Goal: Task Accomplishment & Management: Manage account settings

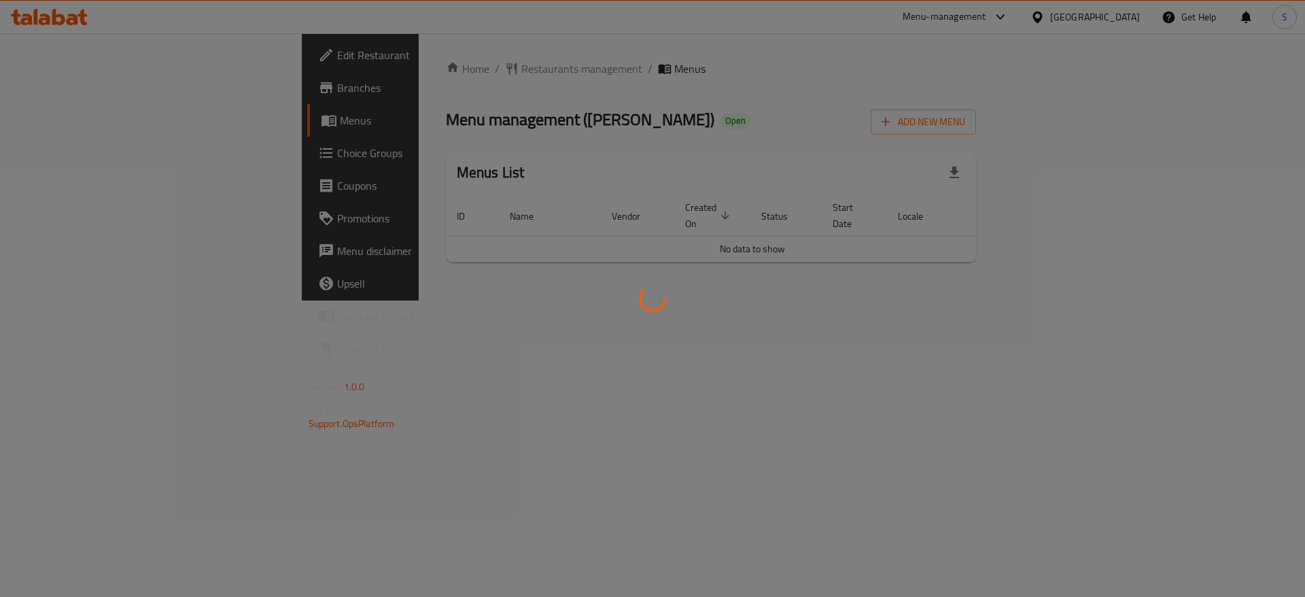
click at [886, 291] on div at bounding box center [652, 298] width 1305 height 597
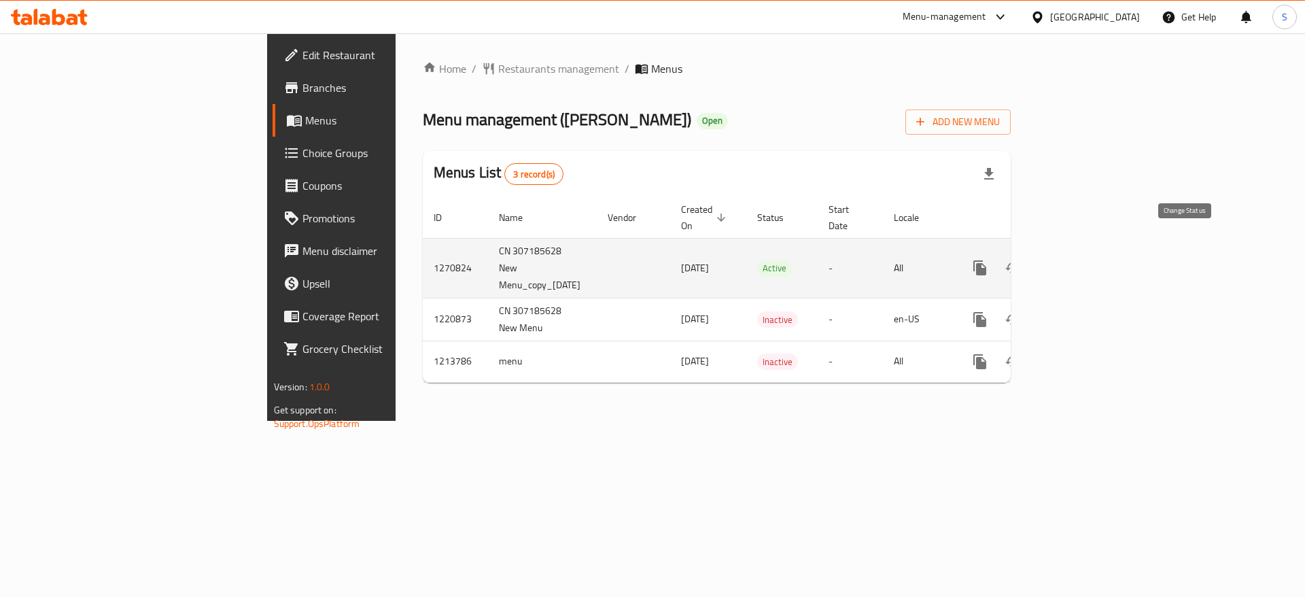
click at [1020, 262] on icon "enhanced table" at bounding box center [1012, 267] width 15 height 11
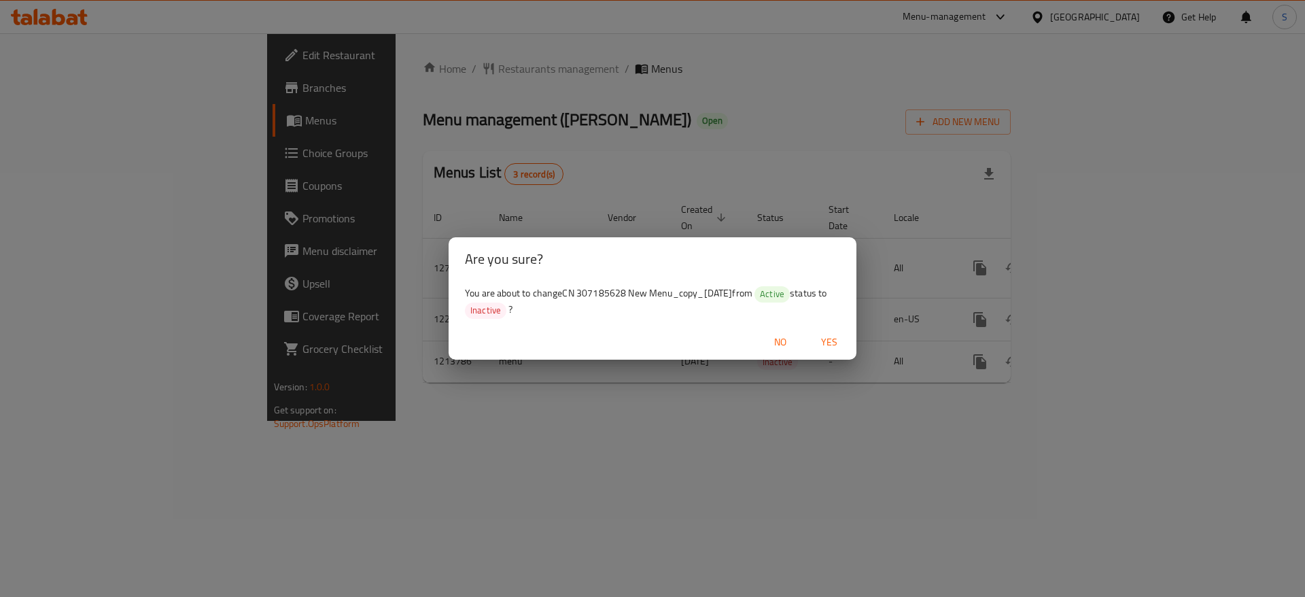
click at [835, 337] on span "Yes" at bounding box center [829, 342] width 33 height 17
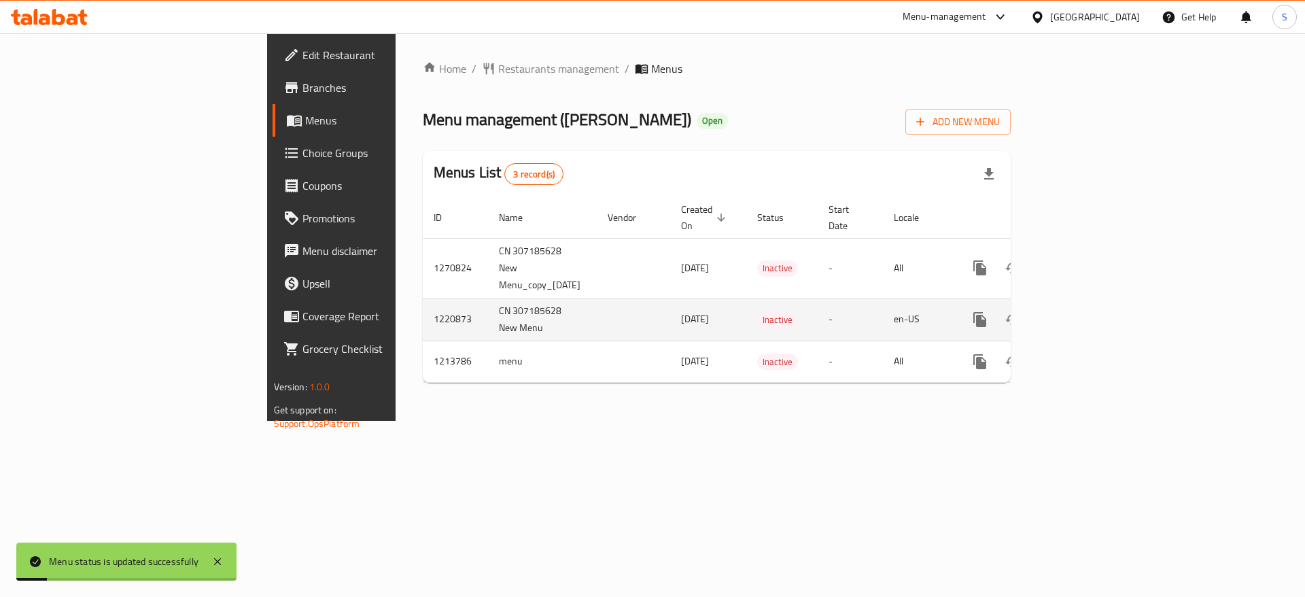
click at [1021, 311] on icon "enhanced table" at bounding box center [1013, 319] width 16 height 16
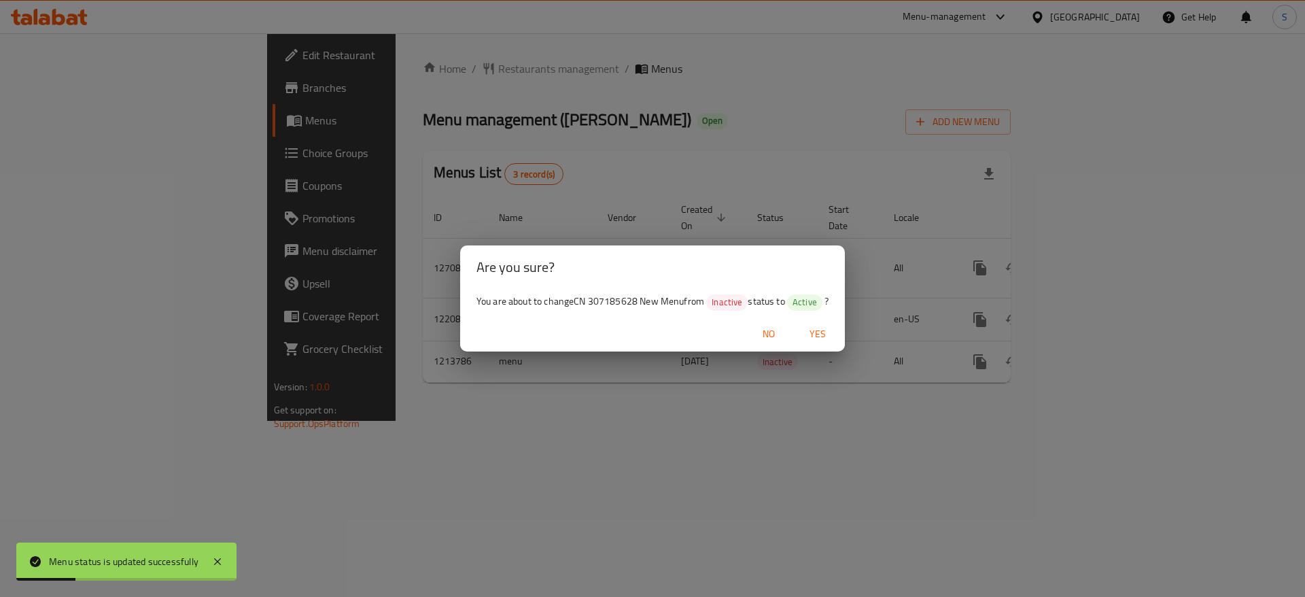
click at [829, 339] on span "Yes" at bounding box center [817, 334] width 33 height 17
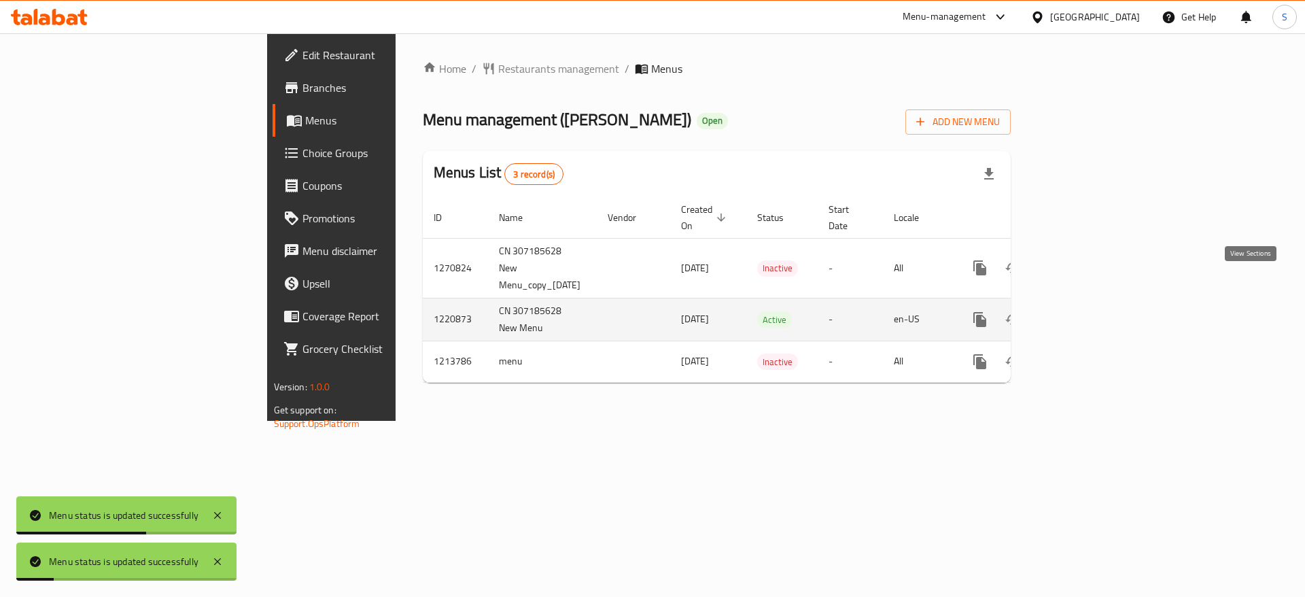
click at [1086, 311] on icon "enhanced table" at bounding box center [1078, 319] width 16 height 16
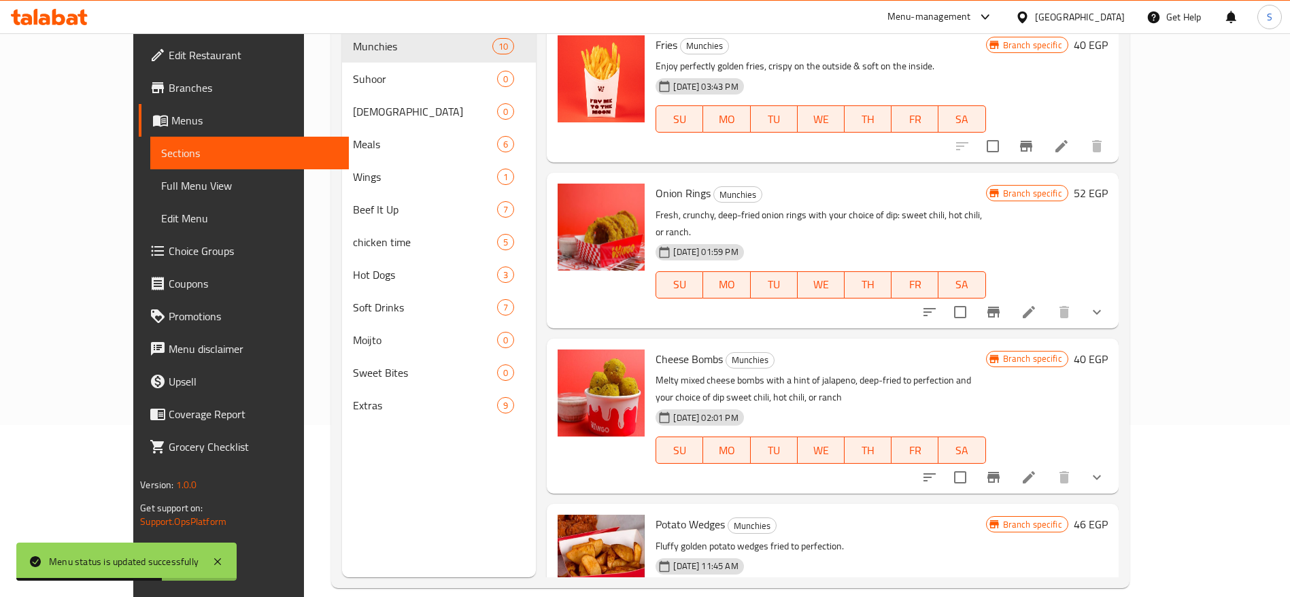
scroll to position [190, 0]
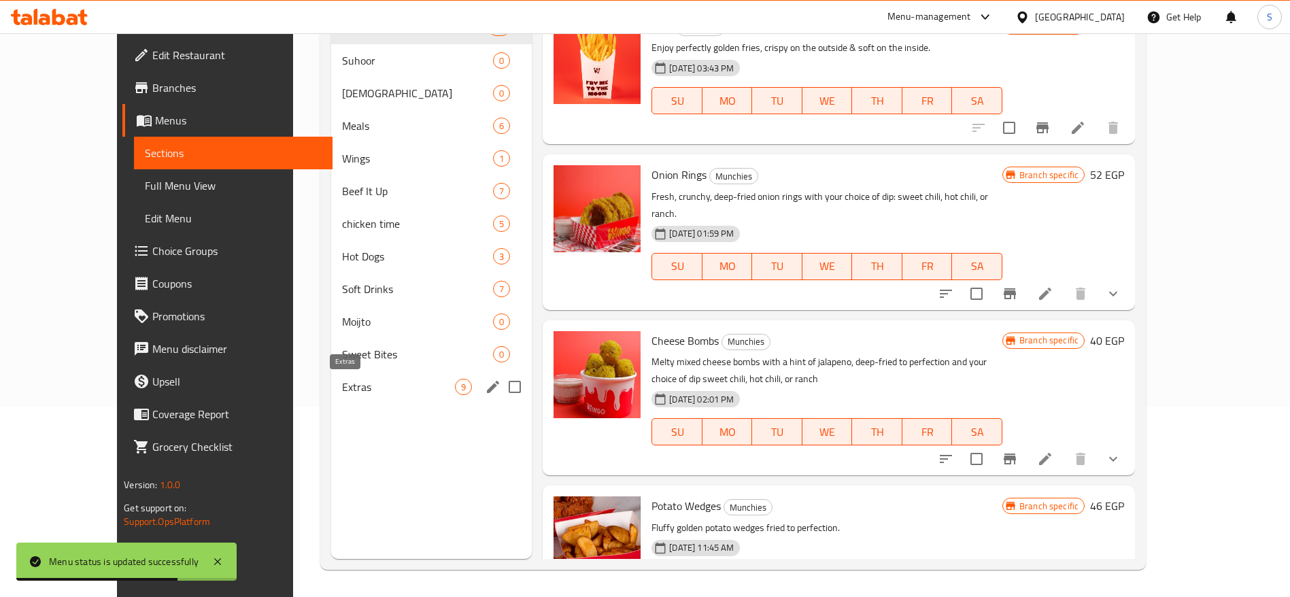
click at [376, 387] on span "Extras" at bounding box center [398, 387] width 113 height 16
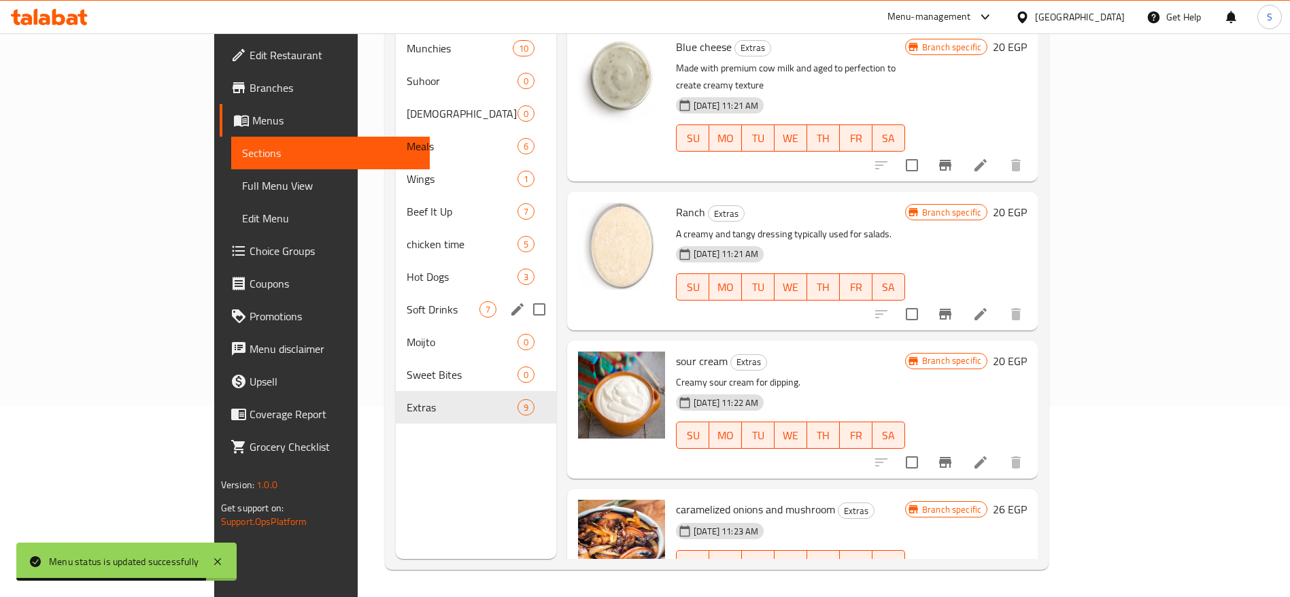
drag, startPoint x: 352, startPoint y: 274, endPoint x: 360, endPoint y: 278, distance: 8.5
click at [396, 293] on div "Soft Drinks 7" at bounding box center [476, 309] width 160 height 33
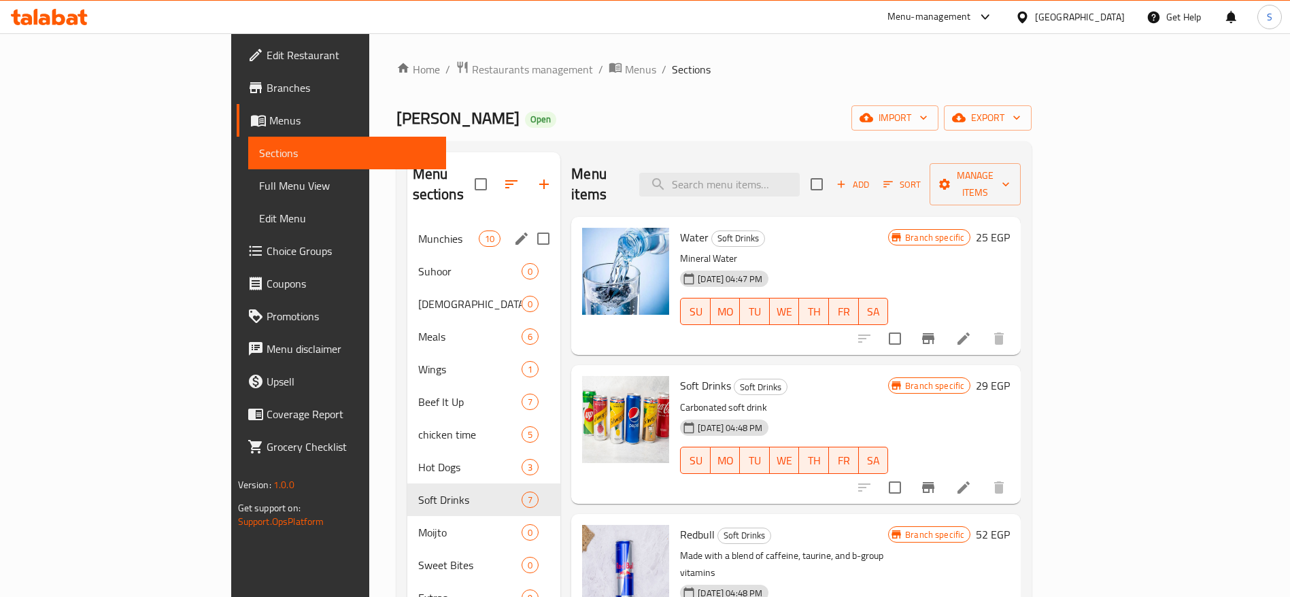
click at [418, 230] on span "Munchies" at bounding box center [448, 238] width 61 height 16
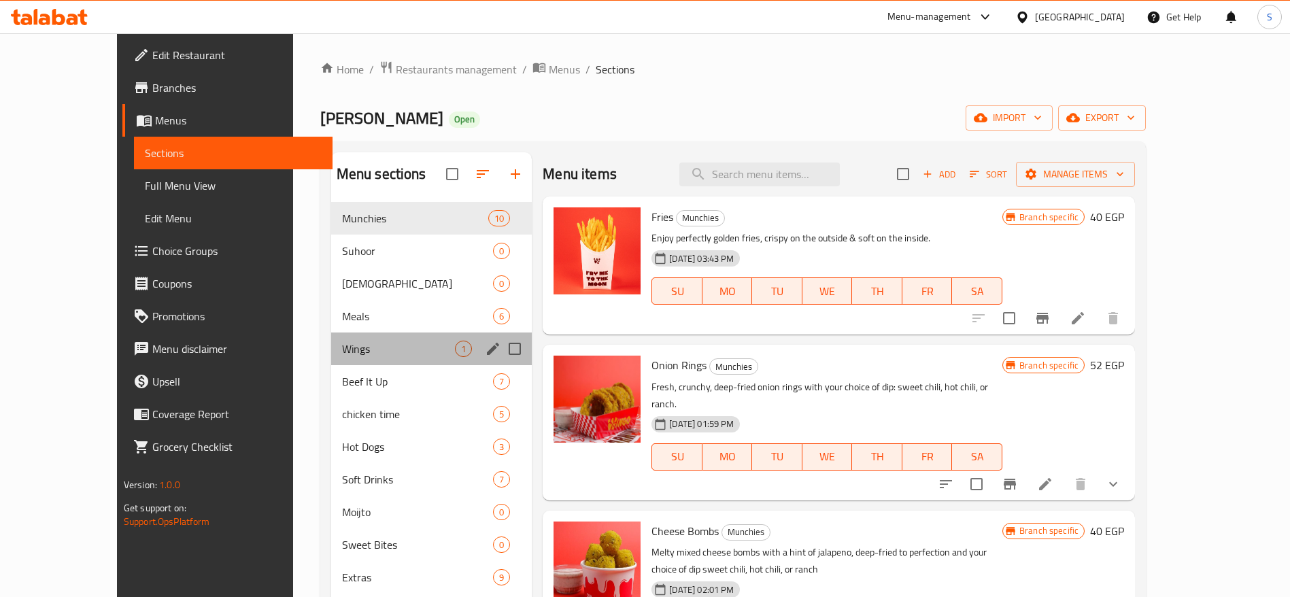
click at [424, 339] on div "Wings 1" at bounding box center [431, 348] width 201 height 33
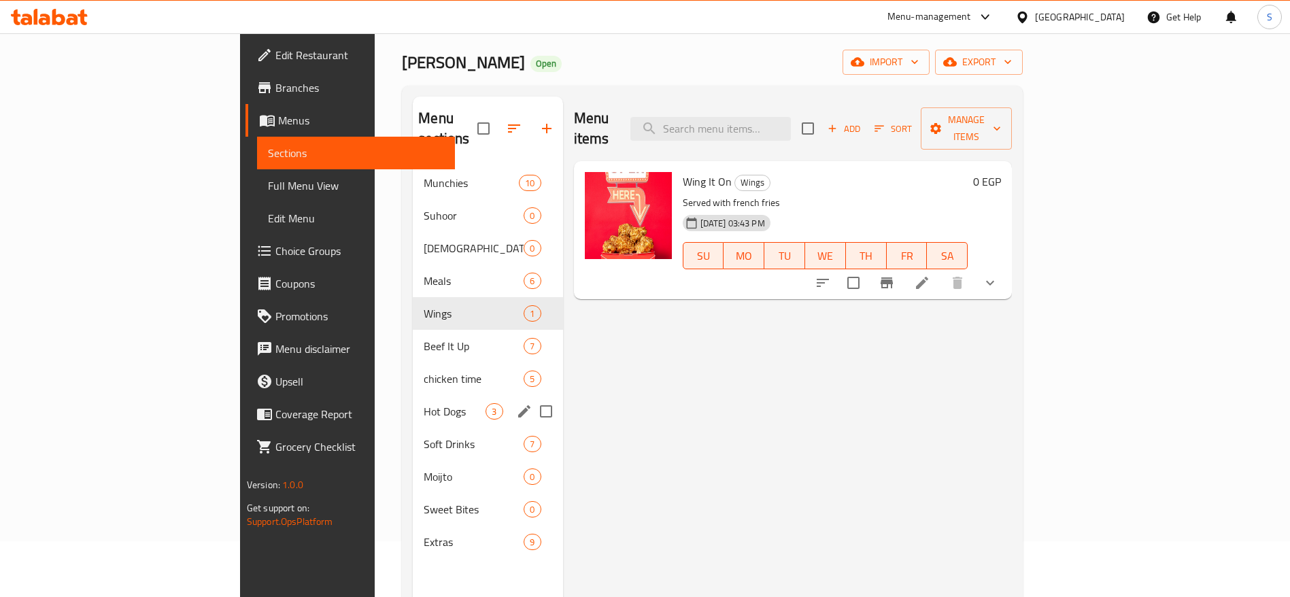
scroll to position [102, 0]
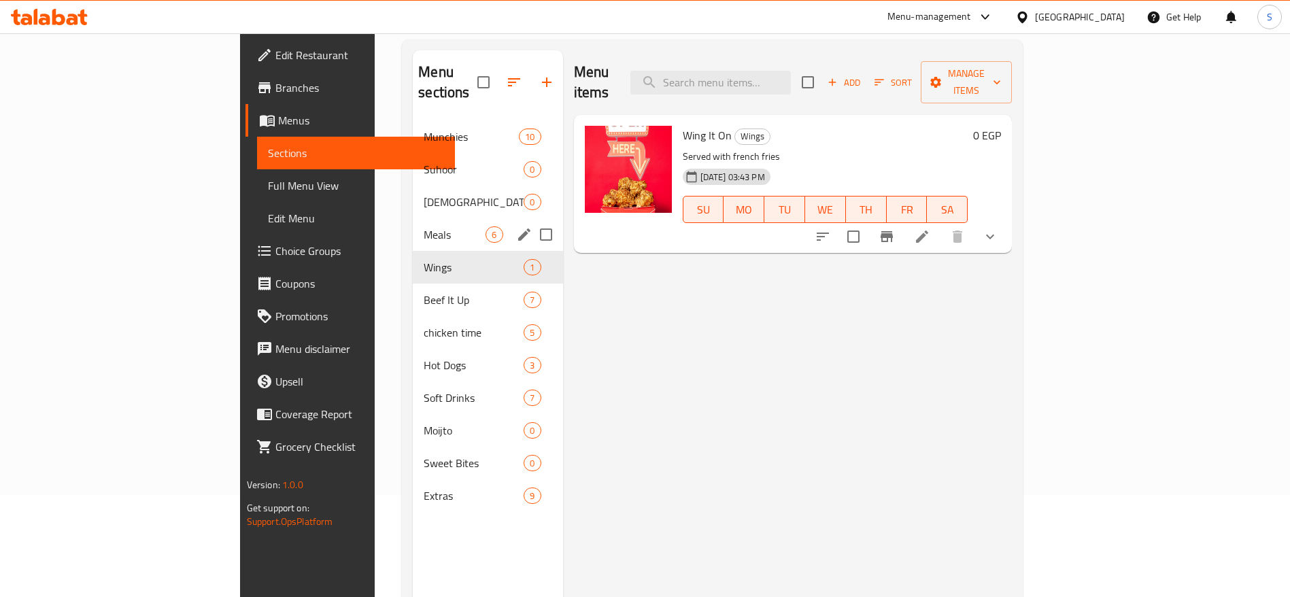
click at [413, 228] on div "Meals 6" at bounding box center [488, 234] width 150 height 33
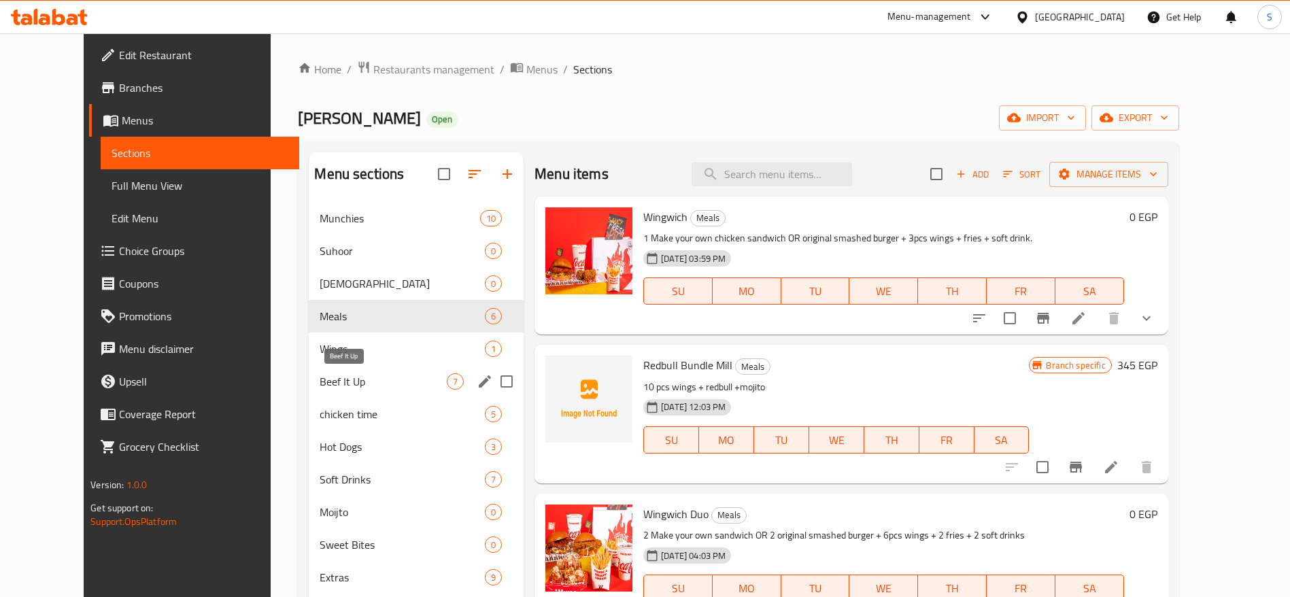
click at [403, 381] on span "Beef It Up" at bounding box center [383, 381] width 127 height 16
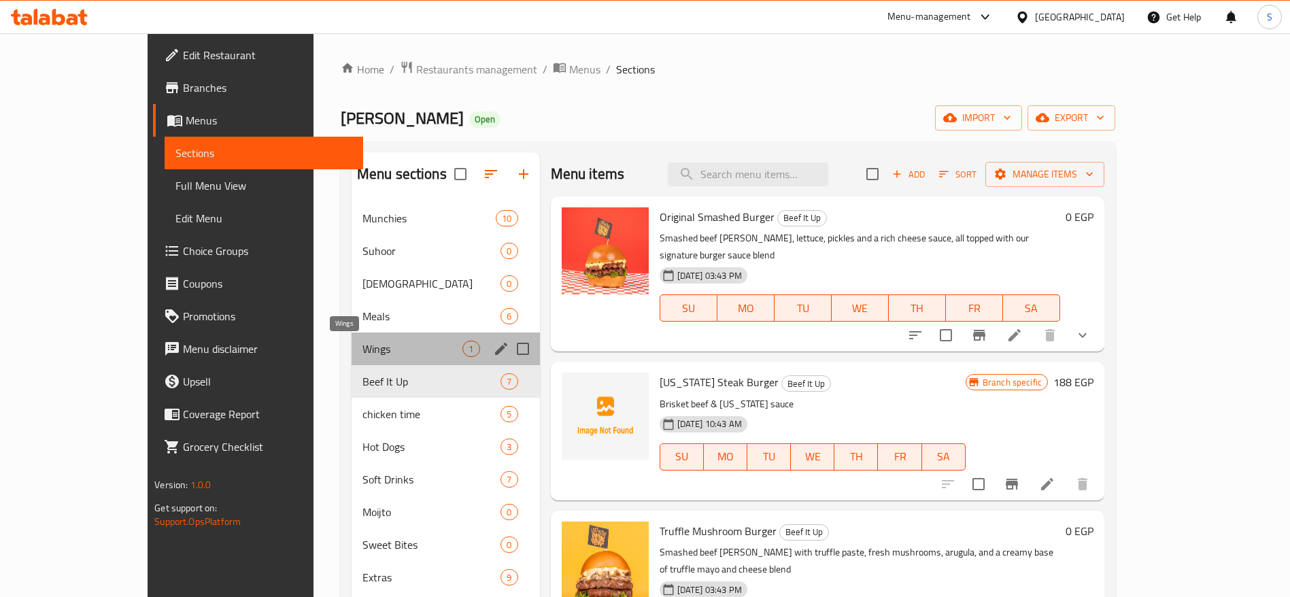
click at [384, 345] on span "Wings" at bounding box center [412, 349] width 101 height 16
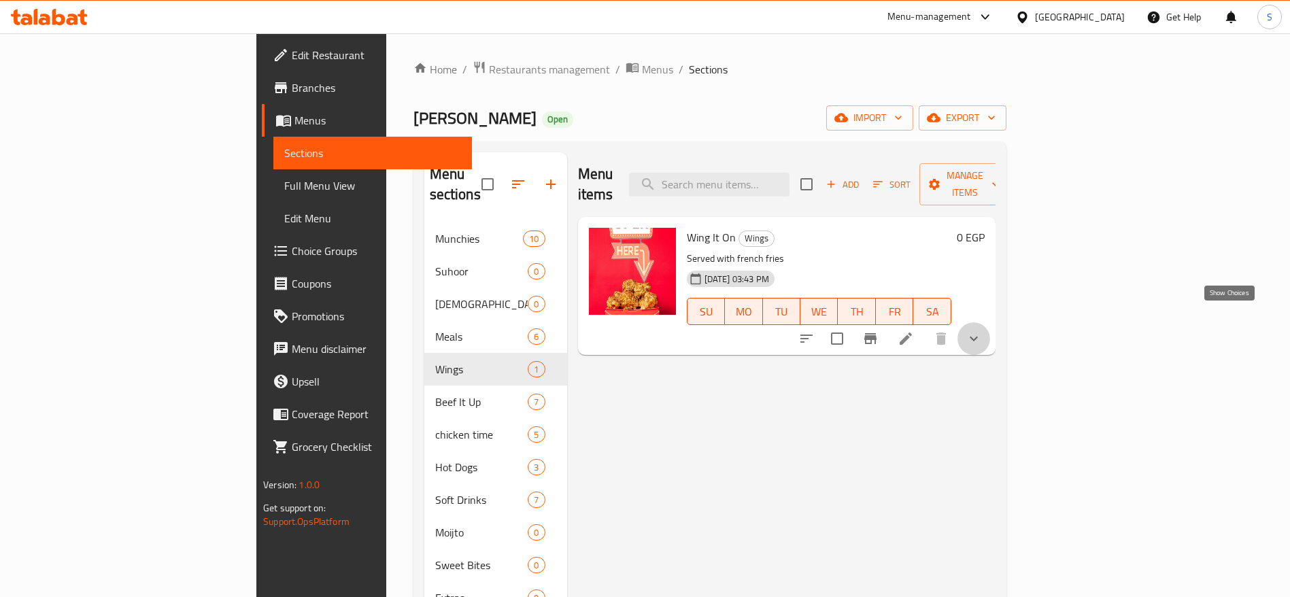
click at [982, 330] on icon "show more" at bounding box center [973, 338] width 16 height 16
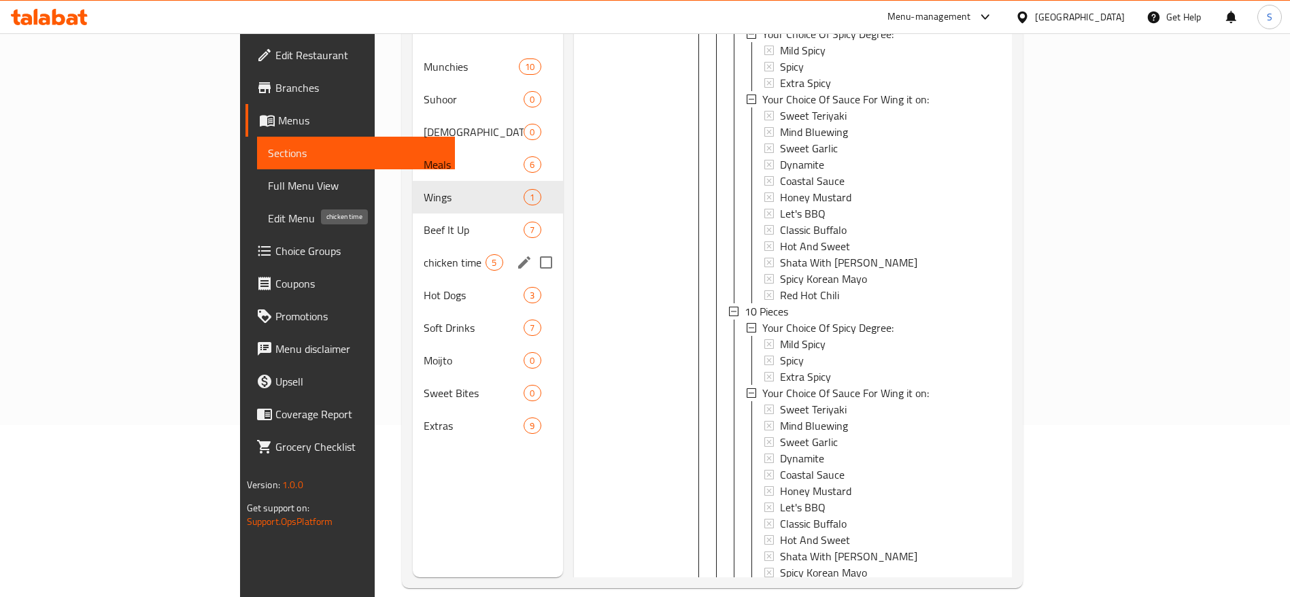
scroll to position [190, 0]
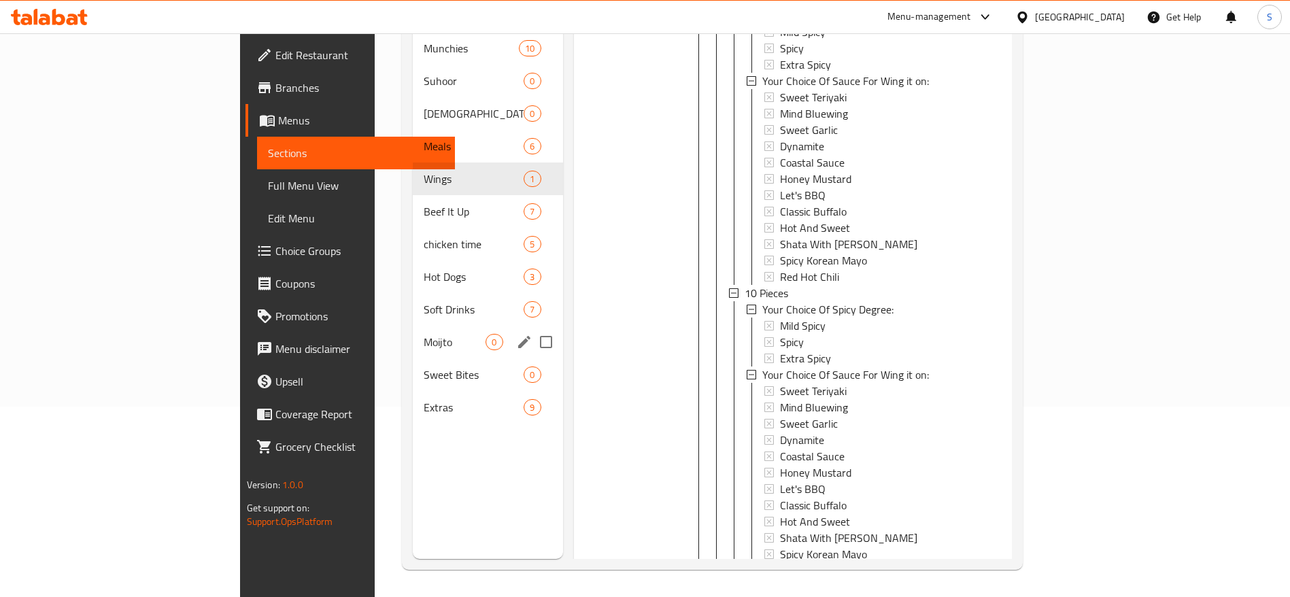
click at [413, 326] on div "Moijto 0" at bounding box center [488, 342] width 150 height 33
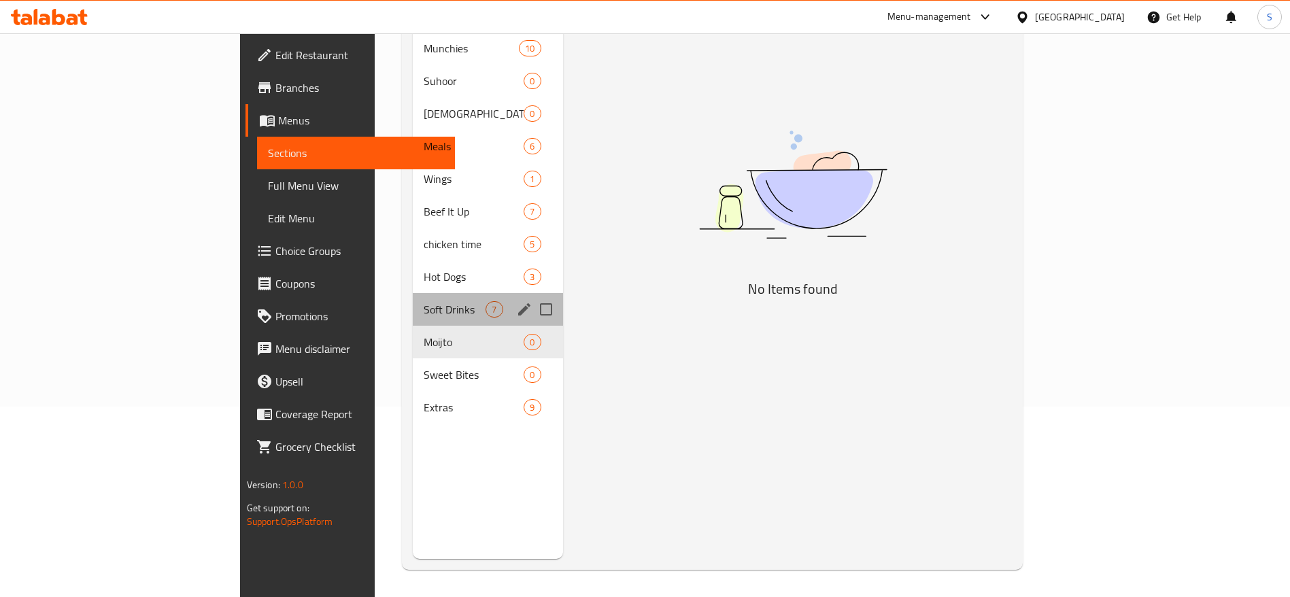
click at [413, 297] on div "Soft Drinks 7" at bounding box center [488, 309] width 150 height 33
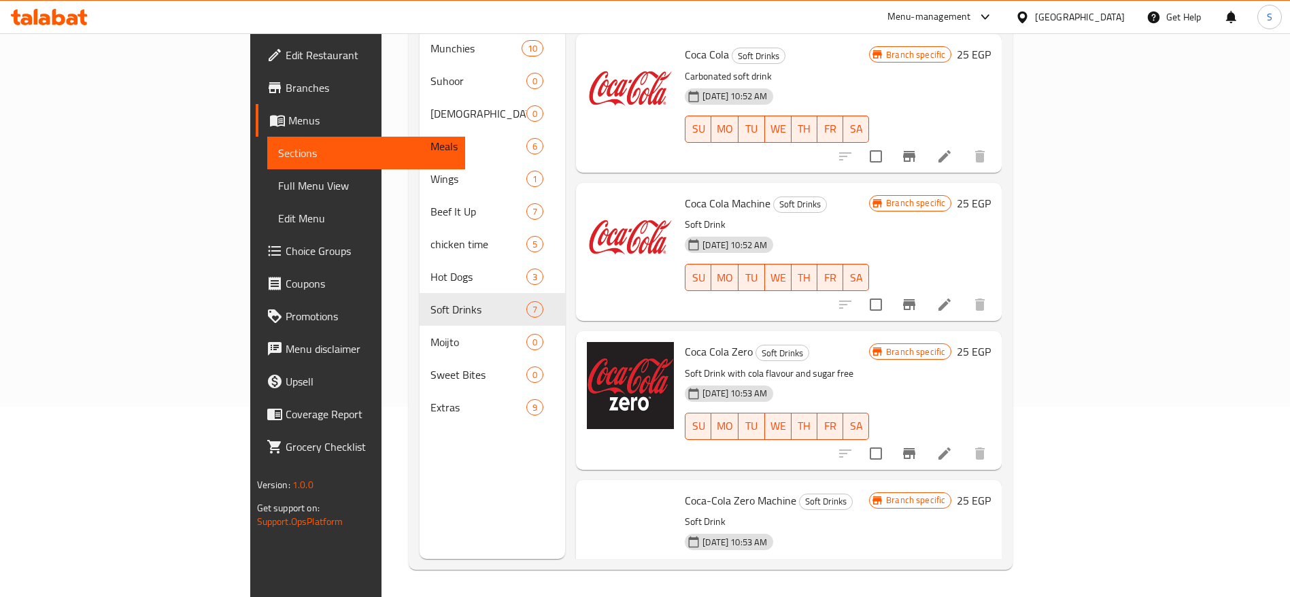
scroll to position [477, 0]
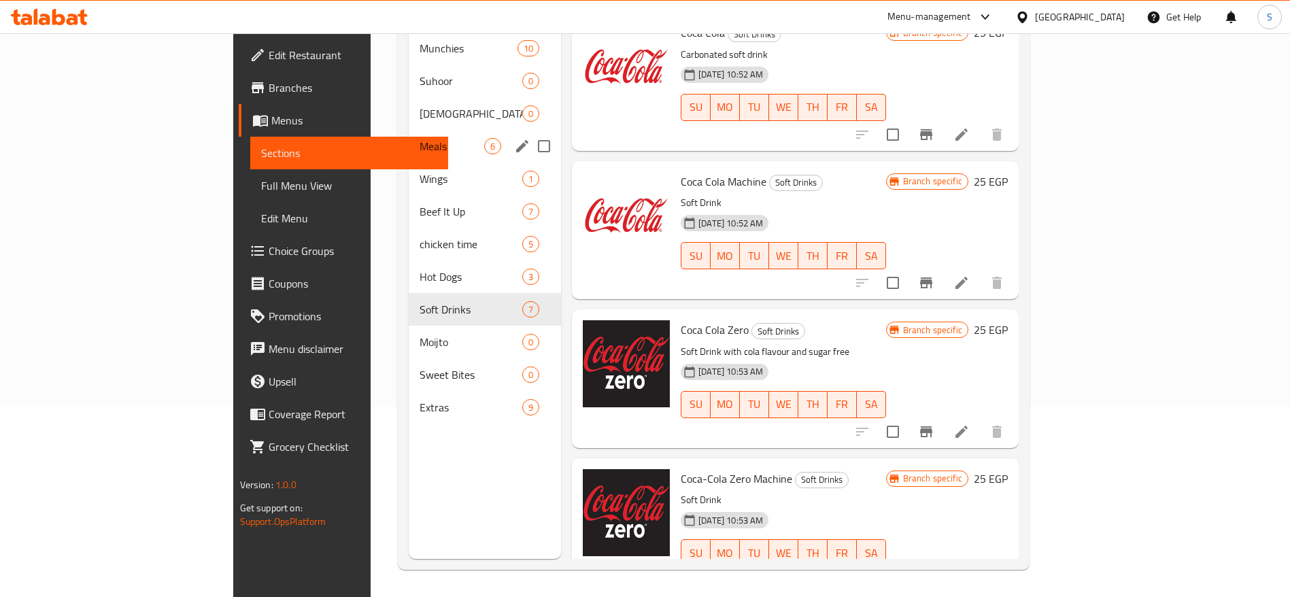
click at [419, 138] on span "Meals" at bounding box center [451, 146] width 65 height 16
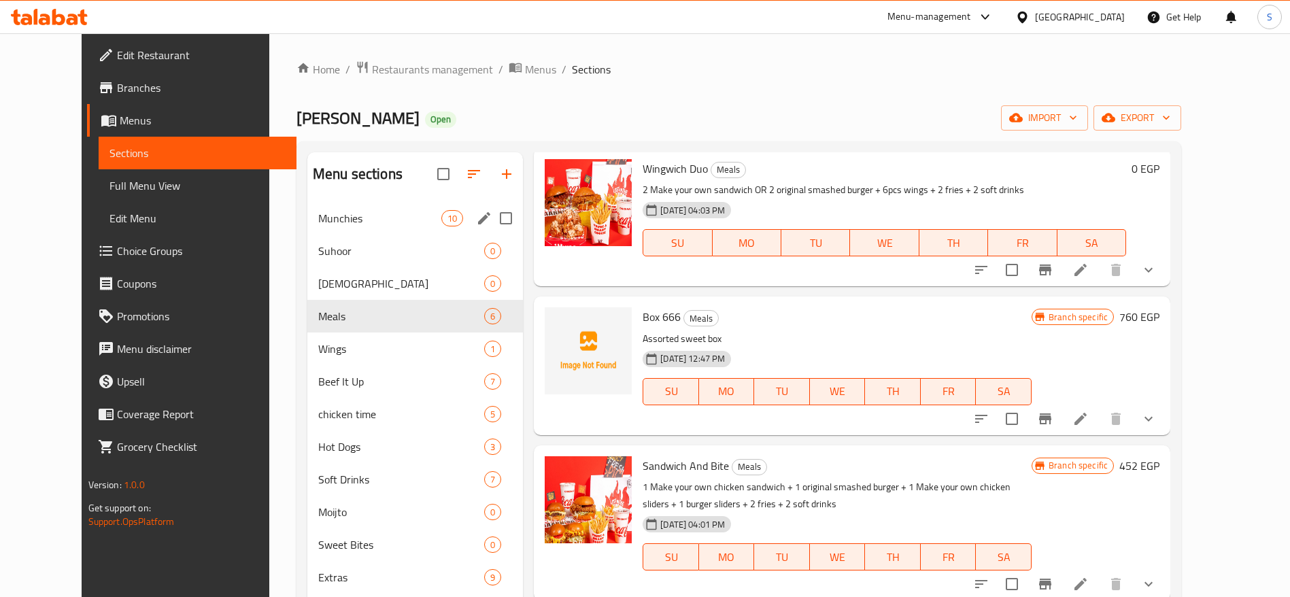
click at [361, 202] on div "Munchies 10" at bounding box center [414, 218] width 215 height 33
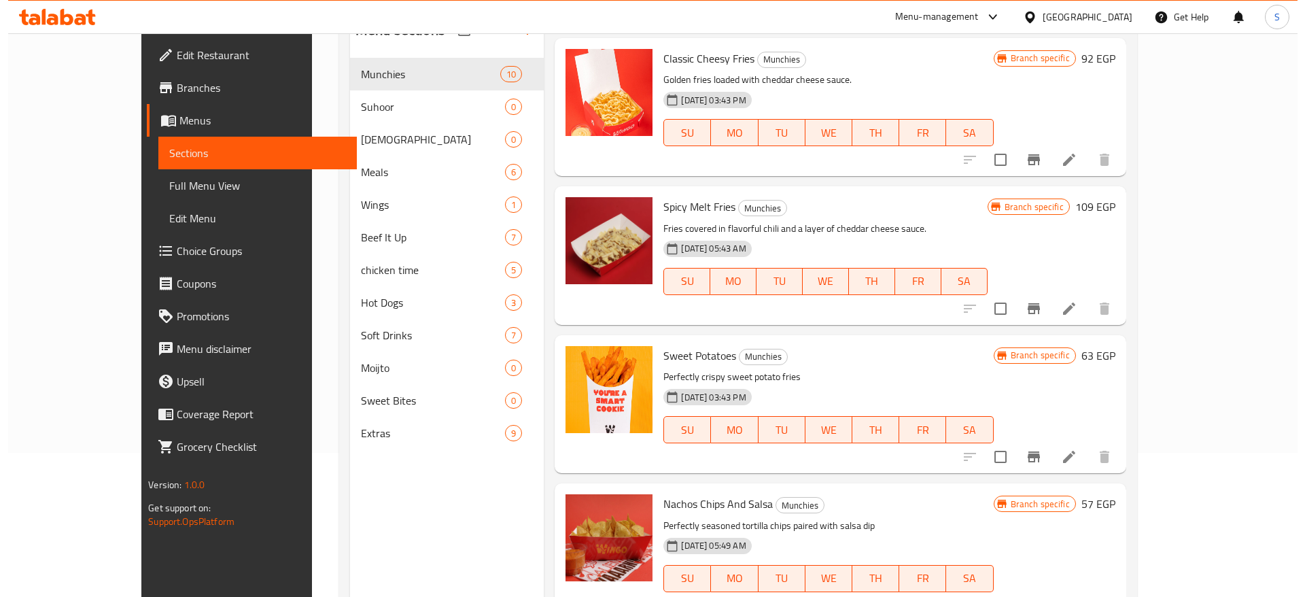
scroll to position [190, 0]
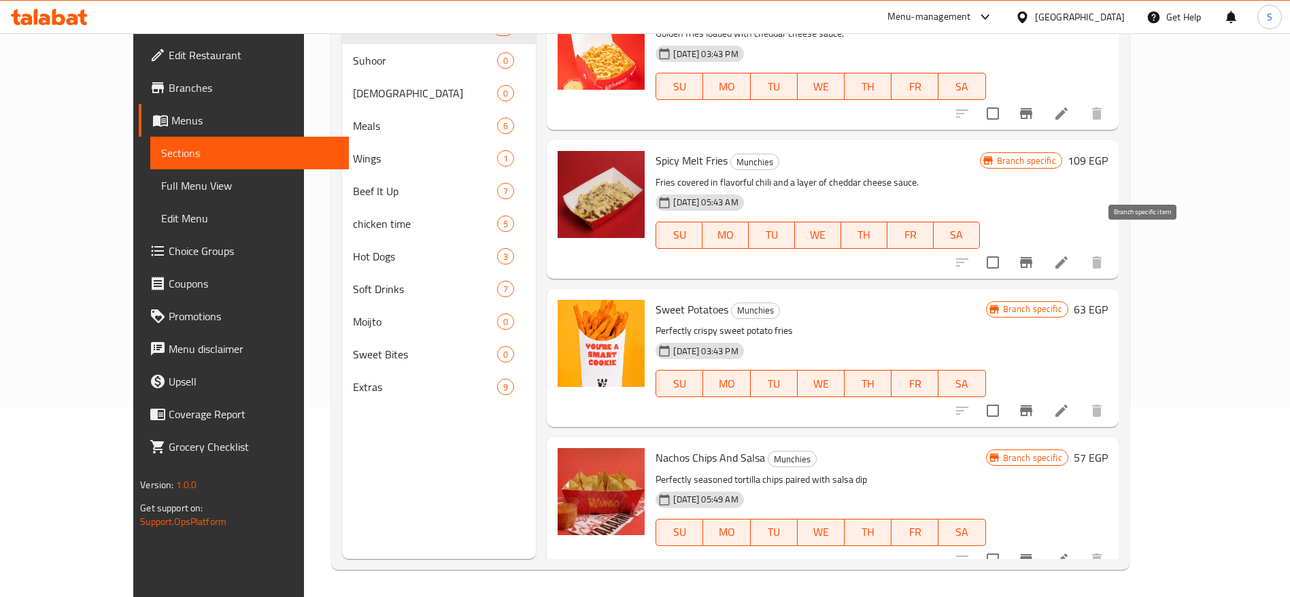
click at [1034, 254] on icon "Branch-specific-item" at bounding box center [1026, 262] width 16 height 16
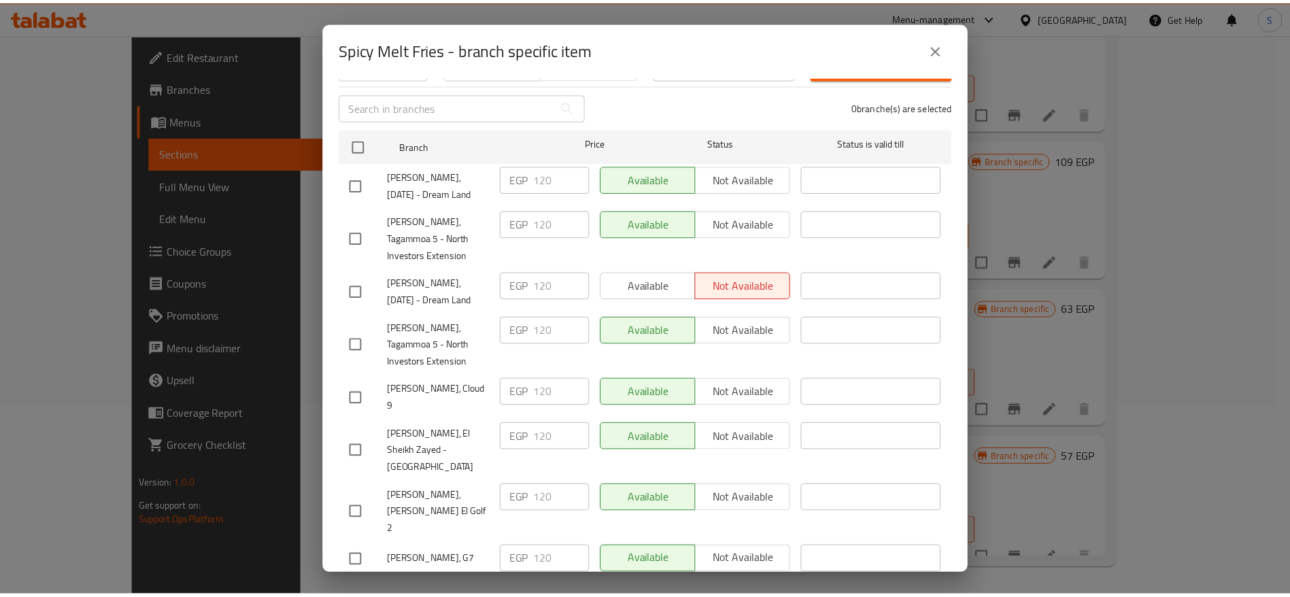
scroll to position [178, 0]
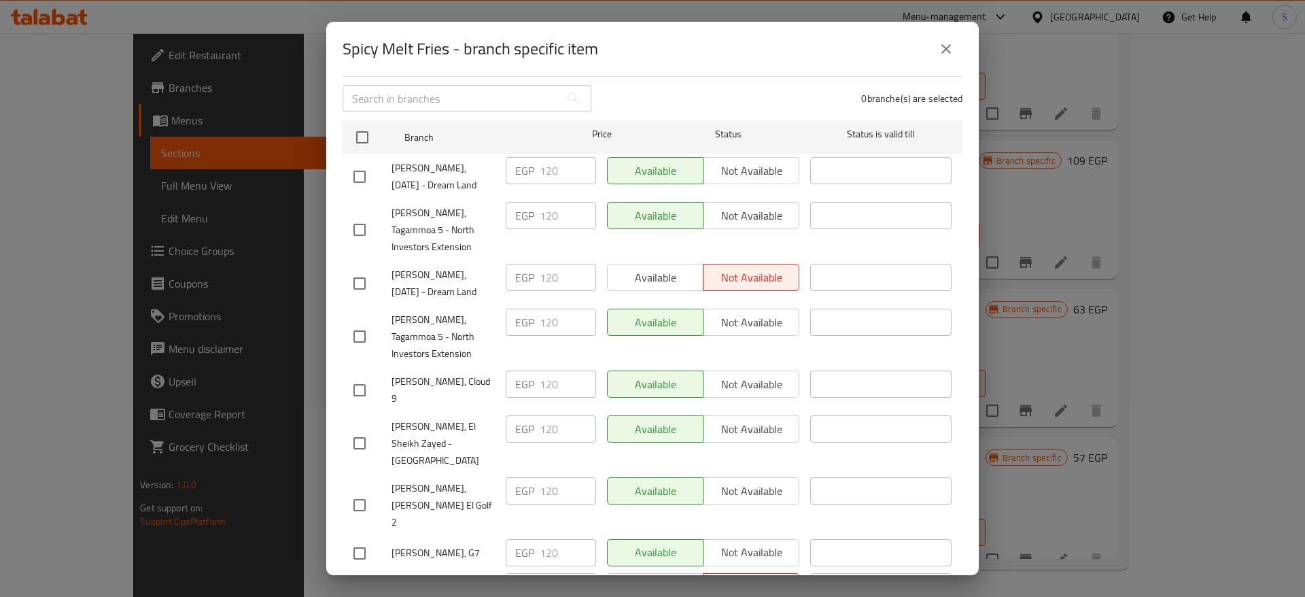
click at [953, 51] on icon "close" at bounding box center [946, 49] width 16 height 16
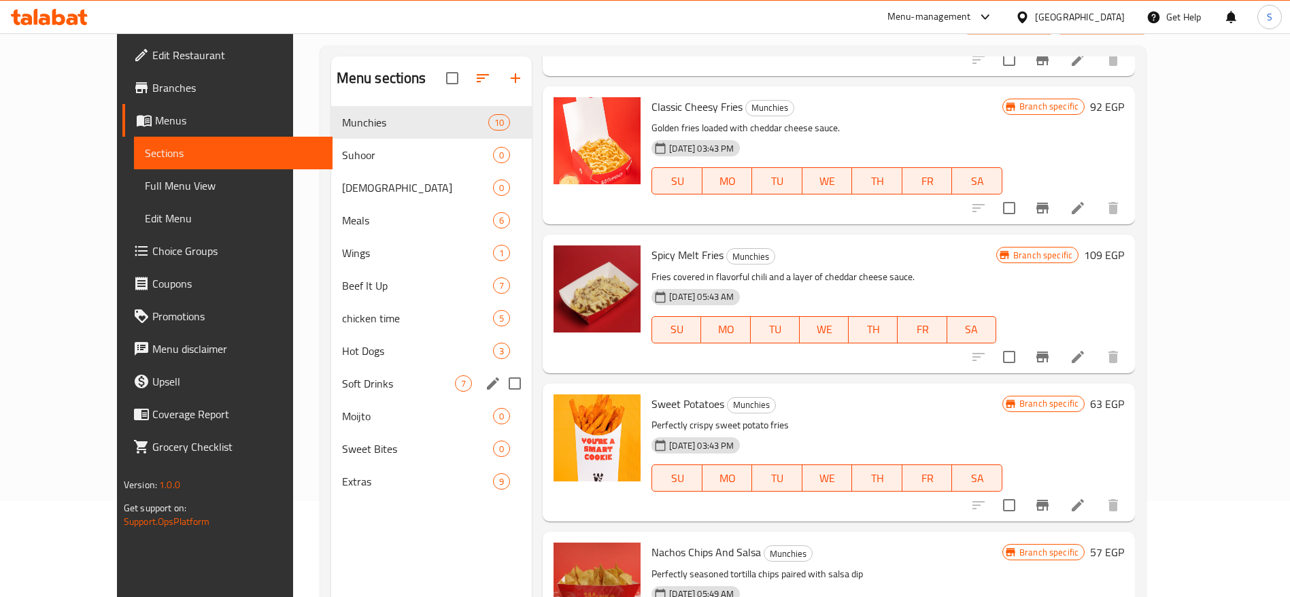
scroll to position [0, 0]
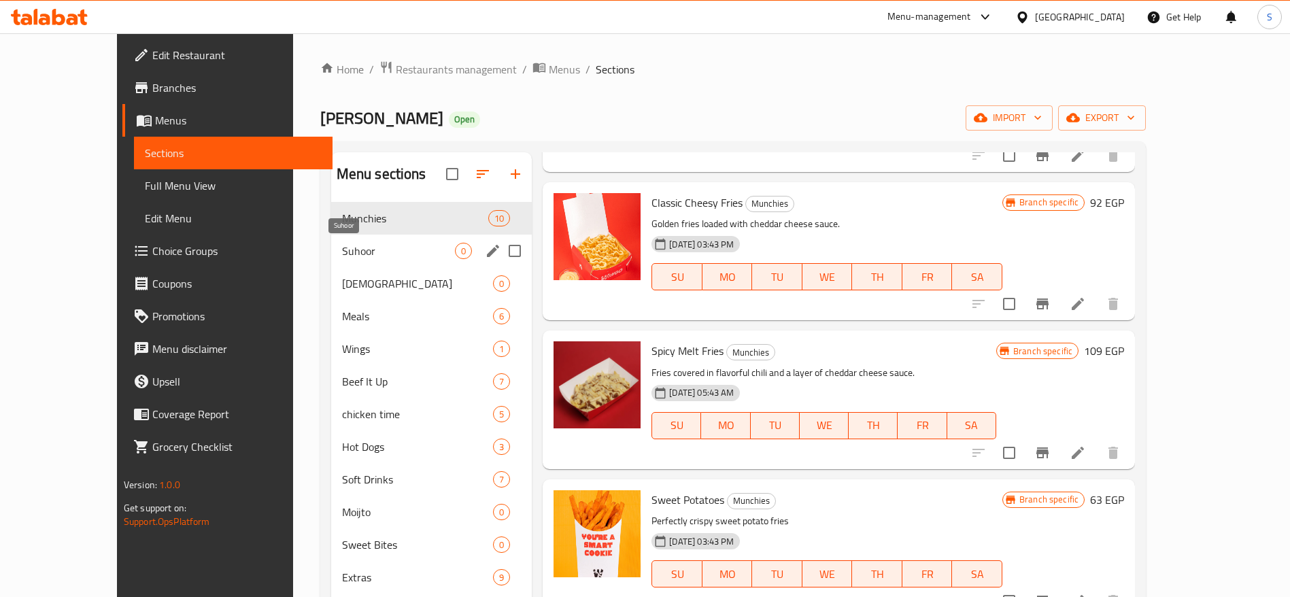
click at [374, 246] on span "Suhoor" at bounding box center [398, 251] width 113 height 16
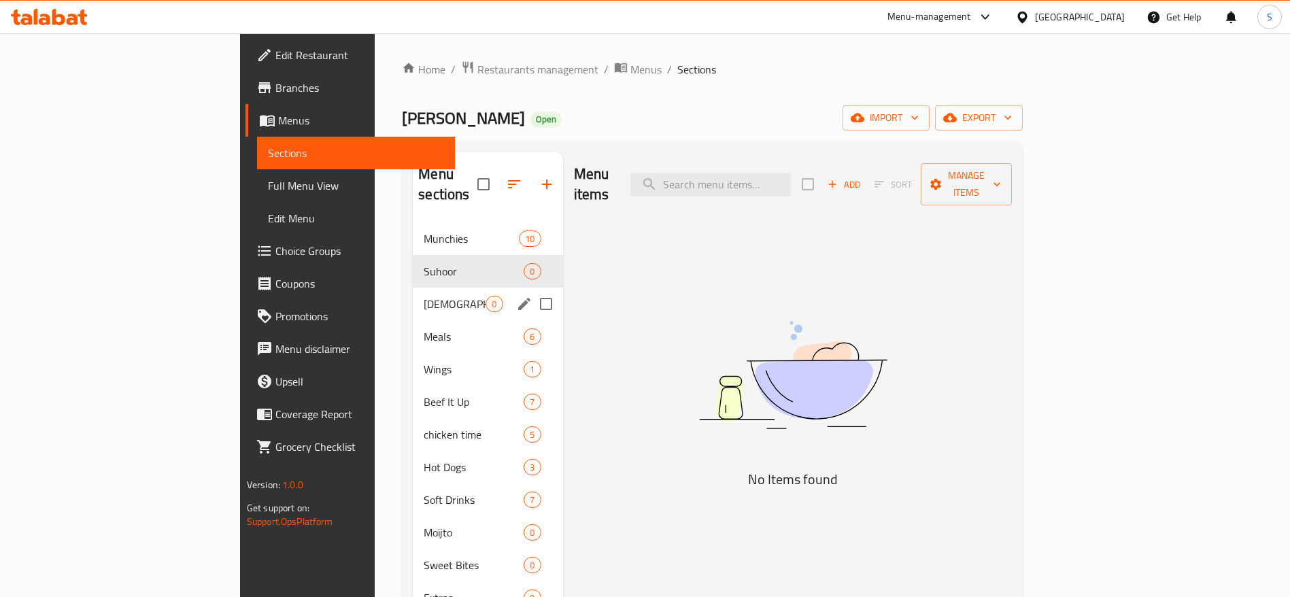
click at [413, 288] on div "Iftar 0" at bounding box center [488, 304] width 150 height 33
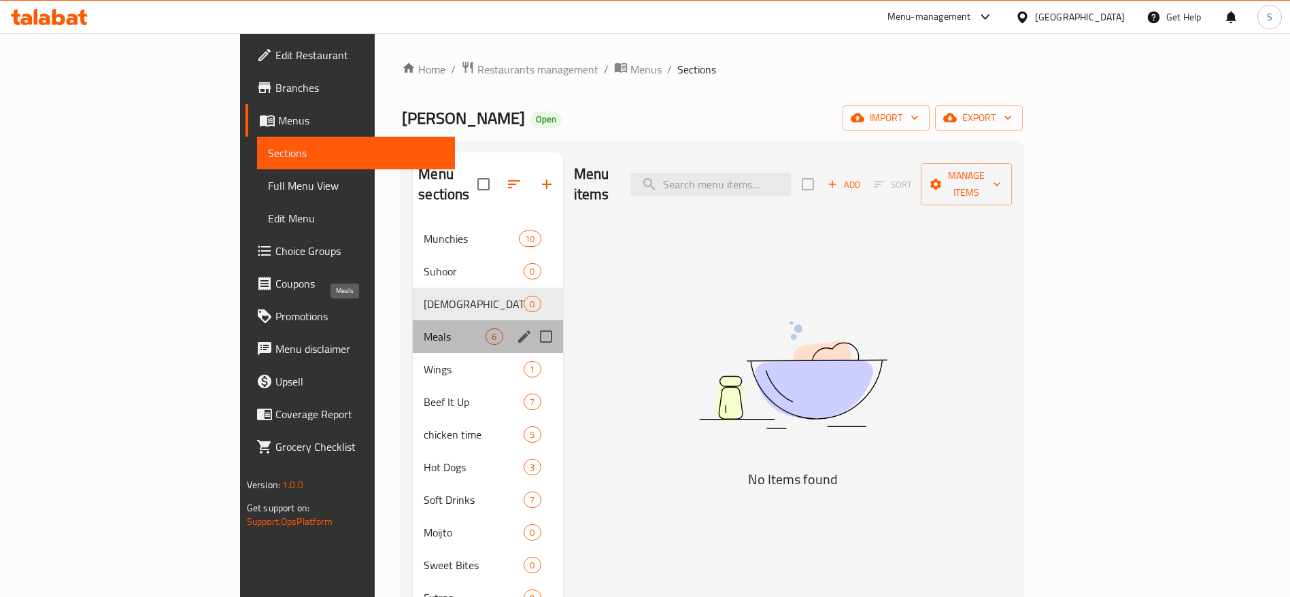
click at [424, 328] on span "Meals" at bounding box center [455, 336] width 62 height 16
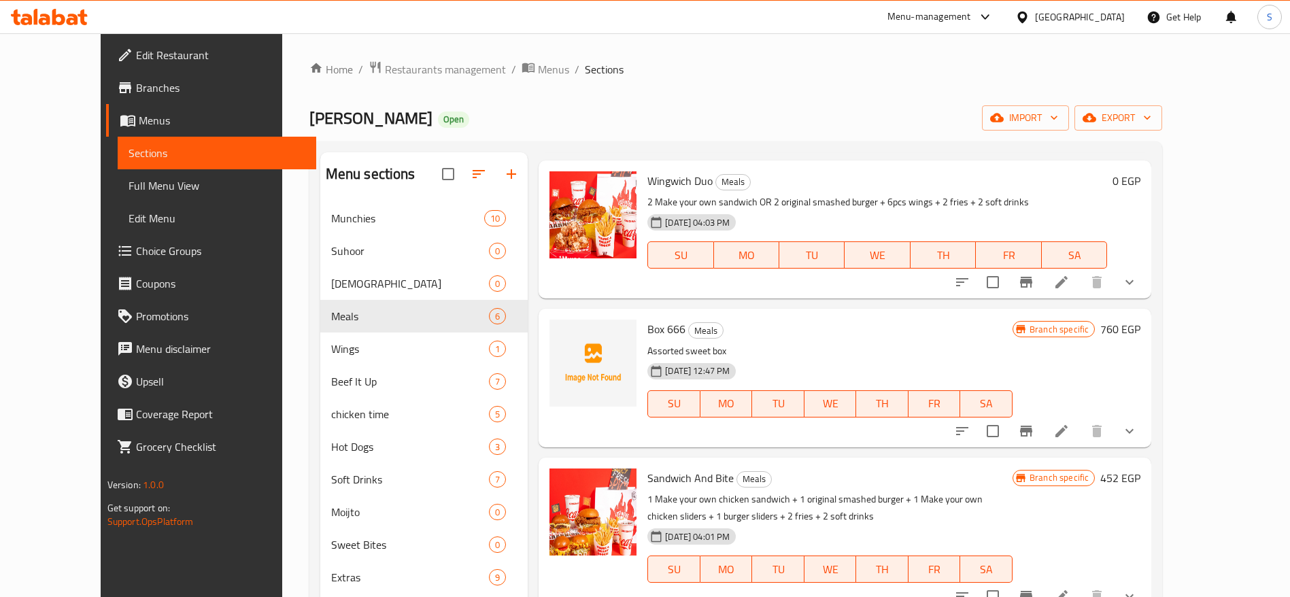
scroll to position [345, 0]
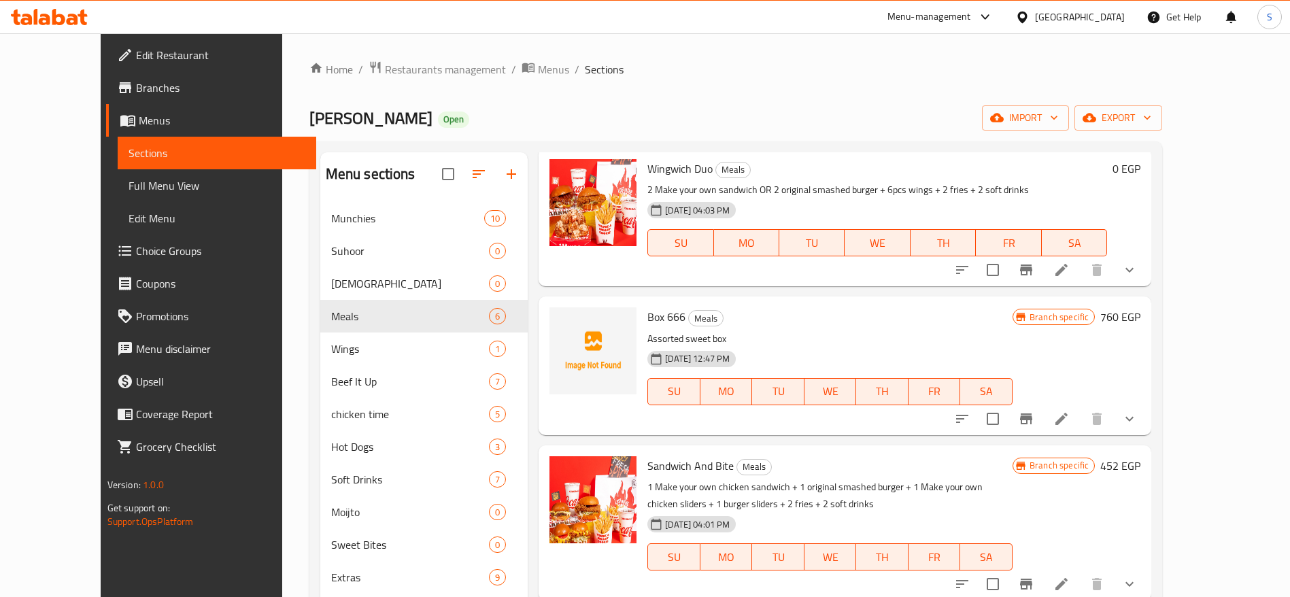
click at [1080, 414] on li at bounding box center [1061, 419] width 38 height 24
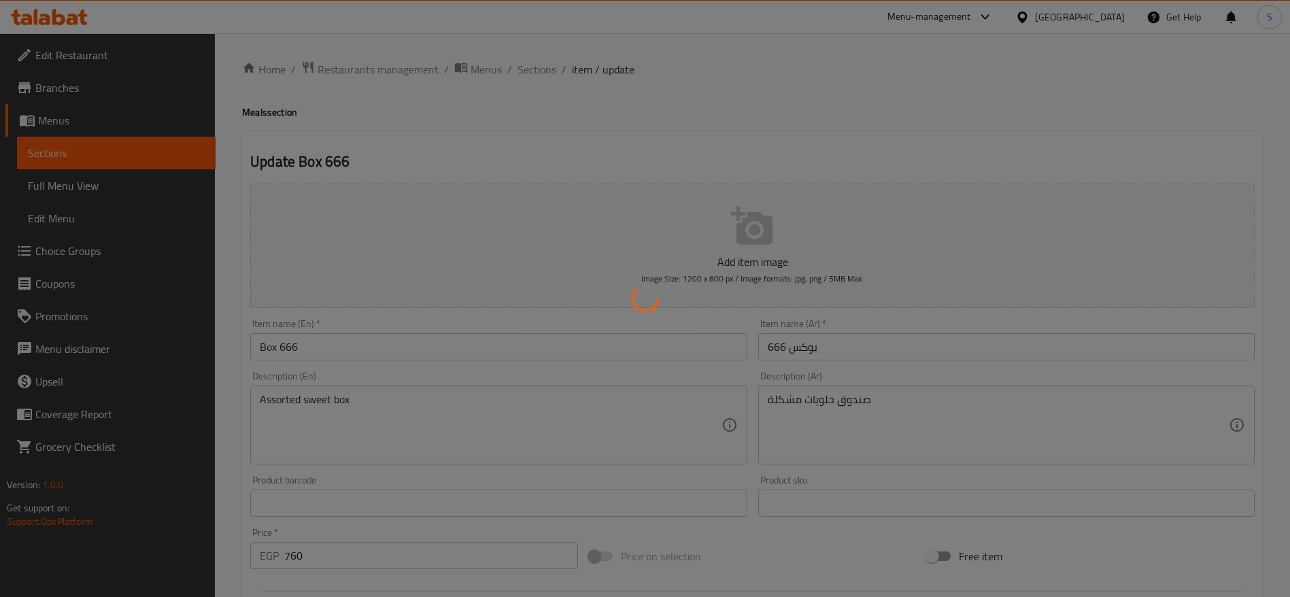
type input "اختيارك من صوصات الأجنحة:"
type input "2"
type input "سلايدر"
type input "2"
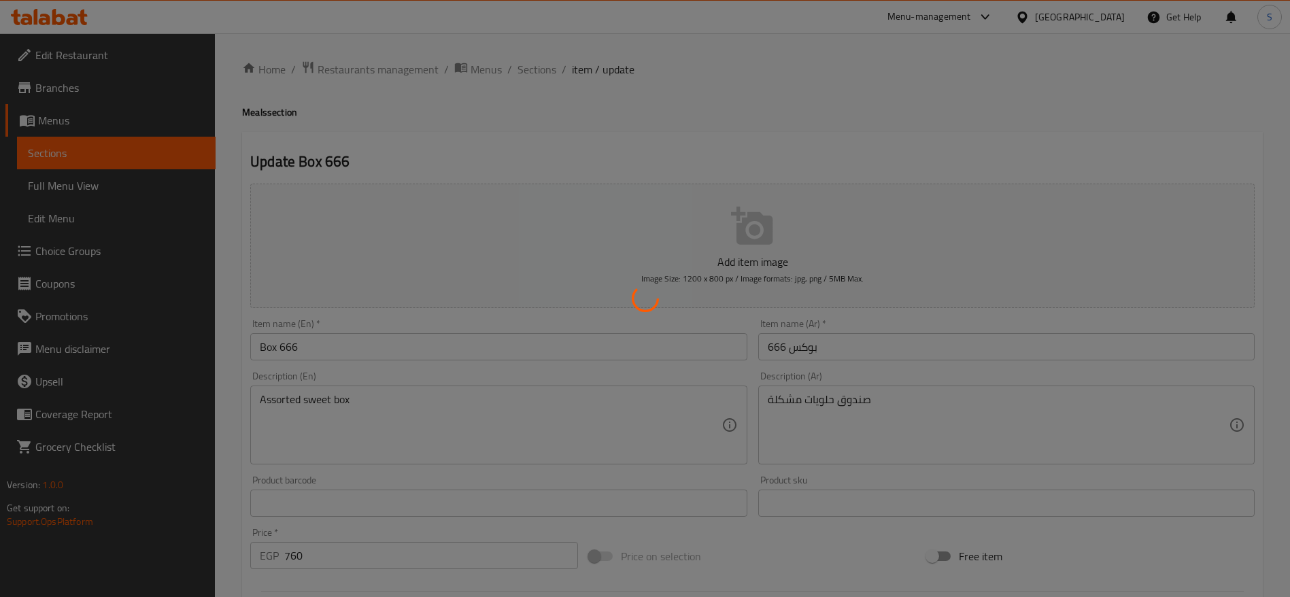
type input "2"
type input "تشوز يور صوص للمقبلات :"
type input "3"
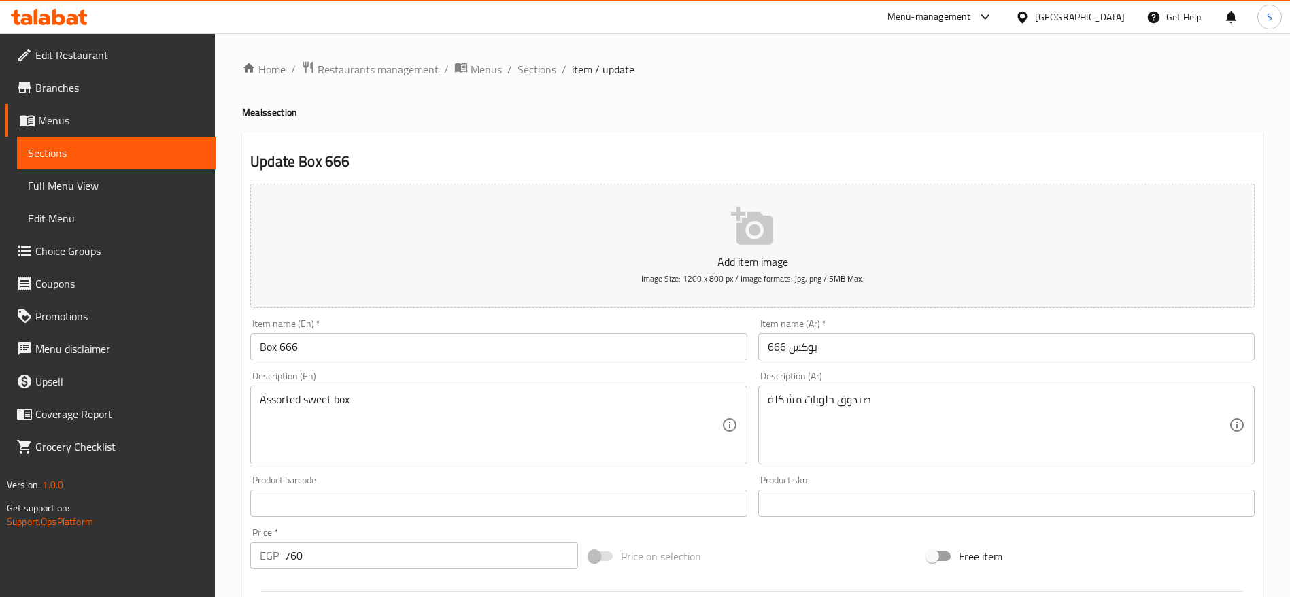
click at [104, 113] on span "Menus" at bounding box center [121, 120] width 167 height 16
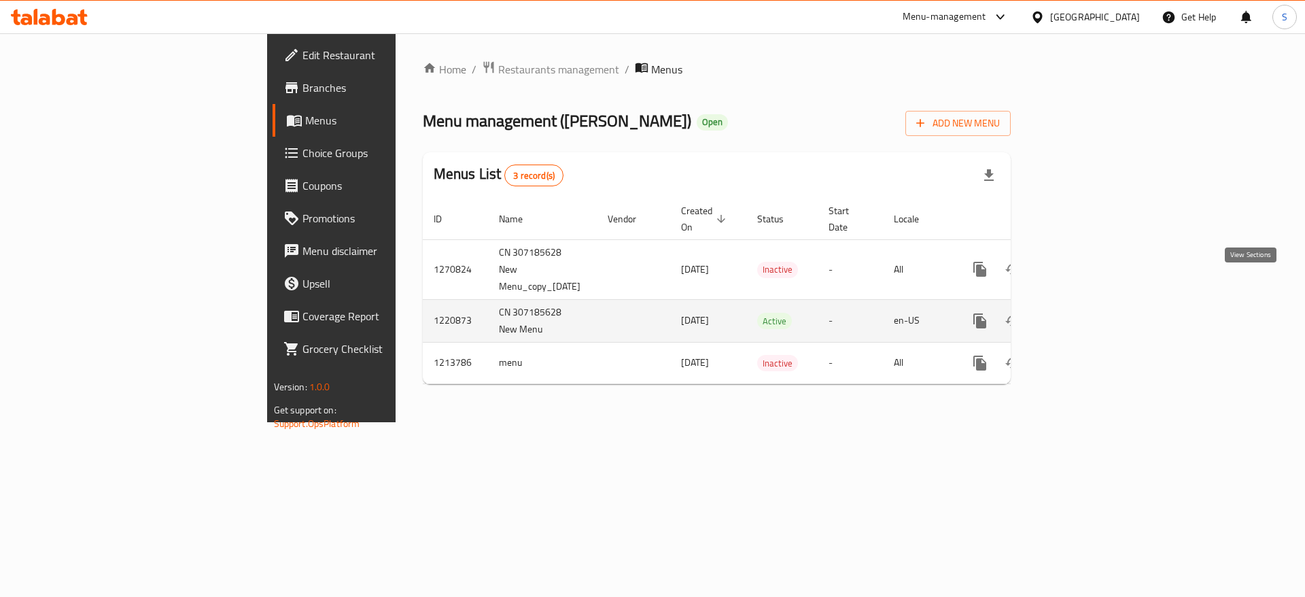
click at [1086, 313] on icon "enhanced table" at bounding box center [1078, 321] width 16 height 16
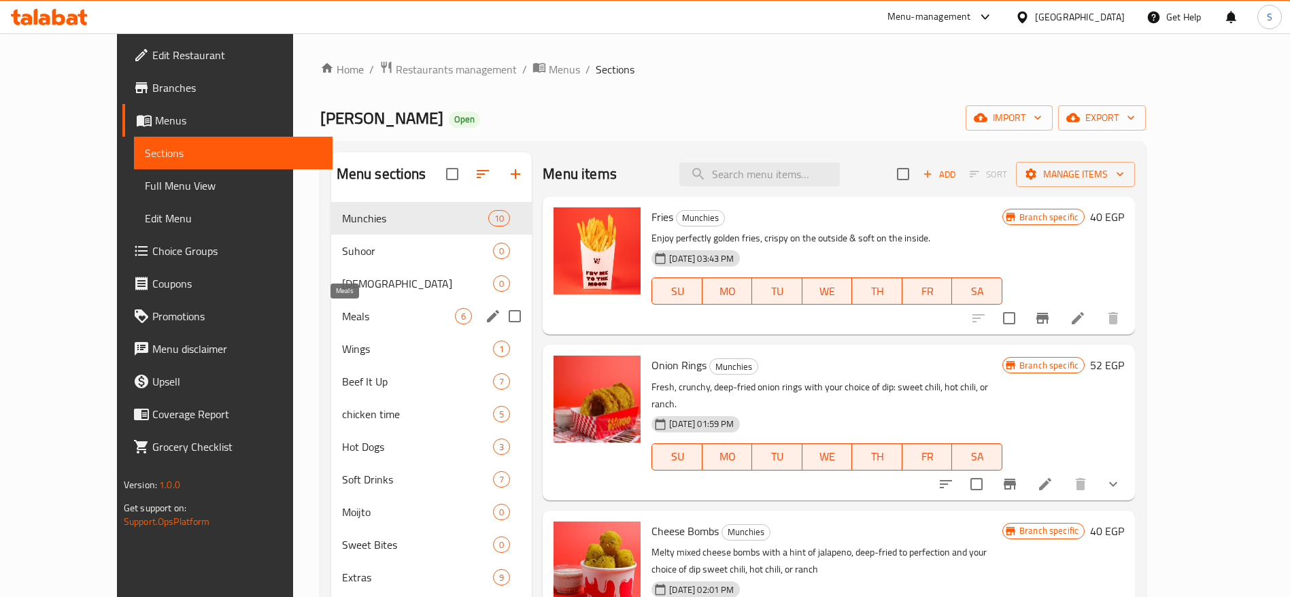
click at [342, 309] on span "Meals" at bounding box center [398, 316] width 113 height 16
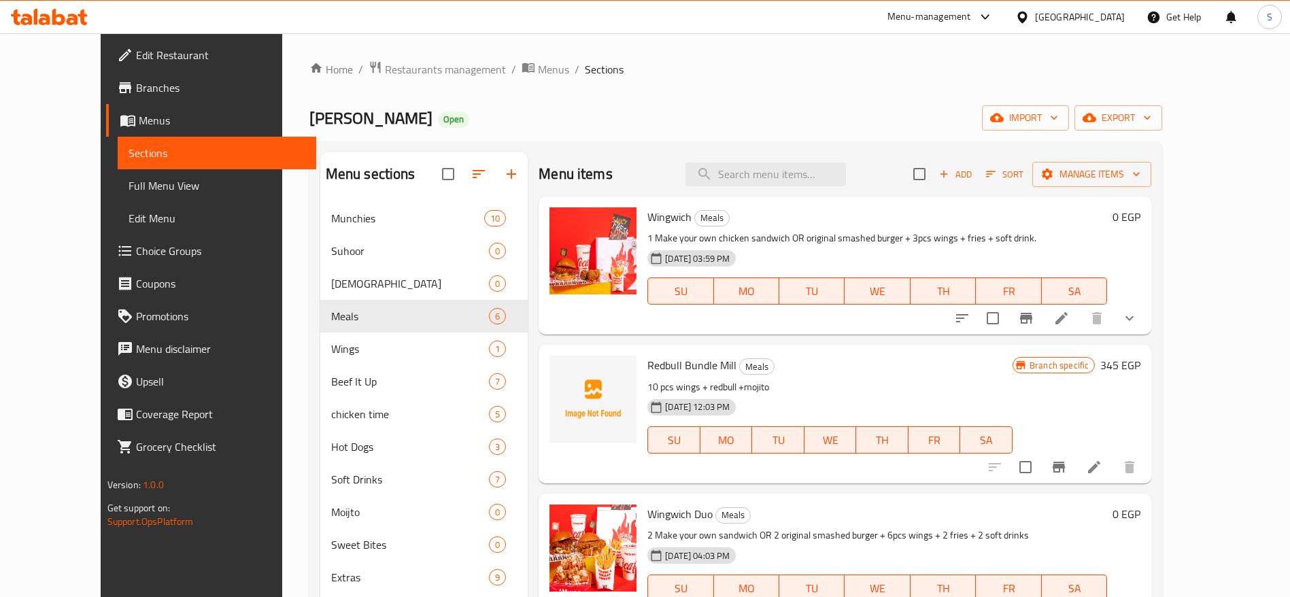
click at [1137, 311] on icon "show more" at bounding box center [1129, 318] width 16 height 16
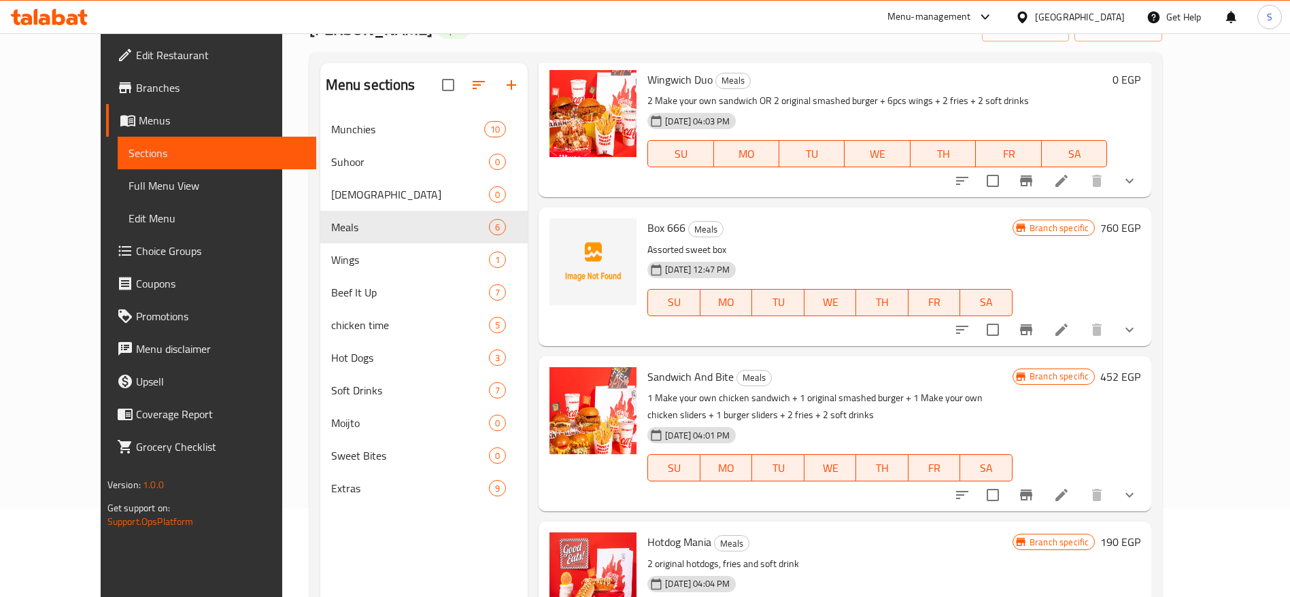
scroll to position [190, 0]
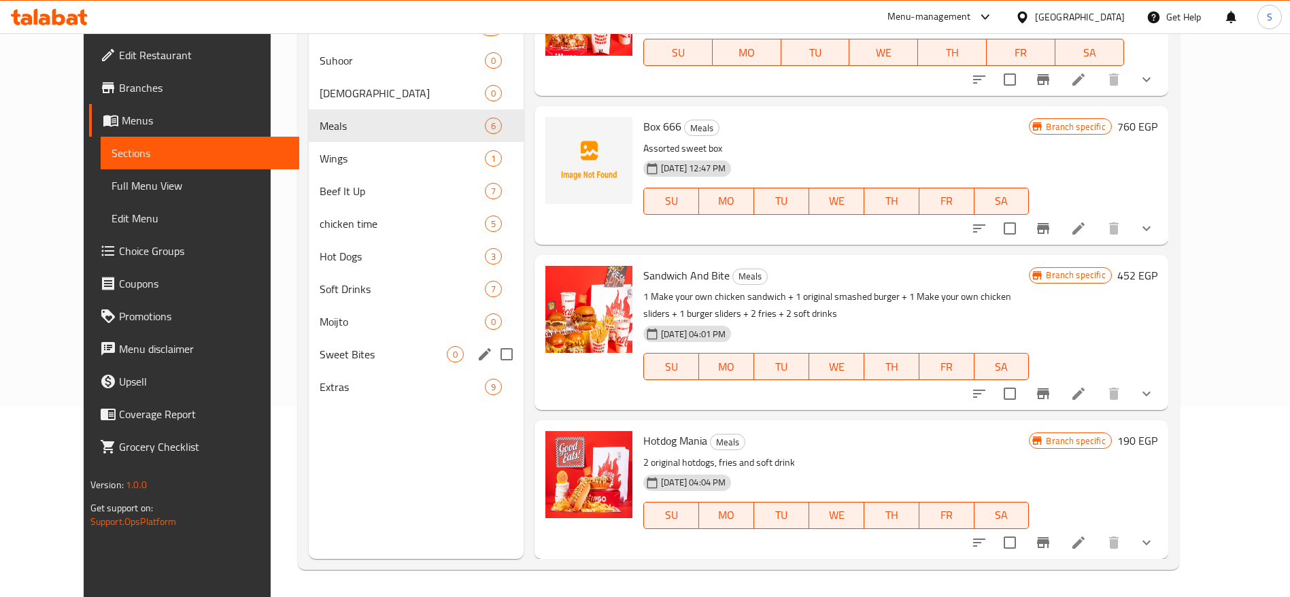
click at [381, 368] on div "Sweet Bites 0" at bounding box center [416, 354] width 215 height 33
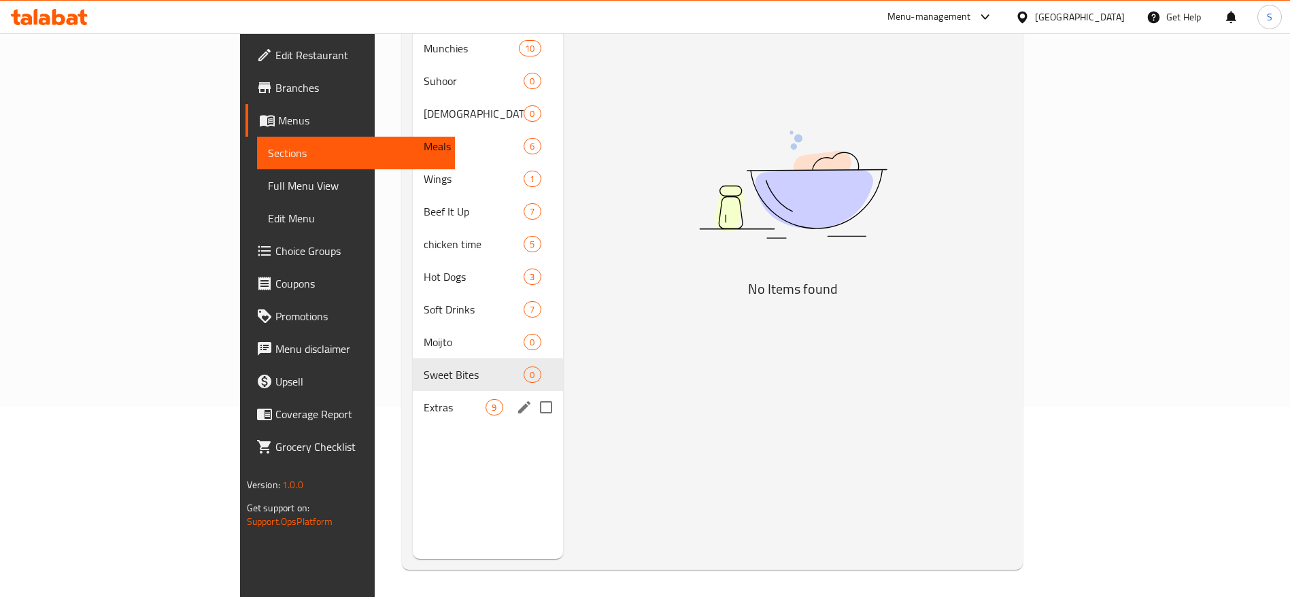
click at [424, 399] on span "Extras" at bounding box center [455, 407] width 62 height 16
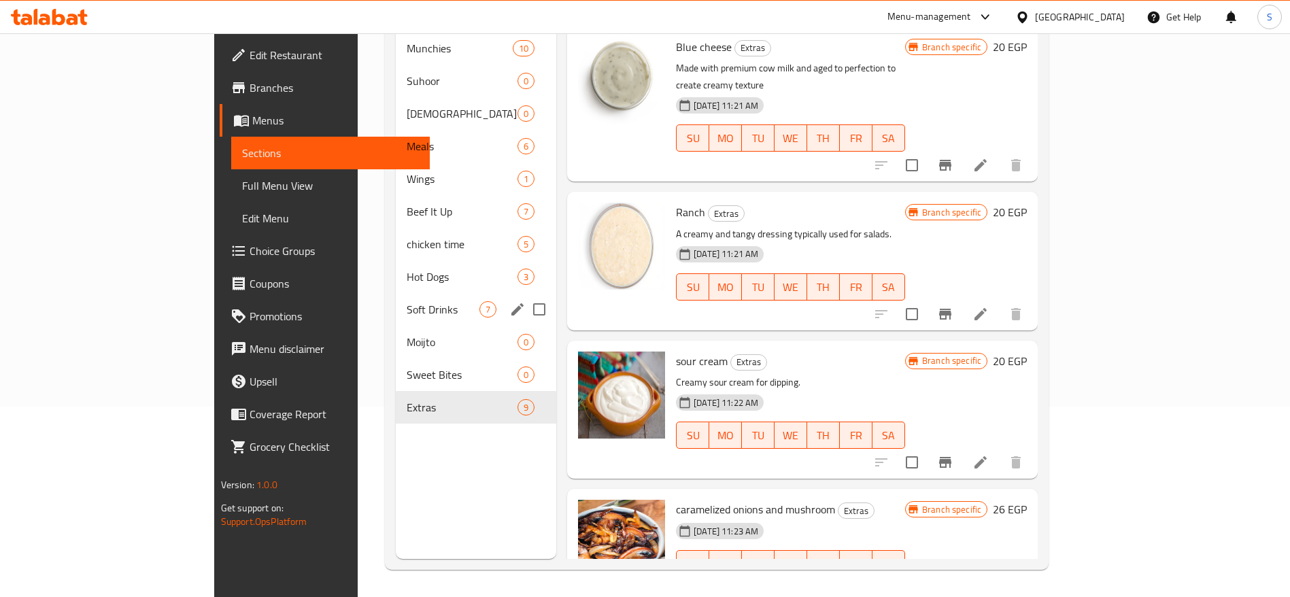
click at [396, 297] on div "Soft Drinks 7" at bounding box center [476, 309] width 160 height 33
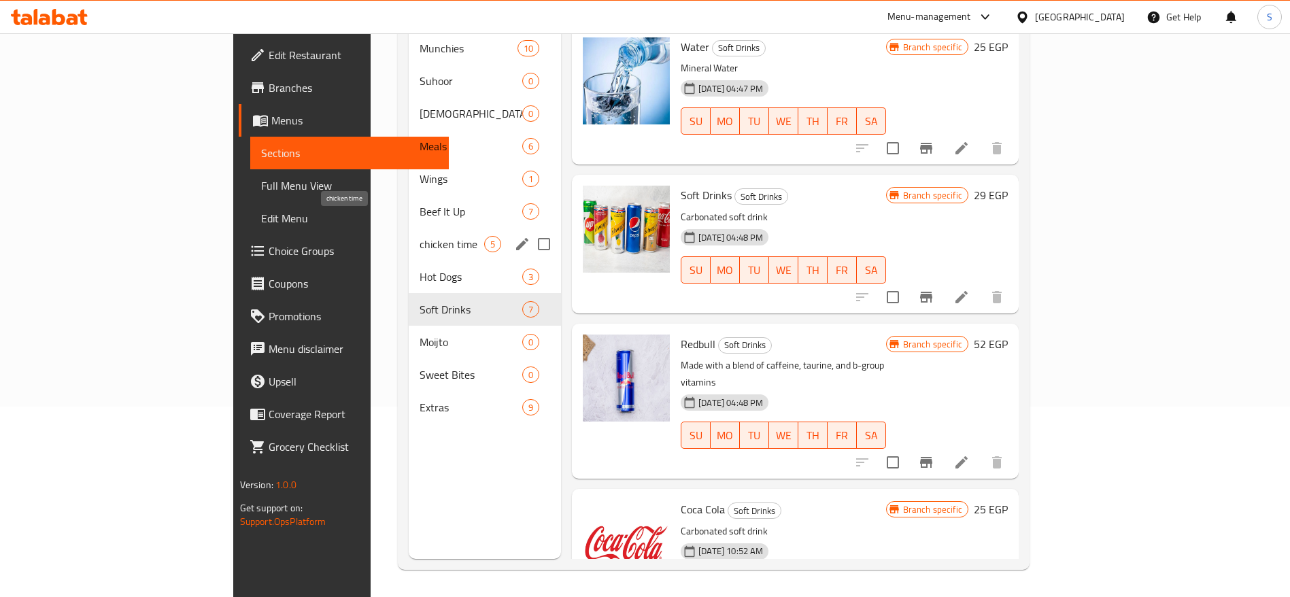
click at [419, 236] on span "chicken time" at bounding box center [451, 244] width 65 height 16
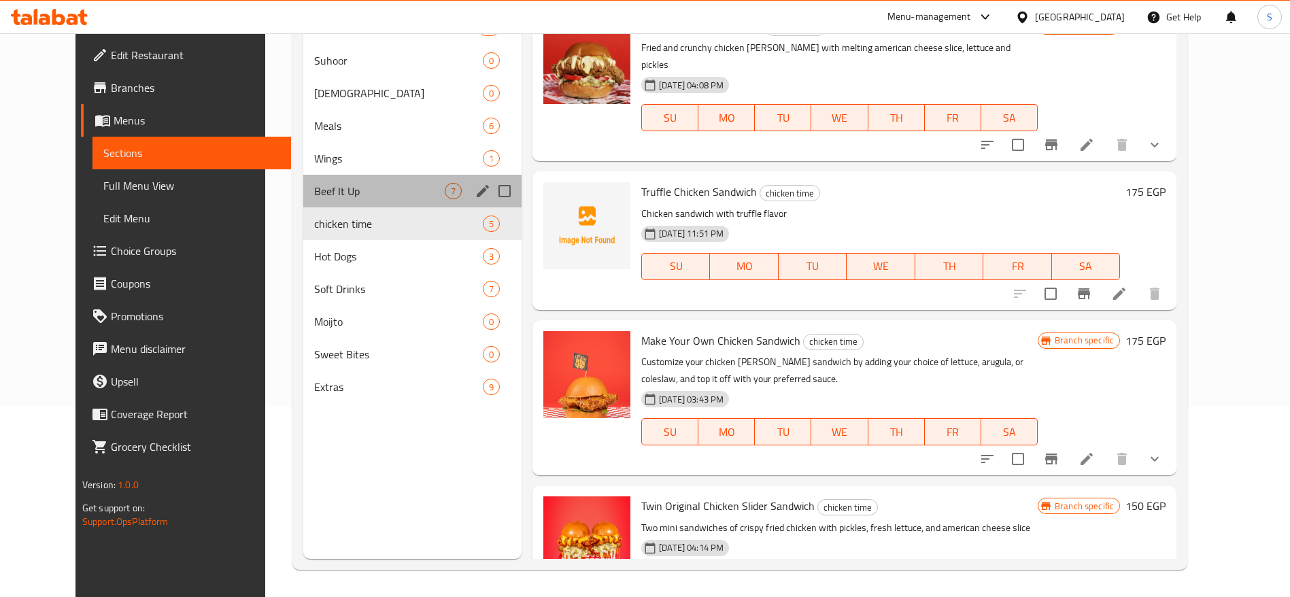
click at [381, 204] on div "Beef It Up 7" at bounding box center [412, 191] width 218 height 33
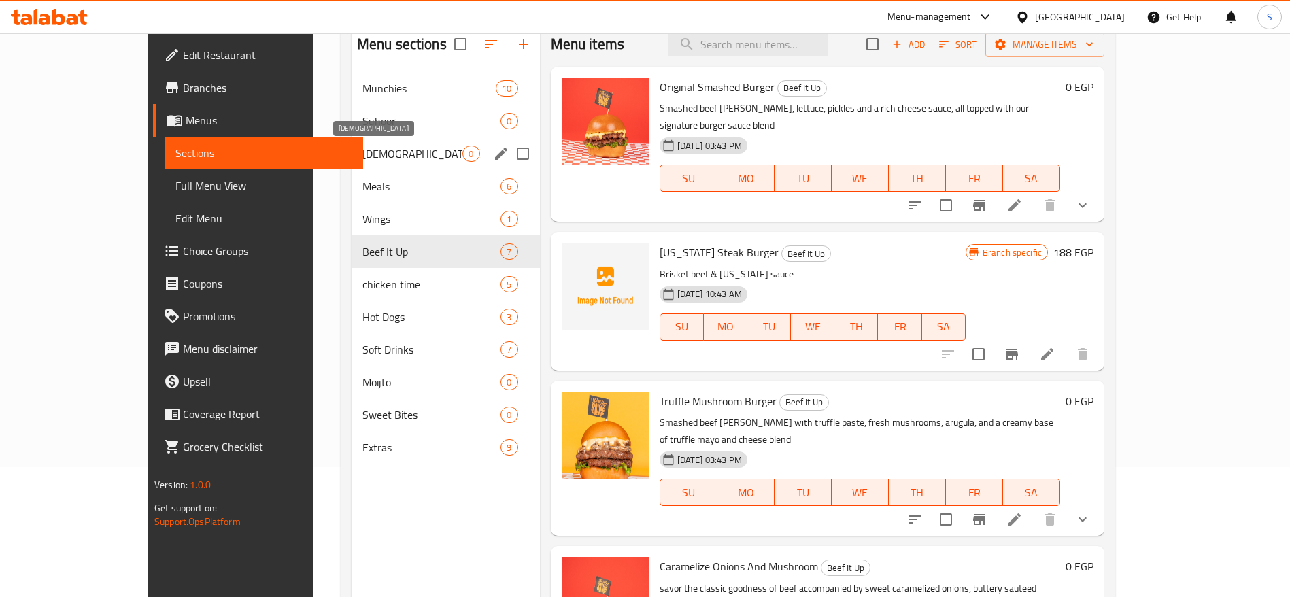
scroll to position [88, 0]
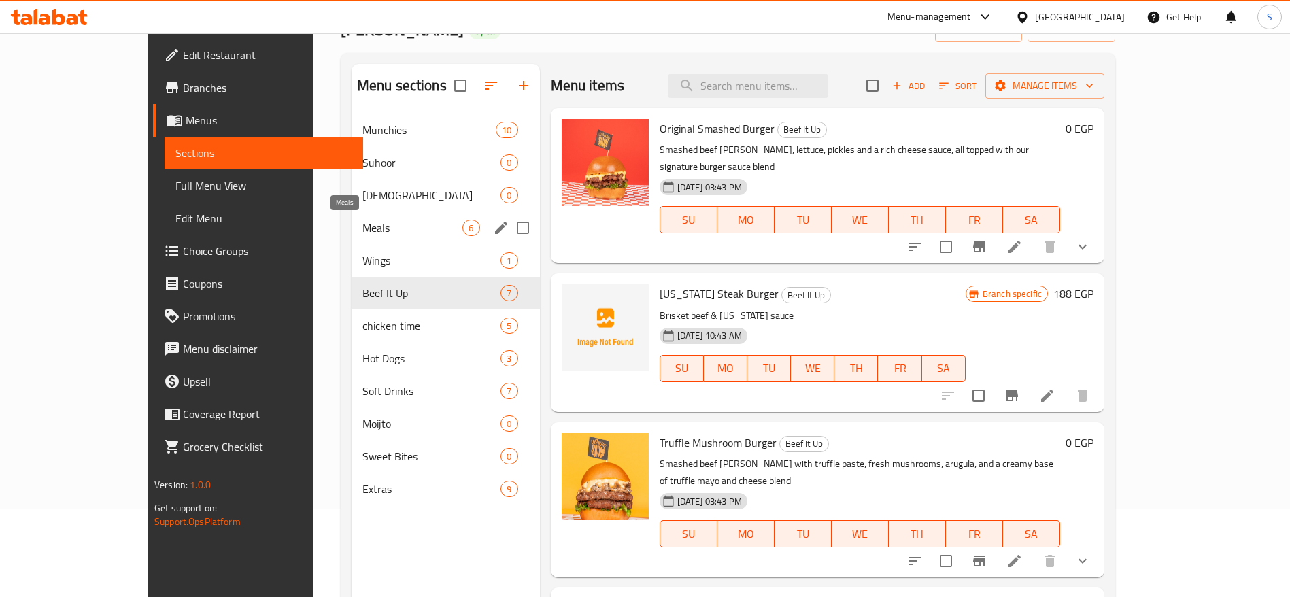
click at [374, 238] on div "Meals 6" at bounding box center [445, 227] width 188 height 33
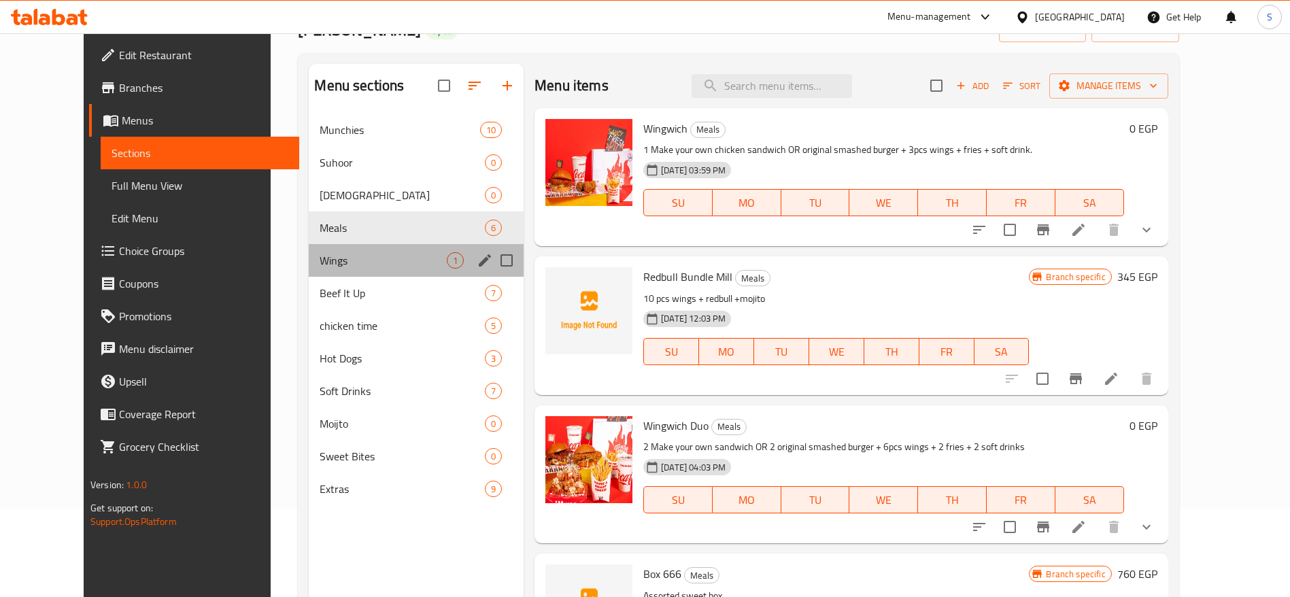
click at [381, 269] on div "Wings 1" at bounding box center [416, 260] width 215 height 33
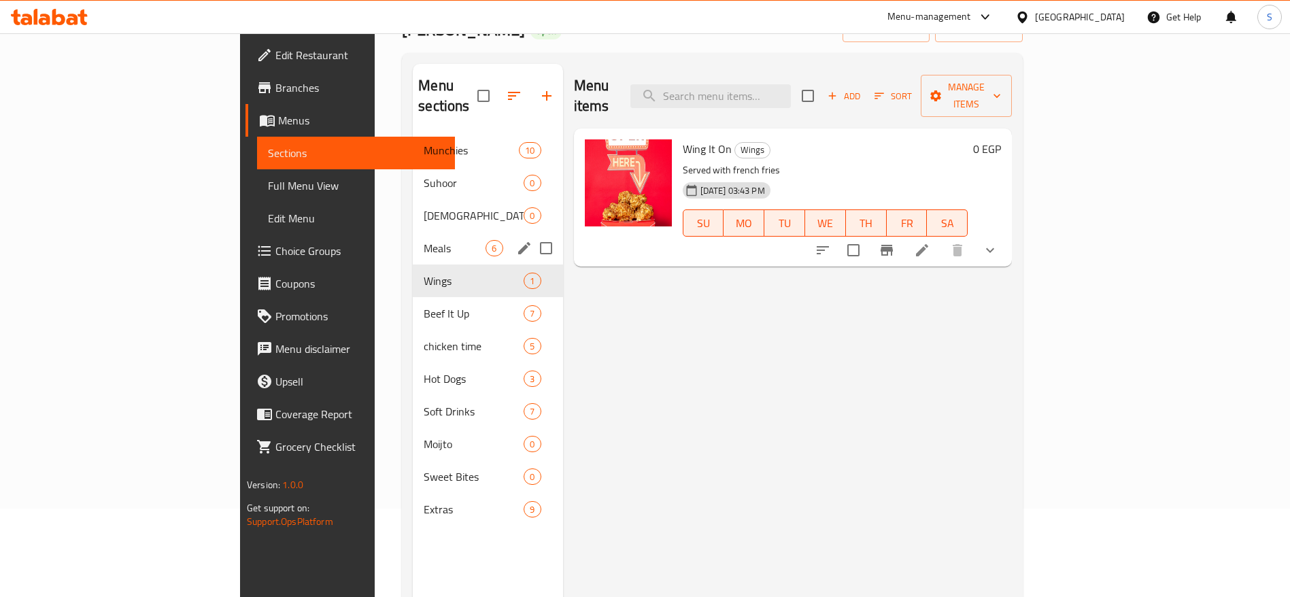
click at [414, 232] on div "Meals 6" at bounding box center [488, 248] width 150 height 33
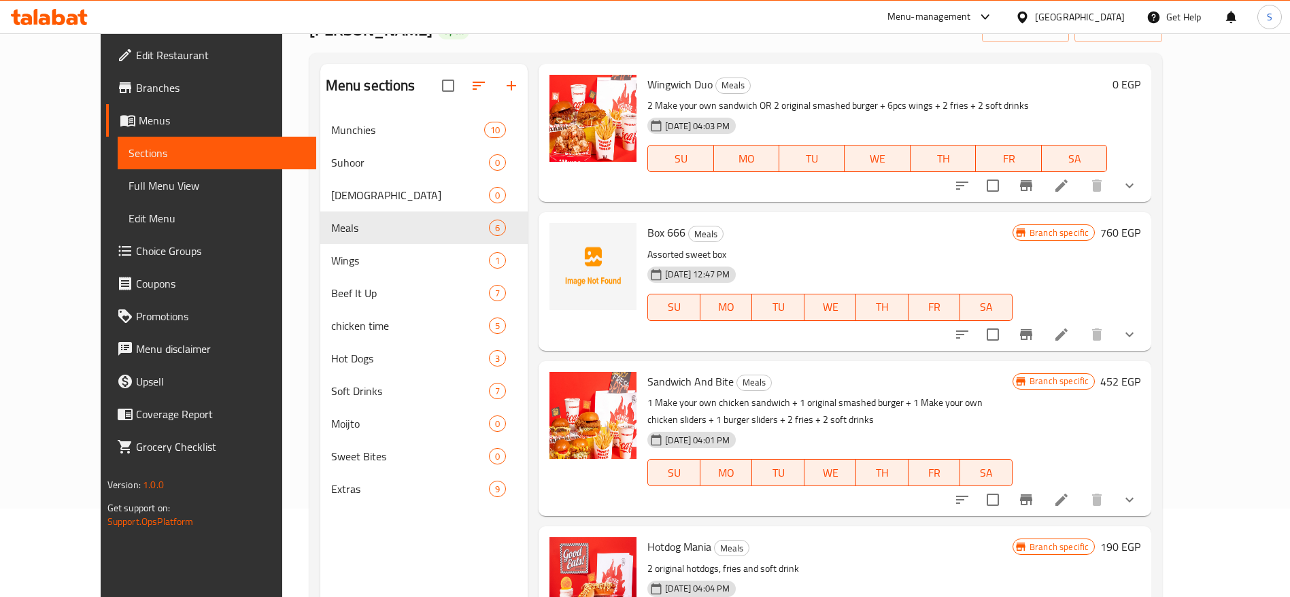
scroll to position [345, 0]
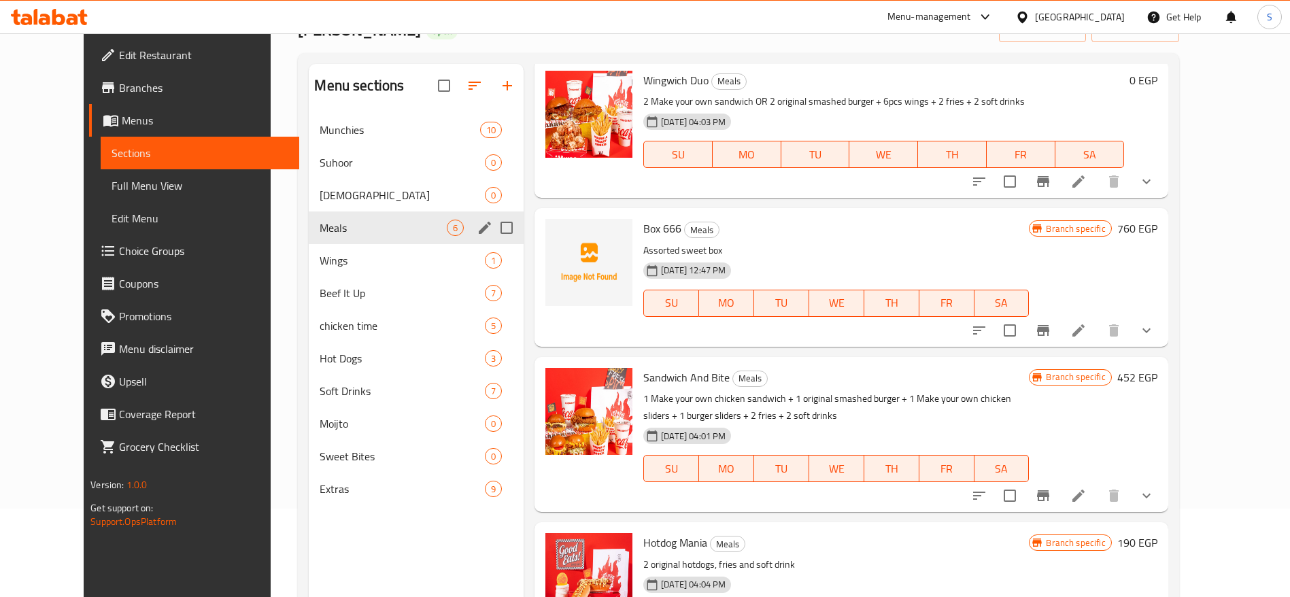
click at [361, 239] on div "Meals 6" at bounding box center [416, 227] width 215 height 33
click at [364, 254] on span "Wings" at bounding box center [383, 260] width 127 height 16
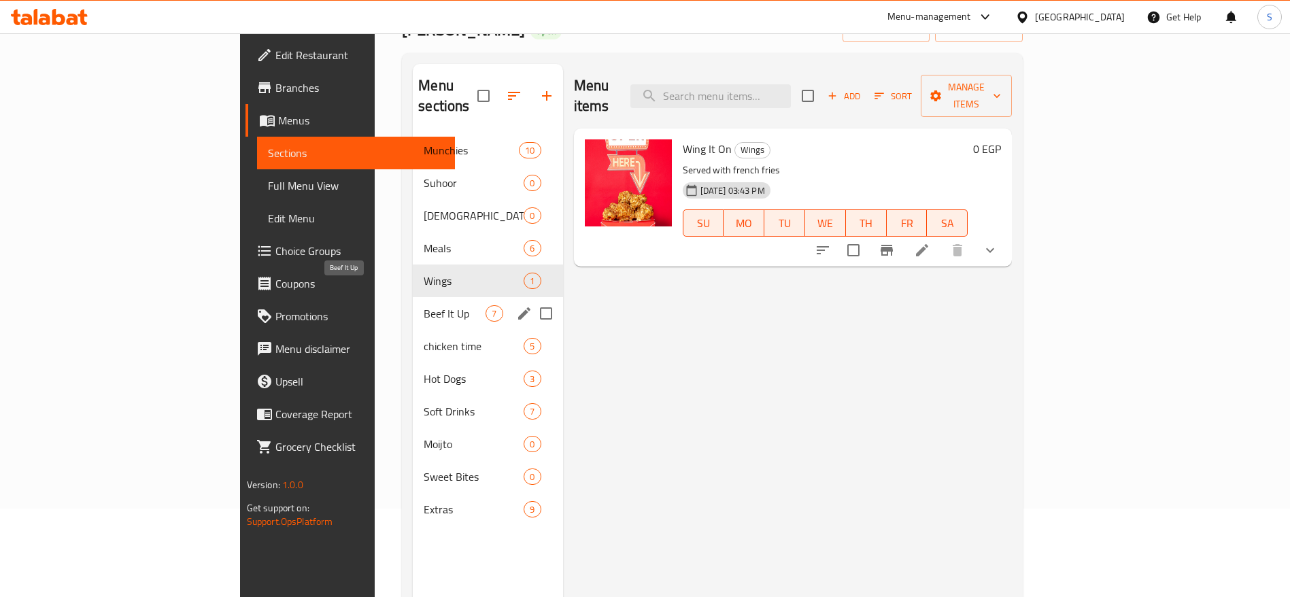
click at [424, 305] on span "Beef It Up" at bounding box center [455, 313] width 62 height 16
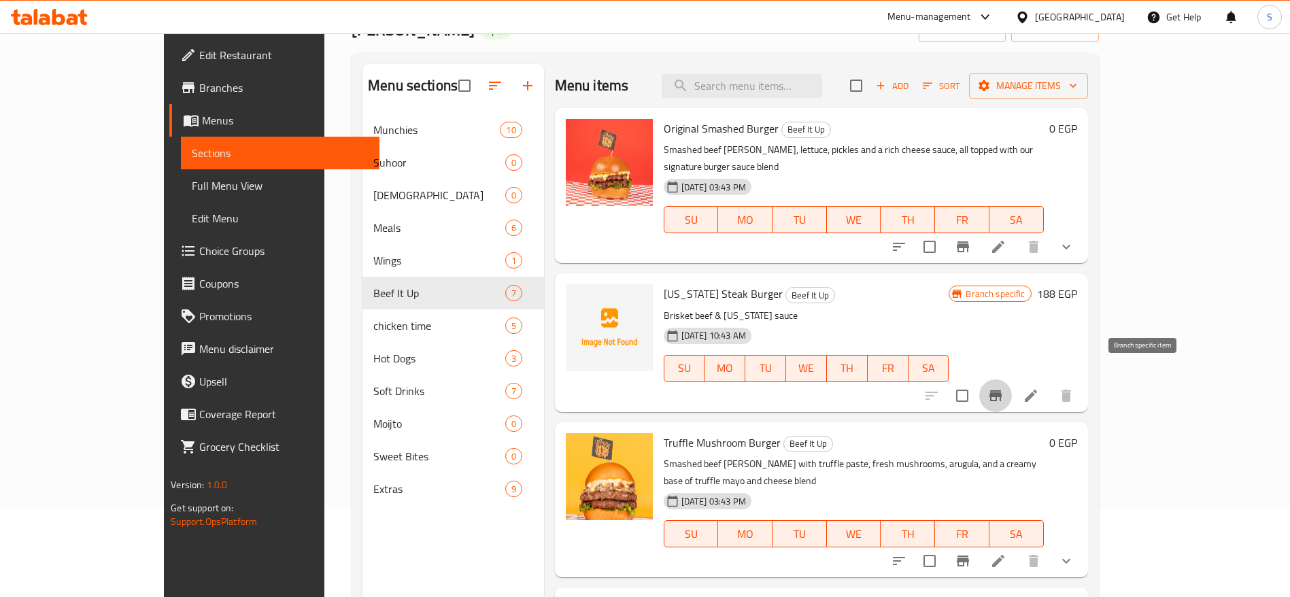
click at [1003, 387] on icon "Branch-specific-item" at bounding box center [995, 395] width 16 height 16
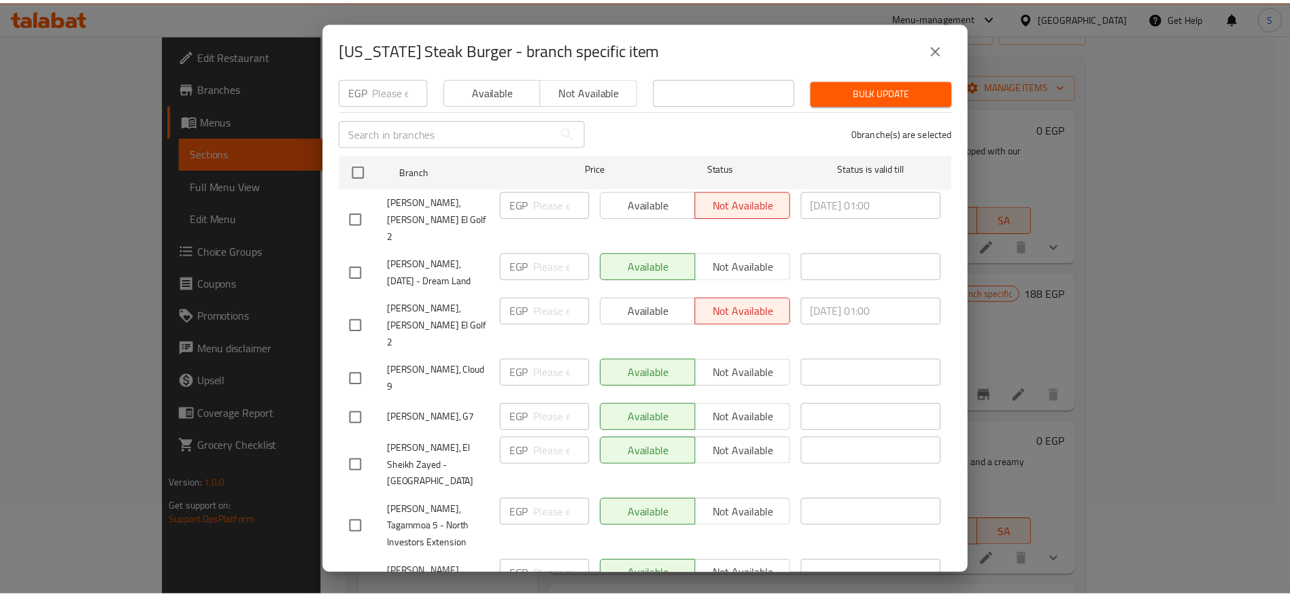
scroll to position [178, 0]
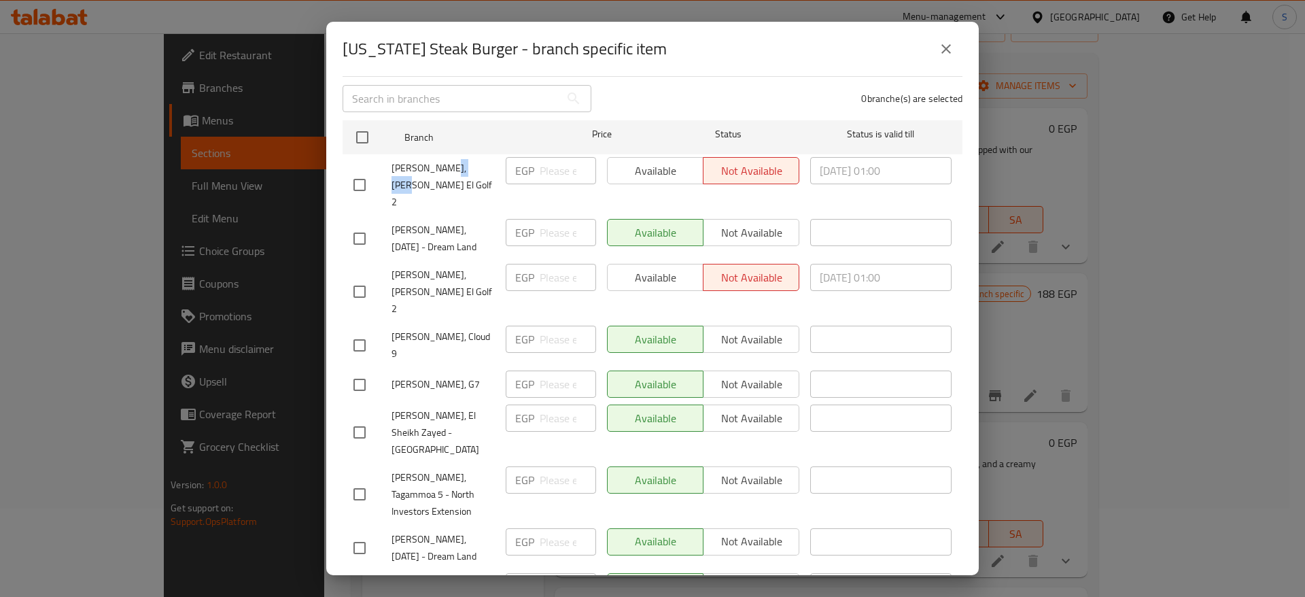
drag, startPoint x: 453, startPoint y: 165, endPoint x: 472, endPoint y: 169, distance: 19.5
click at [470, 169] on span "Wingo, Ard El Golf 2" at bounding box center [443, 185] width 103 height 51
click at [490, 213] on div "Wingo, 6th of October - Dream Land" at bounding box center [424, 238] width 152 height 50
click at [956, 50] on button "close" at bounding box center [946, 49] width 33 height 33
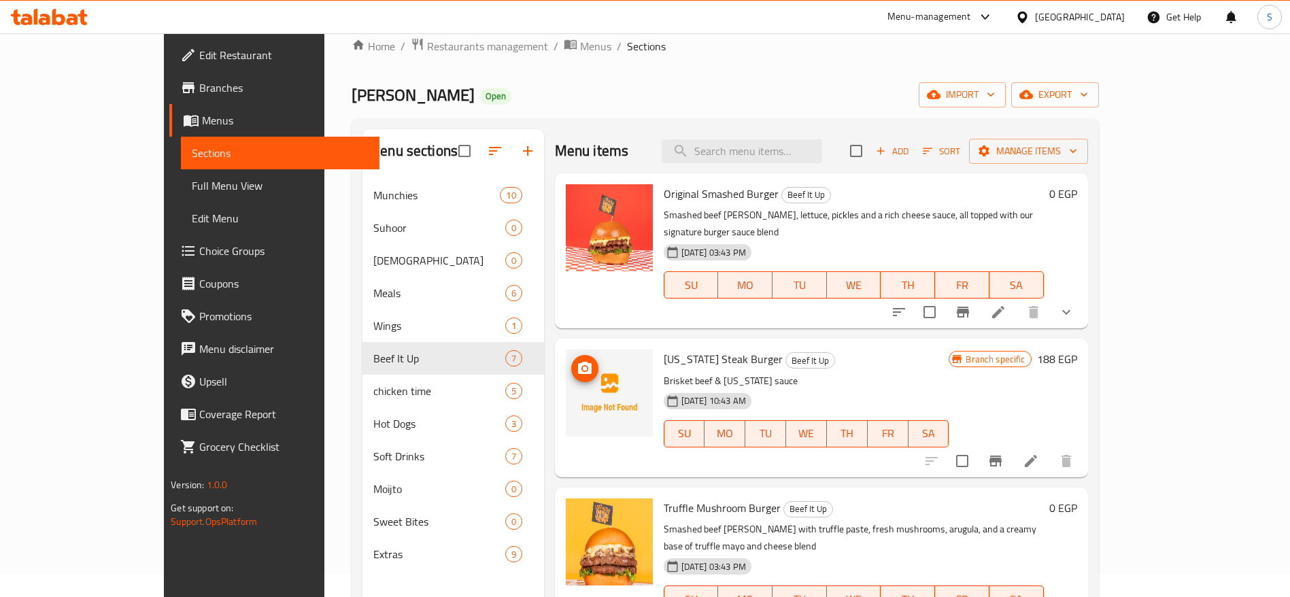
scroll to position [0, 0]
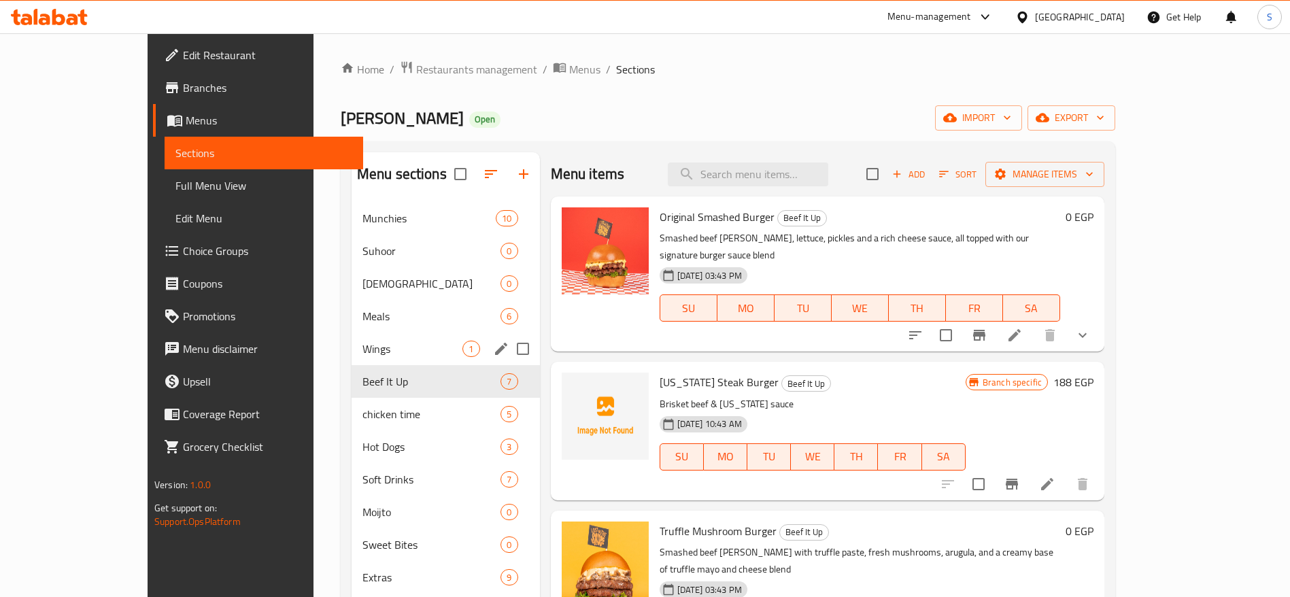
click at [351, 362] on div "Wings 1" at bounding box center [445, 348] width 188 height 33
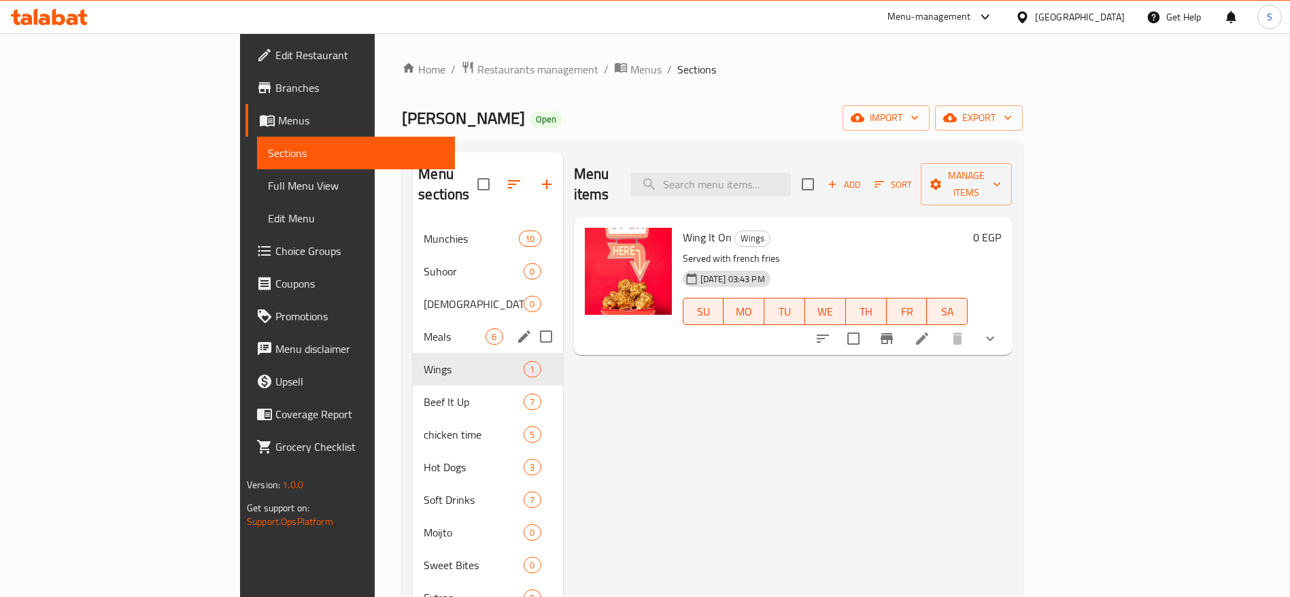
click at [424, 328] on span "Meals" at bounding box center [455, 336] width 62 height 16
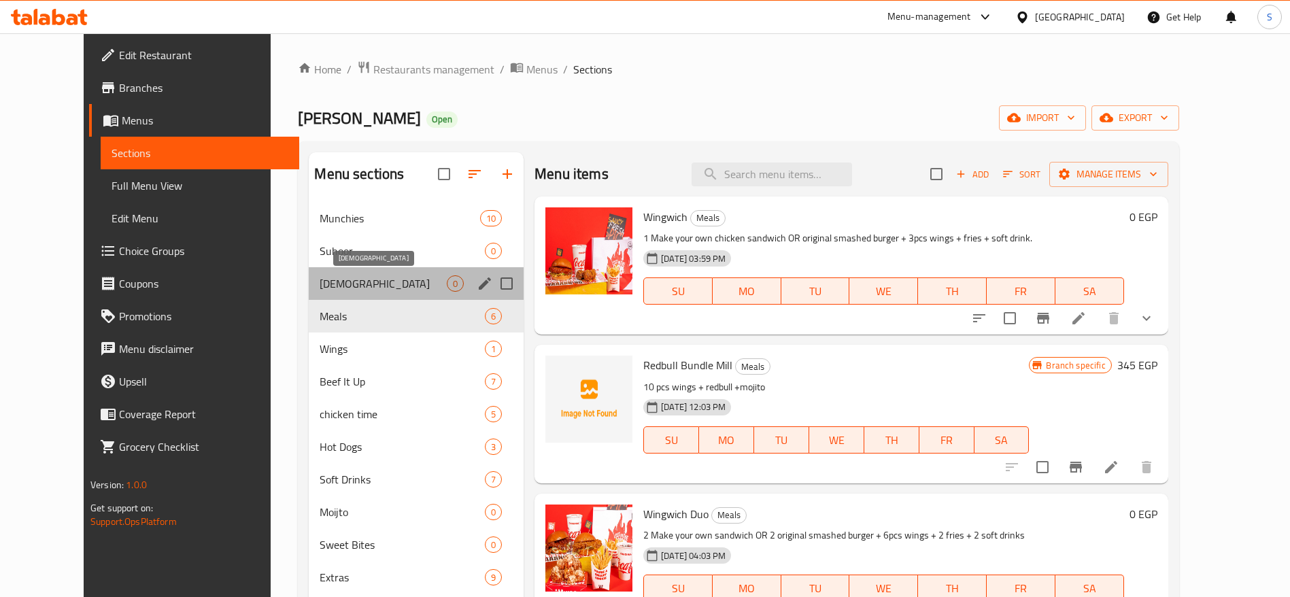
click at [370, 286] on span "Iftar" at bounding box center [383, 283] width 127 height 16
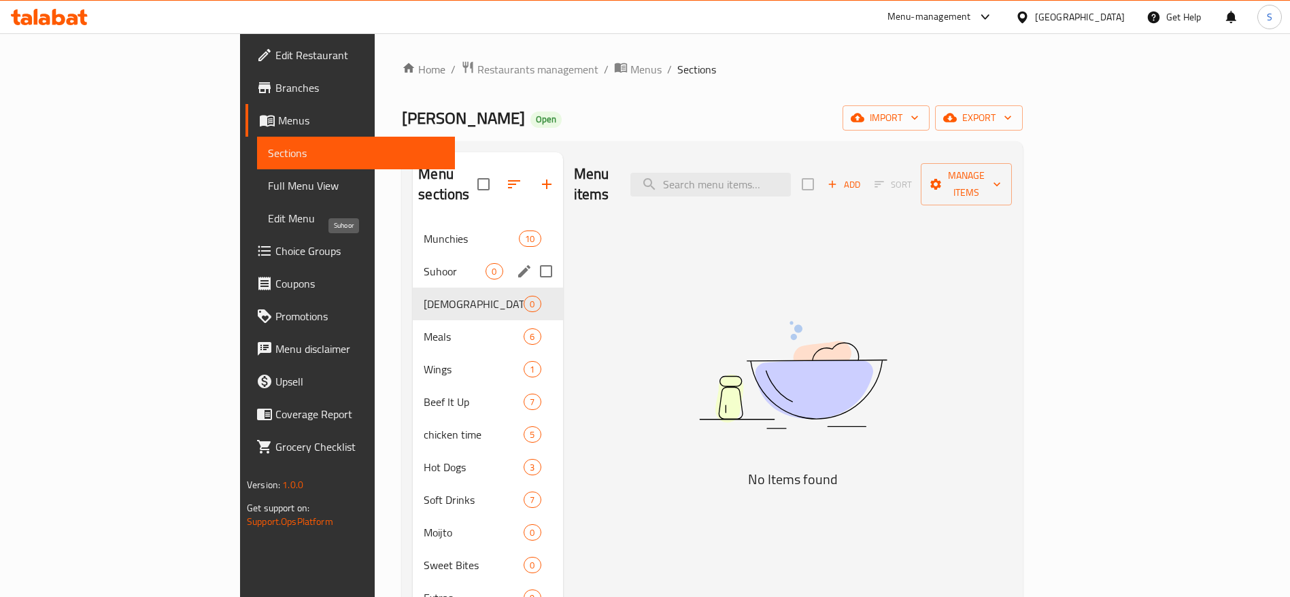
click at [424, 263] on span "Suhoor" at bounding box center [455, 271] width 62 height 16
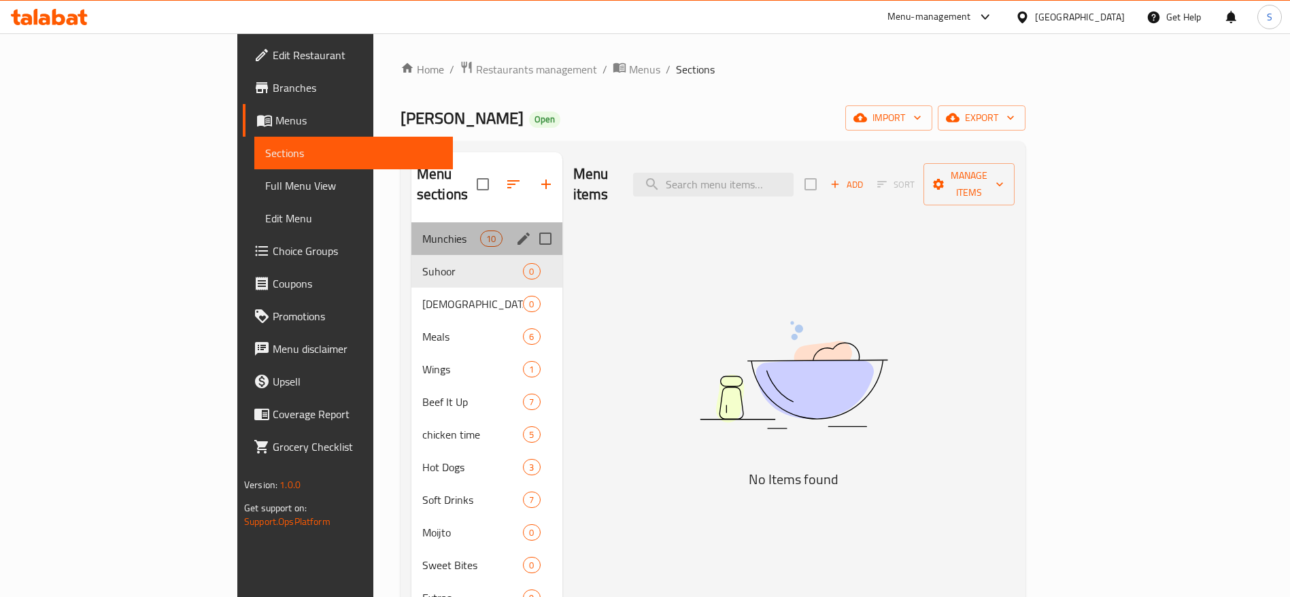
click at [411, 230] on div "Munchies 10" at bounding box center [486, 238] width 151 height 33
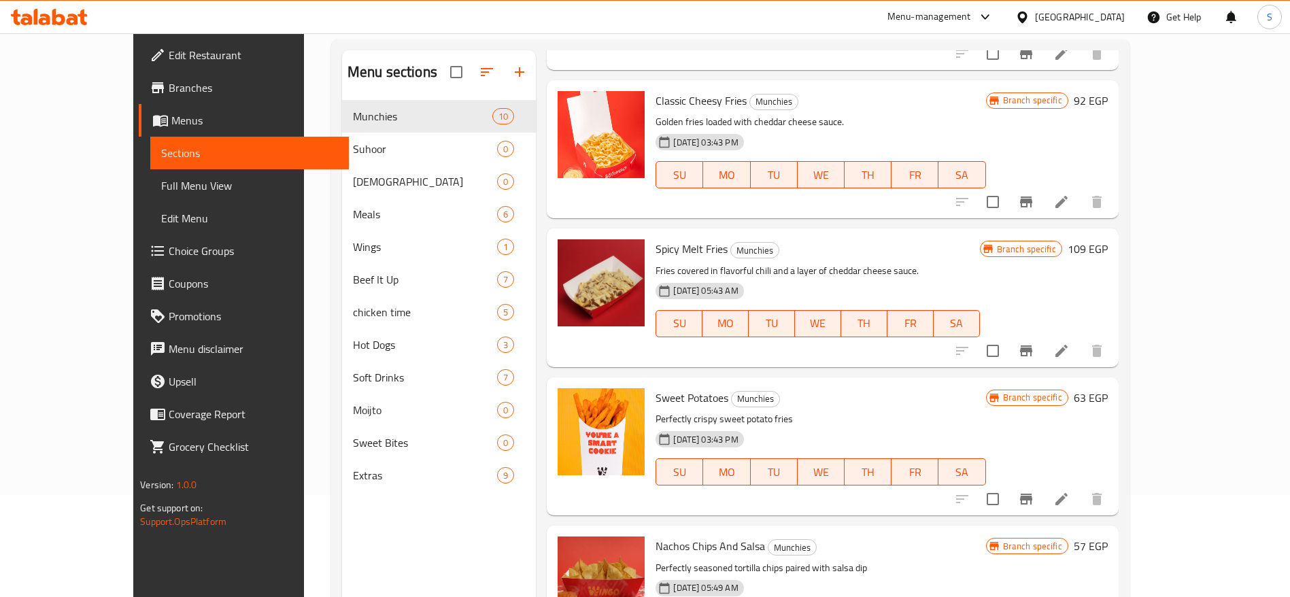
scroll to position [190, 0]
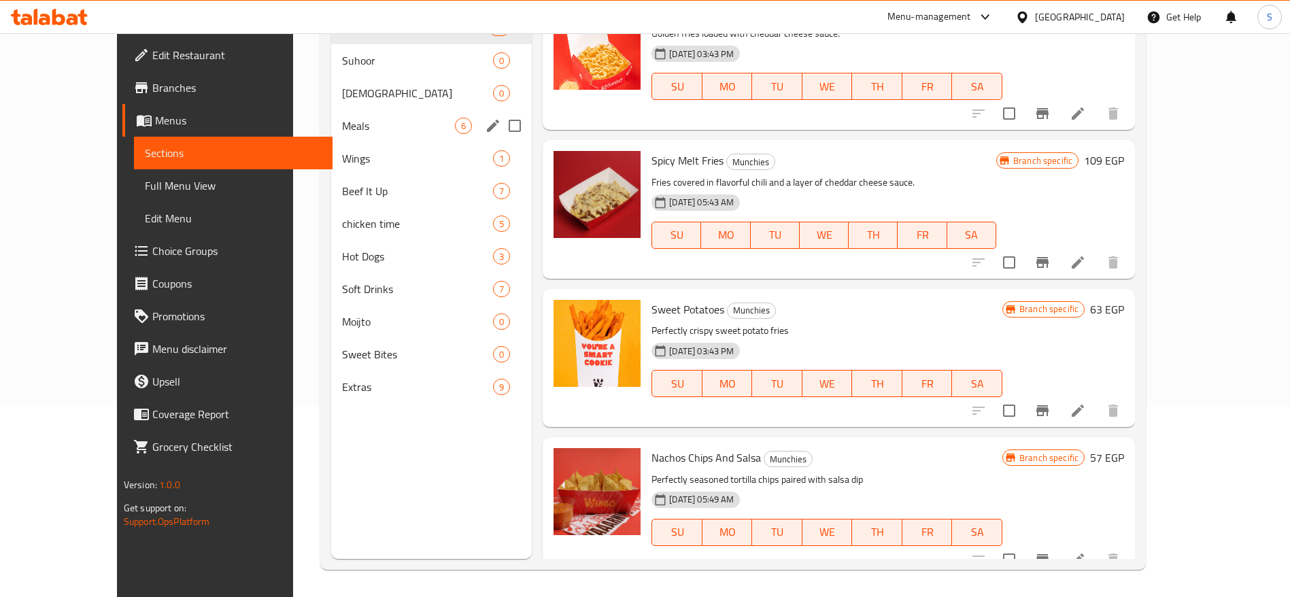
click at [342, 132] on span "Meals" at bounding box center [398, 126] width 113 height 16
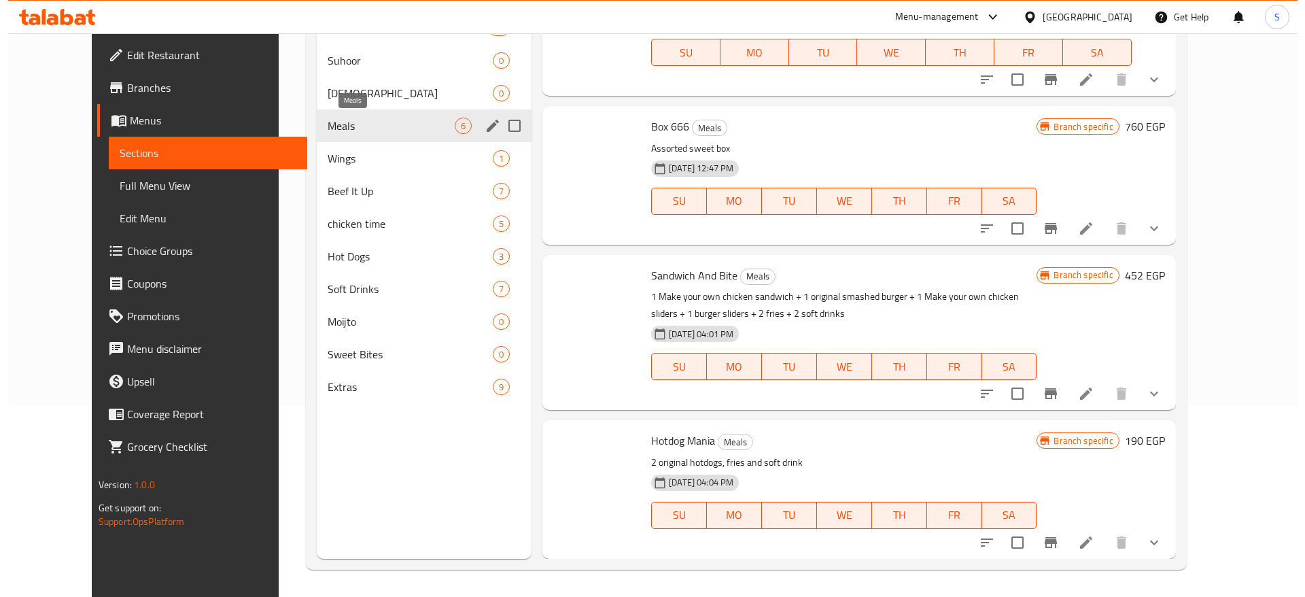
scroll to position [345, 0]
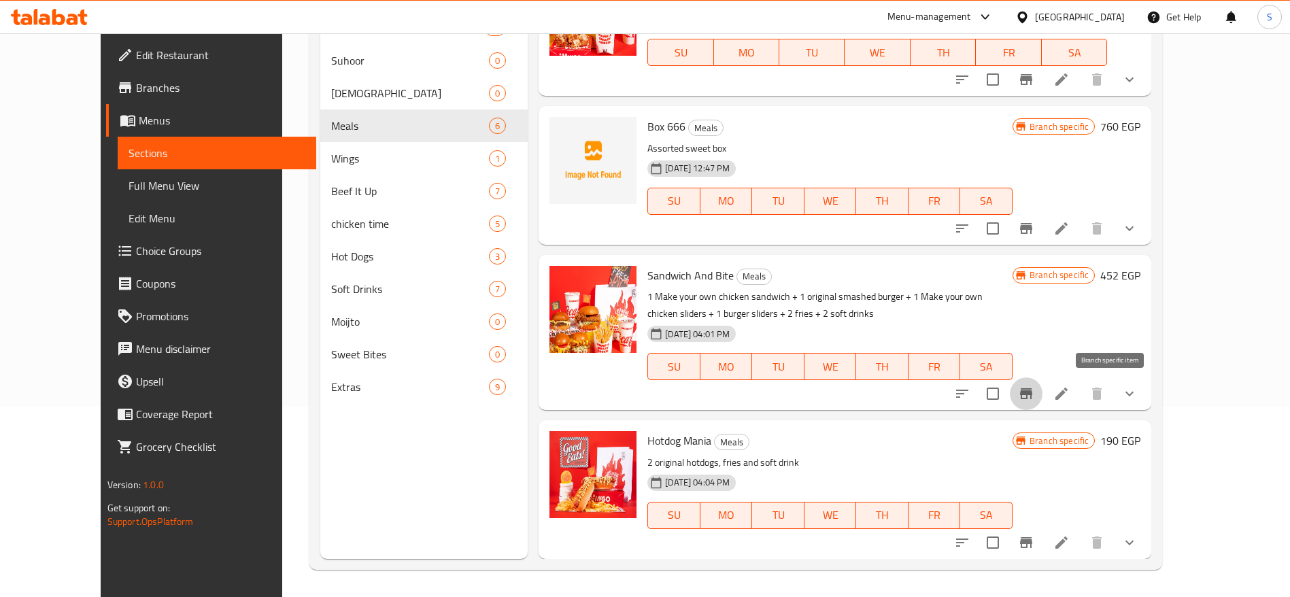
click at [1034, 396] on icon "Branch-specific-item" at bounding box center [1026, 393] width 16 height 16
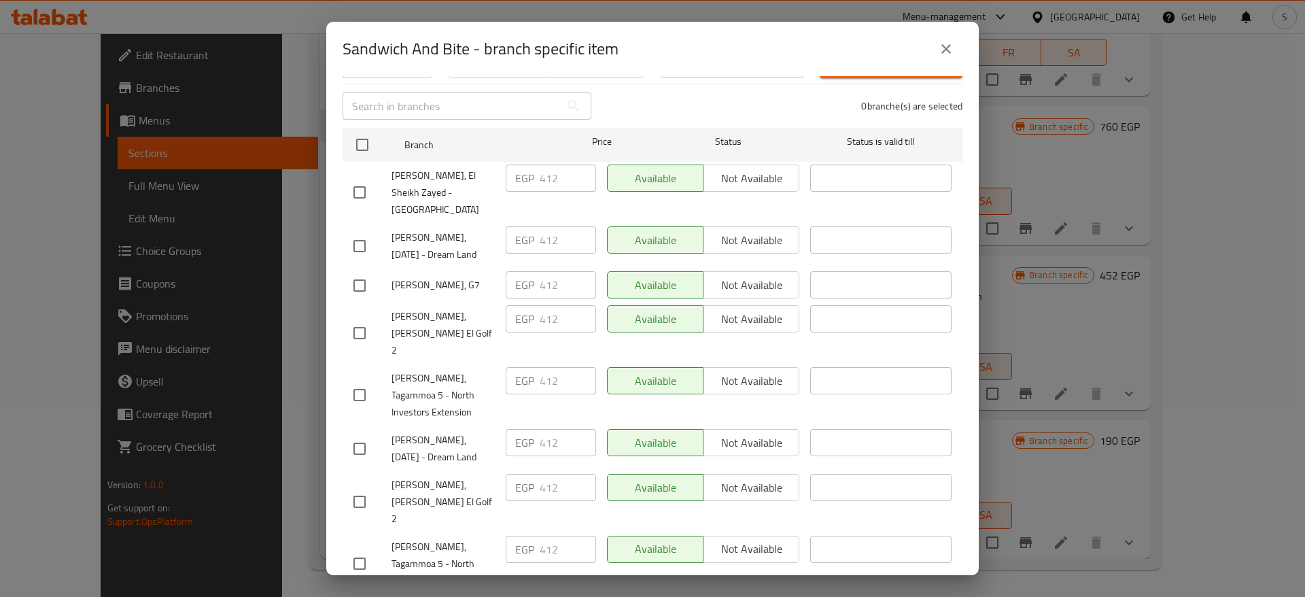
scroll to position [178, 0]
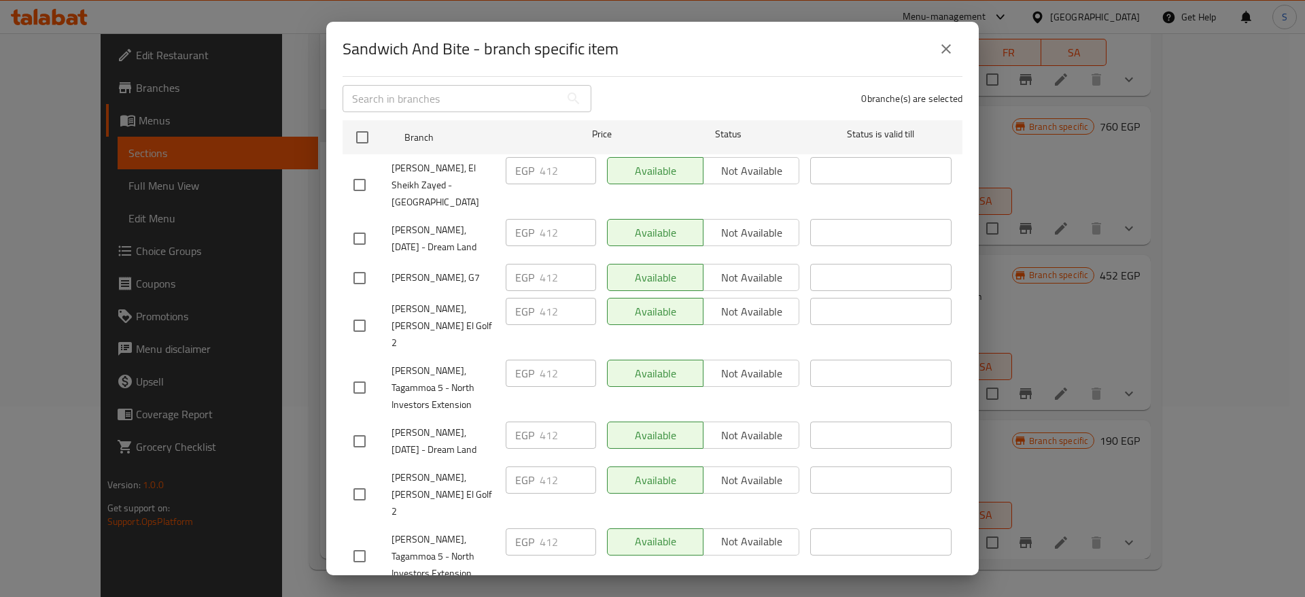
click at [1092, 392] on div "Sandwich And Bite - branch specific item Sandwich And Bite 1 Make your own chic…" at bounding box center [652, 298] width 1305 height 597
click at [1118, 277] on div "Sandwich And Bite - branch specific item Sandwich And Bite 1 Make your own chic…" at bounding box center [652, 298] width 1305 height 597
click at [945, 65] on button "close" at bounding box center [946, 49] width 33 height 33
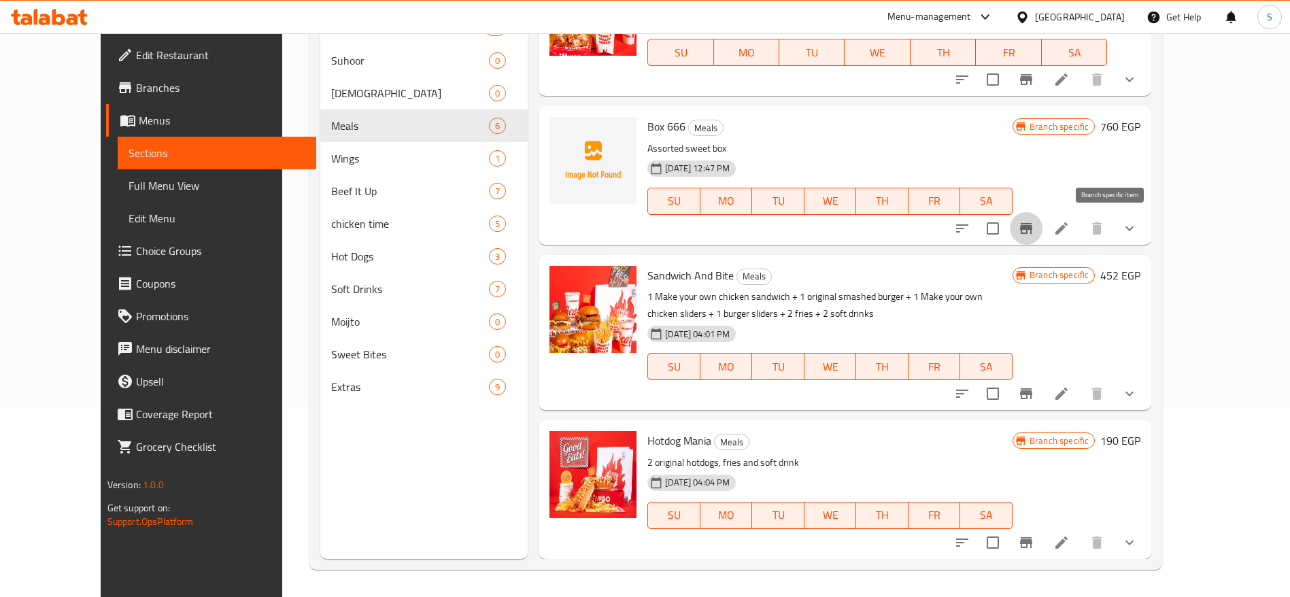
click at [1032, 233] on icon "Branch-specific-item" at bounding box center [1026, 228] width 12 height 11
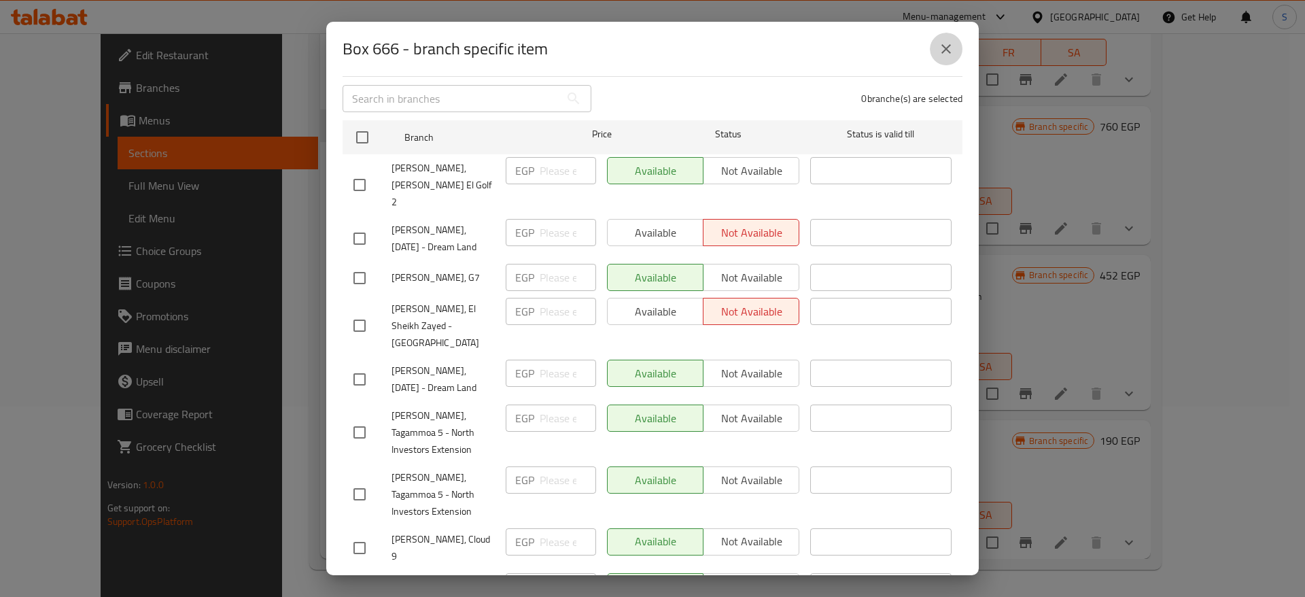
click at [950, 61] on button "close" at bounding box center [946, 49] width 33 height 33
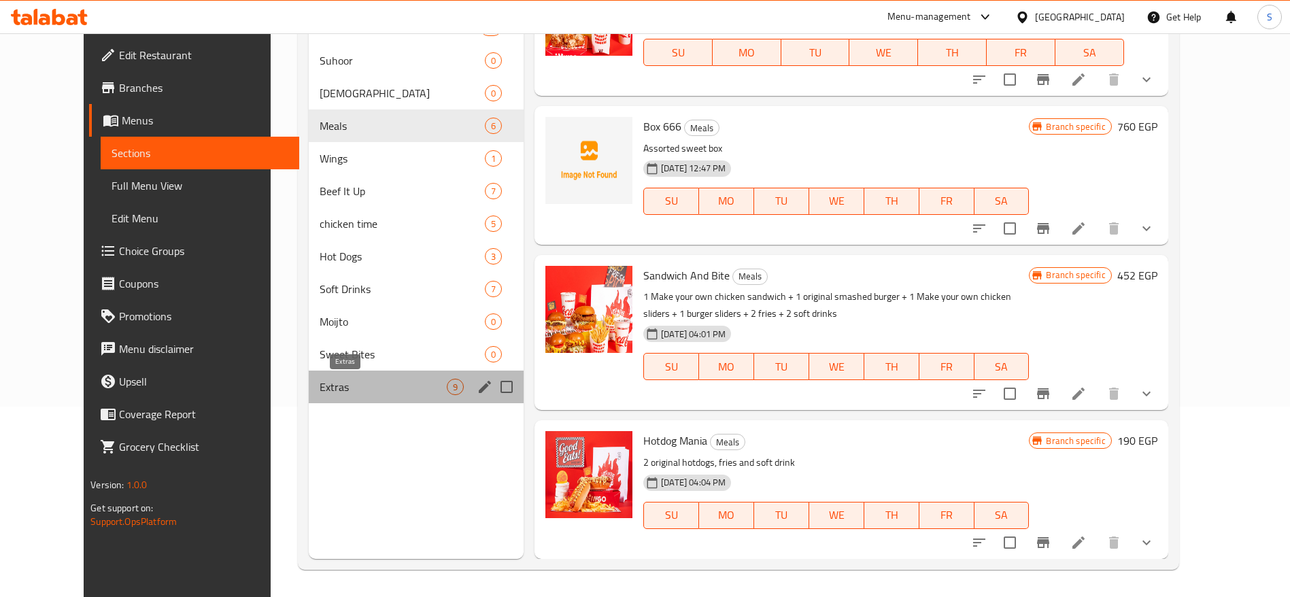
click at [343, 382] on span "Extras" at bounding box center [383, 387] width 127 height 16
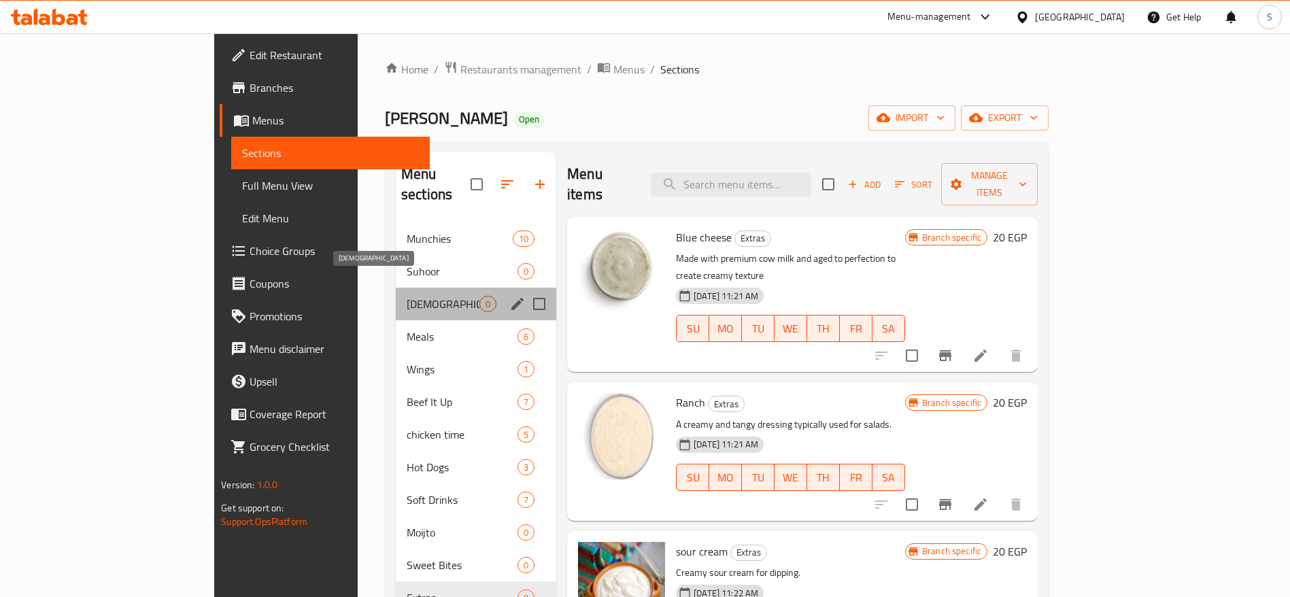
click at [421, 296] on span "Iftar" at bounding box center [443, 304] width 73 height 16
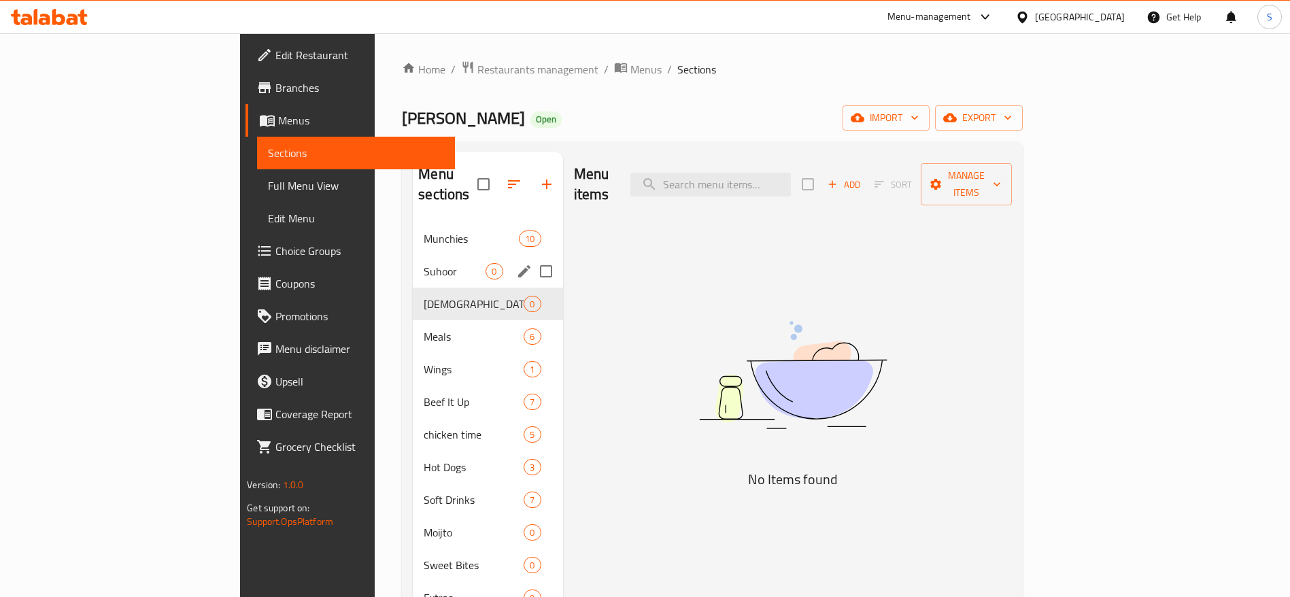
click at [417, 255] on div "Suhoor 0" at bounding box center [488, 271] width 150 height 33
click at [413, 294] on div "Iftar 0" at bounding box center [488, 304] width 150 height 33
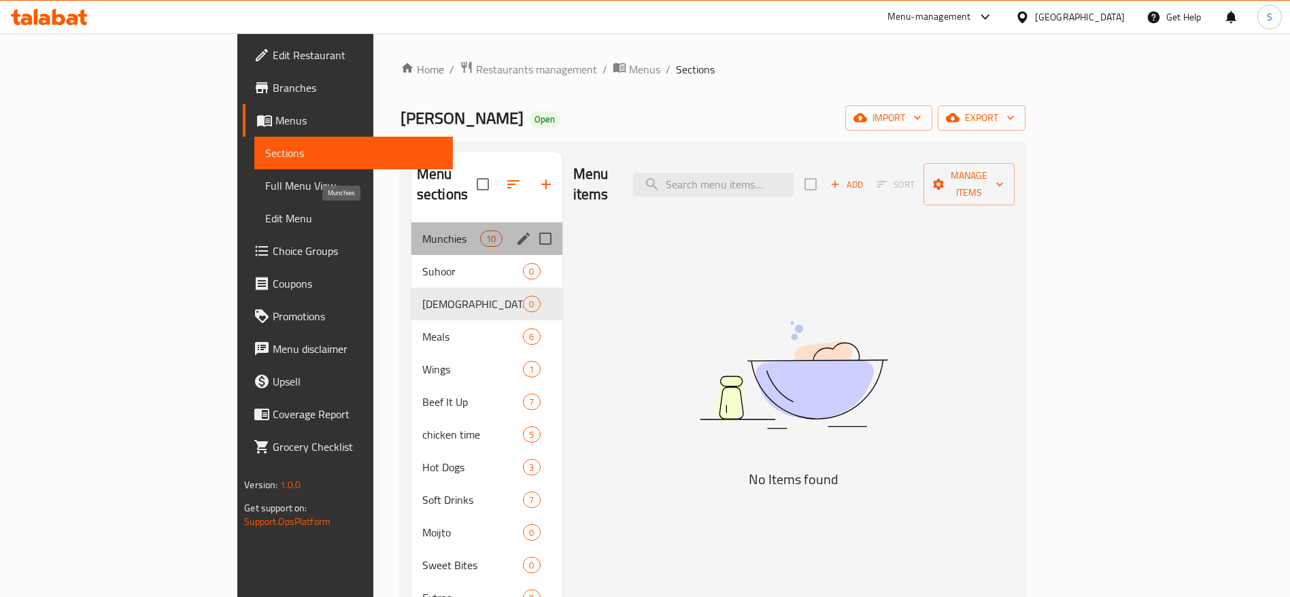
click at [422, 230] on span "Munchies" at bounding box center [451, 238] width 58 height 16
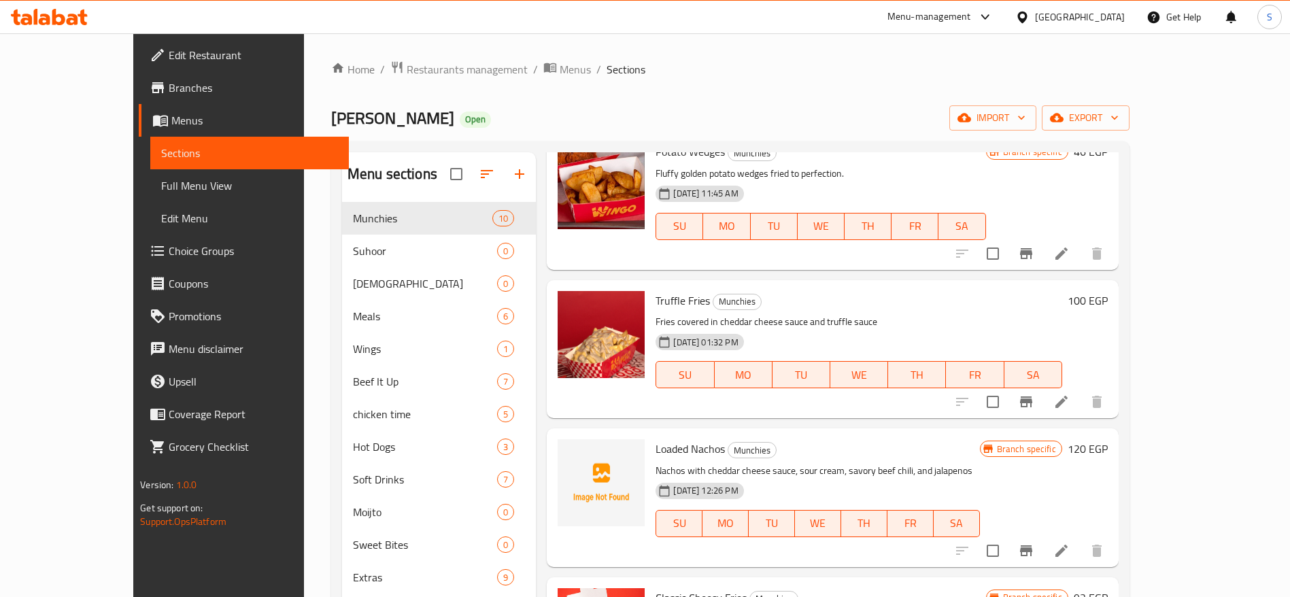
scroll to position [714, 0]
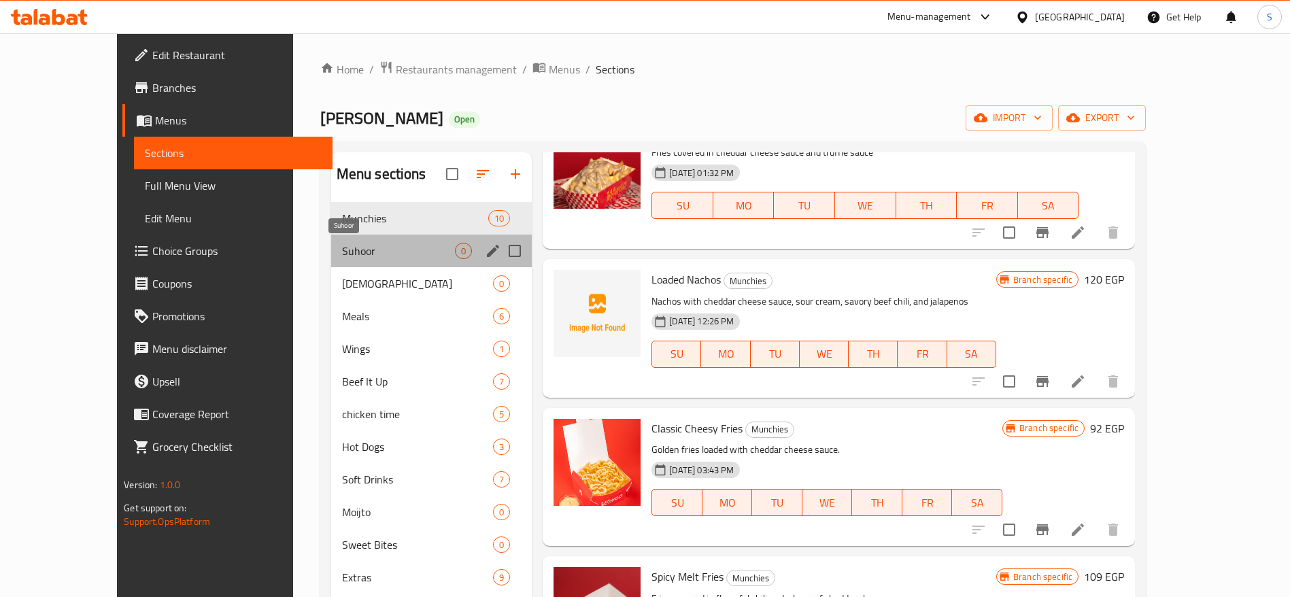
click at [349, 255] on span "Suhoor" at bounding box center [398, 251] width 113 height 16
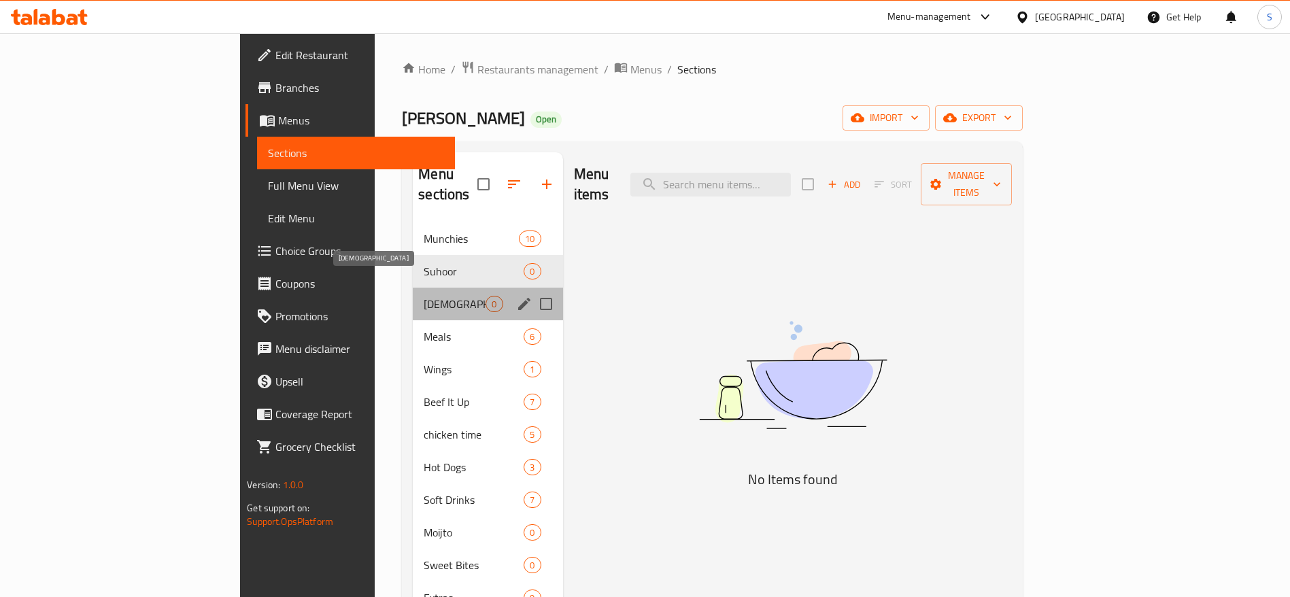
click at [424, 296] on span "Iftar" at bounding box center [455, 304] width 62 height 16
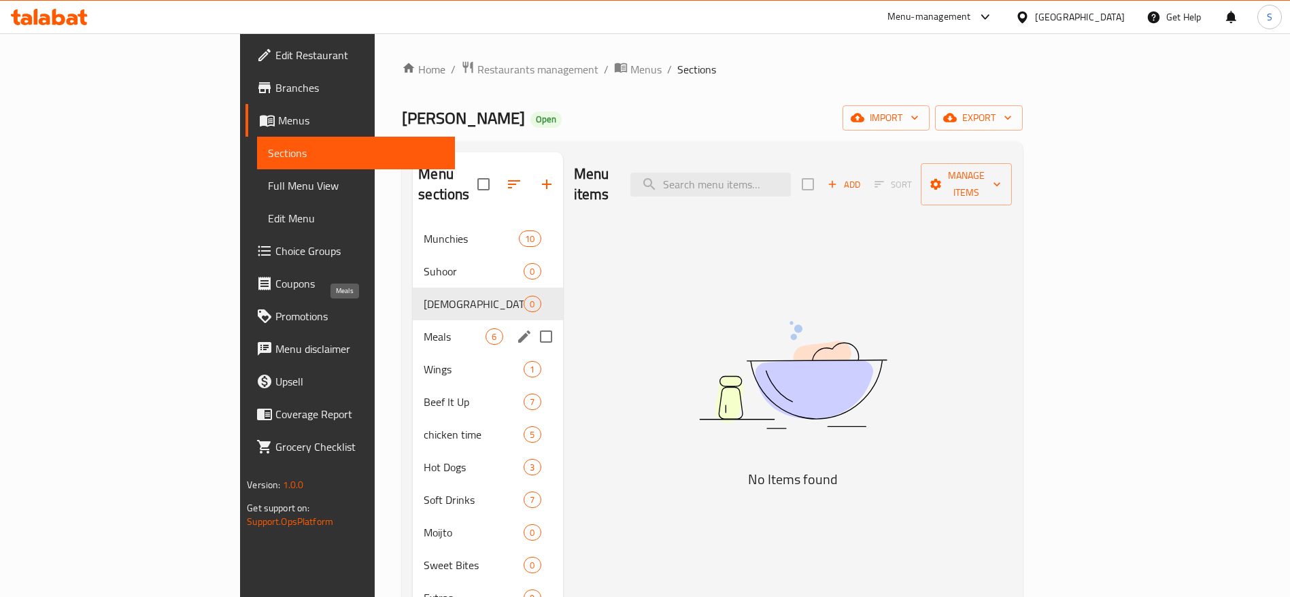
click at [424, 328] on span "Meals" at bounding box center [455, 336] width 62 height 16
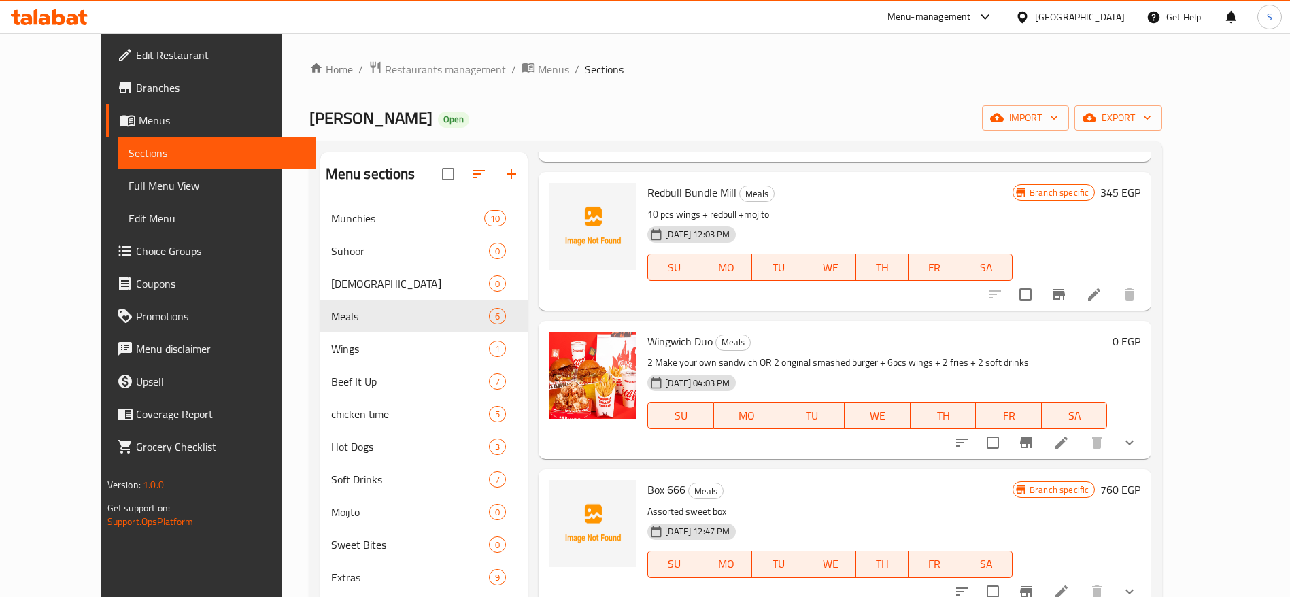
scroll to position [306, 0]
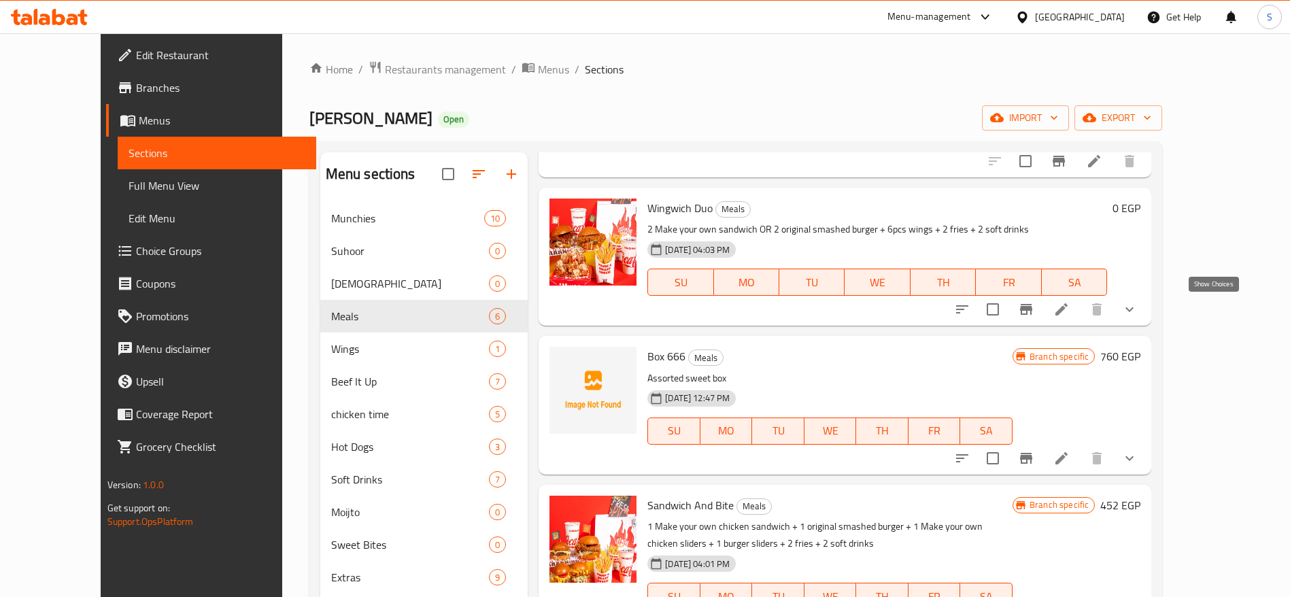
click at [1137, 313] on icon "show more" at bounding box center [1129, 309] width 16 height 16
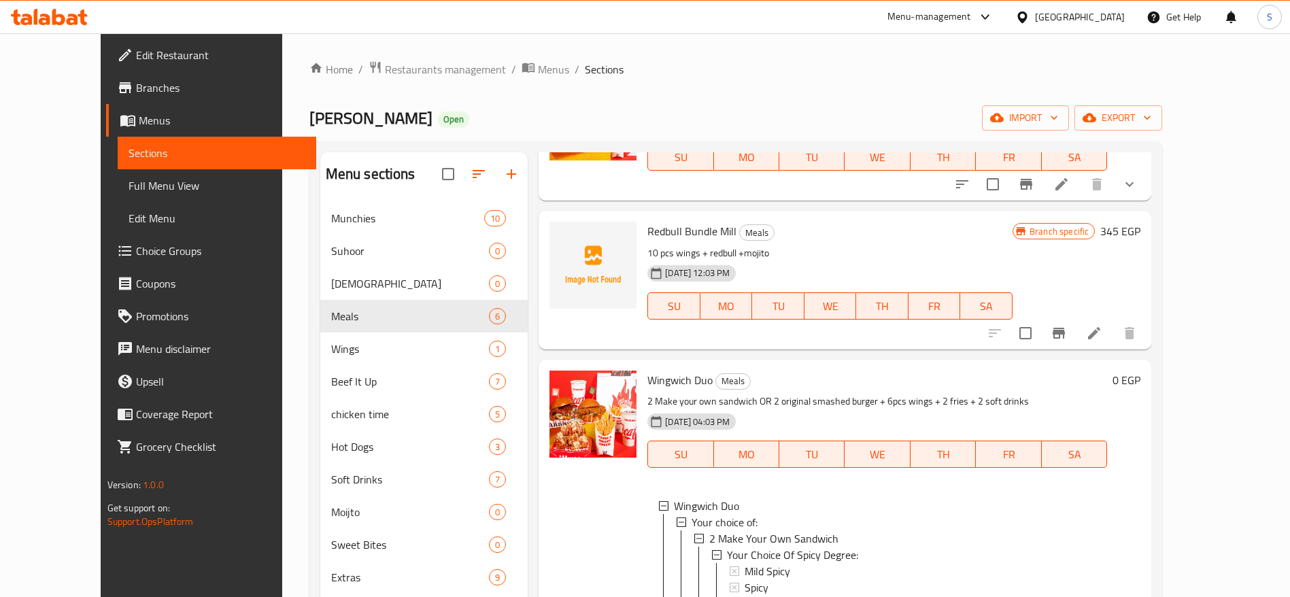
scroll to position [102, 0]
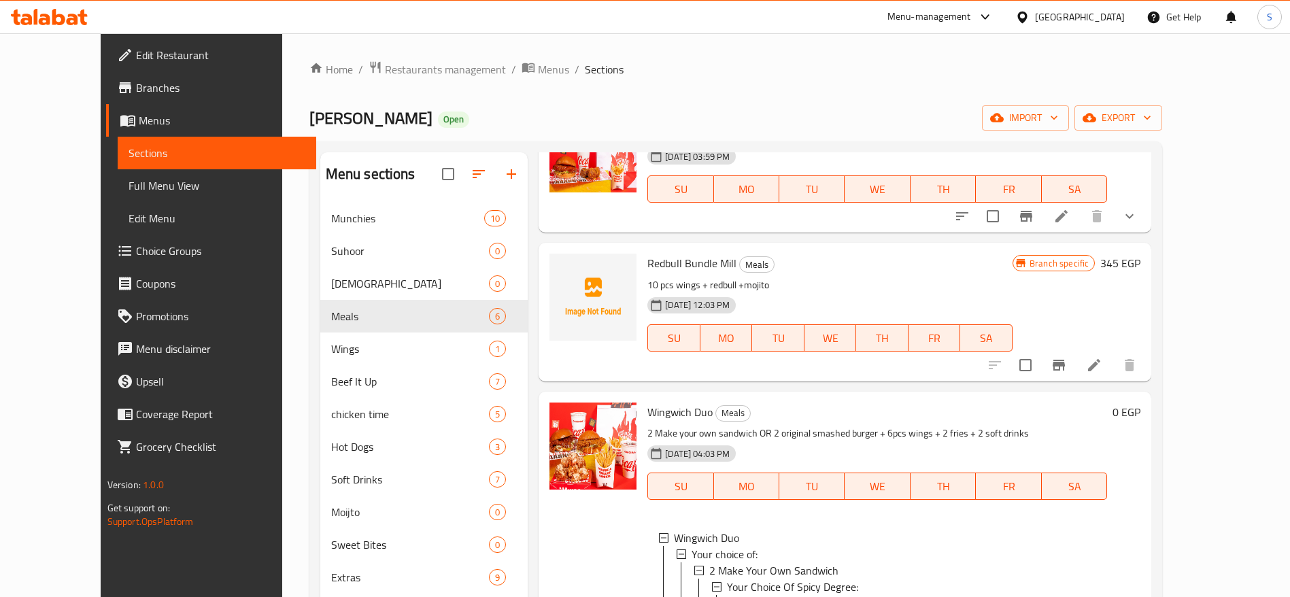
click at [713, 436] on p "2 Make your own sandwich OR 2 original smashed burger + 6pcs wings + 2 fries + …" at bounding box center [877, 433] width 460 height 17
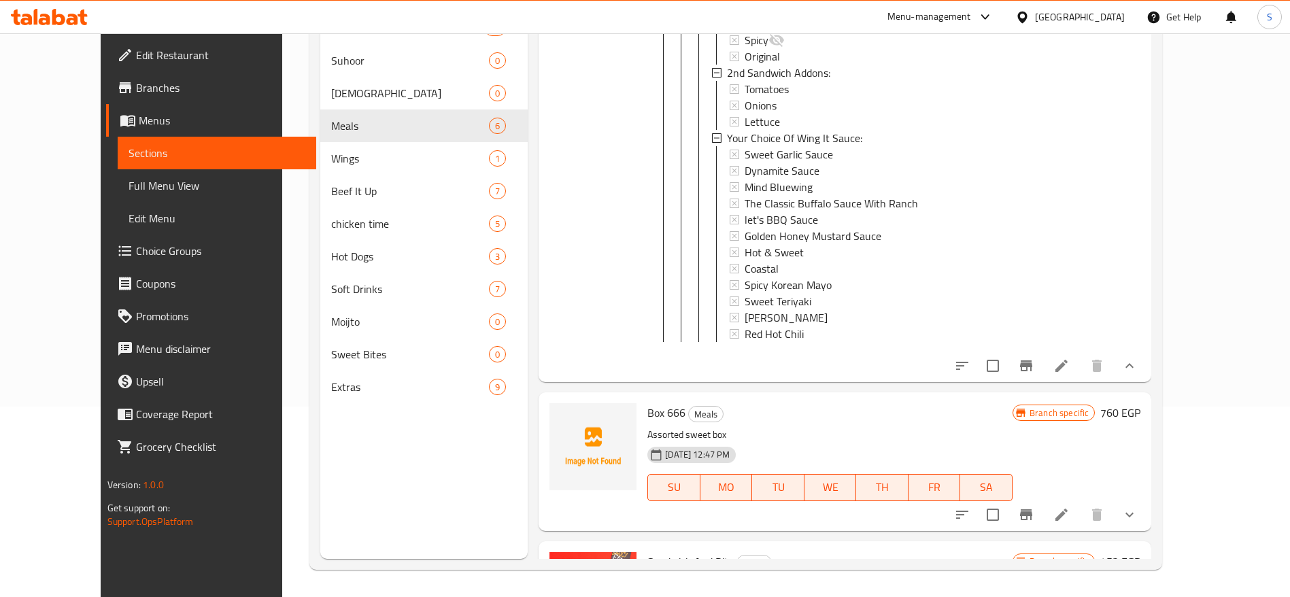
scroll to position [2736, 0]
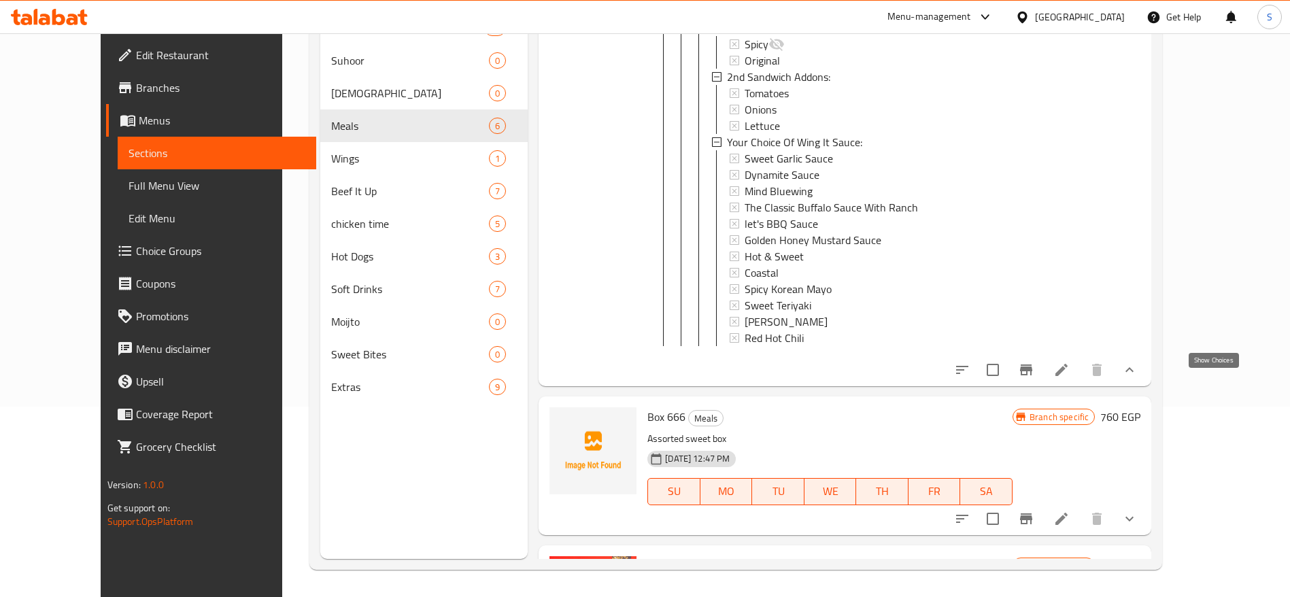
click at [1137, 378] on icon "show more" at bounding box center [1129, 370] width 16 height 16
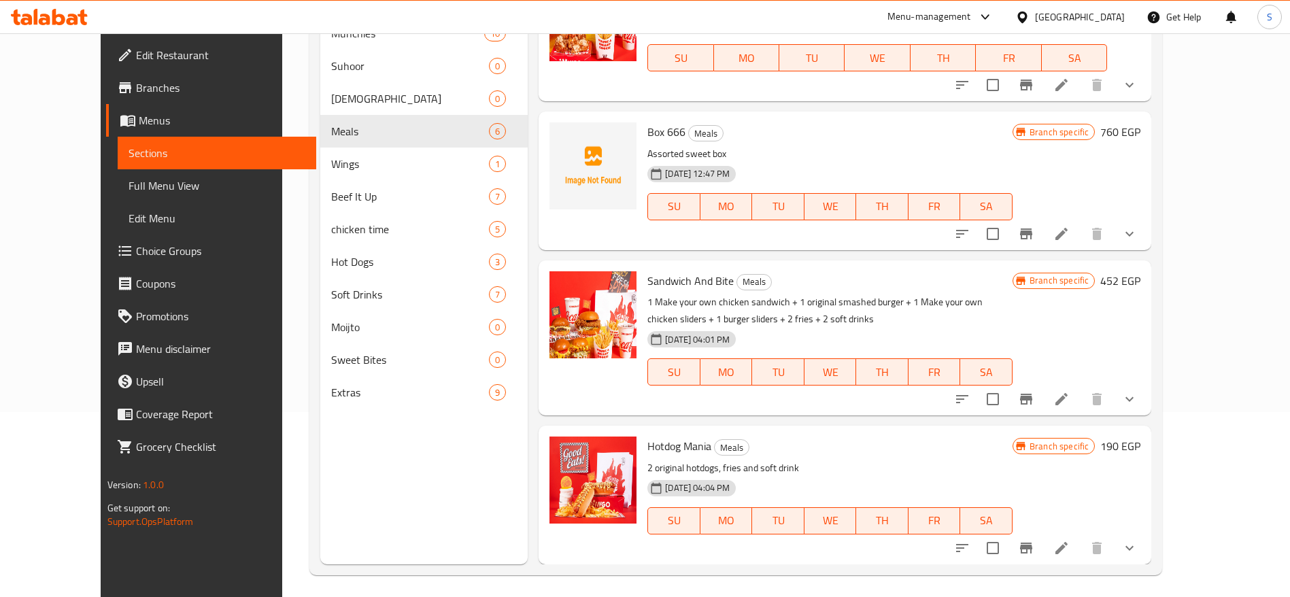
scroll to position [190, 0]
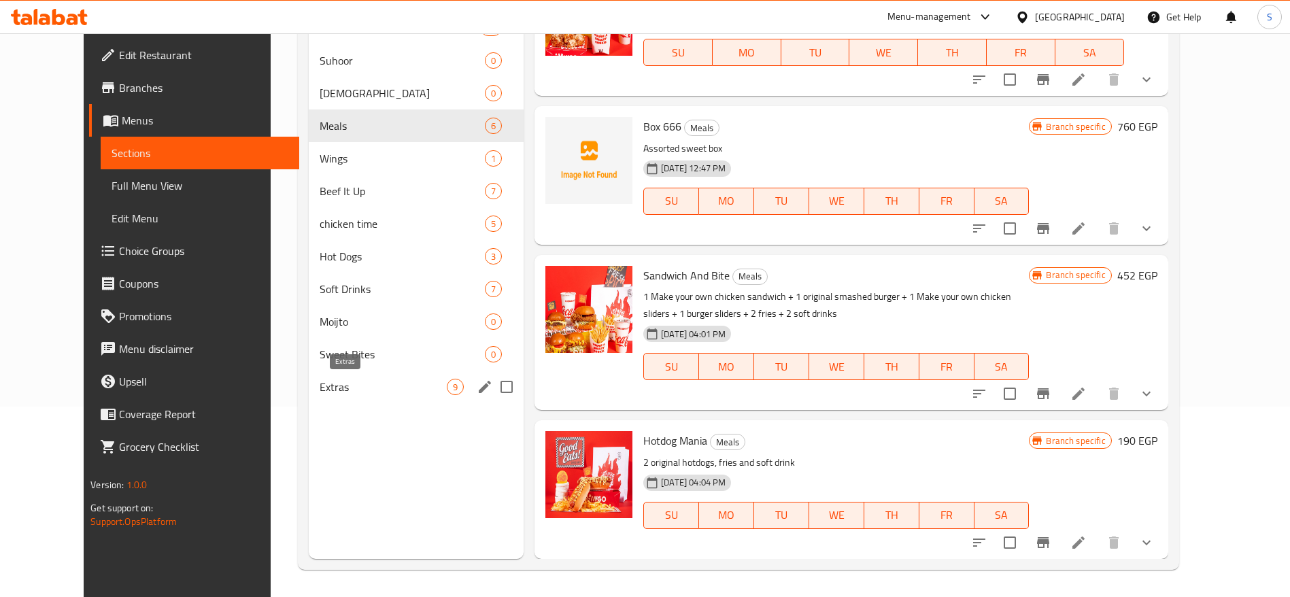
click at [416, 381] on span "Extras" at bounding box center [383, 387] width 127 height 16
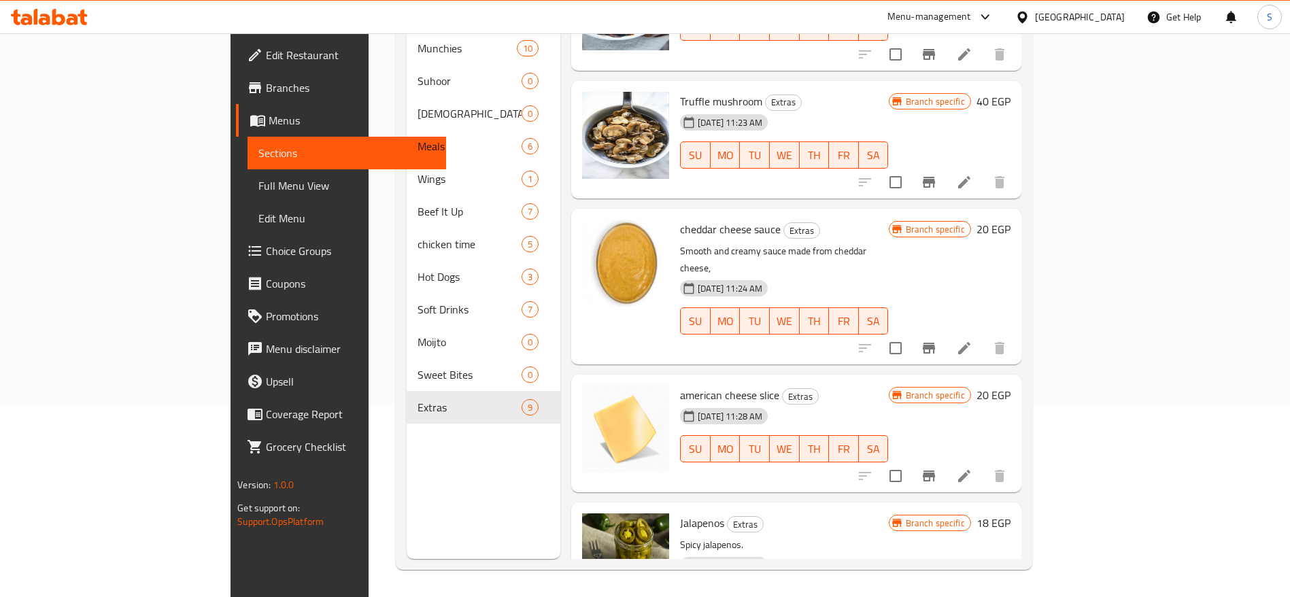
scroll to position [712, 0]
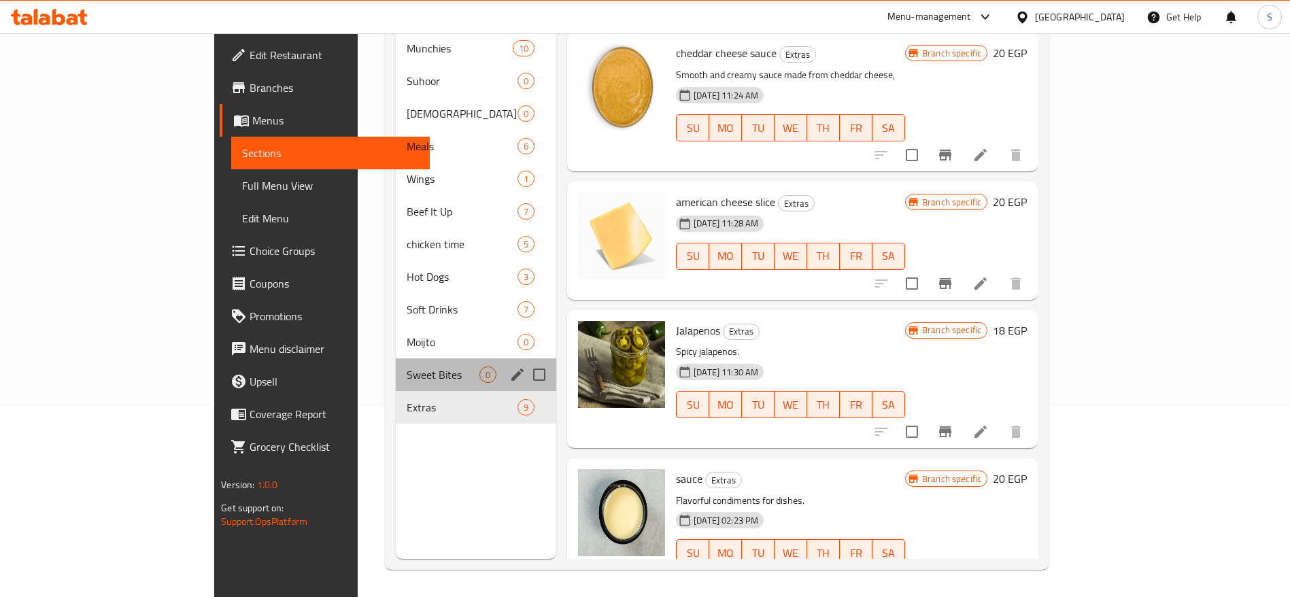
click at [435, 358] on div "Sweet Bites 0" at bounding box center [476, 374] width 160 height 33
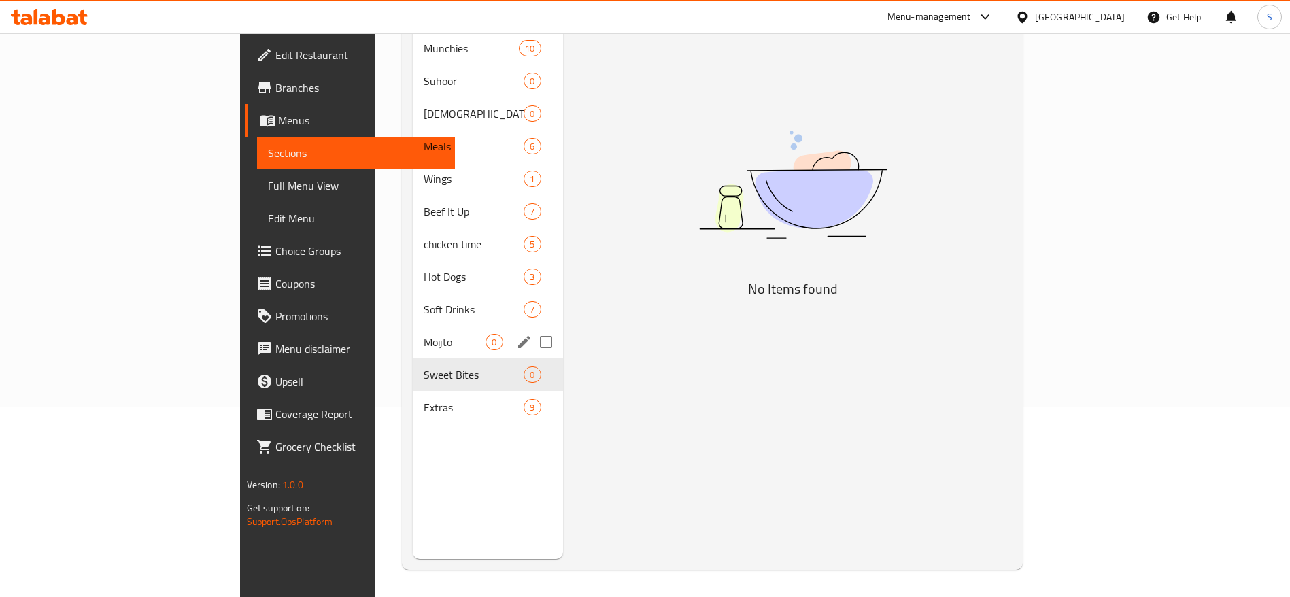
click at [424, 334] on span "Moijto" at bounding box center [455, 342] width 62 height 16
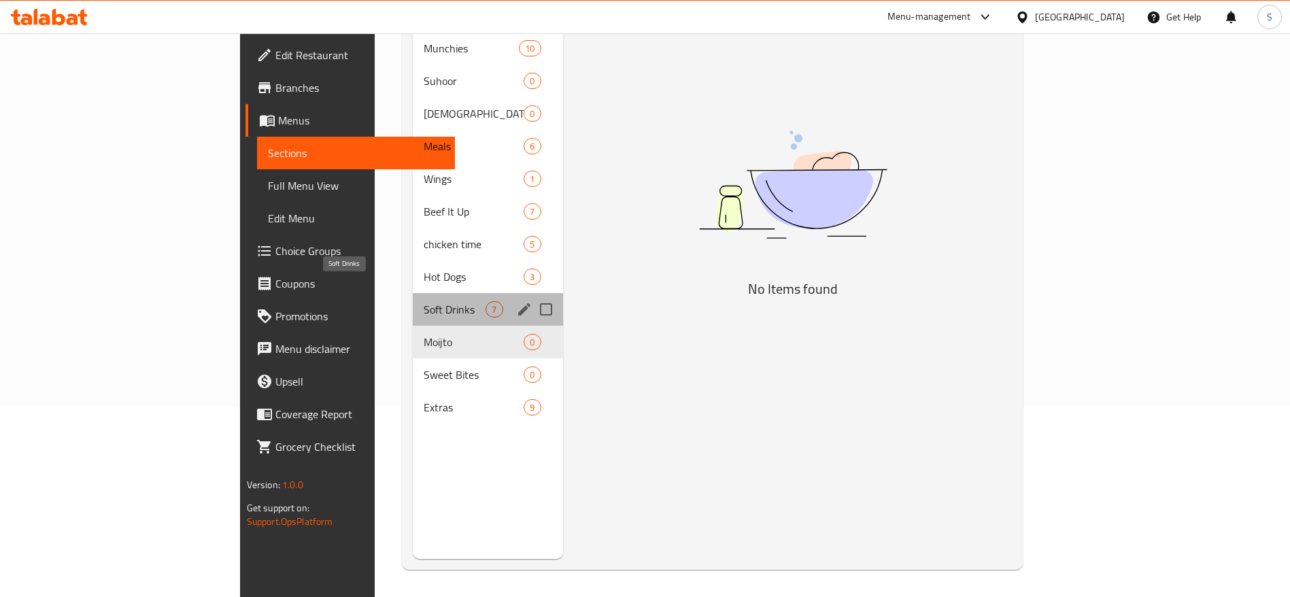
click at [424, 301] on span "Soft Drinks" at bounding box center [455, 309] width 62 height 16
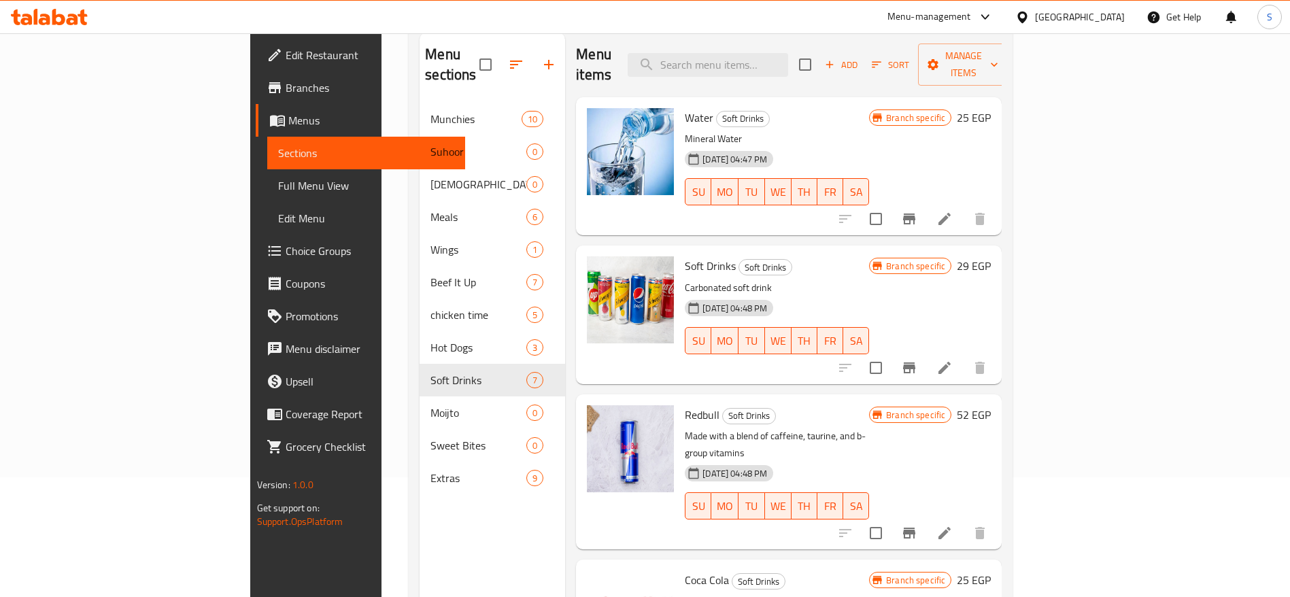
scroll to position [88, 0]
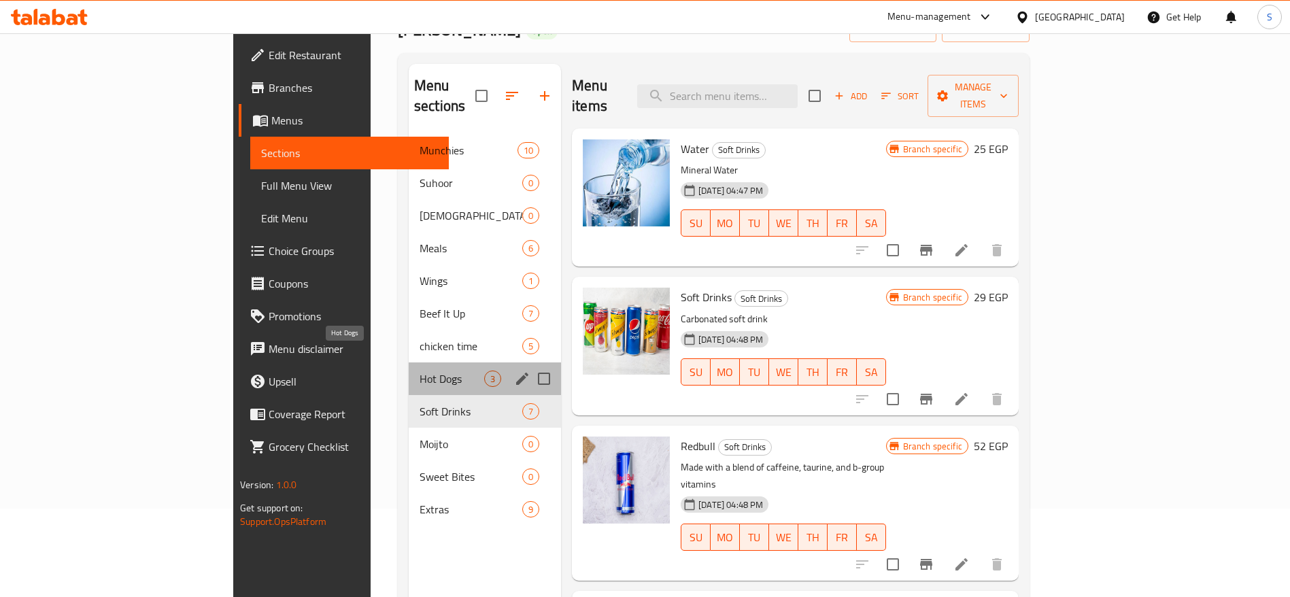
click at [419, 370] on span "Hot Dogs" at bounding box center [451, 378] width 65 height 16
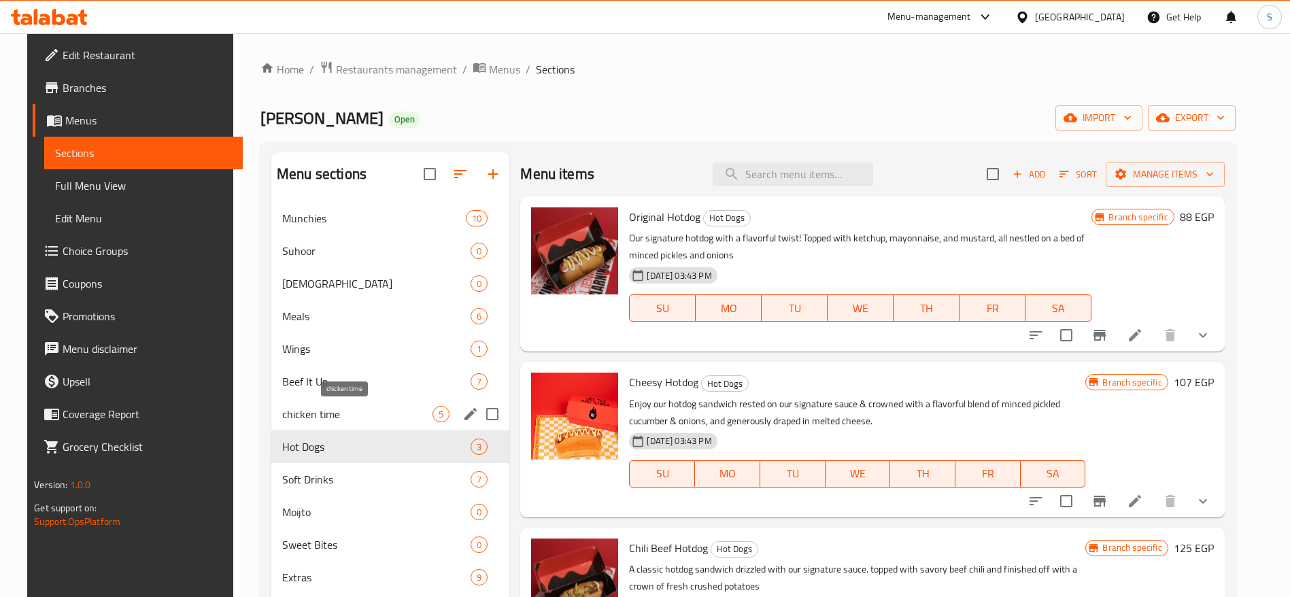
click at [390, 409] on span "chicken time" at bounding box center [357, 414] width 150 height 16
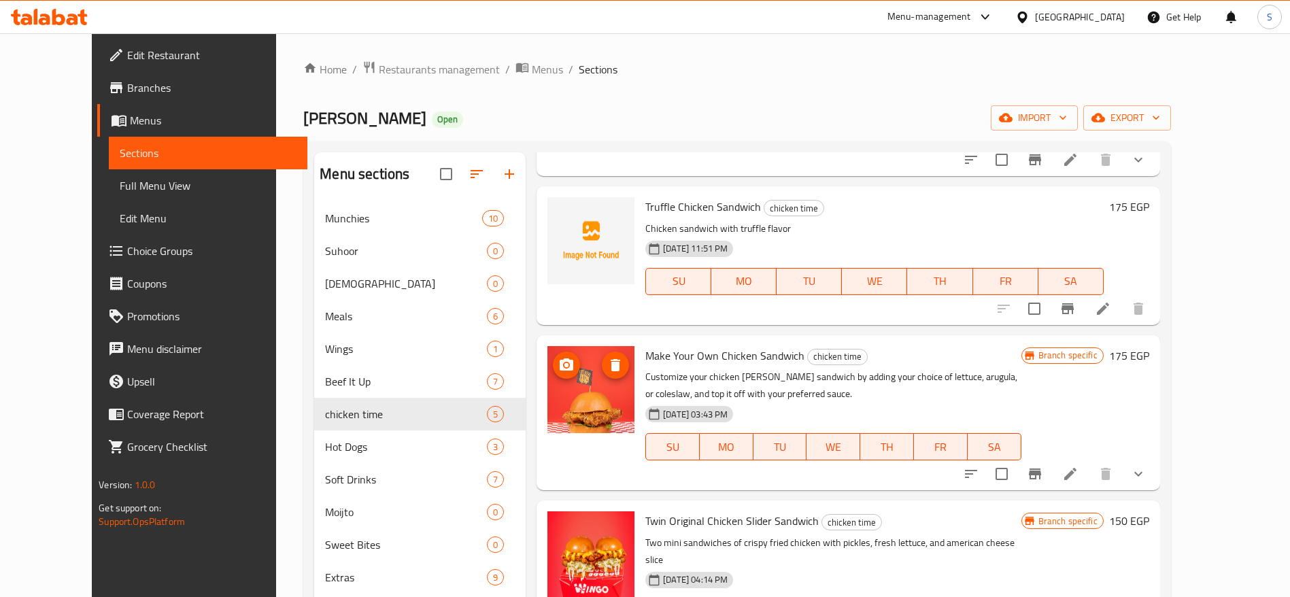
scroll to position [196, 0]
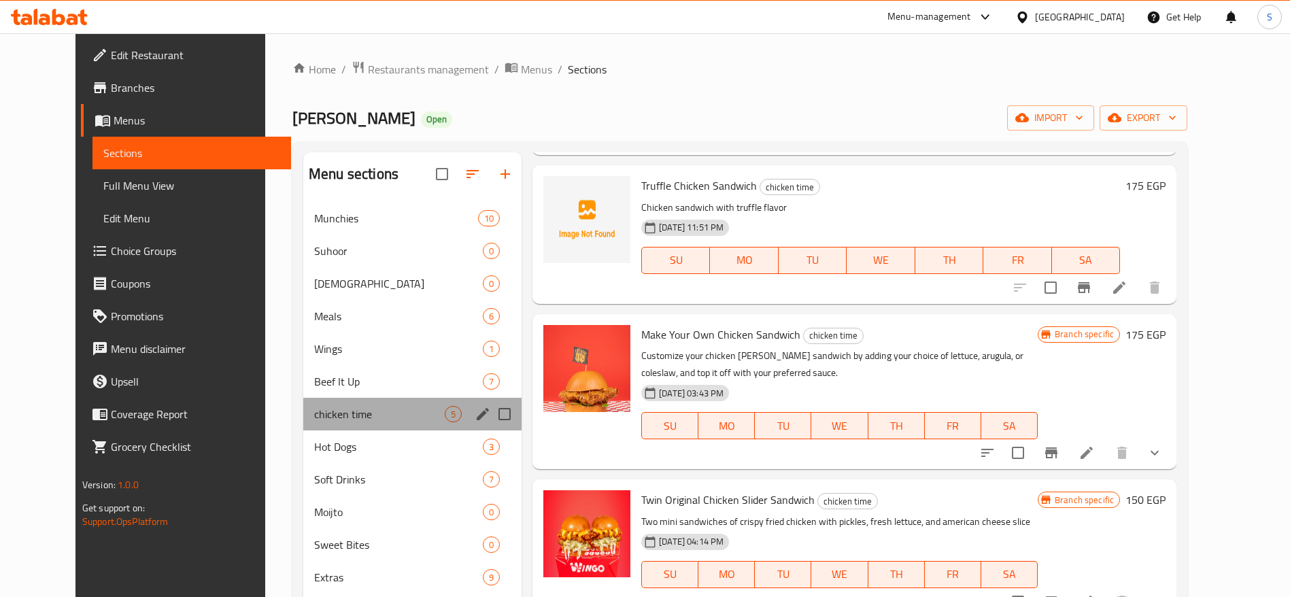
click at [307, 400] on div "chicken time 5" at bounding box center [412, 414] width 218 height 33
click at [314, 387] on span "Beef It Up" at bounding box center [379, 381] width 131 height 16
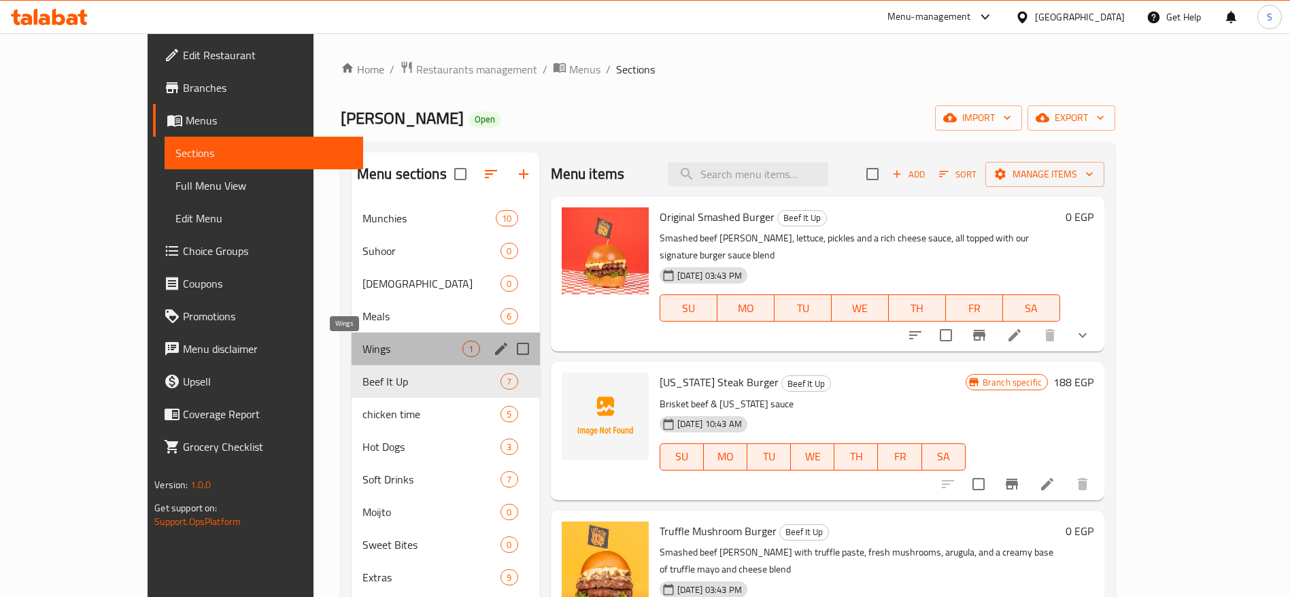
click at [396, 350] on span "Wings" at bounding box center [412, 349] width 101 height 16
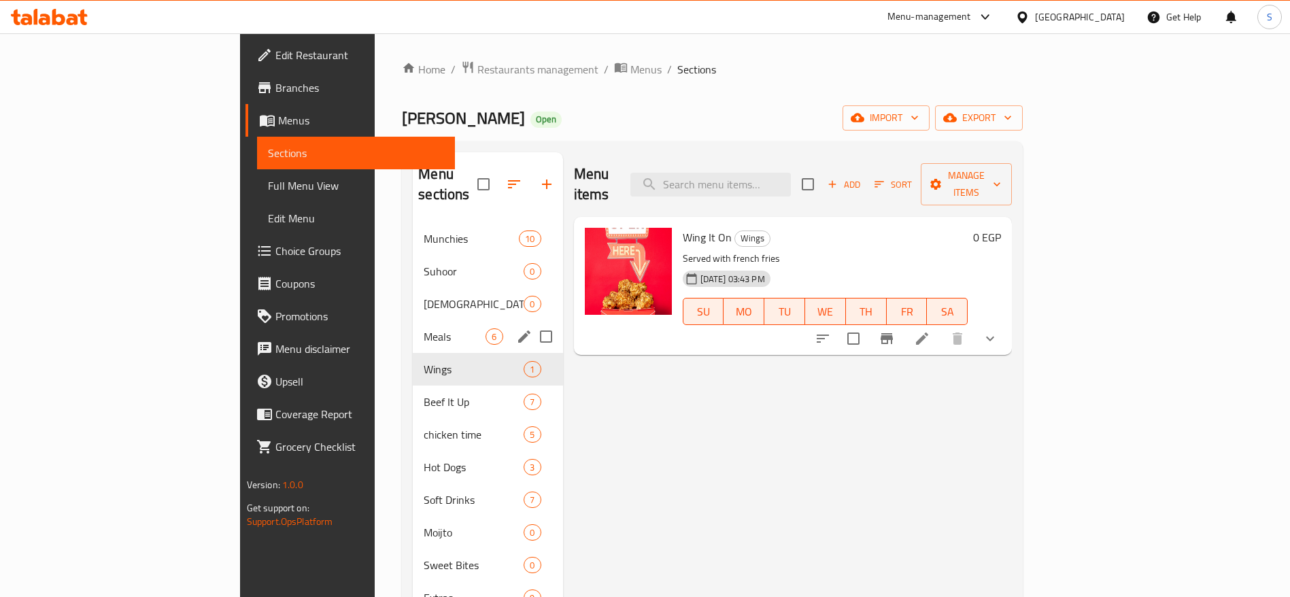
click at [417, 320] on div "Meals 6" at bounding box center [488, 336] width 150 height 33
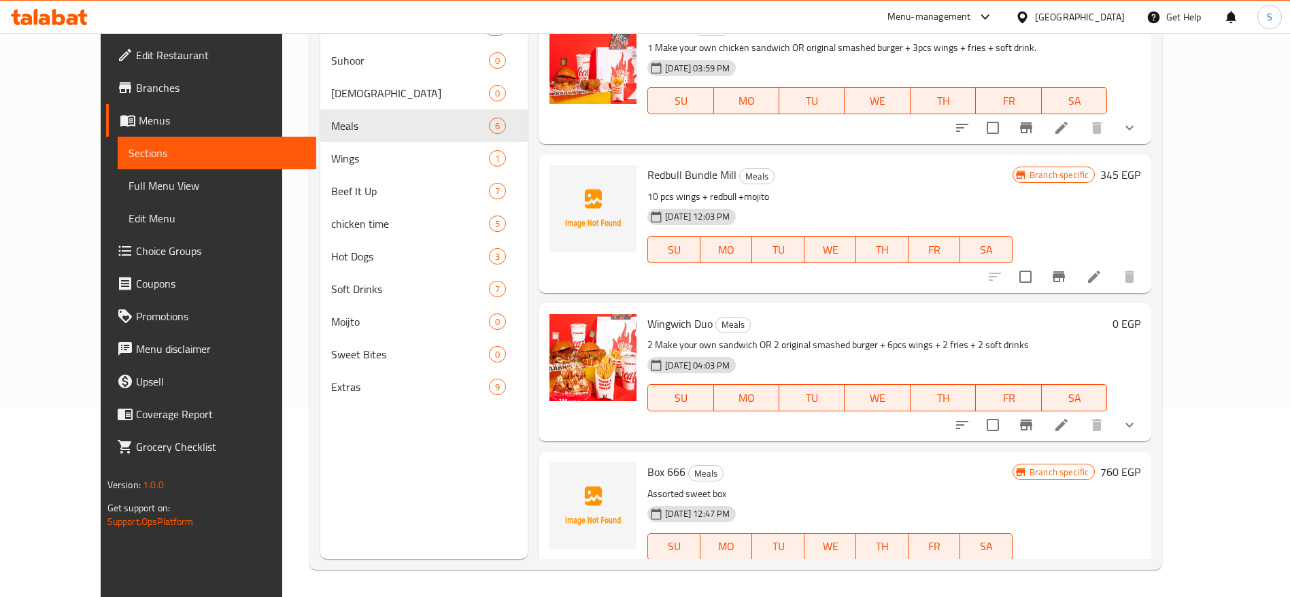
click at [1145, 423] on button "show more" at bounding box center [1129, 425] width 33 height 33
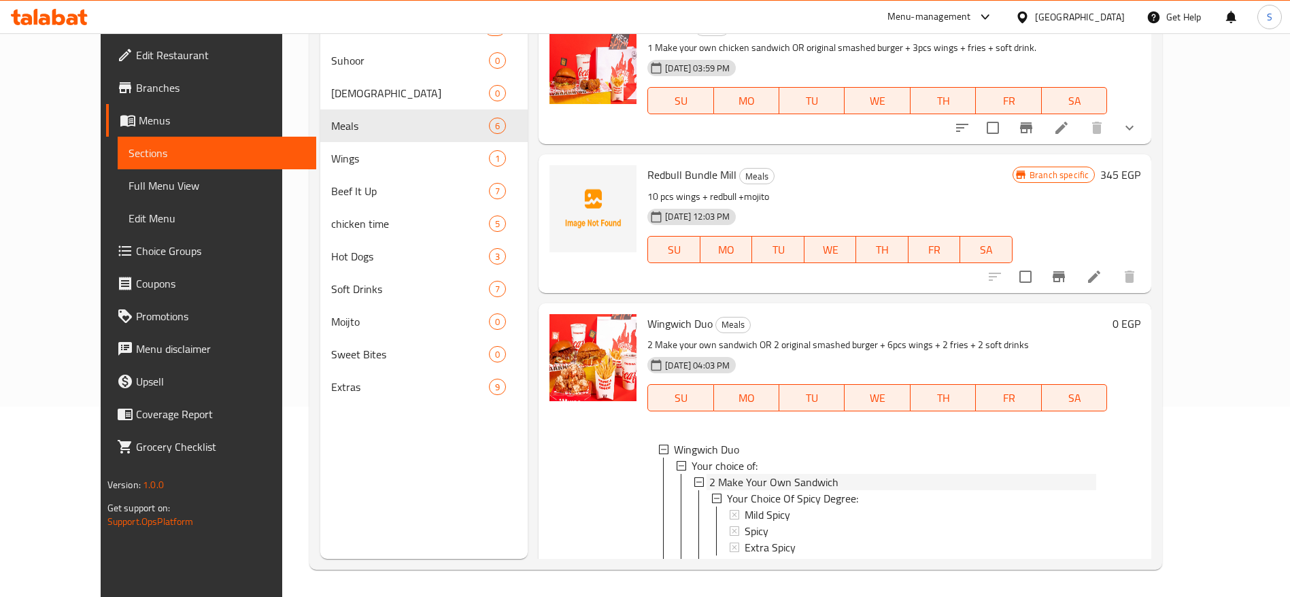
click at [774, 478] on span "2 Make Your Own Sandwich" at bounding box center [773, 482] width 129 height 16
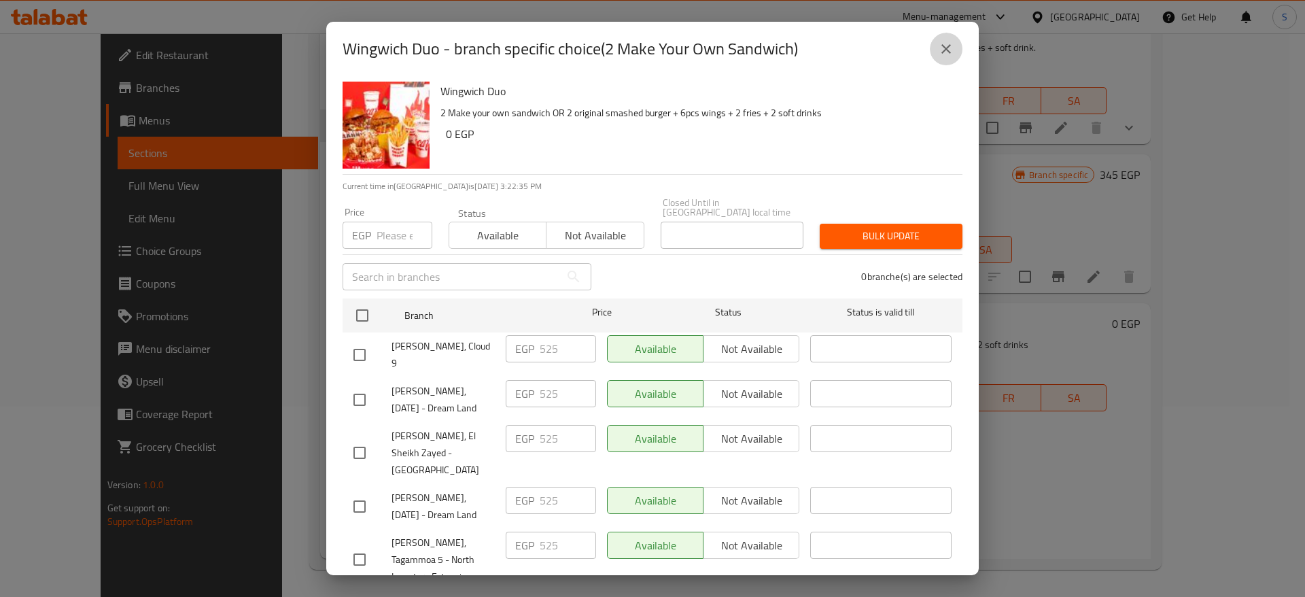
click at [952, 47] on icon "close" at bounding box center [946, 49] width 16 height 16
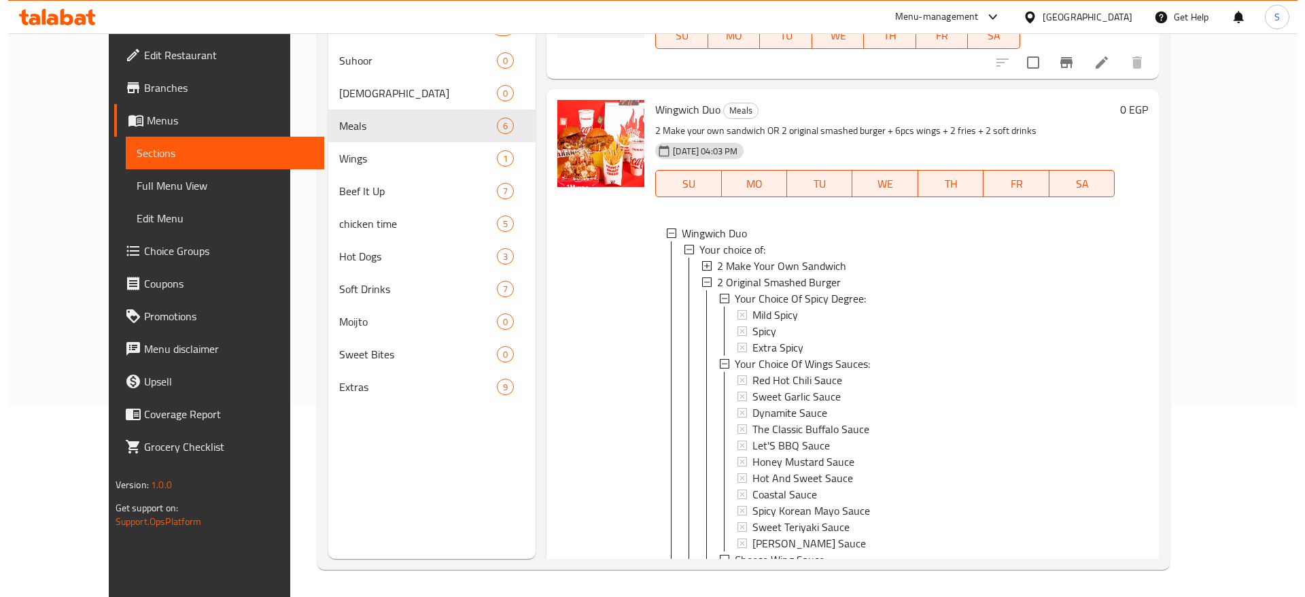
scroll to position [142, 0]
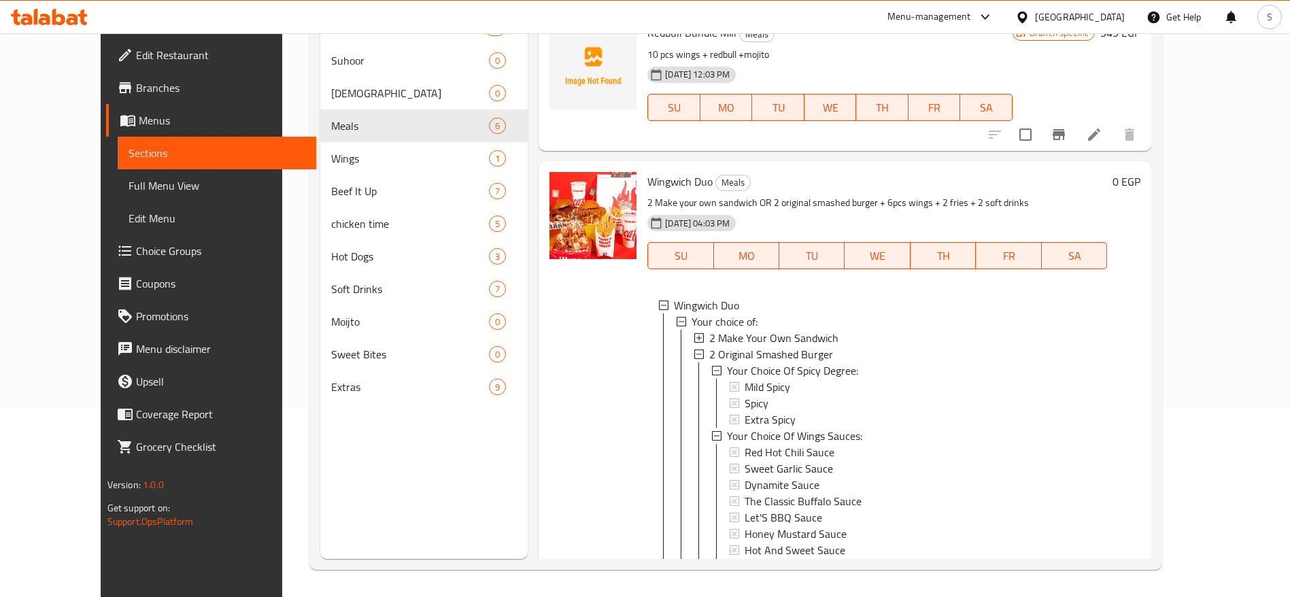
drag, startPoint x: 752, startPoint y: 336, endPoint x: 704, endPoint y: 342, distance: 48.0
click at [709, 342] on span "2 Make Your Own Sandwich" at bounding box center [773, 338] width 129 height 16
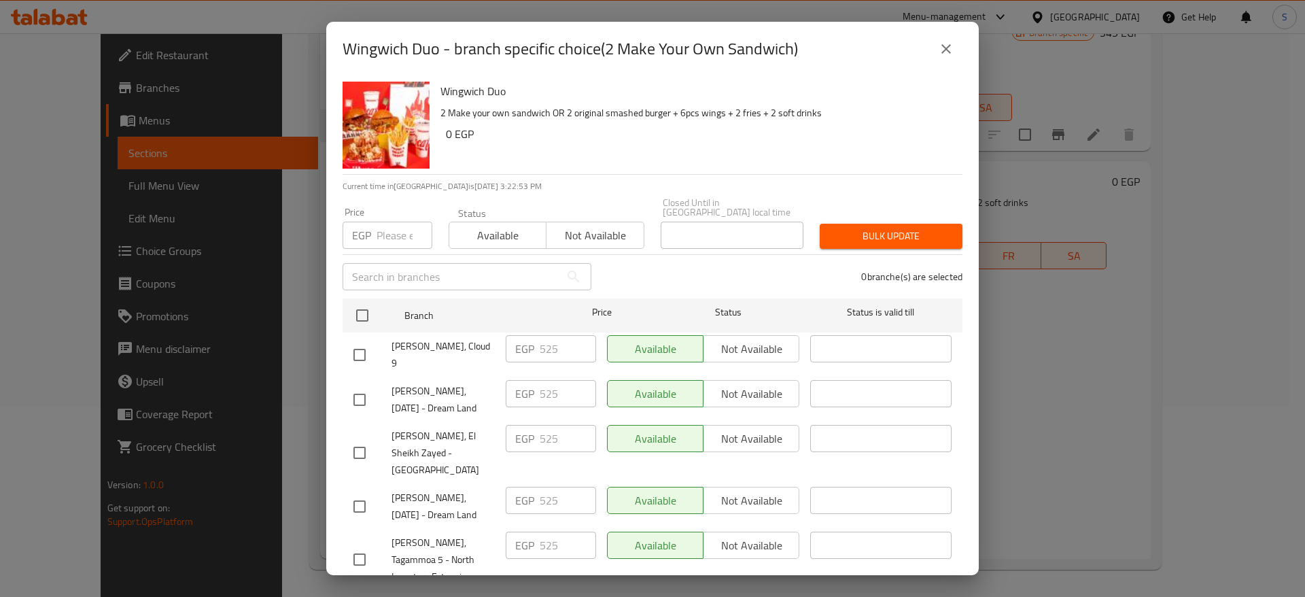
click at [462, 106] on p "2 Make your own sandwich OR 2 original smashed burger + 6pcs wings + 2 fries + …" at bounding box center [696, 113] width 511 height 17
click at [470, 90] on h6 "Wingwich Duo" at bounding box center [696, 91] width 511 height 19
click at [942, 39] on button "close" at bounding box center [946, 49] width 33 height 33
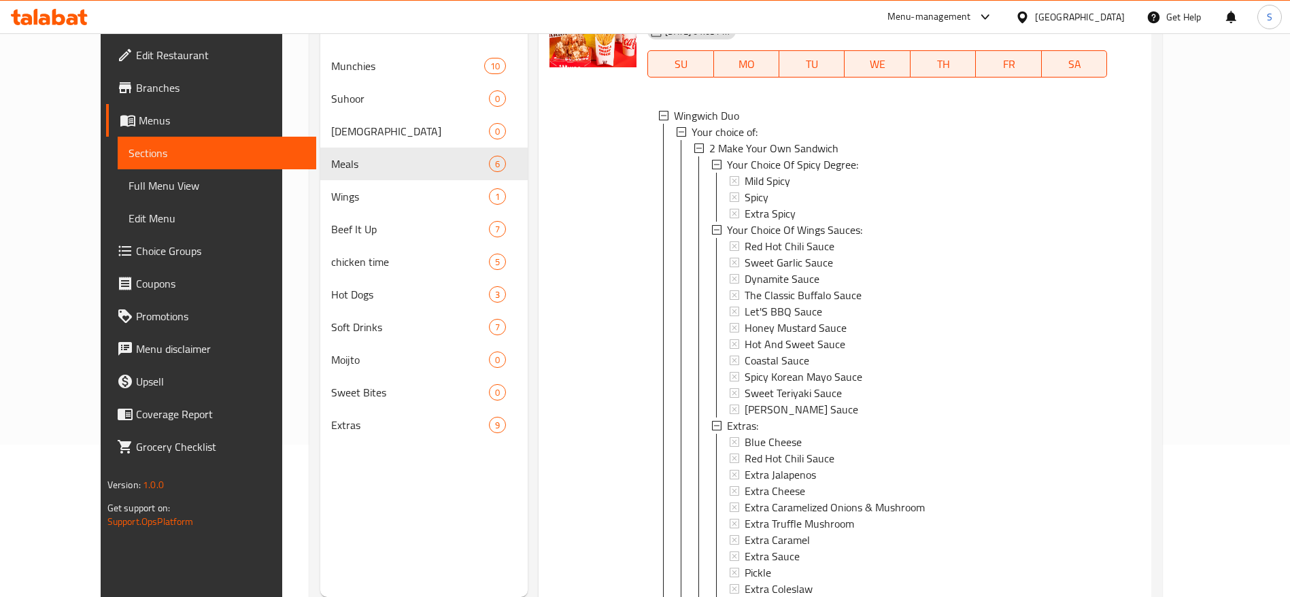
scroll to position [306, 0]
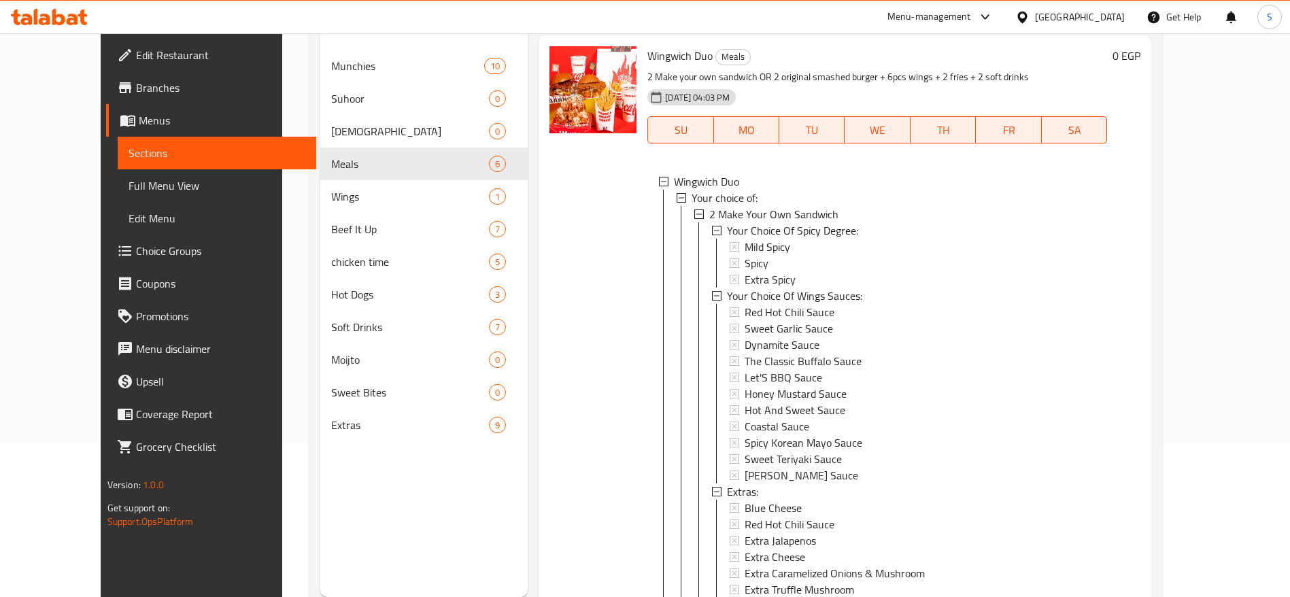
click at [693, 212] on div at bounding box center [698, 214] width 10 height 10
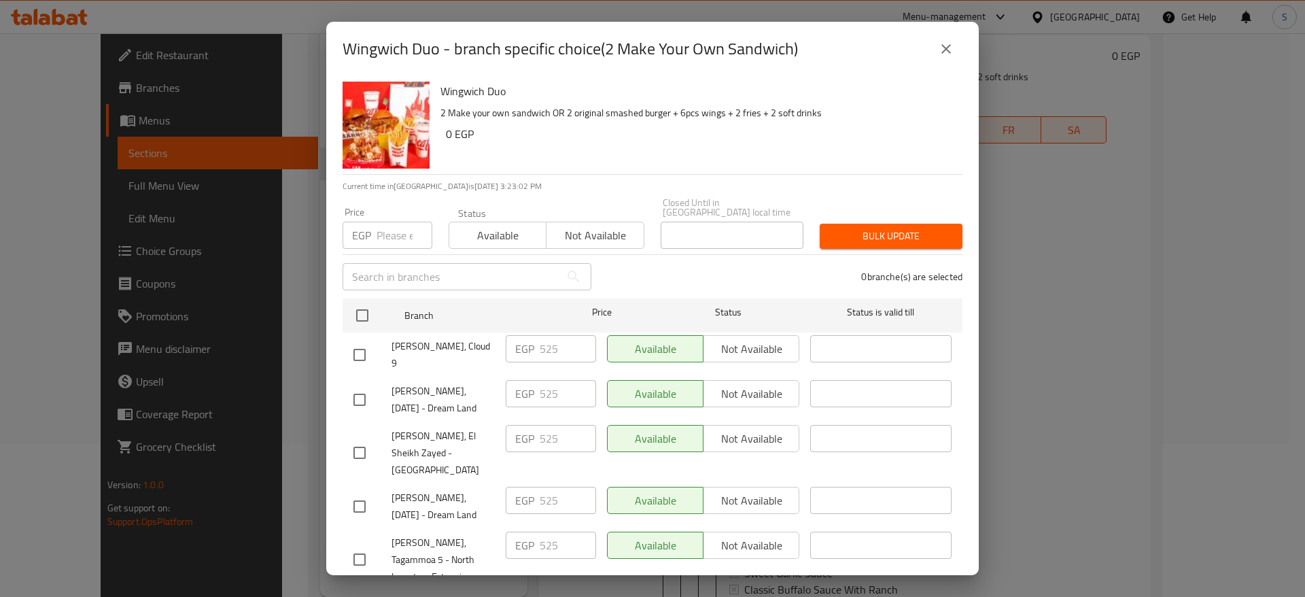
click at [939, 48] on icon "close" at bounding box center [946, 49] width 16 height 16
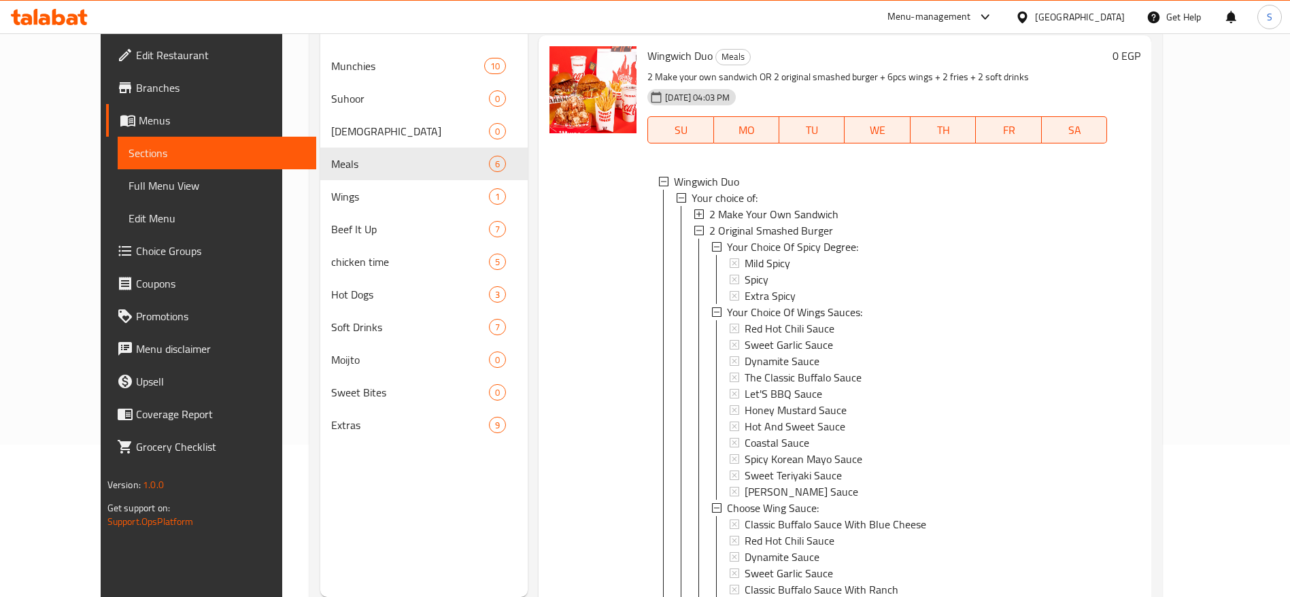
click at [846, 219] on div "2 Make Your Own Sandwich" at bounding box center [902, 214] width 387 height 16
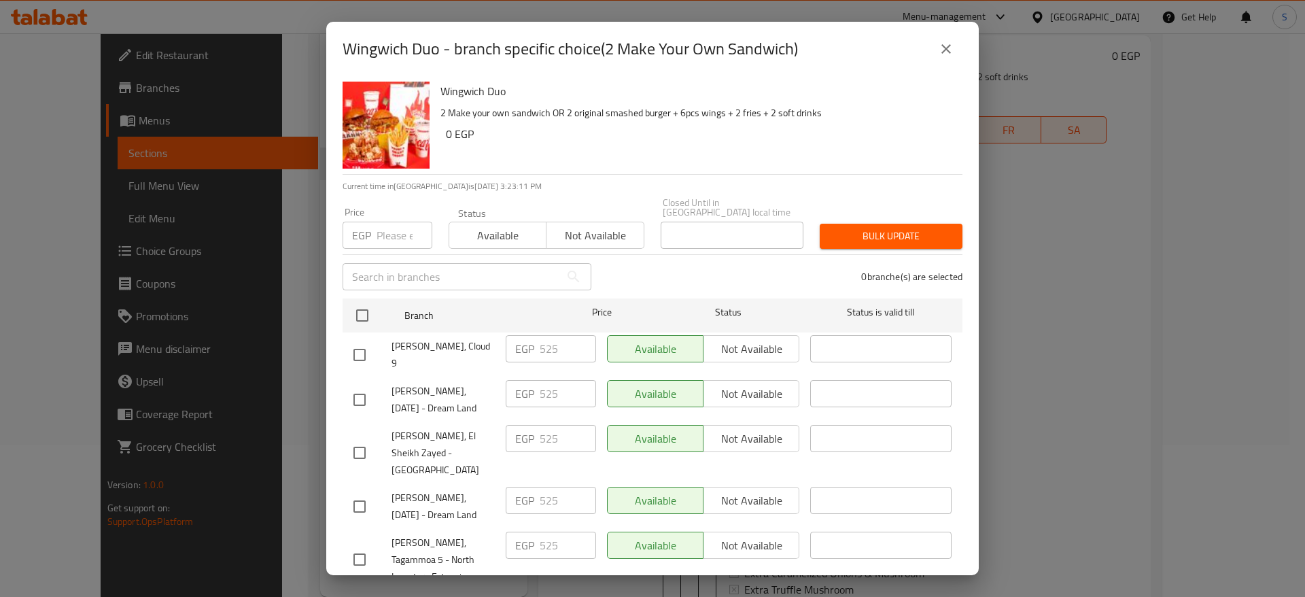
click at [959, 48] on button "close" at bounding box center [946, 49] width 33 height 33
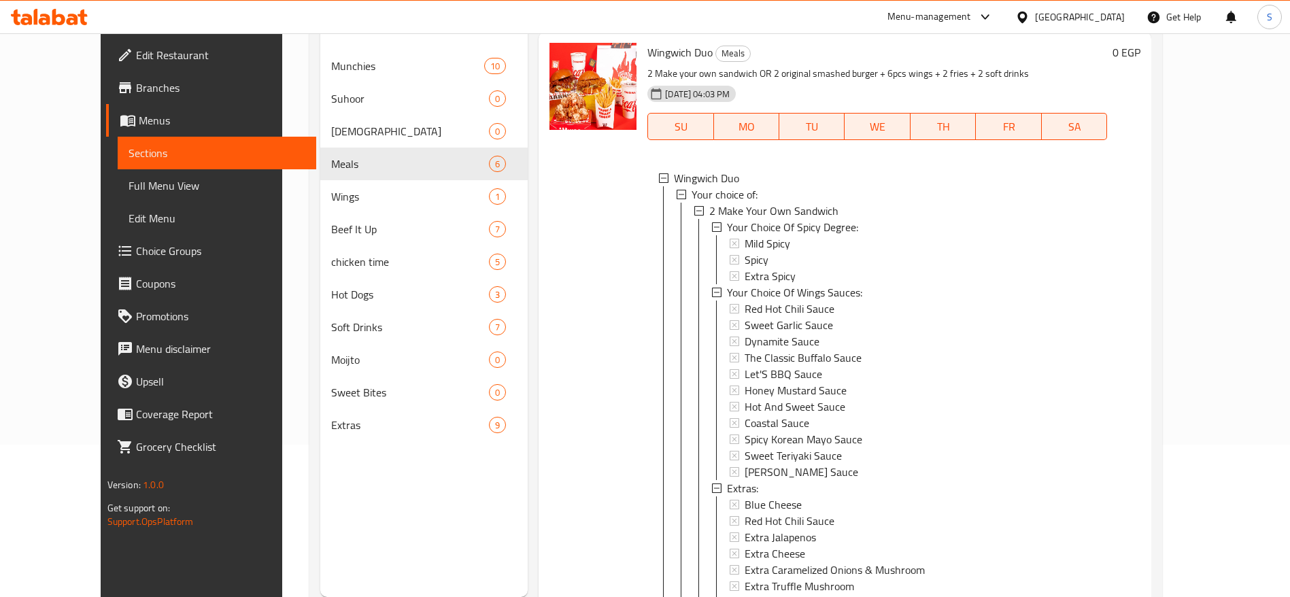
scroll to position [308, 0]
click at [136, 253] on span "Choice Groups" at bounding box center [220, 251] width 169 height 16
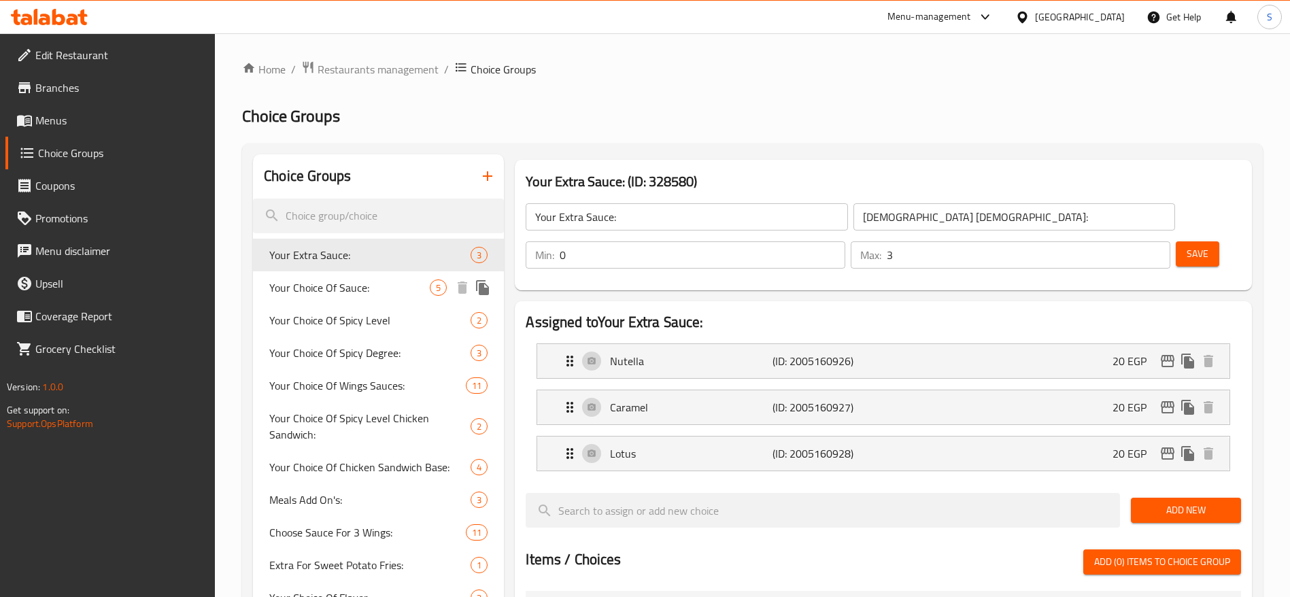
click at [393, 292] on span "Your Choice Of Sauce:" at bounding box center [349, 287] width 160 height 16
type input "Your Choice Of Sauce:"
type input "إختيارك من الصوص:"
type input "1"
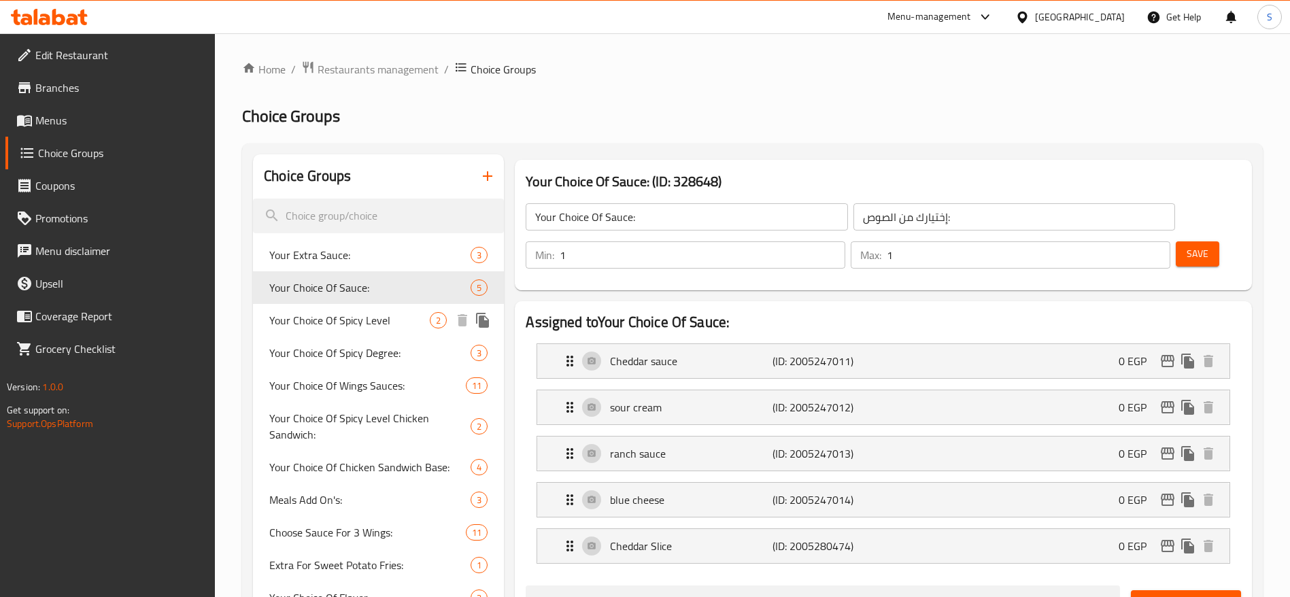
click at [385, 324] on span "Your Choice Of Spicy Level" at bounding box center [349, 320] width 160 height 16
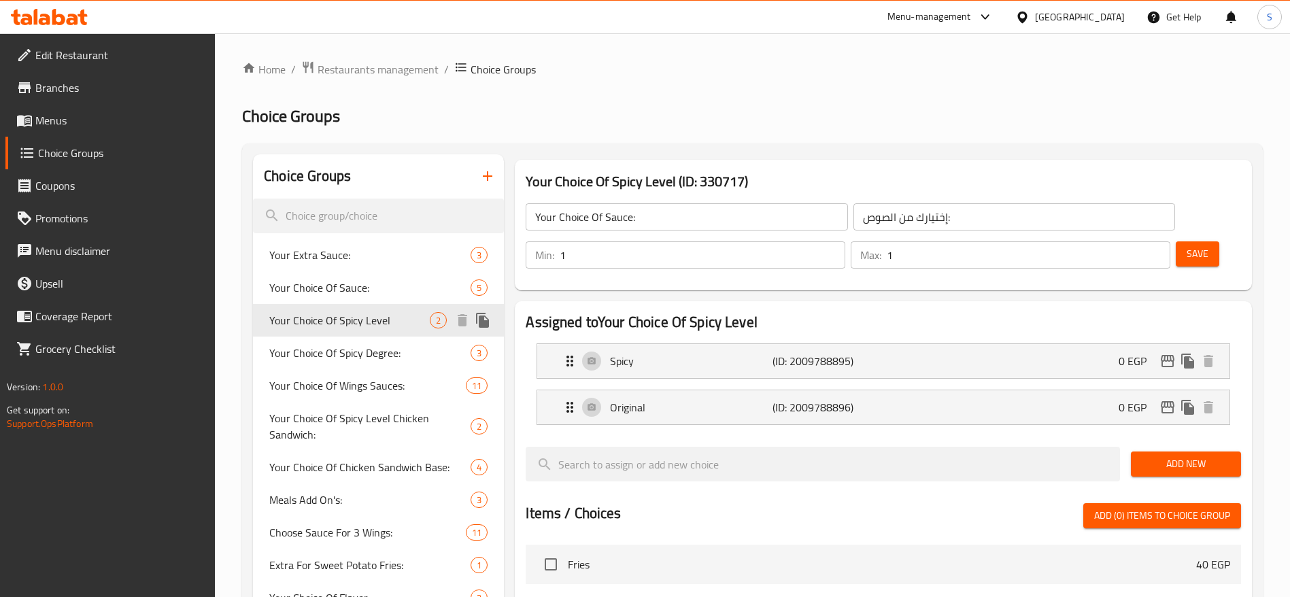
type input "Your Choice Of Spicy Level"
type input "اختيارك من المستوى الحار"
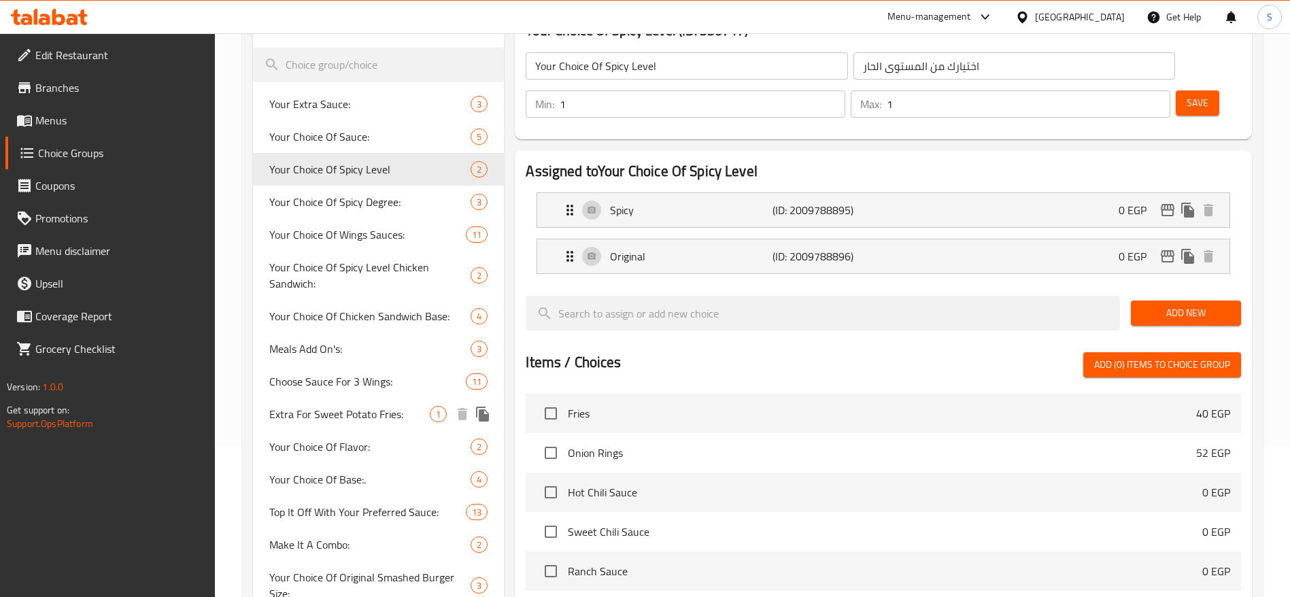
scroll to position [102, 0]
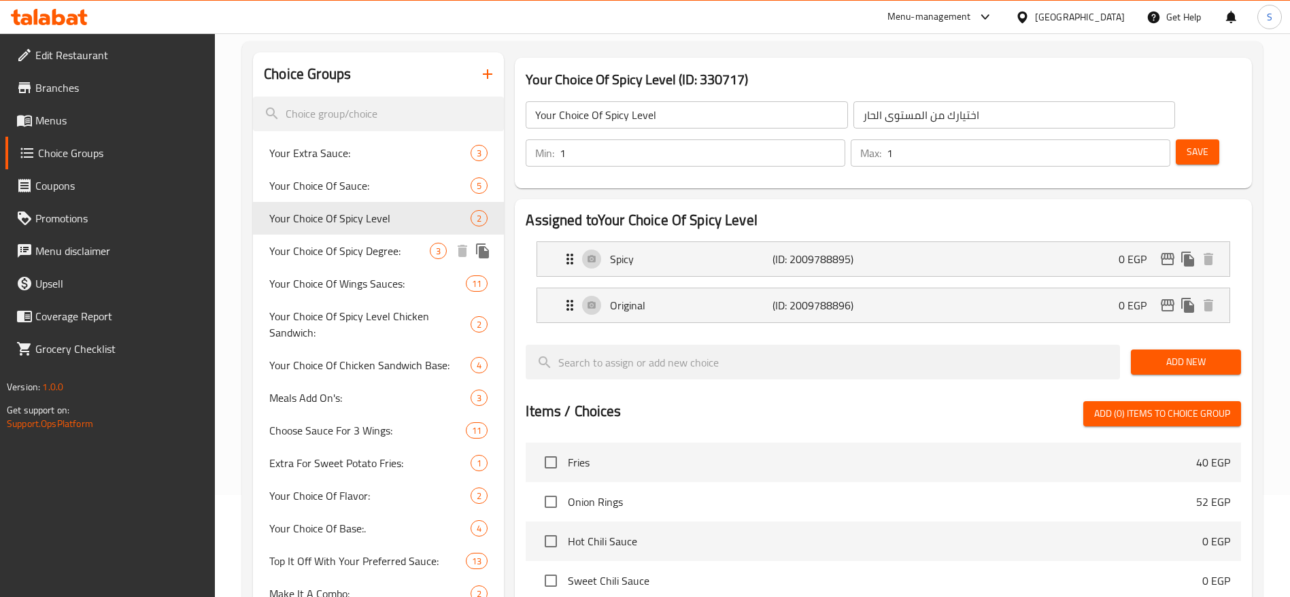
click at [386, 252] on span "Your Choice Of Spicy Degree:" at bounding box center [349, 251] width 160 height 16
type input "Your Choice Of Spicy Degree:"
type input "اختيارك من الدرجة الاسبايسي:"
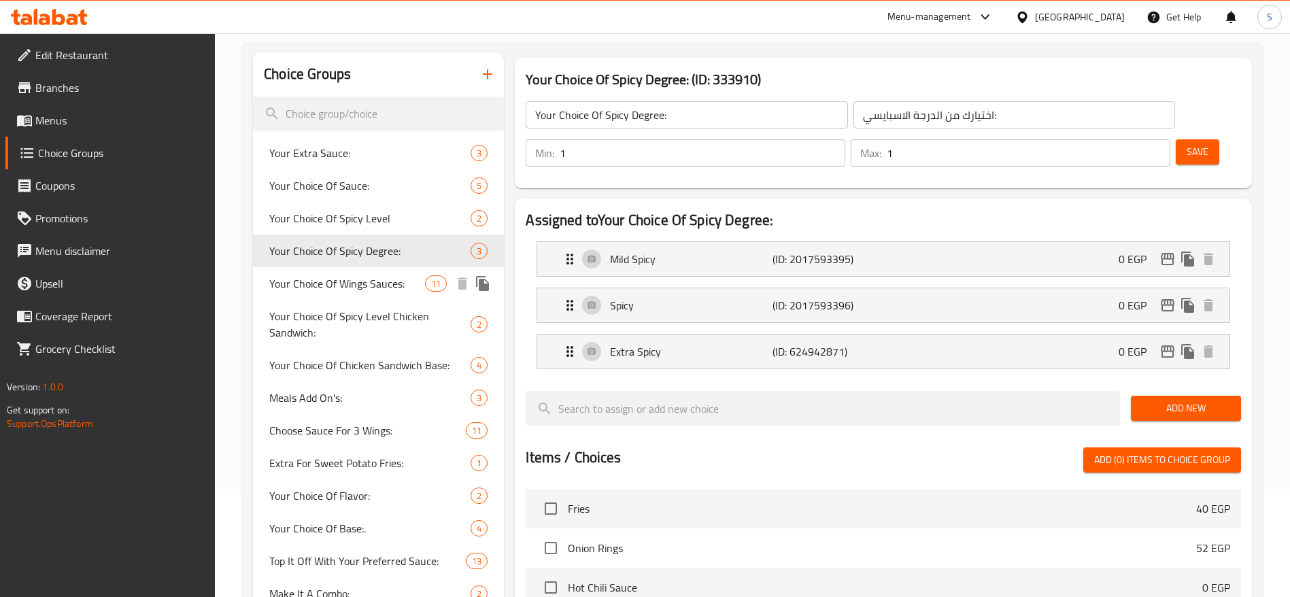
click at [391, 281] on span "Your Choice Of Wings Sauces:" at bounding box center [347, 283] width 156 height 16
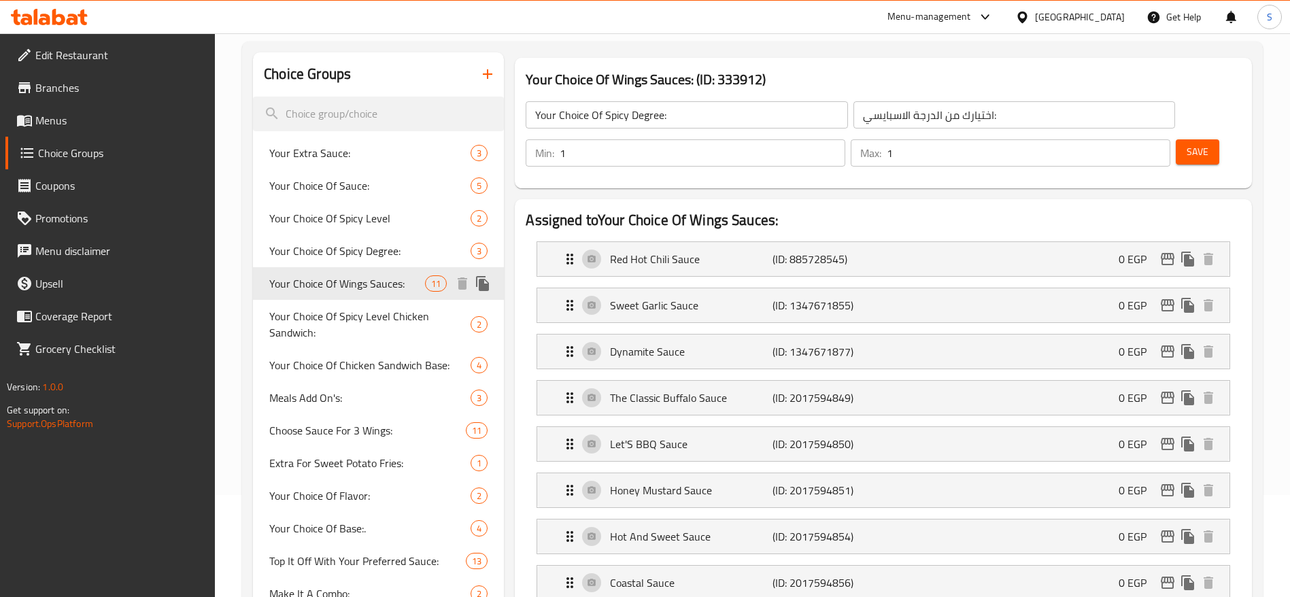
type input "Your Choice Of Wings Sauces:"
type input "اختيارك من صوصات الأجنحة:"
type input "2"
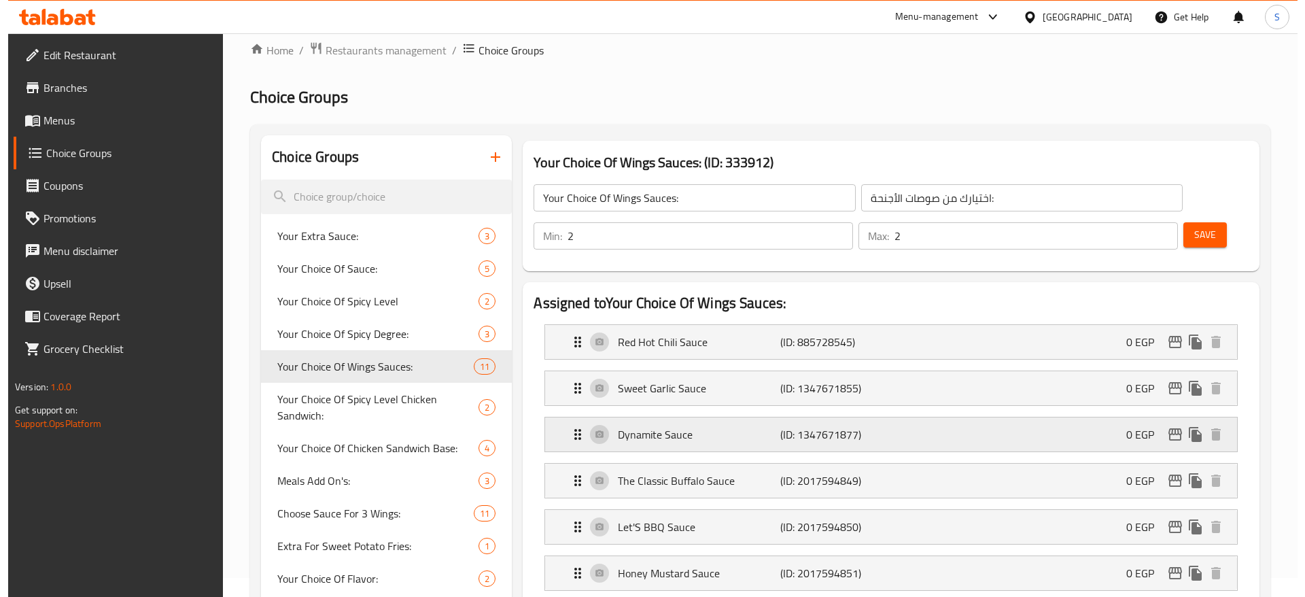
scroll to position [0, 0]
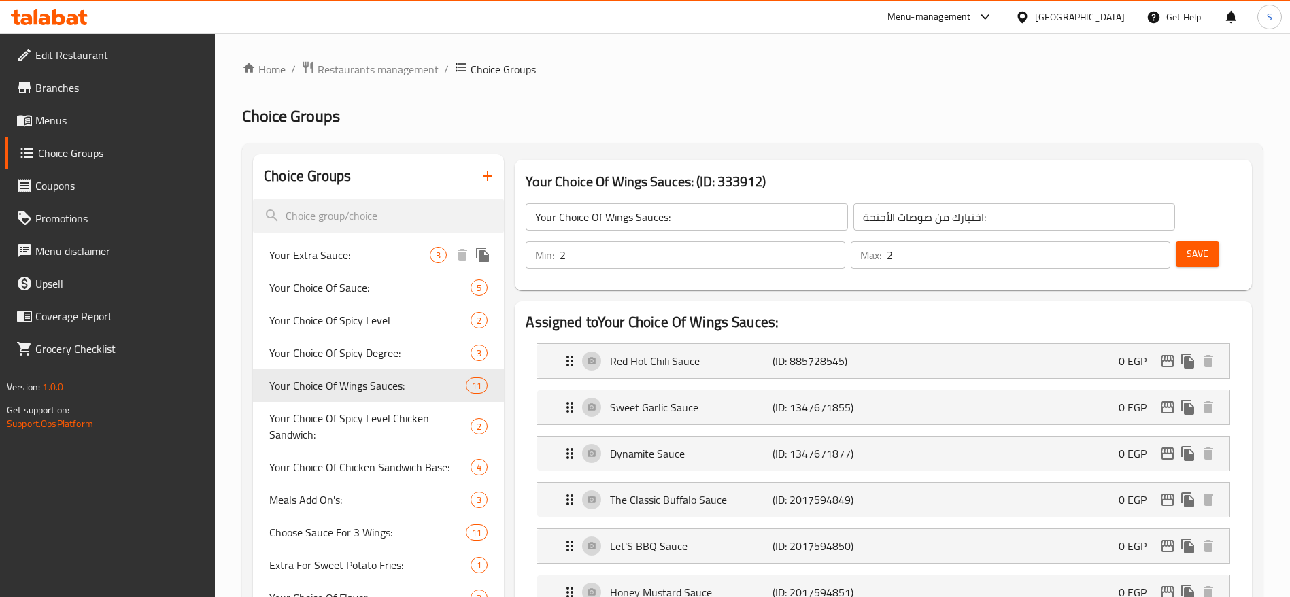
click at [330, 262] on span "Your Extra Sauce:" at bounding box center [349, 255] width 160 height 16
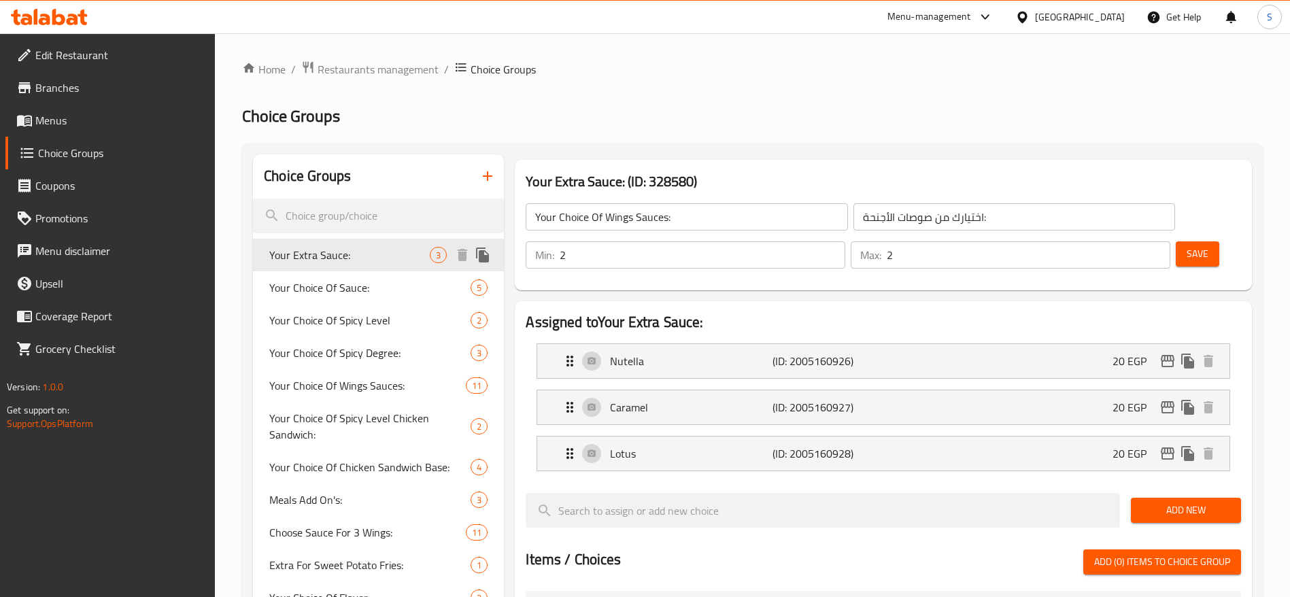
type input "Your Extra Sauce:"
type input "الصوص الإضافي:"
type input "0"
type input "3"
click at [112, 120] on span "Menus" at bounding box center [119, 120] width 169 height 16
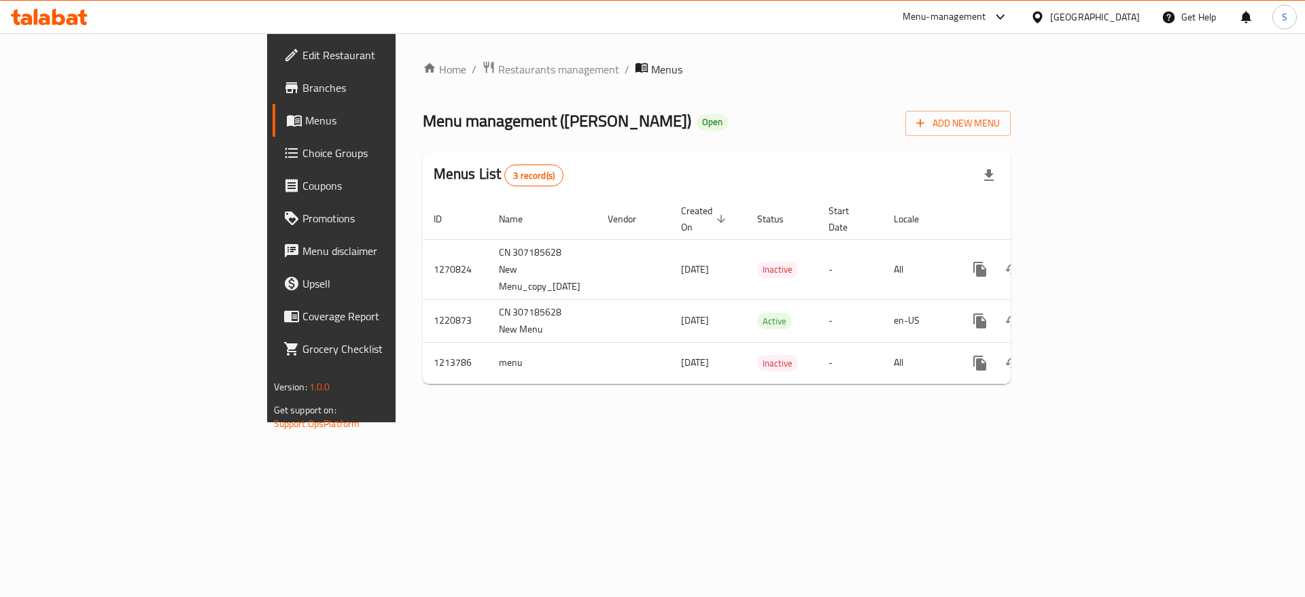
click at [303, 88] on span "Branches" at bounding box center [389, 88] width 172 height 16
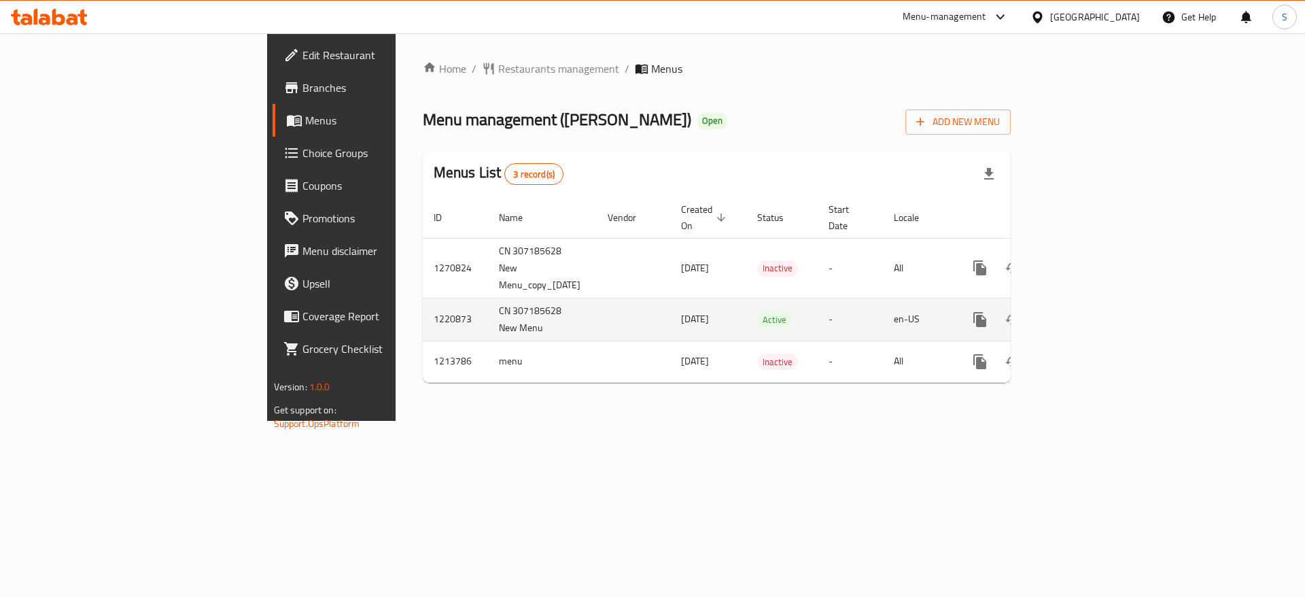
click at [1086, 311] on icon "enhanced table" at bounding box center [1078, 319] width 16 height 16
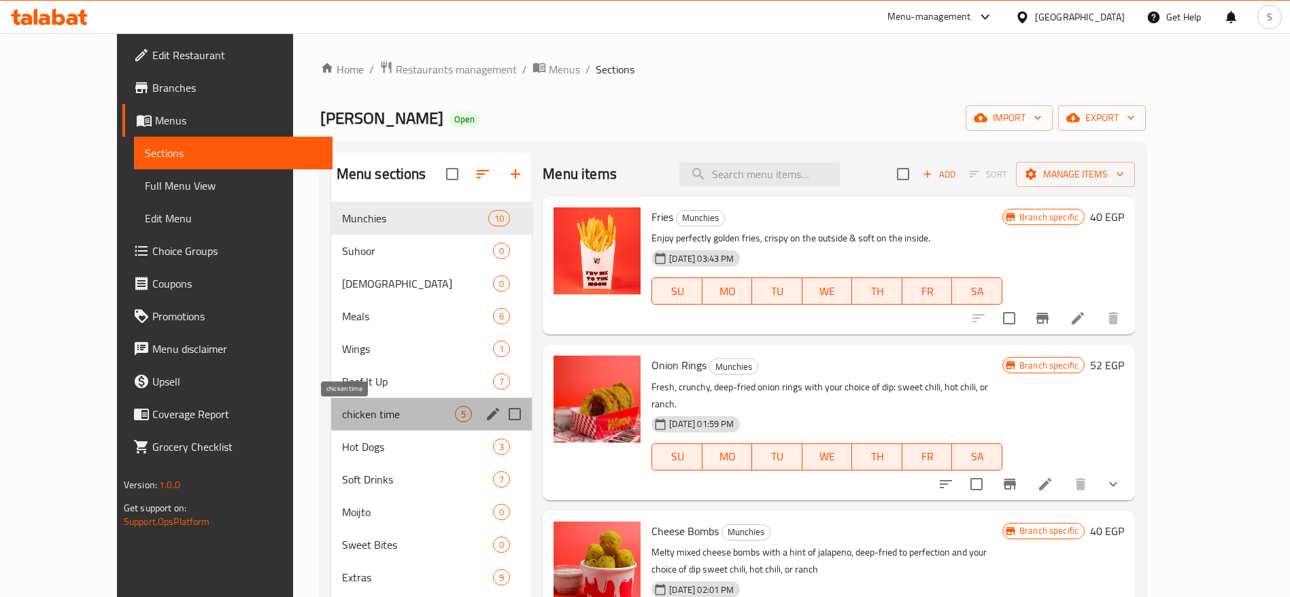
click at [367, 406] on span "chicken time" at bounding box center [398, 414] width 113 height 16
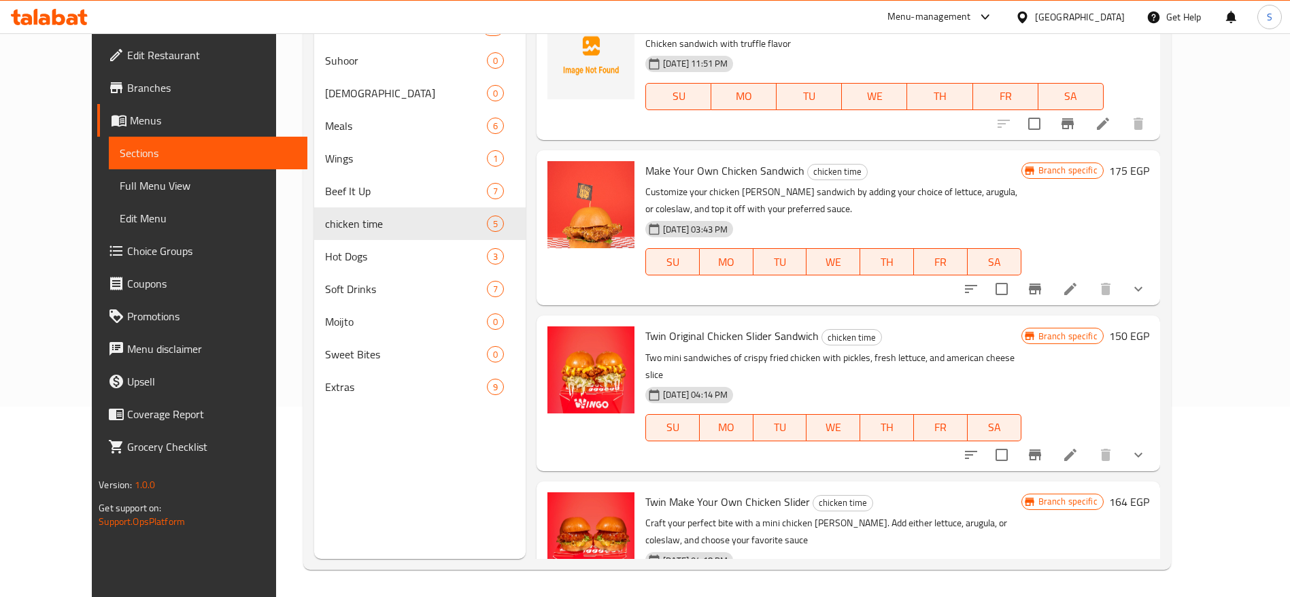
scroll to position [196, 0]
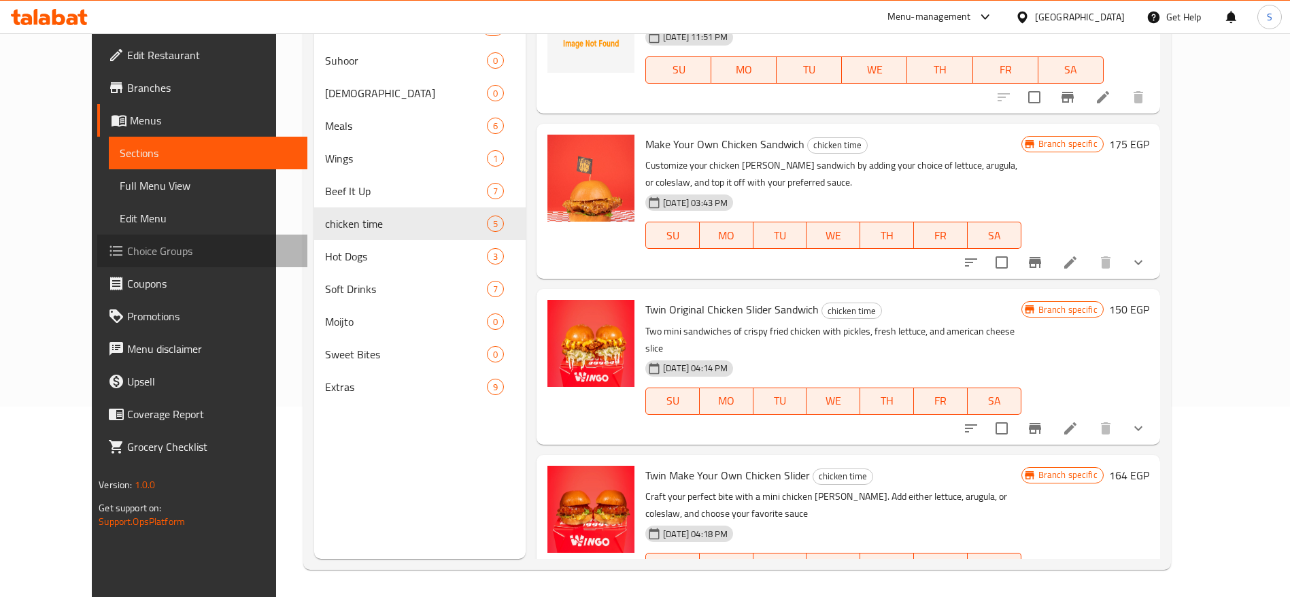
click at [114, 266] on link "Choice Groups" at bounding box center [202, 251] width 210 height 33
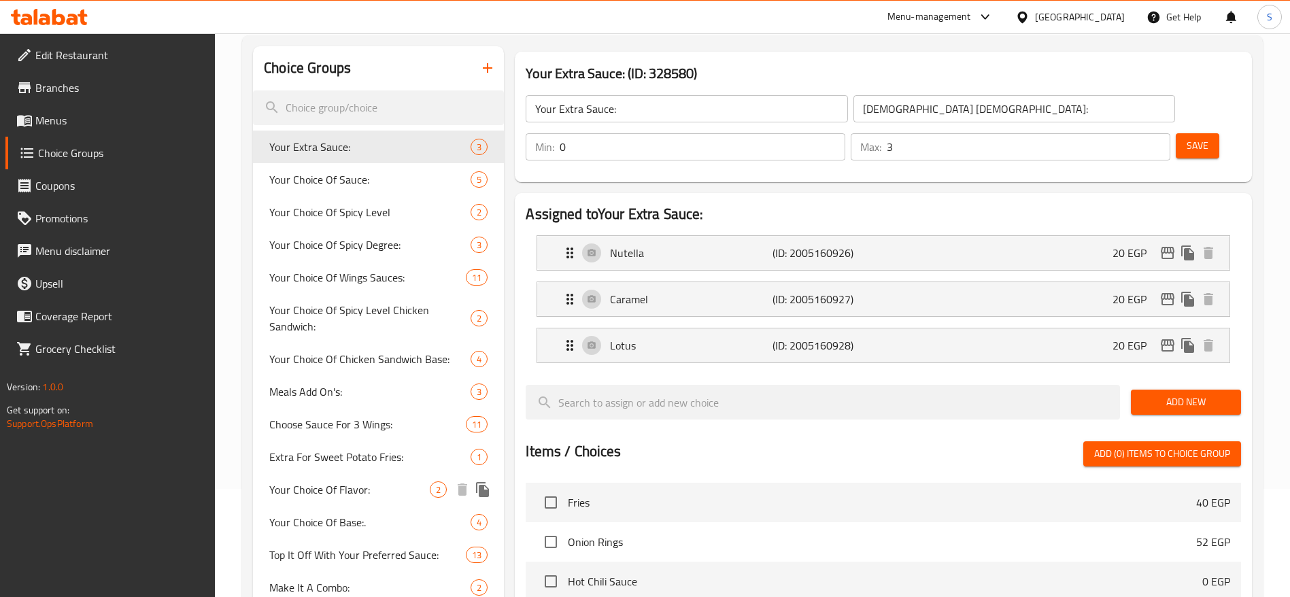
scroll to position [102, 0]
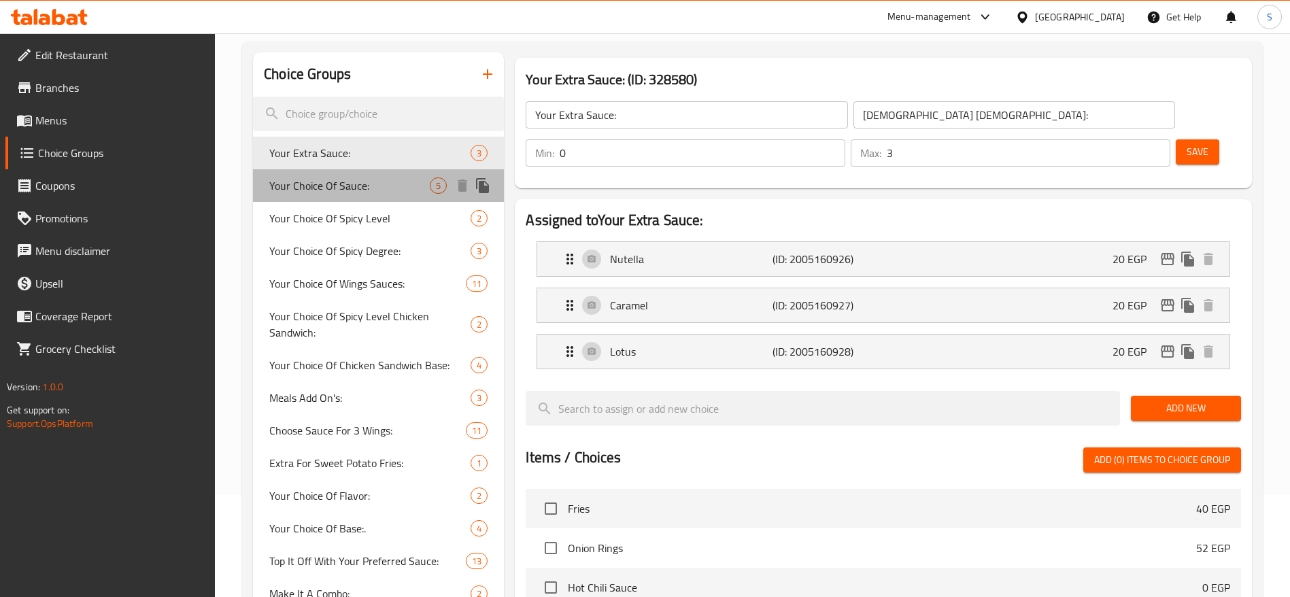
click at [383, 187] on span "Your Choice Of Sauce:" at bounding box center [349, 185] width 160 height 16
type input "Your Choice Of Sauce:"
type input "إختيارك من الصوص:"
type input "1"
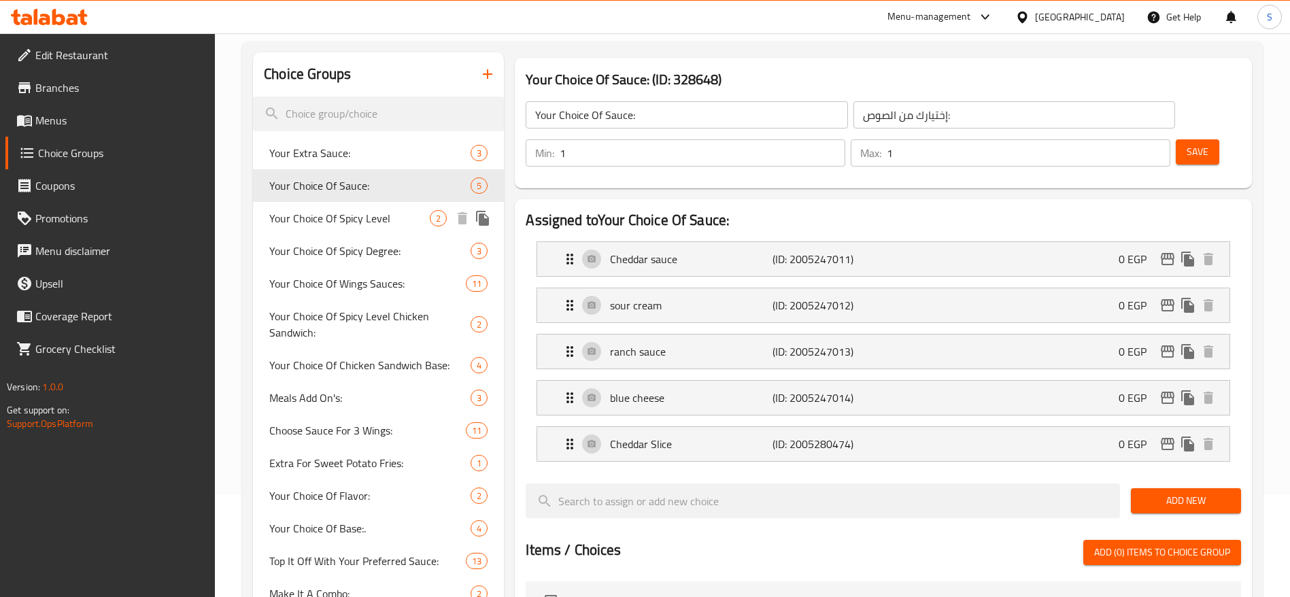
click at [388, 211] on span "Your Choice Of Spicy Level" at bounding box center [349, 218] width 160 height 16
type input "Your Choice Of Spicy Level"
type input "اختيارك من المستوى الحار"
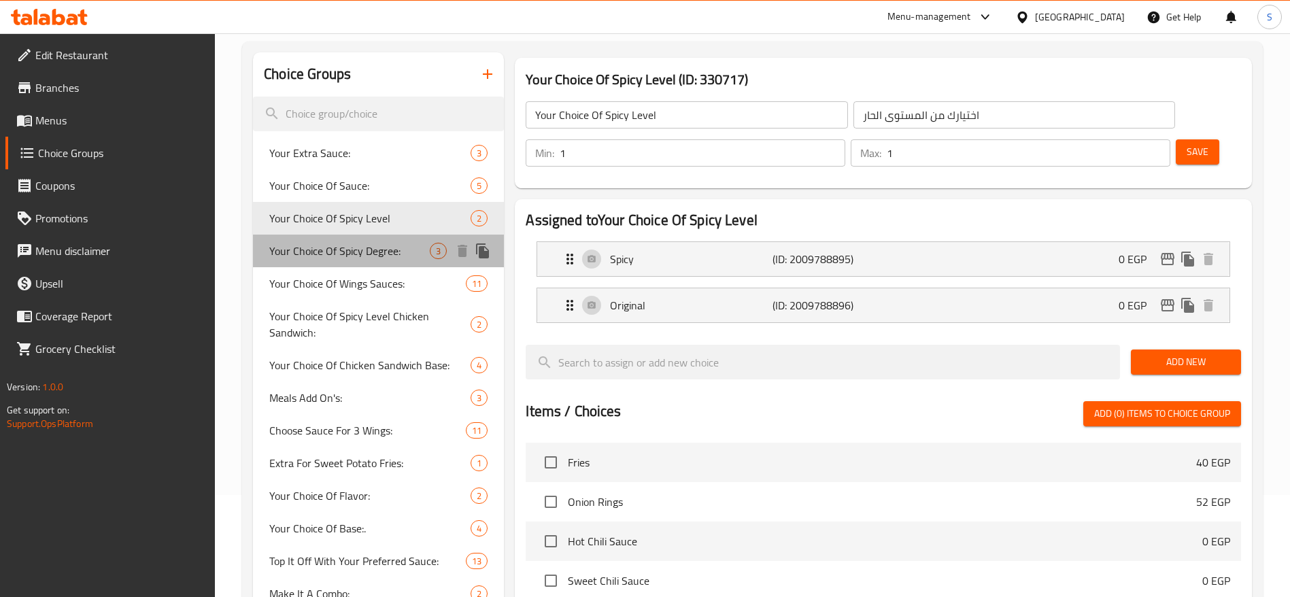
click at [395, 243] on span "Your Choice Of Spicy Degree:" at bounding box center [349, 251] width 160 height 16
type input "Your Choice Of Spicy Degree:"
type input "اختيارك من الدرجة الاسبايسي:"
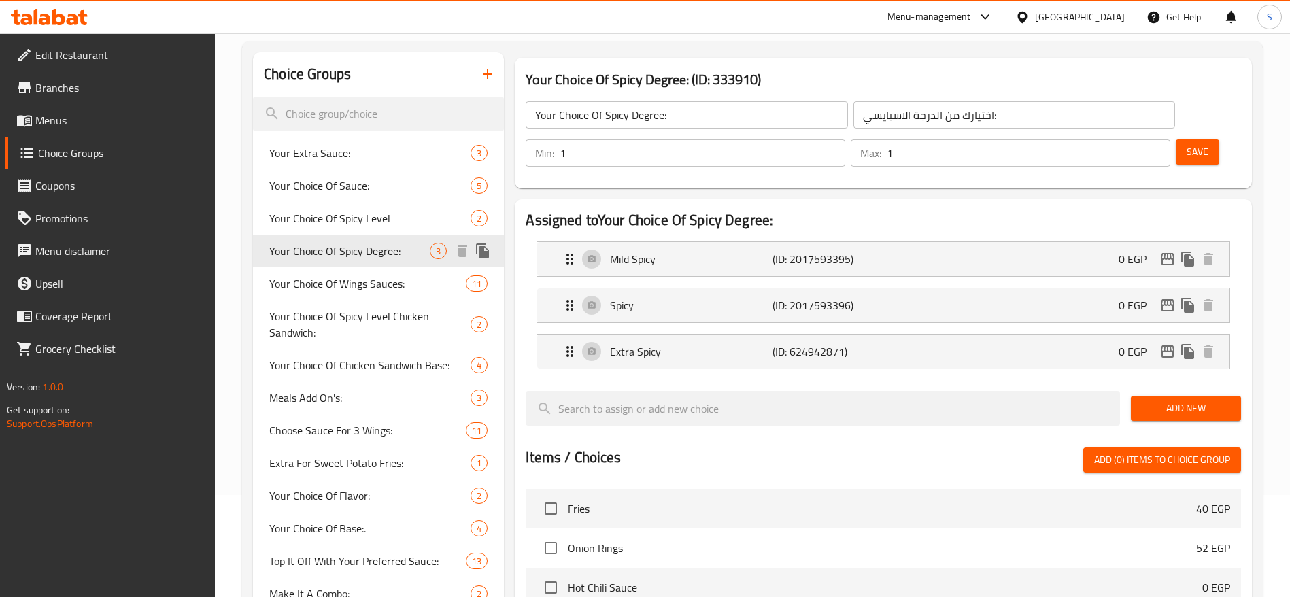
click at [401, 255] on span "Your Choice Of Spicy Degree:" at bounding box center [349, 251] width 160 height 16
click at [406, 274] on div "Your Choice Of Wings Sauces: 11" at bounding box center [378, 283] width 251 height 33
type input "Your Choice Of Wings Sauces:"
type input "اختيارك من صوصات الأجنحة:"
type input "2"
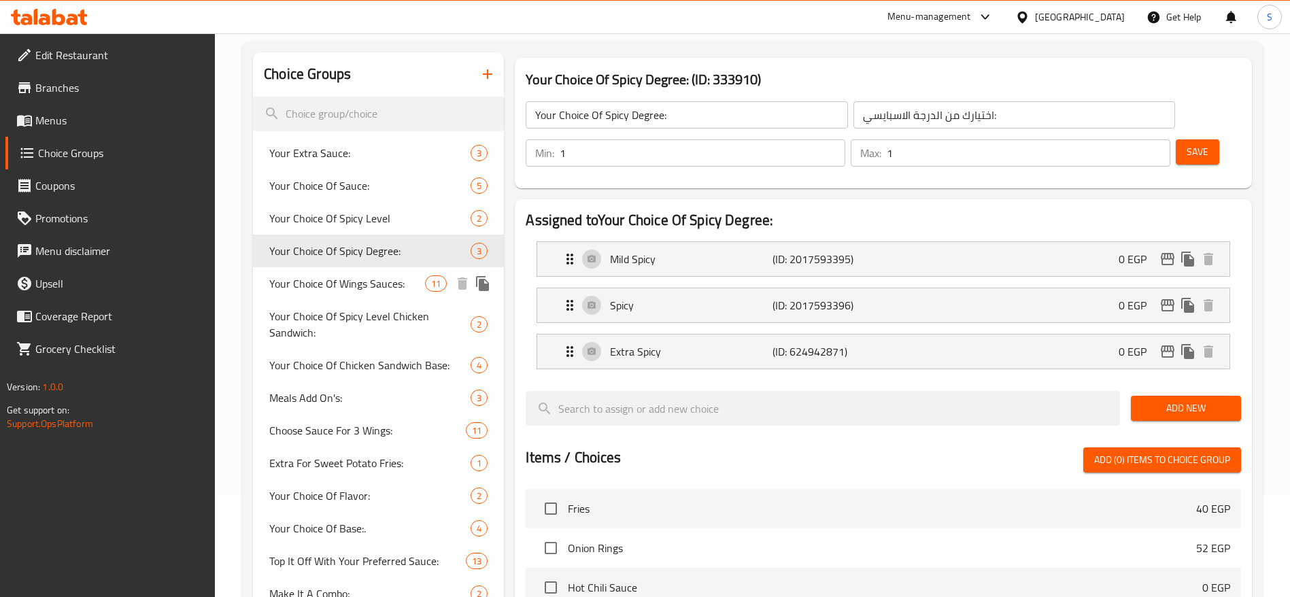
type input "2"
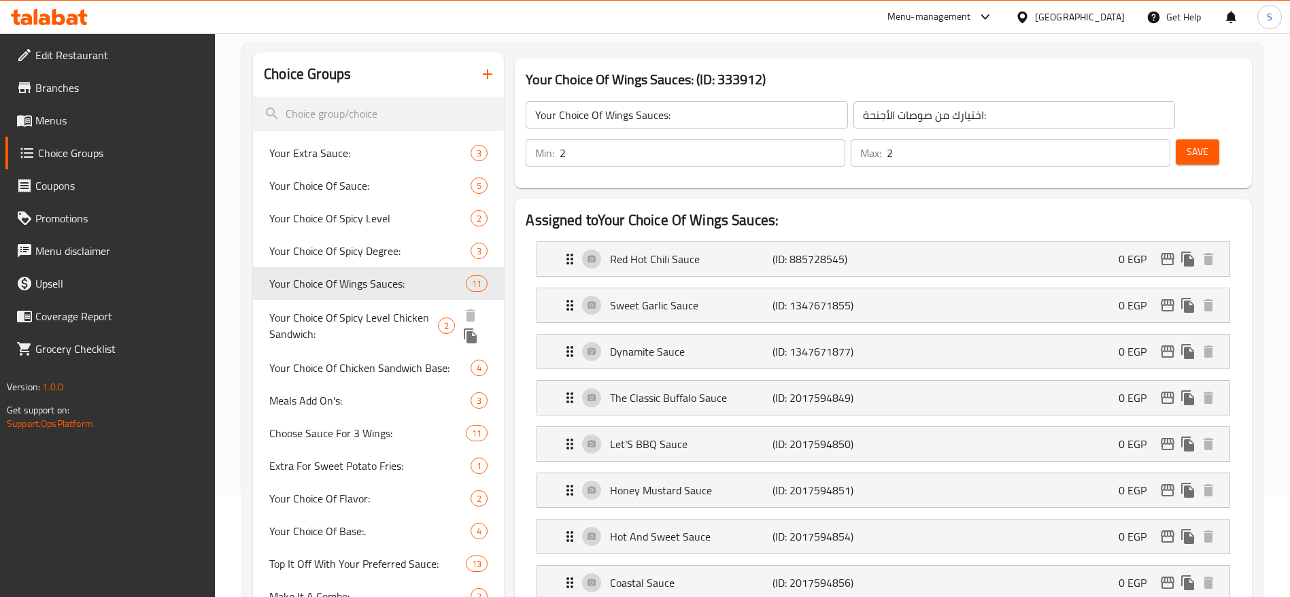
click at [404, 305] on div "Your Choice Of Spicy Level Chicken Sandwich: 2" at bounding box center [378, 326] width 251 height 52
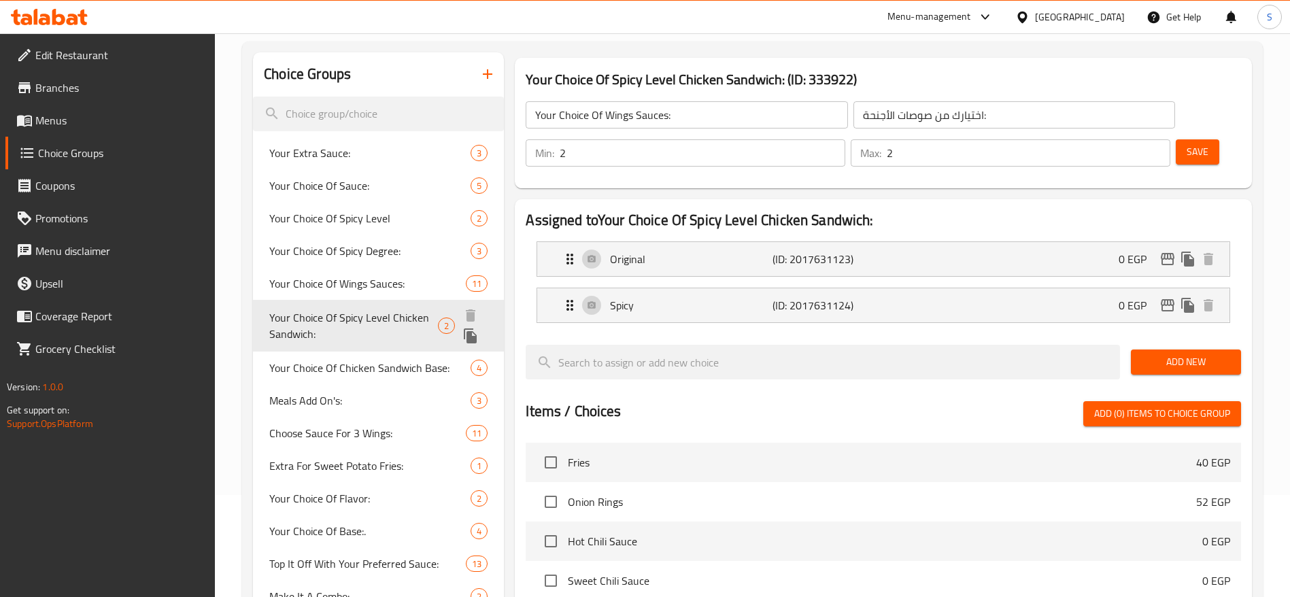
type input "Your Choice Of Spicy Level Chicken Sandwich:"
type input "اختيارك من المستوى الحار لساندويتش الدجاج:"
type input "1"
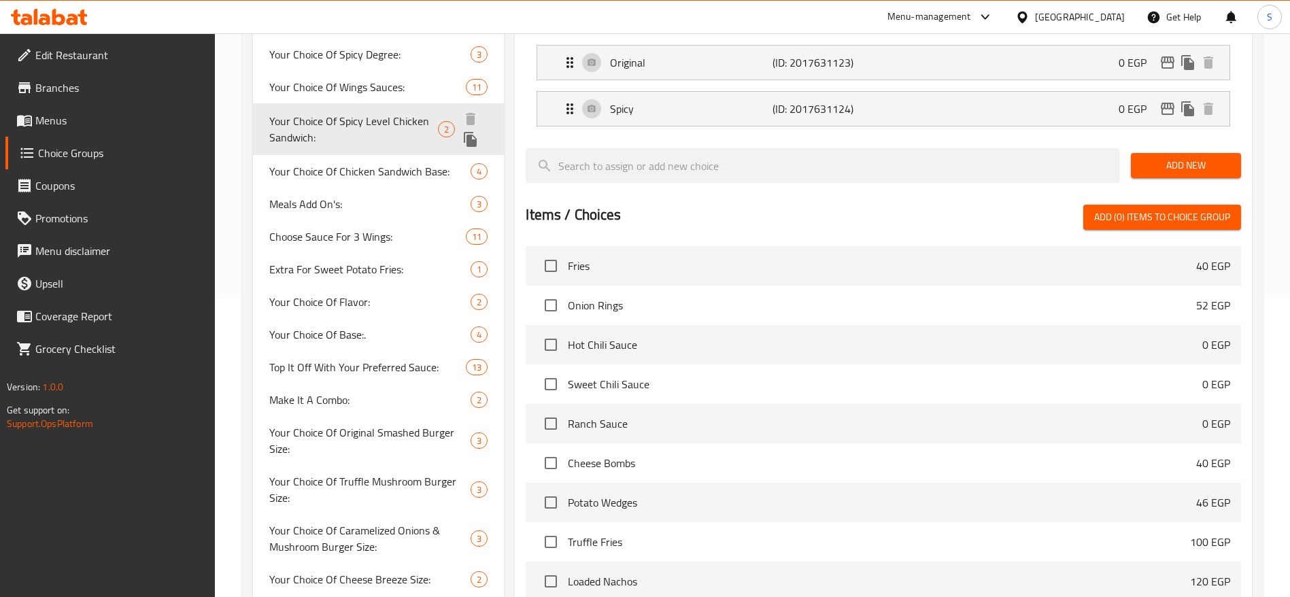
scroll to position [306, 0]
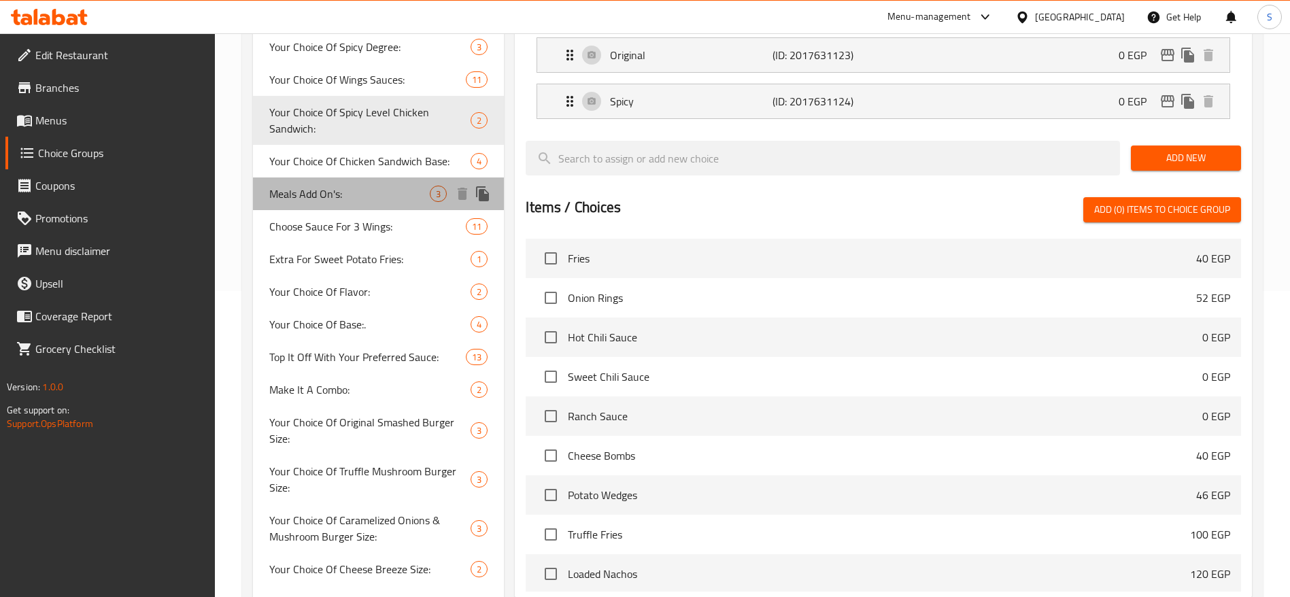
click at [377, 182] on div "Meals Add On's: 3" at bounding box center [378, 193] width 251 height 33
type input "Meals Add On's:"
type input "إضافات الوجبات:"
type input "3"
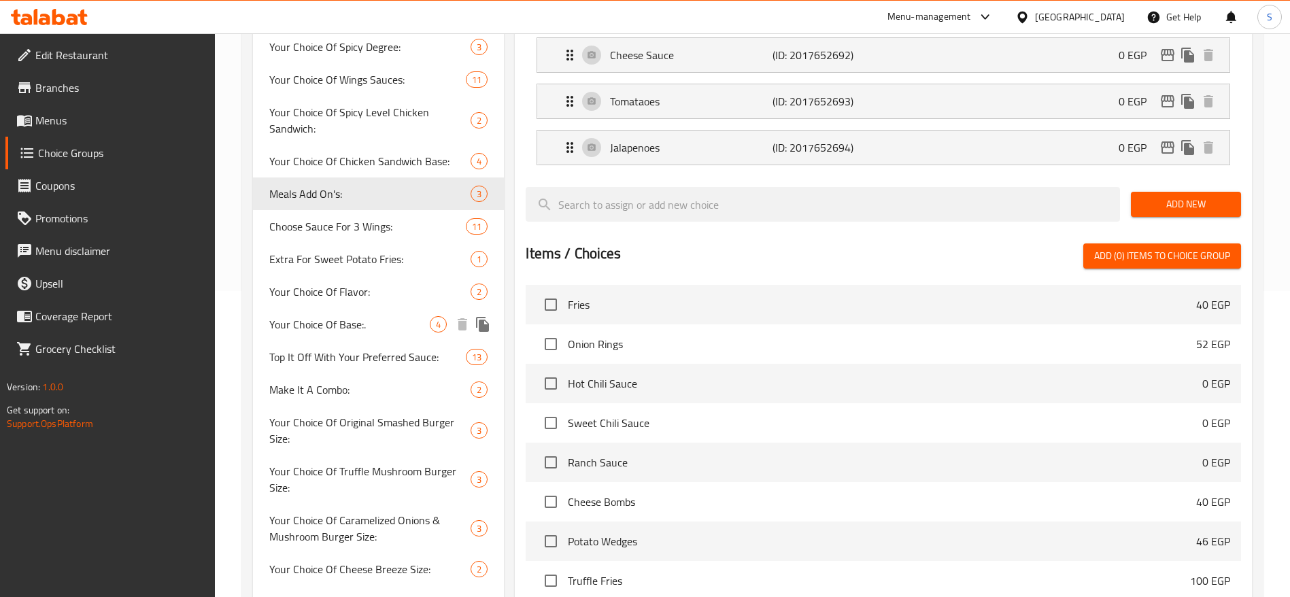
click at [398, 311] on div "Your Choice Of Base:. 4" at bounding box center [378, 324] width 251 height 33
type input "Your Choice Of Base:."
type input "إختيارك من القاعدة:"
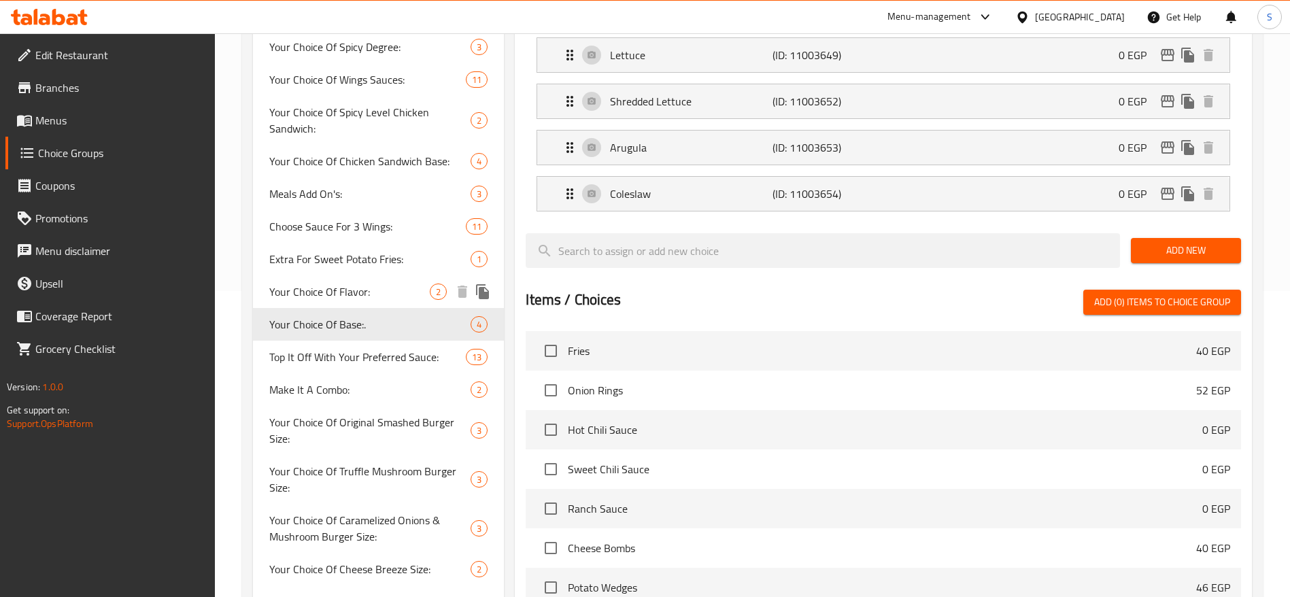
click at [392, 294] on span "Your Choice Of Flavor:" at bounding box center [349, 291] width 160 height 16
type input "Your Choice Of Flavor:"
type input "إختيارك من النكهة:"
type input "1"
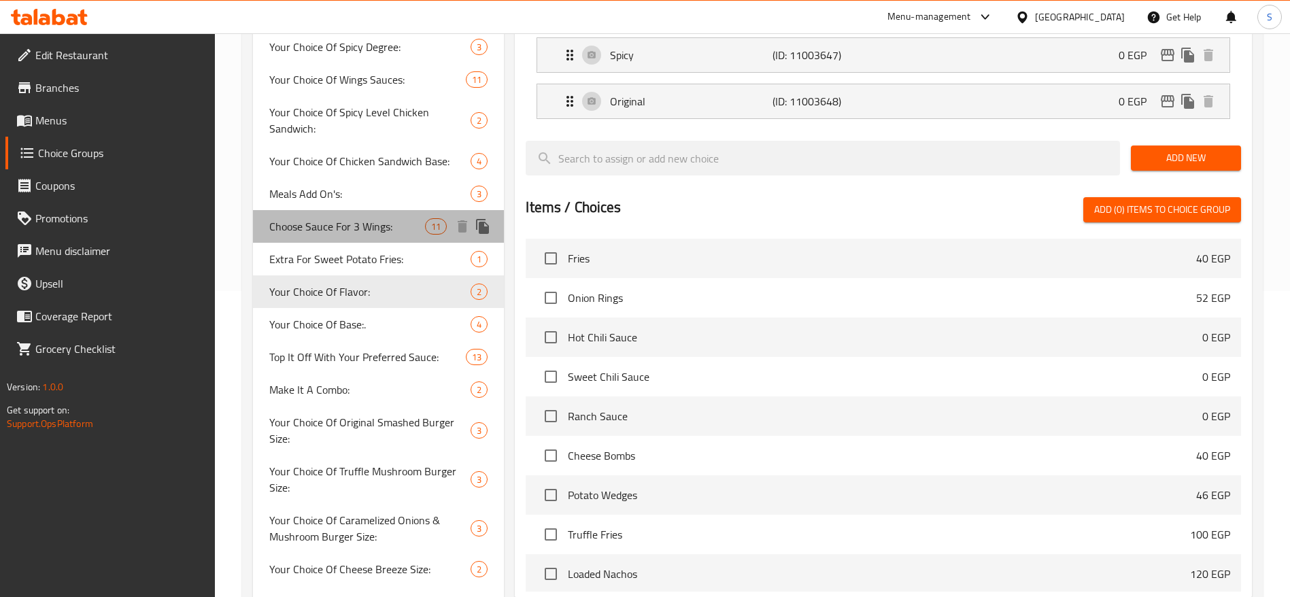
click at [404, 238] on div "Choose Sauce For 3 Wings: 11" at bounding box center [378, 226] width 251 height 33
type input "Choose Sauce For 3 Wings:"
type input "إختر الصوص لـ 3 أجنحة:"
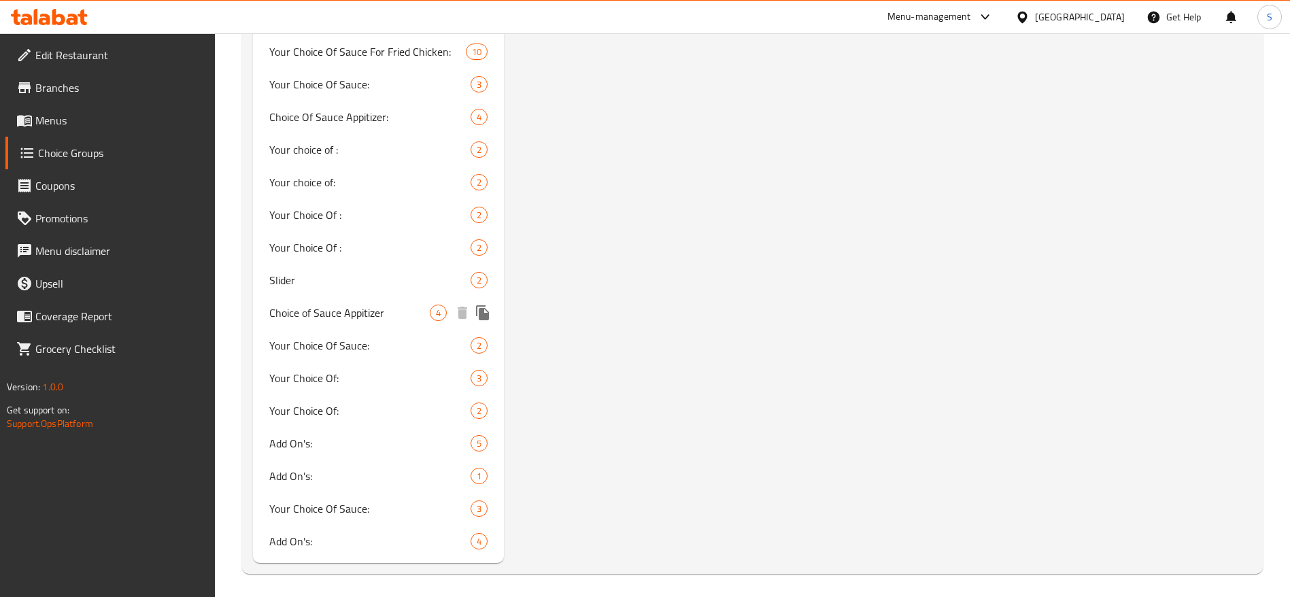
scroll to position [1986, 0]
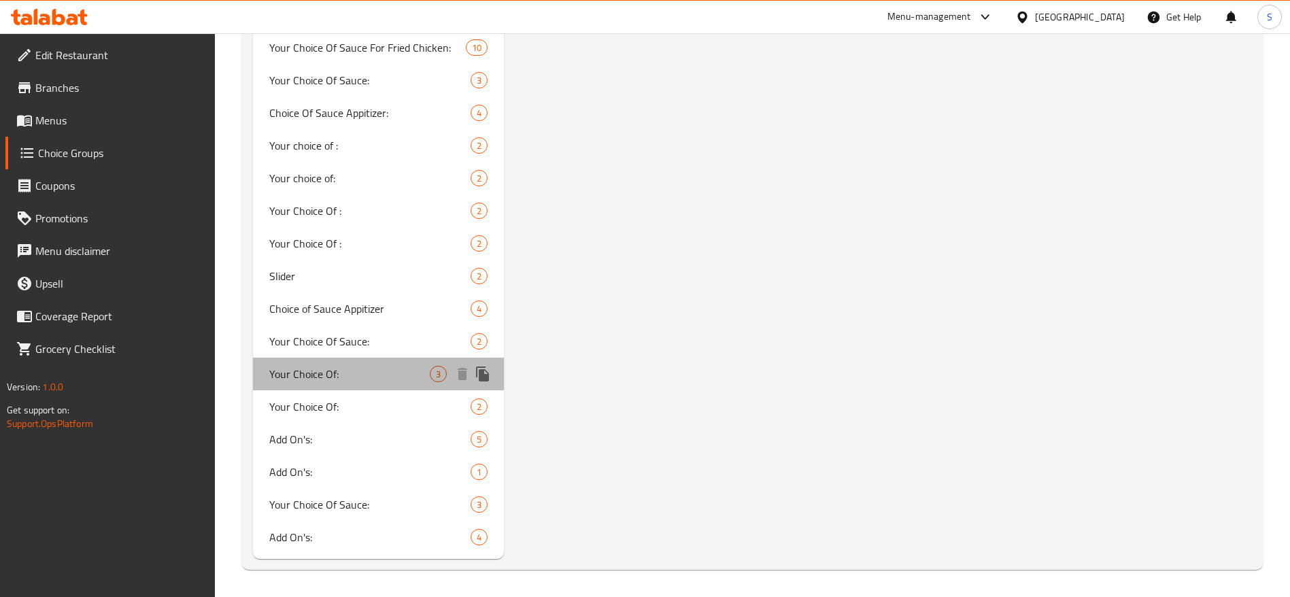
click at [395, 370] on span "Your Choice Of:" at bounding box center [349, 374] width 160 height 16
type input "Your Choice Of:"
type input "إختيارك من:"
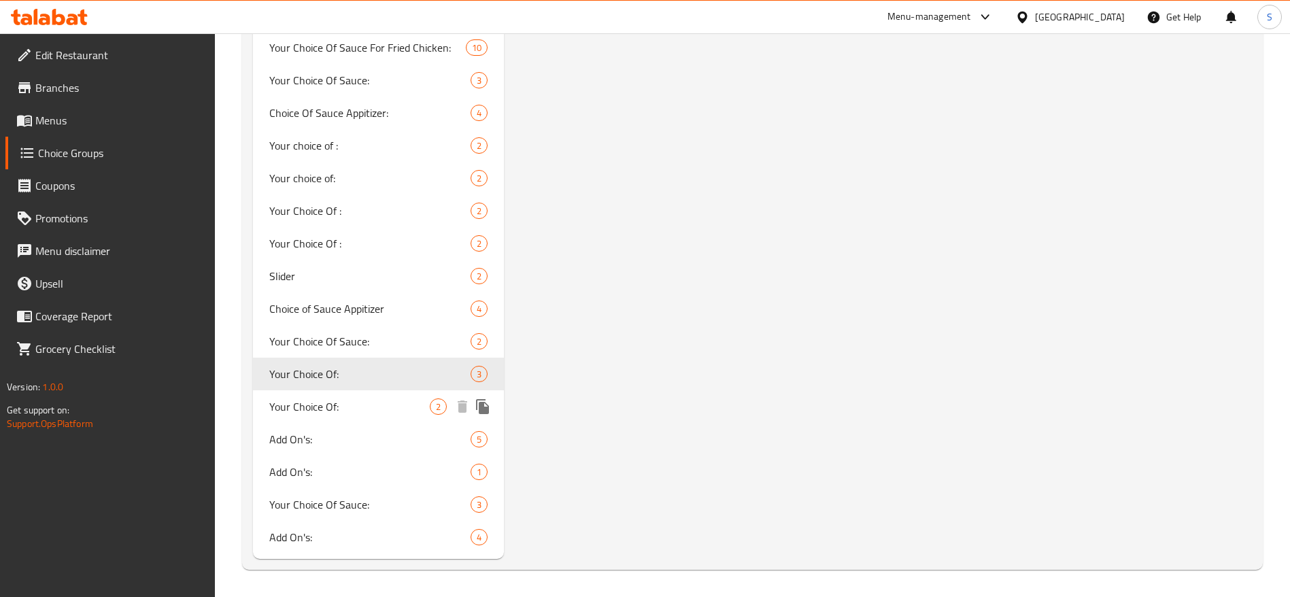
click at [414, 417] on div "Your Choice Of: 2" at bounding box center [378, 406] width 251 height 33
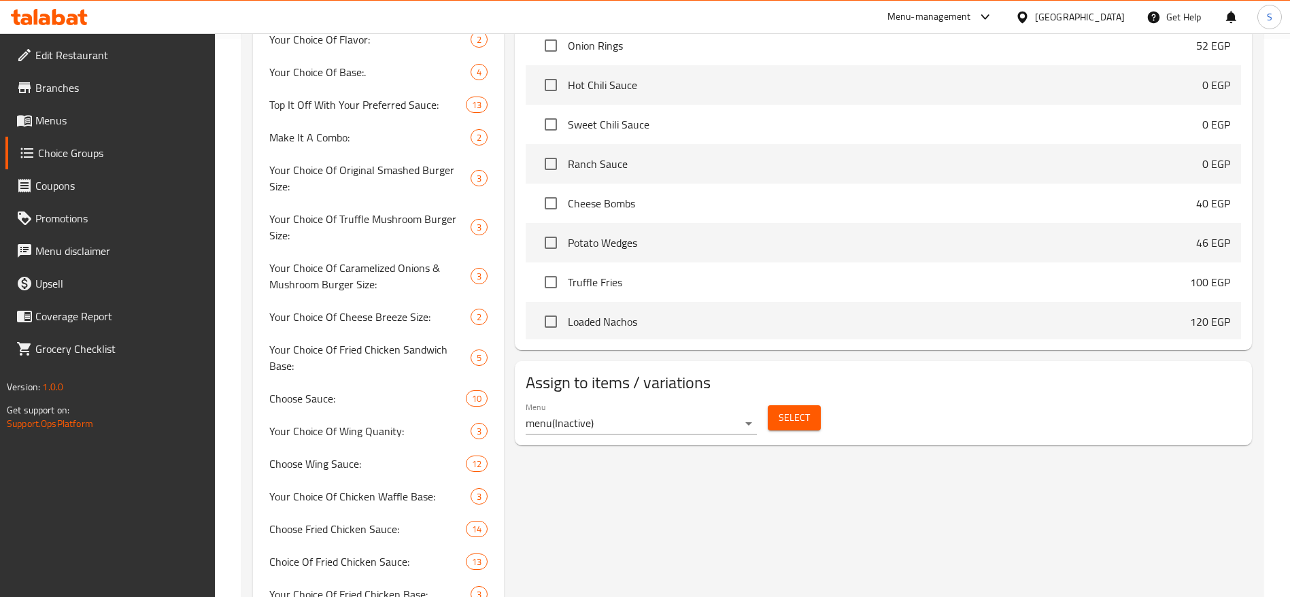
scroll to position [0, 0]
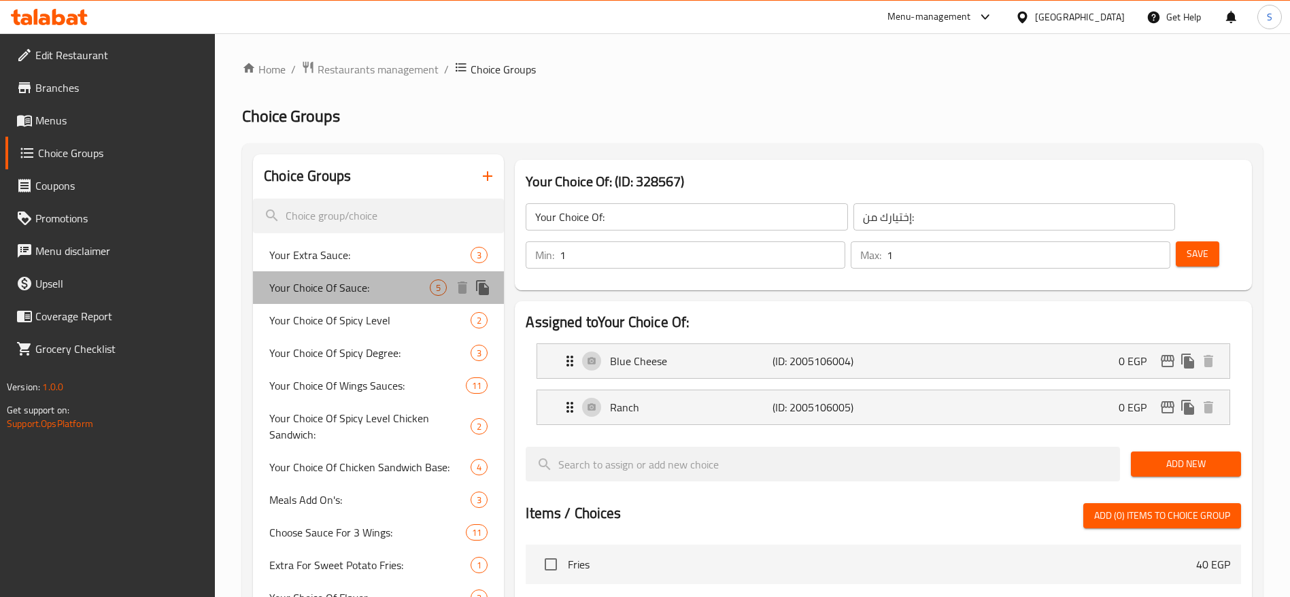
click at [394, 288] on span "Your Choice Of Sauce:" at bounding box center [349, 287] width 160 height 16
type input "Your Choice Of Sauce:"
type input "إختيارك من الصوص:"
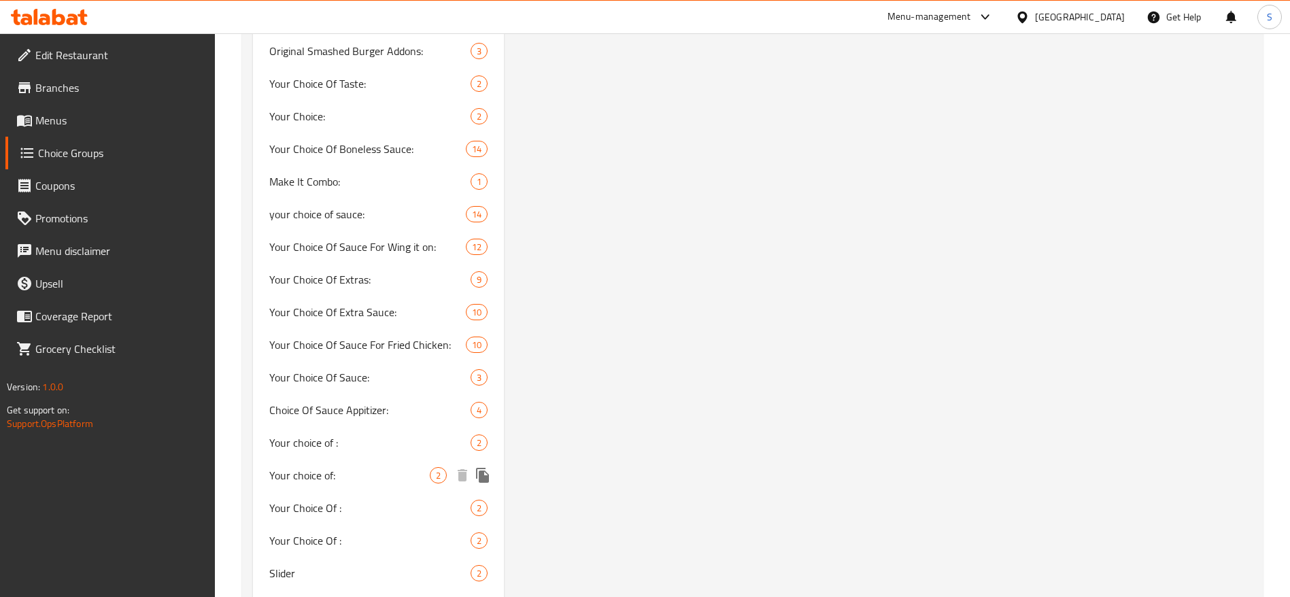
scroll to position [1734, 0]
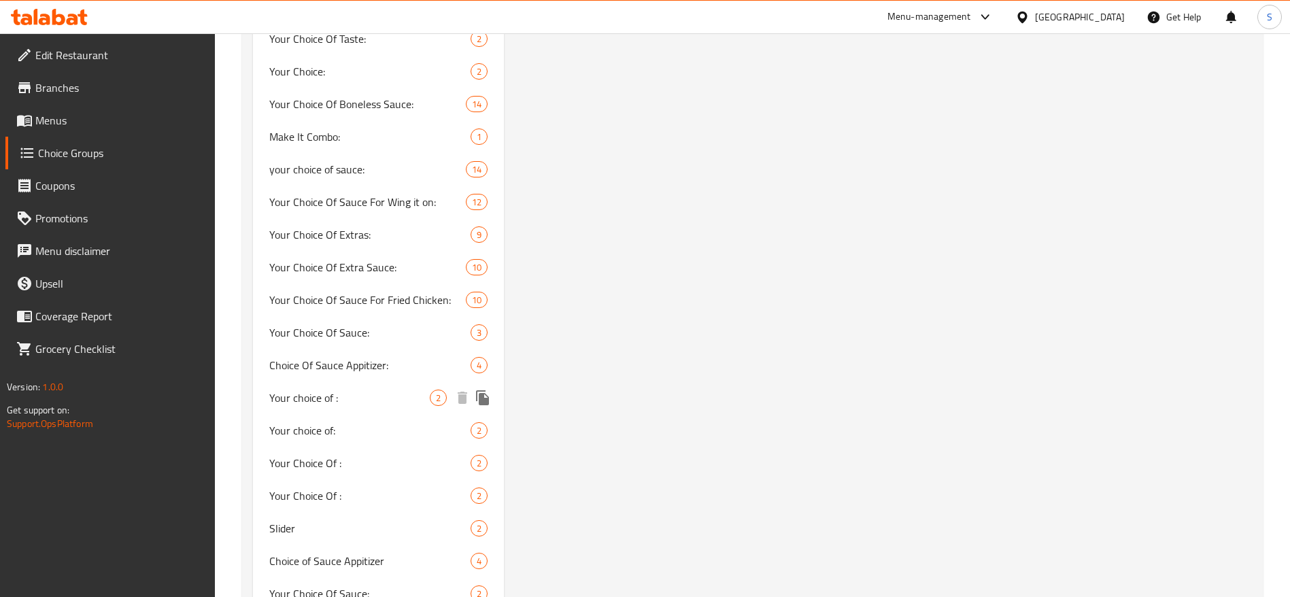
click at [405, 394] on span "Your choice of :" at bounding box center [349, 398] width 160 height 16
type input "Your choice of :"
type input "اختيارك من :"
type input "0"
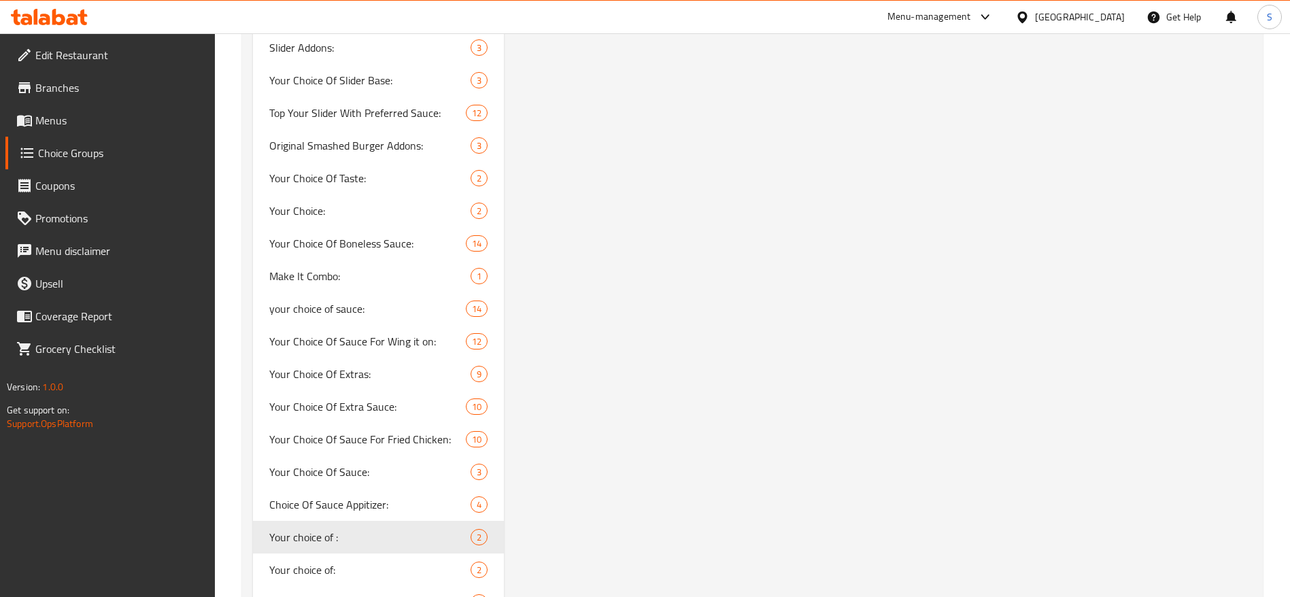
scroll to position [1713, 0]
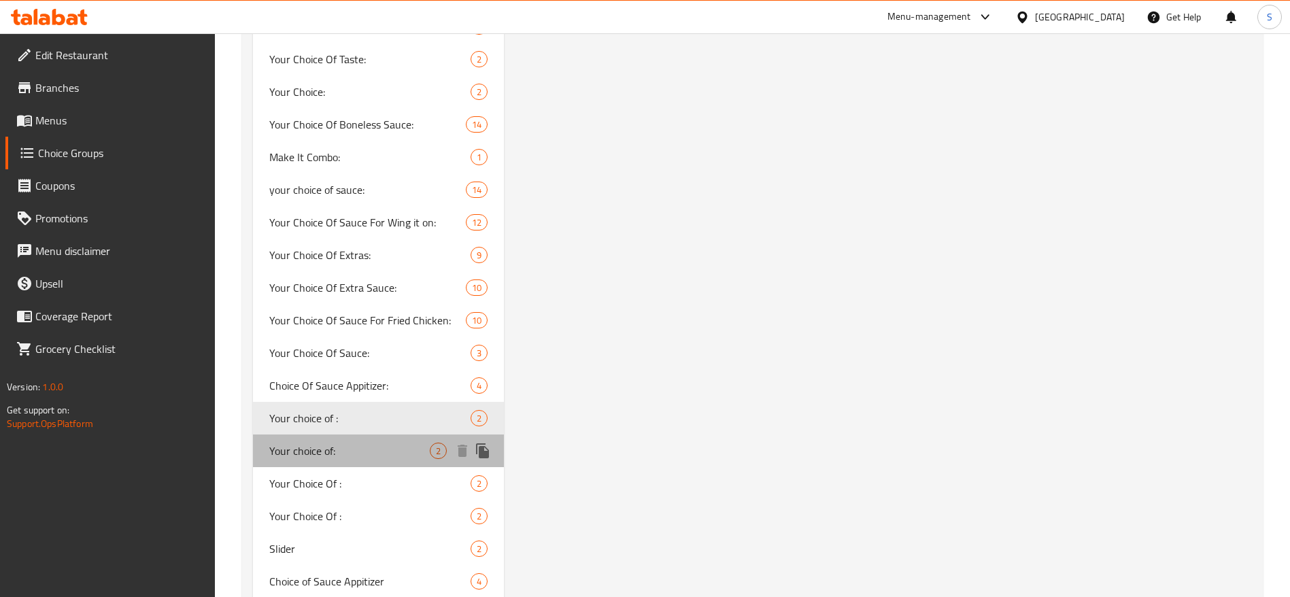
click at [401, 453] on span "Your choice of:" at bounding box center [349, 451] width 160 height 16
type input "Your choice of:"
type input "اختيارك من:"
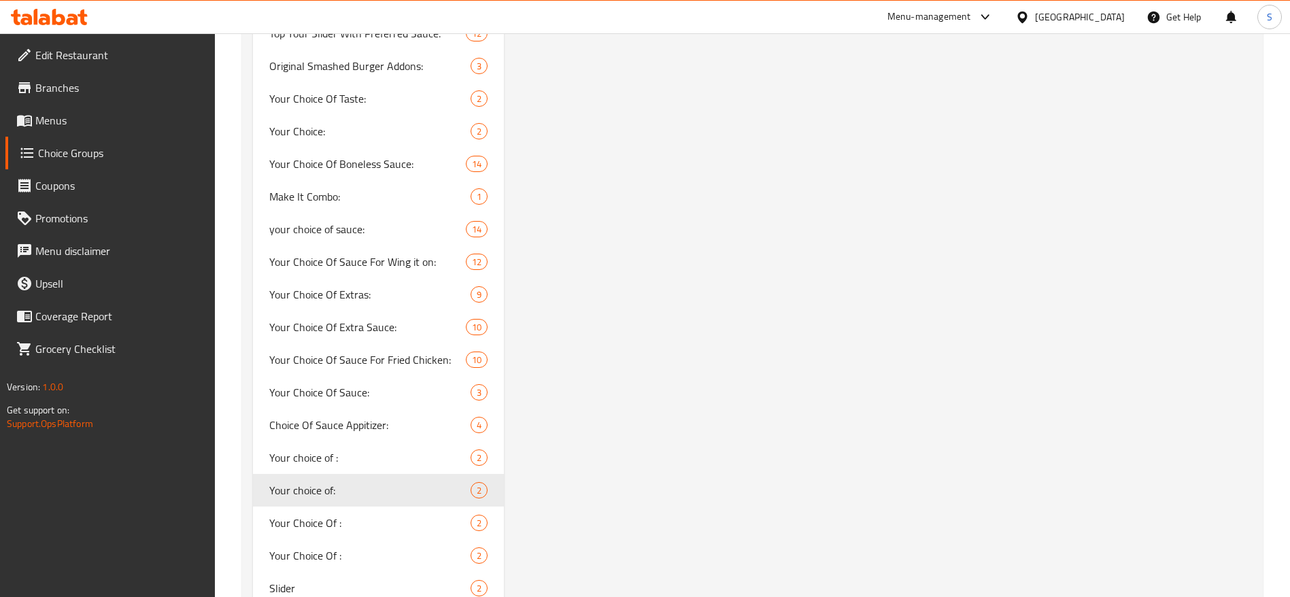
scroll to position [1831, 0]
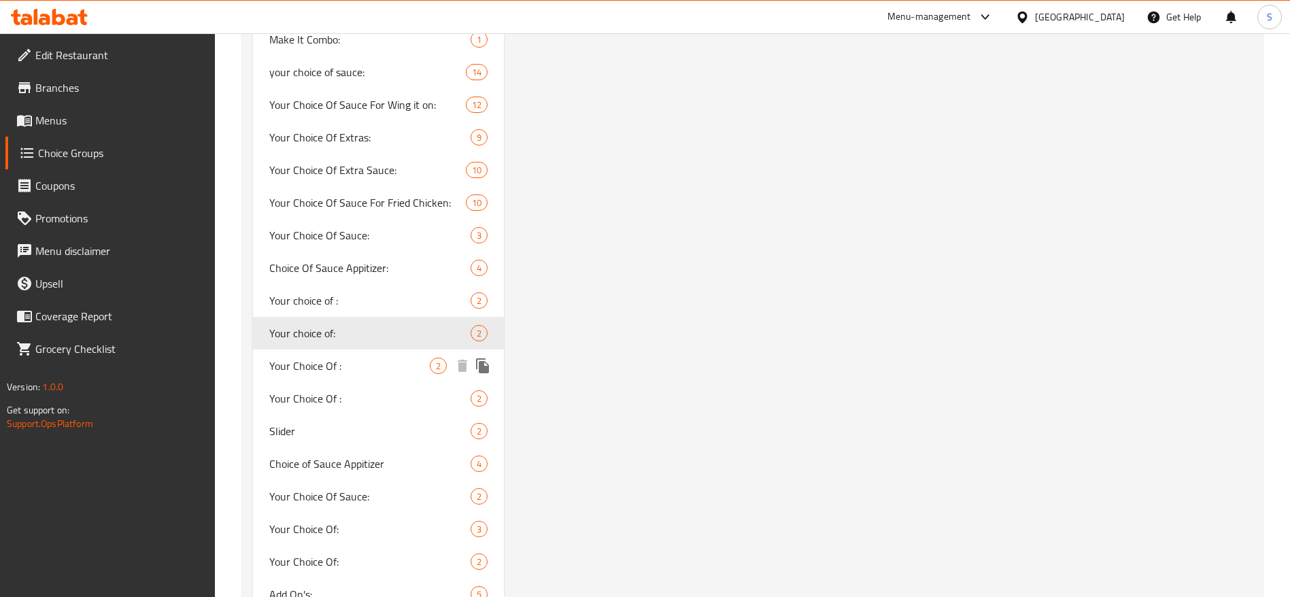
click at [396, 364] on span "Your Choice Of :" at bounding box center [349, 366] width 160 height 16
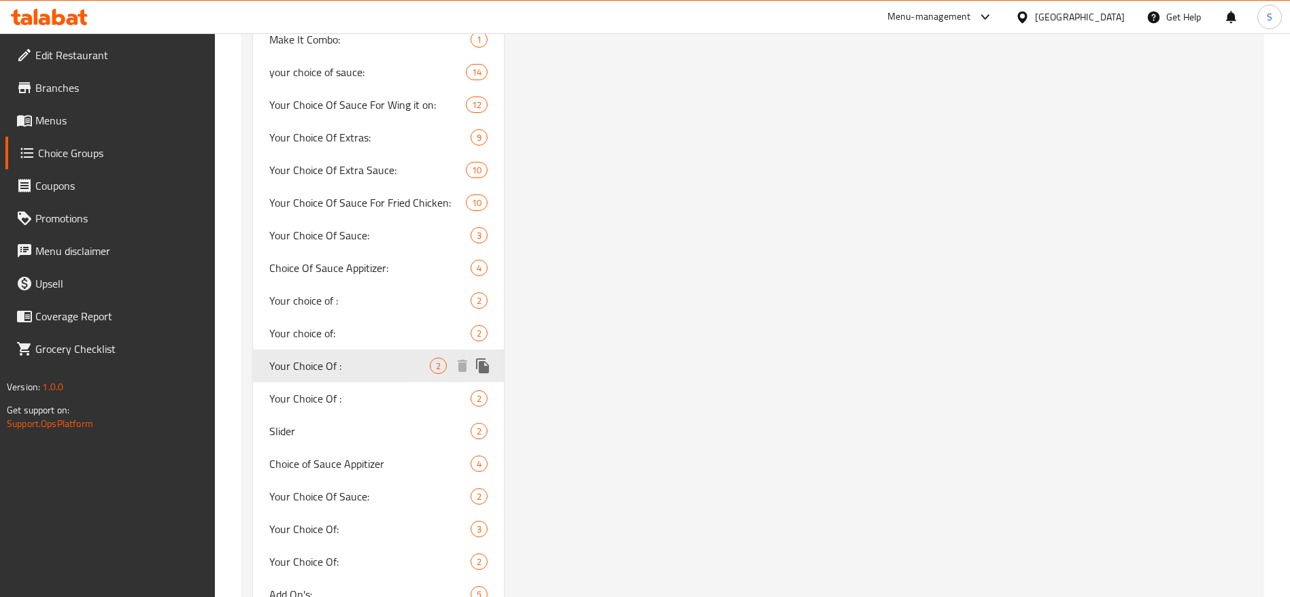
type input "Your Choice Of :"
type input "اختيارك من :"
type input "1"
click at [375, 358] on span "Your Choice Of :" at bounding box center [349, 366] width 160 height 16
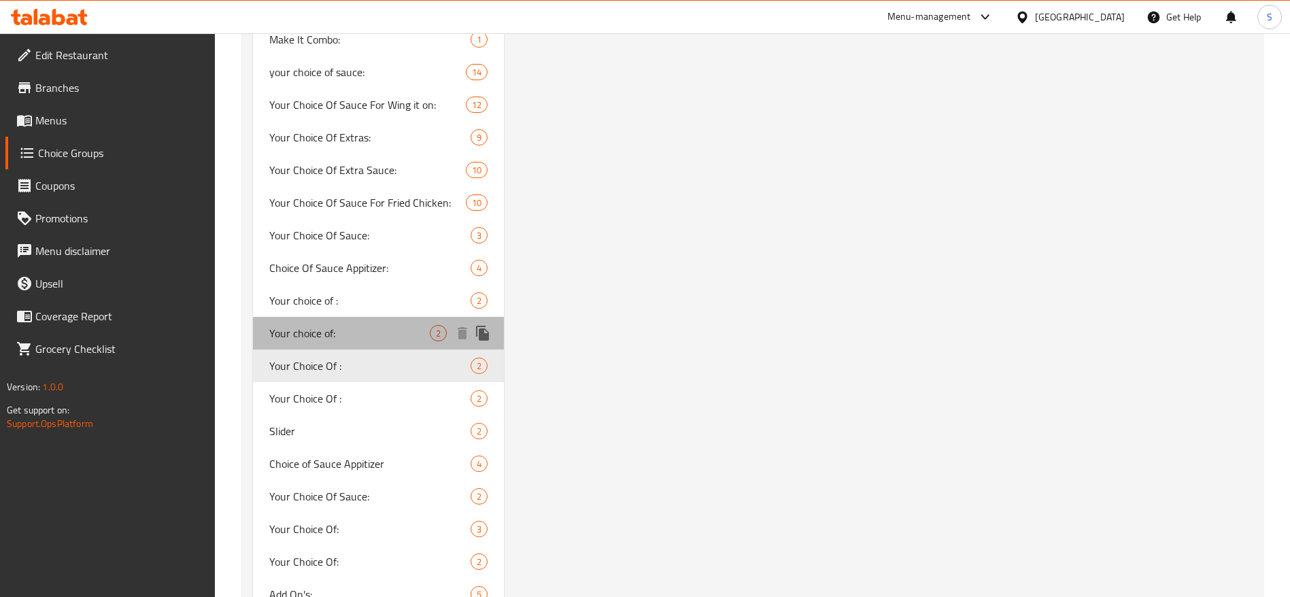
click at [377, 328] on span "Your choice of:" at bounding box center [349, 333] width 160 height 16
type input "Your choice of:"
type input "اختيارك من:"
type input "0"
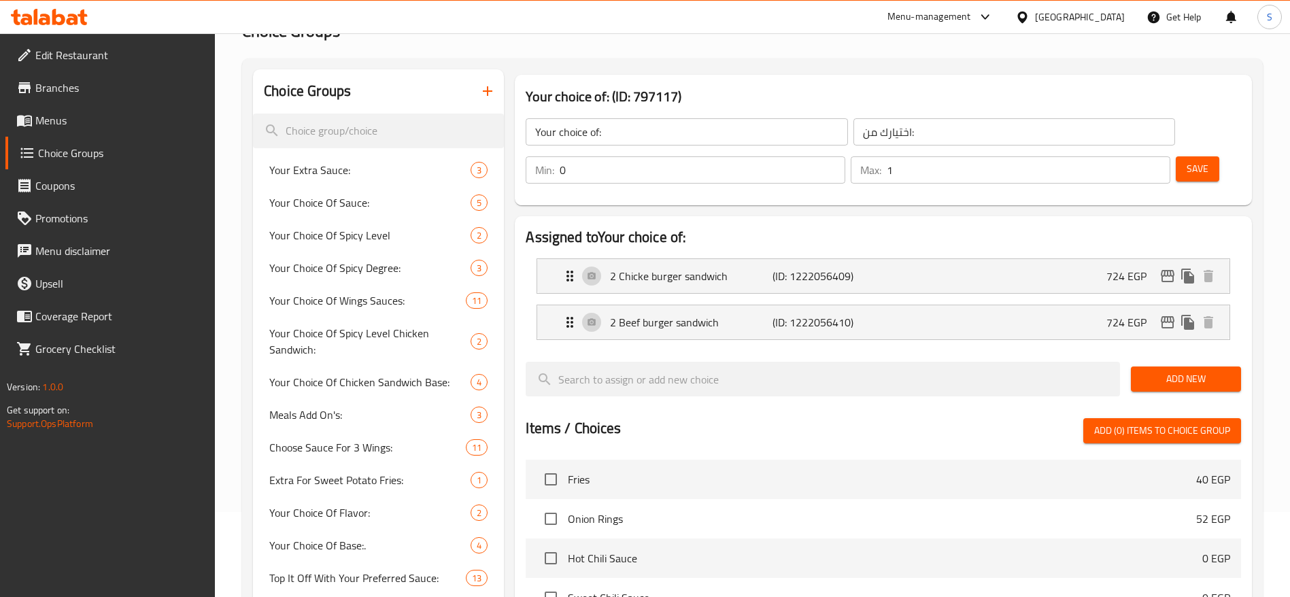
scroll to position [0, 0]
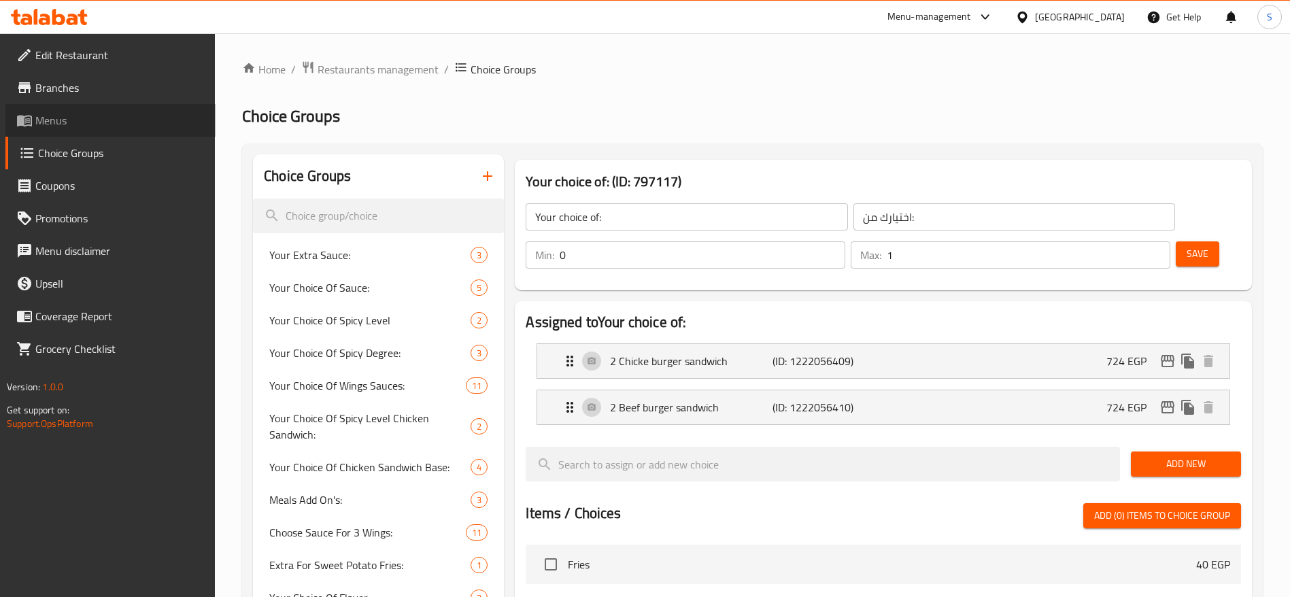
click at [74, 115] on span "Menus" at bounding box center [119, 120] width 169 height 16
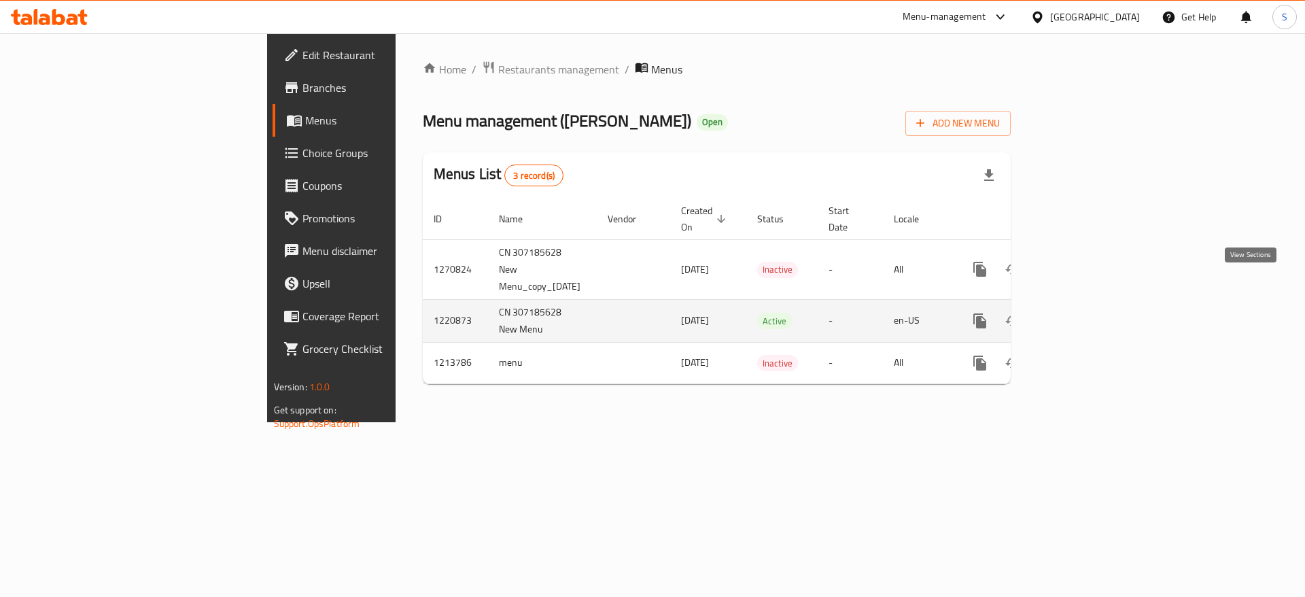
click at [1094, 305] on link "enhanced table" at bounding box center [1078, 321] width 33 height 33
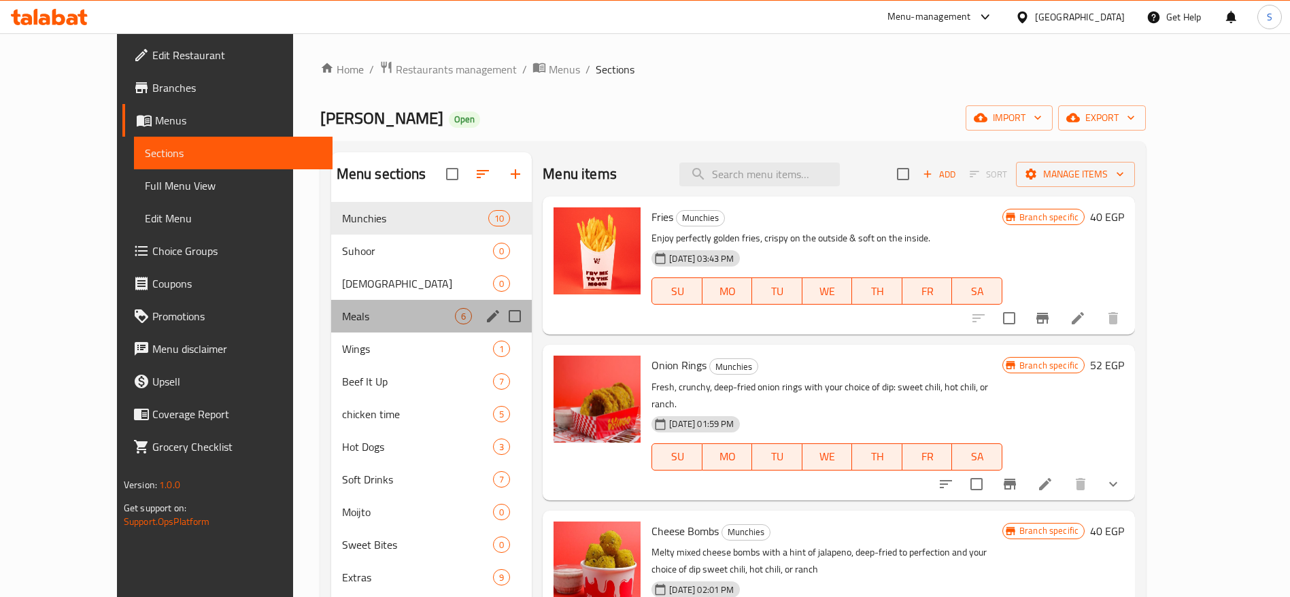
click at [342, 328] on div "Meals 6" at bounding box center [431, 316] width 201 height 33
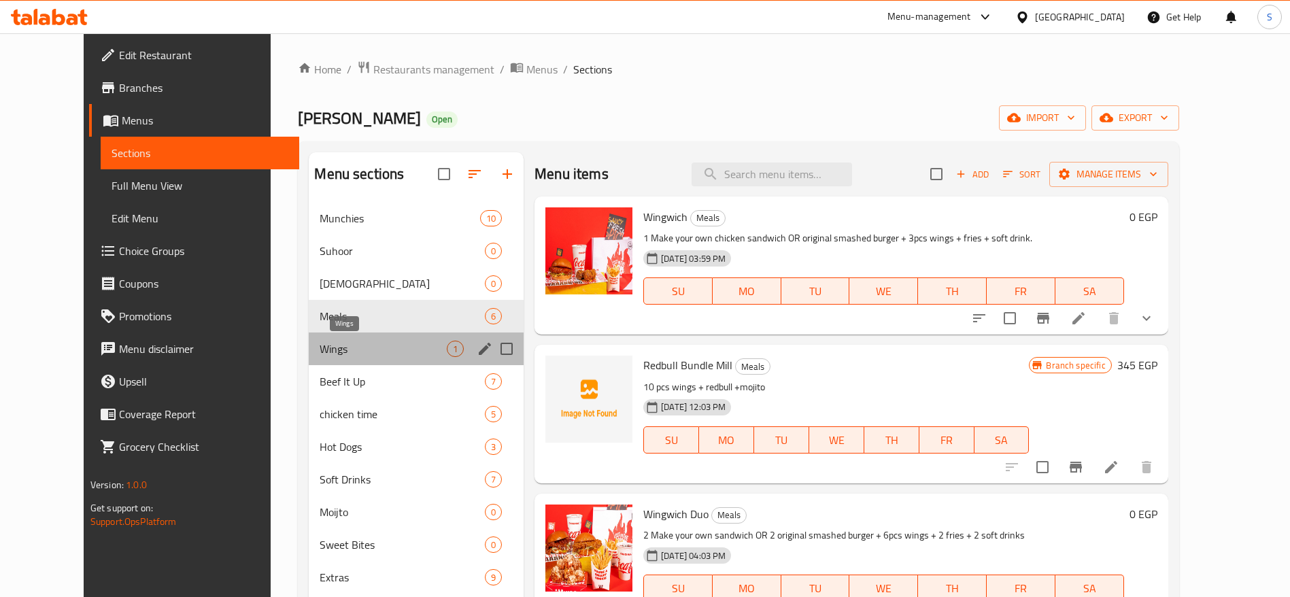
click at [340, 342] on span "Wings" at bounding box center [383, 349] width 127 height 16
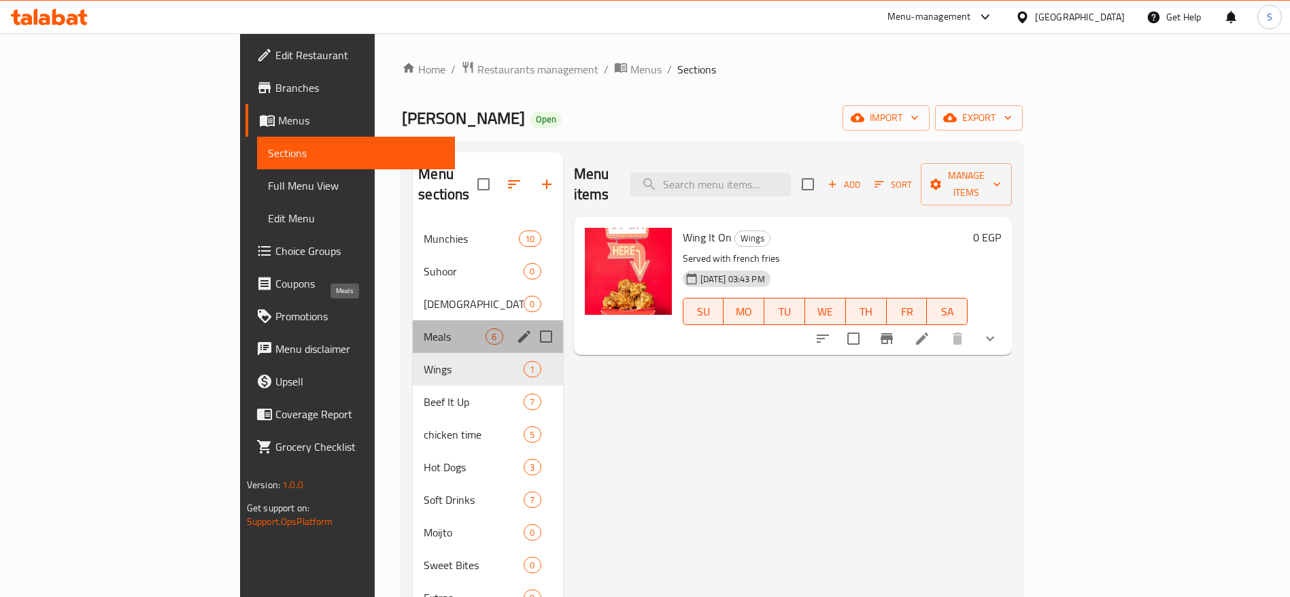
click at [424, 328] on span "Meals" at bounding box center [455, 336] width 62 height 16
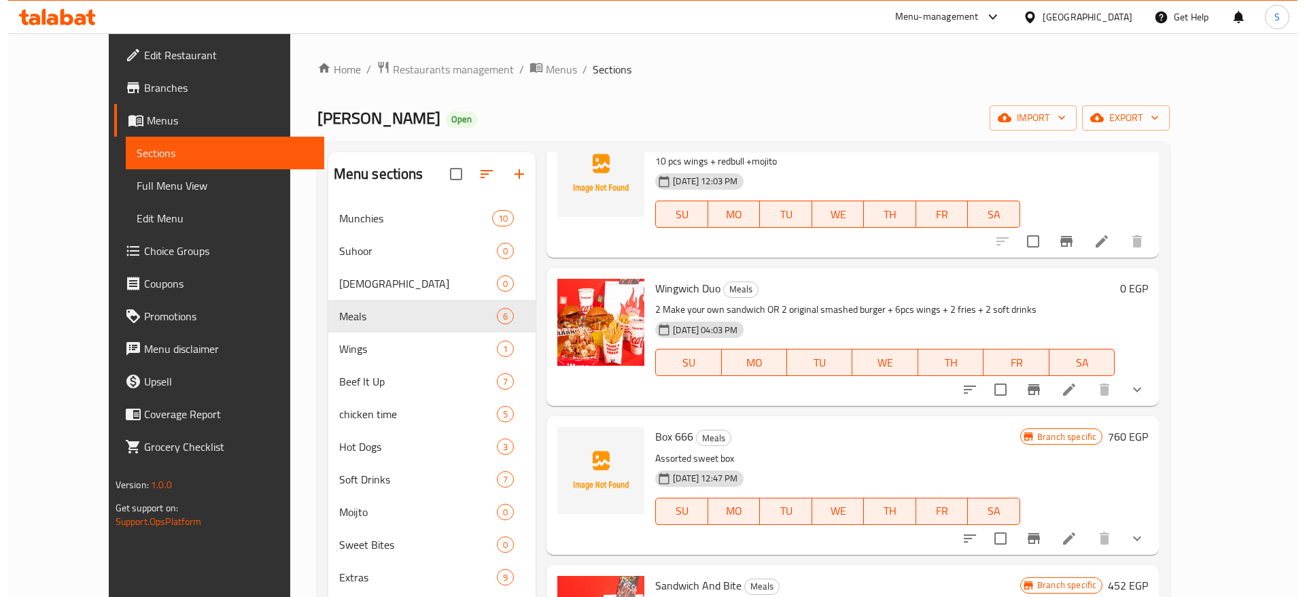
scroll to position [306, 0]
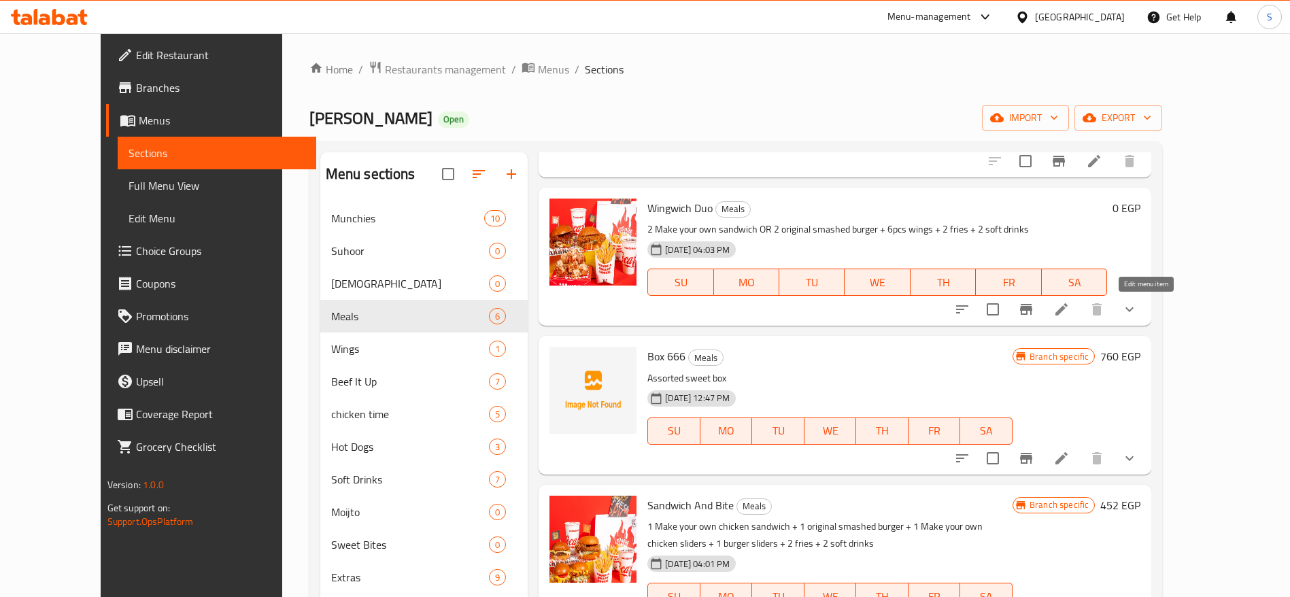
click at [1069, 304] on icon at bounding box center [1061, 309] width 16 height 16
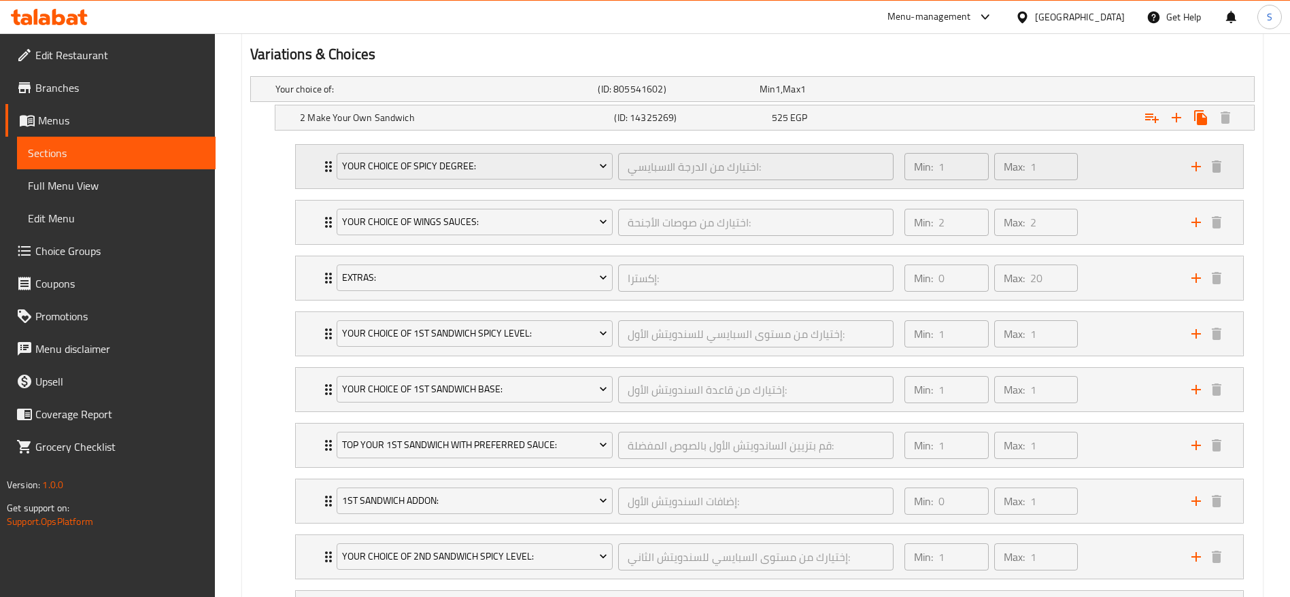
scroll to position [714, 0]
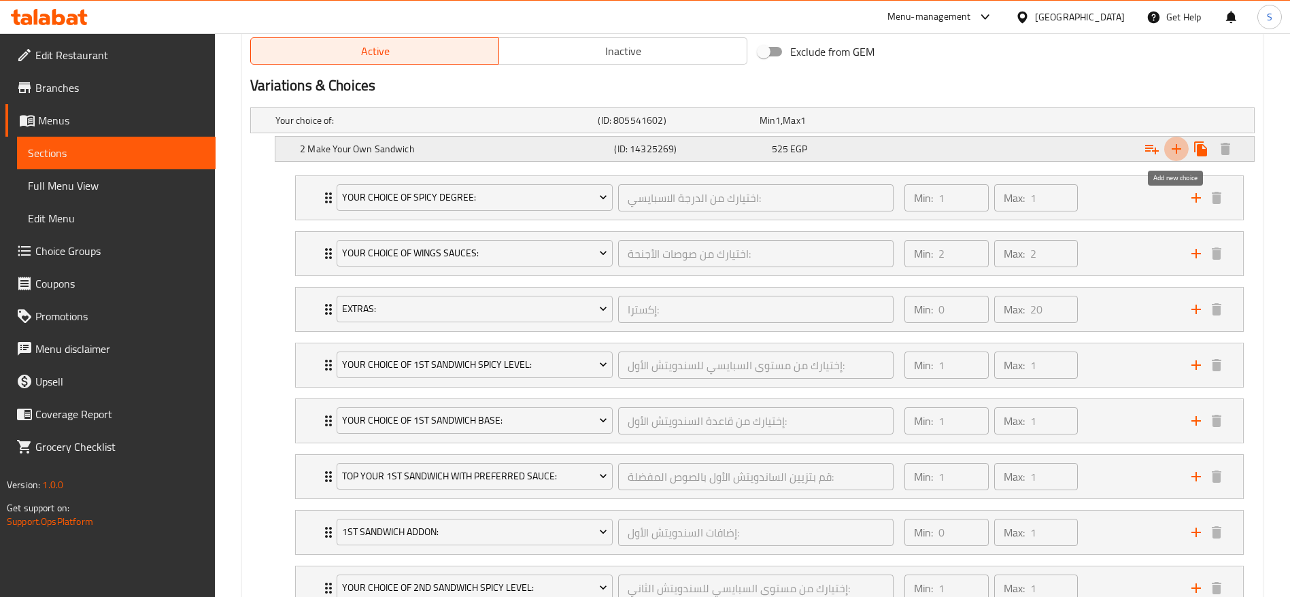
click at [1172, 145] on icon "Expand" at bounding box center [1176, 149] width 16 height 16
click at [1044, 139] on div "Expand" at bounding box center [1083, 149] width 314 height 30
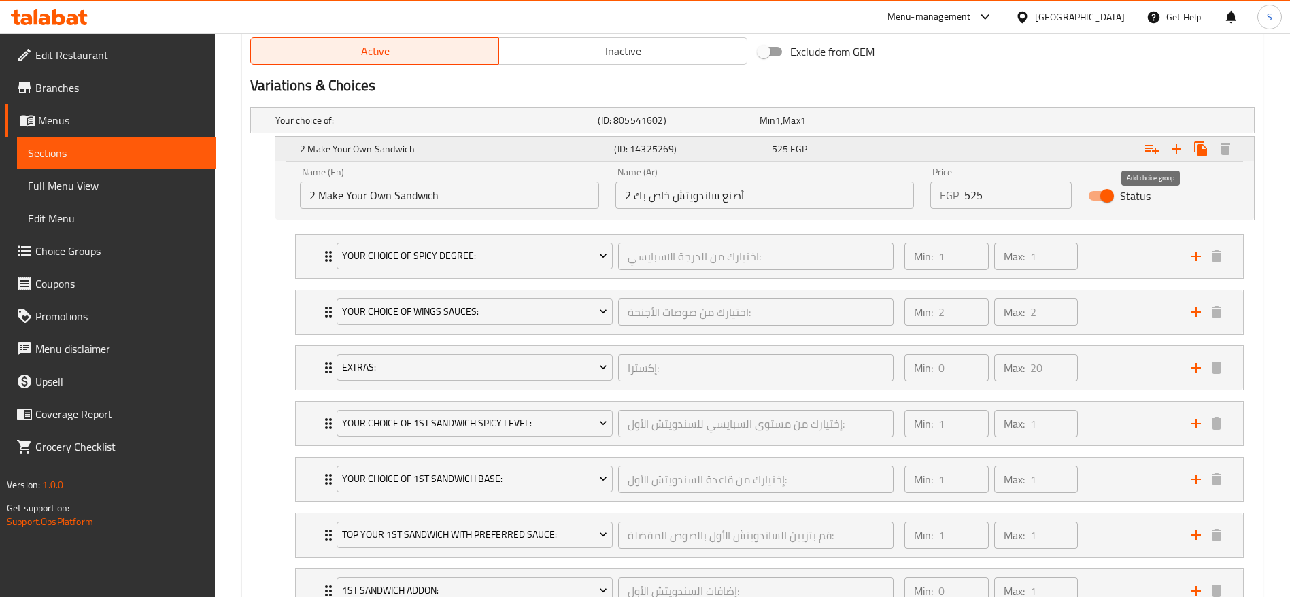
click at [1157, 151] on icon "Expand" at bounding box center [1152, 150] width 14 height 10
click at [1150, 158] on button "Expand" at bounding box center [1151, 149] width 24 height 24
click at [1175, 145] on icon "Expand" at bounding box center [1176, 149] width 16 height 16
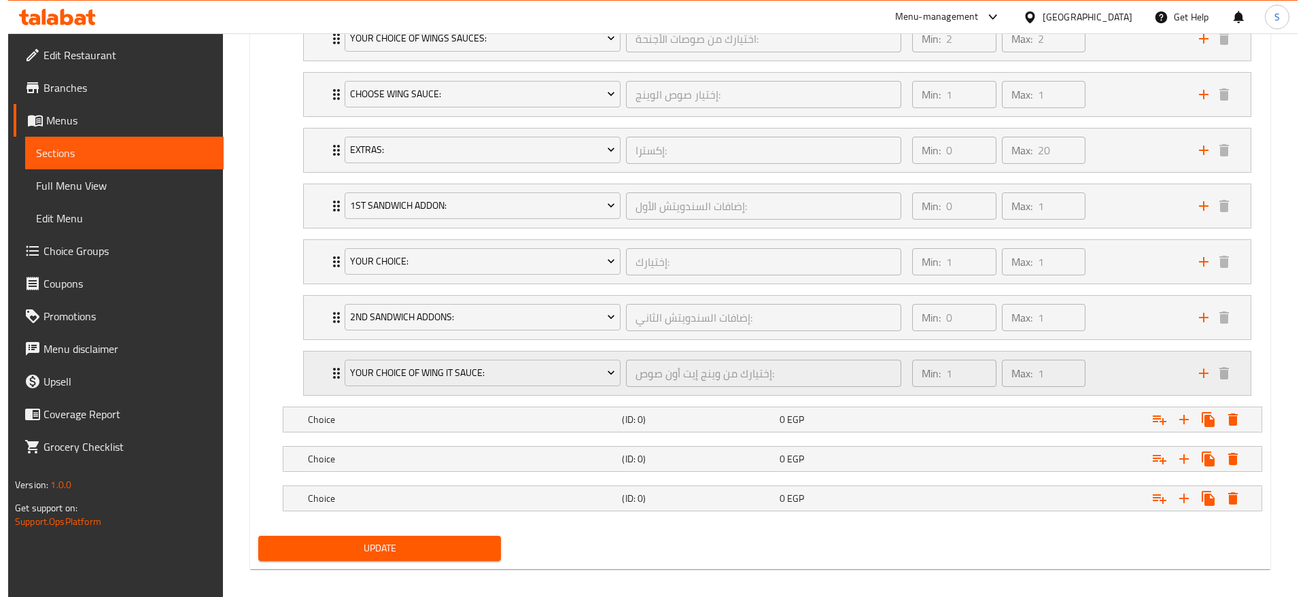
scroll to position [1761, 0]
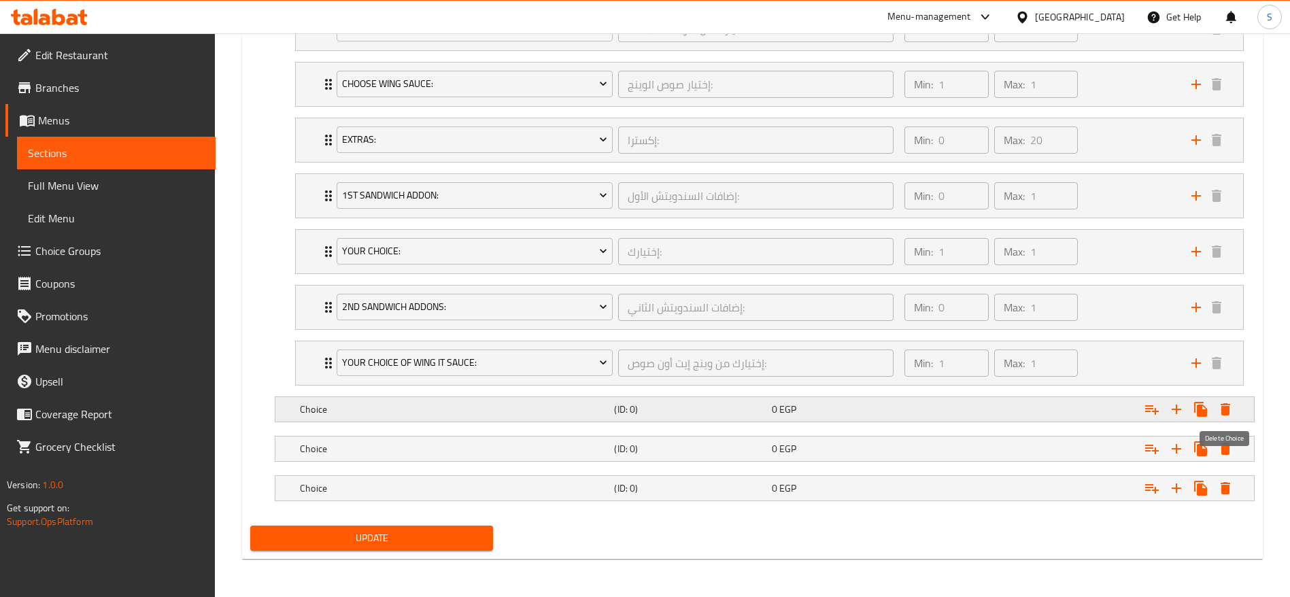
click at [1229, 403] on icon "Expand" at bounding box center [1225, 409] width 16 height 16
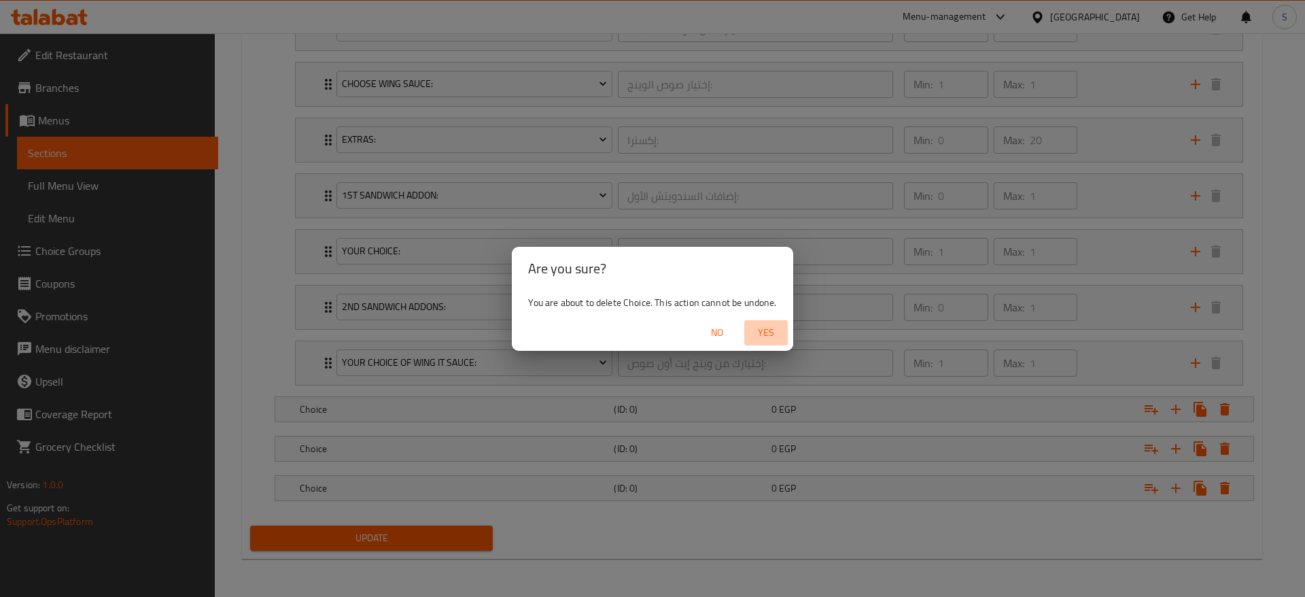
click at [779, 323] on button "Yes" at bounding box center [766, 332] width 44 height 25
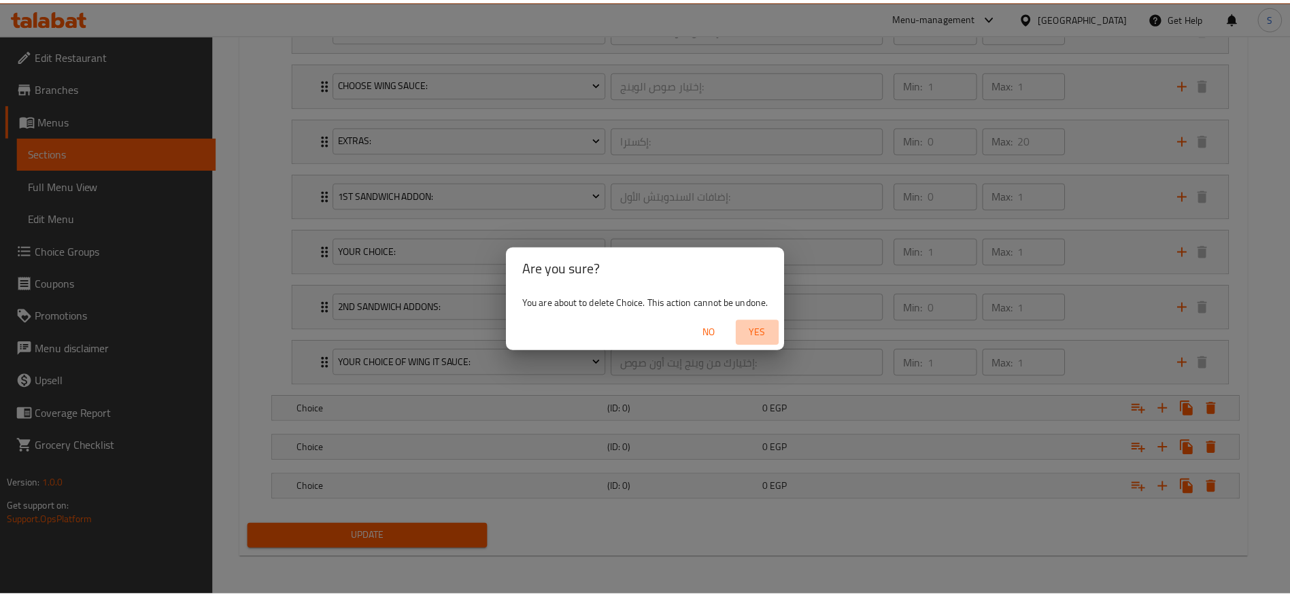
scroll to position [1722, 0]
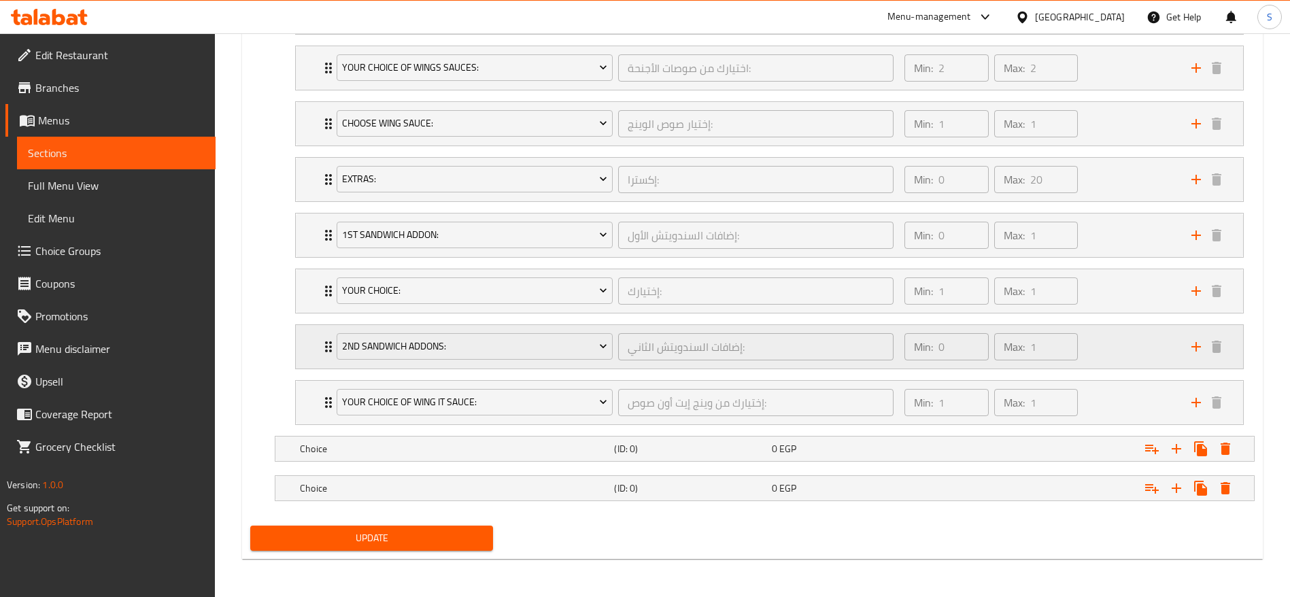
click at [757, 330] on div "إضافات السندويتش الثاني: ​" at bounding box center [755, 346] width 281 height 33
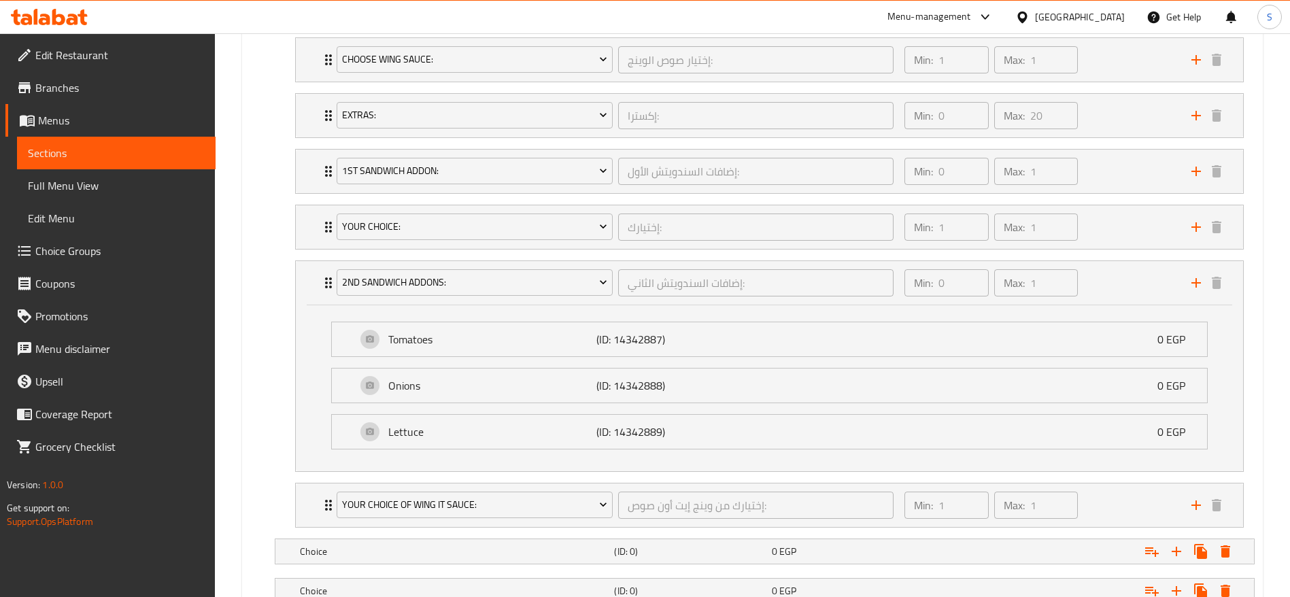
scroll to position [1888, 0]
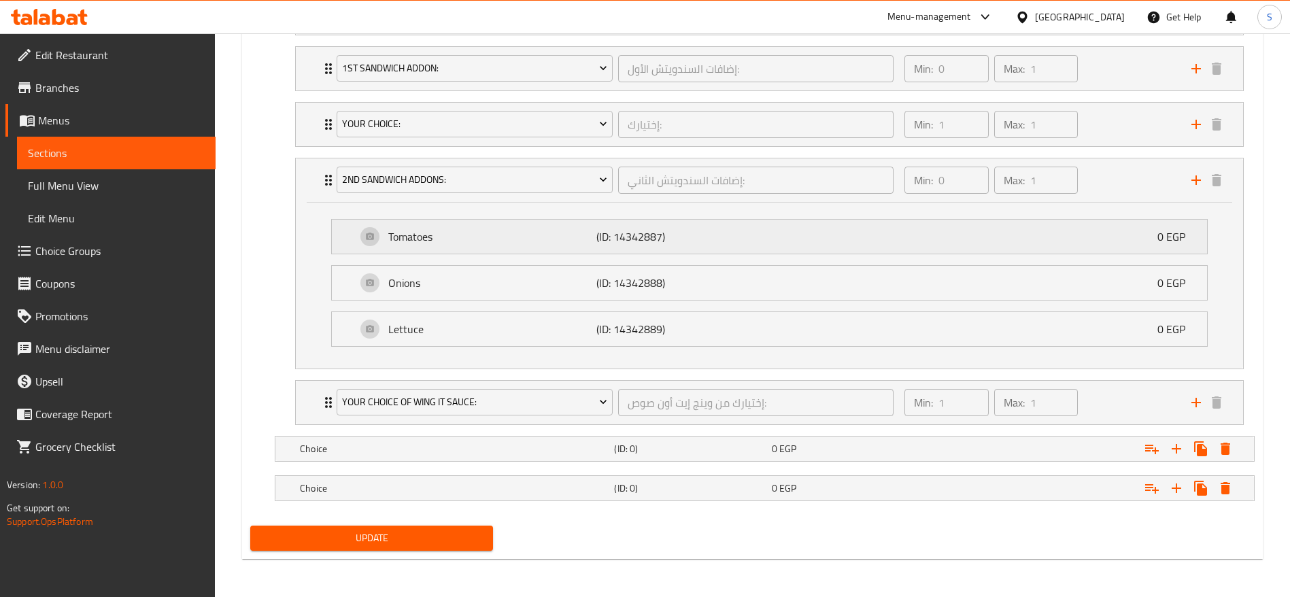
drag, startPoint x: 802, startPoint y: 443, endPoint x: 799, endPoint y: 220, distance: 223.0
drag, startPoint x: 982, startPoint y: 453, endPoint x: 982, endPoint y: 305, distance: 148.2
click at [529, 462] on div "Choice (ID: 0) 0 EGP" at bounding box center [768, 449] width 943 height 30
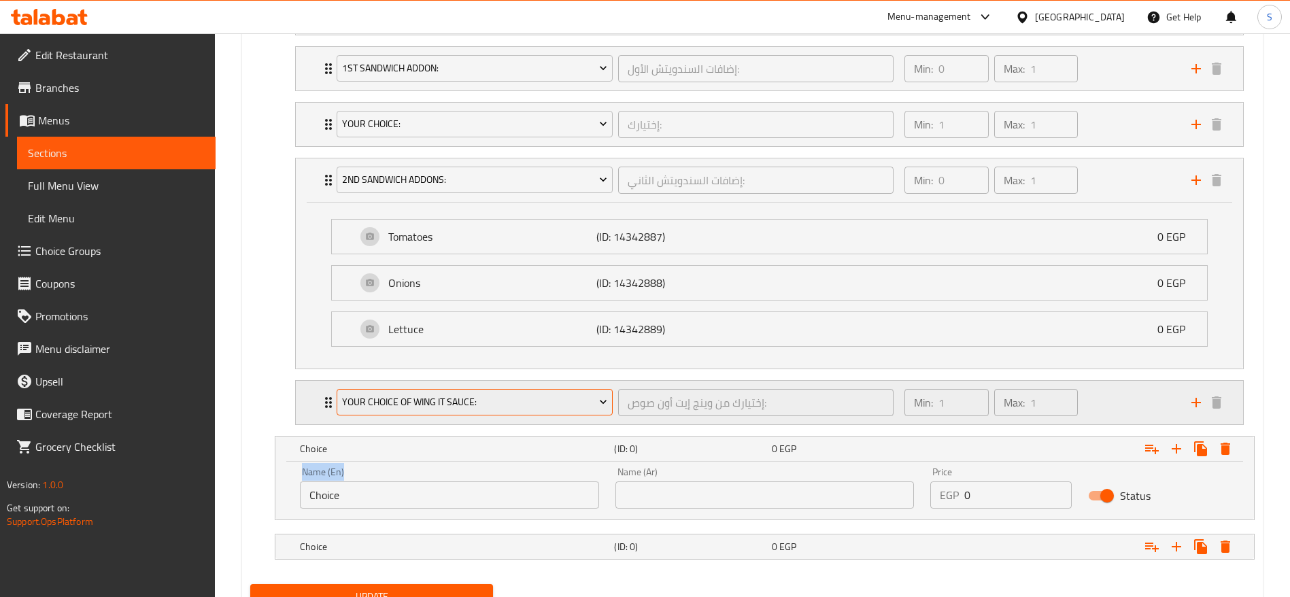
drag, startPoint x: 430, startPoint y: 474, endPoint x: 442, endPoint y: 402, distance: 73.0
click at [413, 453] on h5 "Choice" at bounding box center [454, 449] width 309 height 14
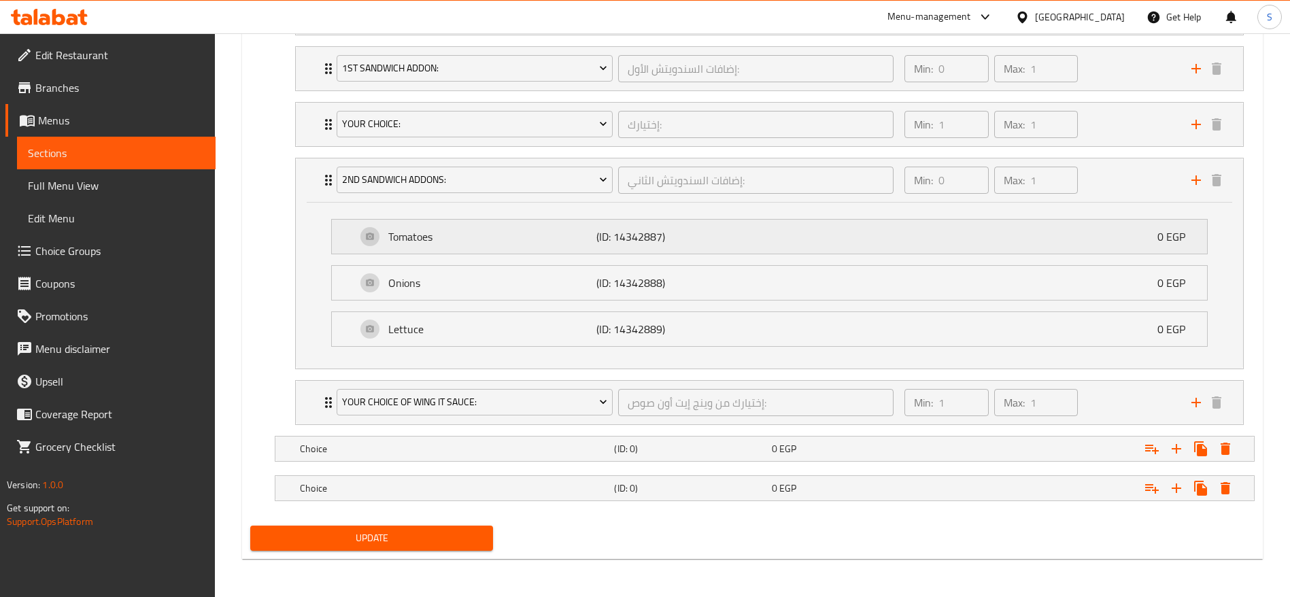
drag, startPoint x: 413, startPoint y: 453, endPoint x: 490, endPoint y: 252, distance: 215.6
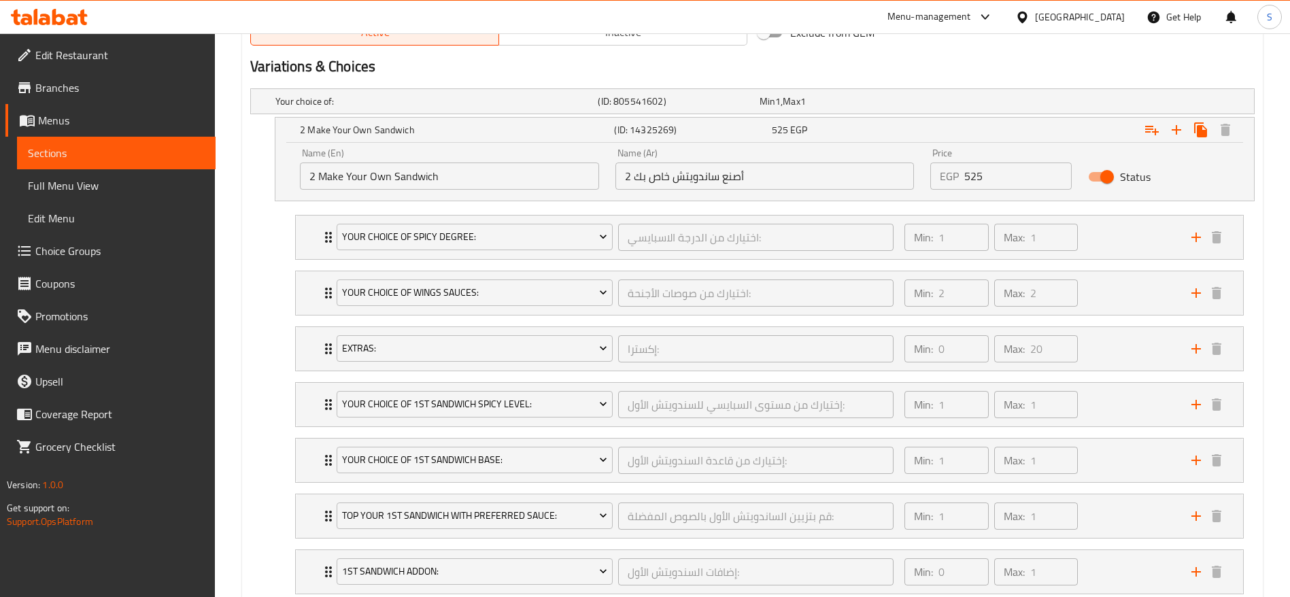
scroll to position [767, 0]
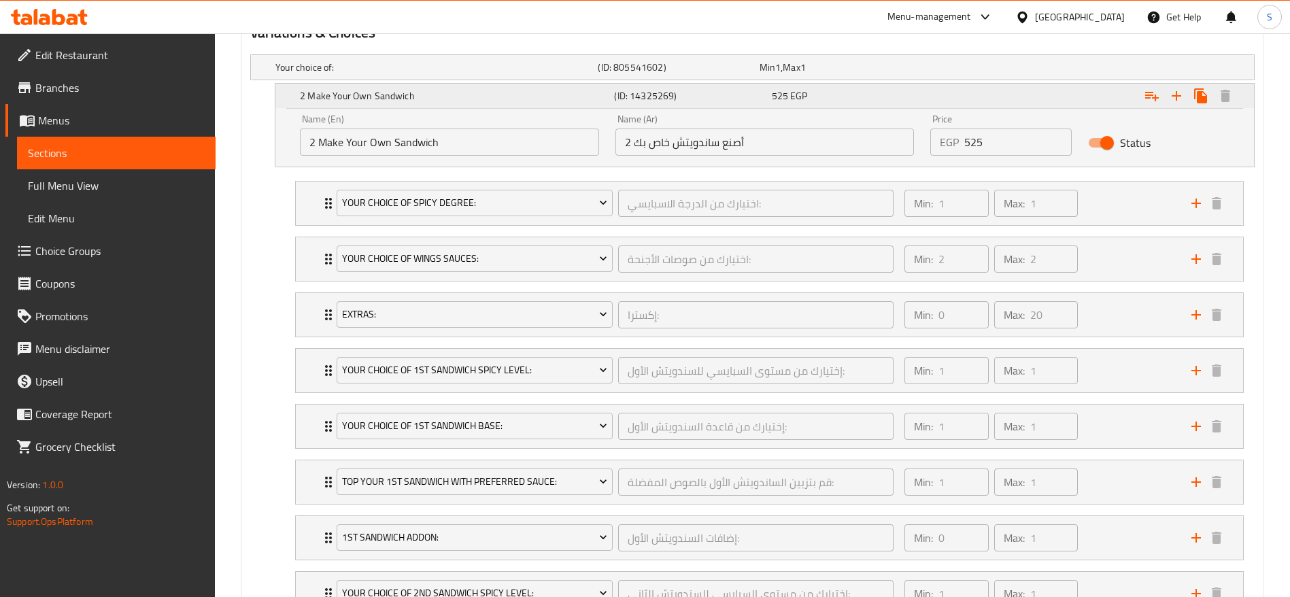
click at [385, 98] on h5 "2 Make Your Own Sandwich" at bounding box center [454, 96] width 309 height 14
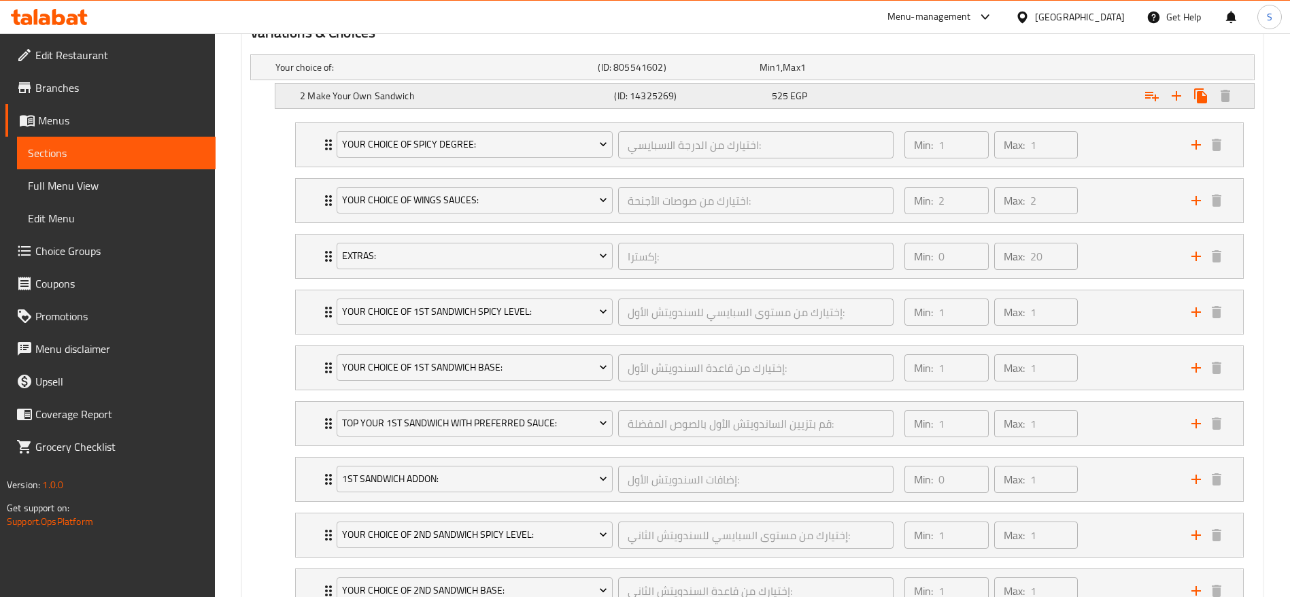
click at [317, 84] on div "2 Make Your Own Sandwich (ID: 14325269) 525 EGP" at bounding box center [768, 96] width 943 height 30
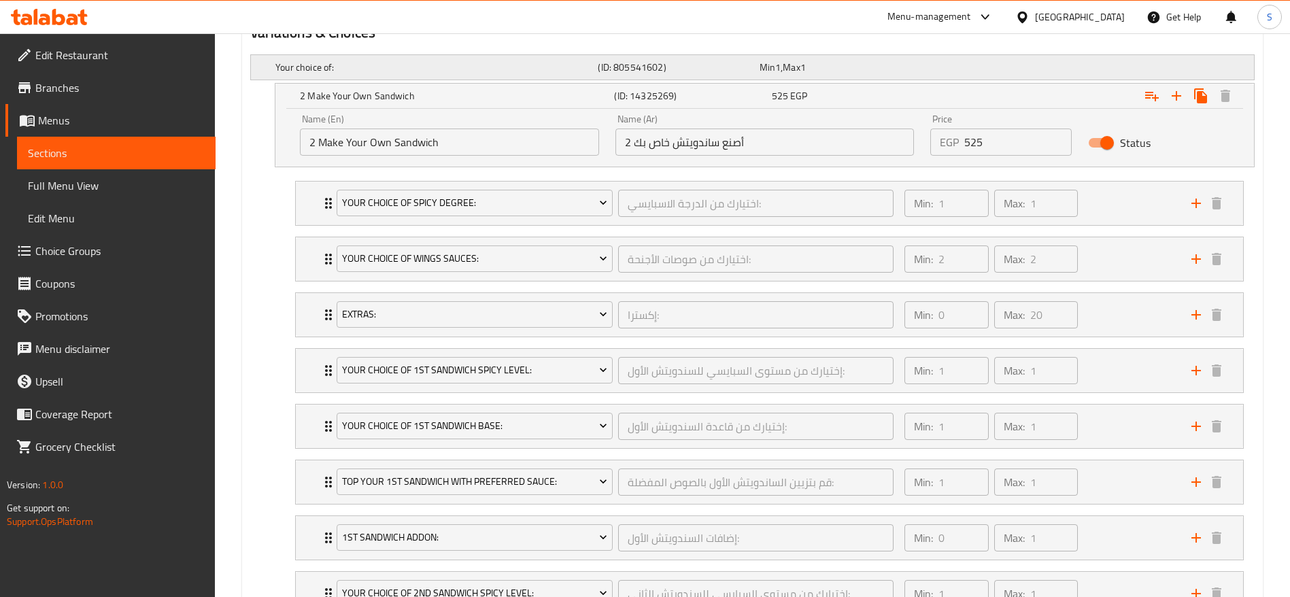
click at [304, 61] on h5 "Your choice of:" at bounding box center [433, 68] width 317 height 14
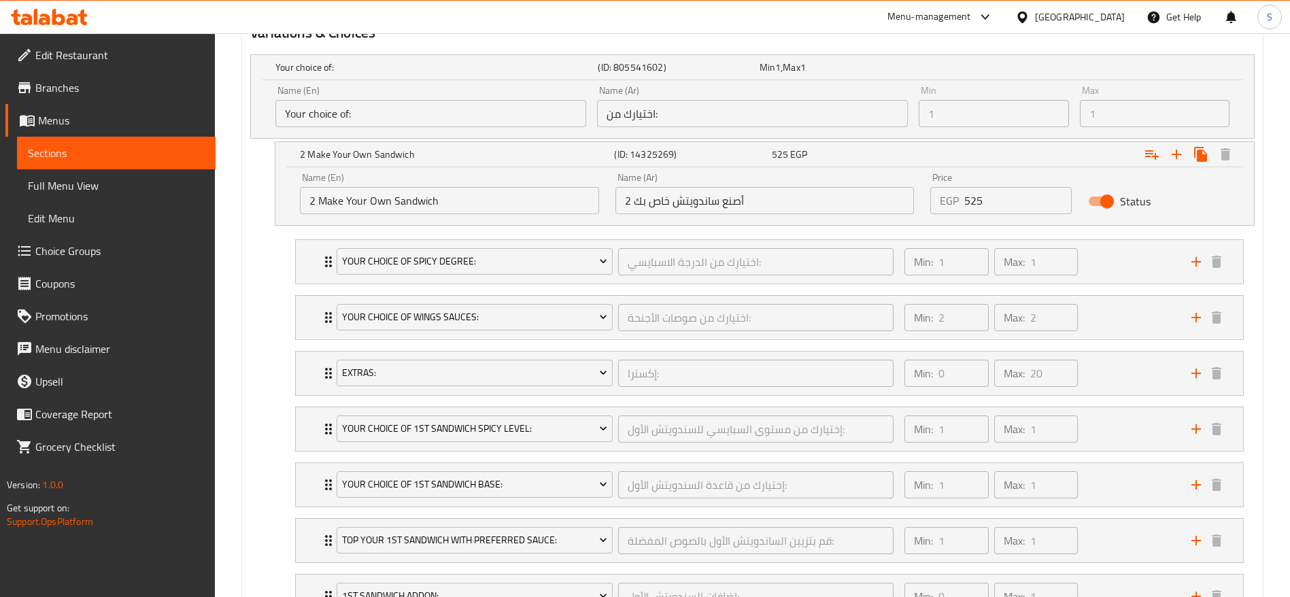
click at [485, 125] on input "Your choice of:" at bounding box center [430, 113] width 311 height 27
click at [776, 208] on input "2 أصنع ساندويتش خاص بك" at bounding box center [764, 200] width 299 height 27
click at [464, 177] on div "Name (En) 2 Make Your Own Sandwich Name (En)" at bounding box center [449, 193] width 299 height 41
click at [461, 153] on h5 "2 Make Your Own Sandwich" at bounding box center [454, 155] width 309 height 14
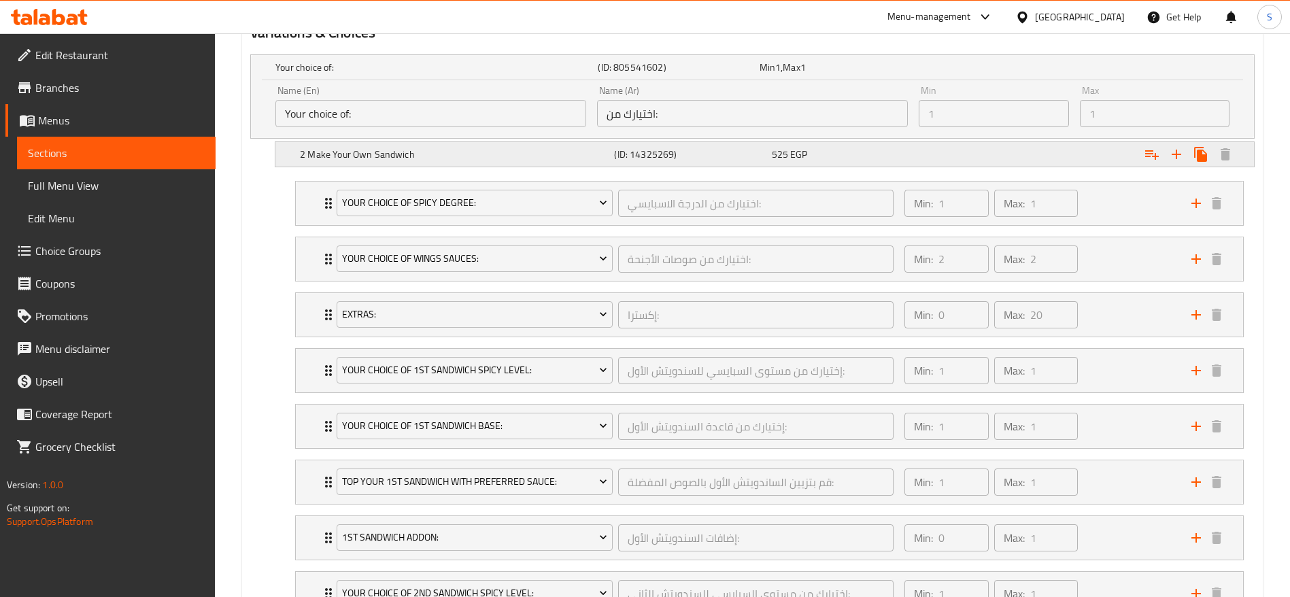
click at [463, 148] on h5 "2 Make Your Own Sandwich" at bounding box center [454, 155] width 309 height 14
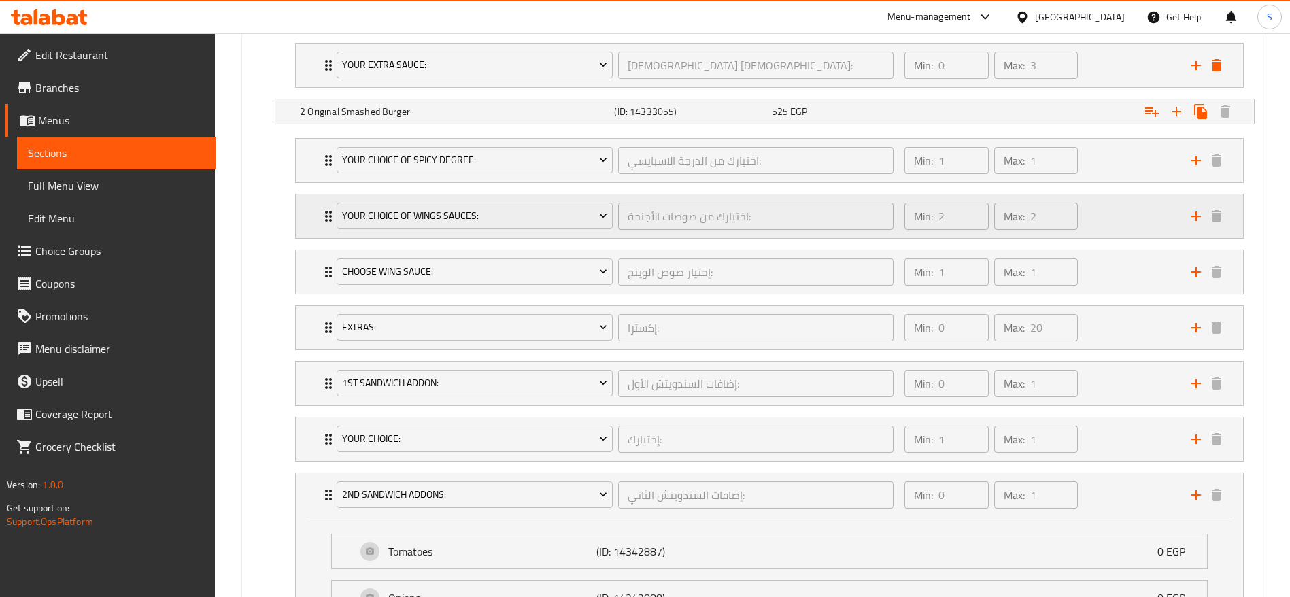
scroll to position [1947, 0]
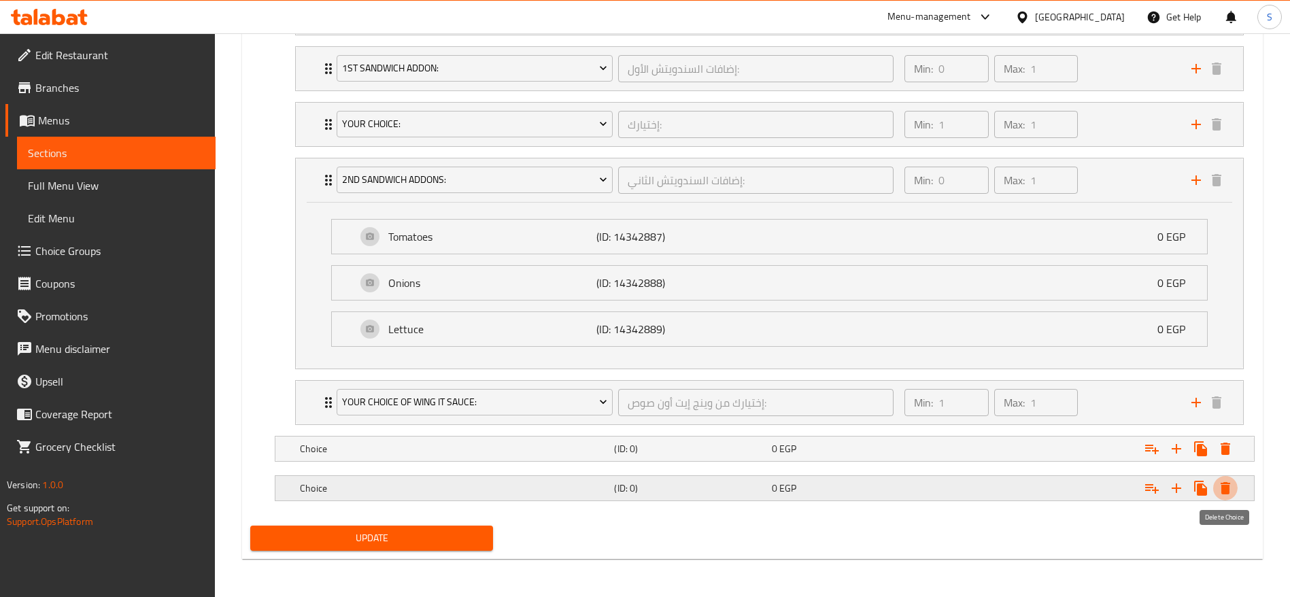
click at [1227, 486] on icon "Expand" at bounding box center [1225, 488] width 10 height 12
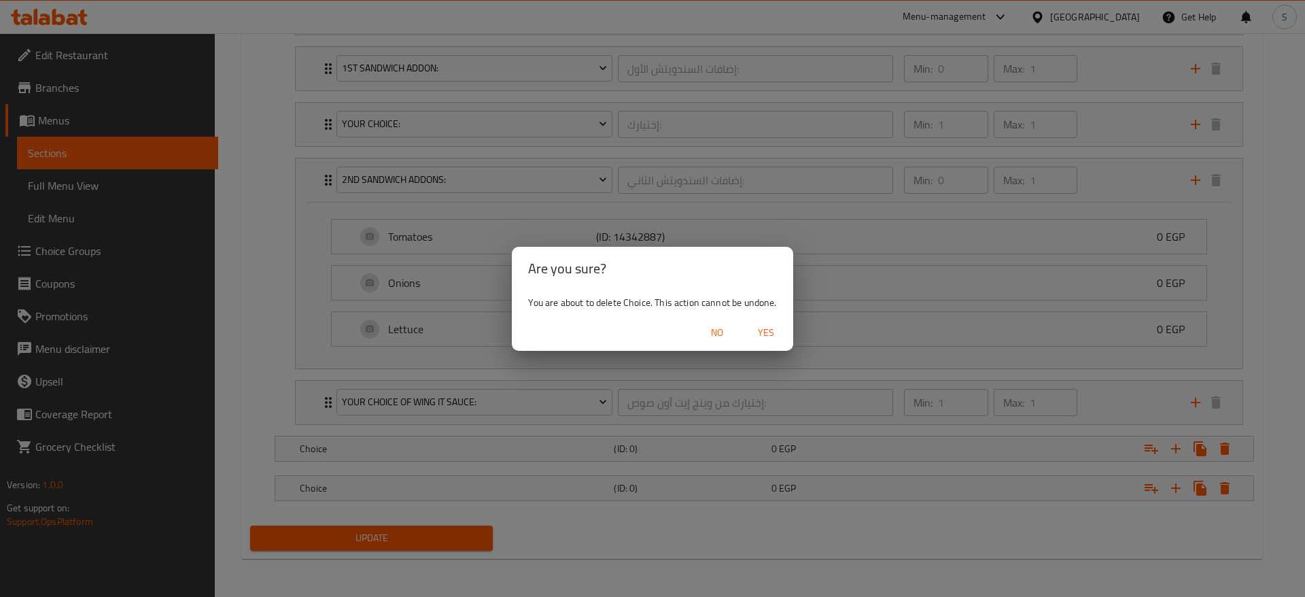
click at [762, 328] on span "Yes" at bounding box center [766, 332] width 33 height 17
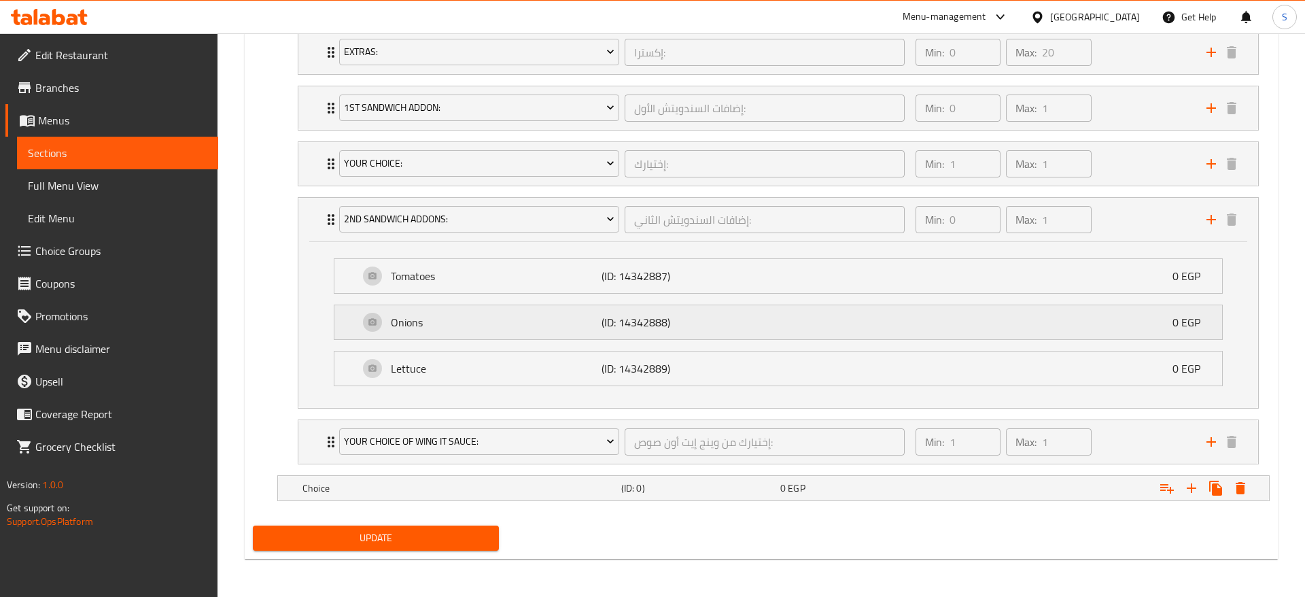
click at [754, 339] on div "Onions (ID: 14342888) 0 EGP" at bounding box center [782, 322] width 847 height 34
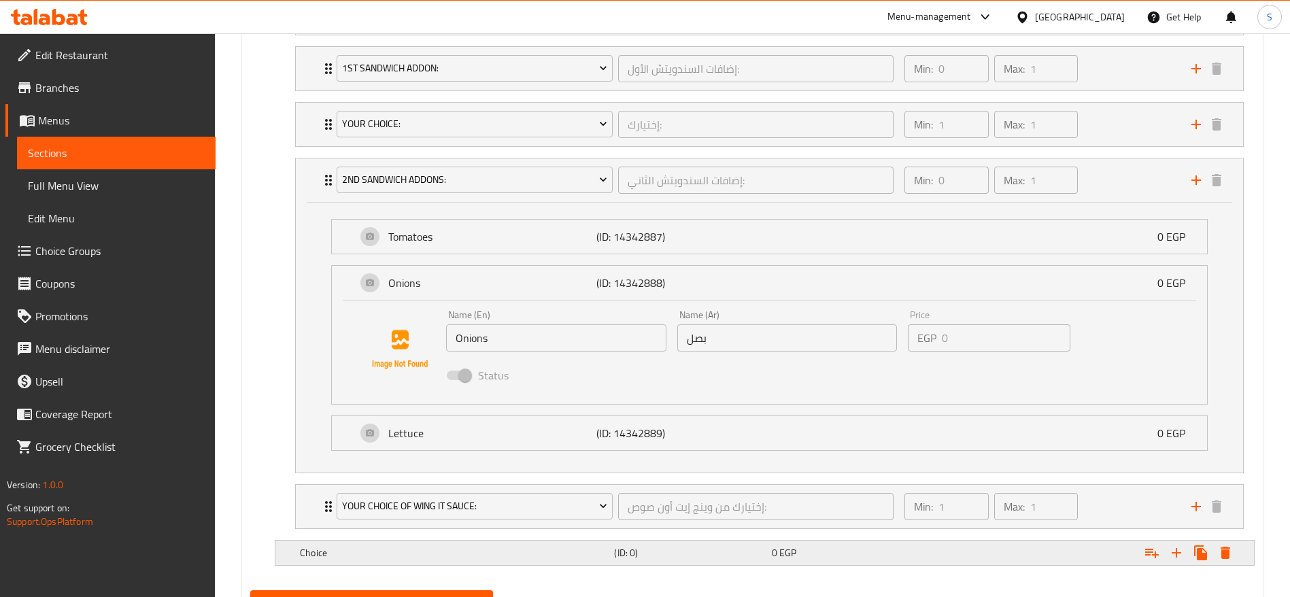
click at [770, 565] on div "Choice (ID: 0) 0 EGP" at bounding box center [768, 553] width 943 height 30
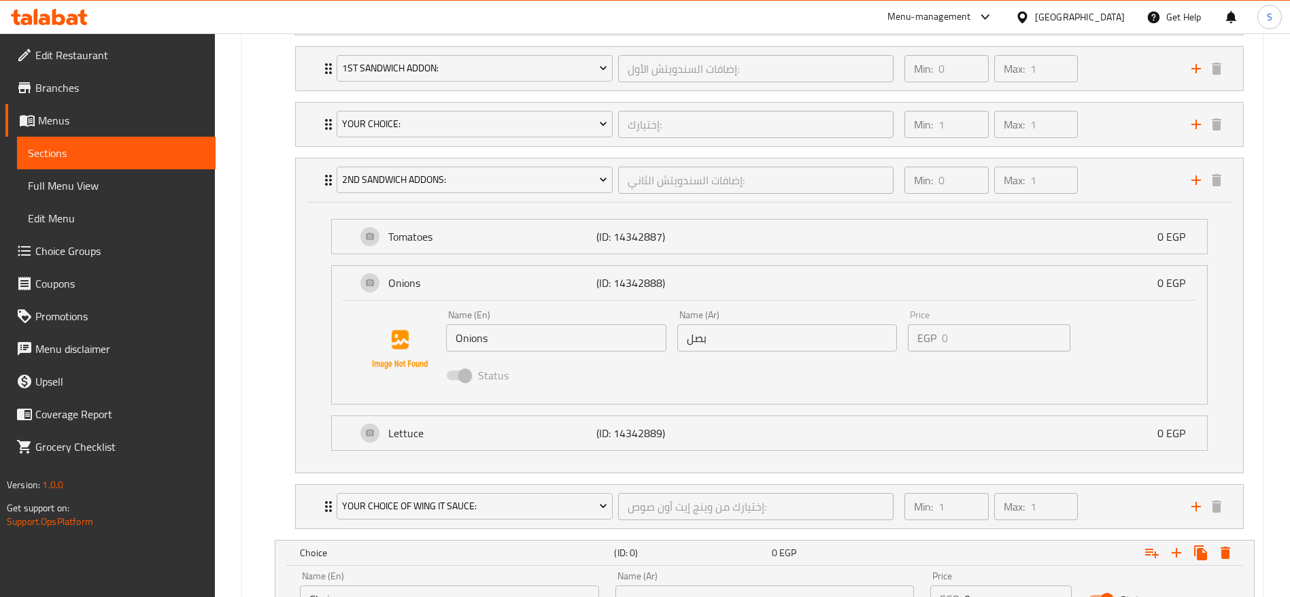
scroll to position [2070, 0]
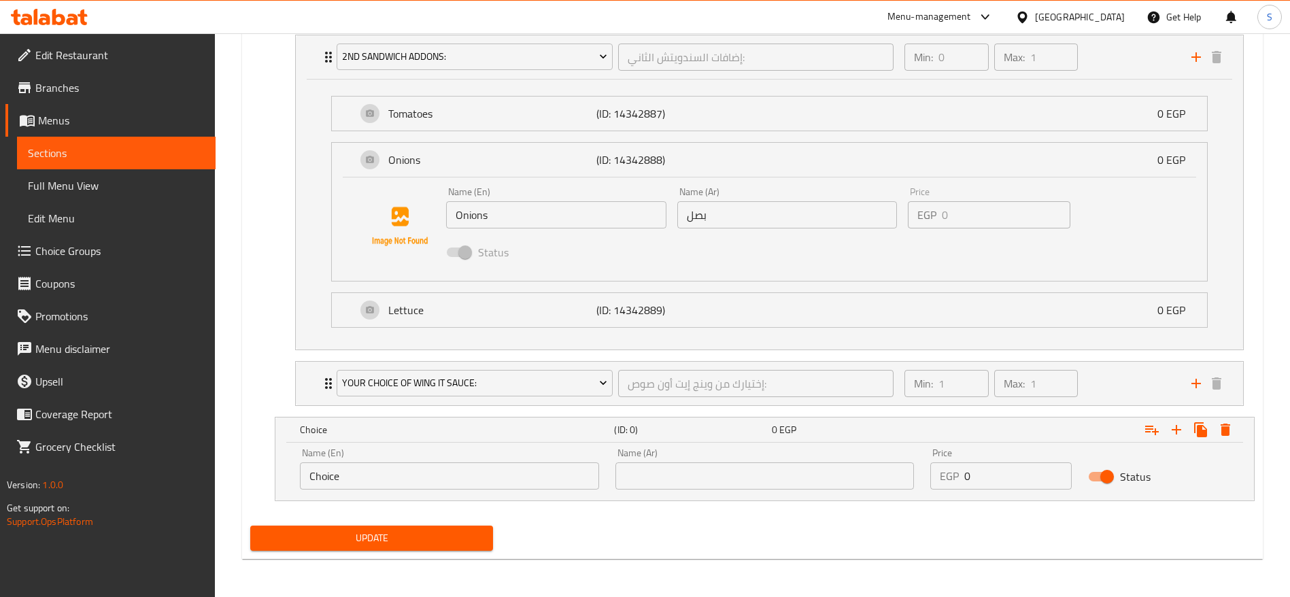
click at [459, 477] on input "Choice" at bounding box center [449, 475] width 299 height 27
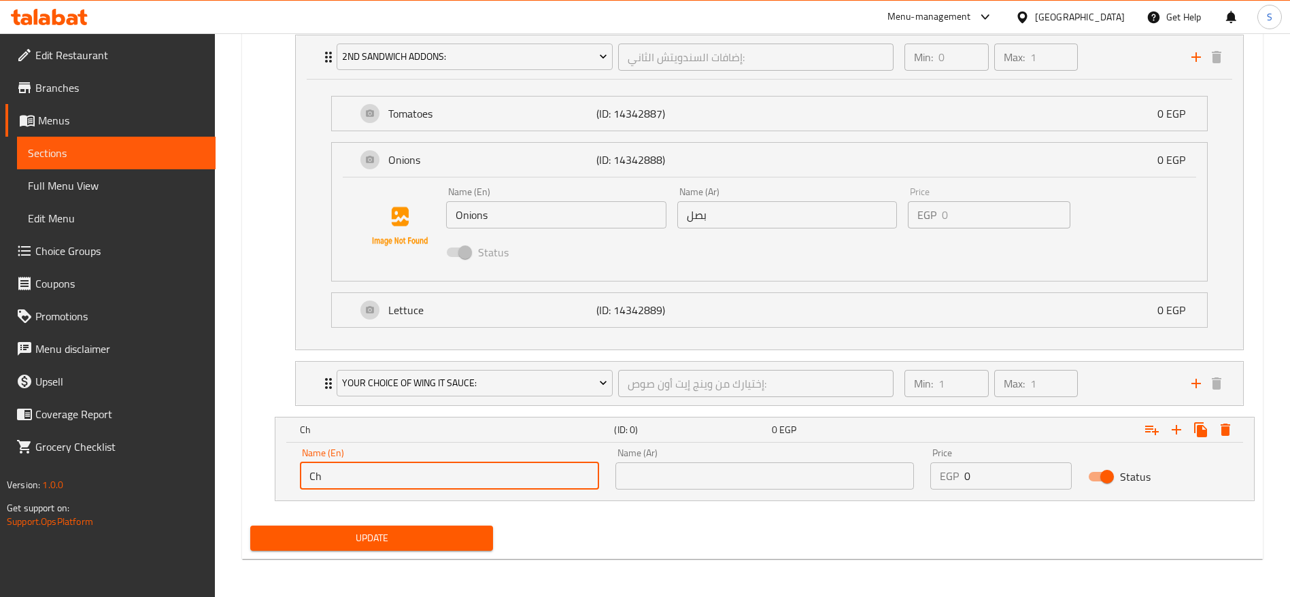
click at [452, 481] on input "Ch" at bounding box center [449, 475] width 299 height 27
type input "C"
click at [527, 474] on input "text" at bounding box center [449, 475] width 299 height 27
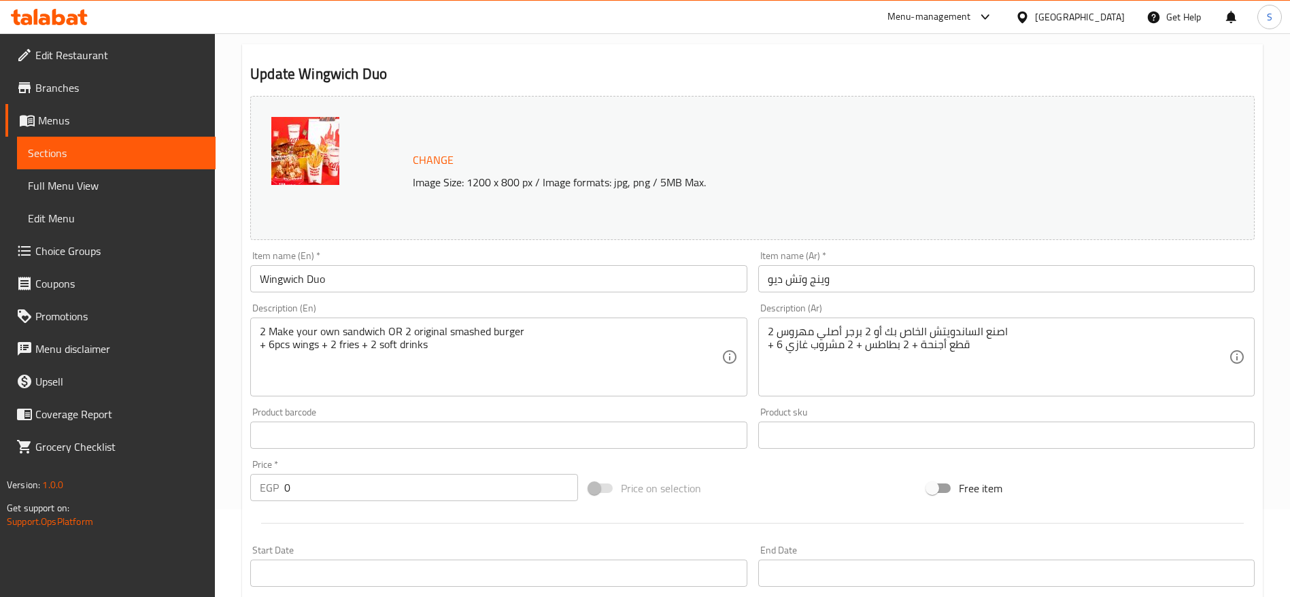
scroll to position [0, 0]
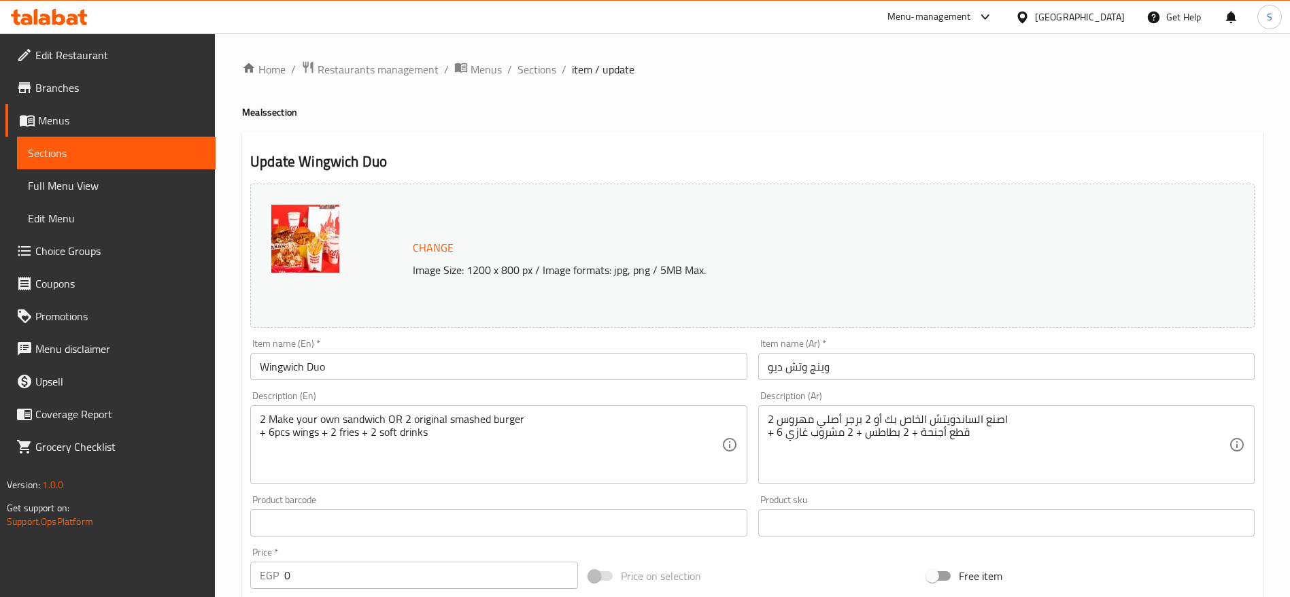
type input "2 chicken sandiwch"
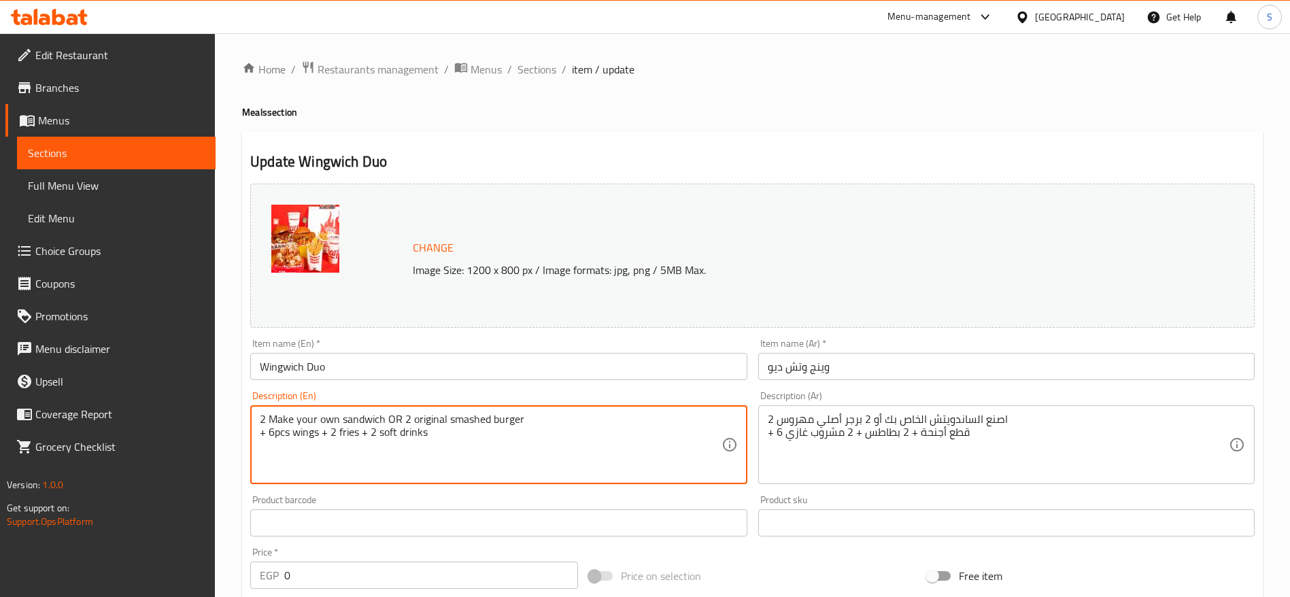
drag, startPoint x: 484, startPoint y: 434, endPoint x: 512, endPoint y: 440, distance: 28.4
click at [521, 460] on textarea "2 Make your own sandwich OR 2 original smashed burger + 6pcs wings + 2 fries + …" at bounding box center [490, 445] width 461 height 65
click at [525, 473] on textarea "2 Make your own sandwich OR 2 original smashed burger + 6pcs wings + 2 fries + …" at bounding box center [490, 445] width 461 height 65
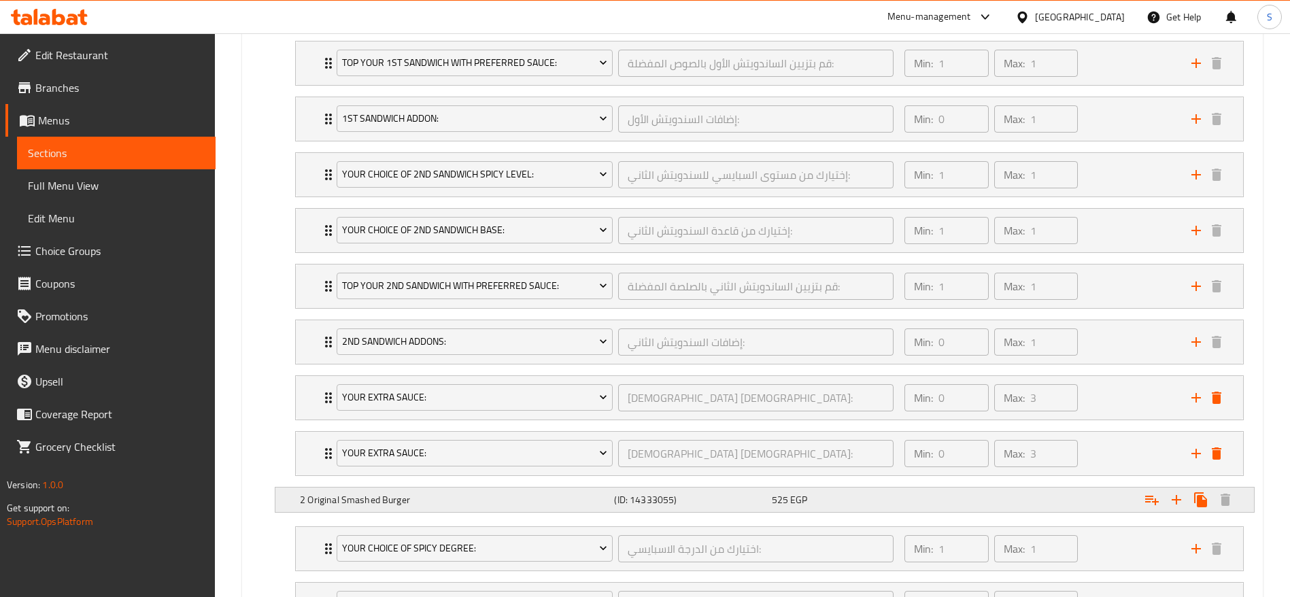
scroll to position [1428, 0]
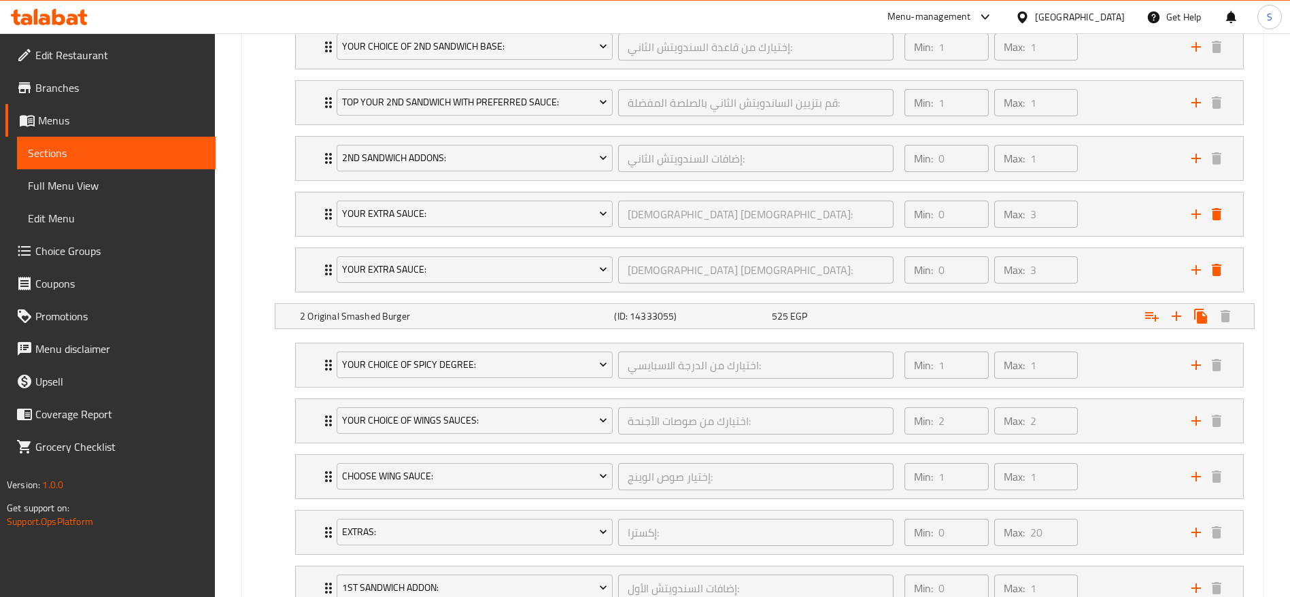
click at [69, 112] on span "Menus" at bounding box center [121, 120] width 167 height 16
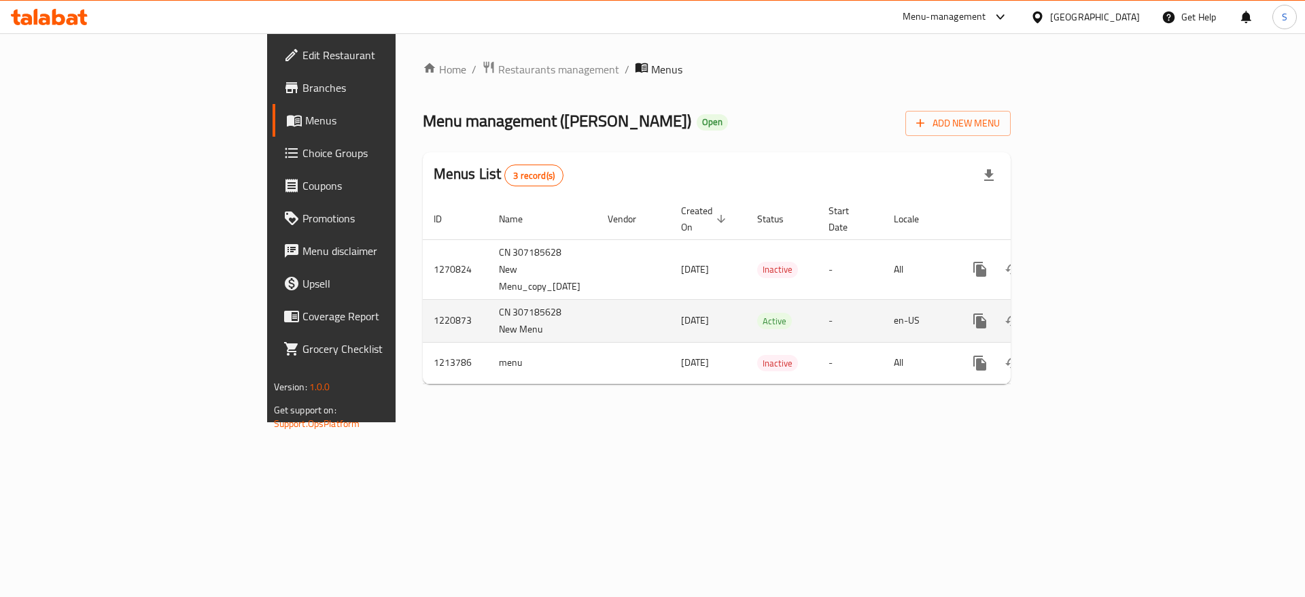
click at [1084, 315] on icon "enhanced table" at bounding box center [1078, 321] width 12 height 12
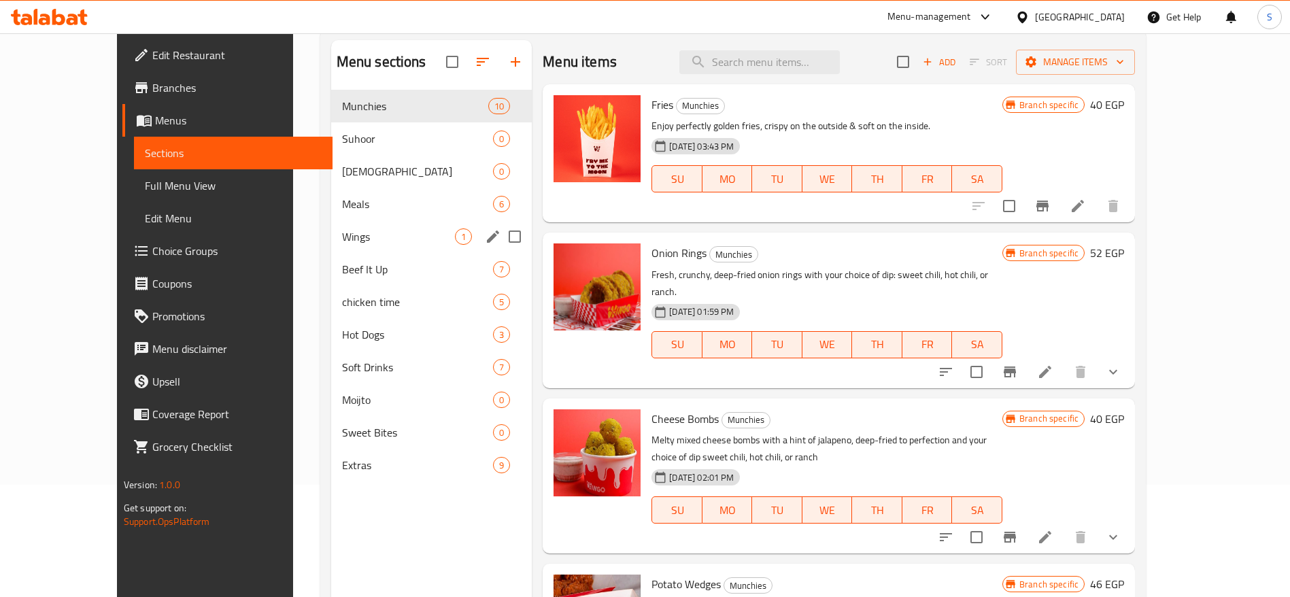
scroll to position [190, 0]
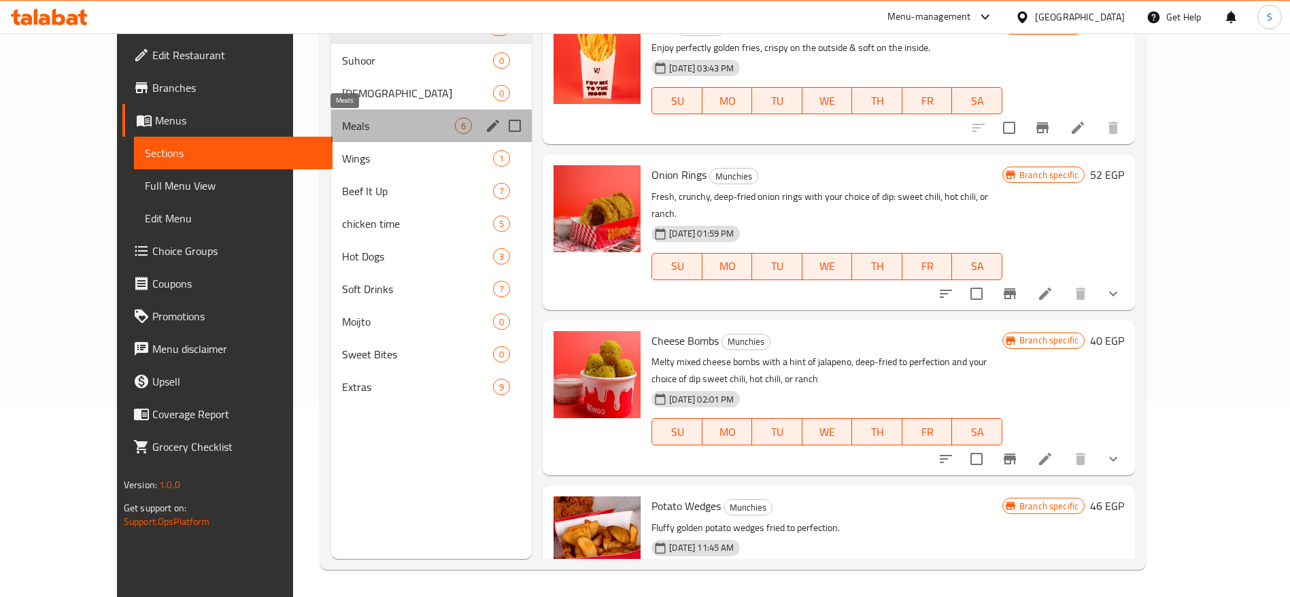
click at [342, 132] on span "Meals" at bounding box center [398, 126] width 113 height 16
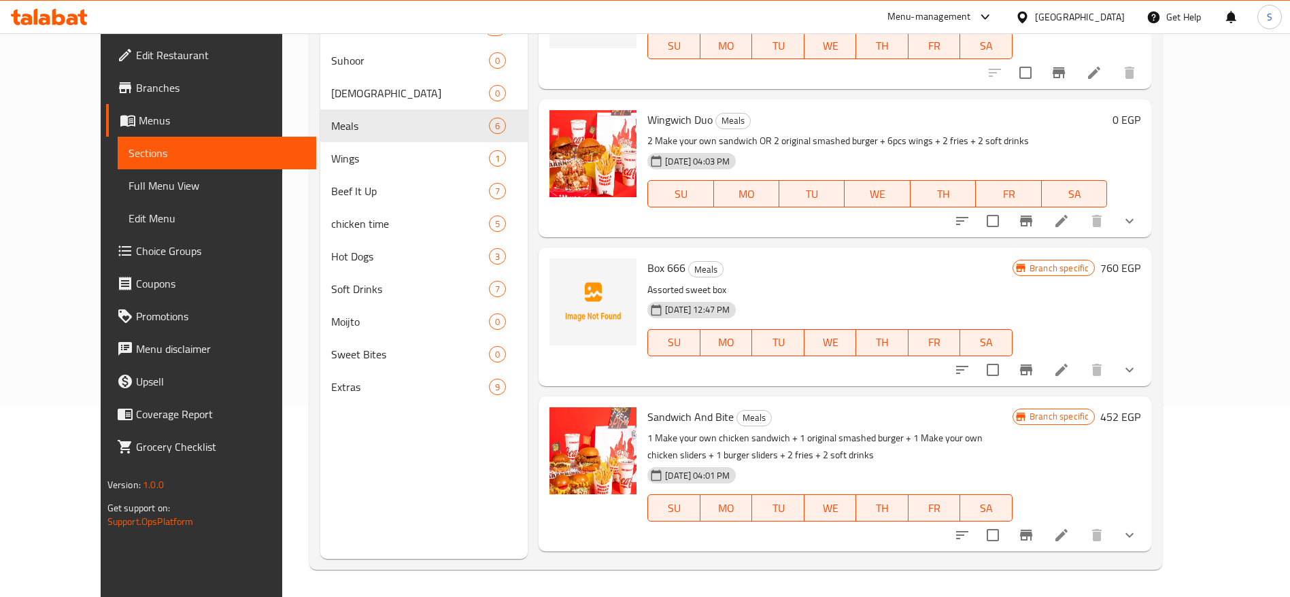
scroll to position [345, 0]
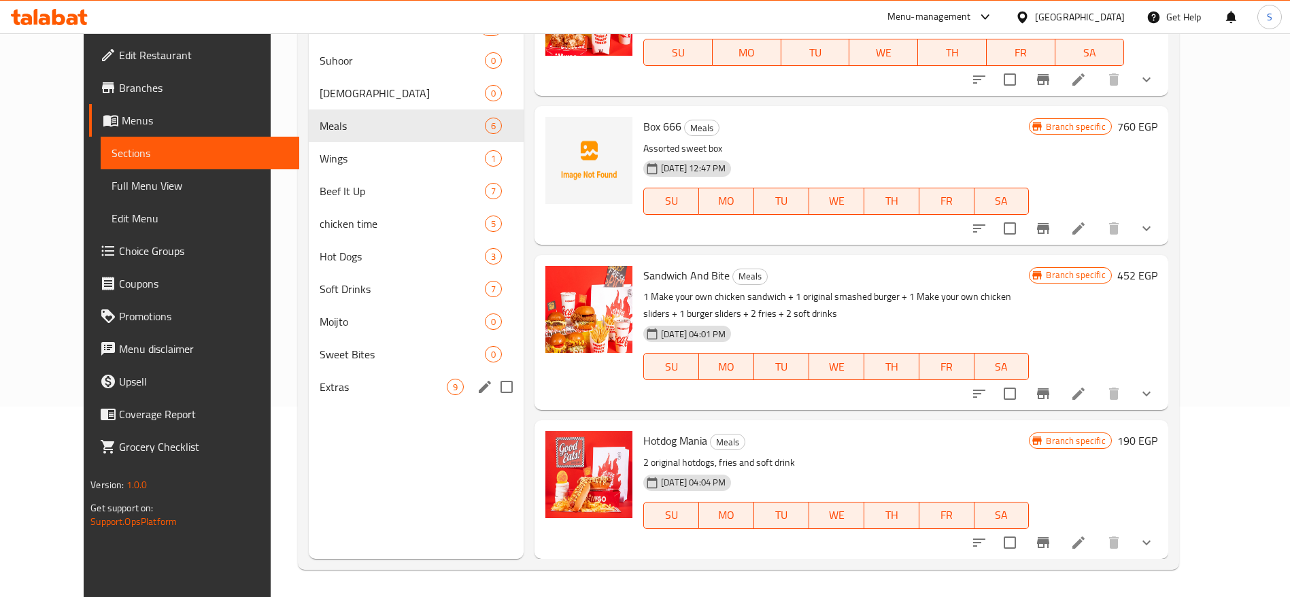
click at [358, 400] on div "Extras 9" at bounding box center [416, 386] width 215 height 33
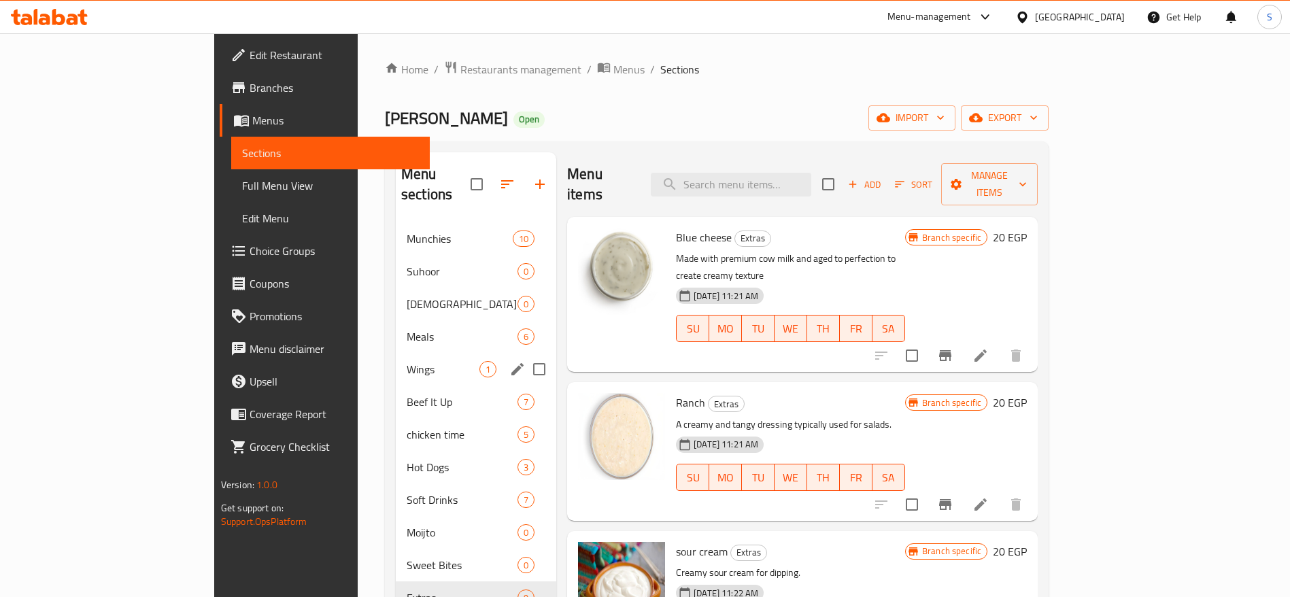
click at [396, 358] on div "Wings 1" at bounding box center [476, 369] width 160 height 33
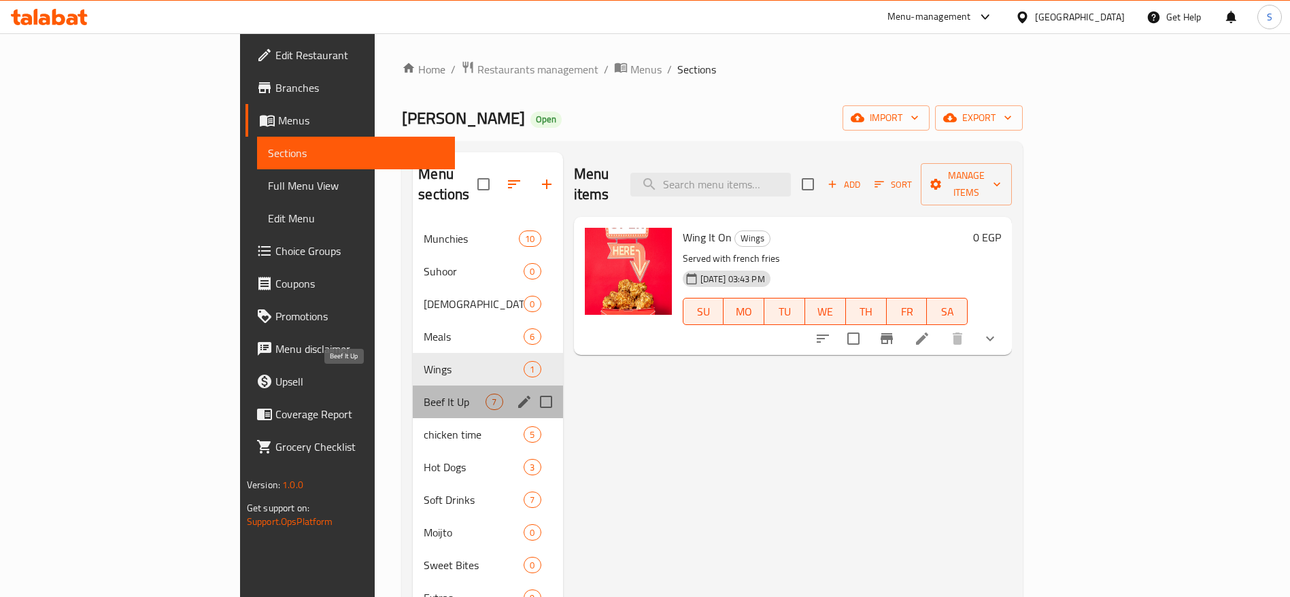
click at [424, 394] on span "Beef It Up" at bounding box center [455, 402] width 62 height 16
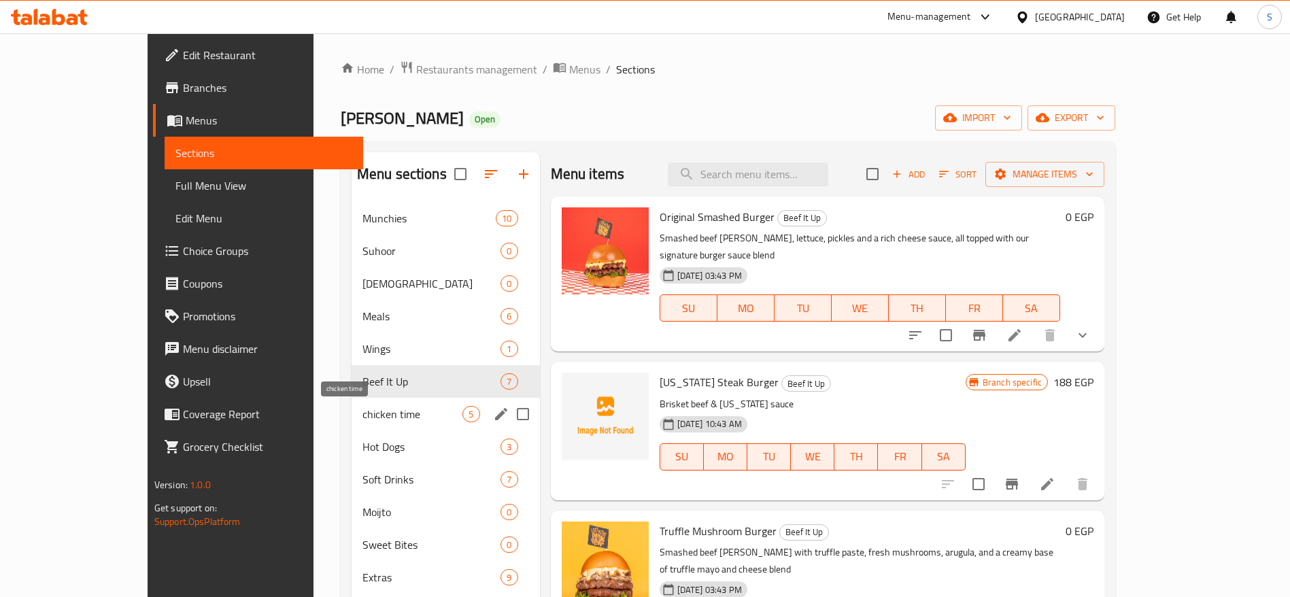
click at [362, 413] on span "chicken time" at bounding box center [412, 414] width 101 height 16
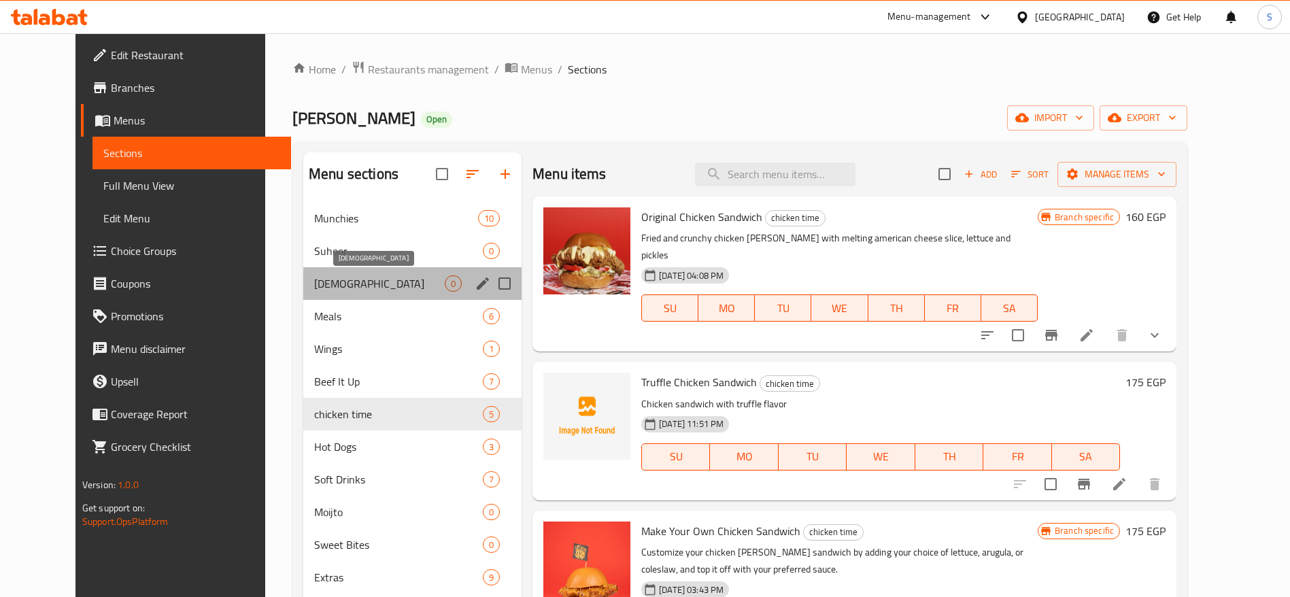
click at [385, 282] on span "Iftar" at bounding box center [379, 283] width 131 height 16
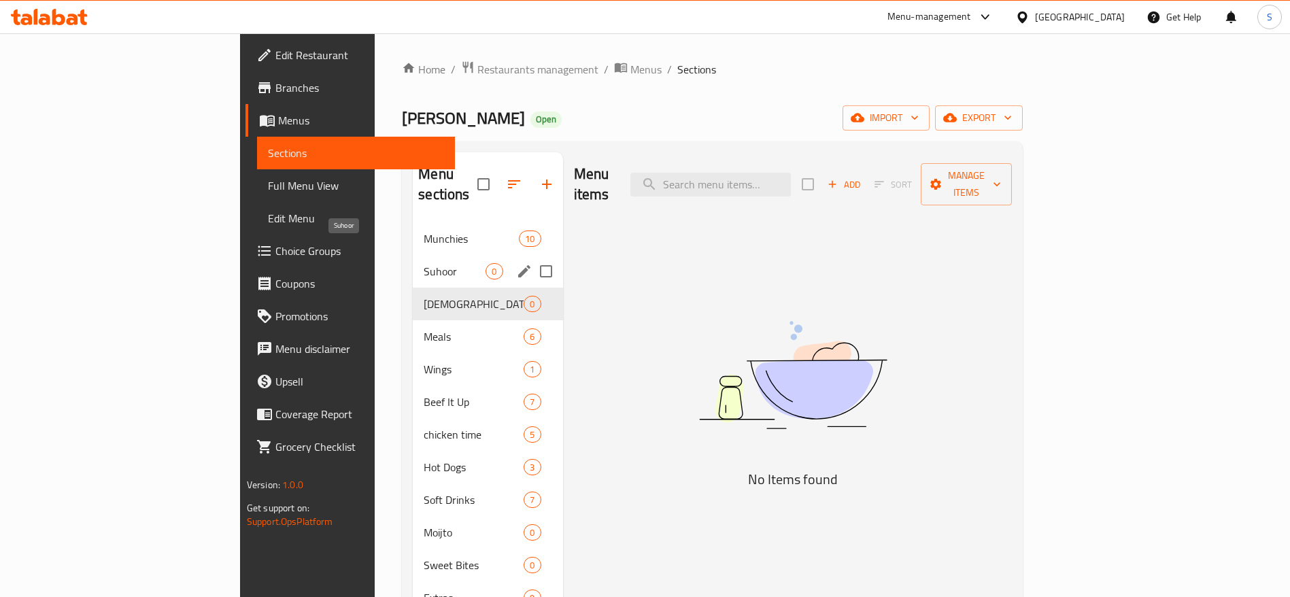
click at [424, 263] on span "Suhoor" at bounding box center [455, 271] width 62 height 16
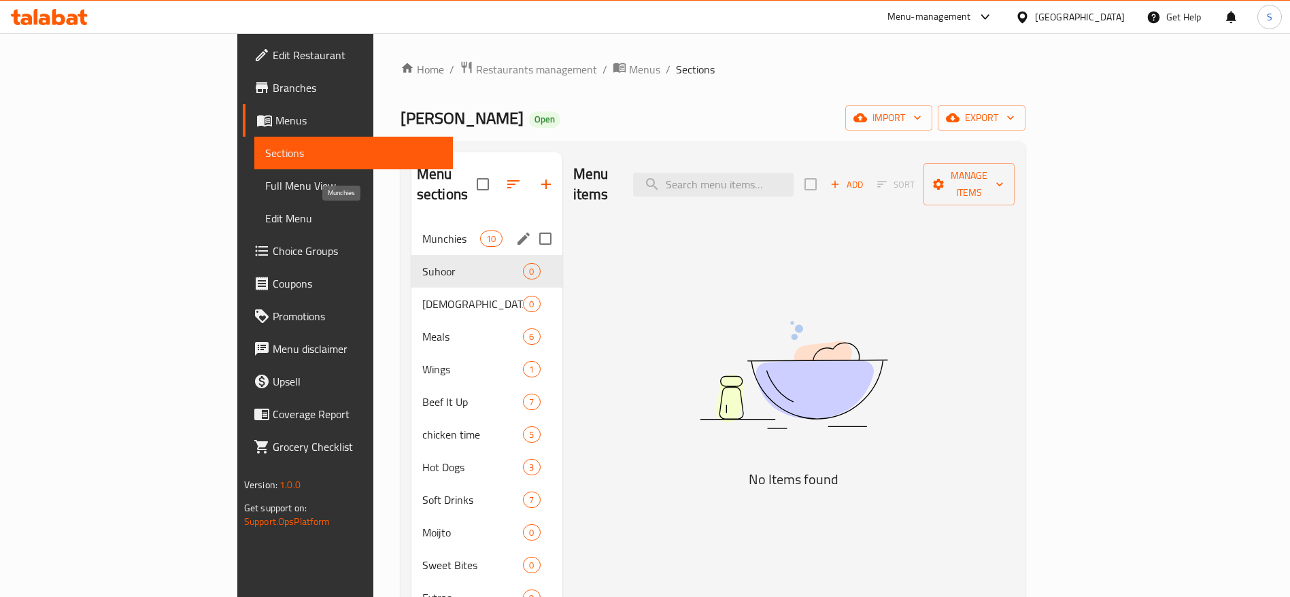
click at [422, 230] on span "Munchies" at bounding box center [451, 238] width 58 height 16
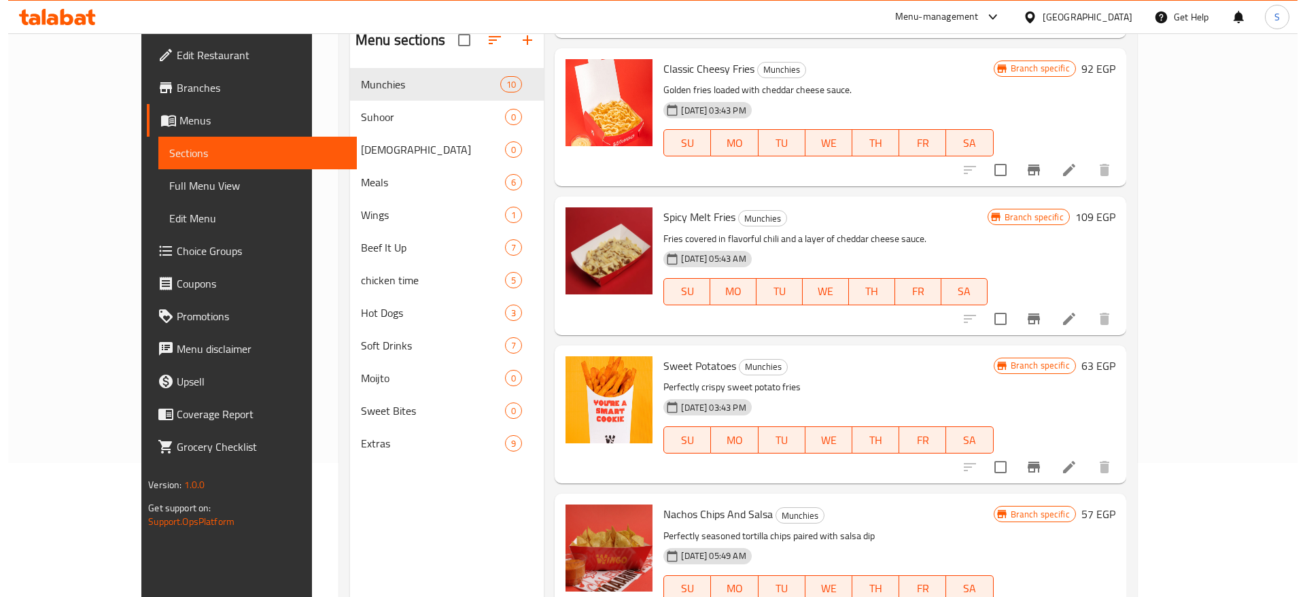
scroll to position [190, 0]
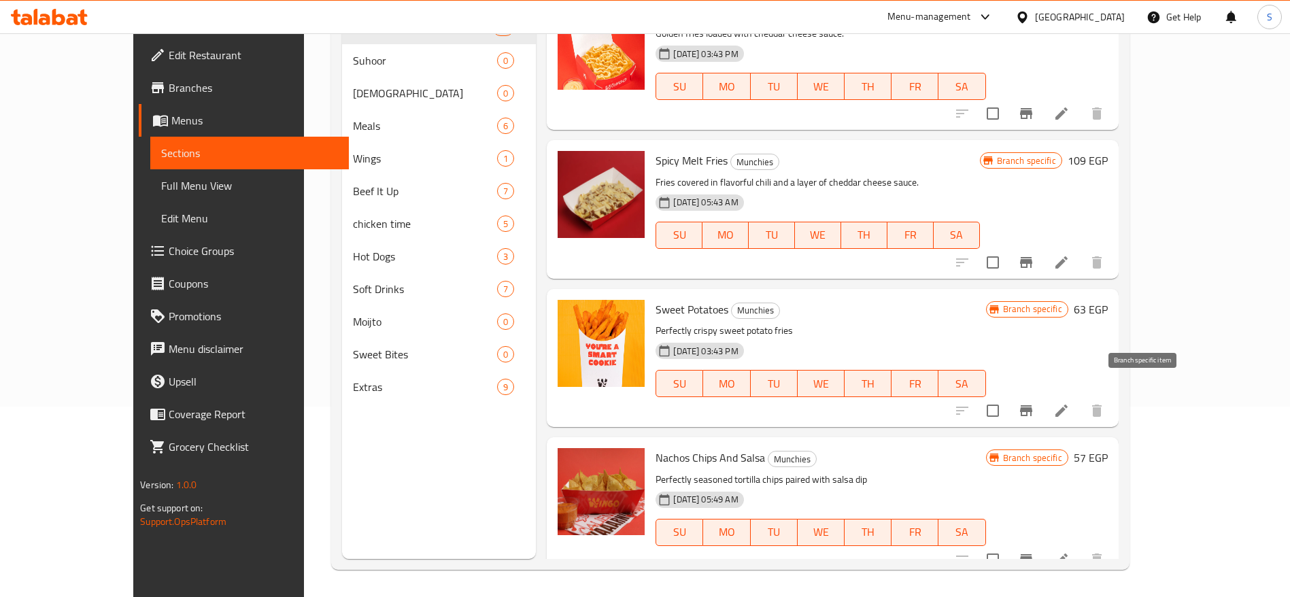
click at [1042, 402] on button "Branch-specific-item" at bounding box center [1026, 410] width 33 height 33
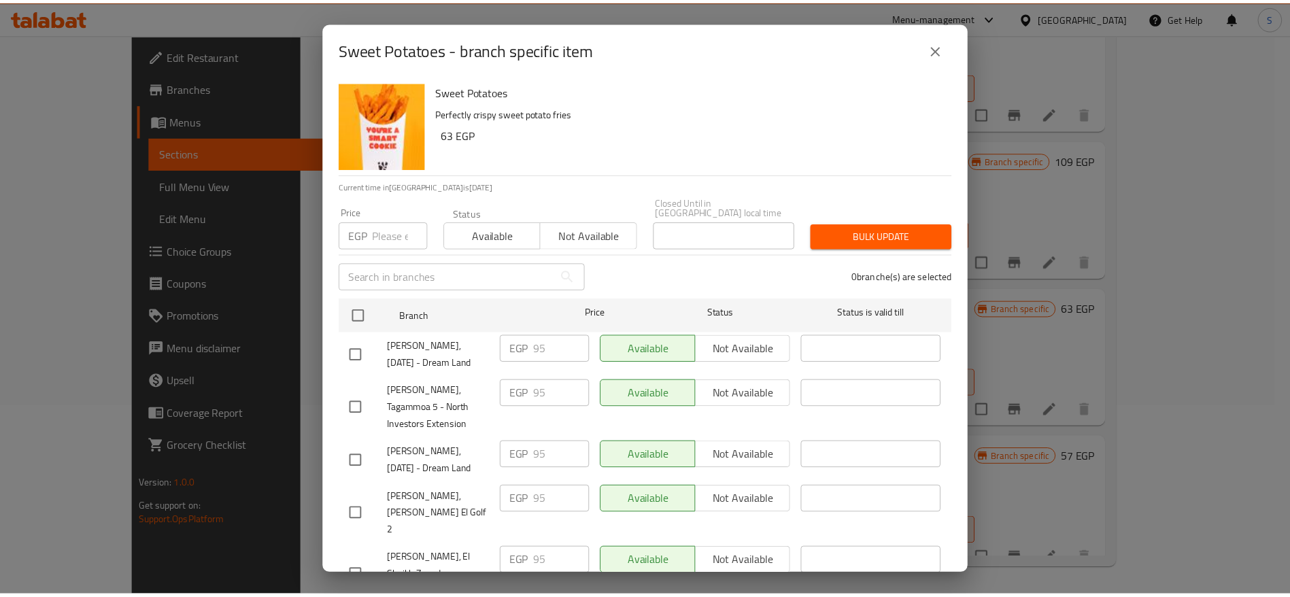
scroll to position [178, 0]
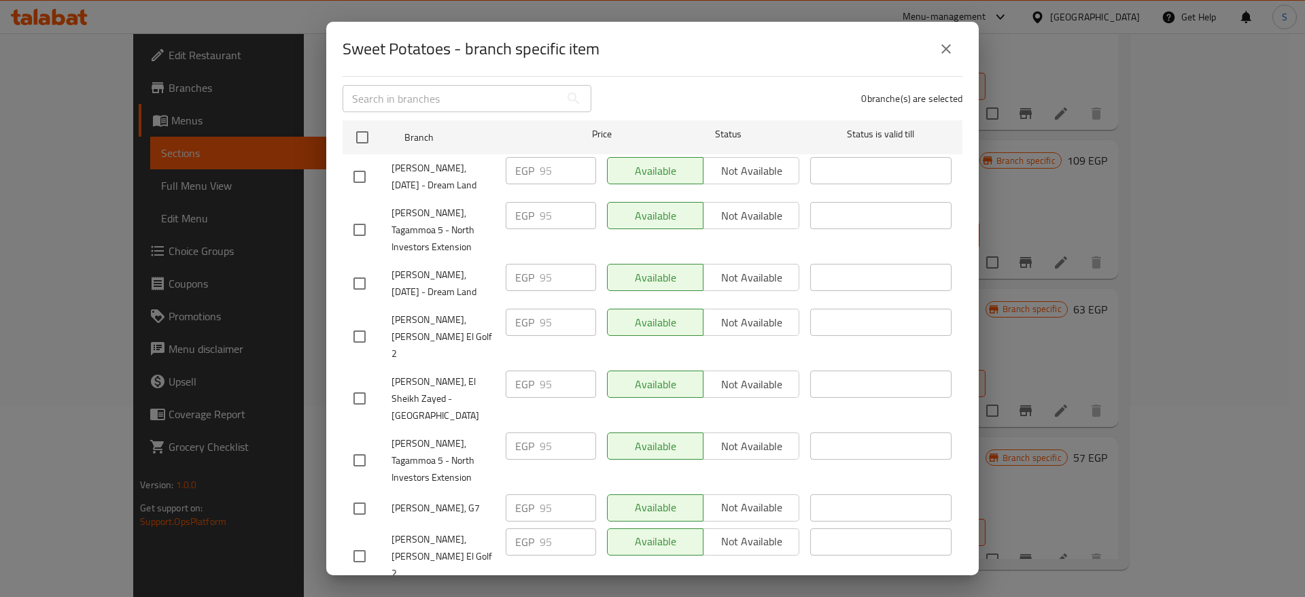
click at [946, 49] on icon "close" at bounding box center [947, 49] width 10 height 10
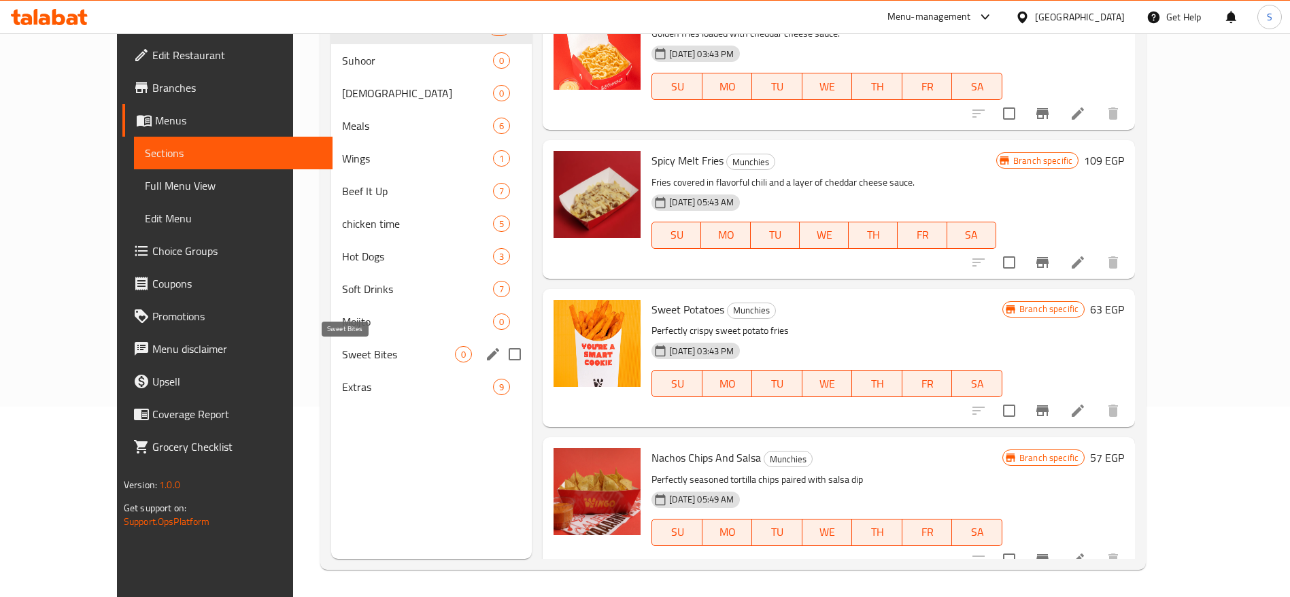
click at [342, 357] on span "Sweet Bites" at bounding box center [398, 354] width 113 height 16
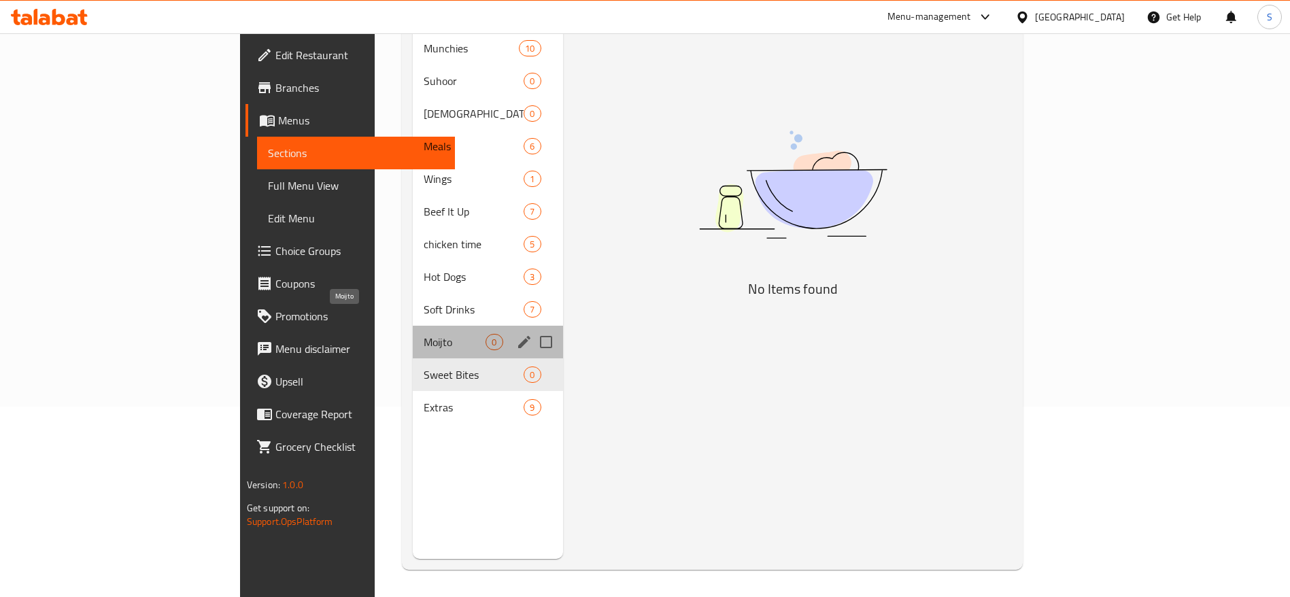
click at [424, 334] on span "Moijto" at bounding box center [455, 342] width 62 height 16
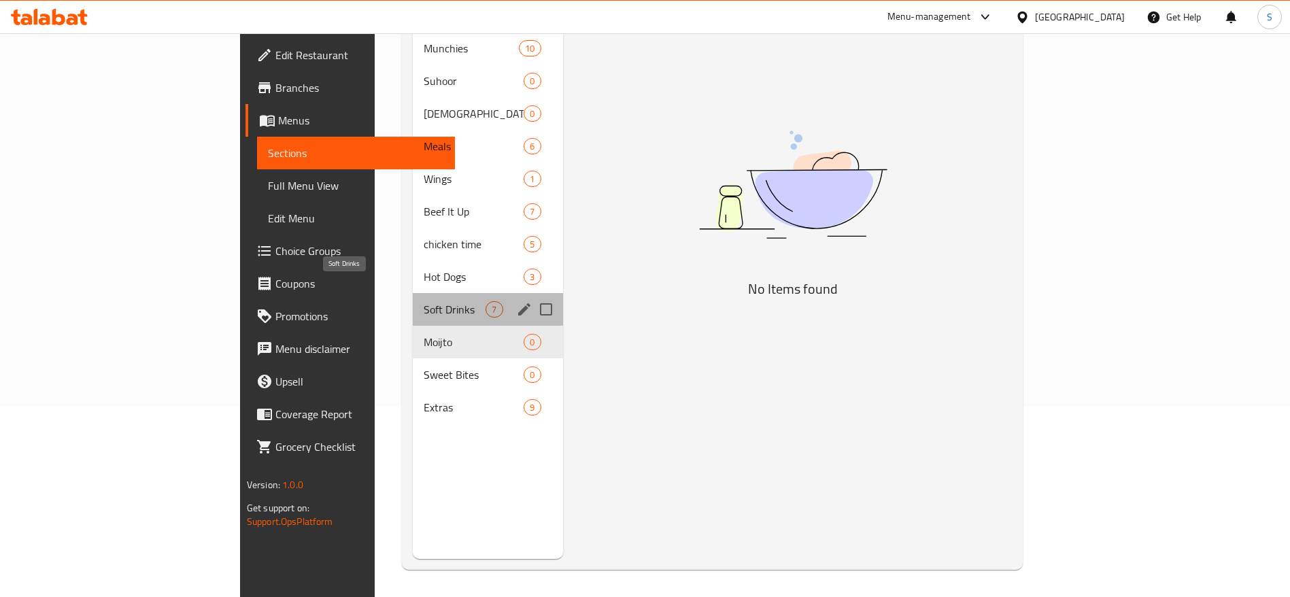
click at [424, 301] on span "Soft Drinks" at bounding box center [455, 309] width 62 height 16
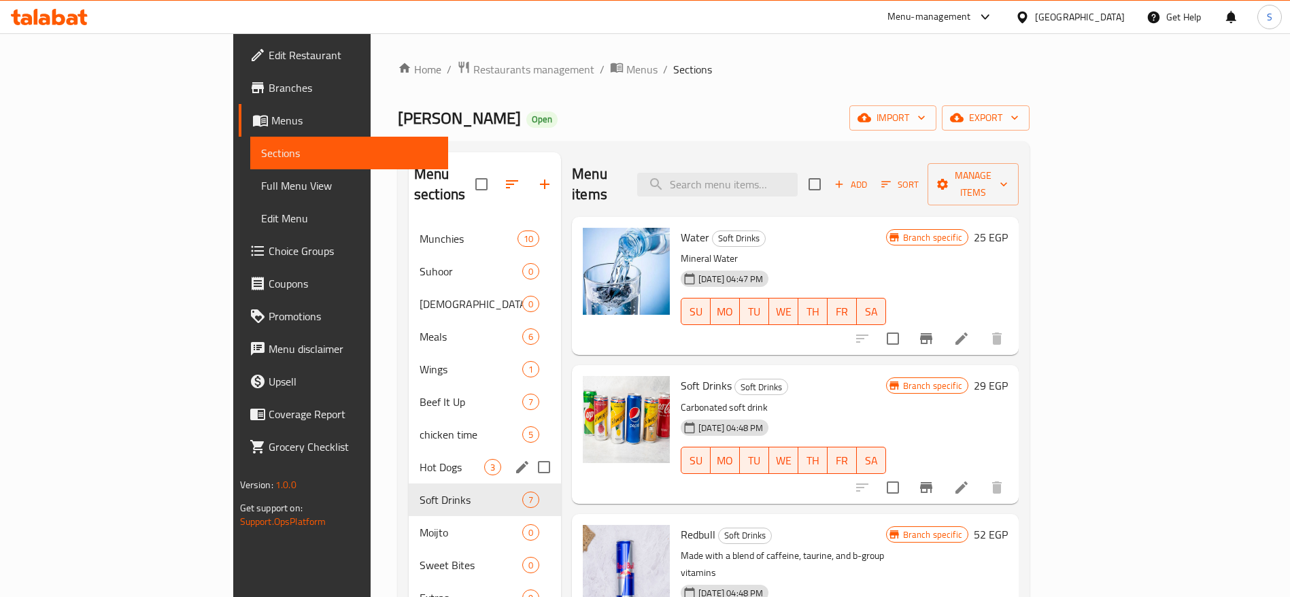
click at [409, 455] on div "Hot Dogs 3" at bounding box center [485, 467] width 152 height 33
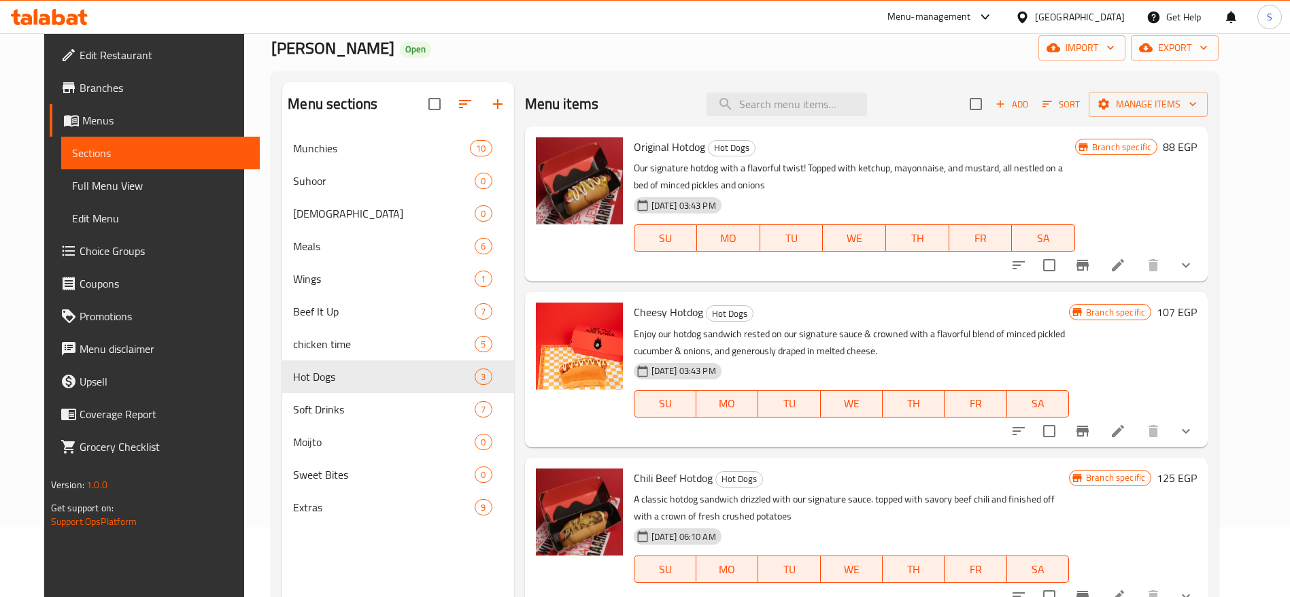
scroll to position [102, 0]
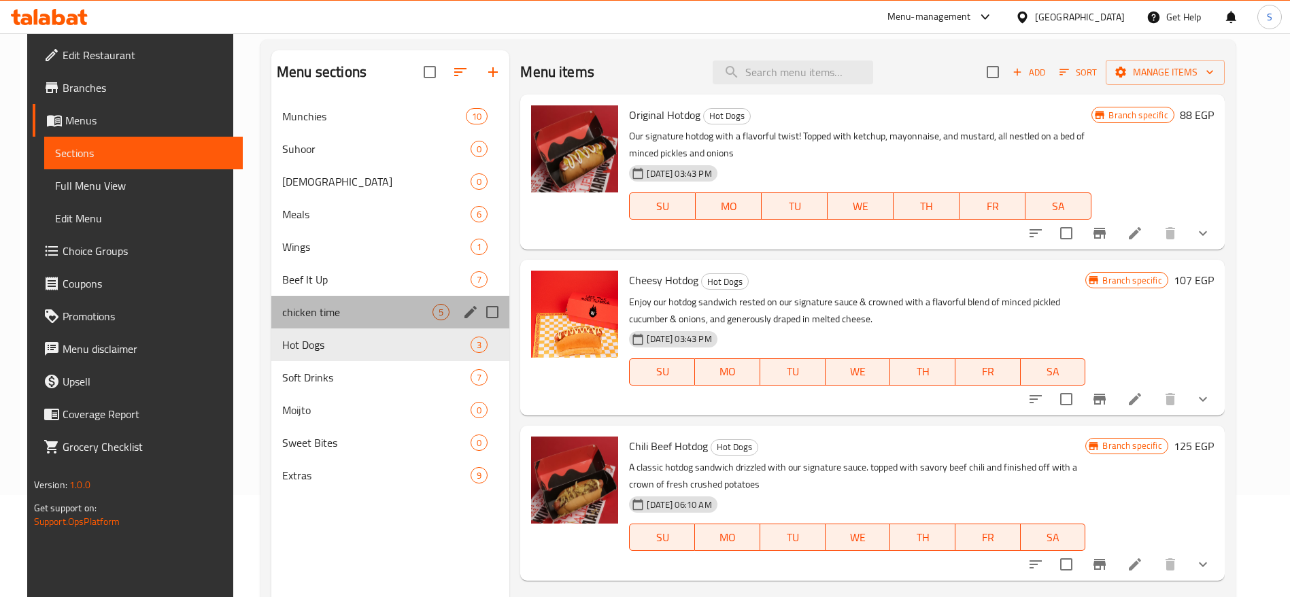
click at [325, 326] on div "chicken time 5" at bounding box center [390, 312] width 238 height 33
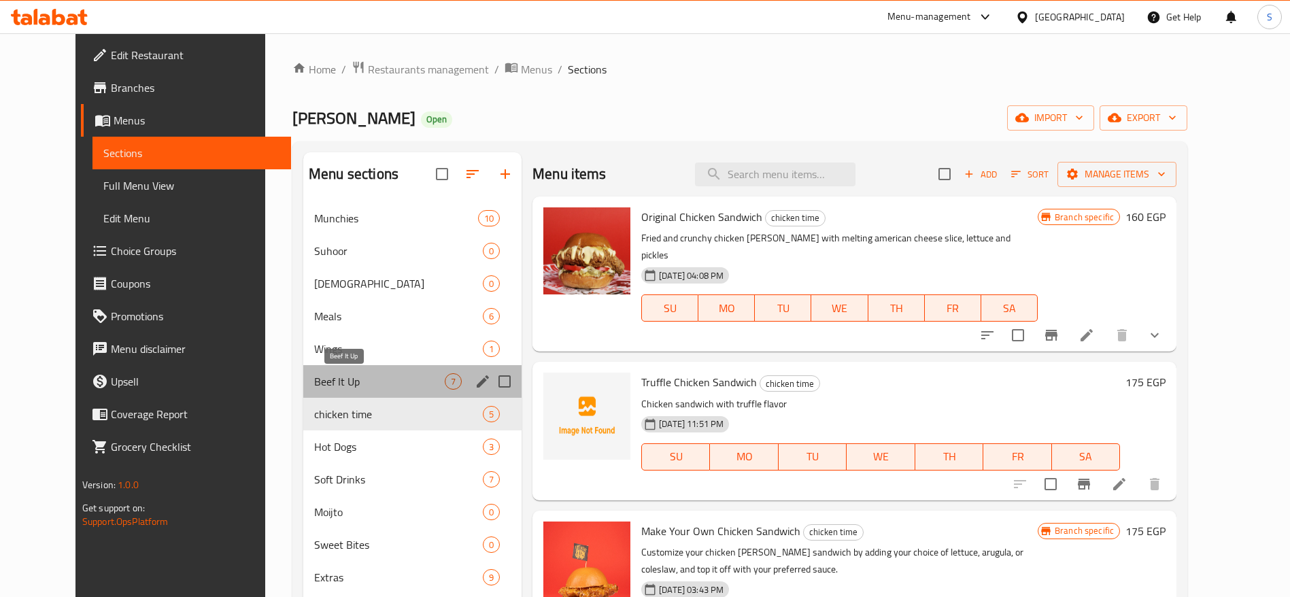
click at [381, 382] on span "Beef It Up" at bounding box center [379, 381] width 131 height 16
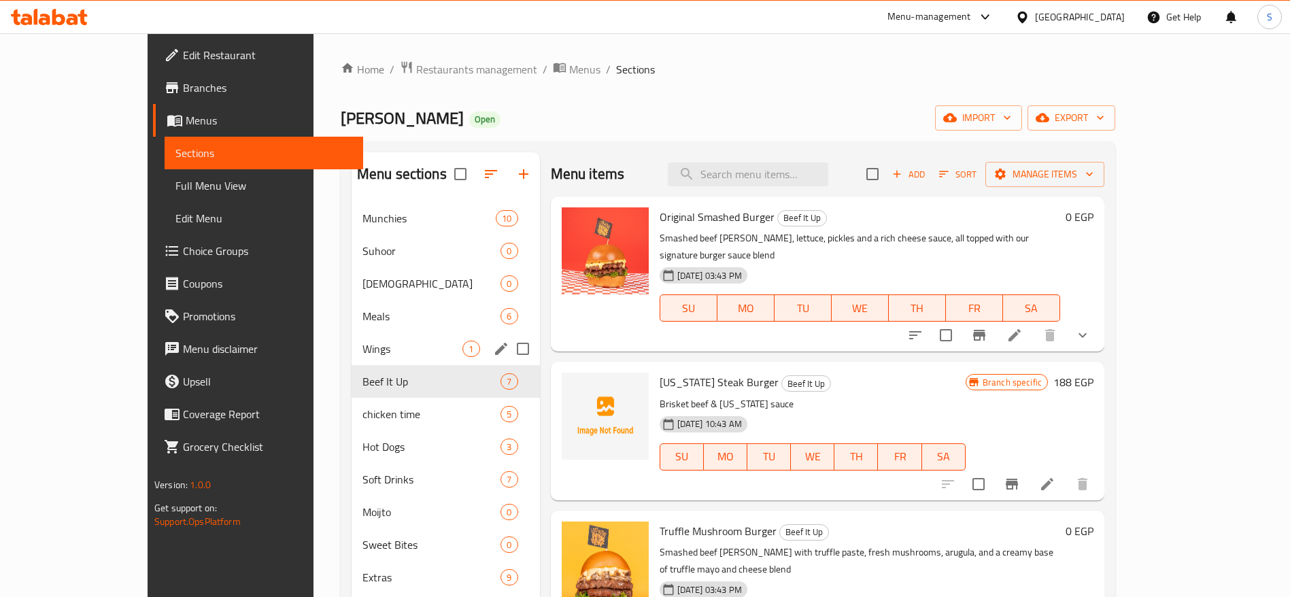
click at [397, 360] on div "Wings 1" at bounding box center [445, 348] width 188 height 33
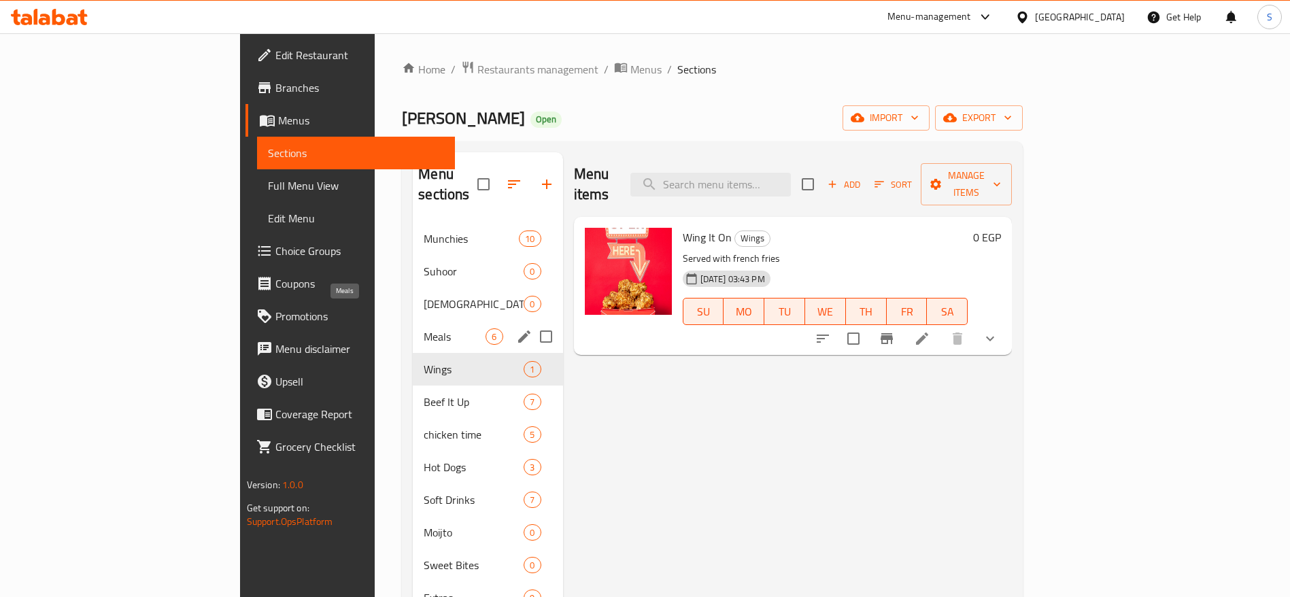
click at [424, 328] on span "Meals" at bounding box center [455, 336] width 62 height 16
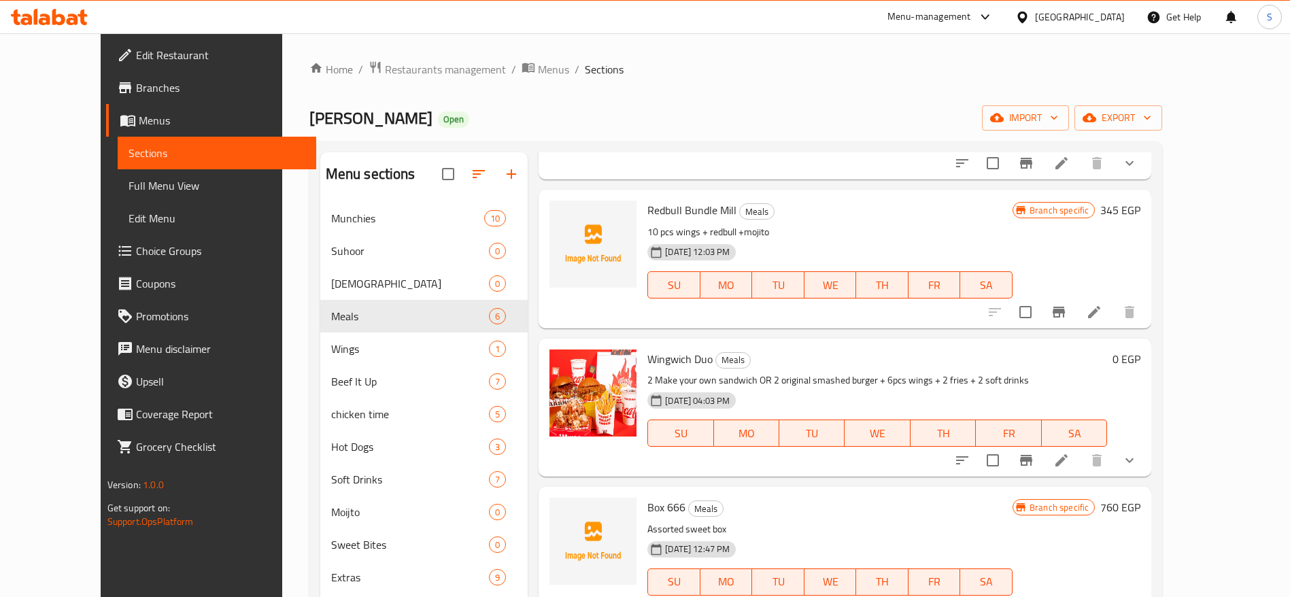
scroll to position [204, 0]
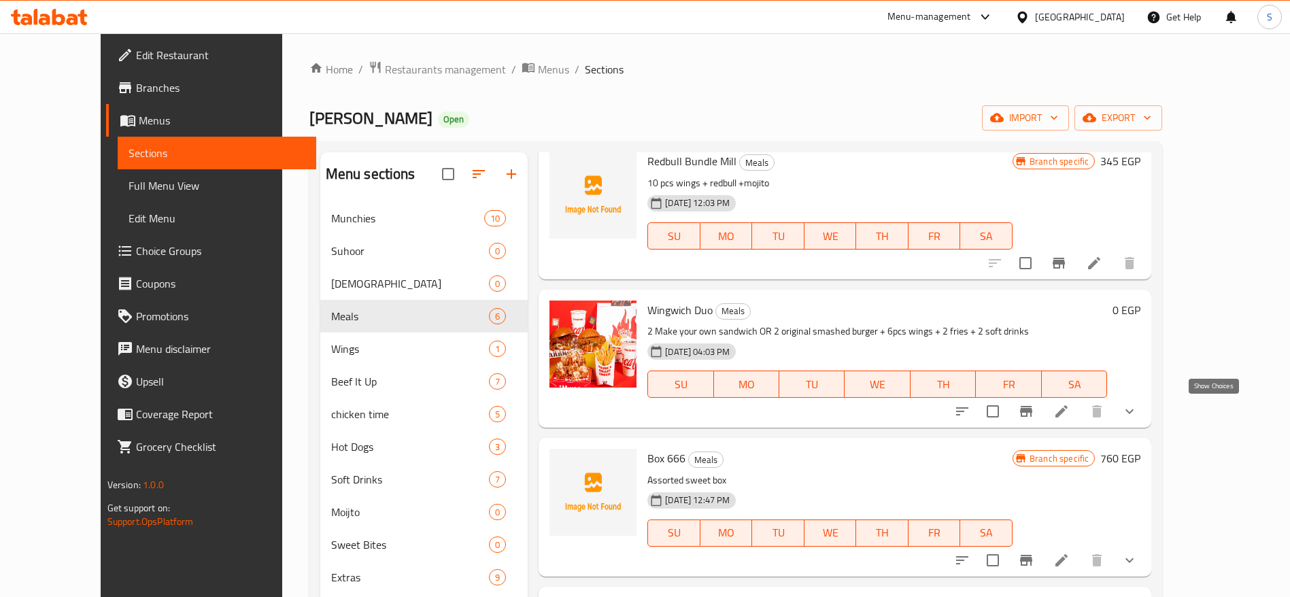
drag, startPoint x: 1210, startPoint y: 407, endPoint x: 1203, endPoint y: 411, distance: 7.9
click at [1137, 407] on icon "show more" at bounding box center [1129, 411] width 16 height 16
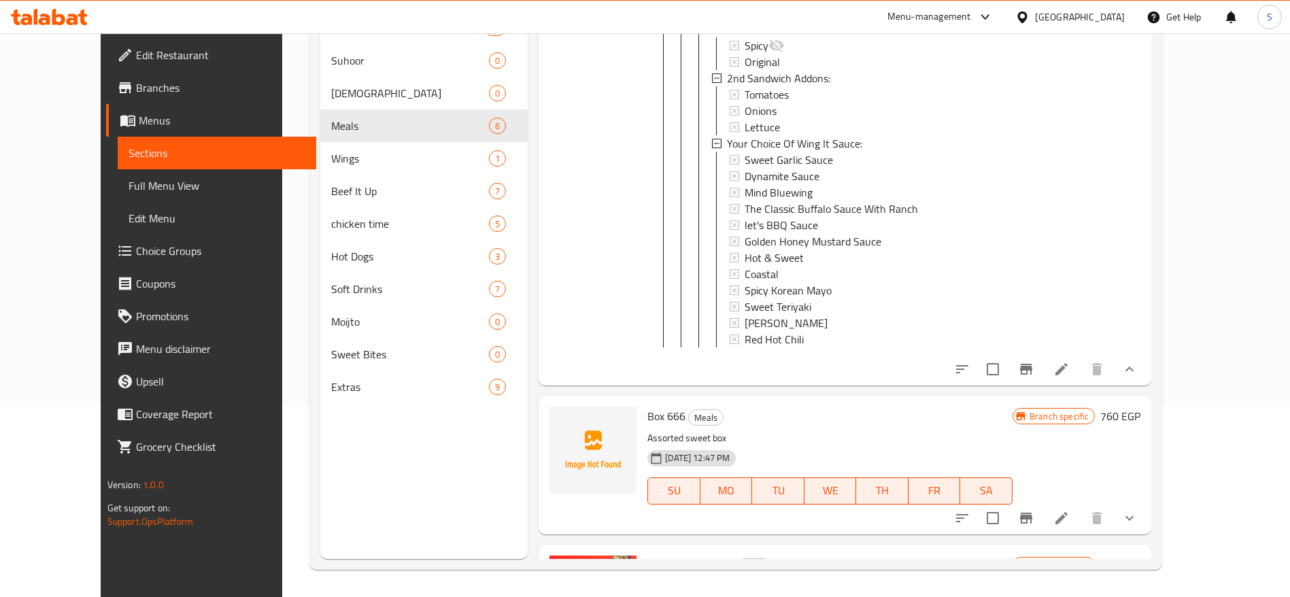
scroll to position [2736, 0]
click at [1137, 378] on icon "show more" at bounding box center [1129, 370] width 16 height 16
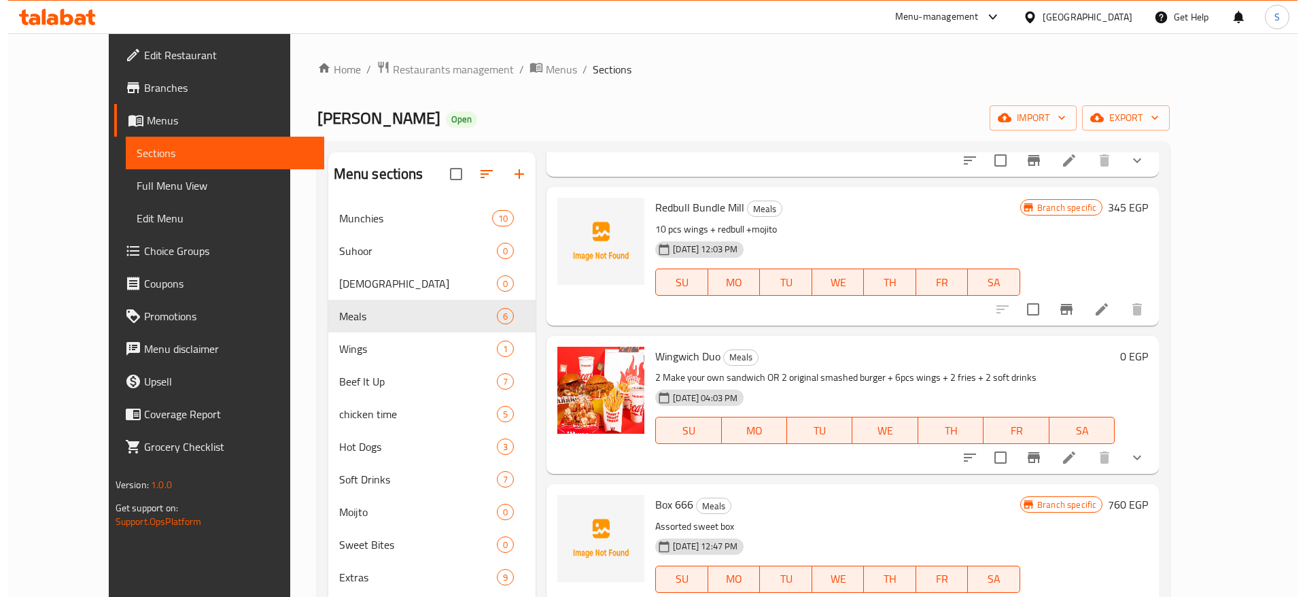
scroll to position [204, 0]
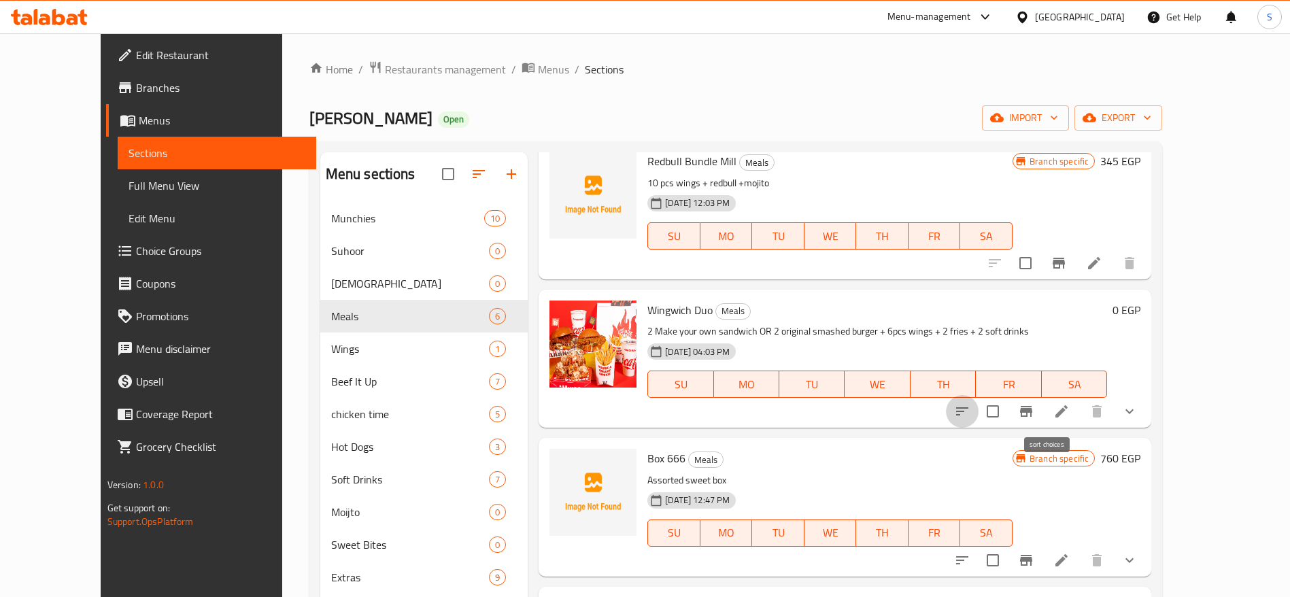
click at [970, 417] on icon "sort-choices" at bounding box center [962, 411] width 16 height 16
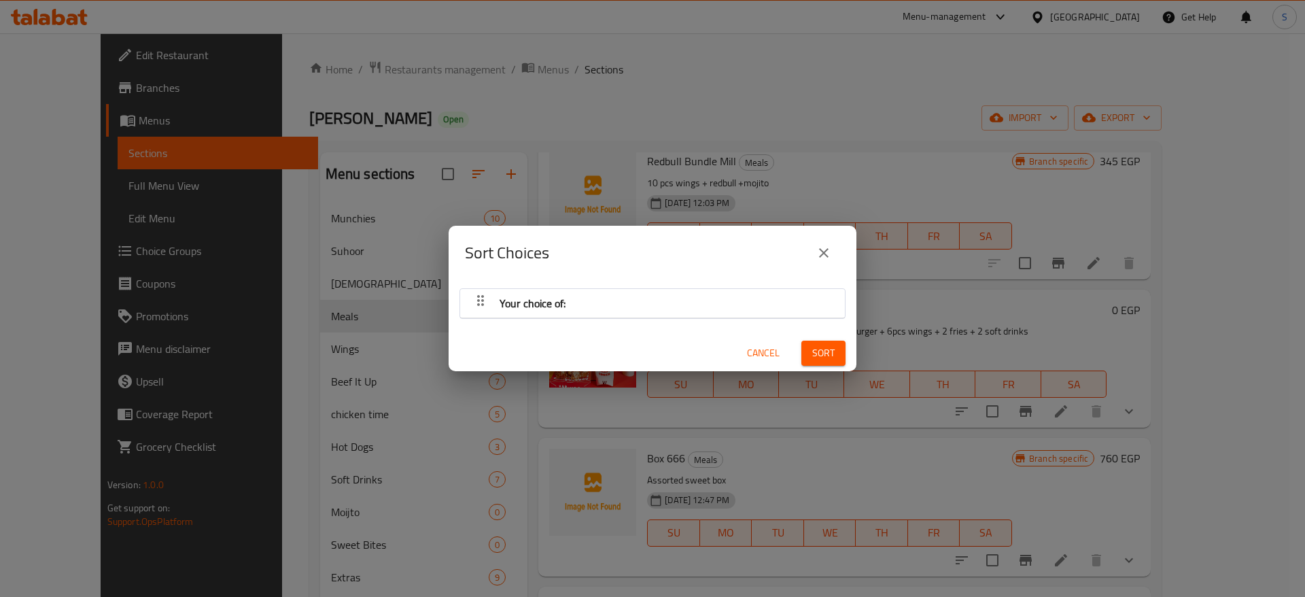
click at [689, 301] on div "Your choice of:" at bounding box center [652, 303] width 371 height 33
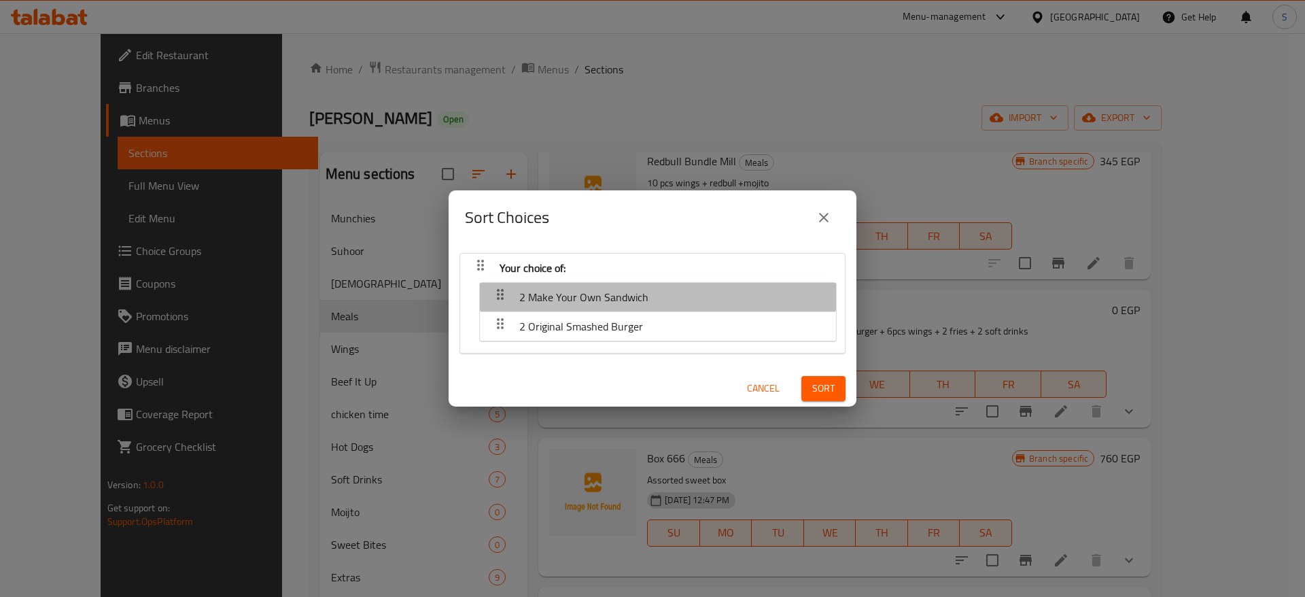
click at [721, 303] on div "2 Make Your Own Sandwich" at bounding box center [658, 297] width 343 height 33
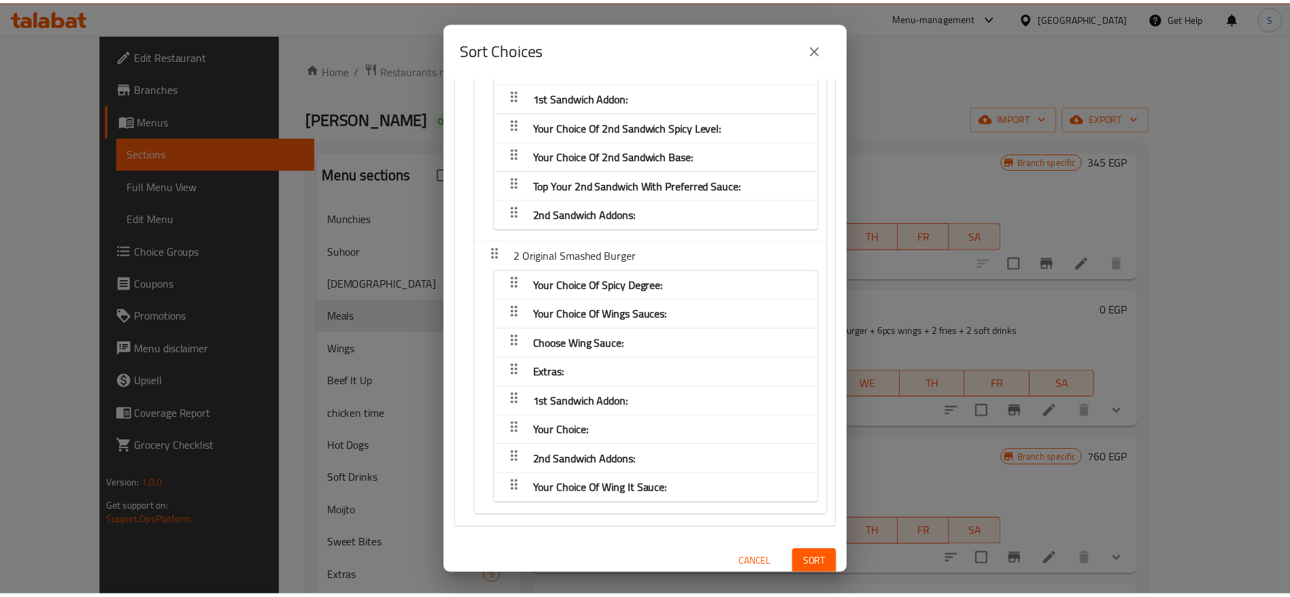
scroll to position [245, 0]
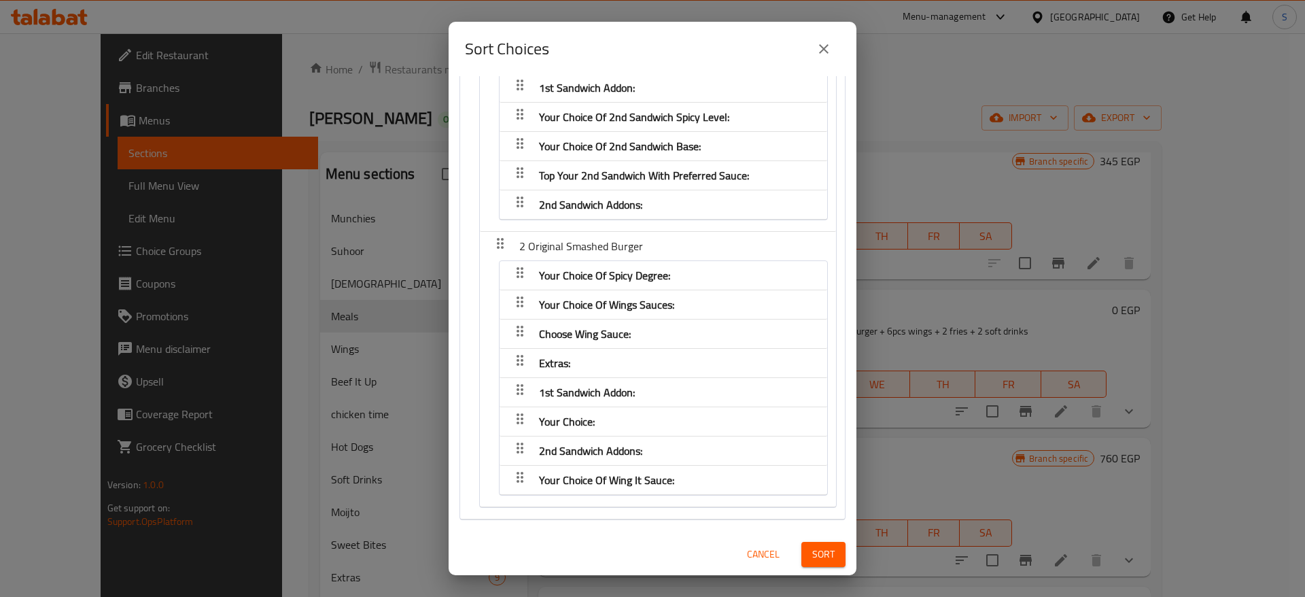
click at [755, 542] on button "Cancel" at bounding box center [764, 554] width 44 height 25
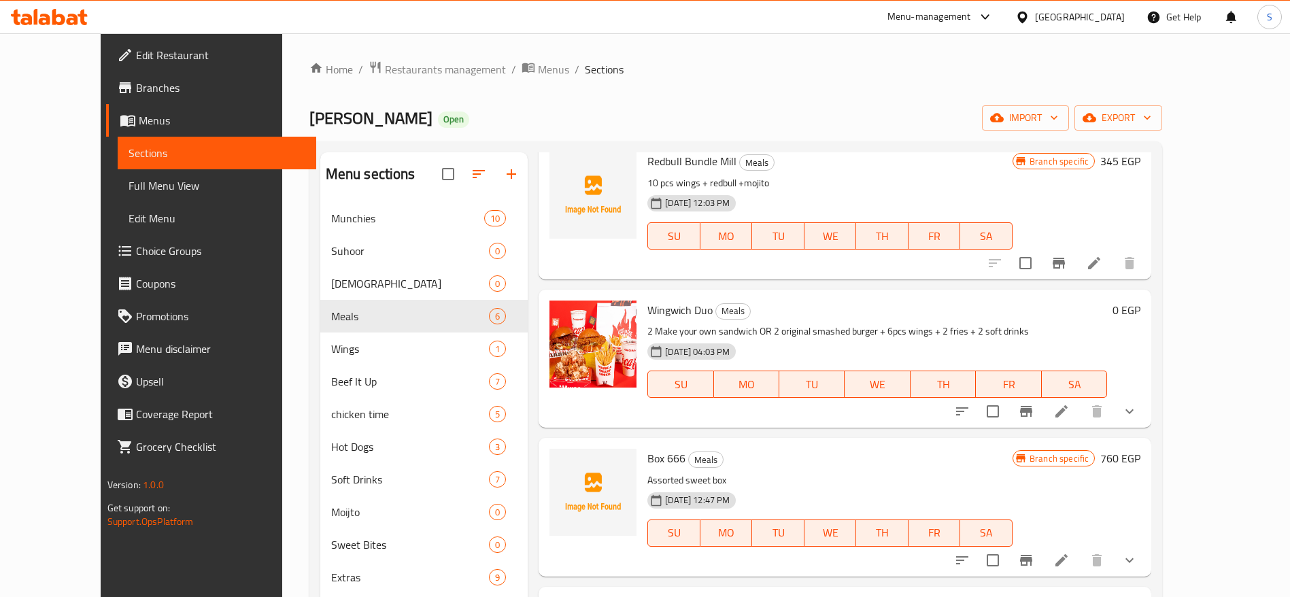
click at [1145, 421] on button "show more" at bounding box center [1129, 411] width 33 height 33
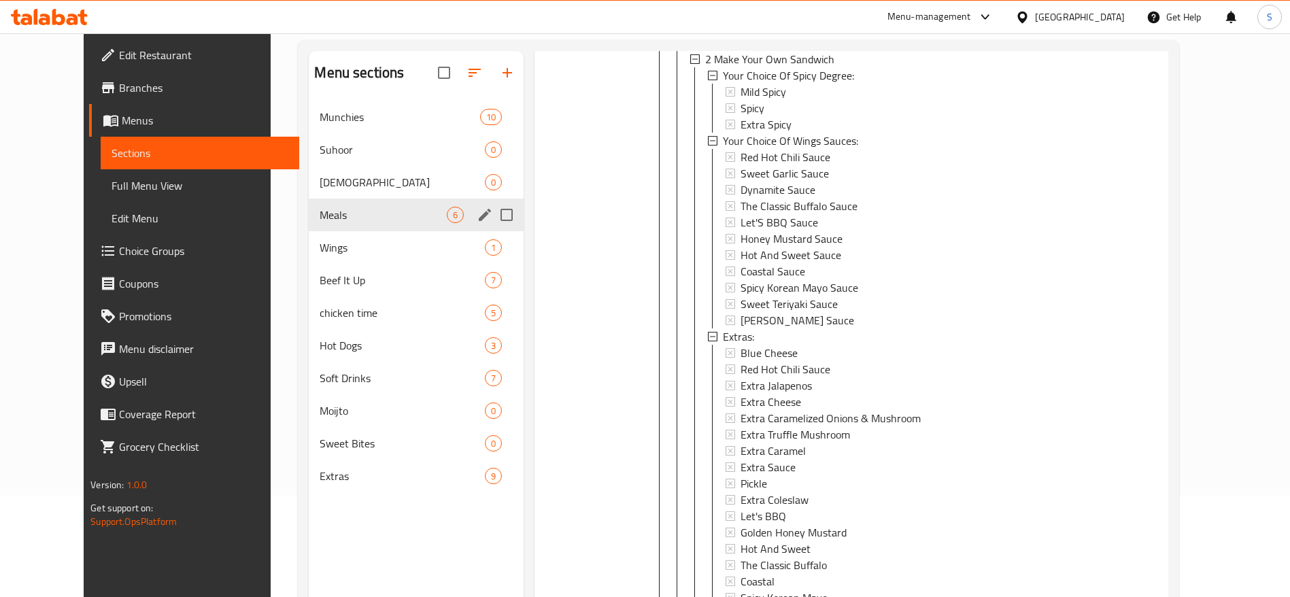
scroll to position [190, 0]
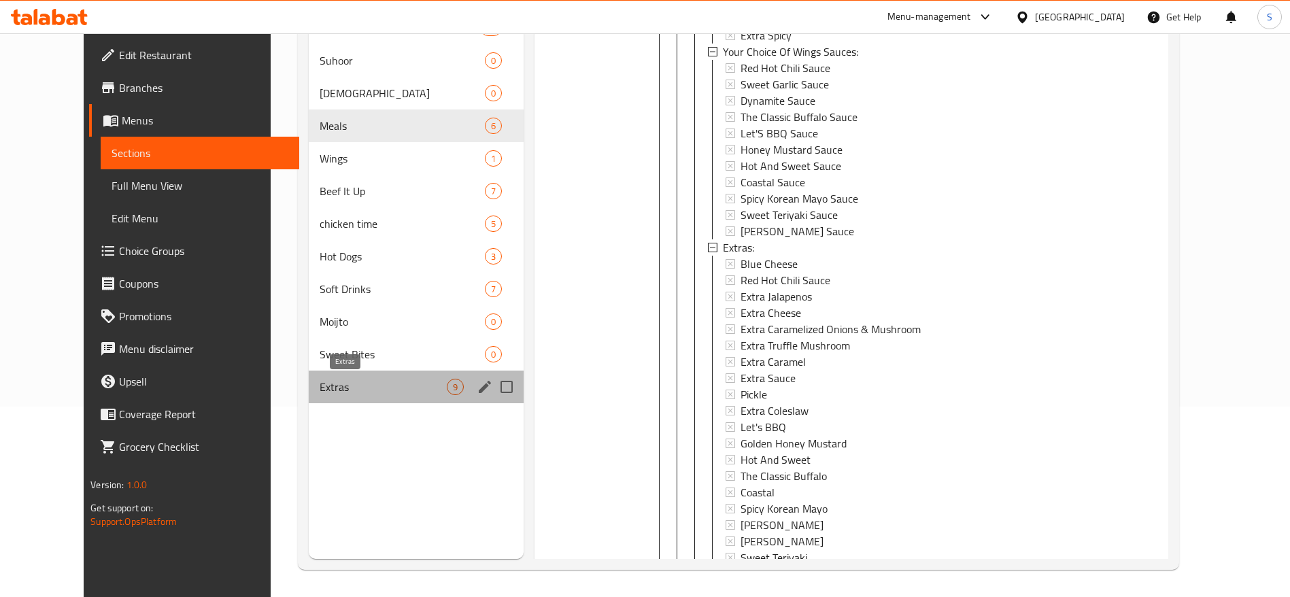
click at [393, 387] on span "Extras" at bounding box center [383, 387] width 127 height 16
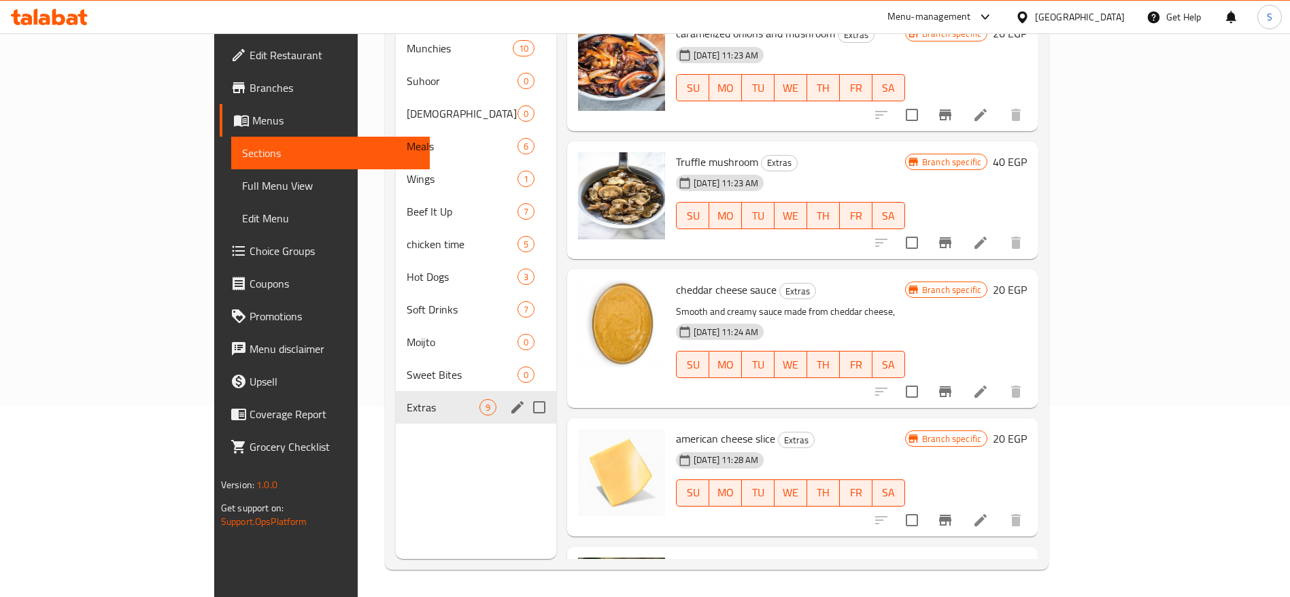
scroll to position [408, 0]
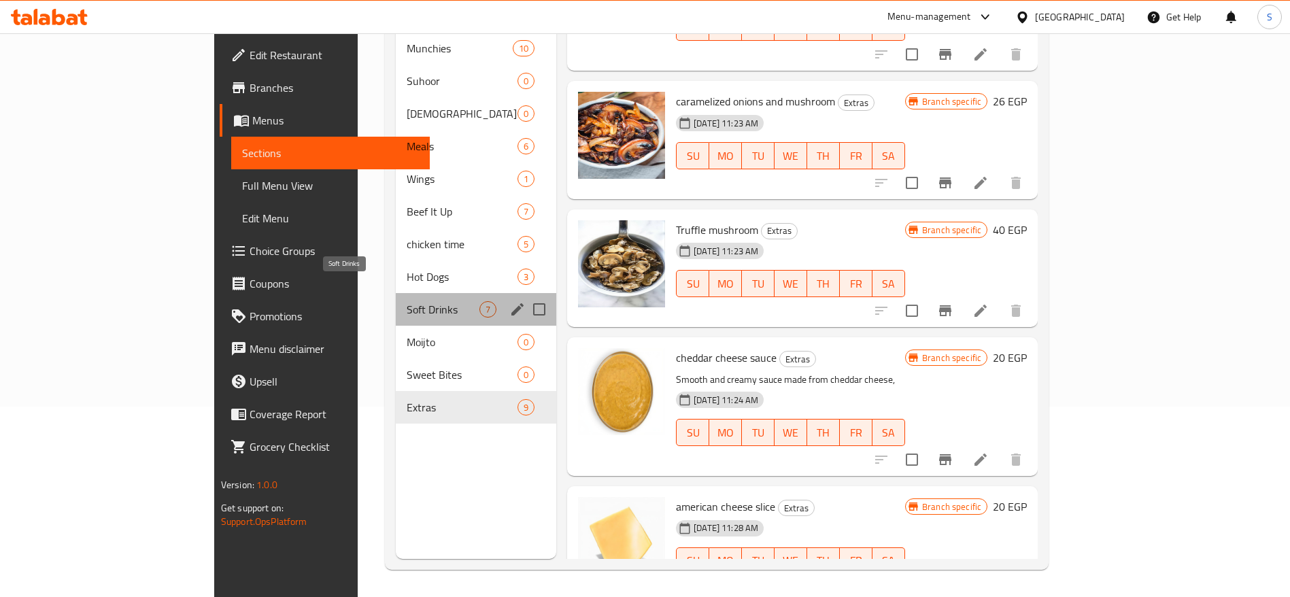
click at [411, 301] on span "Soft Drinks" at bounding box center [443, 309] width 73 height 16
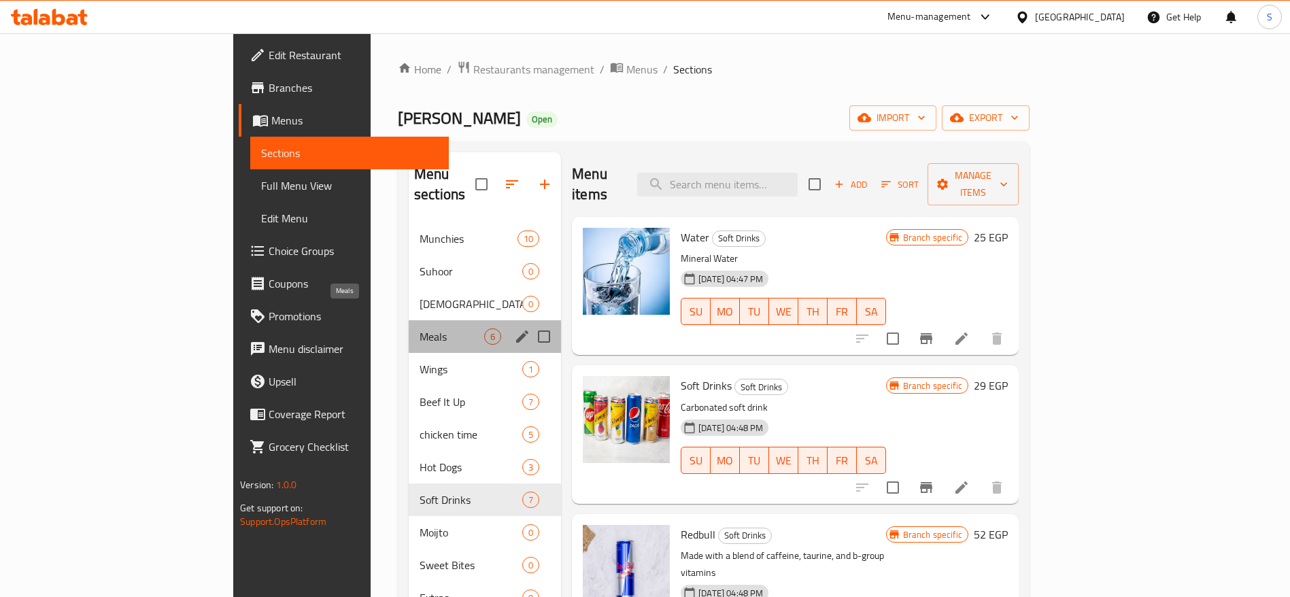
click at [419, 328] on span "Meals" at bounding box center [451, 336] width 65 height 16
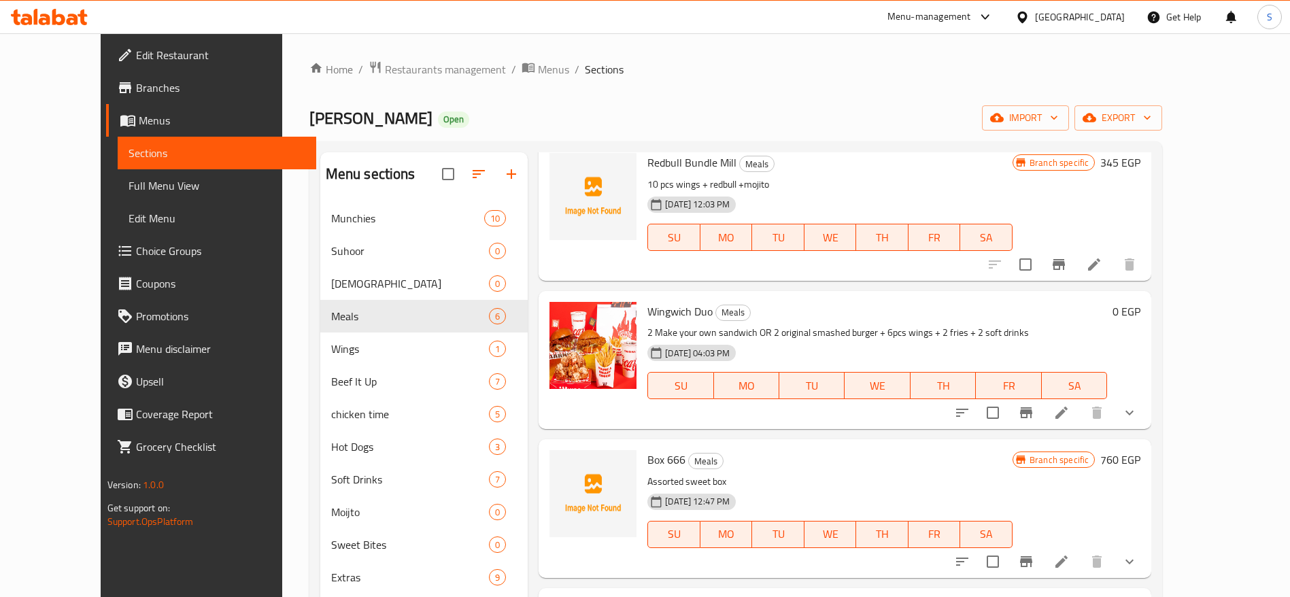
scroll to position [306, 0]
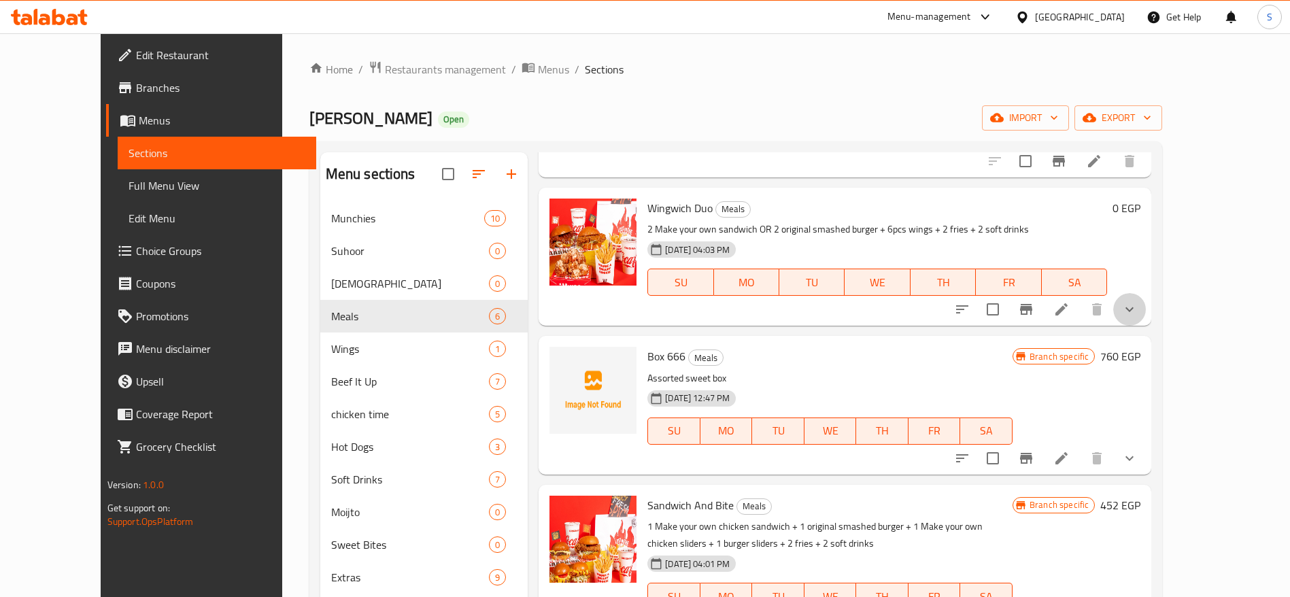
click at [1145, 311] on button "show more" at bounding box center [1129, 309] width 33 height 33
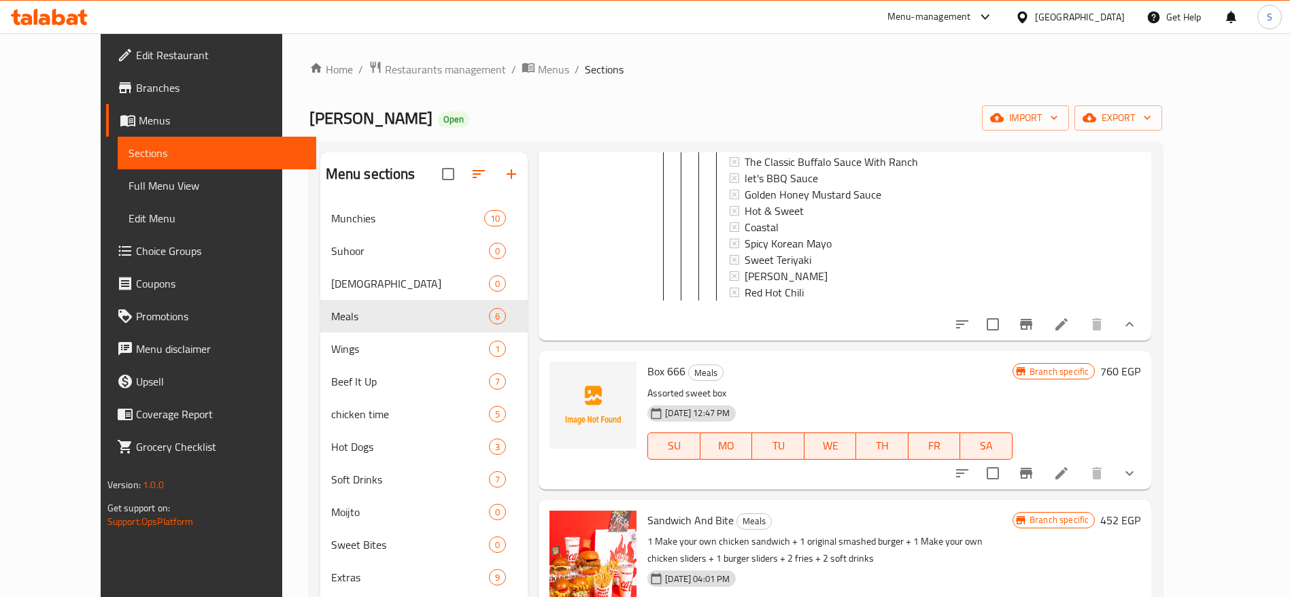
scroll to position [2940, 0]
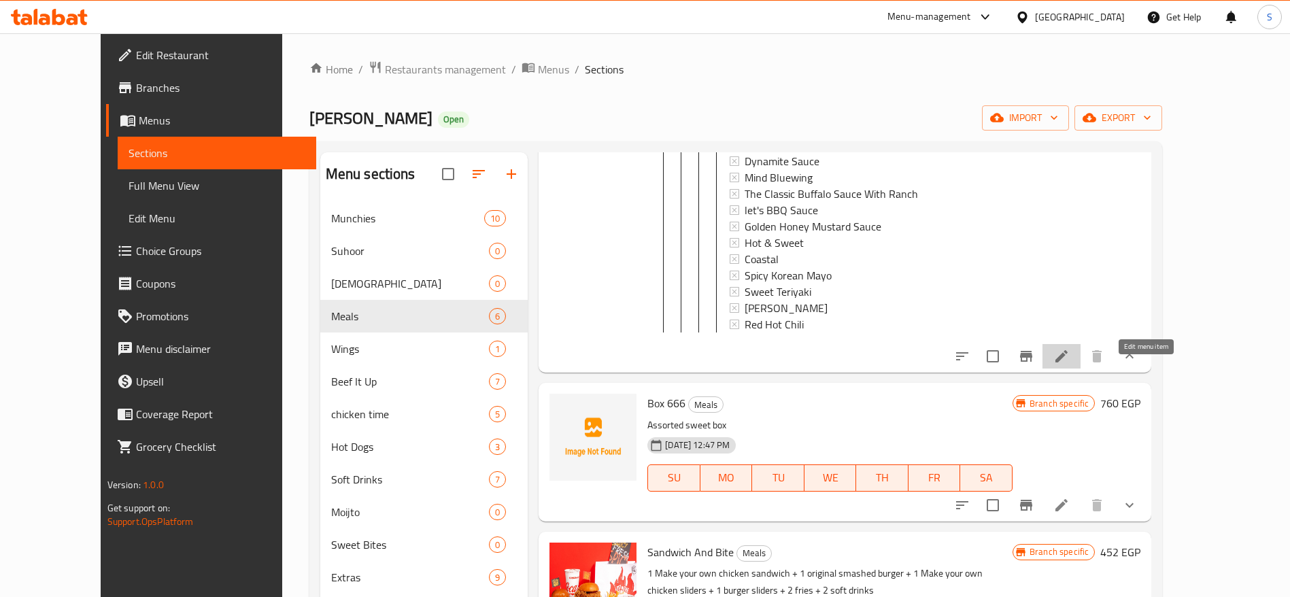
click at [1069, 364] on icon at bounding box center [1061, 356] width 16 height 16
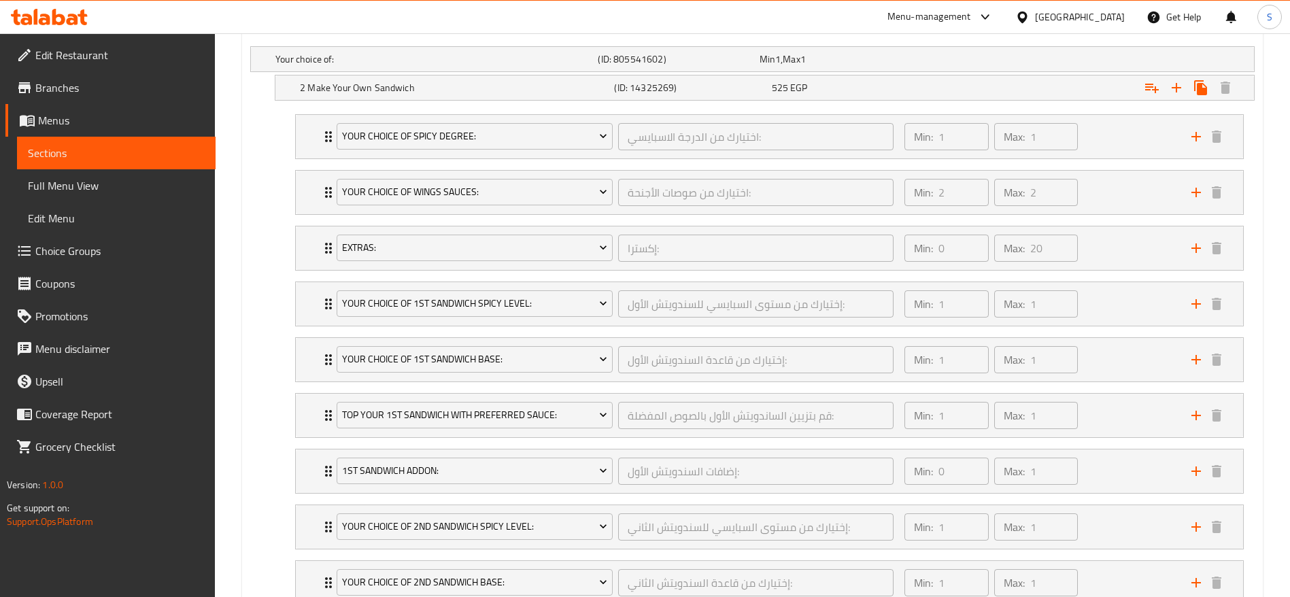
scroll to position [816, 0]
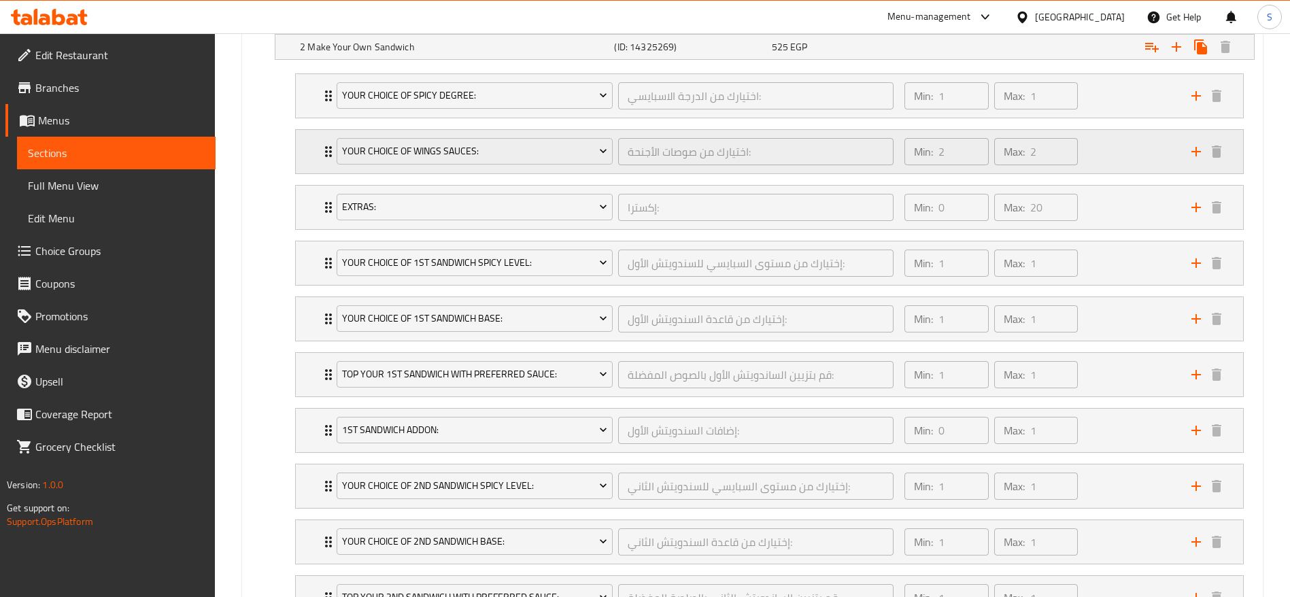
click at [1137, 156] on div "Min: 2 ​ Max: 2 ​" at bounding box center [1039, 152] width 287 height 44
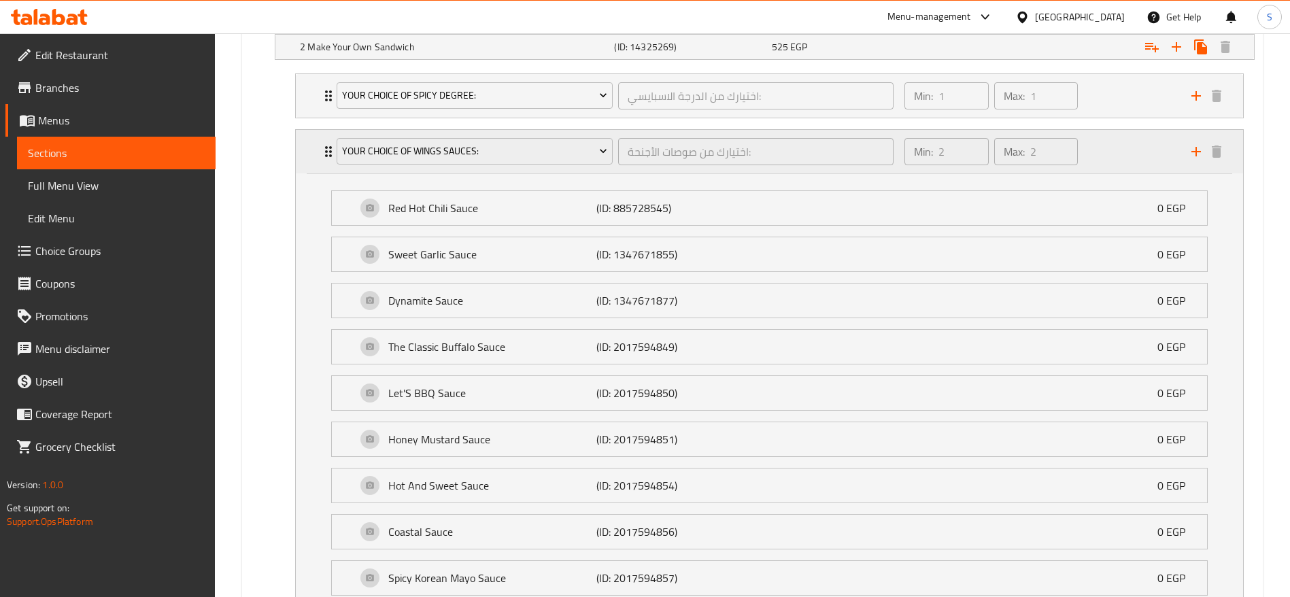
click at [1128, 153] on div "Min: 2 ​ Max: 2 ​" at bounding box center [1039, 152] width 287 height 44
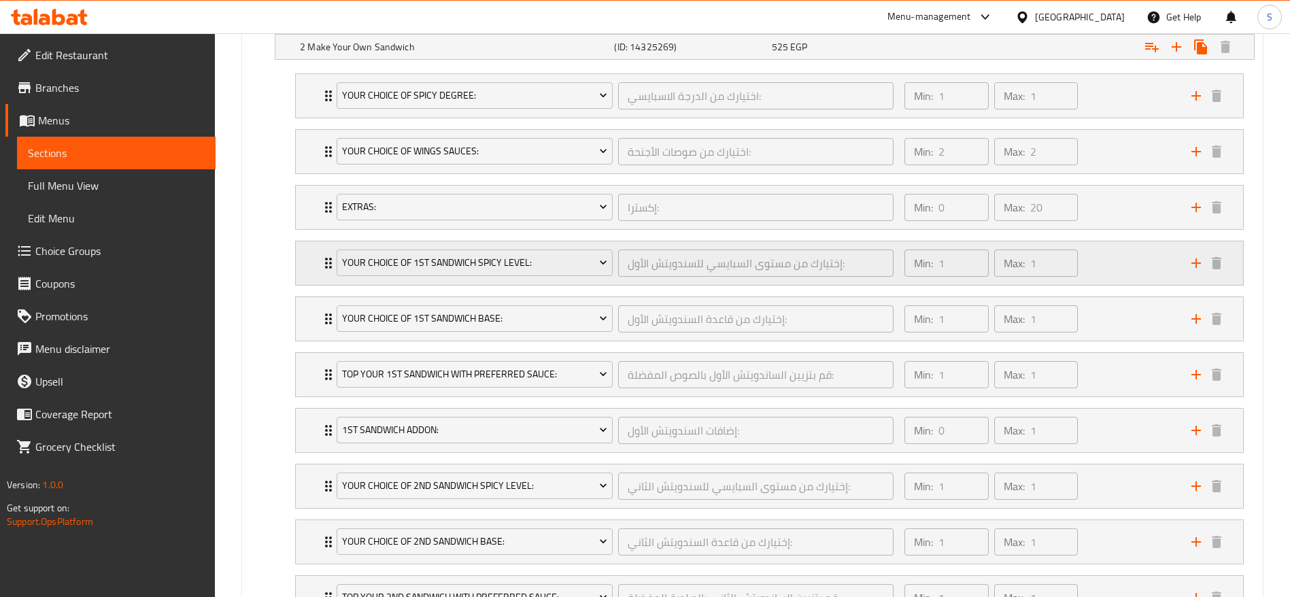
click at [303, 273] on div "Your Choice Of 1st Sandwich Spicy Level: إختيارك من مستوى السبايسي للسندويتش ال…" at bounding box center [769, 263] width 947 height 44
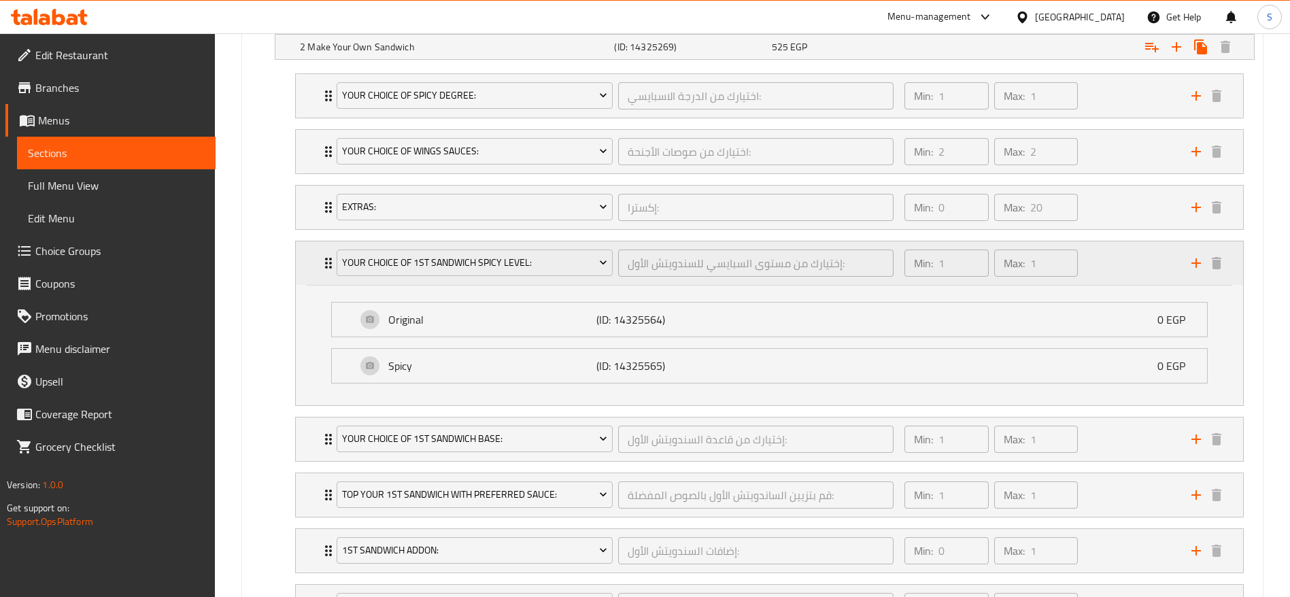
click at [303, 273] on div "Your Choice Of 1st Sandwich Spicy Level: إختيارك من مستوى السبايسي للسندويتش ال…" at bounding box center [769, 263] width 947 height 44
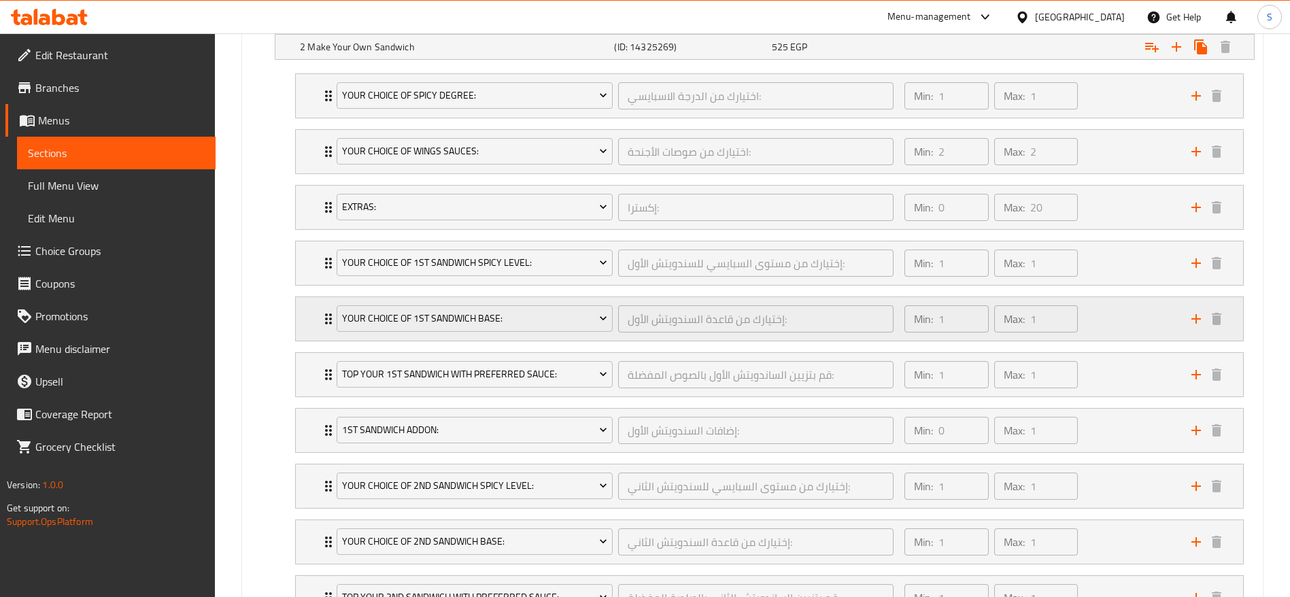
click at [299, 322] on div "Your Choice Of 1st Sandwich Base: إختيارك من قاعدة السندويتش الأول: ​ Min: 1 ​ …" at bounding box center [769, 319] width 947 height 44
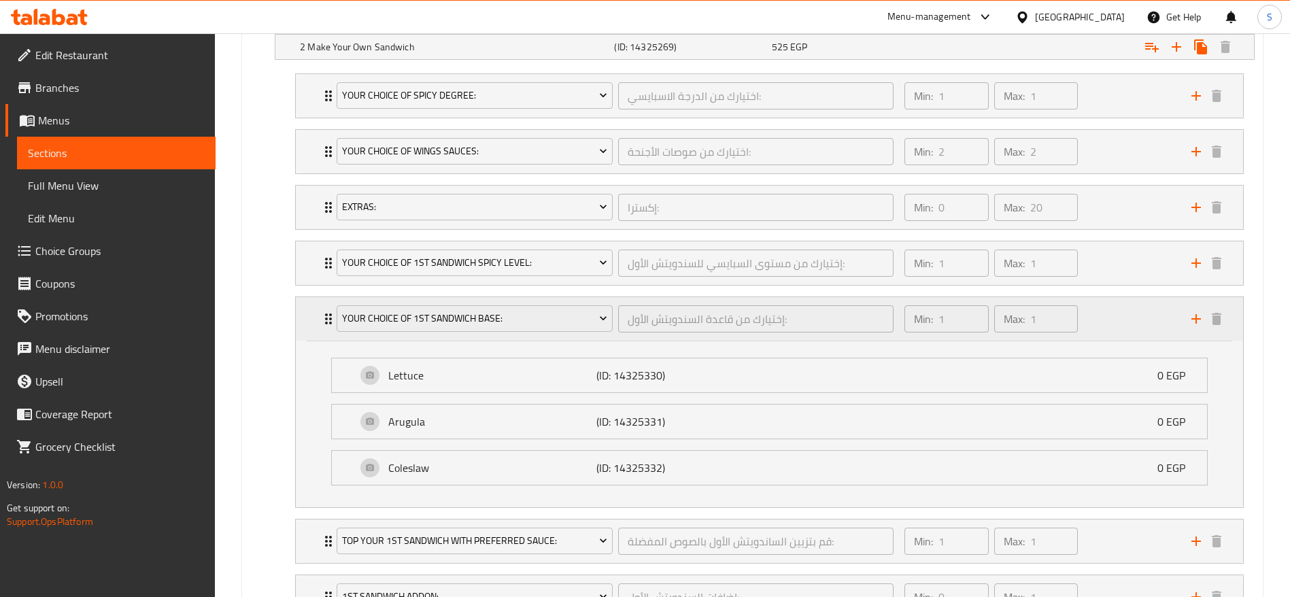
click at [302, 319] on div "Your Choice Of 1st Sandwich Base: إختيارك من قاعدة السندويتش الأول: ​ Min: 1 ​ …" at bounding box center [769, 319] width 947 height 44
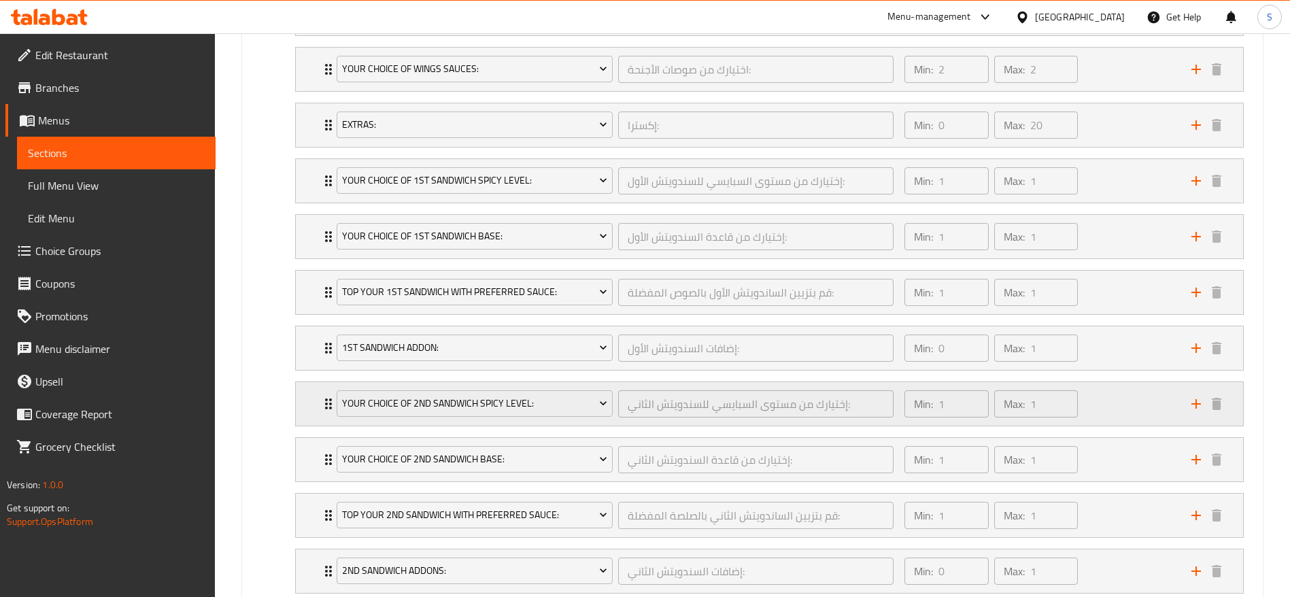
scroll to position [918, 0]
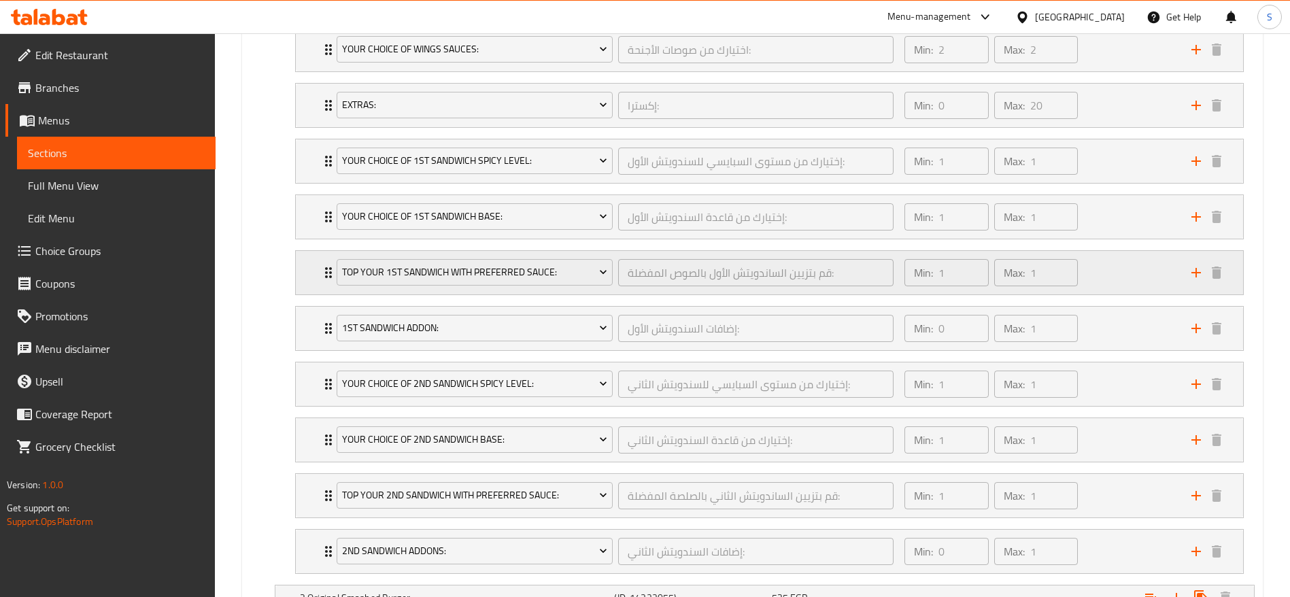
click at [318, 260] on div "Top Your 1st Sandwich With Preferred Sauce: قم بتزيين الساندويتش الأول بالصوص ا…" at bounding box center [769, 273] width 947 height 44
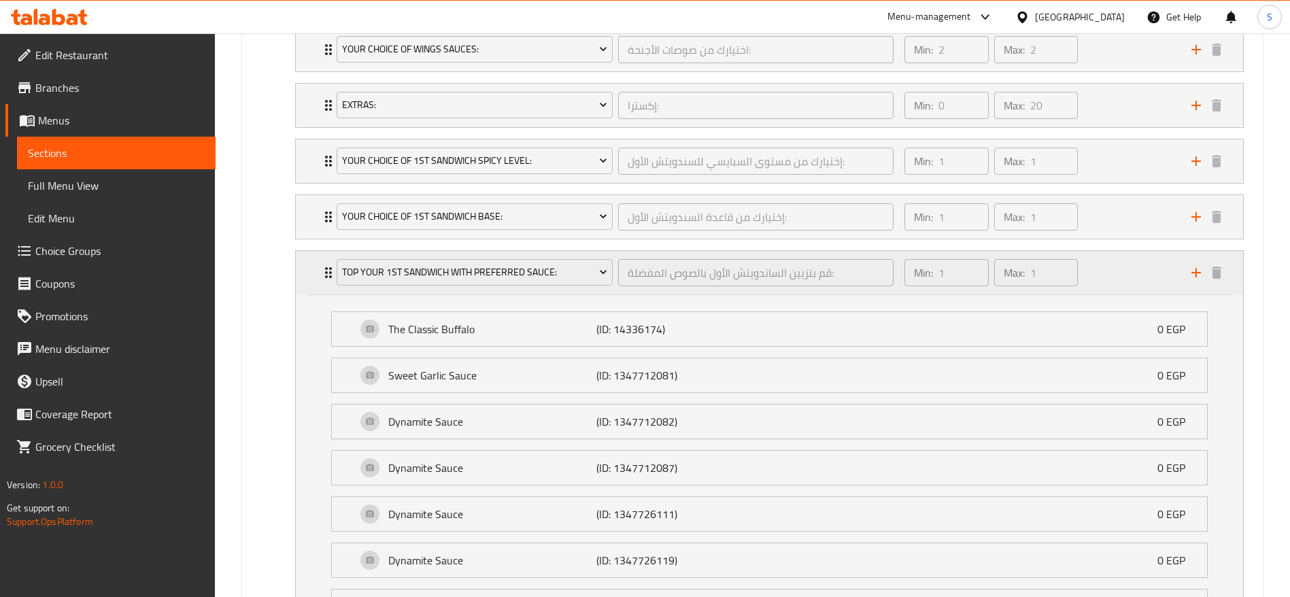
click at [313, 273] on div "Top Your 1st Sandwich With Preferred Sauce: قم بتزيين الساندويتش الأول بالصوص ا…" at bounding box center [769, 273] width 947 height 44
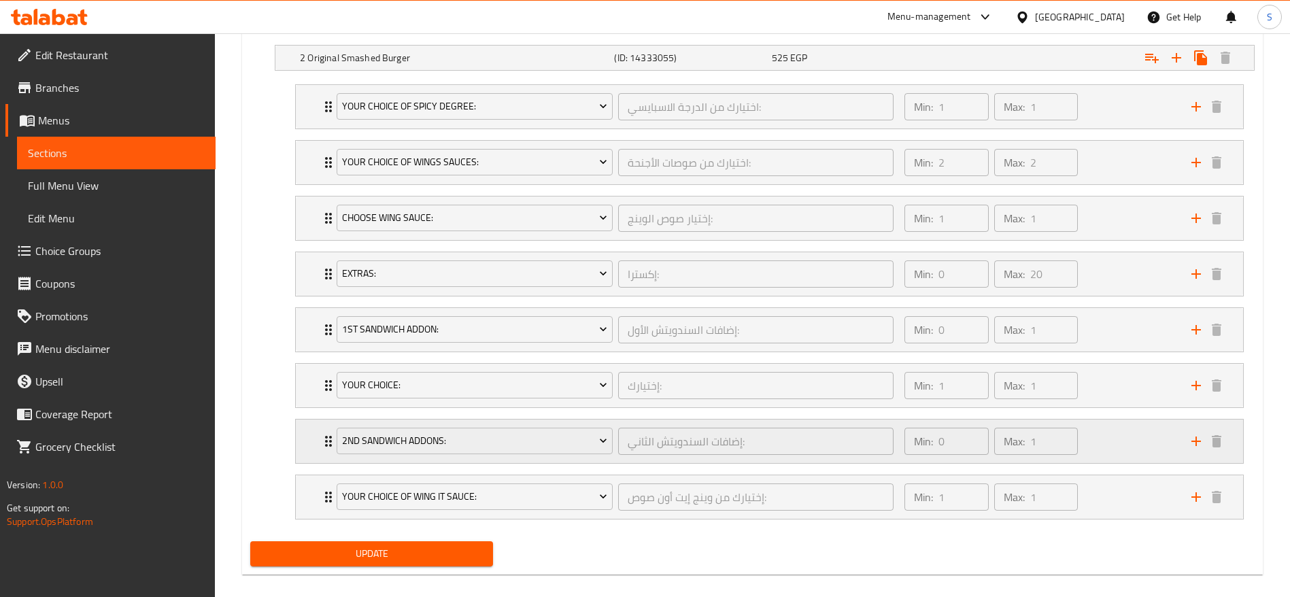
scroll to position [1473, 0]
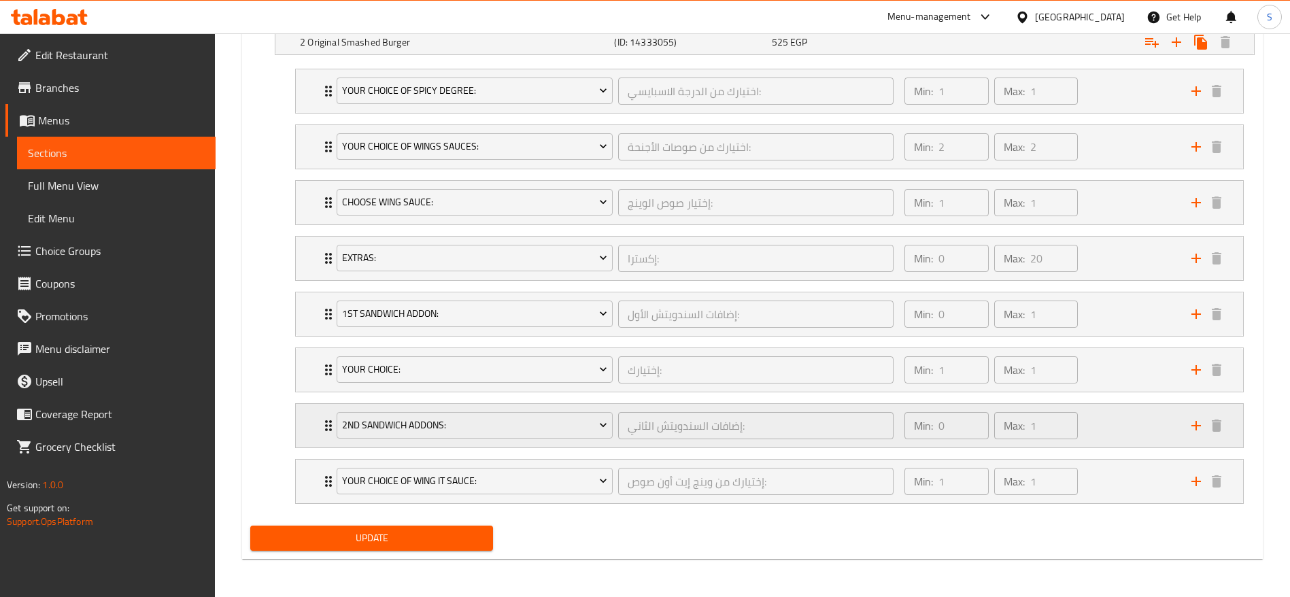
click at [316, 429] on div "2nd Sandwich Addons: إضافات السندويتش الثاني: ​ Min: 0 ​ Max: 1 ​" at bounding box center [769, 426] width 947 height 44
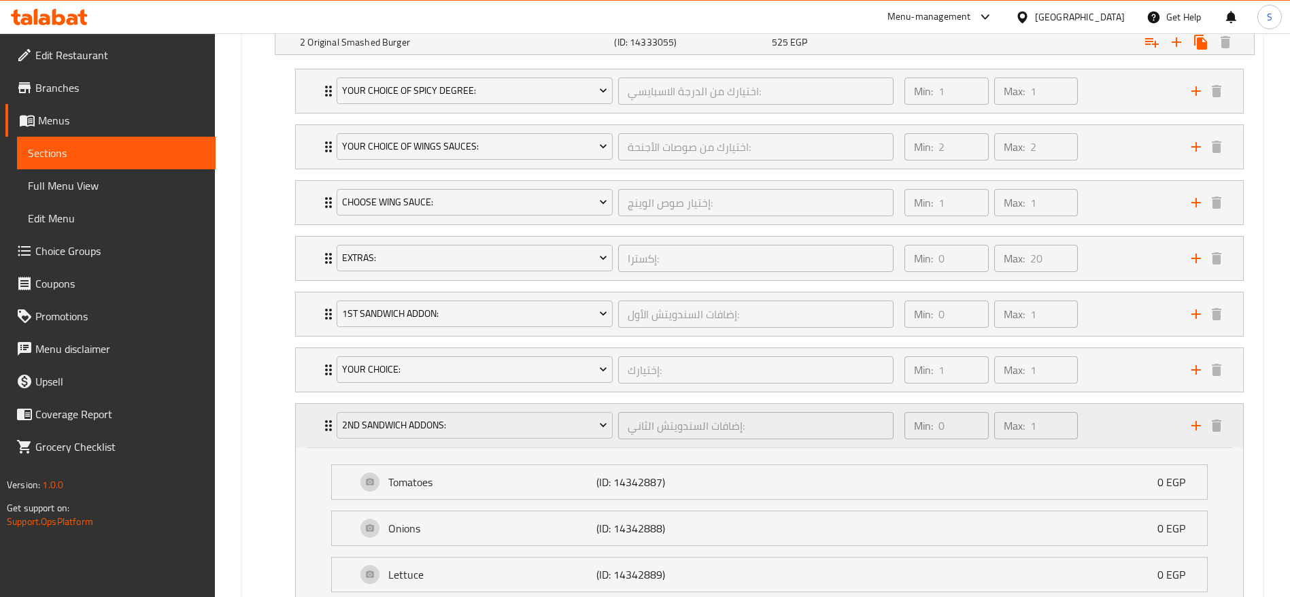
click at [315, 428] on div "2nd Sandwich Addons: إضافات السندويتش الثاني: ​ Min: 0 ​ Max: 1 ​" at bounding box center [769, 426] width 947 height 44
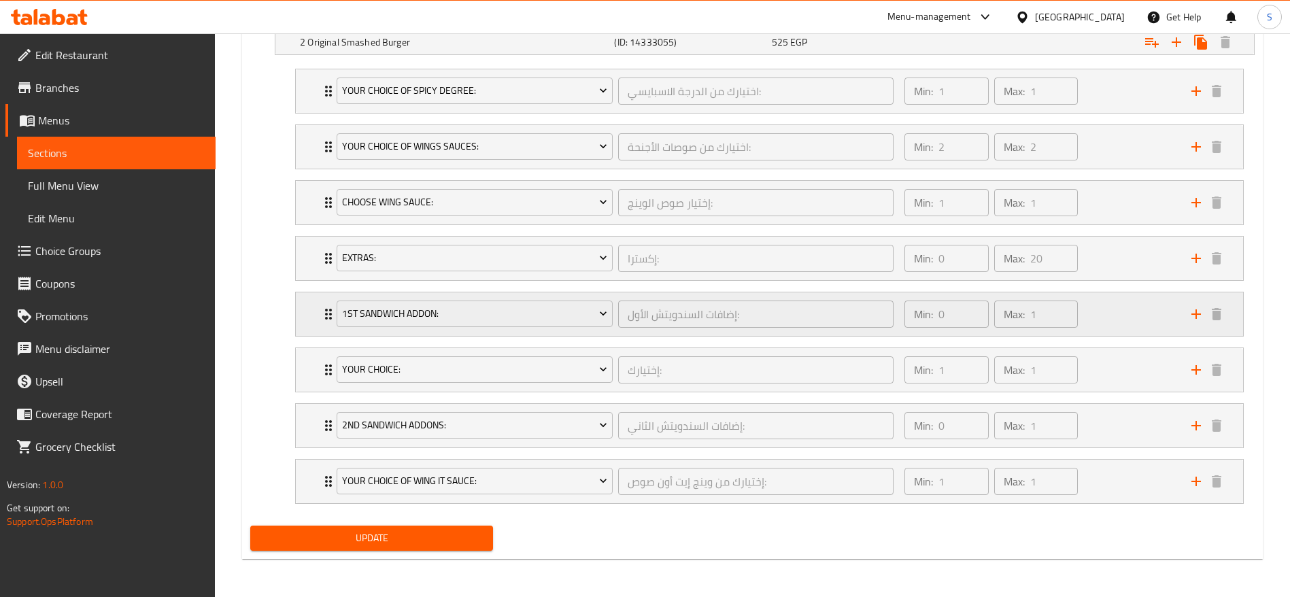
click at [327, 317] on icon "Expand" at bounding box center [328, 314] width 7 height 11
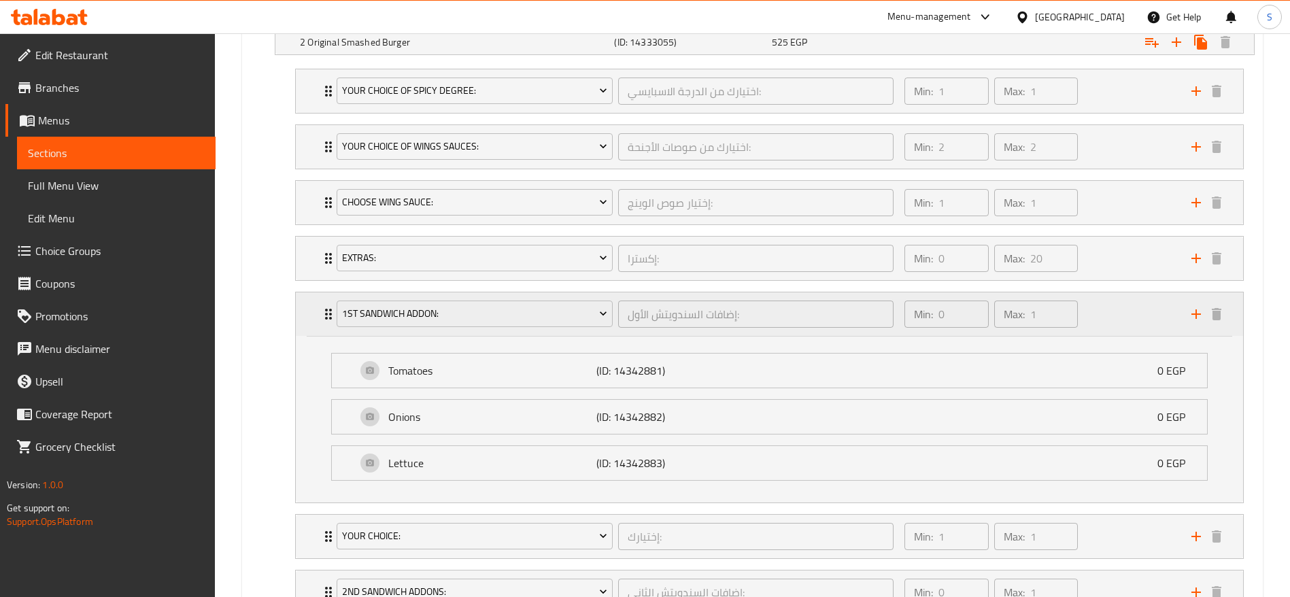
click at [327, 317] on icon "Expand" at bounding box center [328, 314] width 7 height 11
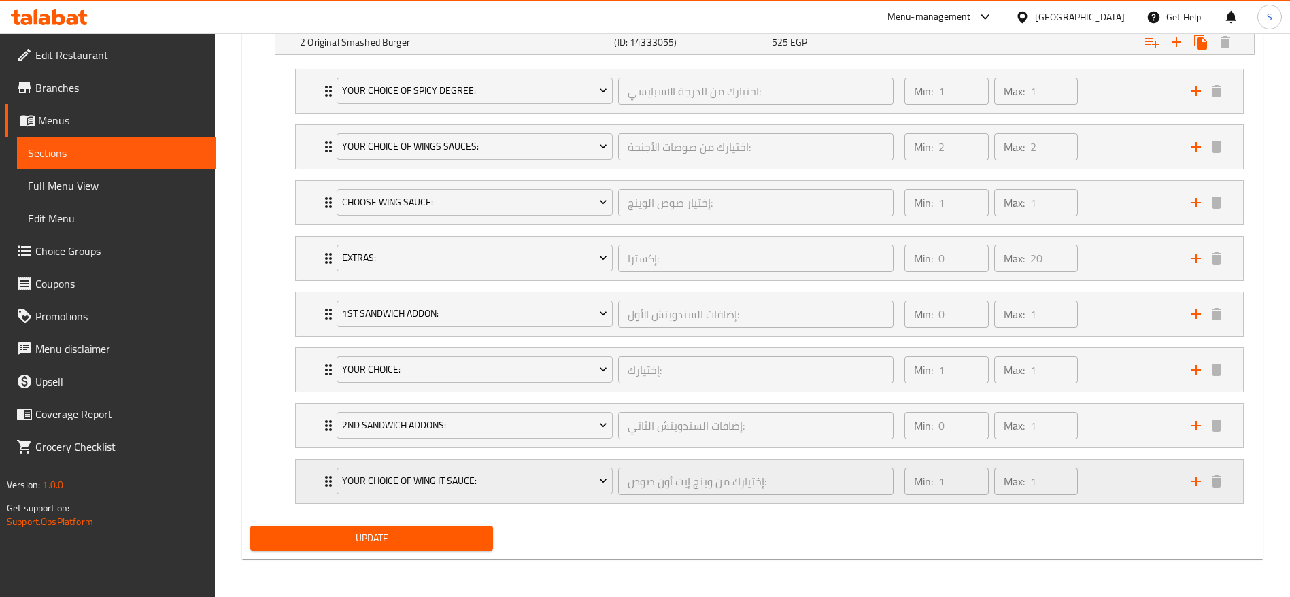
click at [314, 480] on div "Your Choice Of Wing It Sauce: إختيارك من وينج إيت أون صوص: ​ Min: 1 ​ Max: 1 ​" at bounding box center [769, 482] width 947 height 44
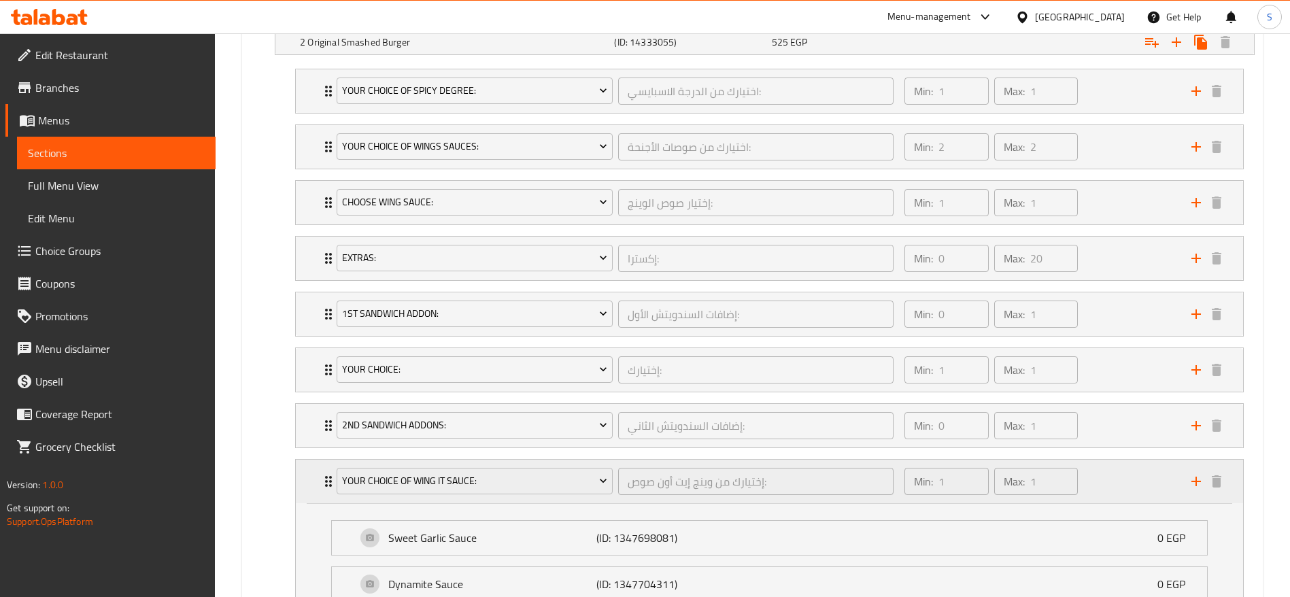
click at [314, 479] on div "Your Choice Of Wing It Sauce: إختيارك من وينج إيت أون صوص: ​ Min: 1 ​ Max: 1 ​" at bounding box center [769, 482] width 947 height 44
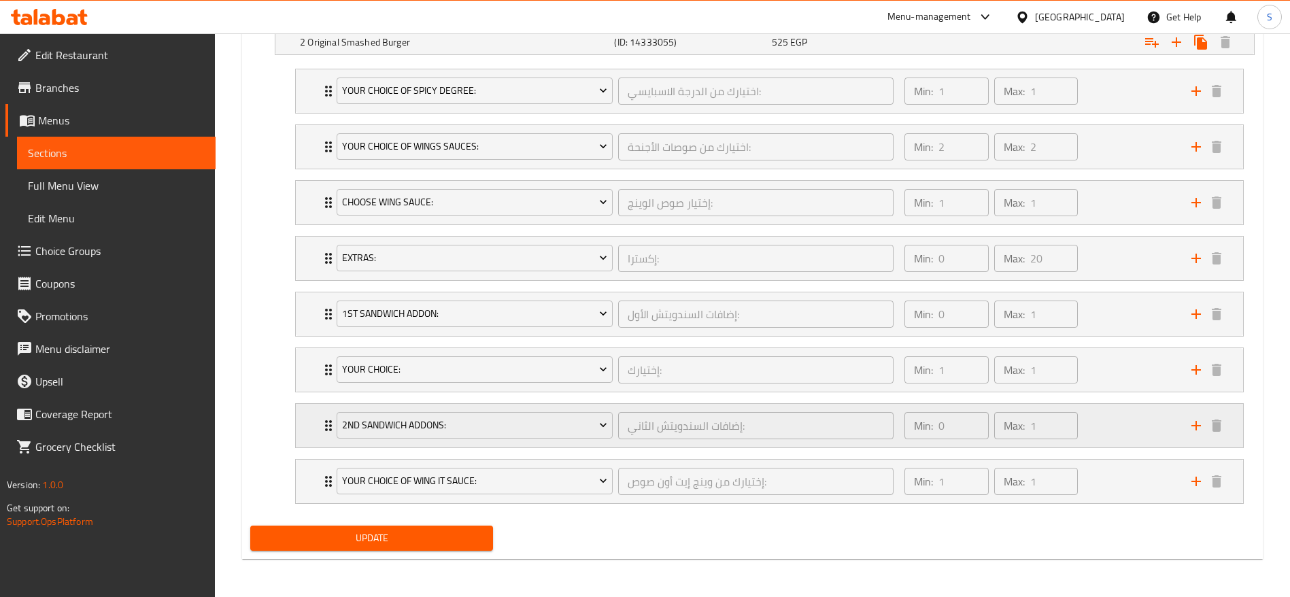
click at [322, 433] on icon "Expand" at bounding box center [328, 425] width 16 height 16
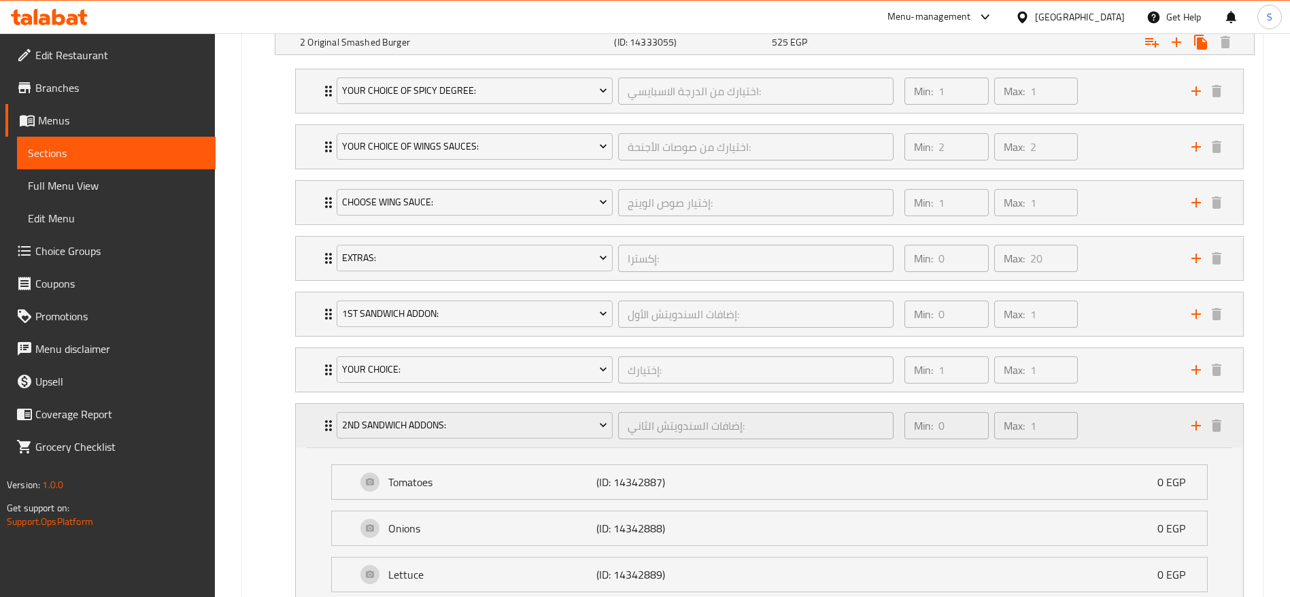
click at [322, 433] on icon "Expand" at bounding box center [328, 425] width 16 height 16
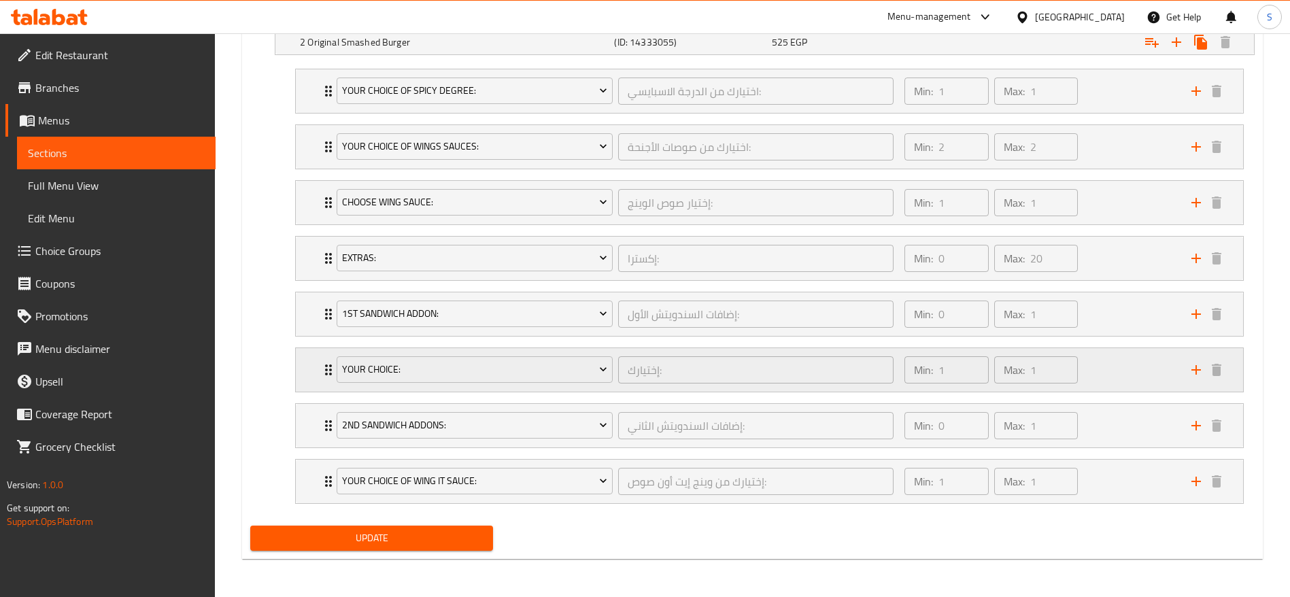
click at [331, 370] on div "Your Choice: إختيارك: ​" at bounding box center [614, 370] width 573 height 44
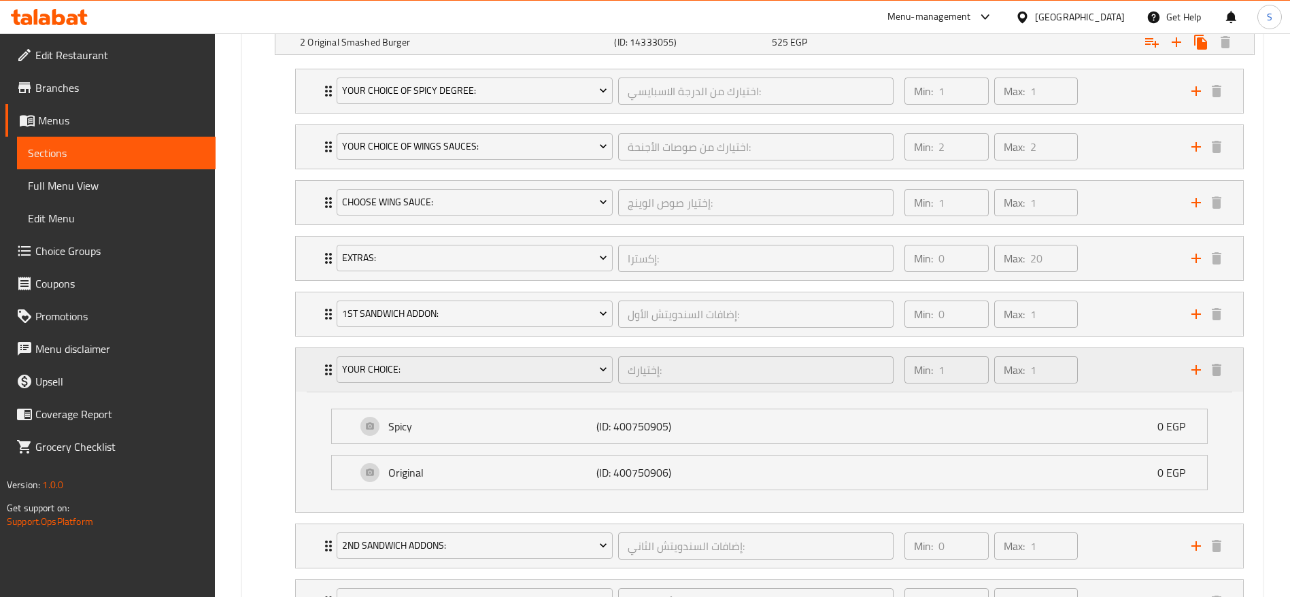
click at [331, 370] on div "Your Choice: إختيارك: ​" at bounding box center [614, 370] width 573 height 44
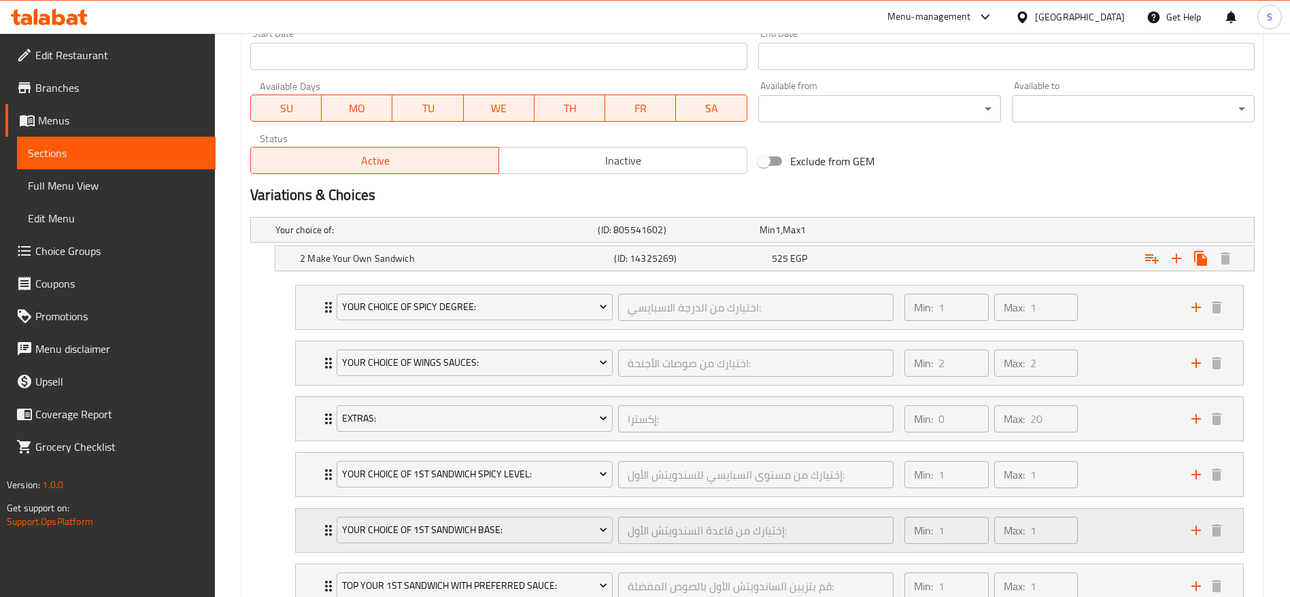
scroll to position [555, 0]
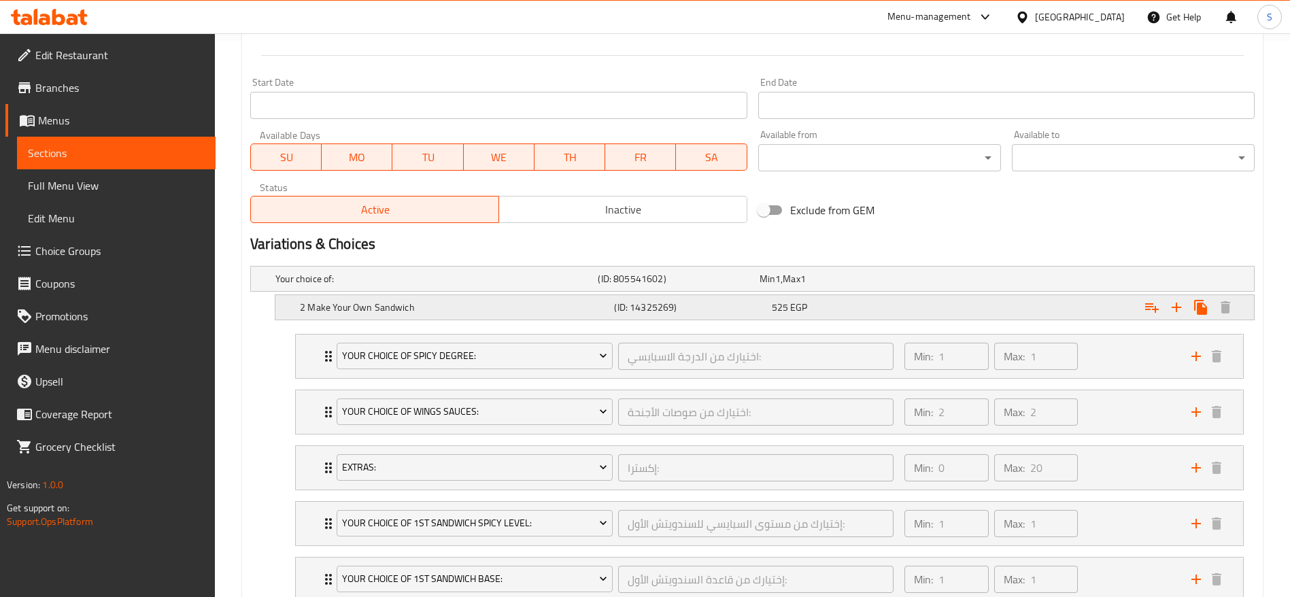
click at [1048, 296] on div "Expand" at bounding box center [1083, 307] width 314 height 30
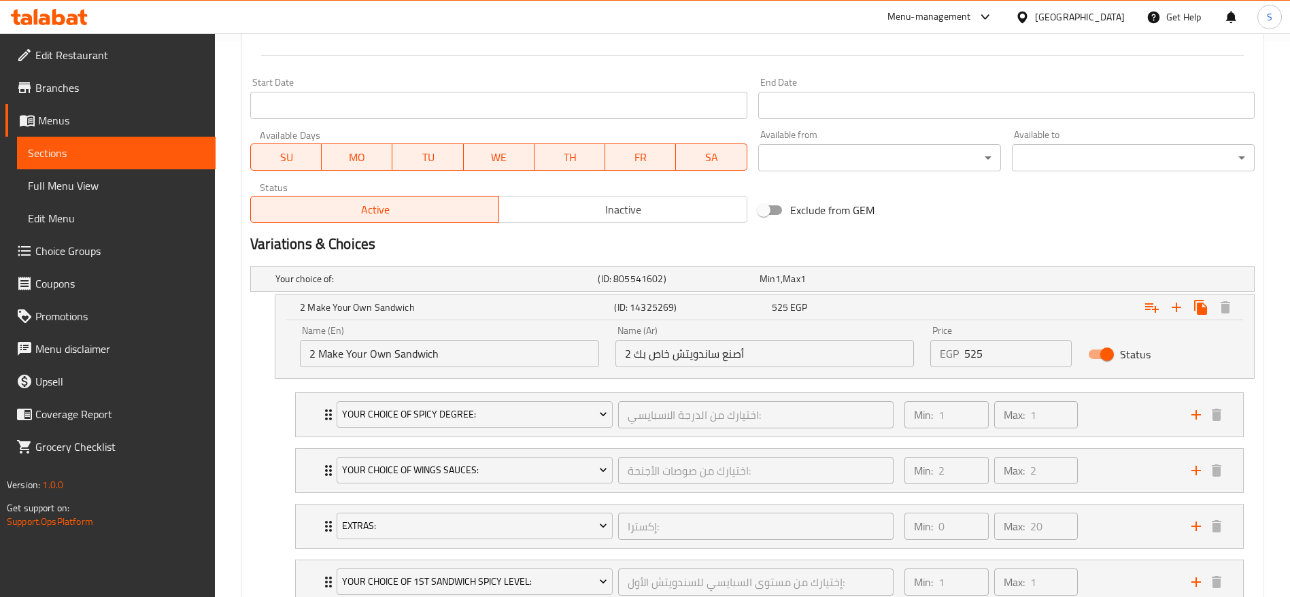
click at [565, 351] on input "2 Make Your Own Sandwich" at bounding box center [449, 353] width 299 height 27
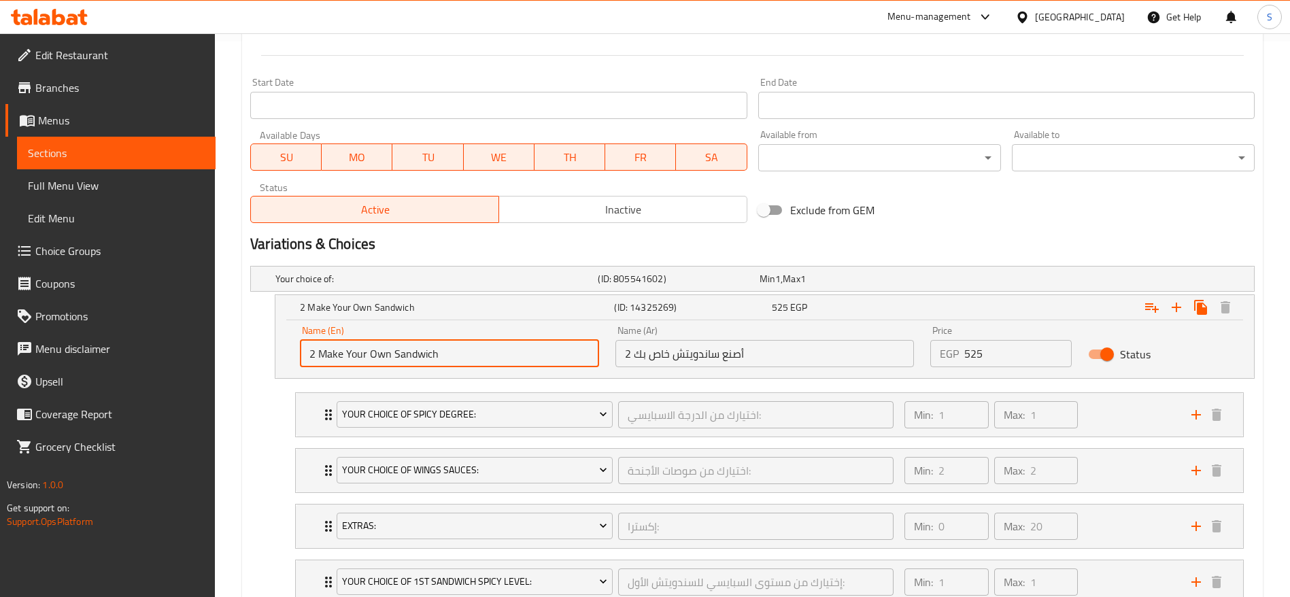
drag, startPoint x: 513, startPoint y: 356, endPoint x: 394, endPoint y: 359, distance: 119.0
click at [394, 359] on input "2 Make Your Own Sandwich" at bounding box center [449, 353] width 299 height 27
click at [662, 360] on input "2 أصنع ساندويتش خاص بك" at bounding box center [764, 353] width 299 height 27
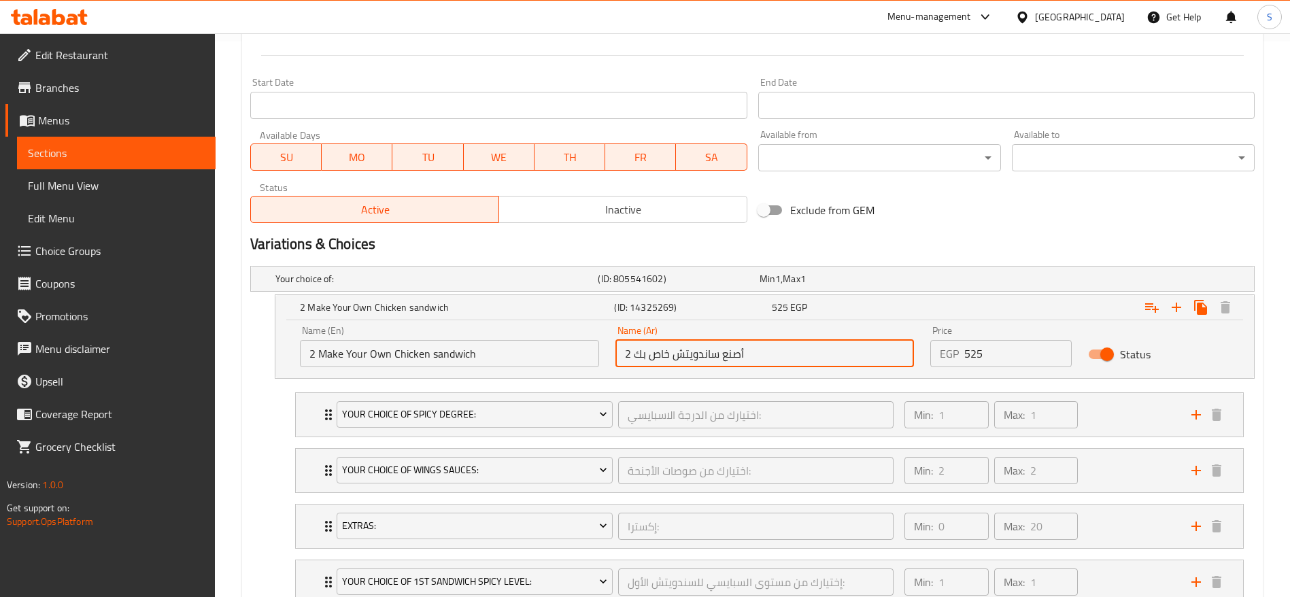
click at [628, 355] on input "2 أصنع ساندويتش خاص بك" at bounding box center [764, 353] width 299 height 27
drag, startPoint x: 627, startPoint y: 348, endPoint x: 635, endPoint y: 381, distance: 34.1
click at [644, 341] on input "2 أصنع ساندويتش خاص بك" at bounding box center [764, 353] width 299 height 27
click at [632, 350] on input "2 أصنع ساندويتش خاص بك" at bounding box center [764, 353] width 299 height 27
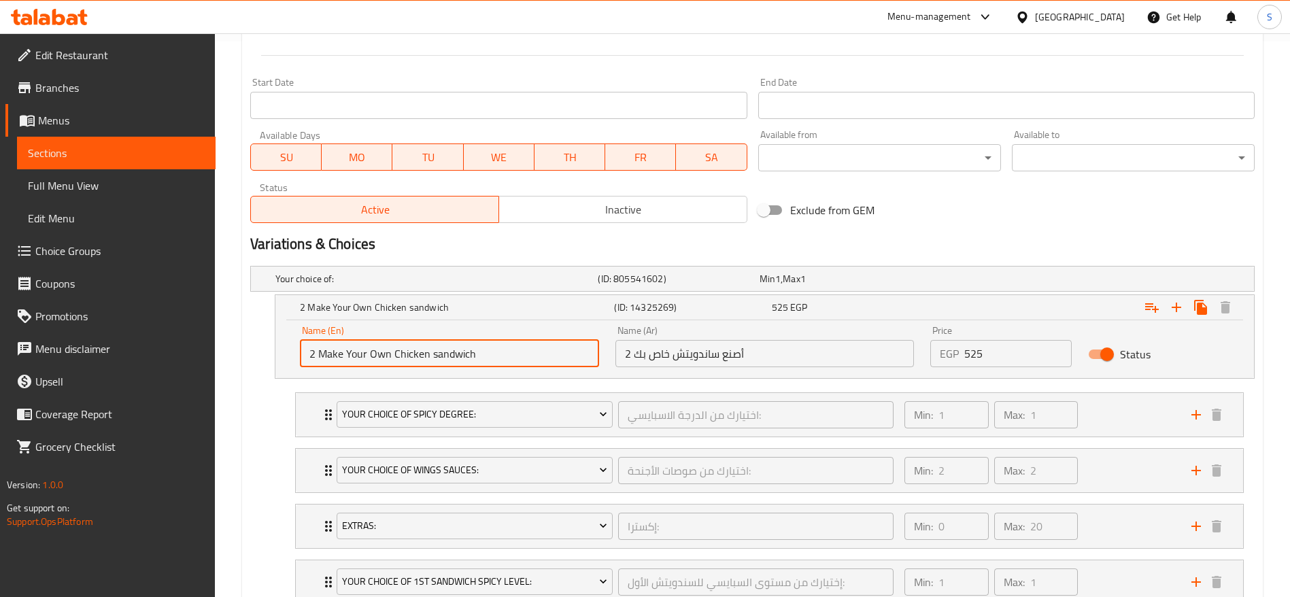
drag, startPoint x: 317, startPoint y: 353, endPoint x: 302, endPoint y: 355, distance: 15.1
click at [302, 355] on input "2 Make Your Own Chicken sandwich" at bounding box center [449, 353] width 299 height 27
type input "Make Your Own Chicken sandwich"
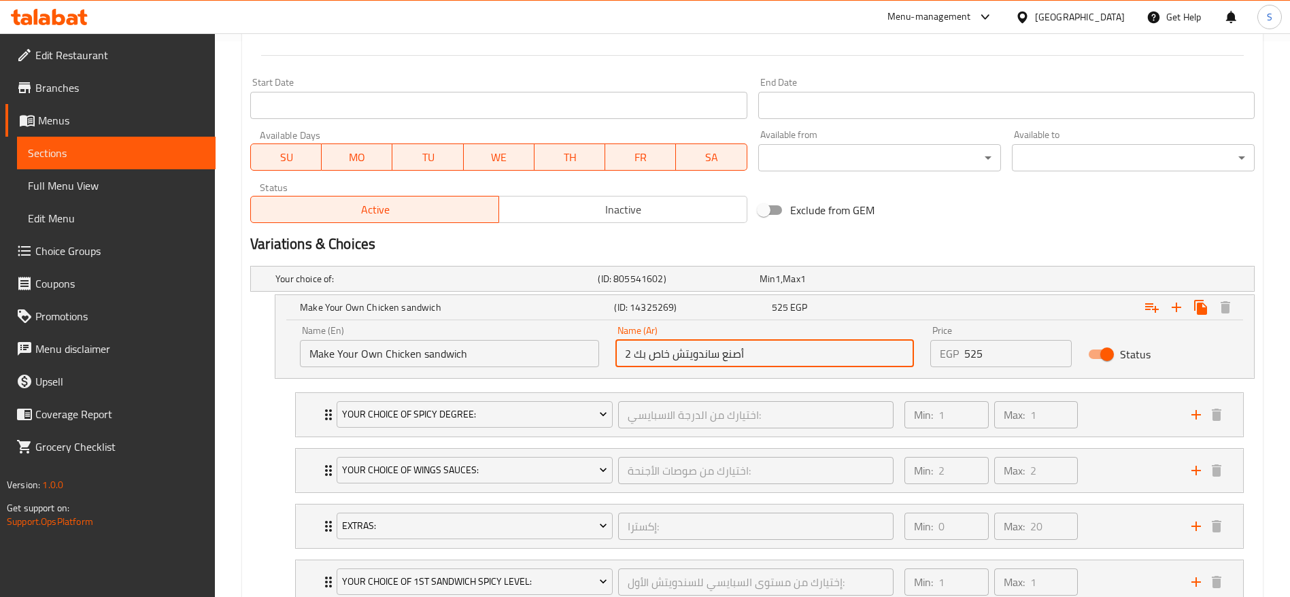
drag, startPoint x: 629, startPoint y: 353, endPoint x: 618, endPoint y: 356, distance: 11.1
click at [618, 356] on input "2 أصنع ساندويتش خاص بك" at bounding box center [764, 353] width 299 height 27
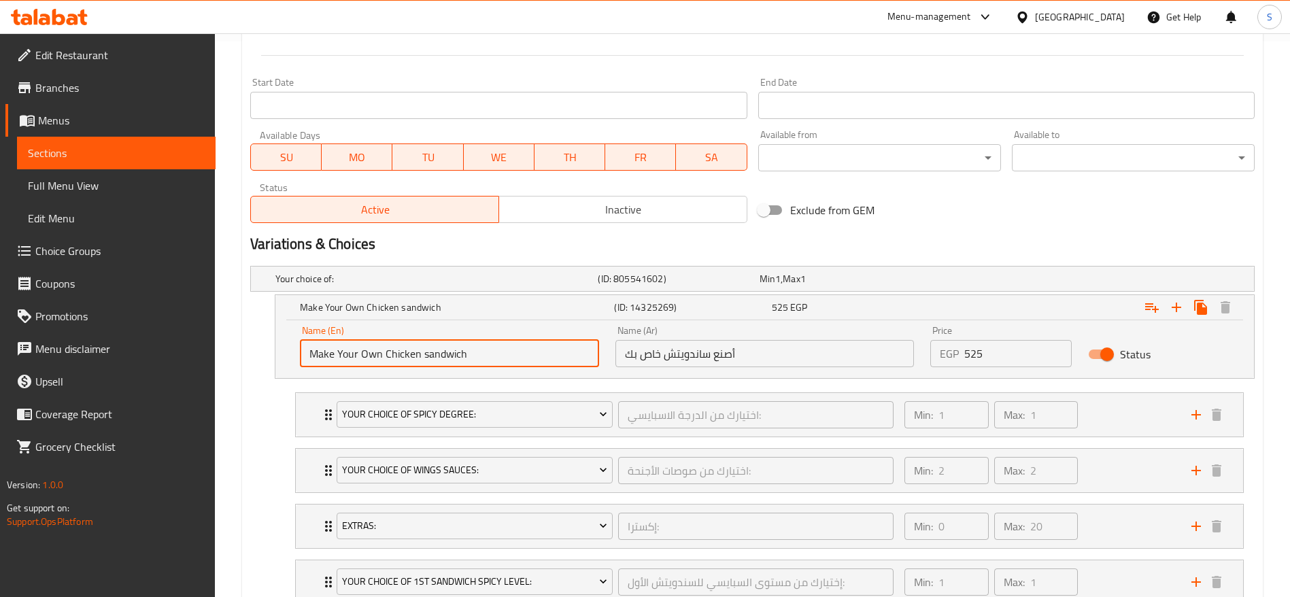
drag, startPoint x: 482, startPoint y: 363, endPoint x: 264, endPoint y: 356, distance: 218.3
click at [264, 356] on div "Make Your Own Chicken sandwich (ID: 14325269) 525 EGP Name (En) Make Your Own C…" at bounding box center [752, 336] width 1004 height 84
click at [725, 341] on input "أصنع ساندويتش خاص بك" at bounding box center [764, 353] width 299 height 27
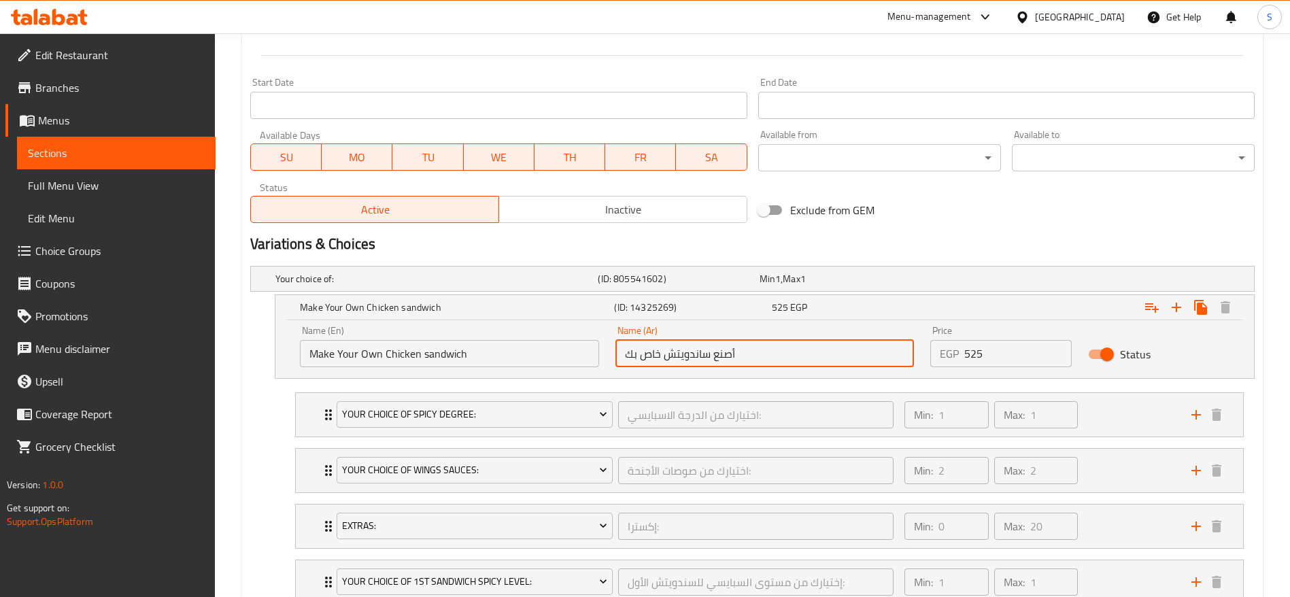
drag, startPoint x: 753, startPoint y: 349, endPoint x: 592, endPoint y: 338, distance: 160.8
click at [592, 338] on div "Name (En) Make Your Own Chicken sandwich Name (En) Name (Ar) أصنع ساندويتش خاص …" at bounding box center [765, 346] width 946 height 58
paste input "Make Your Own Chicken sandwich"
type input "أصنع ساندويتش خاص بك"
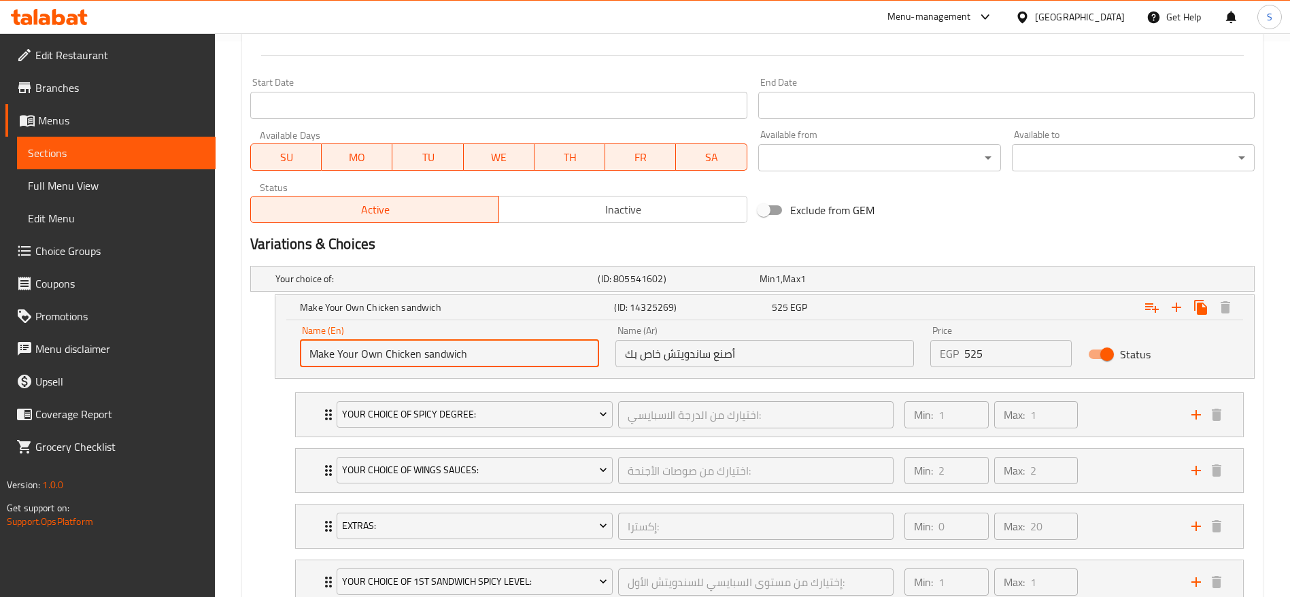
click at [313, 357] on input "Make Your Own Chicken sandwich" at bounding box center [449, 353] width 299 height 27
type input "2 Make Your Own Chicken sandwich"
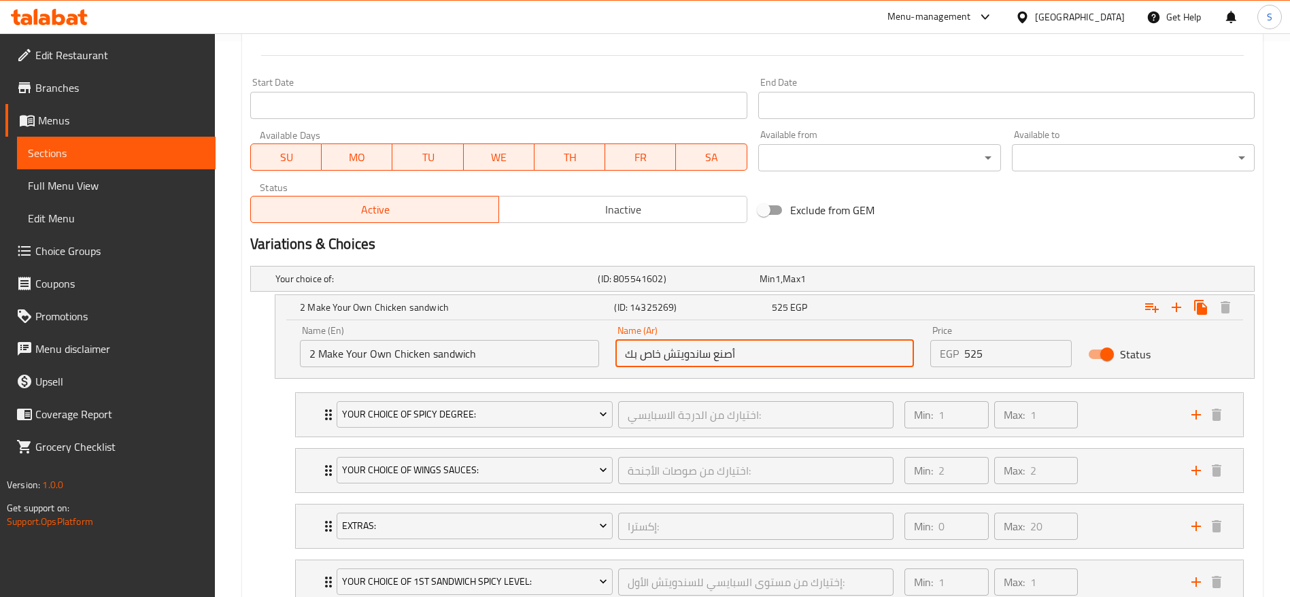
click at [684, 351] on input "أصنع ساندويتش خاص بك" at bounding box center [764, 353] width 299 height 27
click at [663, 356] on input "أصنع ساندويتش خاص بك" at bounding box center [764, 353] width 299 height 27
paste input "اندويتش الدجاج"
drag, startPoint x: 698, startPoint y: 353, endPoint x: 738, endPoint y: 356, distance: 40.2
click at [738, 356] on input "أصنع ساندويتش ساندويتش الدجاج خاص بك" at bounding box center [764, 353] width 299 height 27
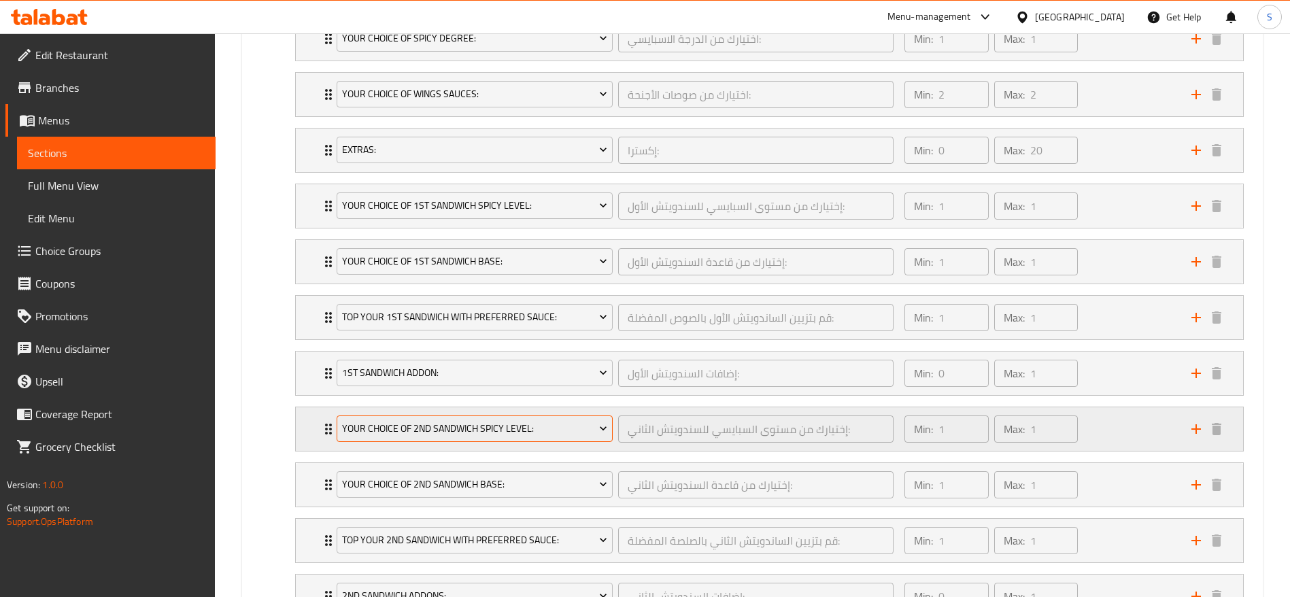
scroll to position [963, 0]
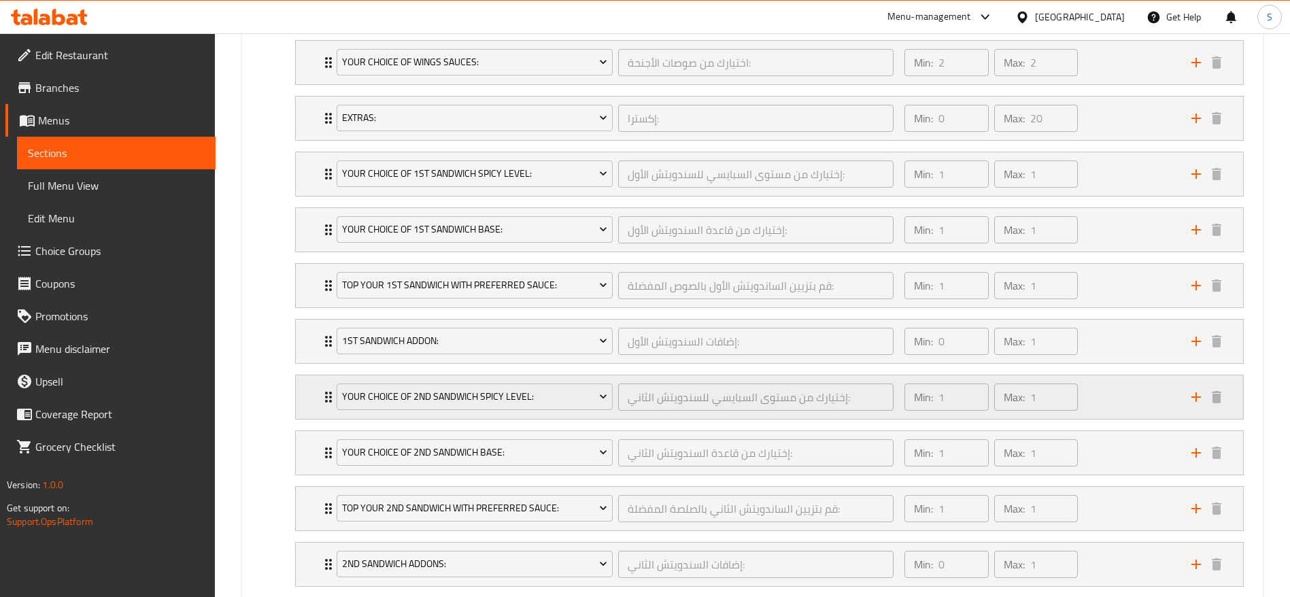
click at [1111, 398] on div "Min: 1 ​ Max: 1 ​" at bounding box center [1039, 397] width 287 height 44
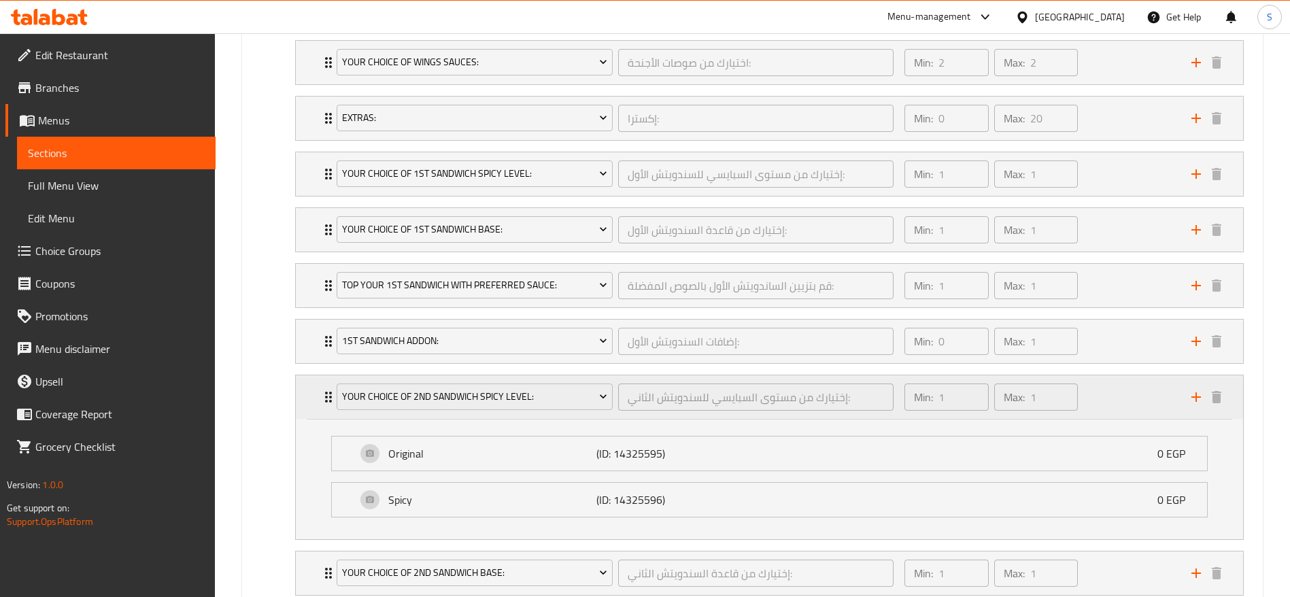
click at [1109, 399] on div "Min: 1 ​ Max: 1 ​" at bounding box center [1039, 397] width 287 height 44
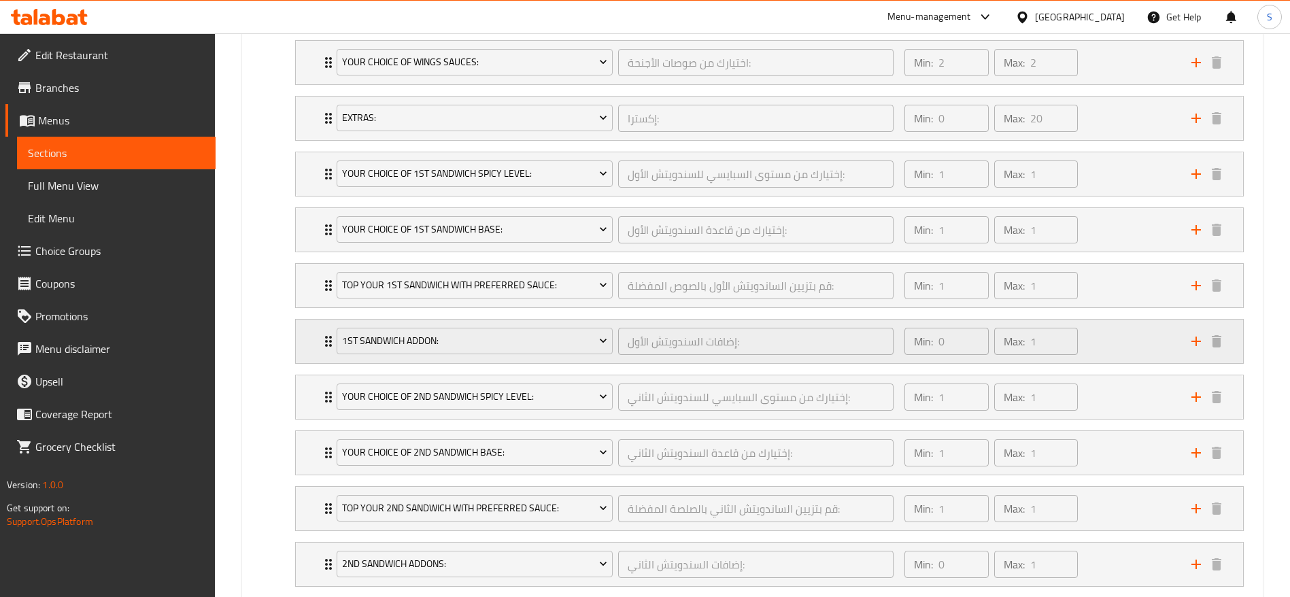
click at [1105, 347] on div "Min: 0 ​ Max: 1 ​" at bounding box center [1039, 342] width 287 height 44
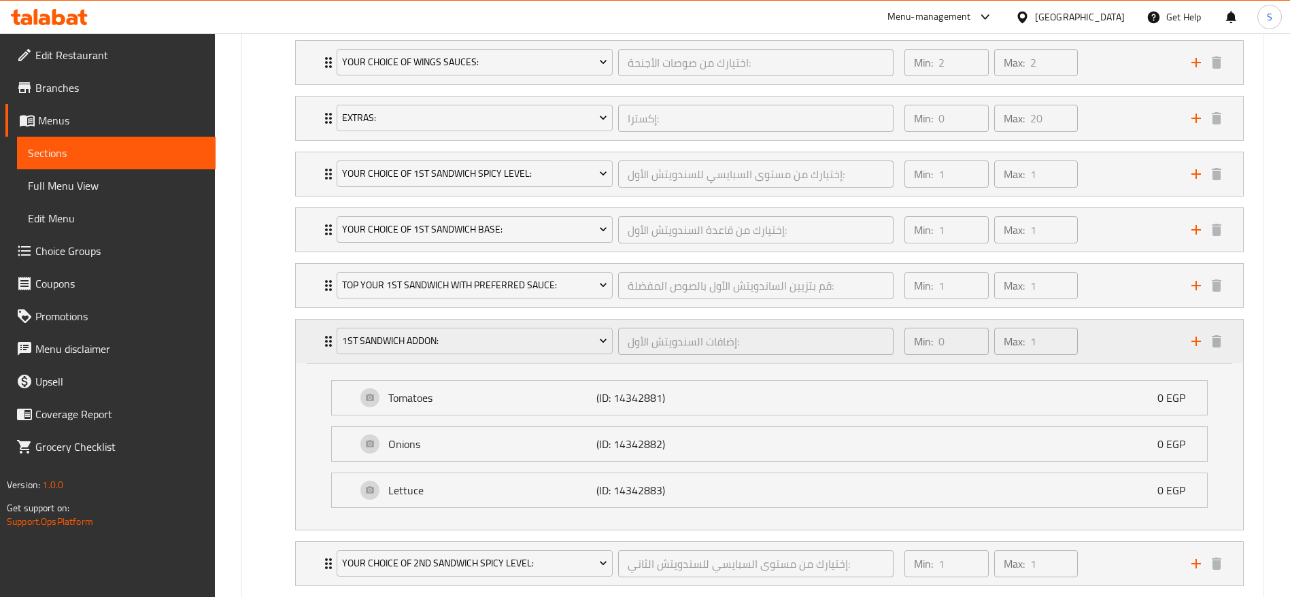
click at [1105, 347] on div "Min: 0 ​ Max: 1 ​" at bounding box center [1039, 342] width 287 height 44
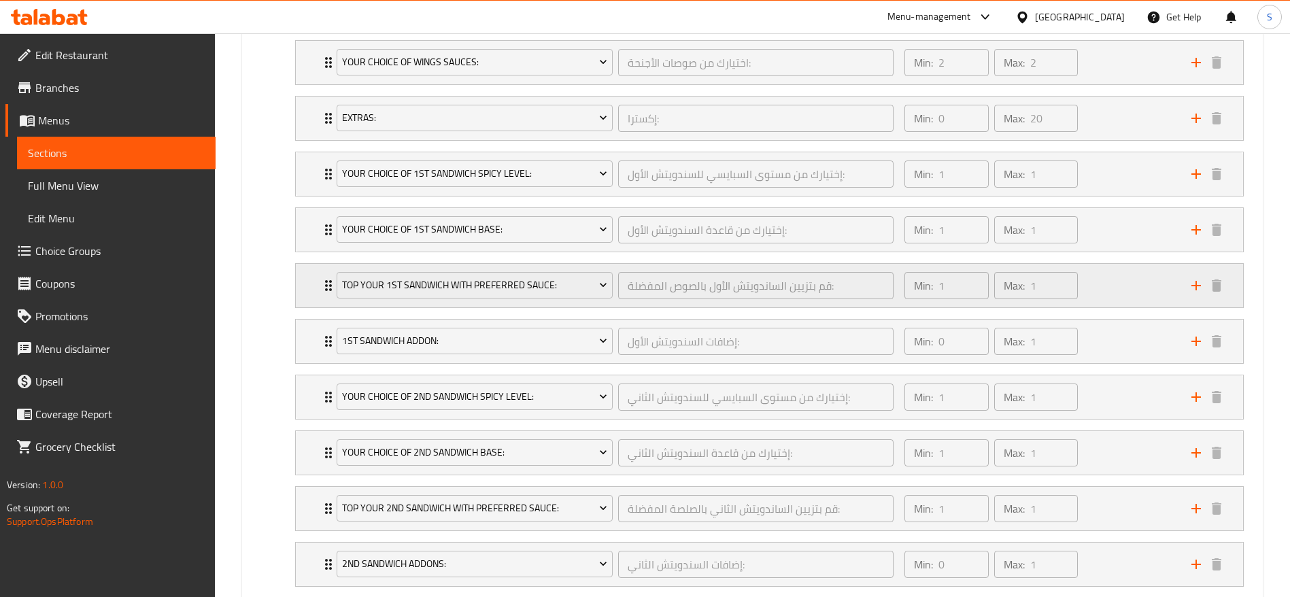
click at [1105, 289] on div "Min: 1 ​ Max: 1 ​" at bounding box center [1039, 286] width 287 height 44
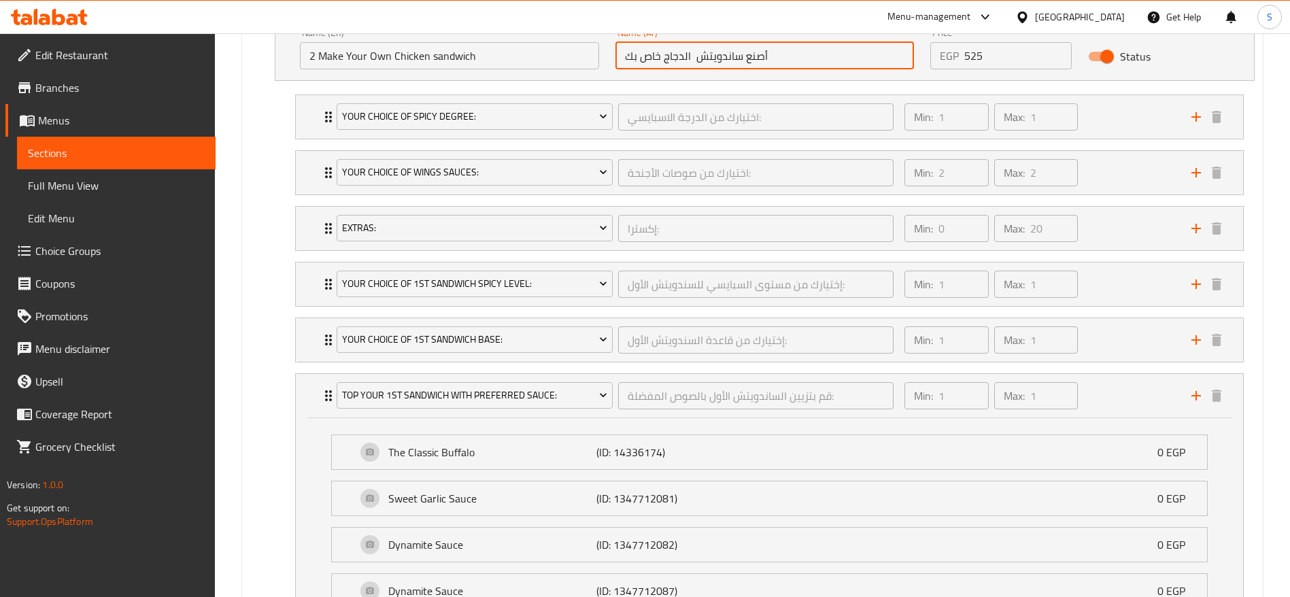
scroll to position [631, 0]
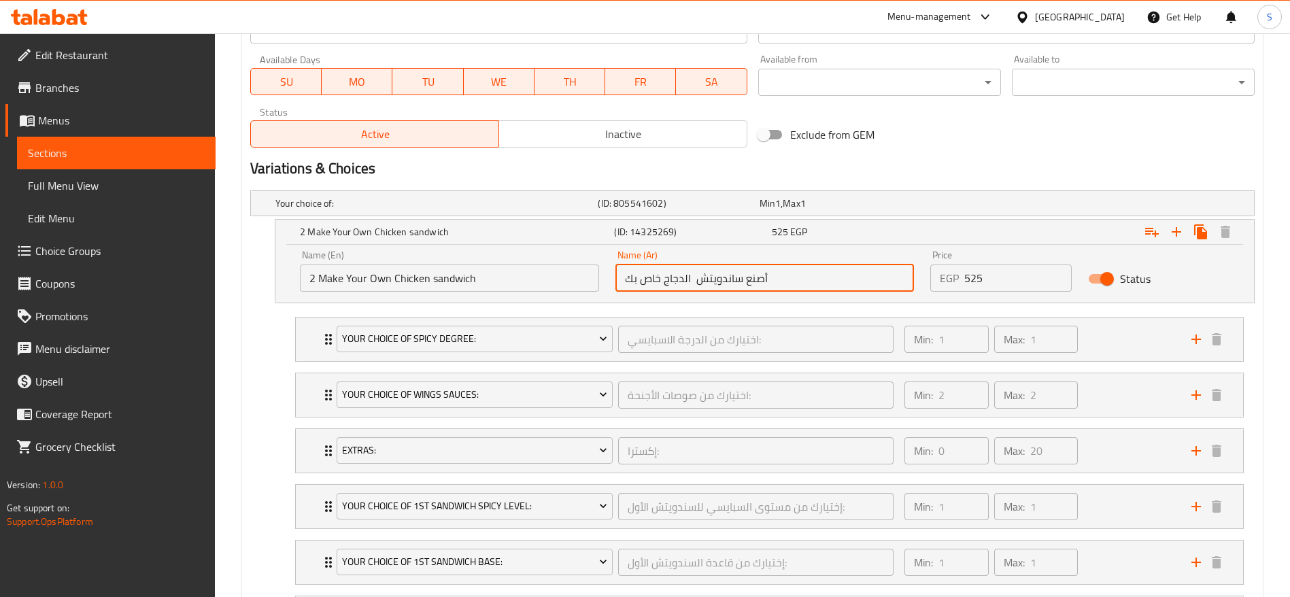
click at [791, 271] on input "أصنع ساندويتش الدجاج خاص بك" at bounding box center [764, 277] width 299 height 27
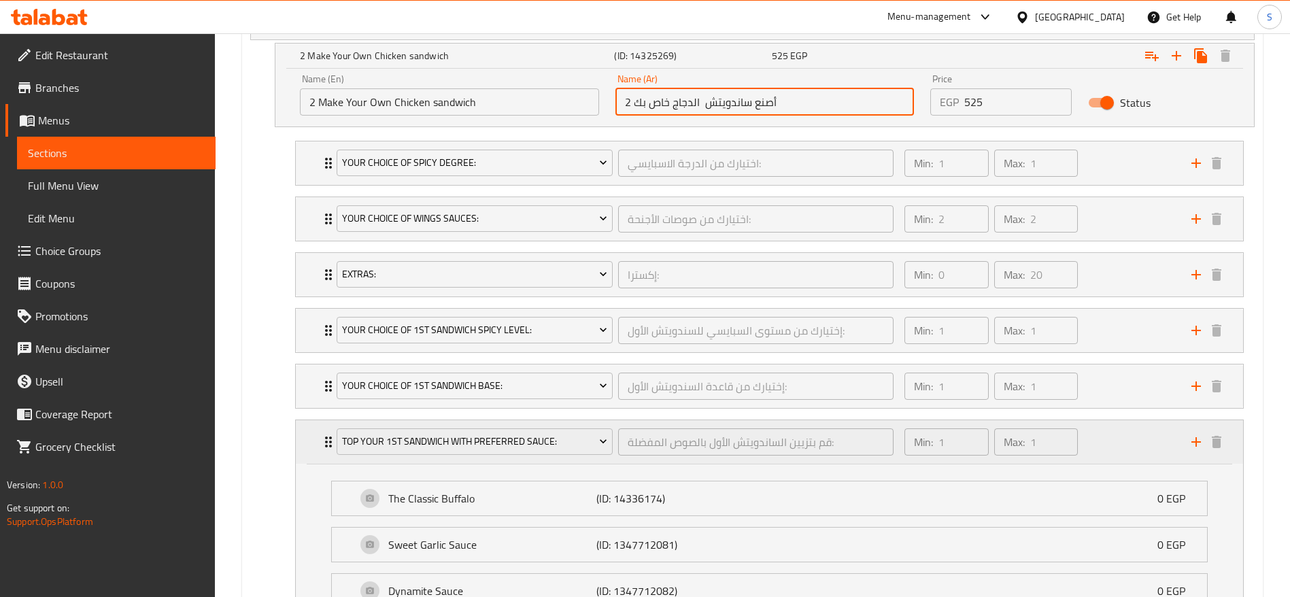
scroll to position [835, 0]
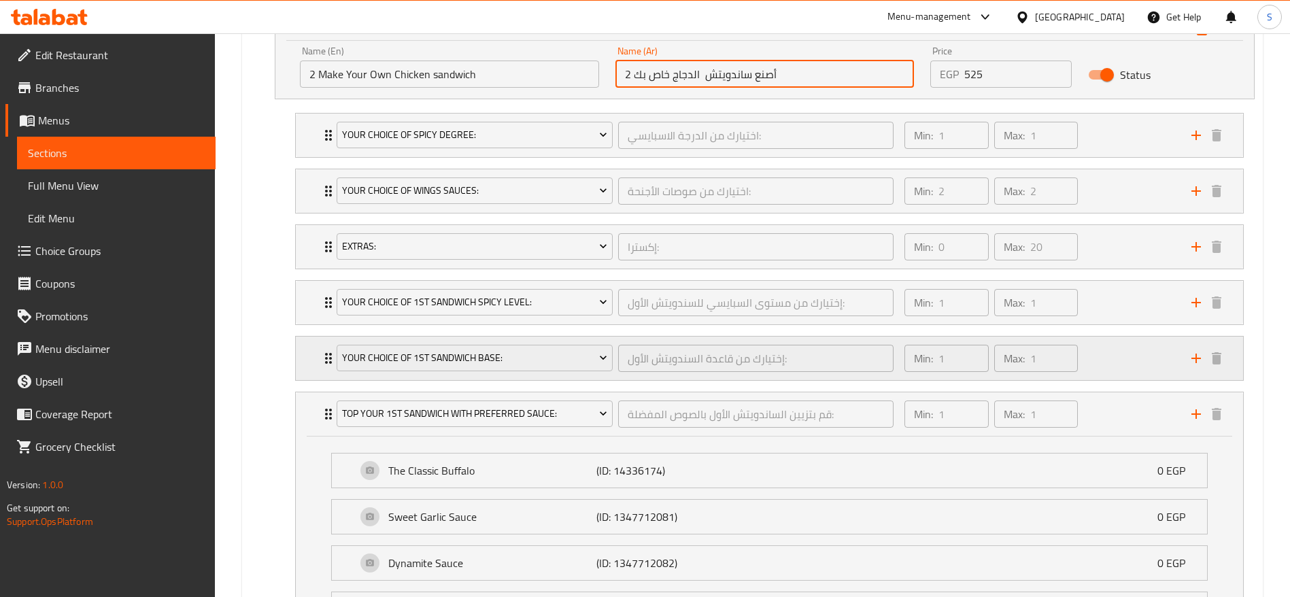
click at [1119, 347] on div "Min: 1 ​ Max: 1 ​" at bounding box center [1039, 359] width 287 height 44
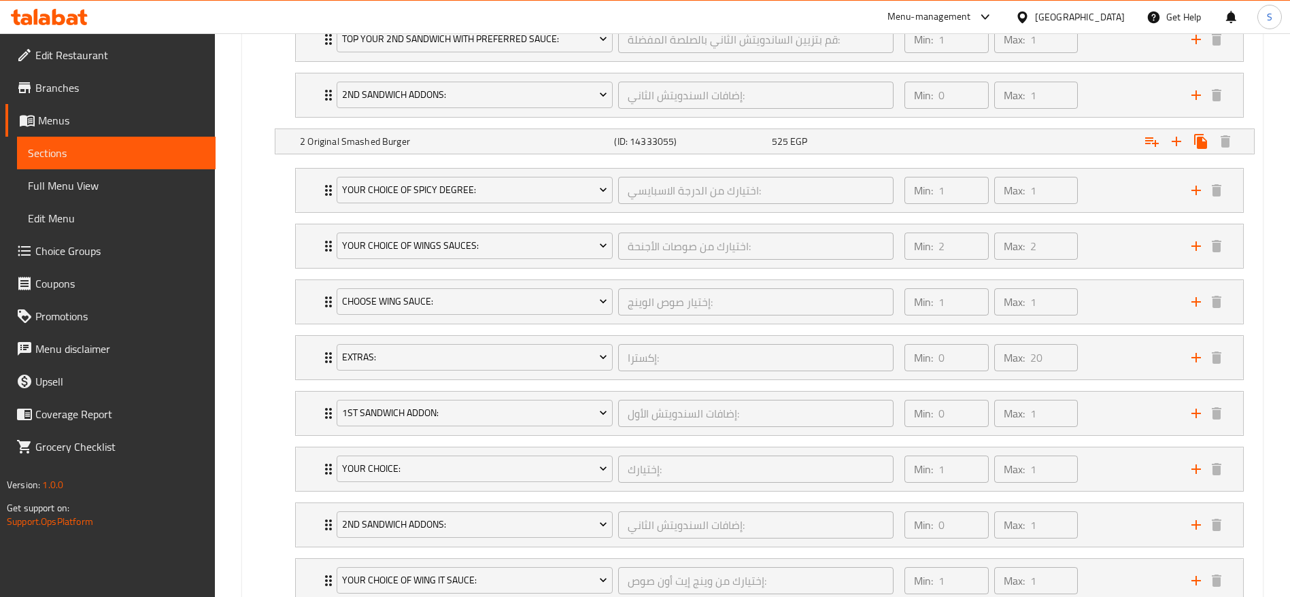
scroll to position [2327, 0]
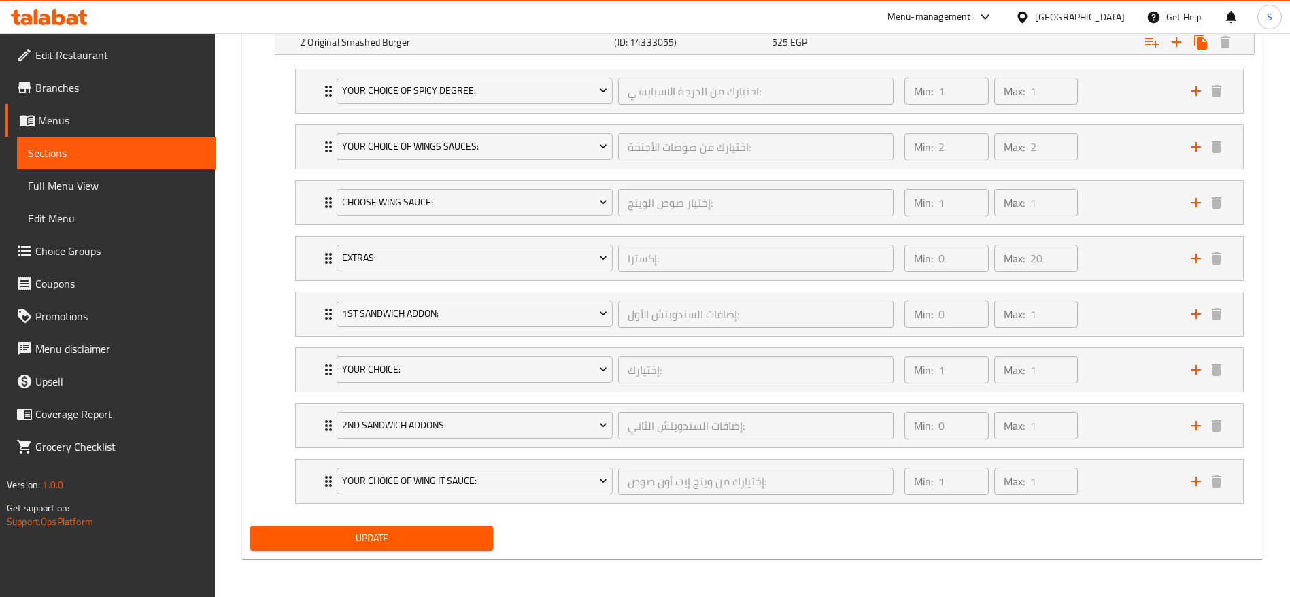
type input "أصنع ساندويتش الدجاج خاص بك 2"
click at [381, 536] on span "Update" at bounding box center [371, 538] width 221 height 17
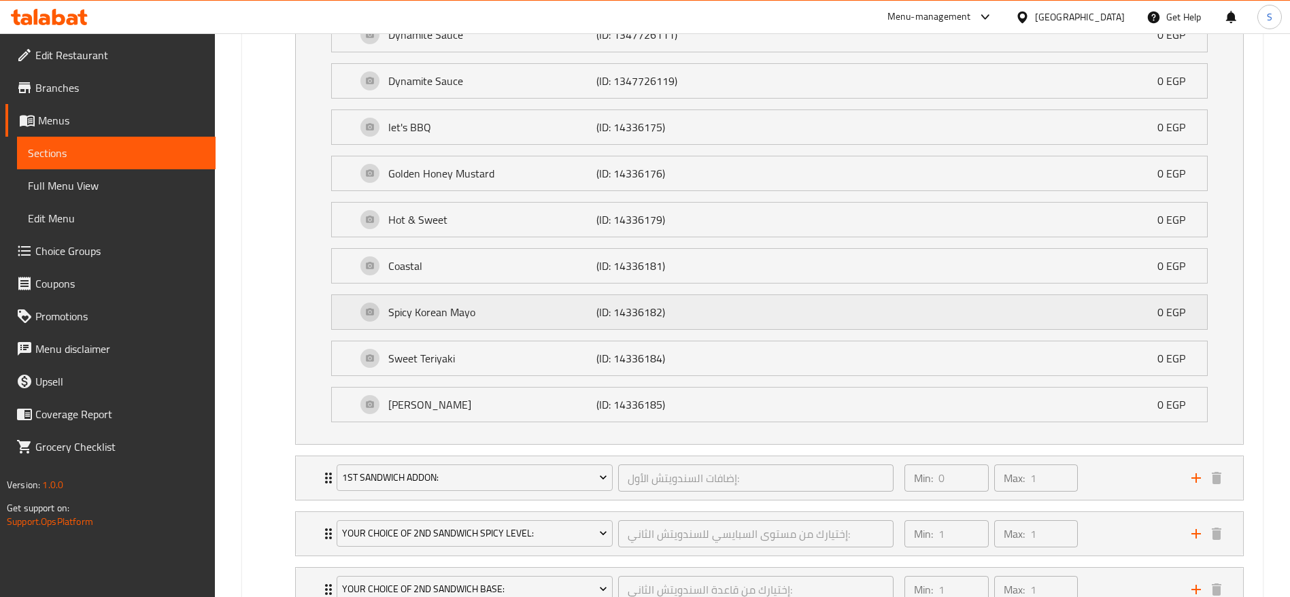
scroll to position [1613, 0]
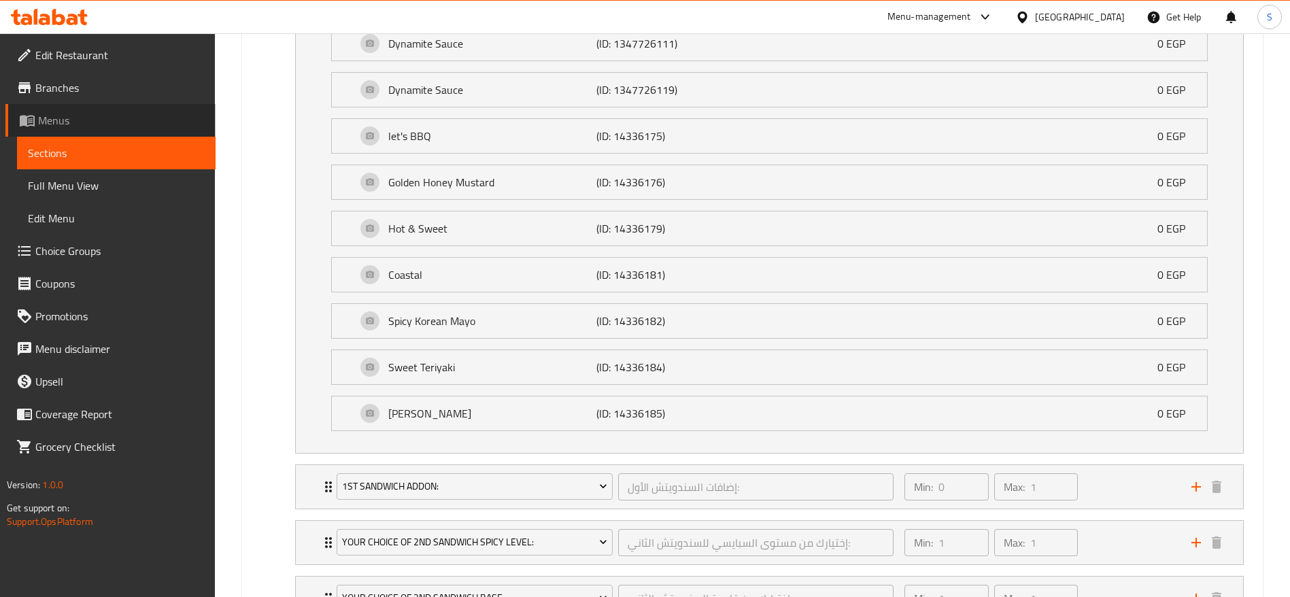
click at [135, 120] on span "Menus" at bounding box center [121, 120] width 167 height 16
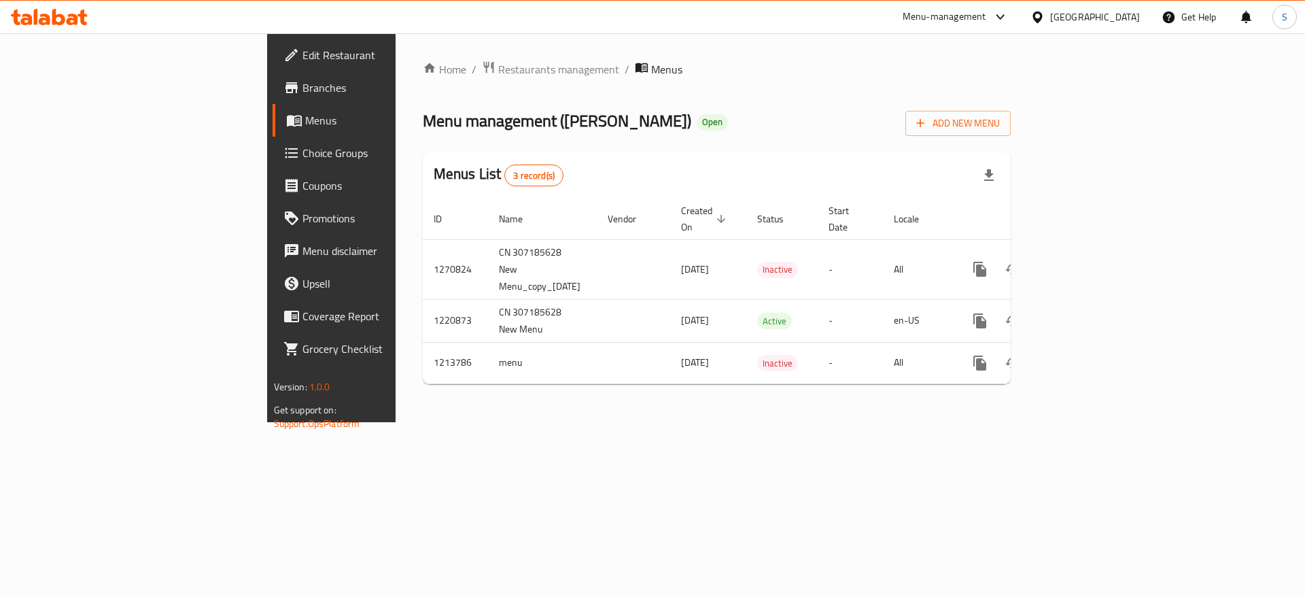
click at [70, 21] on icon at bounding box center [73, 20] width 12 height 12
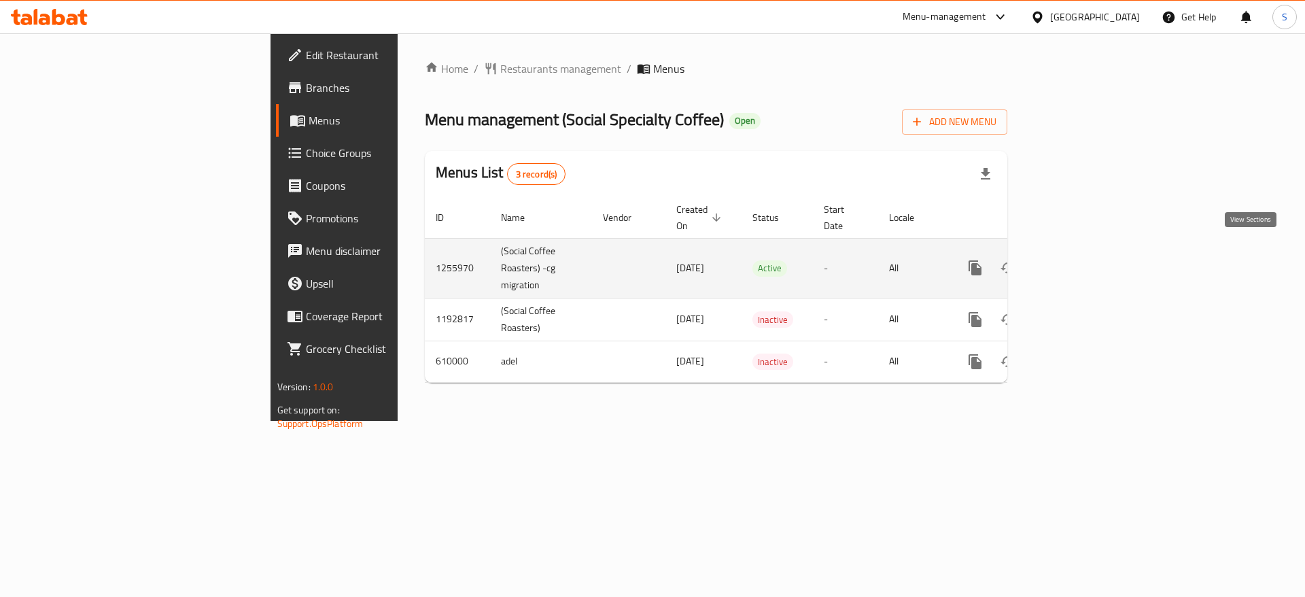
click at [1082, 260] on icon "enhanced table" at bounding box center [1073, 268] width 16 height 16
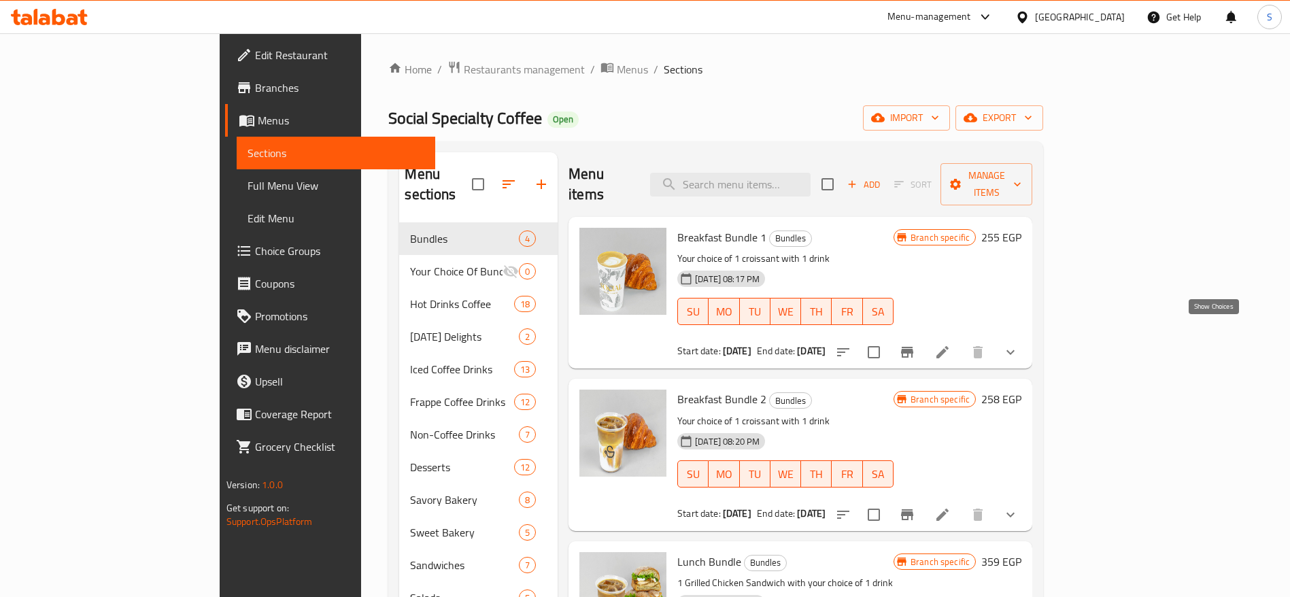
click at [1018, 344] on icon "show more" at bounding box center [1010, 352] width 16 height 16
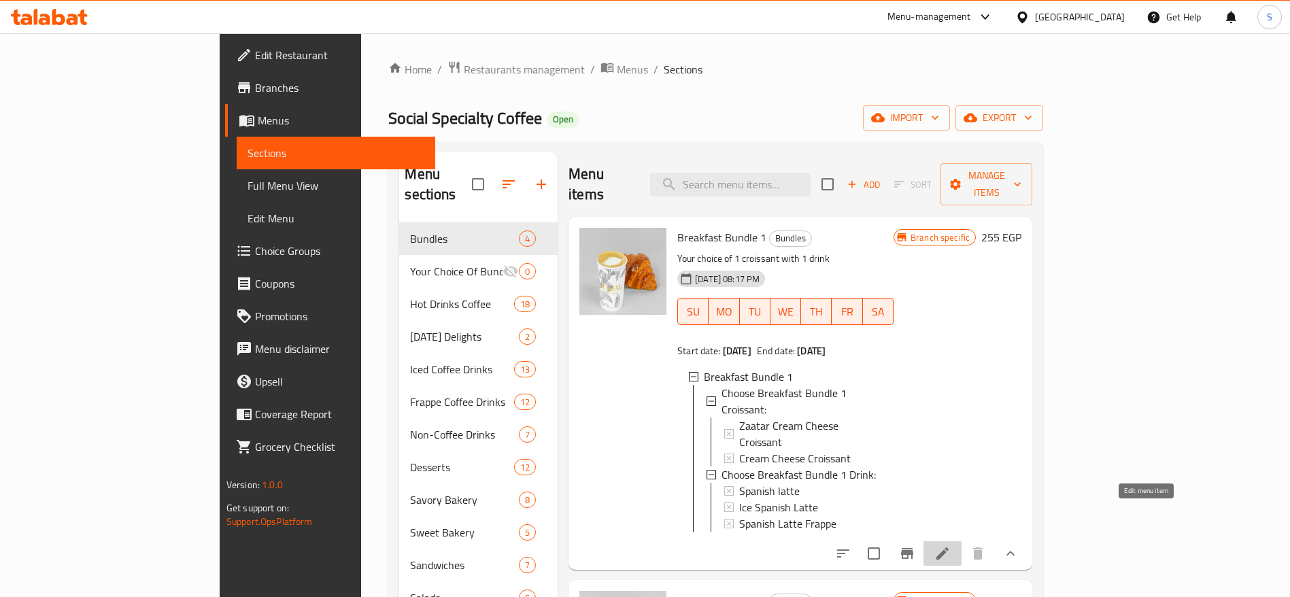
click at [948, 547] on icon at bounding box center [942, 553] width 12 height 12
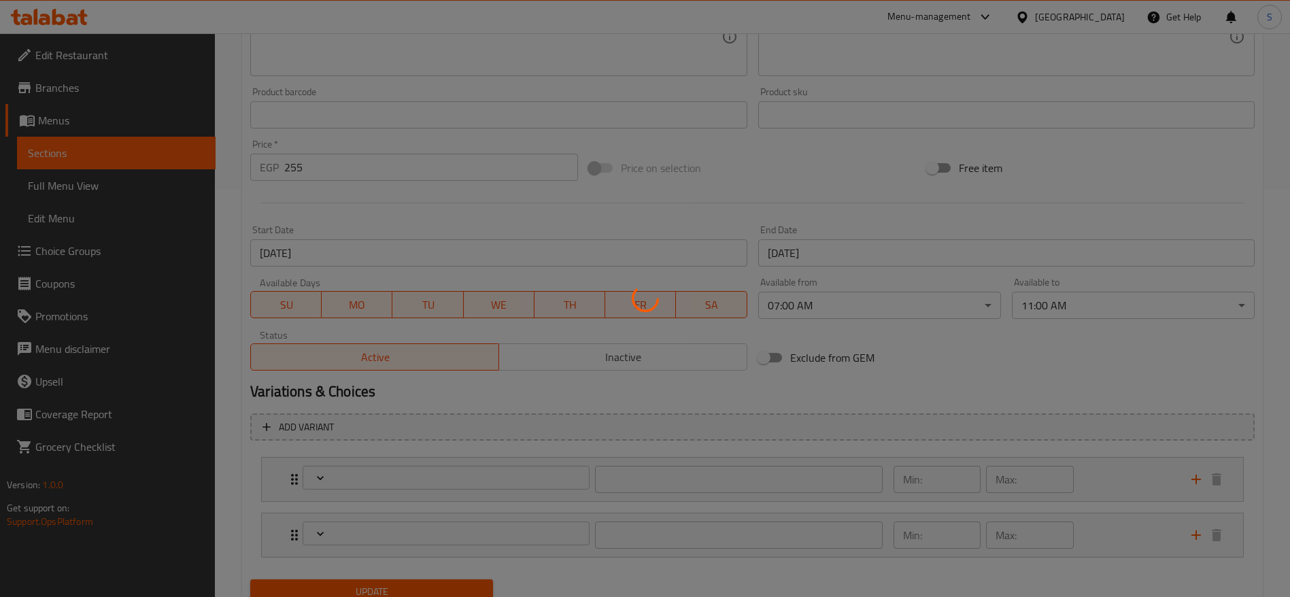
type input "إختر كرواسون وجبة الإفطار 1:"
type input "1"
type input "إختر مشروب وجبة الإفطار 1:"
type input "1"
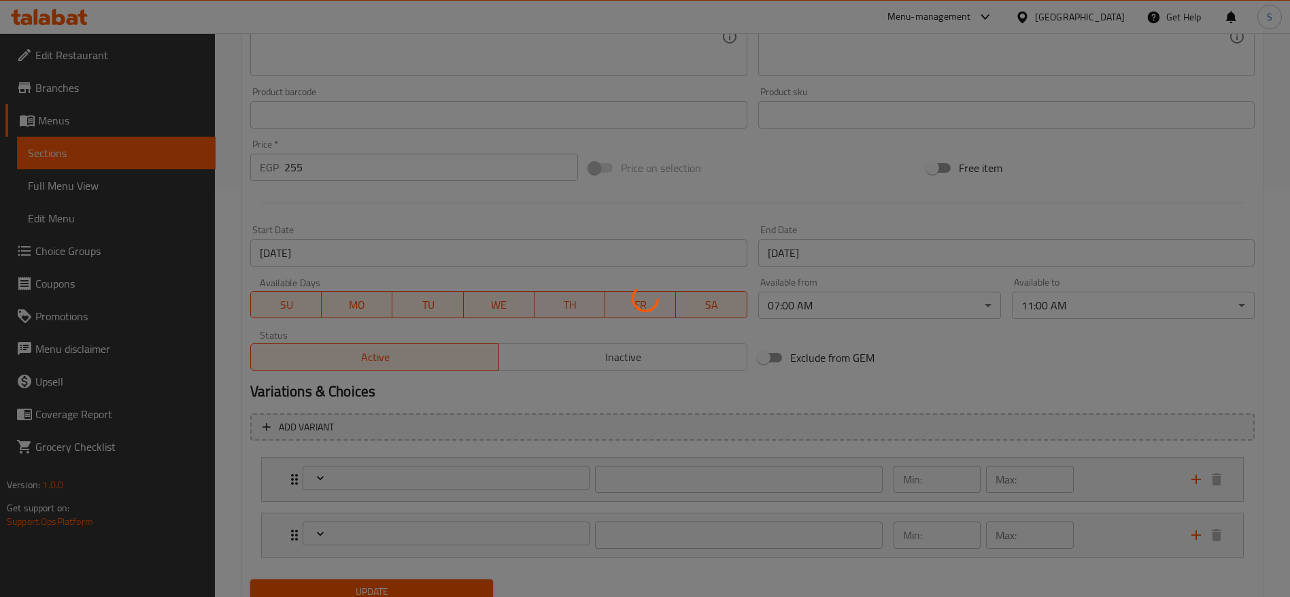
type input "1"
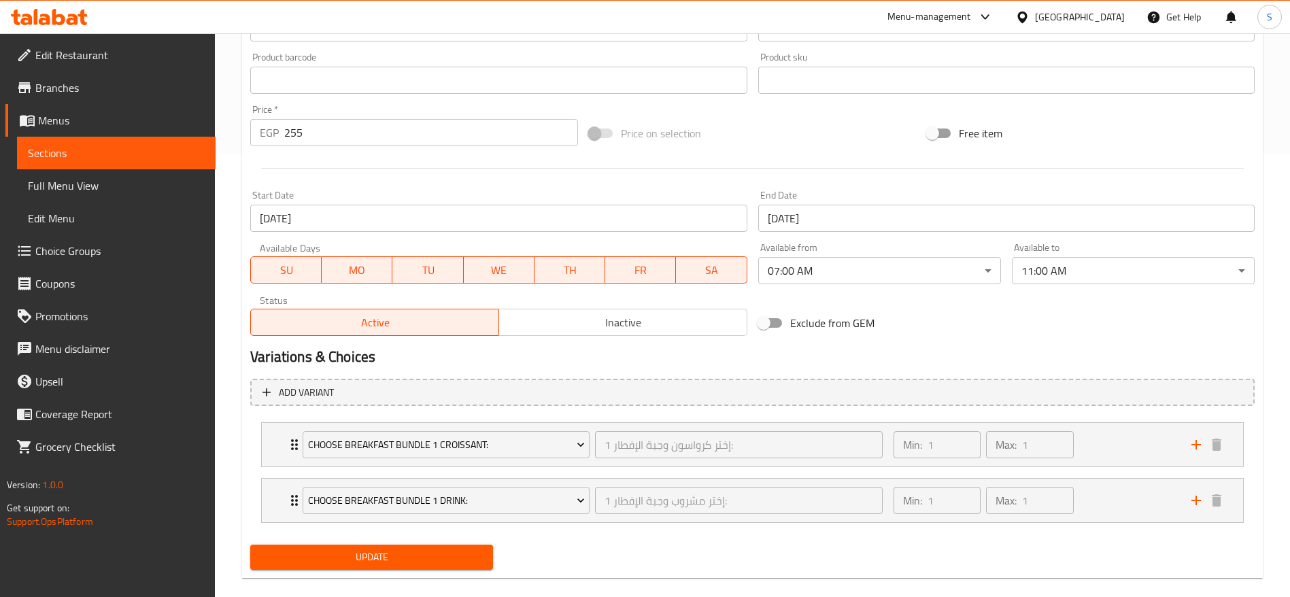
scroll to position [462, 0]
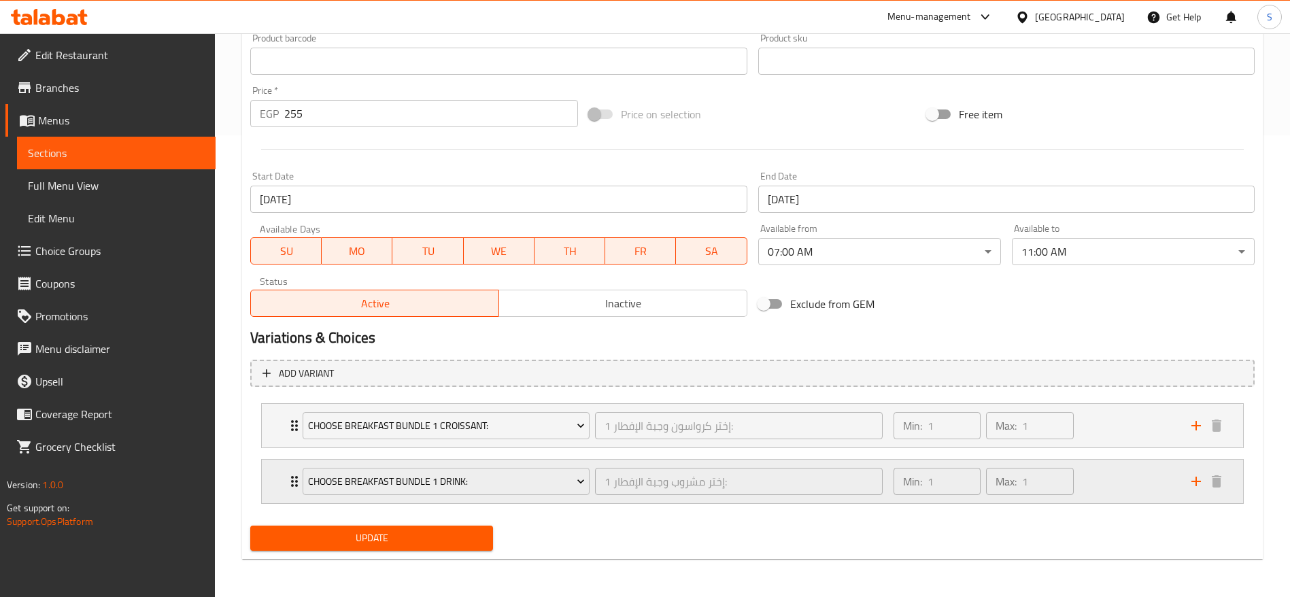
click at [1156, 496] on div "Min: 1 ​ Max: 1 ​" at bounding box center [1034, 482] width 298 height 44
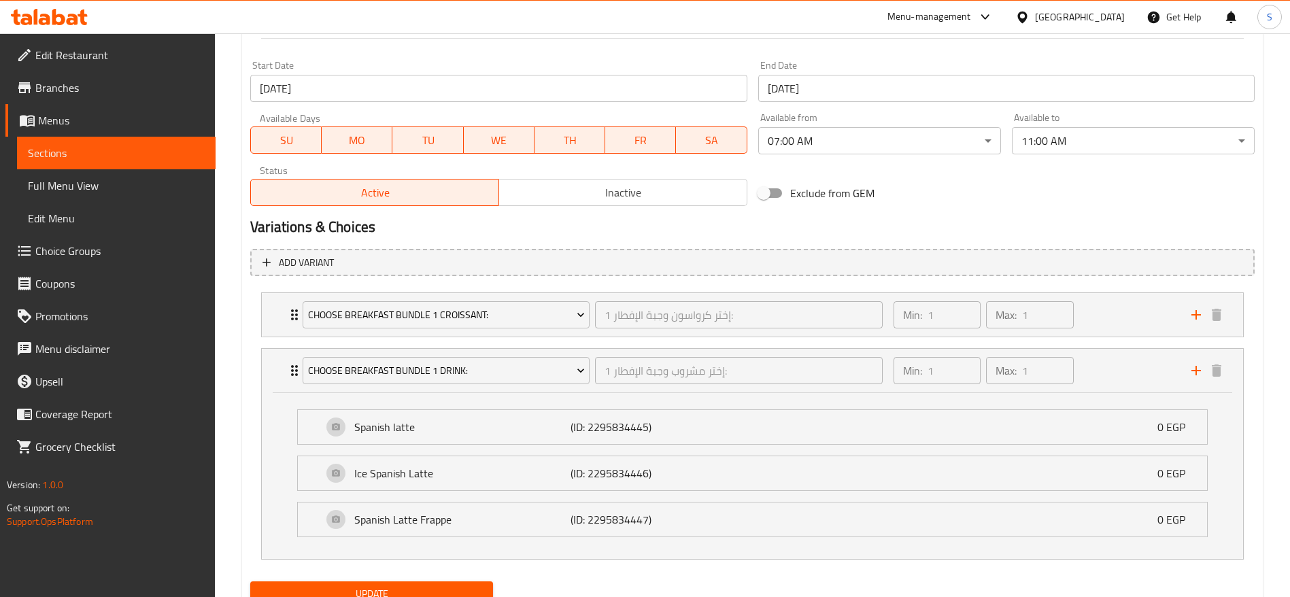
scroll to position [628, 0]
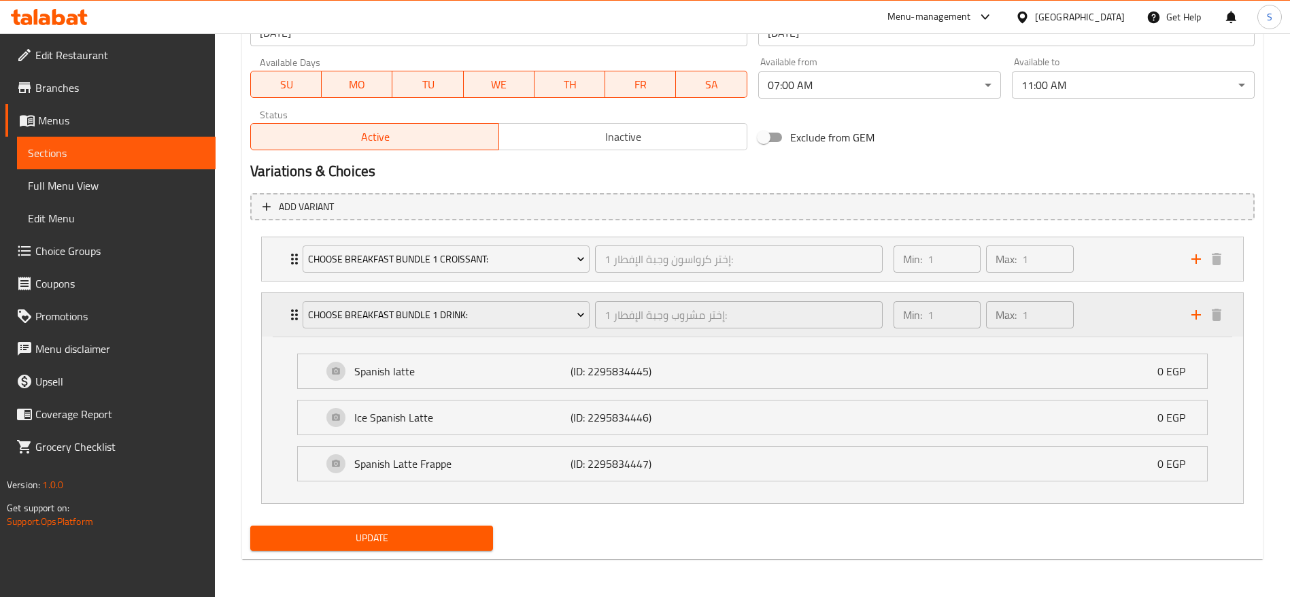
click at [1196, 327] on div "Choose Breakfast Bundle 1 Drink: إختر مشروب وجبة الإفطار 1: ​ Min: 1 ​ Max: 1 ​" at bounding box center [756, 315] width 940 height 44
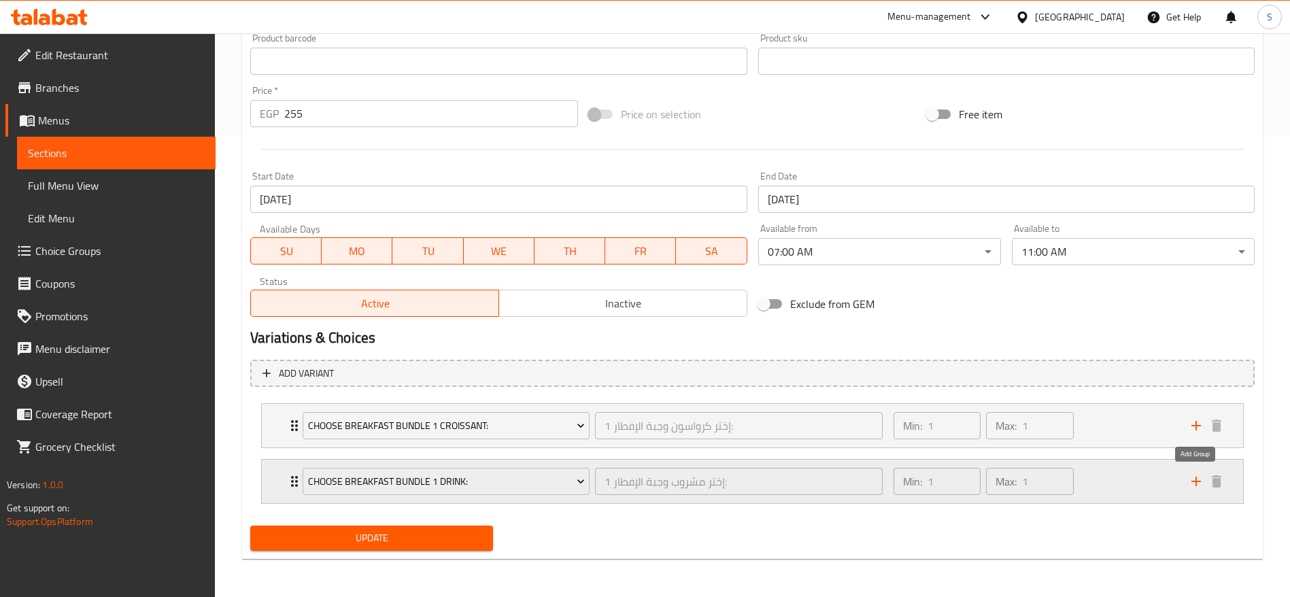
click at [1196, 481] on icon "add" at bounding box center [1196, 482] width 10 height 10
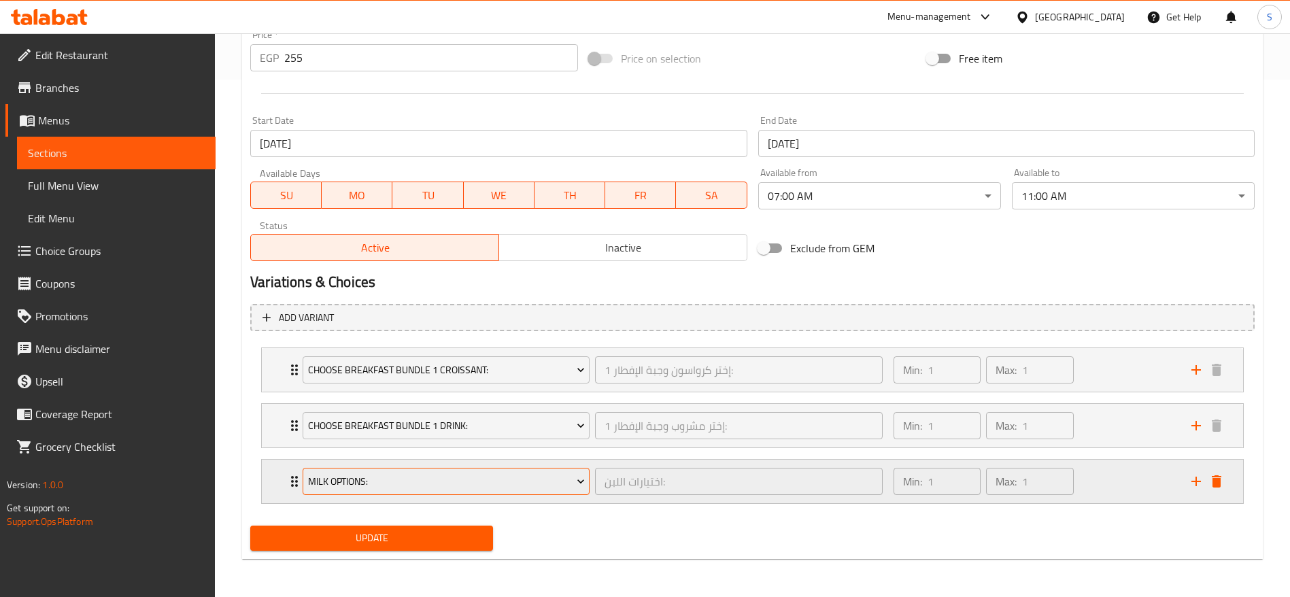
click at [426, 477] on span "Milk Options:" at bounding box center [446, 481] width 277 height 17
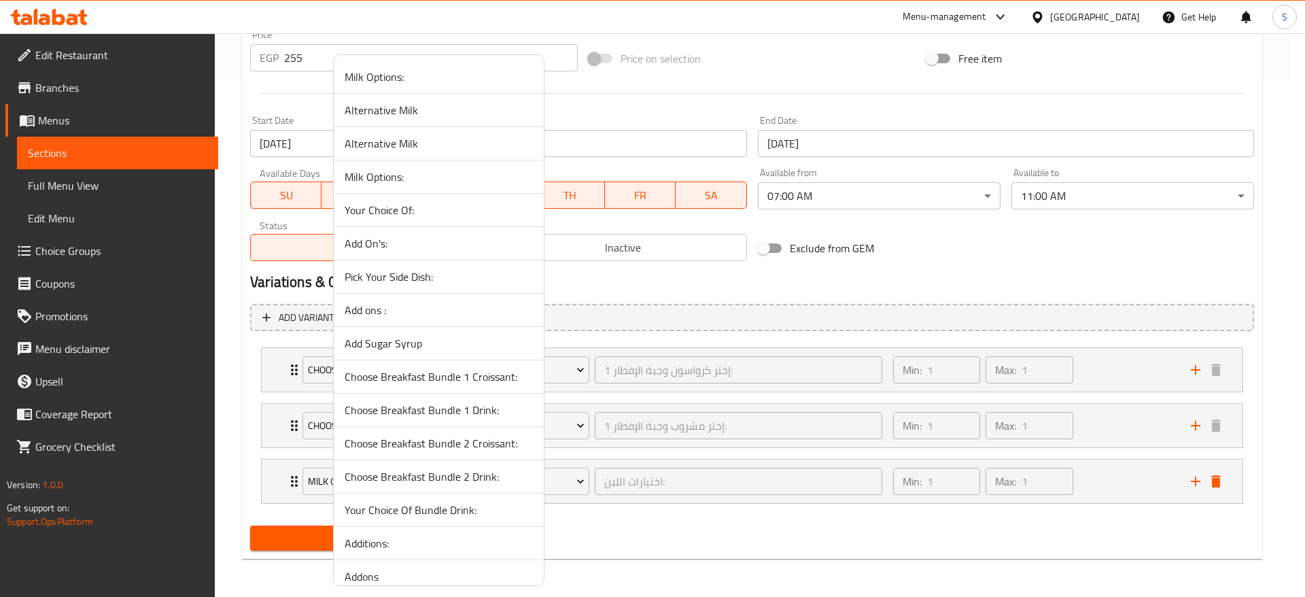
click at [672, 532] on div at bounding box center [652, 298] width 1305 height 597
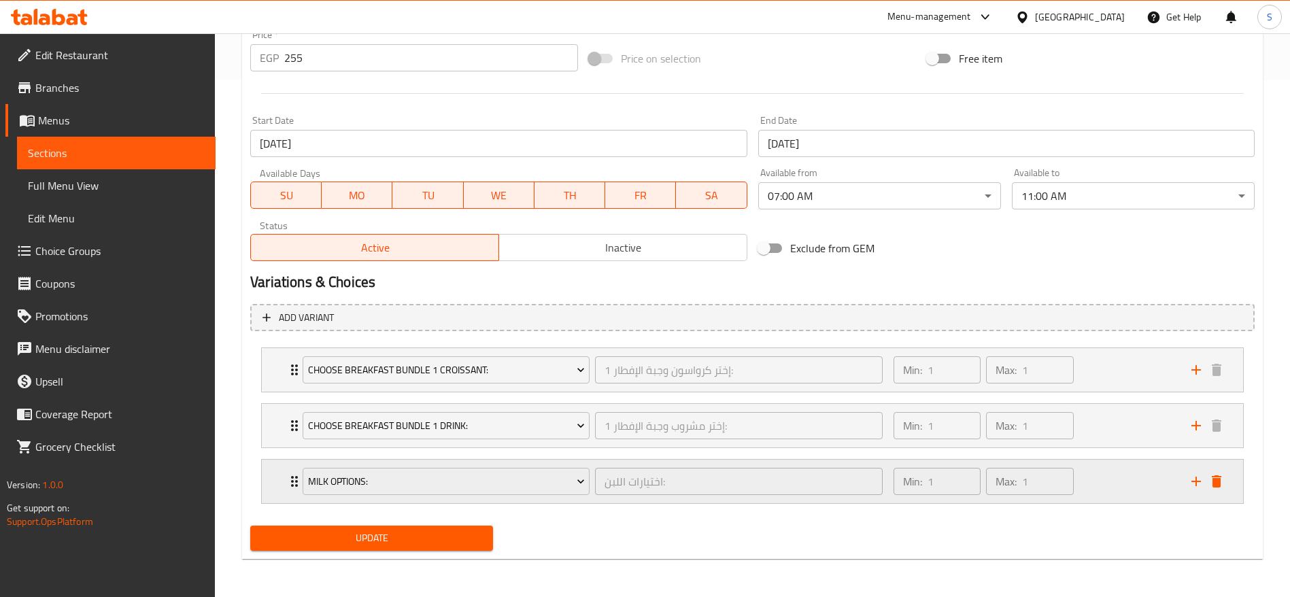
click at [1111, 491] on div "Min: 1 ​ Max: 1 ​" at bounding box center [1034, 482] width 298 height 44
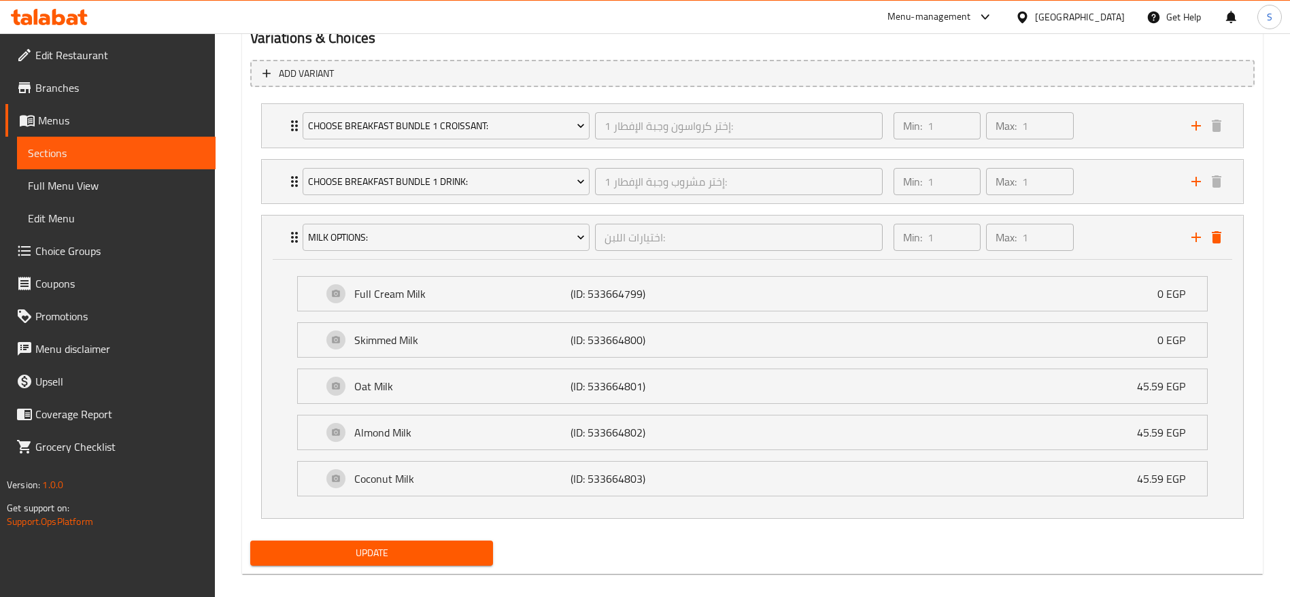
scroll to position [776, 0]
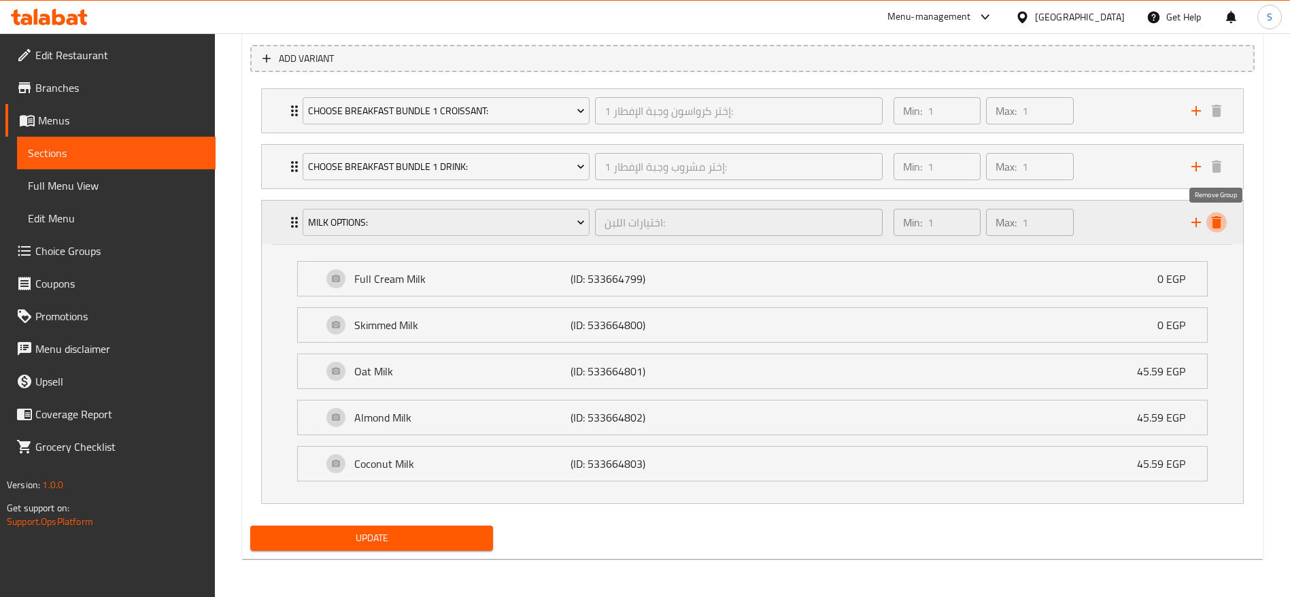
click at [1214, 215] on icon "delete" at bounding box center [1216, 222] width 16 height 16
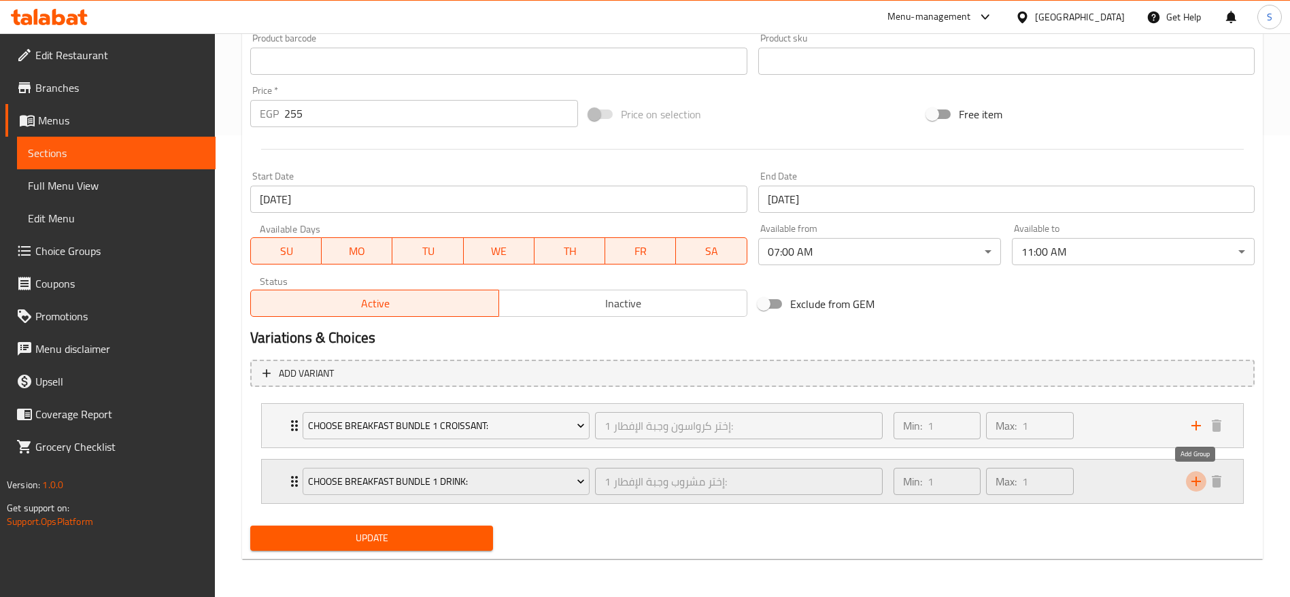
click at [1194, 483] on icon "add" at bounding box center [1196, 481] width 16 height 16
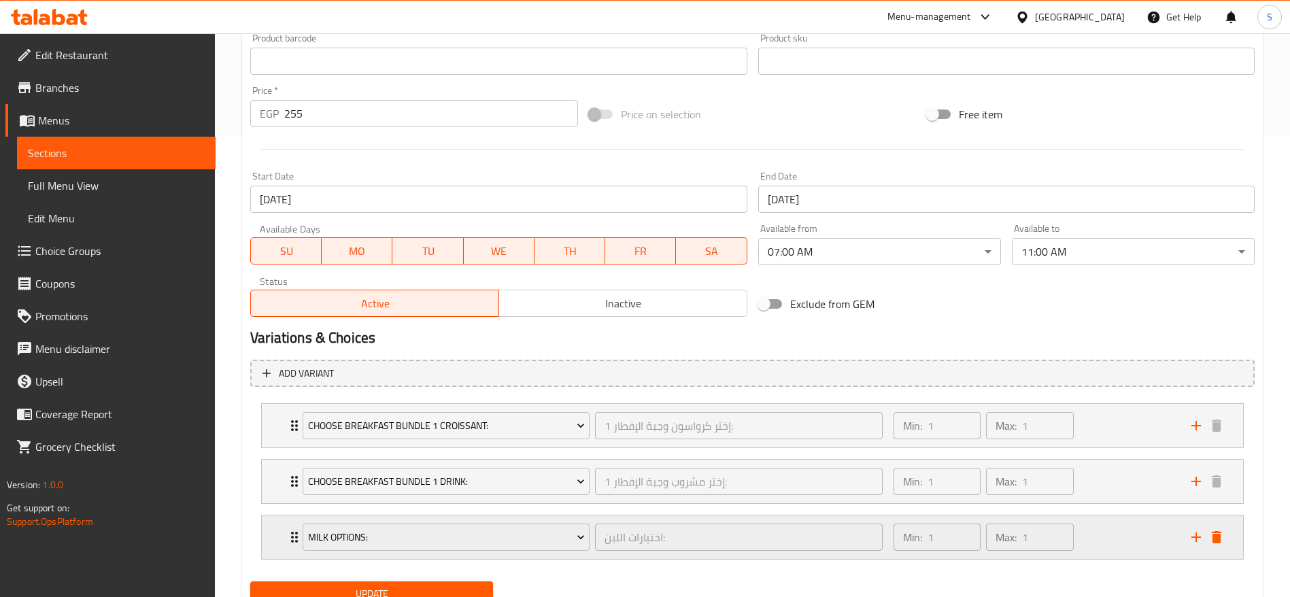
click at [495, 519] on div "Milk Options: اختيارات اللبن: ​" at bounding box center [592, 537] width 596 height 44
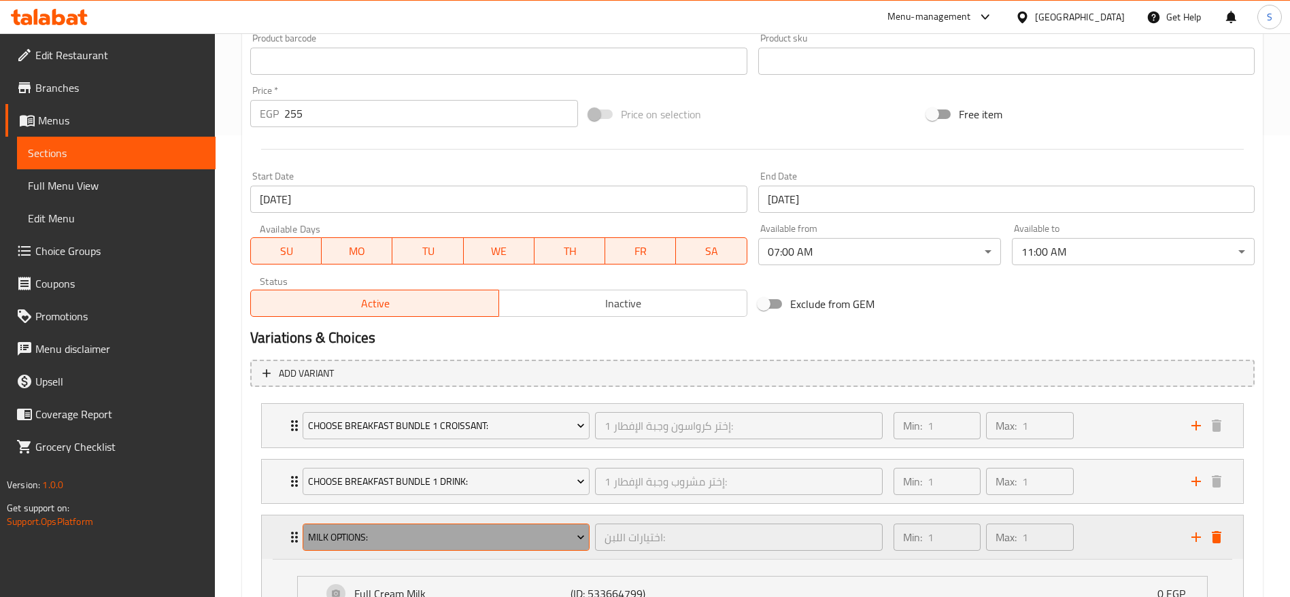
click at [485, 534] on span "Milk Options:" at bounding box center [446, 537] width 277 height 17
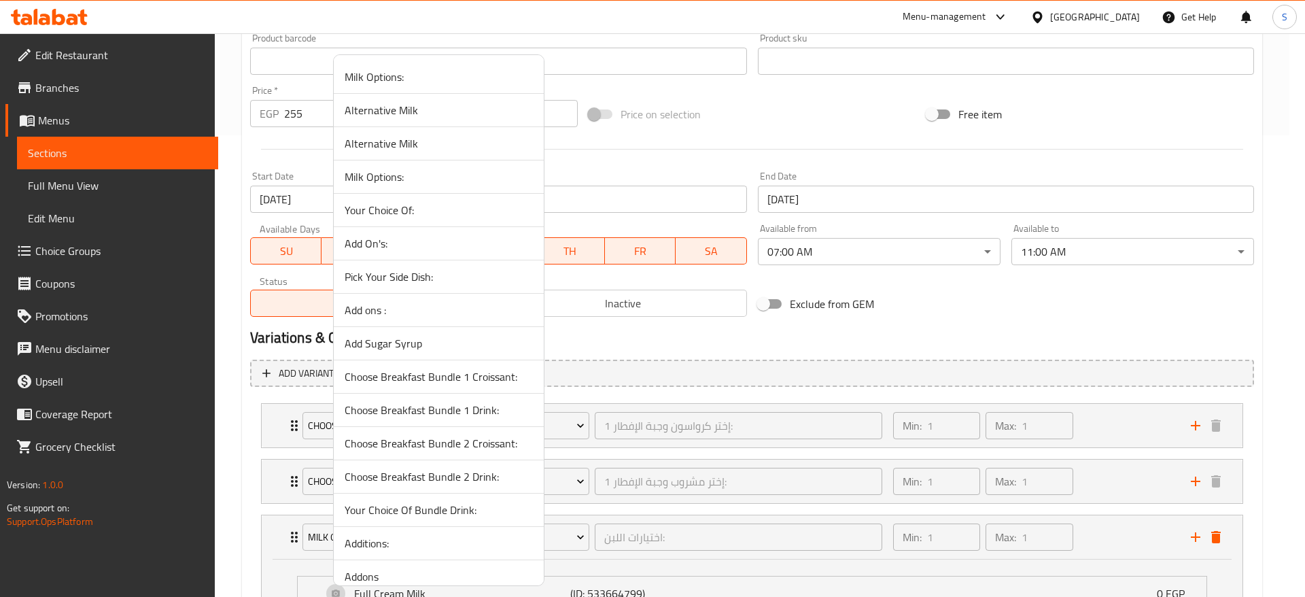
click at [415, 167] on li "Milk Options:" at bounding box center [439, 176] width 210 height 33
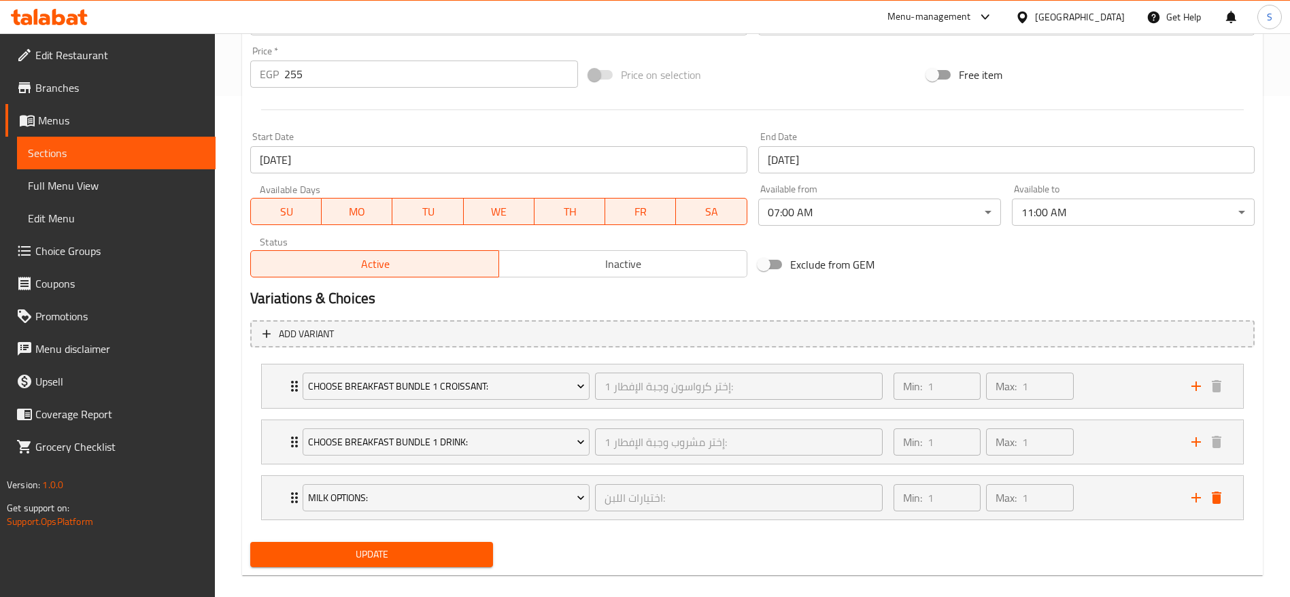
scroll to position [517, 0]
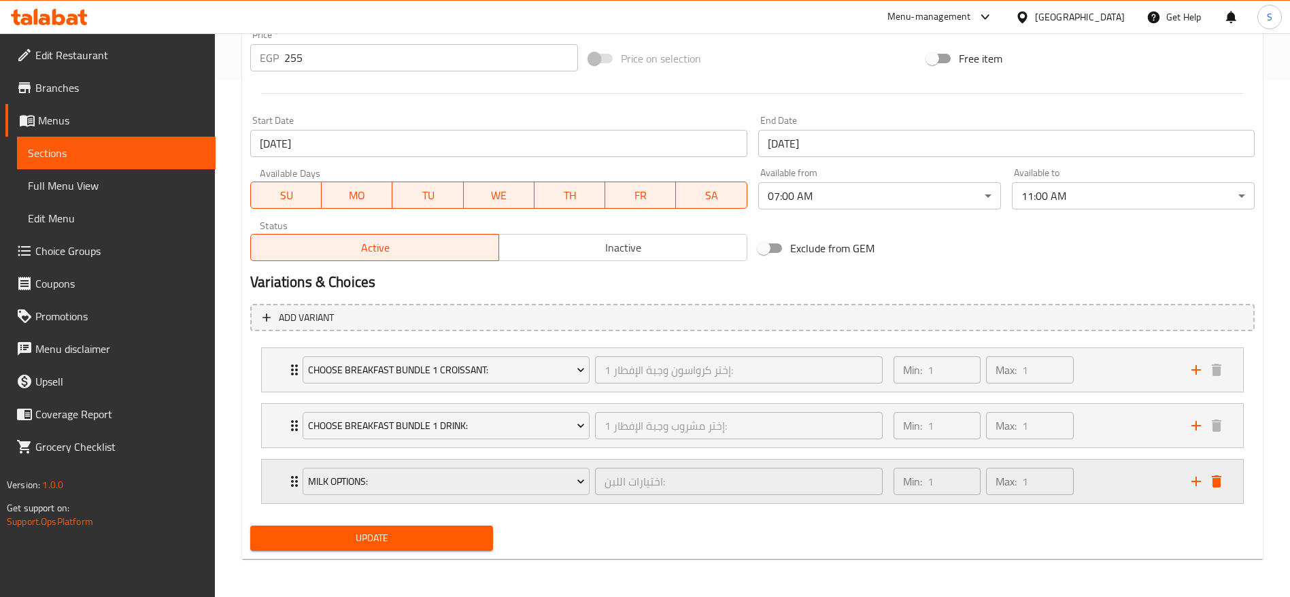
click at [1145, 486] on div "Min: 1 ​ Max: 1 ​" at bounding box center [1034, 482] width 298 height 44
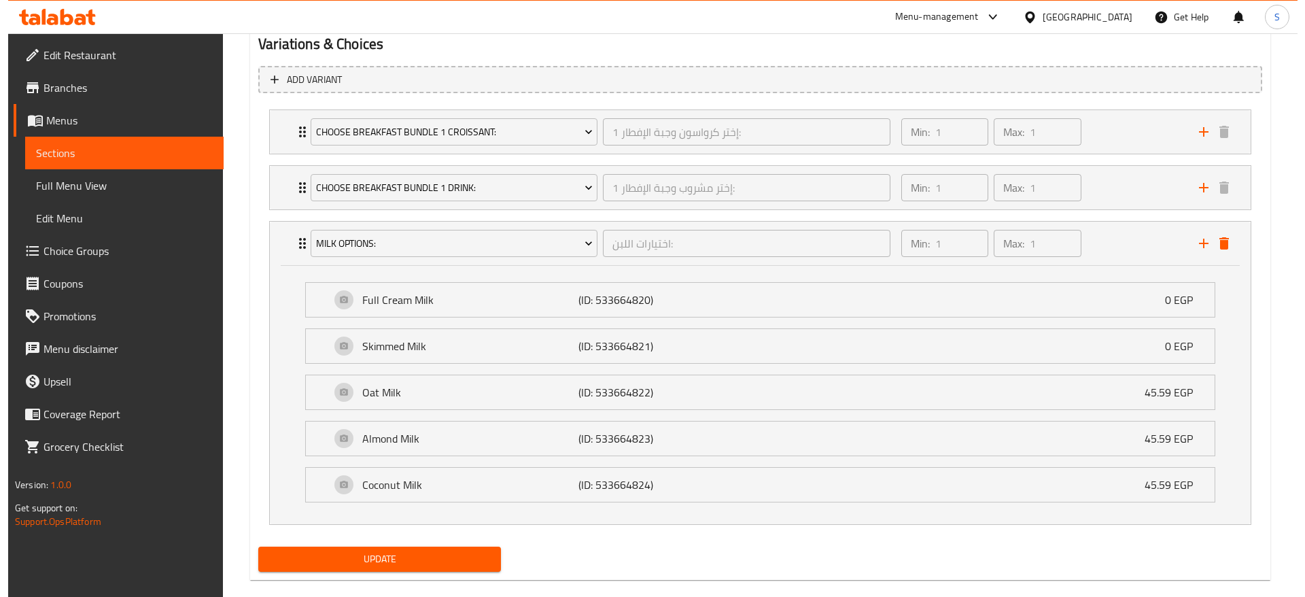
scroll to position [776, 0]
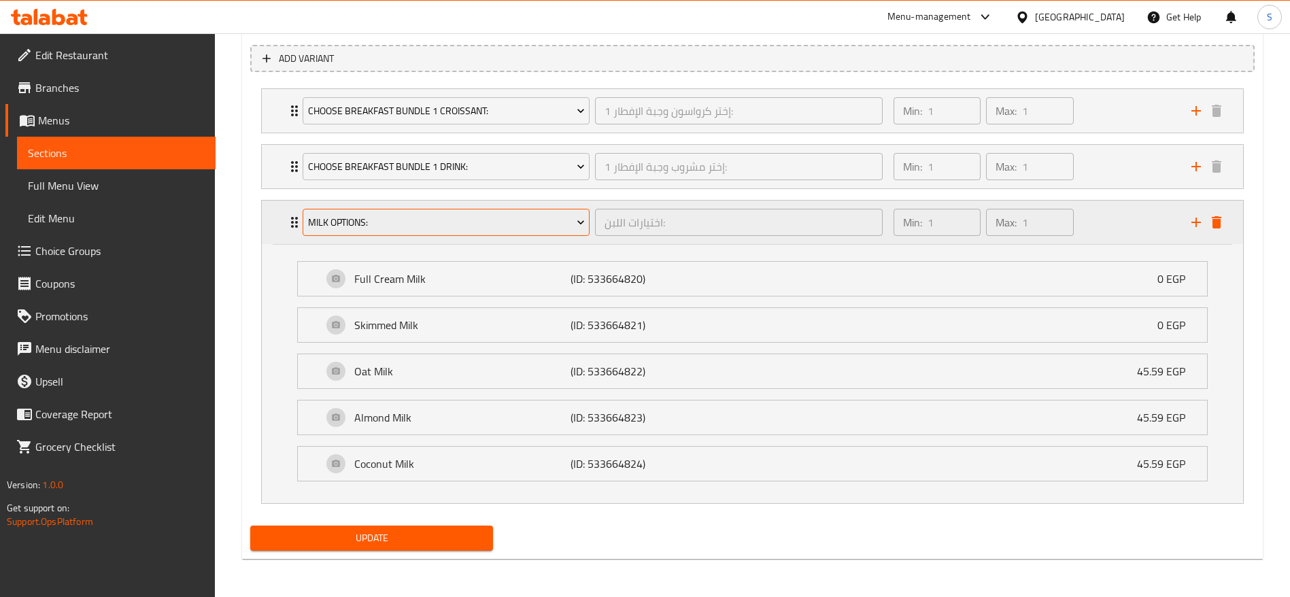
click at [465, 222] on span "Milk Options:" at bounding box center [446, 222] width 277 height 17
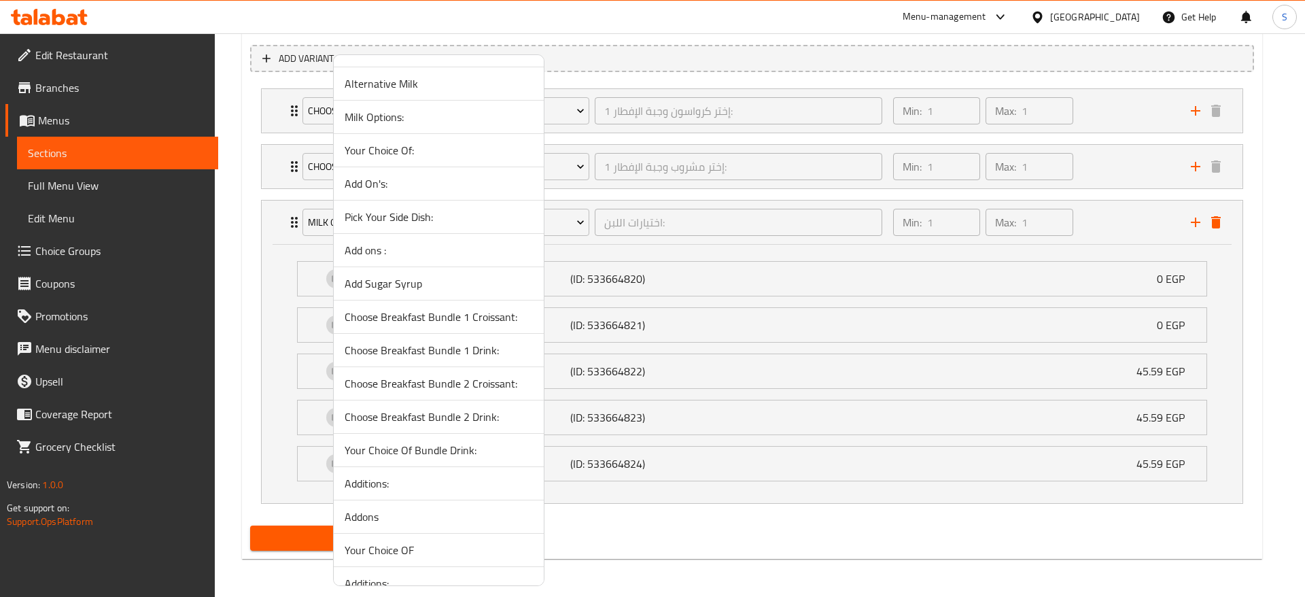
scroll to position [0, 0]
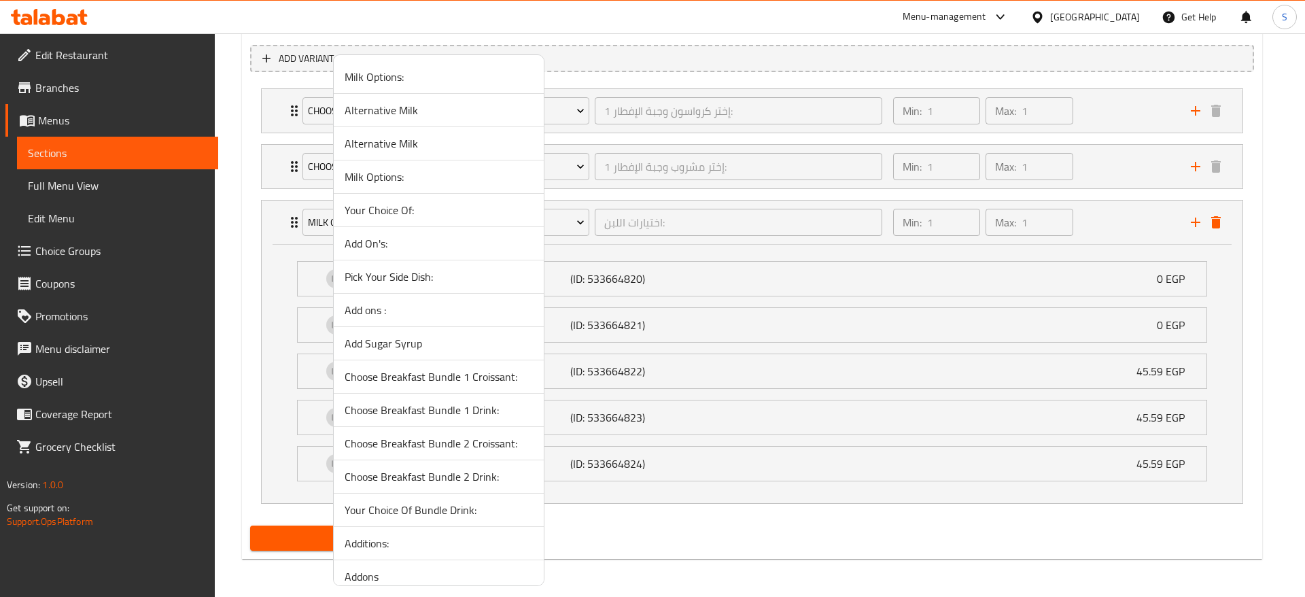
click at [420, 108] on span "Alternative Milk" at bounding box center [439, 110] width 188 height 16
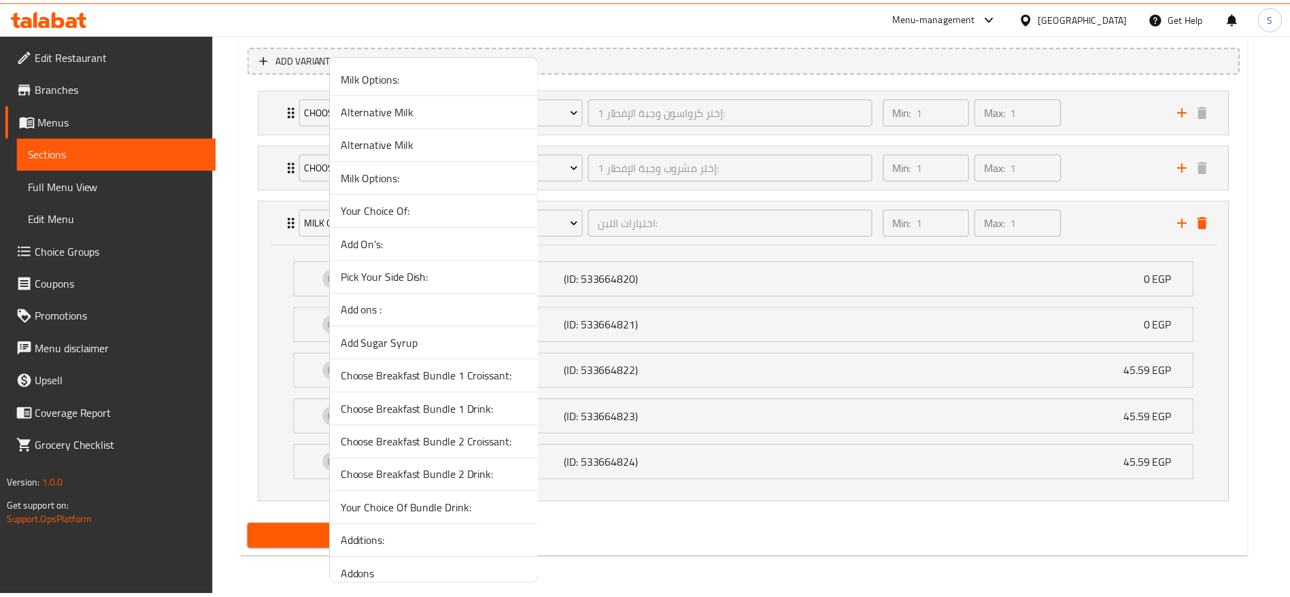
scroll to position [517, 0]
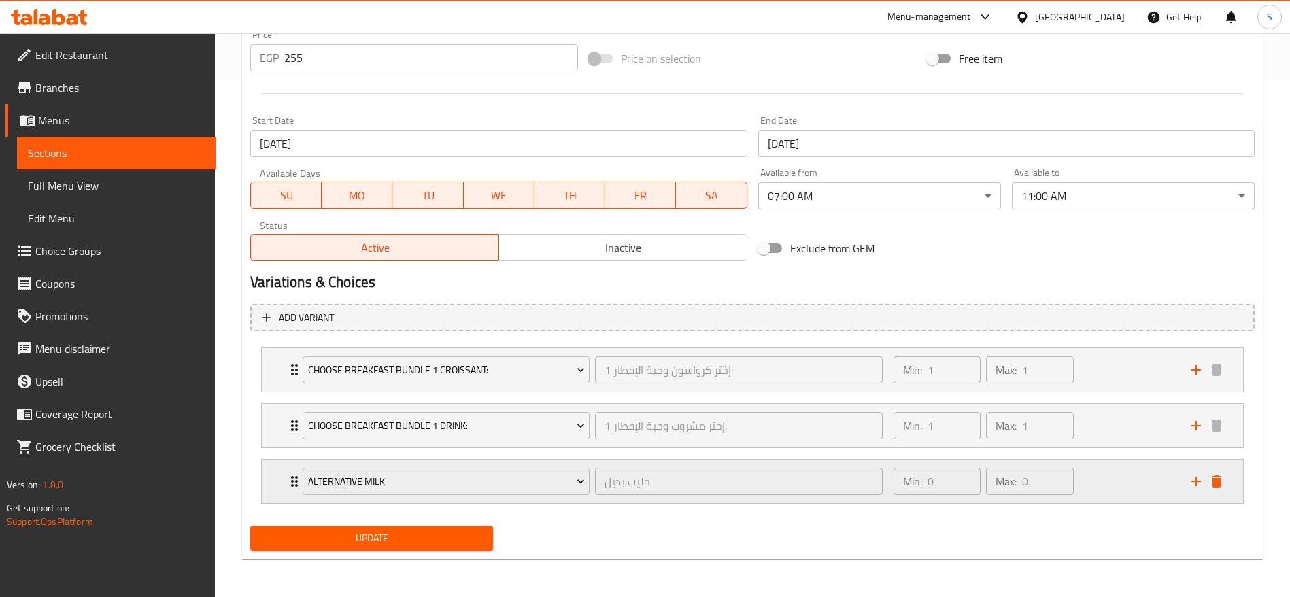
click at [1156, 498] on div "Min: 0 ​ Max: 0 ​" at bounding box center [1034, 482] width 298 height 44
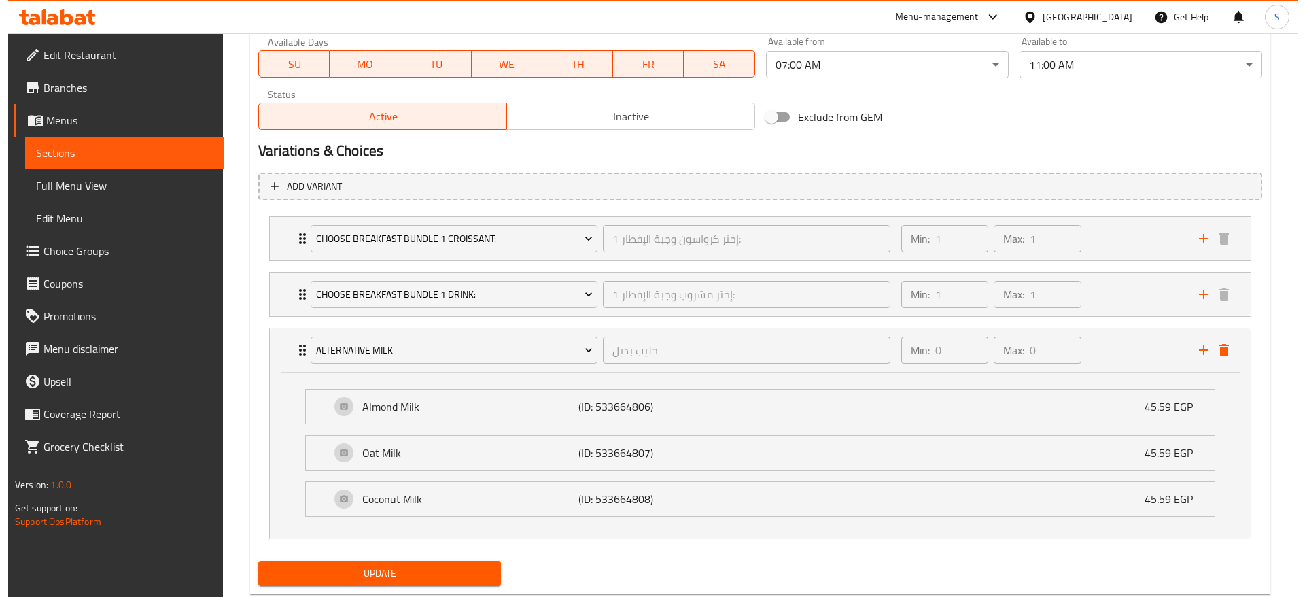
scroll to position [684, 0]
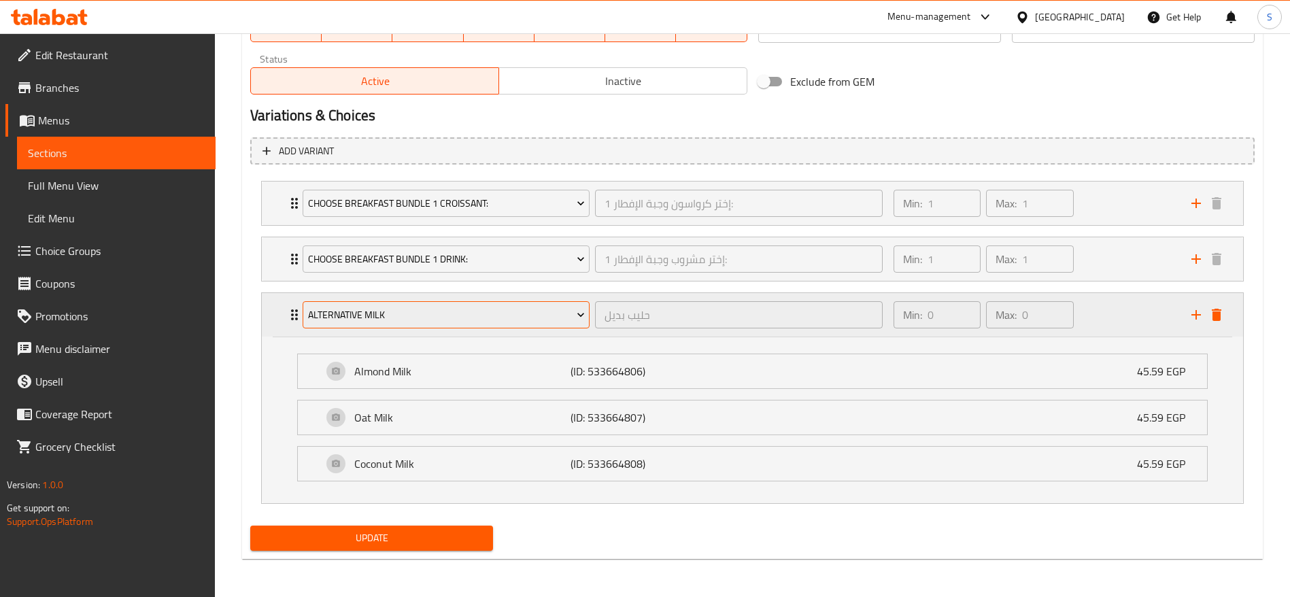
click at [528, 317] on span "Alternative Milk" at bounding box center [446, 315] width 277 height 17
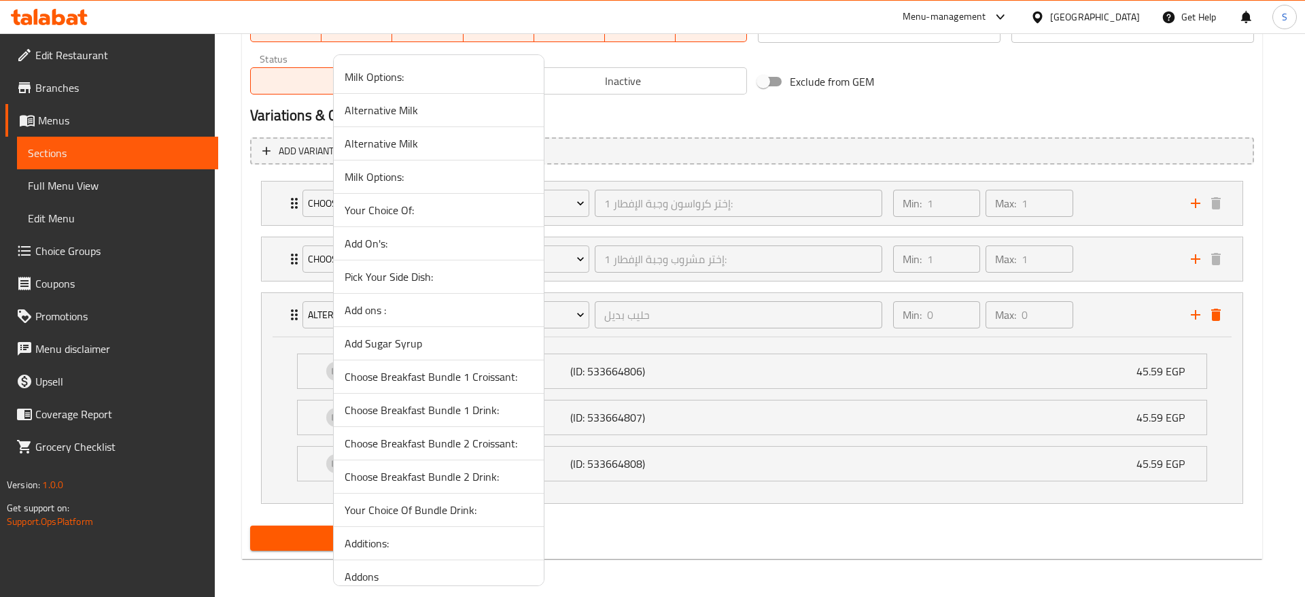
click at [439, 144] on span "Alternative Milk" at bounding box center [439, 143] width 188 height 16
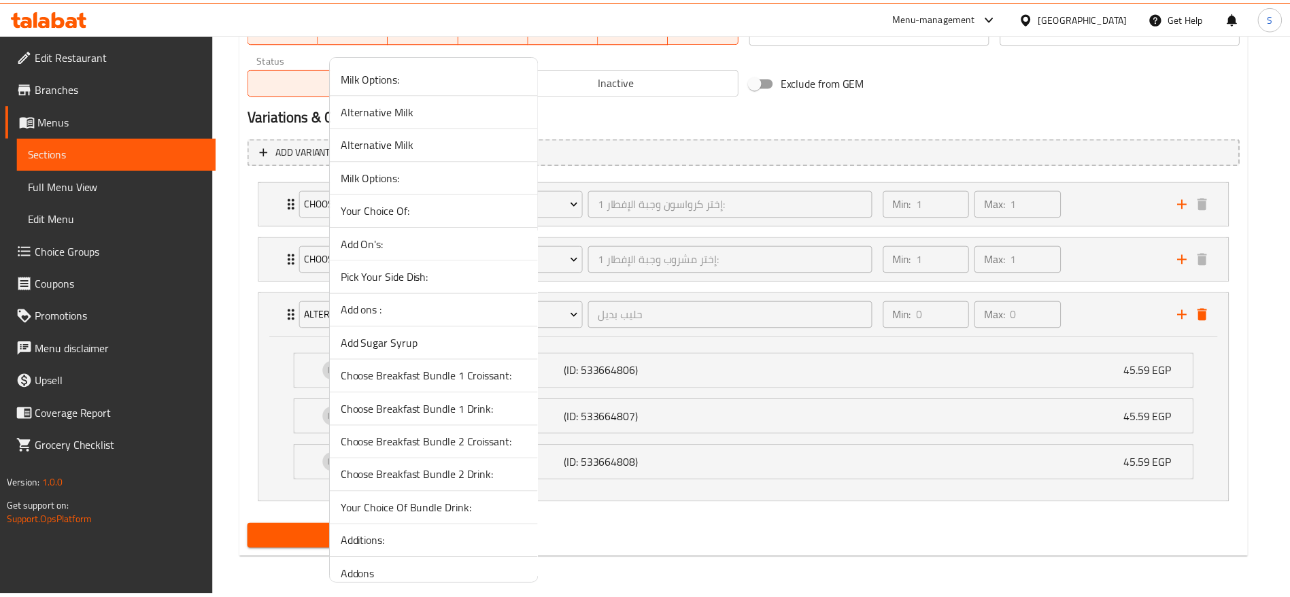
scroll to position [517, 0]
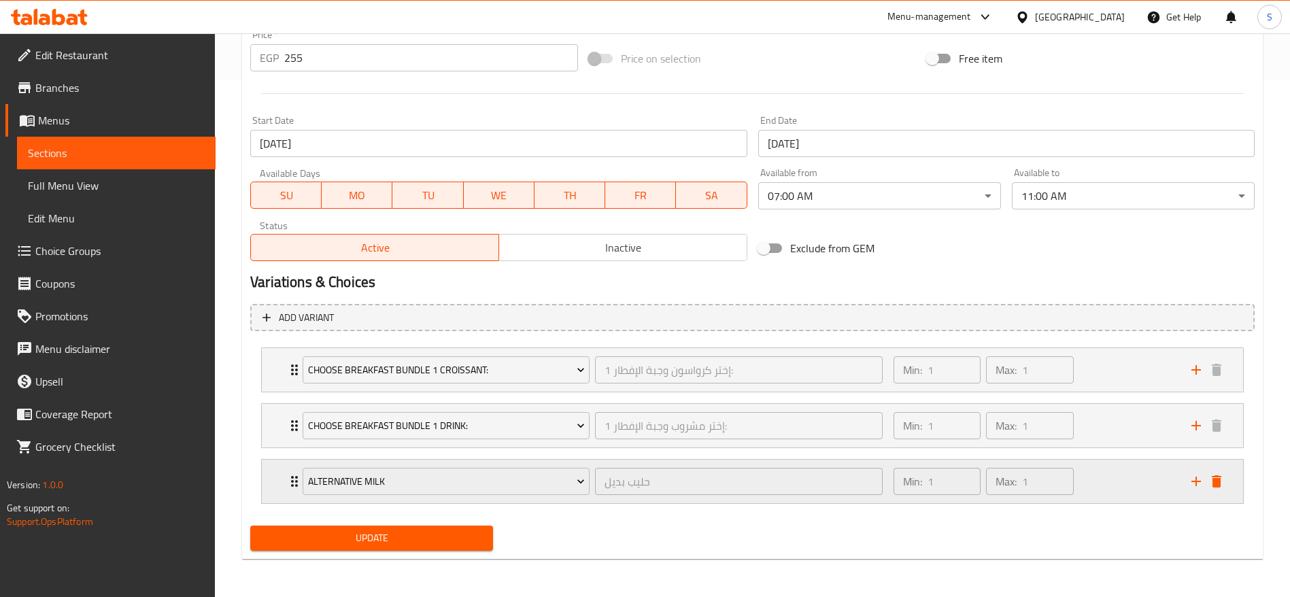
click at [1125, 479] on div "Min: 1 ​ Max: 1 ​" at bounding box center [1034, 482] width 298 height 44
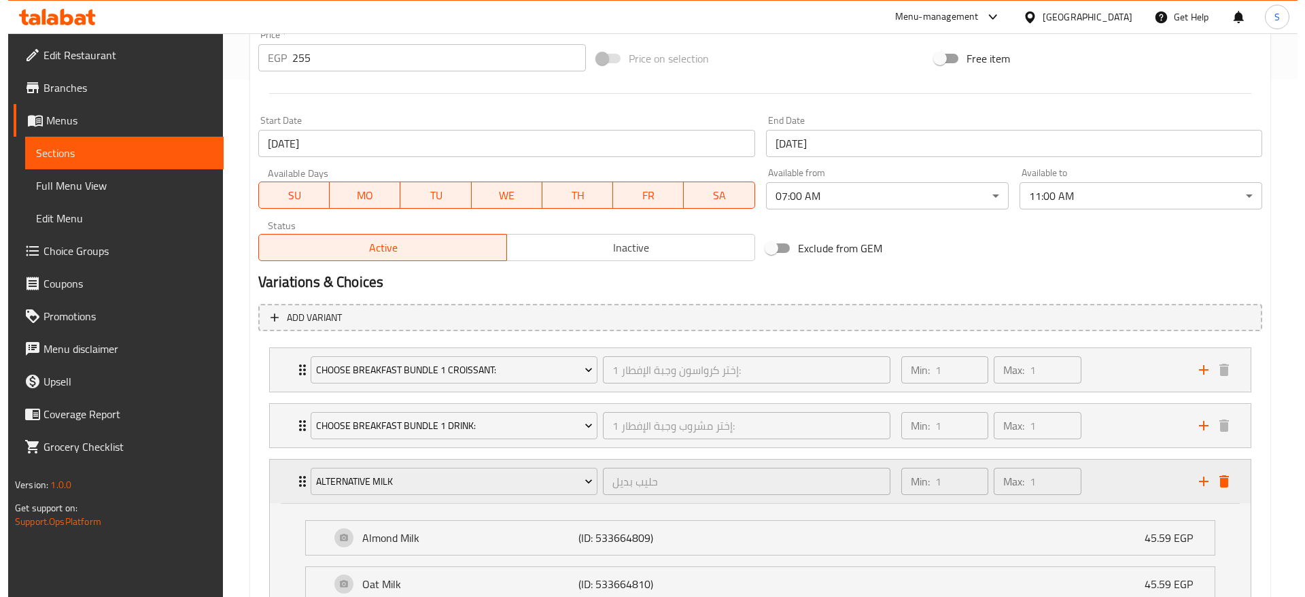
scroll to position [684, 0]
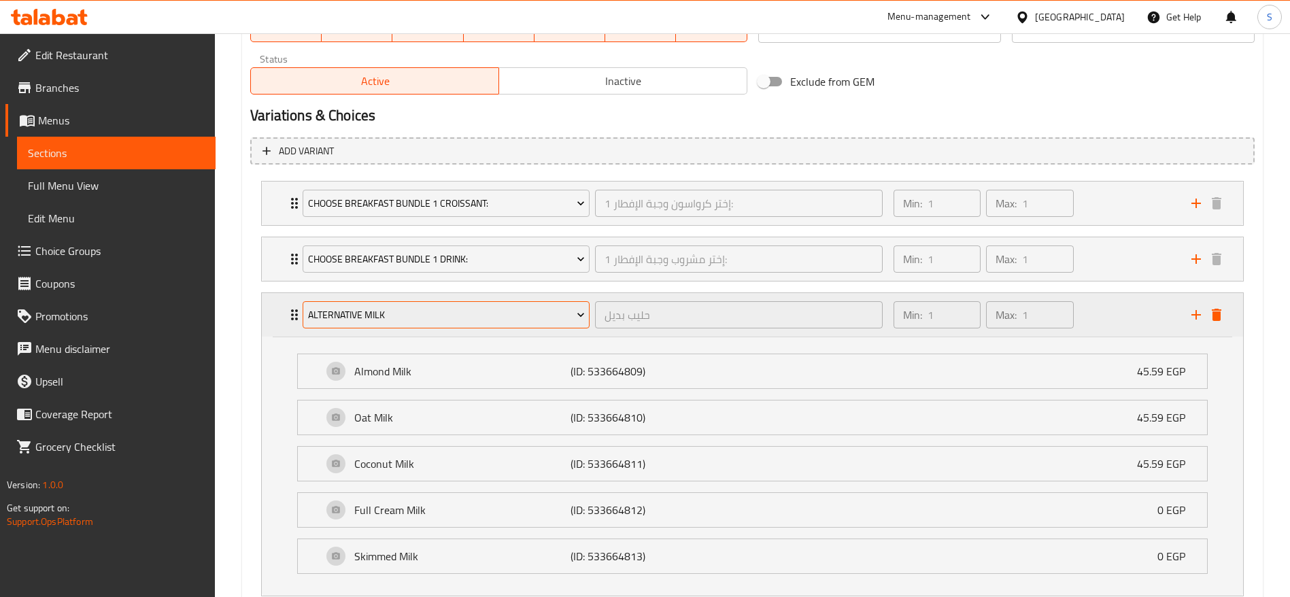
click at [454, 318] on span "Alternative Milk" at bounding box center [446, 315] width 277 height 17
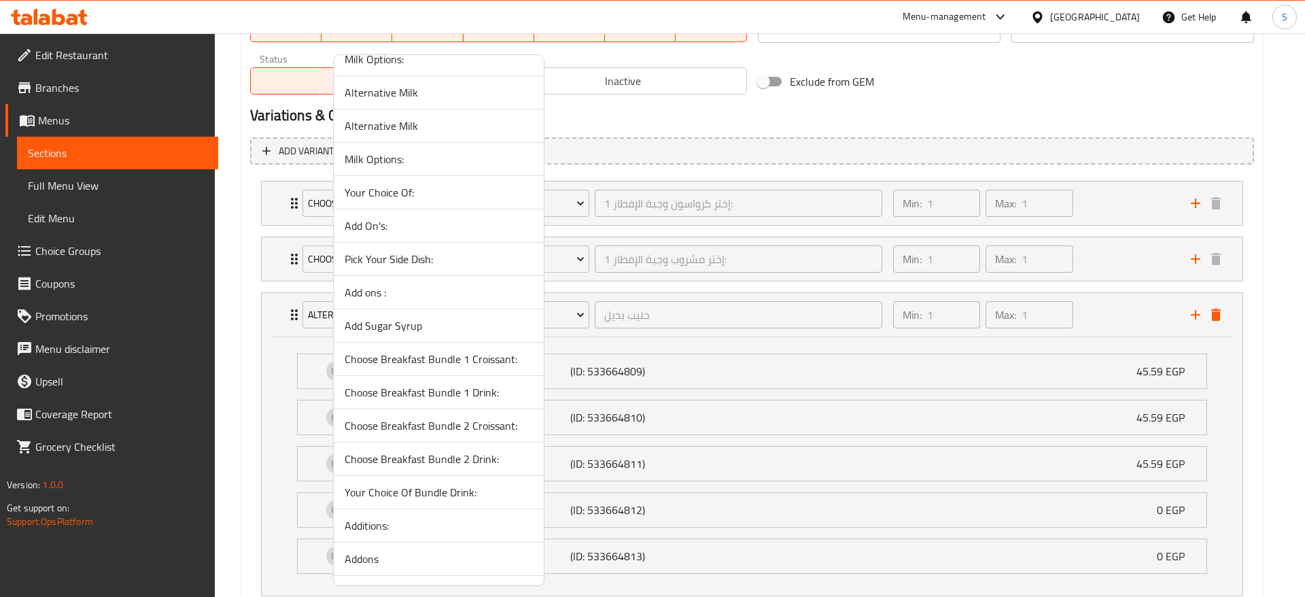
scroll to position [0, 0]
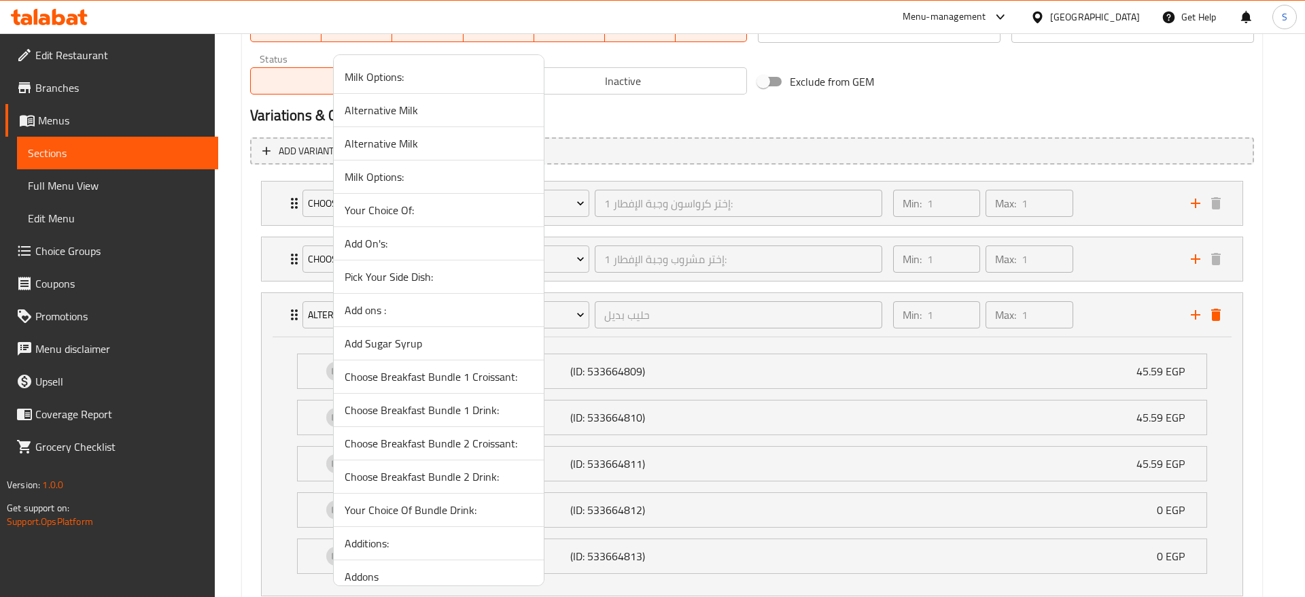
click at [417, 182] on span "Milk Options:" at bounding box center [439, 177] width 188 height 16
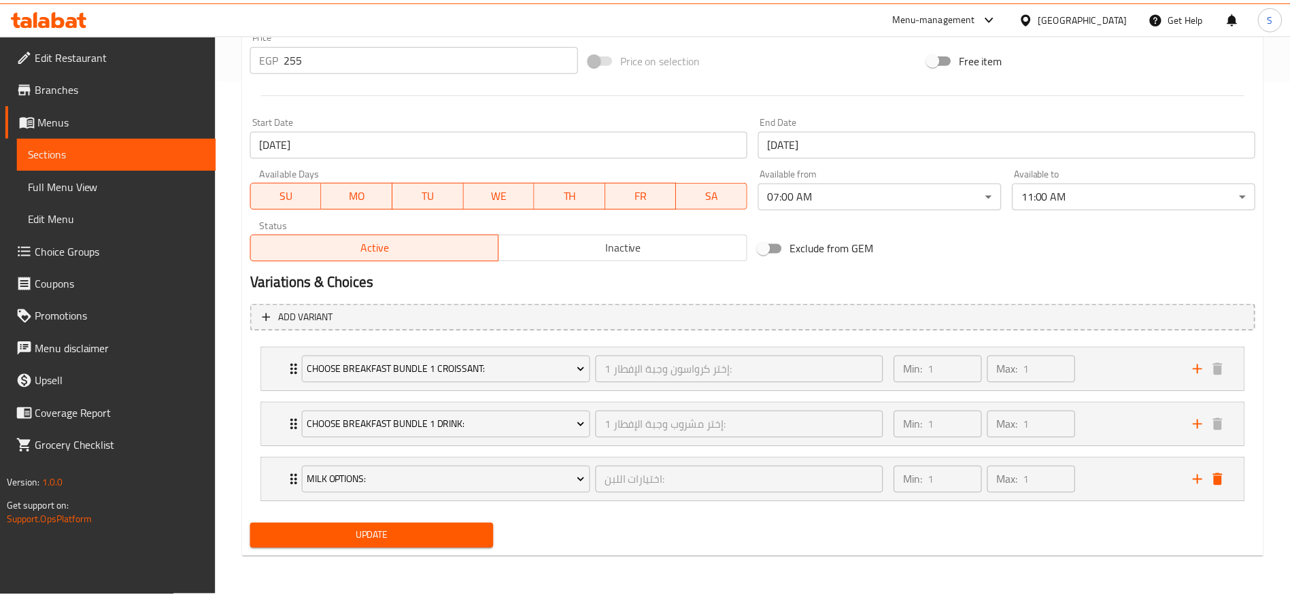
scroll to position [517, 0]
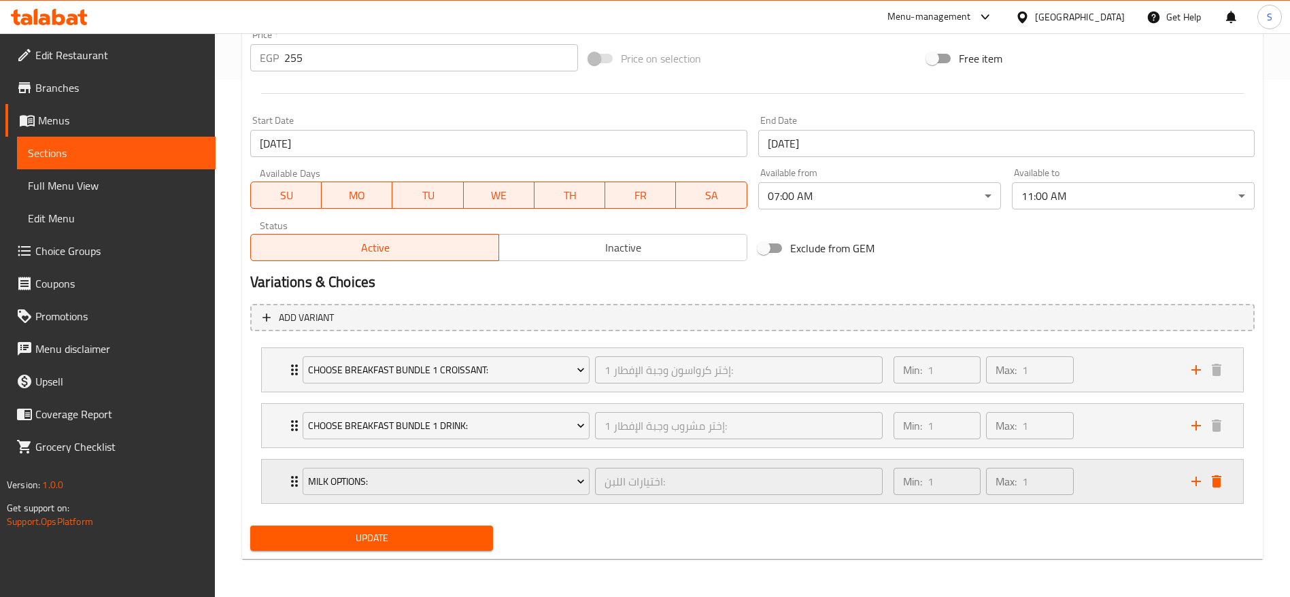
click at [1128, 478] on div "Min: 1 ​ Max: 1 ​" at bounding box center [1034, 482] width 298 height 44
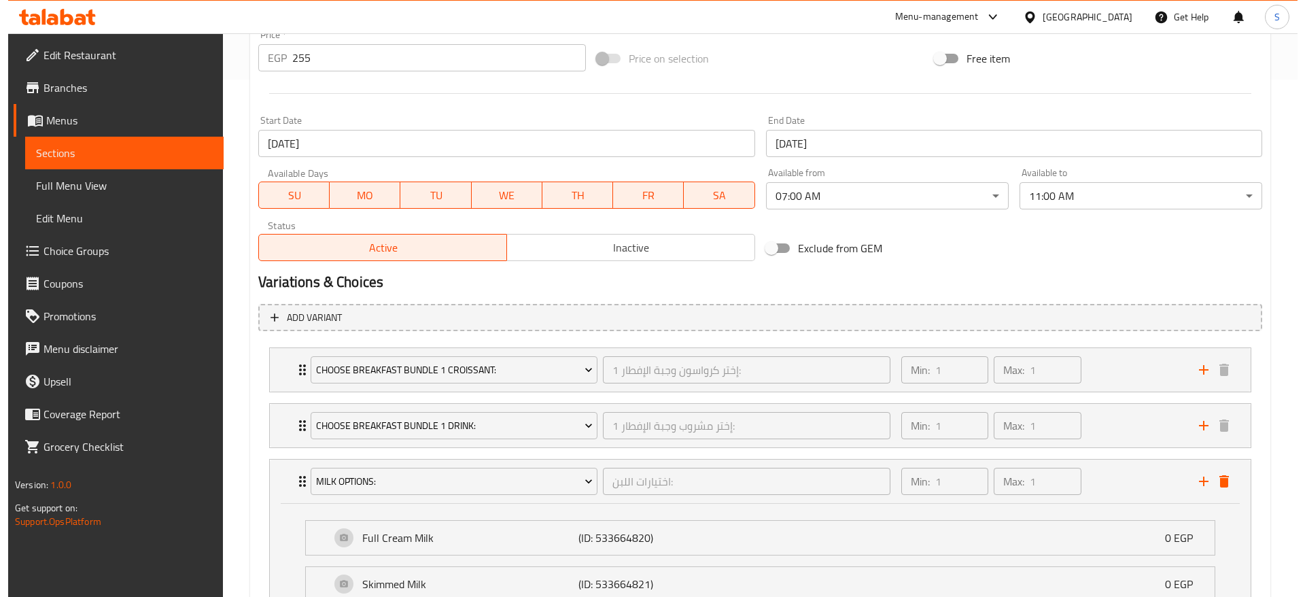
scroll to position [684, 0]
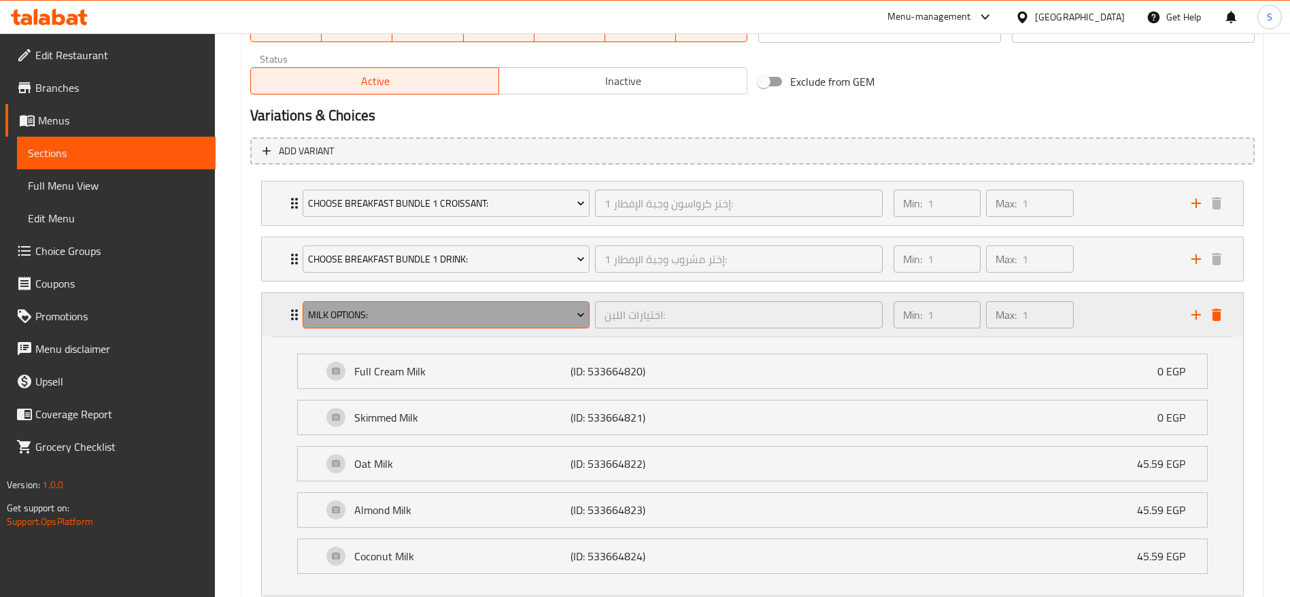
click at [579, 307] on span "Milk Options:" at bounding box center [446, 315] width 277 height 17
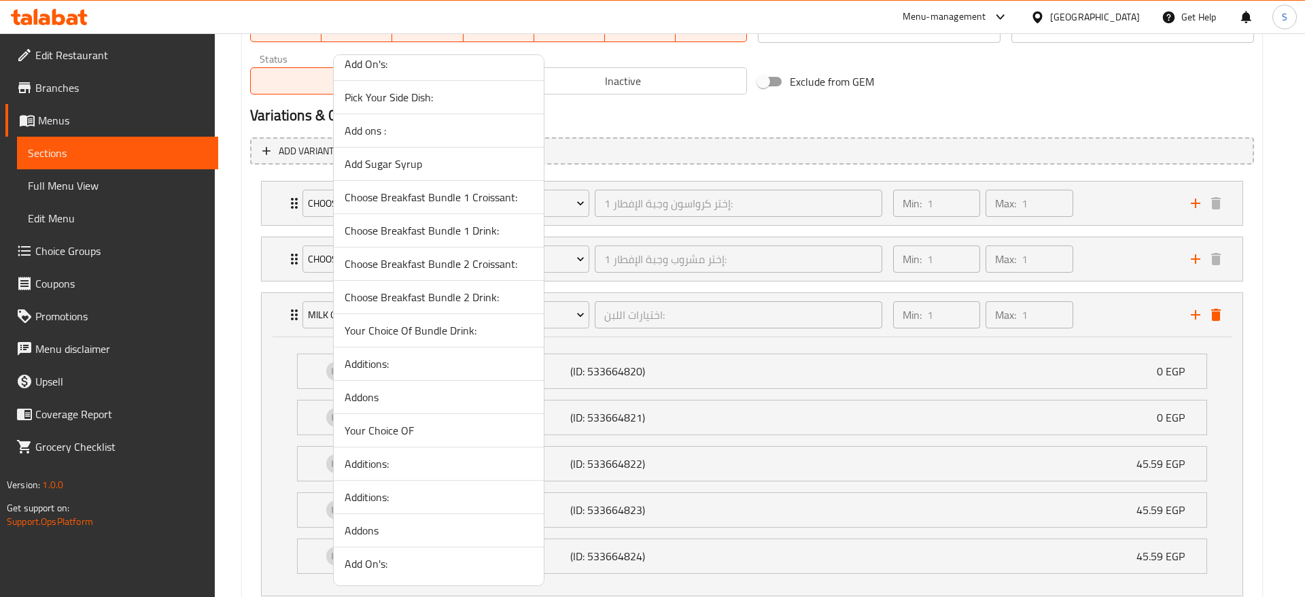
scroll to position [0, 0]
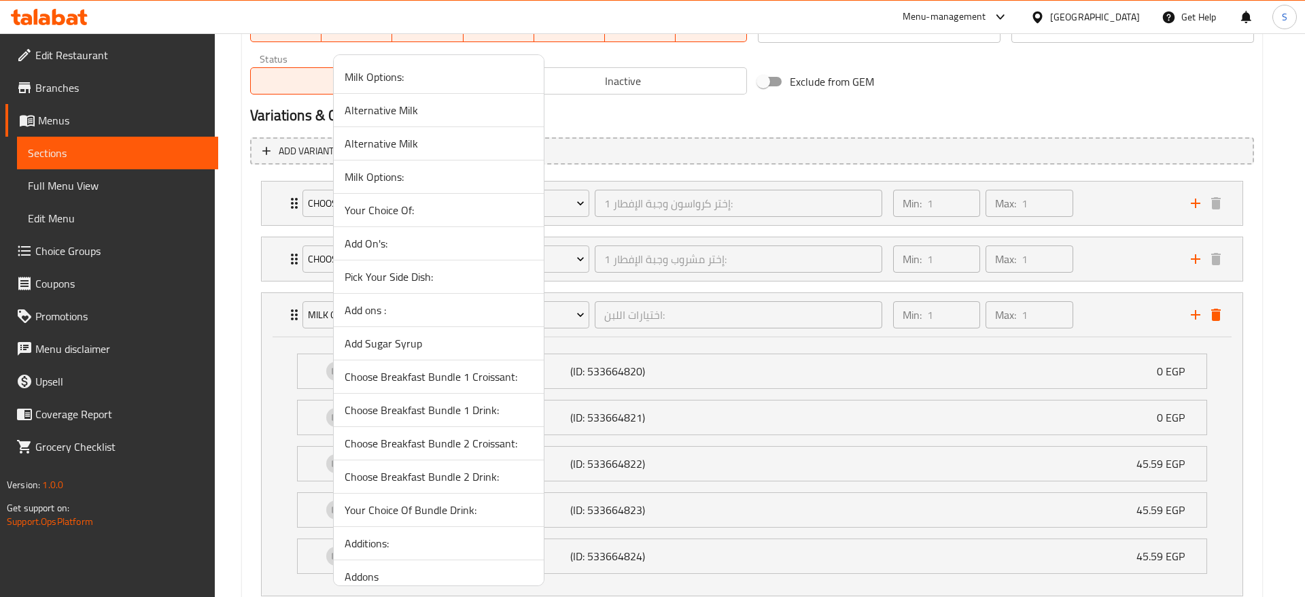
click at [486, 114] on span "Alternative Milk" at bounding box center [439, 110] width 188 height 16
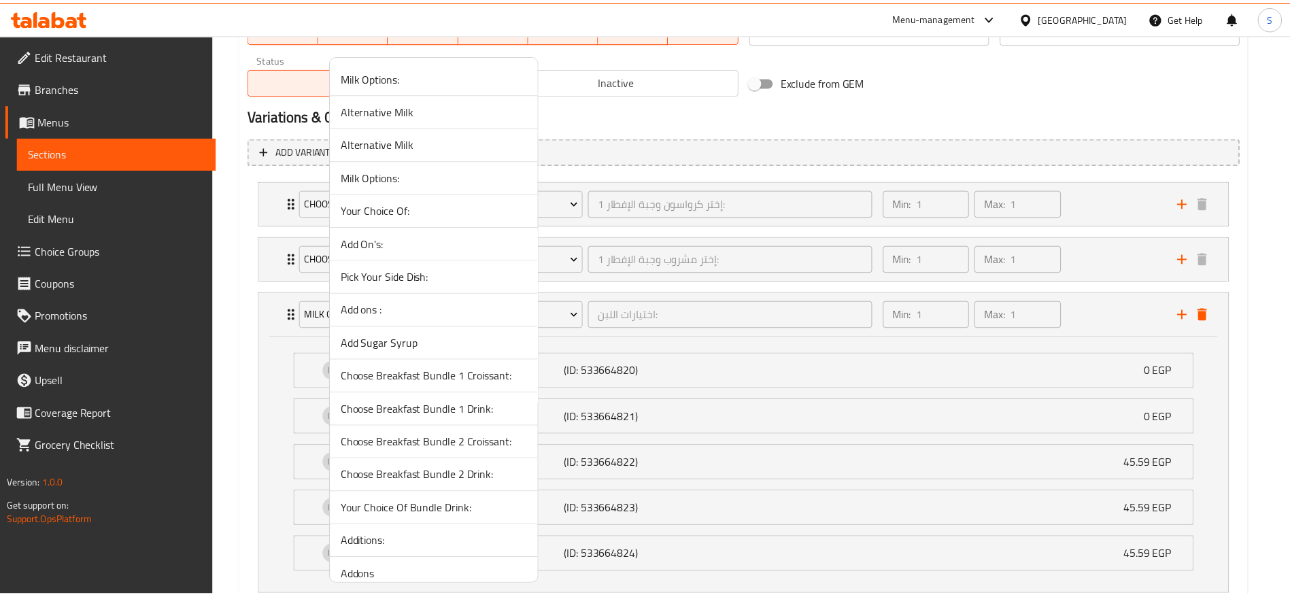
scroll to position [517, 0]
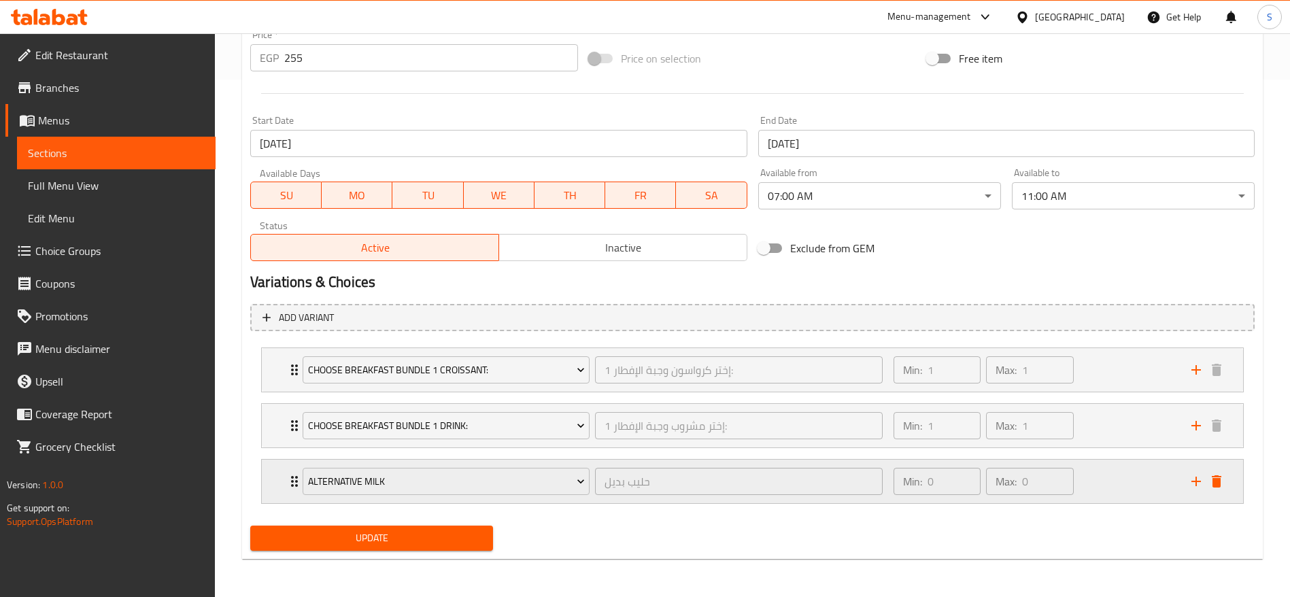
click at [1105, 474] on div "Min: 0 ​ Max: 0 ​" at bounding box center [1034, 482] width 298 height 44
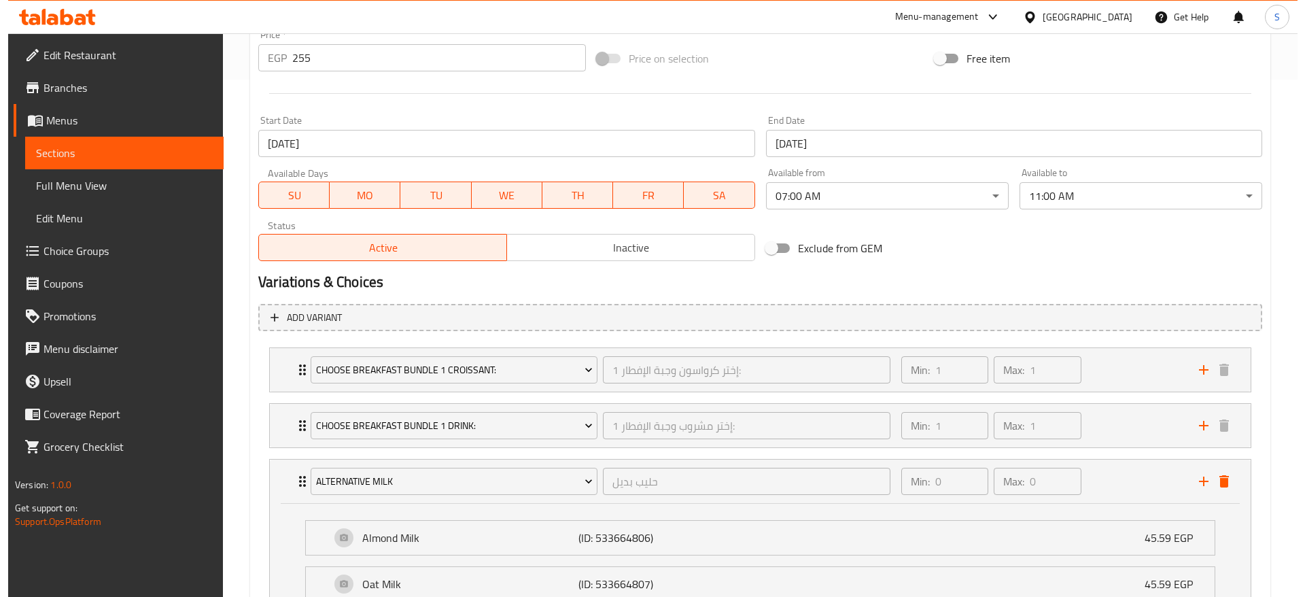
scroll to position [684, 0]
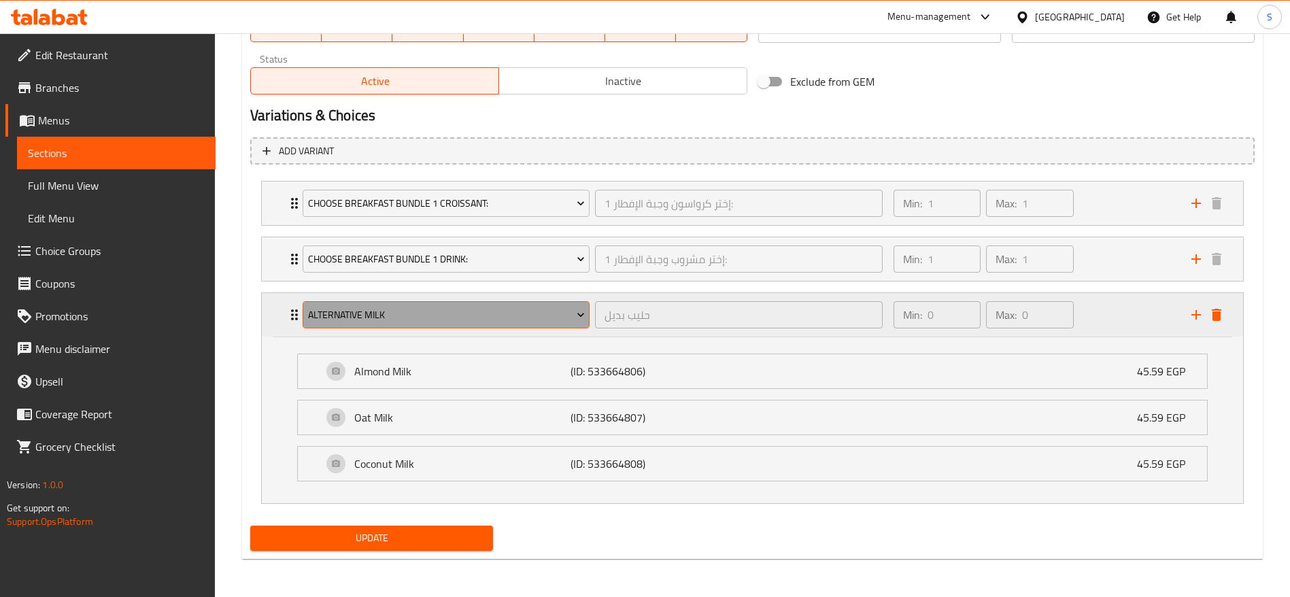
click at [523, 315] on span "Alternative Milk" at bounding box center [446, 315] width 277 height 17
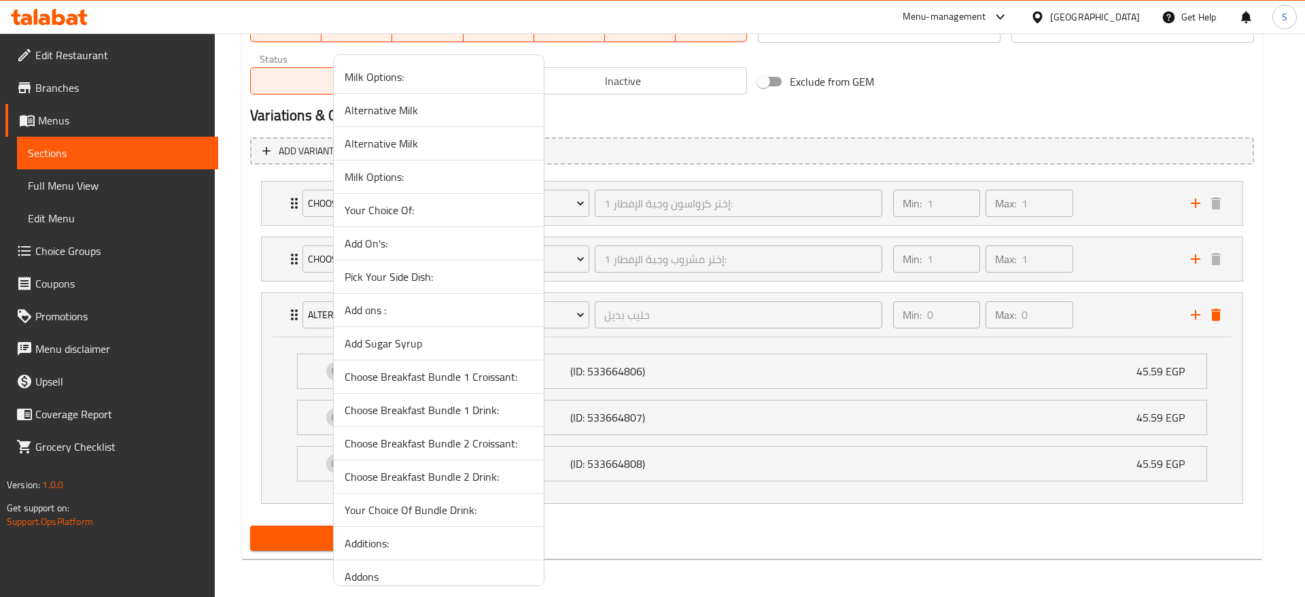
click at [455, 129] on li "Alternative Milk" at bounding box center [439, 143] width 210 height 33
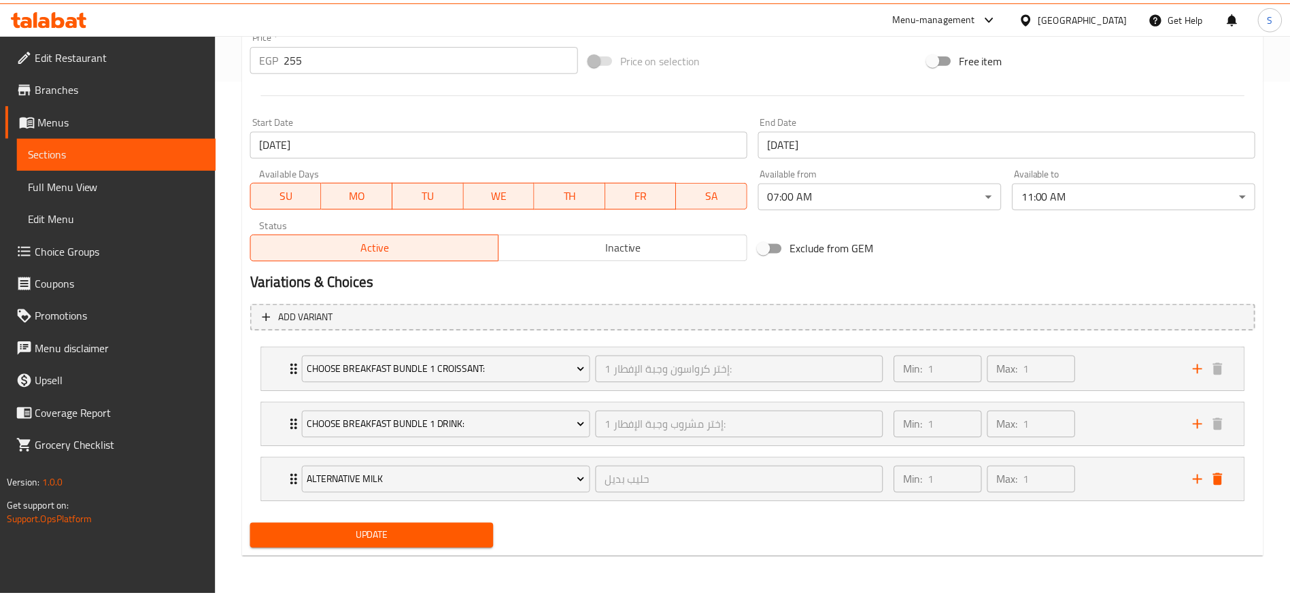
scroll to position [517, 0]
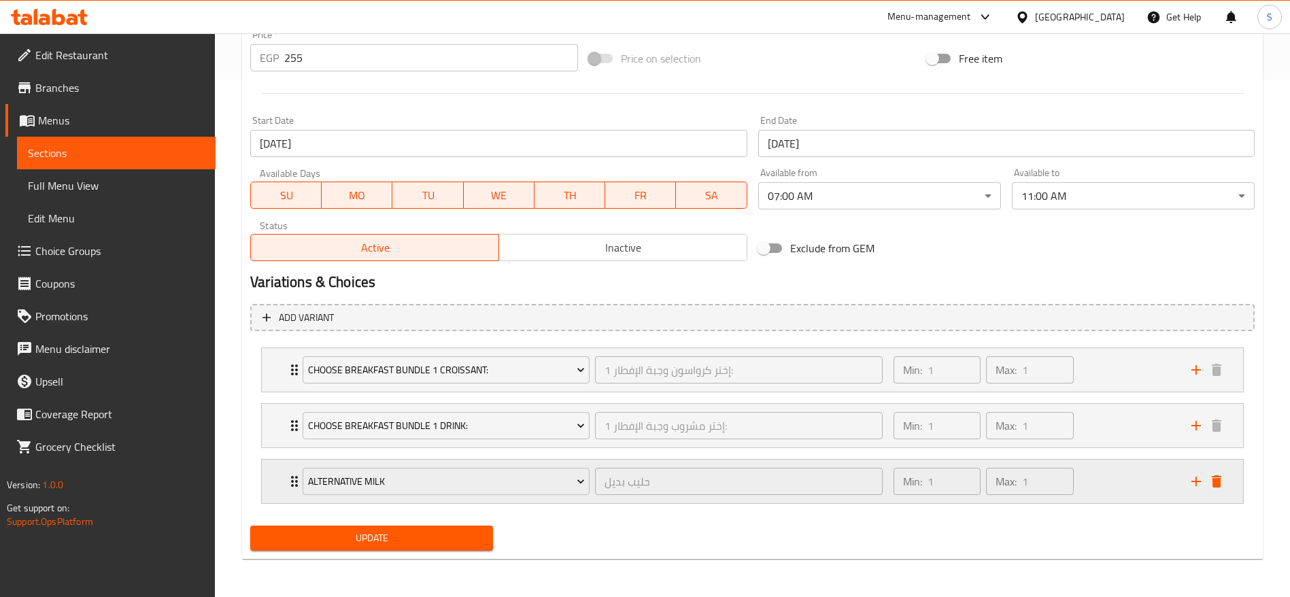
click at [1139, 483] on div "Min: 1 ​ Max: 1 ​" at bounding box center [1034, 482] width 298 height 44
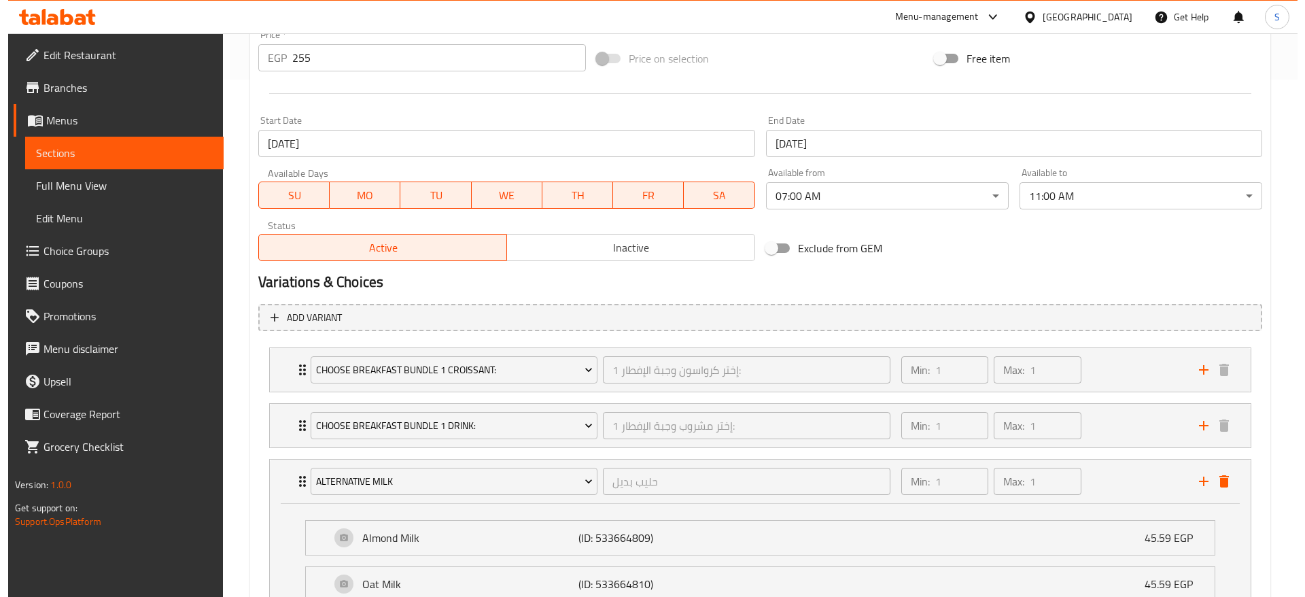
scroll to position [684, 0]
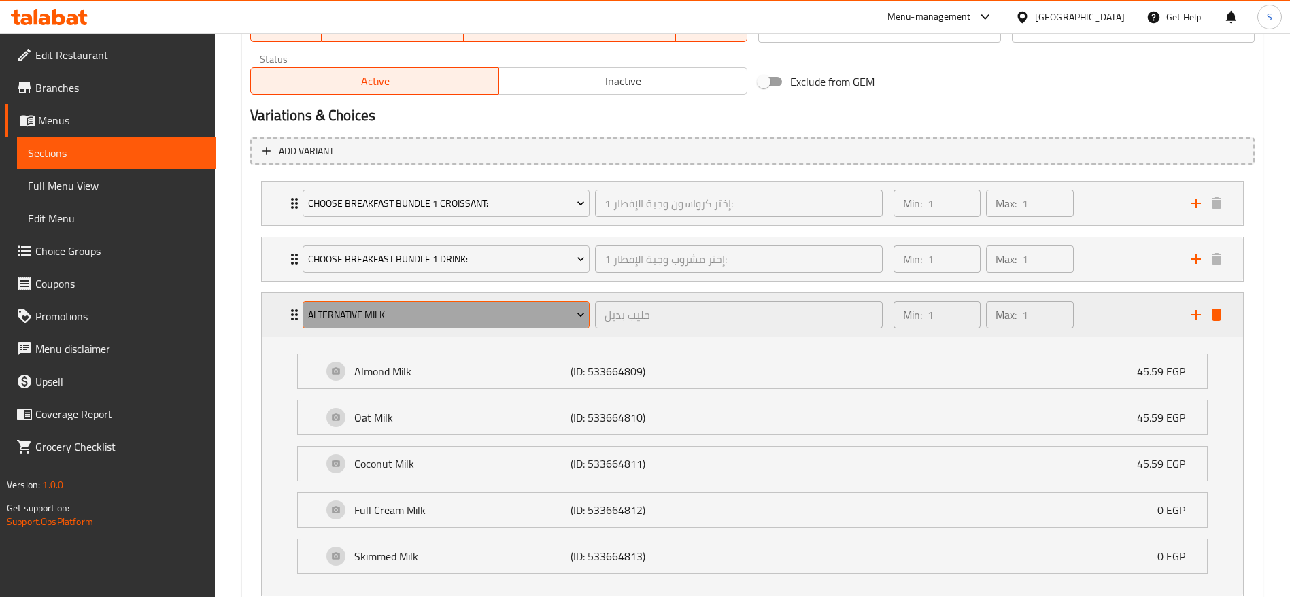
click at [429, 303] on button "Alternative Milk" at bounding box center [446, 314] width 287 height 27
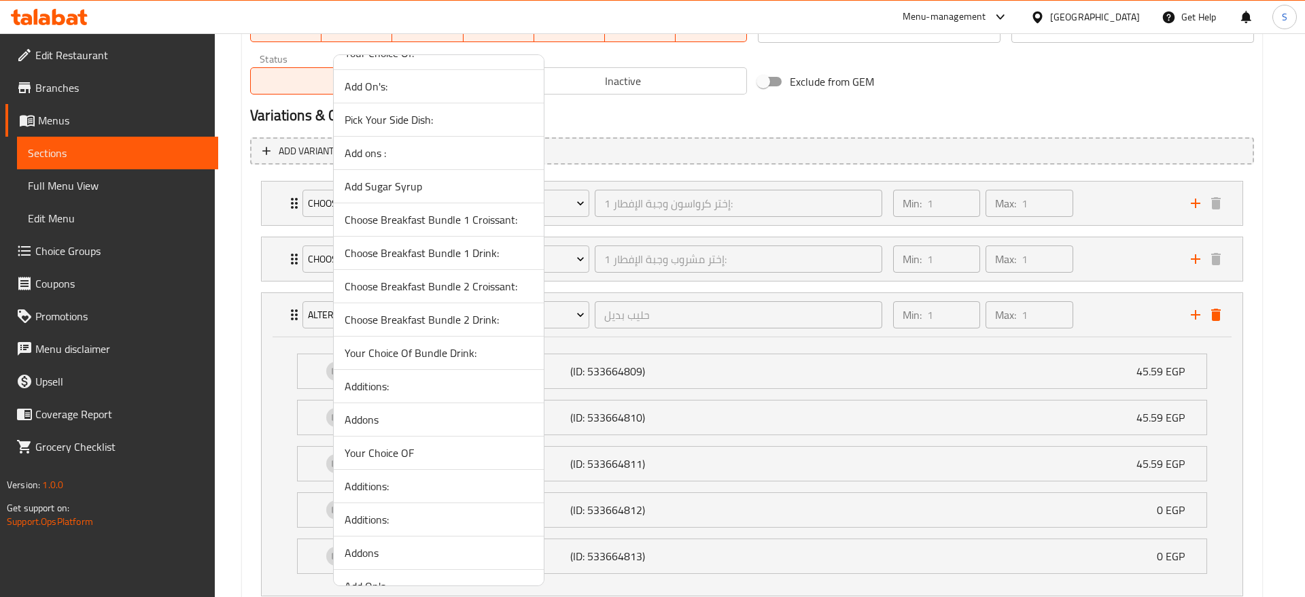
scroll to position [179, 0]
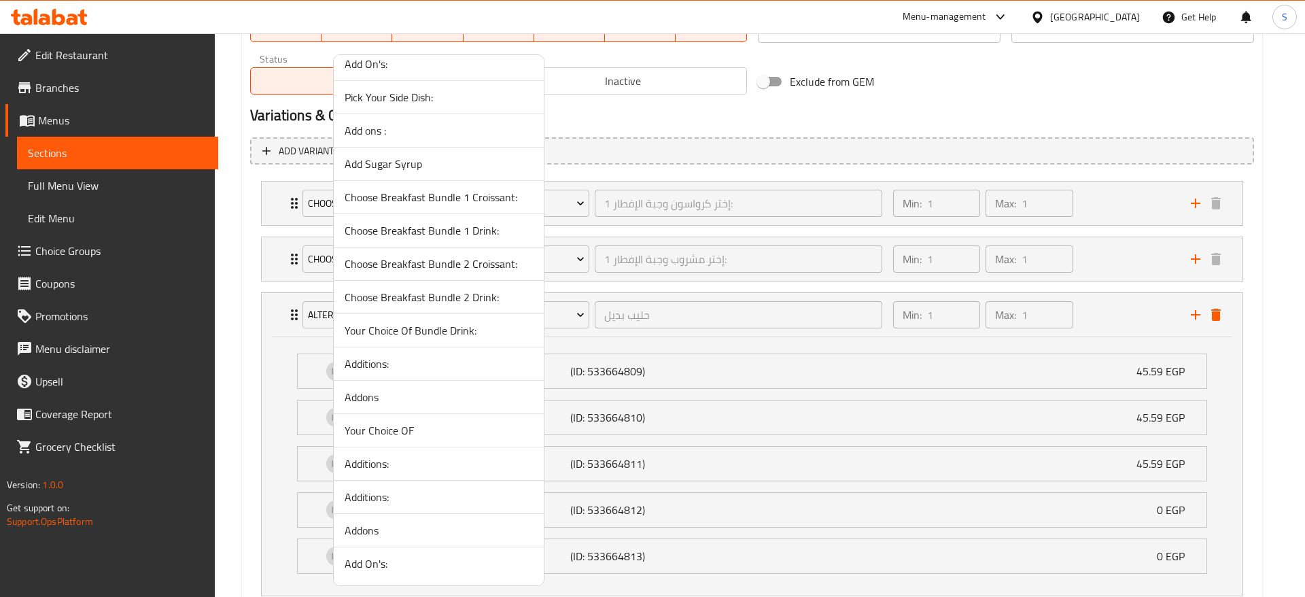
click at [433, 464] on span "Additions:" at bounding box center [439, 463] width 188 height 16
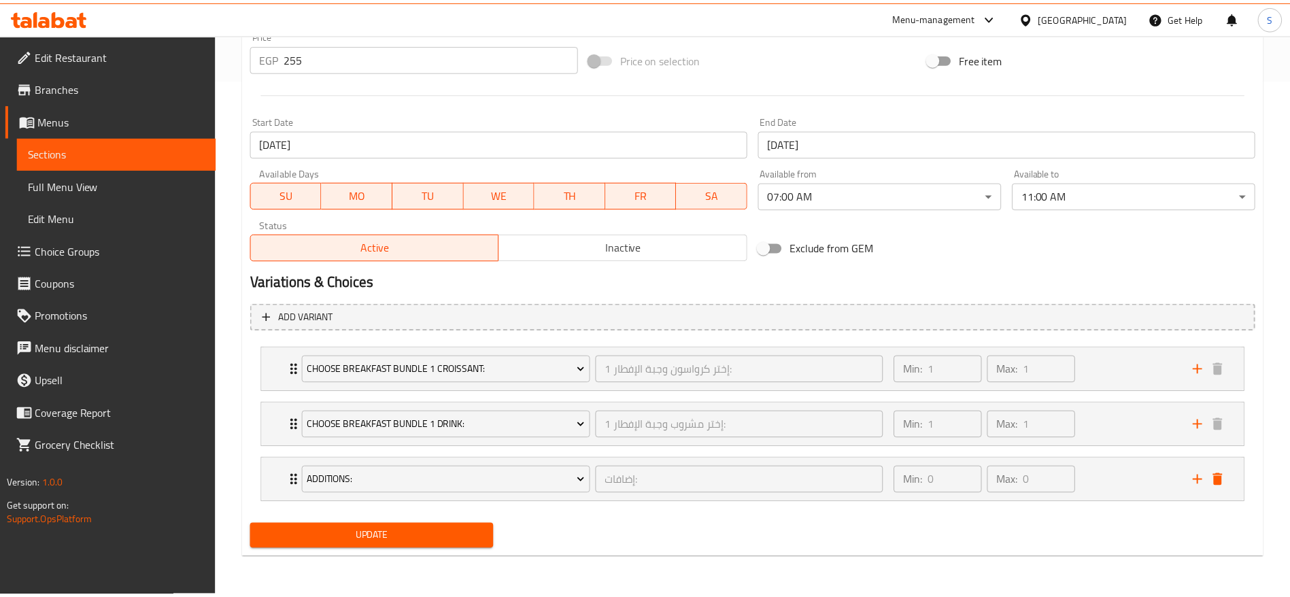
scroll to position [517, 0]
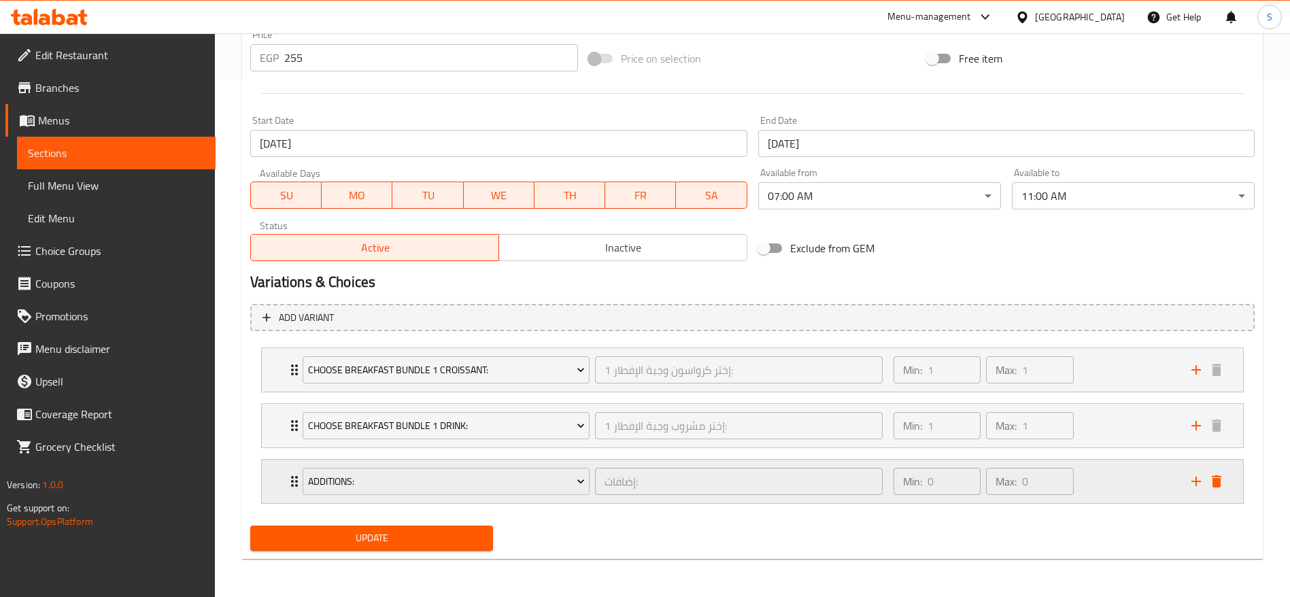
click at [1105, 480] on div "Min: 0 ​ Max: 0 ​" at bounding box center [1034, 482] width 298 height 44
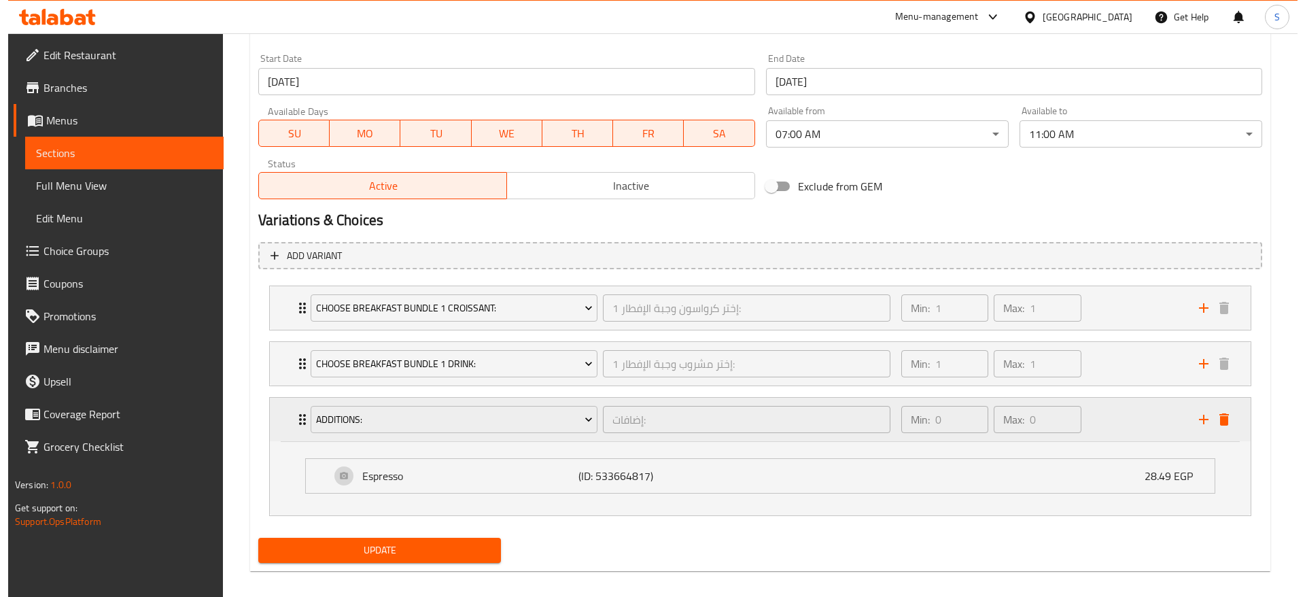
scroll to position [591, 0]
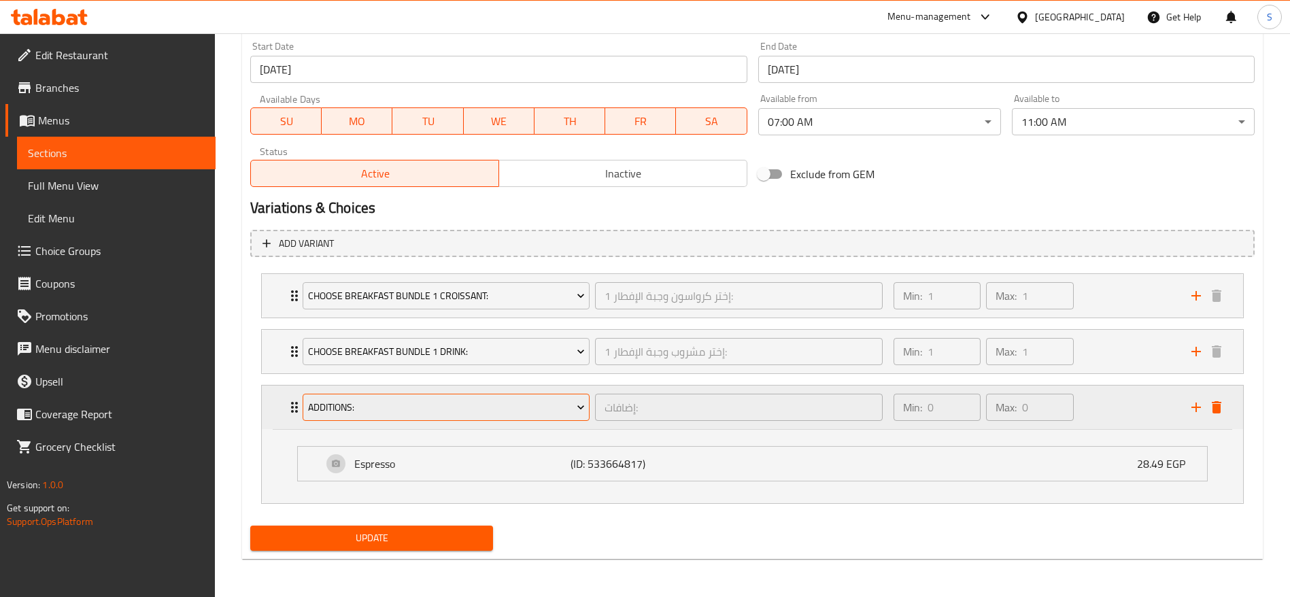
click at [504, 415] on span "Additions:" at bounding box center [446, 407] width 277 height 17
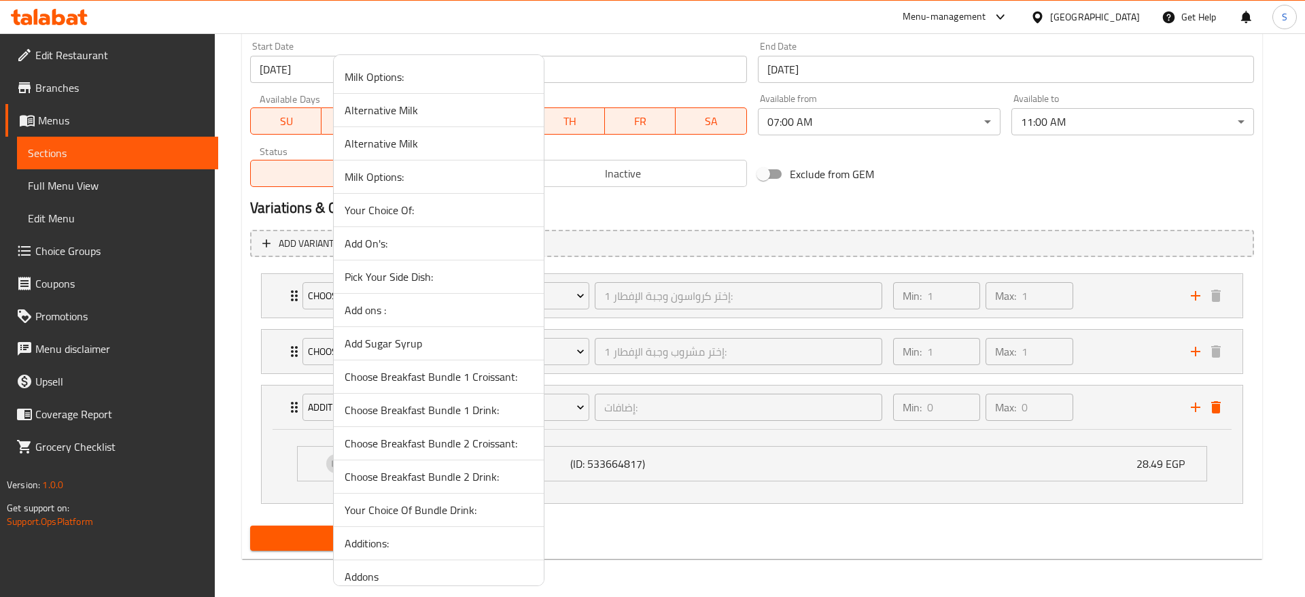
scroll to position [179, 0]
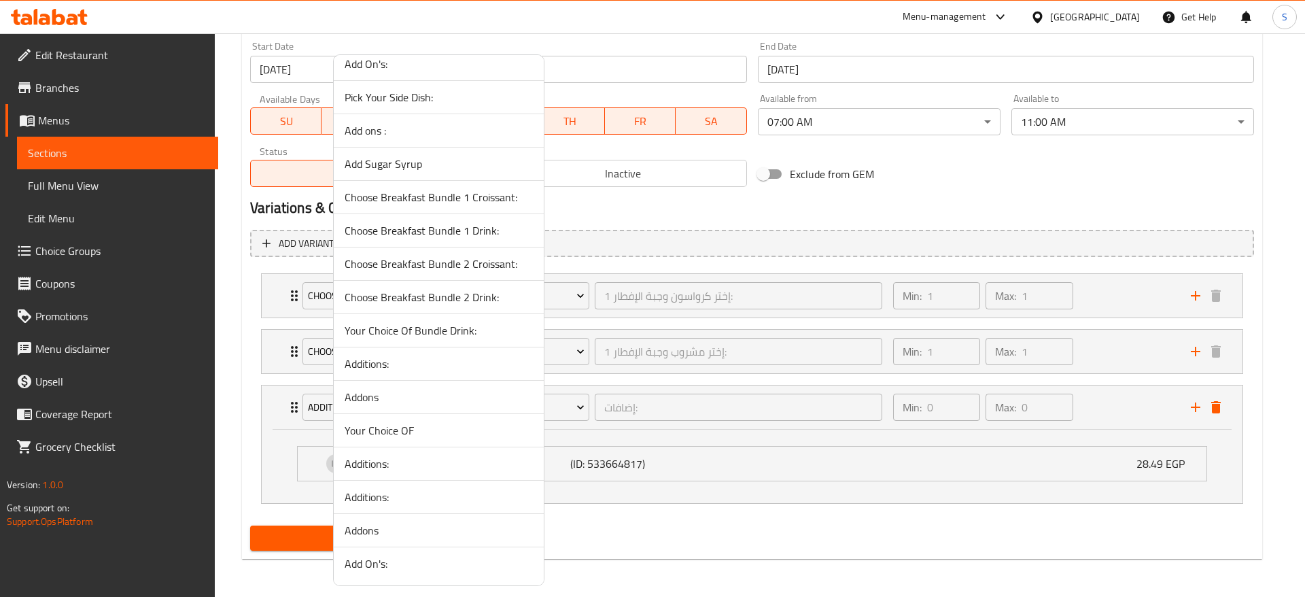
click at [424, 559] on span "Add On's:" at bounding box center [439, 563] width 188 height 16
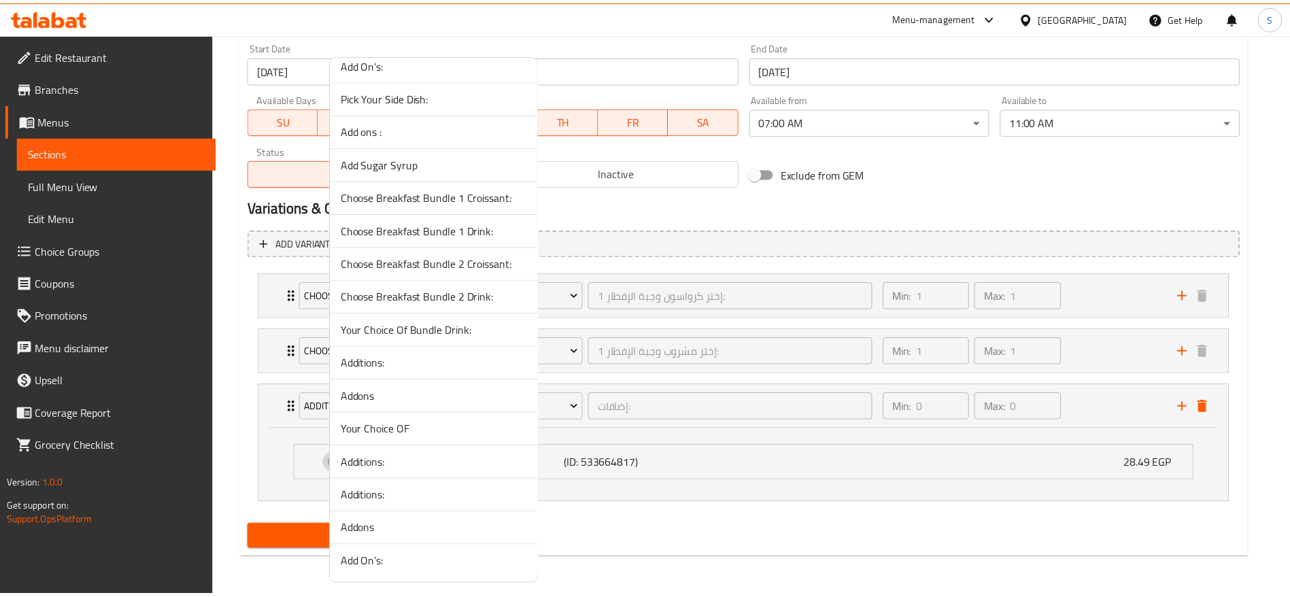
scroll to position [517, 0]
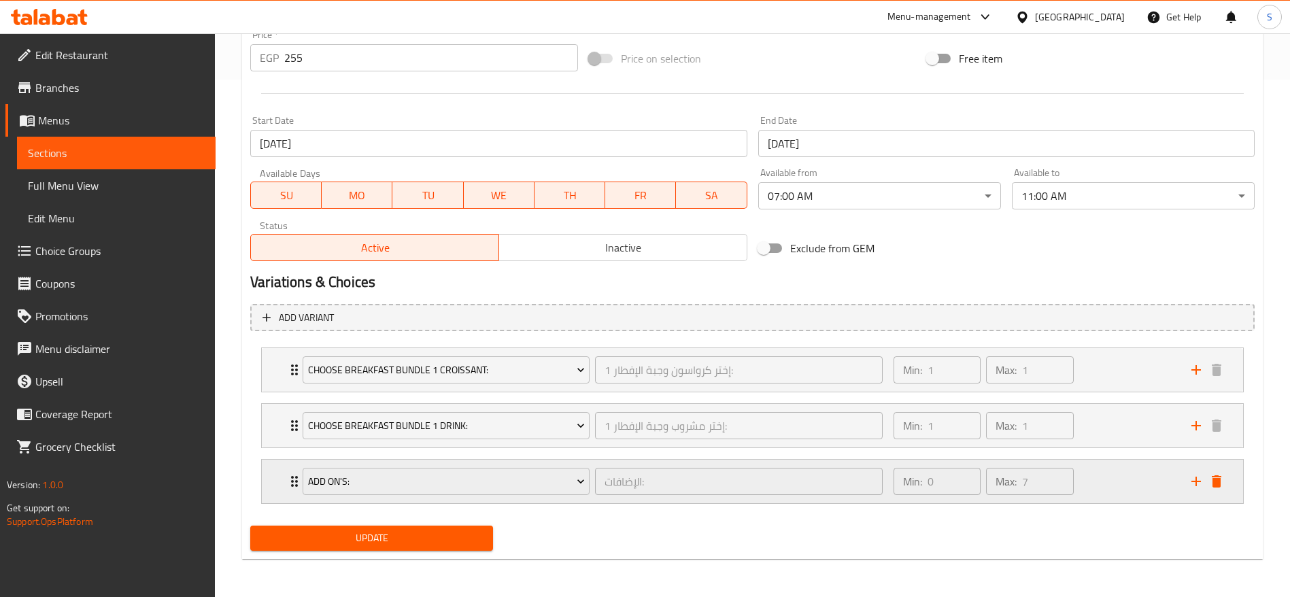
click at [1106, 477] on div "Min: 0 ​ Max: 7 ​" at bounding box center [1034, 482] width 298 height 44
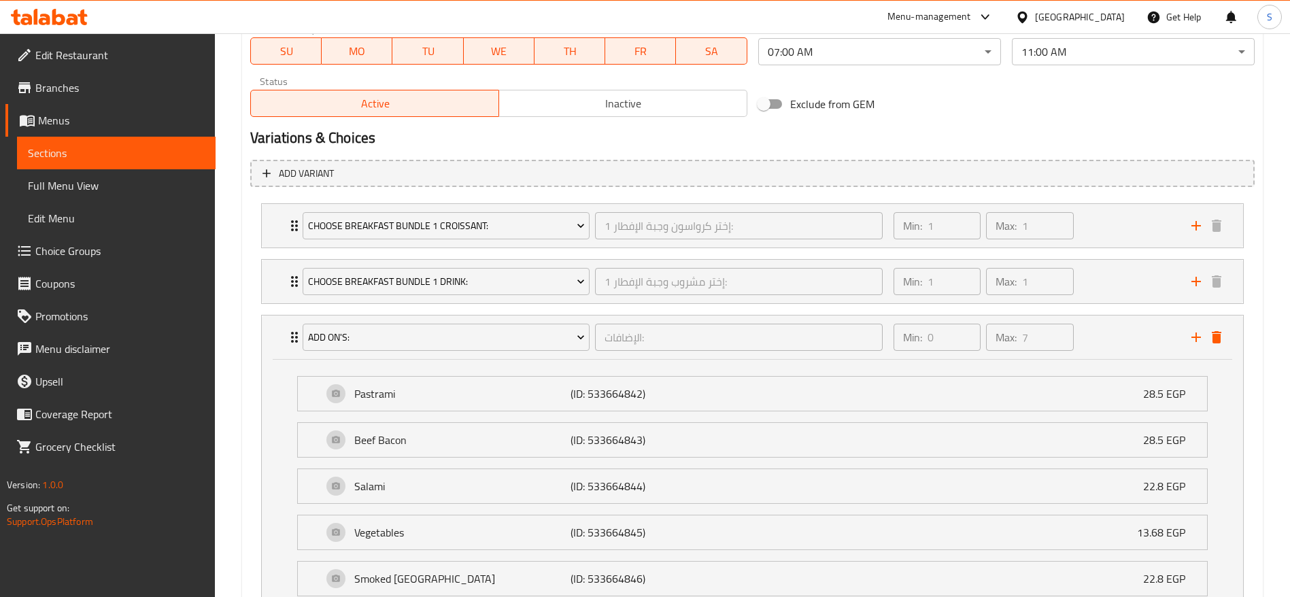
scroll to position [693, 0]
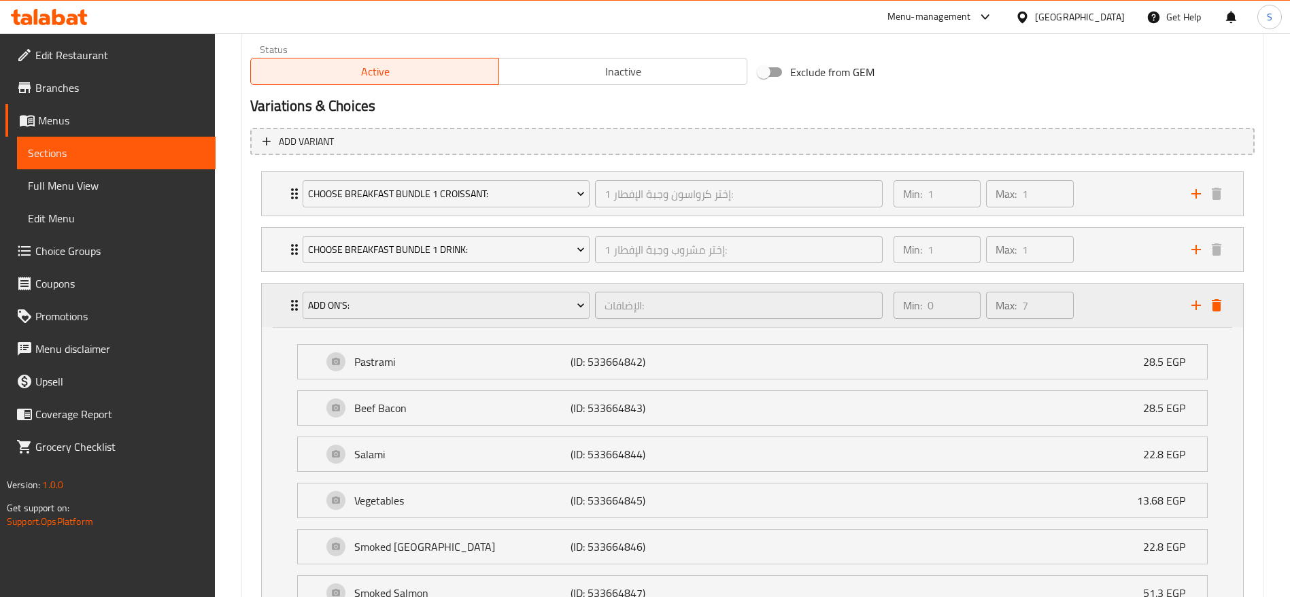
click at [519, 322] on div "Add On's: الإضافات: ​" at bounding box center [592, 305] width 596 height 44
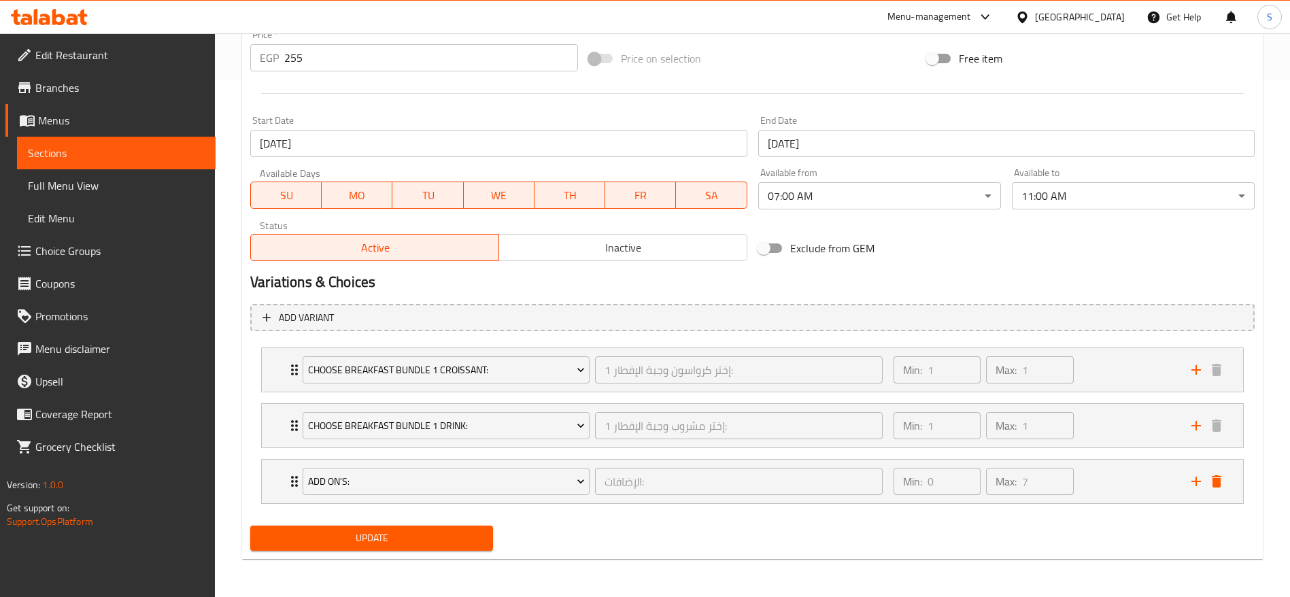
scroll to position [517, 0]
click at [495, 477] on span "Add On's:" at bounding box center [446, 481] width 277 height 17
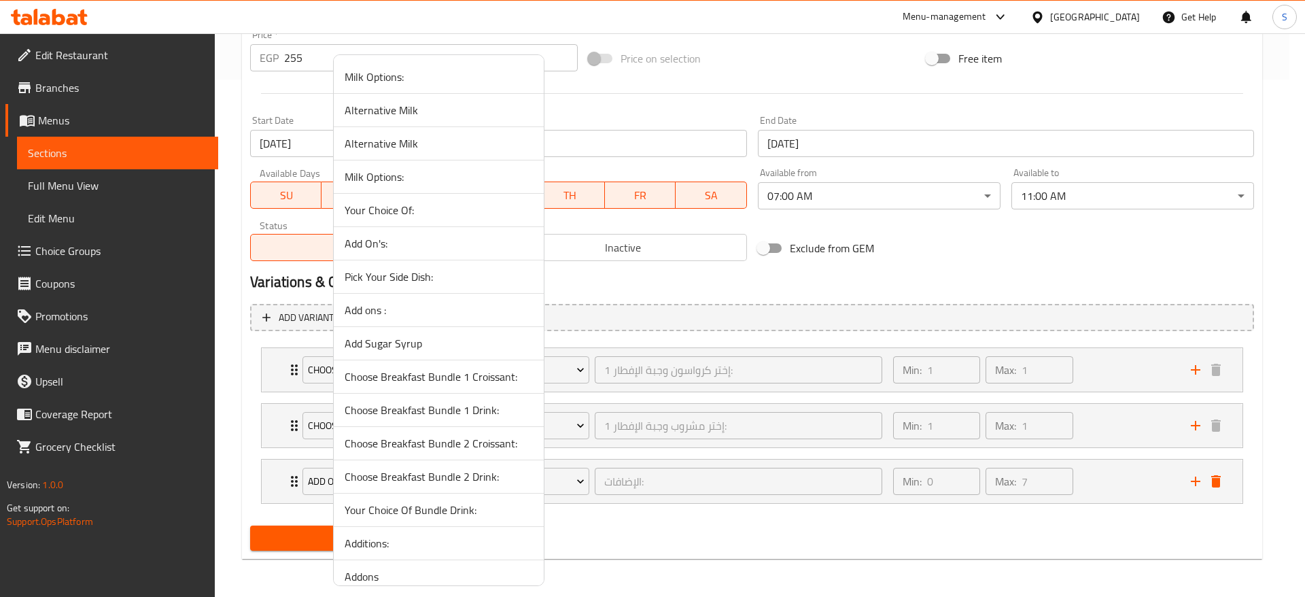
click at [400, 174] on span "Milk Options:" at bounding box center [439, 177] width 188 height 16
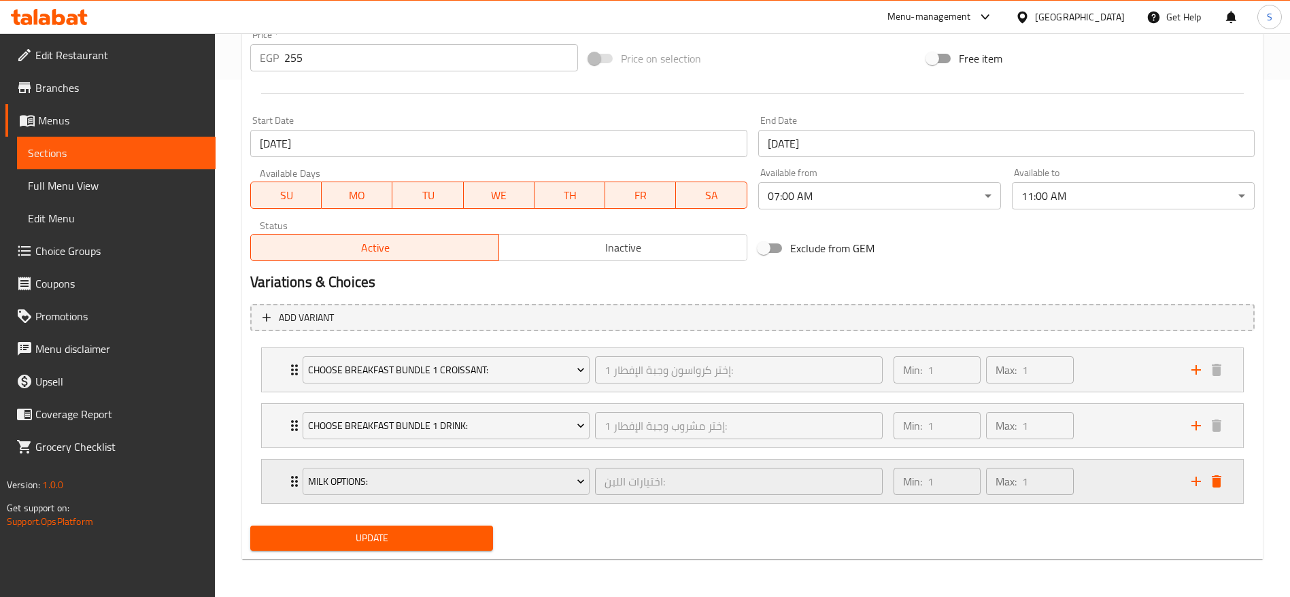
click at [1171, 474] on div "Min: 1 ​ Max: 1 ​" at bounding box center [1034, 482] width 298 height 44
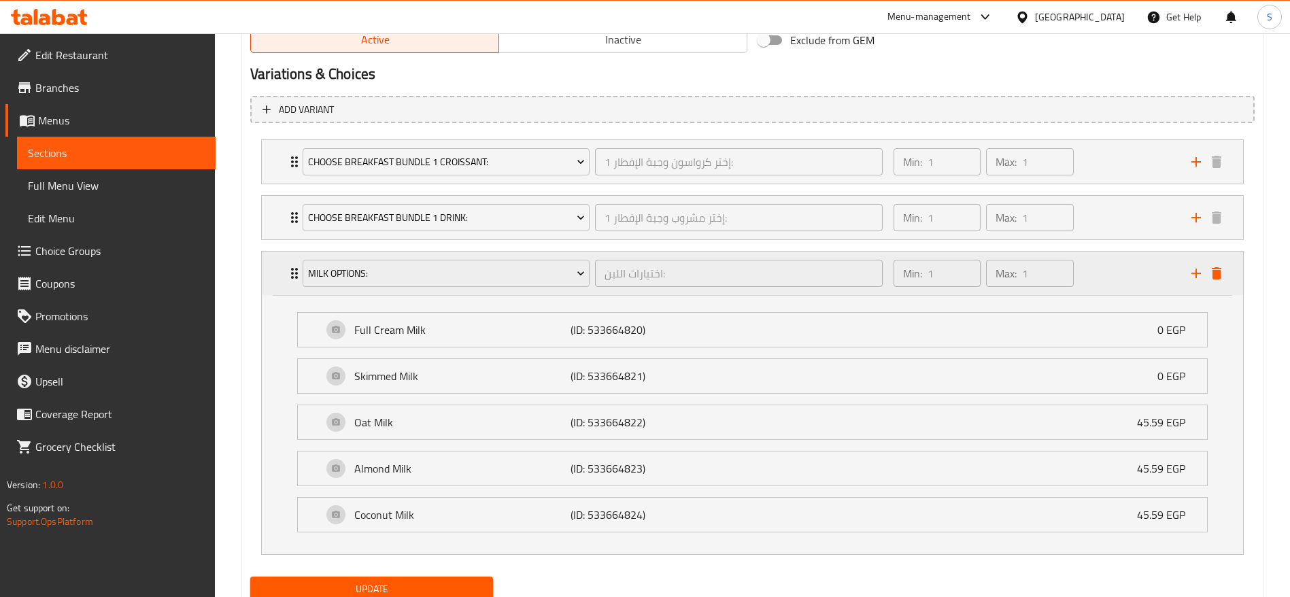
scroll to position [776, 0]
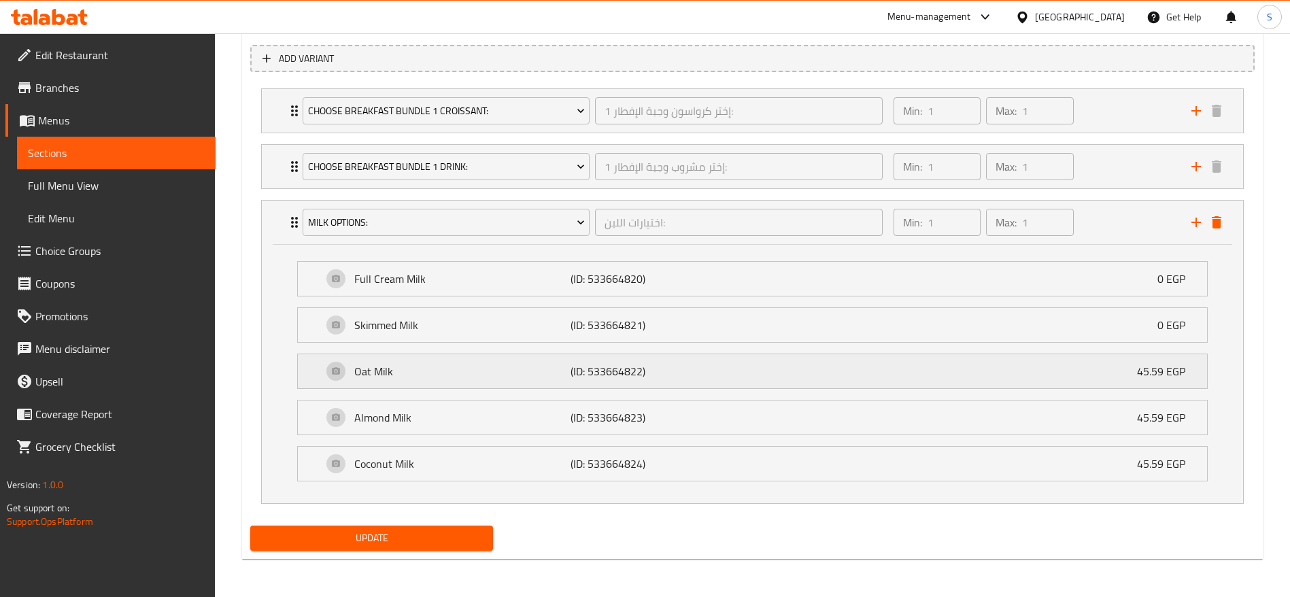
click at [861, 386] on div "Oat Milk (ID: 533664822) 45.59 EGP" at bounding box center [756, 371] width 868 height 34
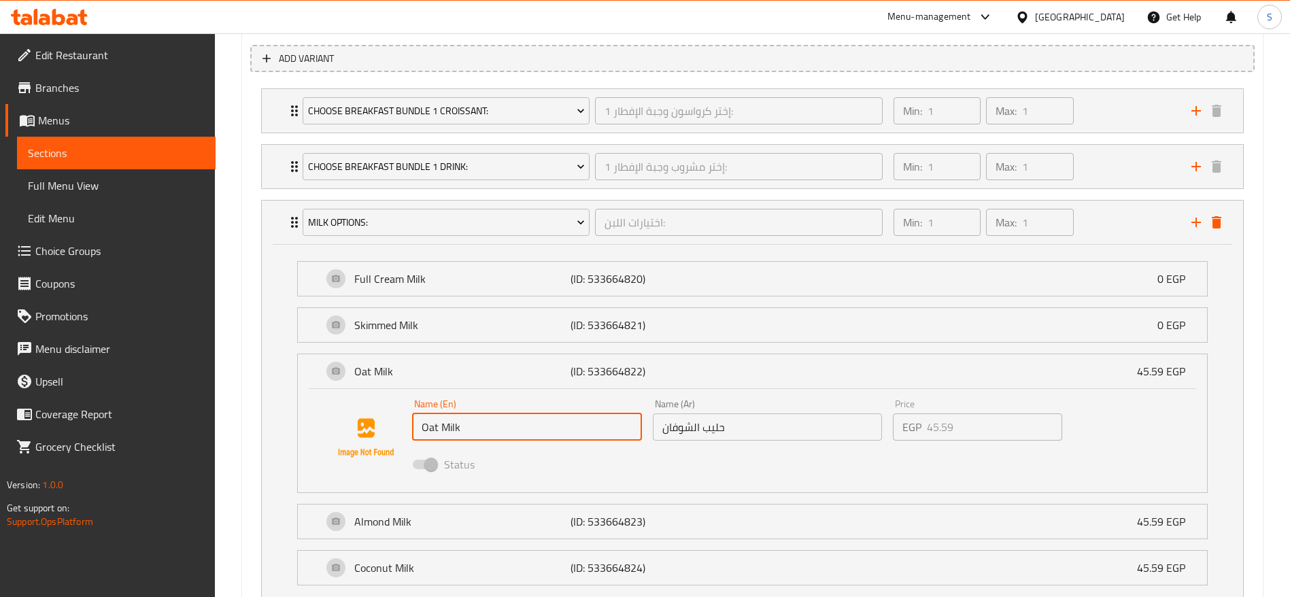
click at [451, 440] on input "Oat Milk" at bounding box center [527, 426] width 230 height 27
click at [980, 442] on div "Price EGP 45.59 Price" at bounding box center [977, 420] width 180 height 52
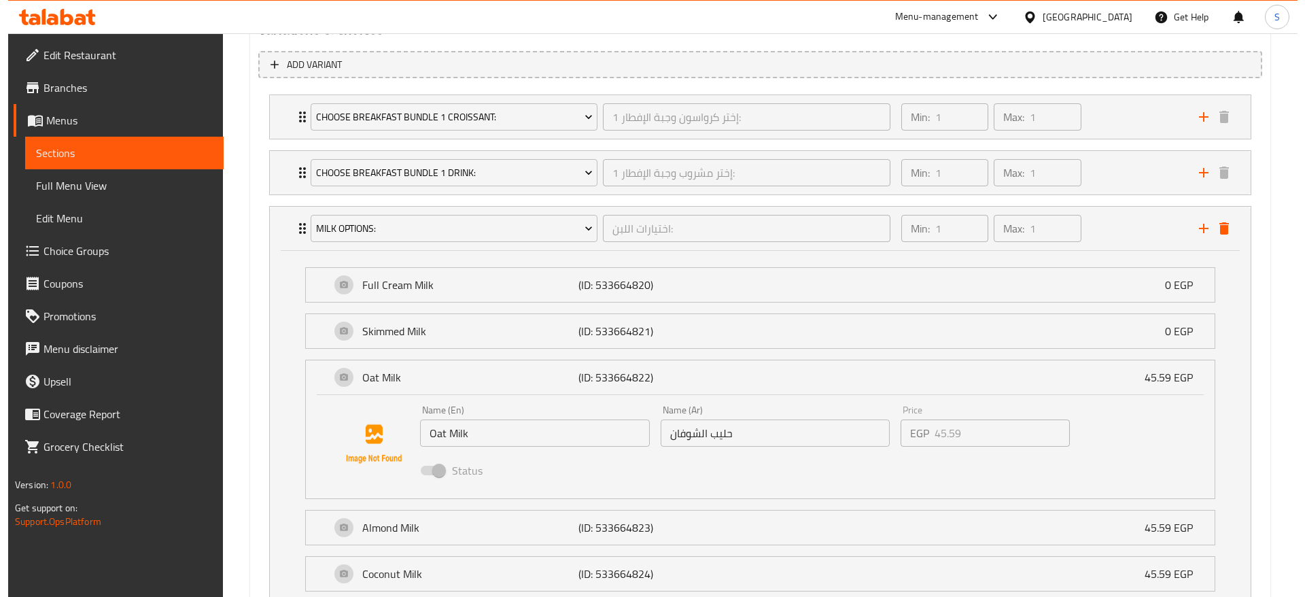
scroll to position [674, 0]
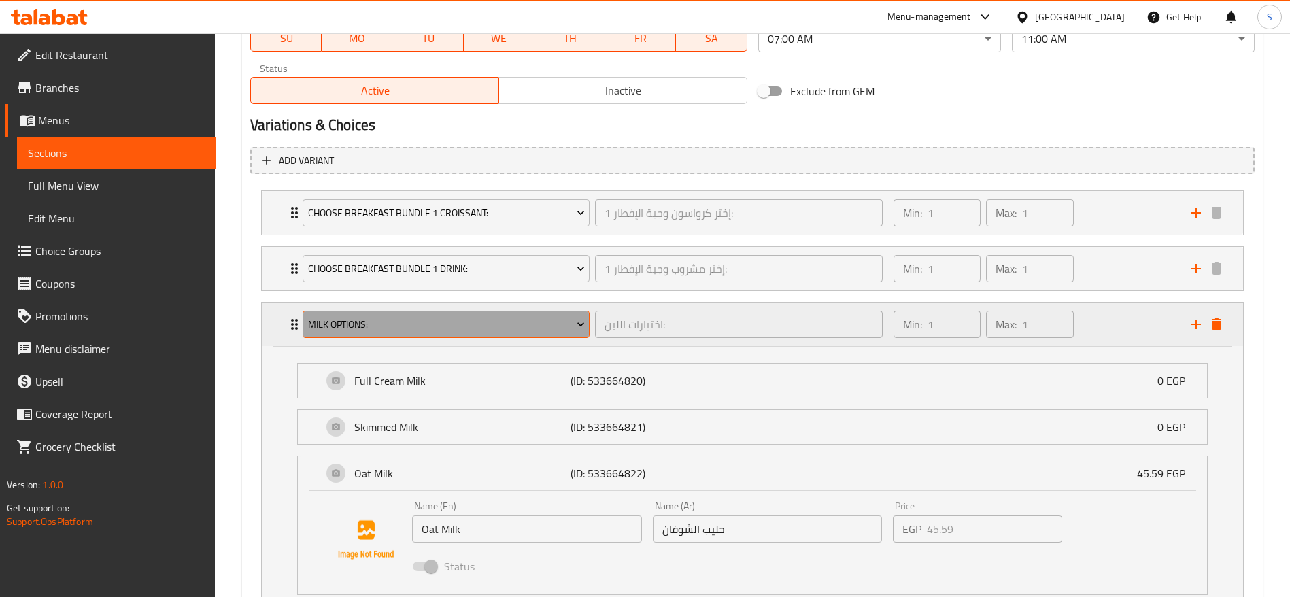
click at [534, 333] on button "Milk Options:" at bounding box center [446, 324] width 287 height 27
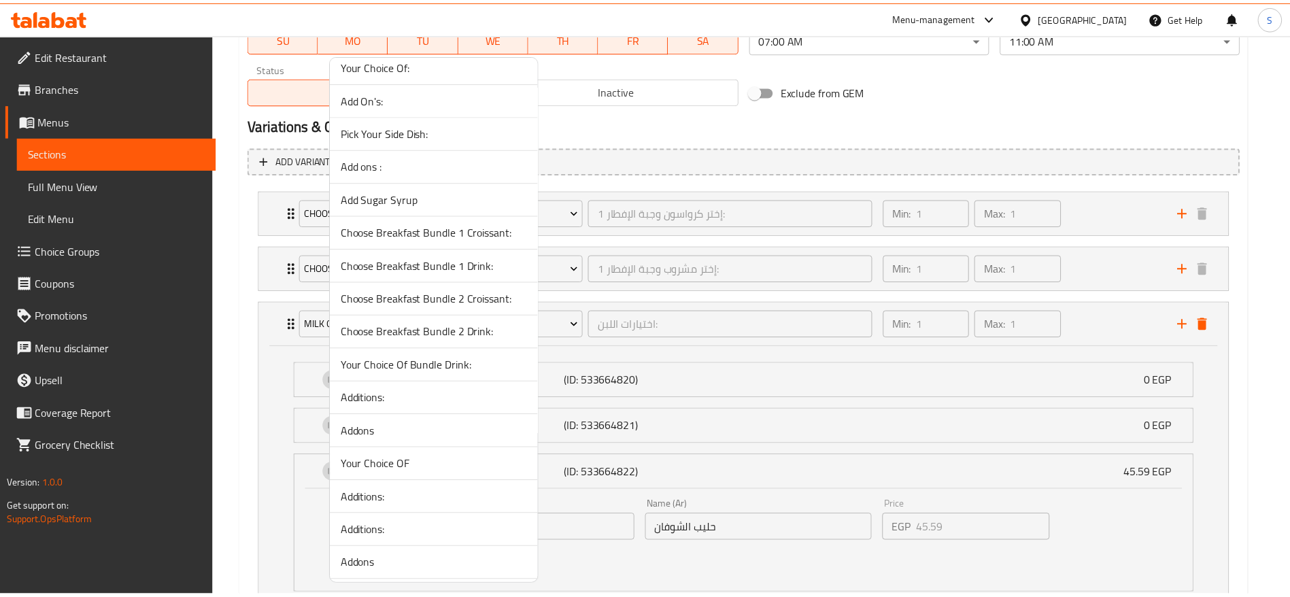
scroll to position [179, 0]
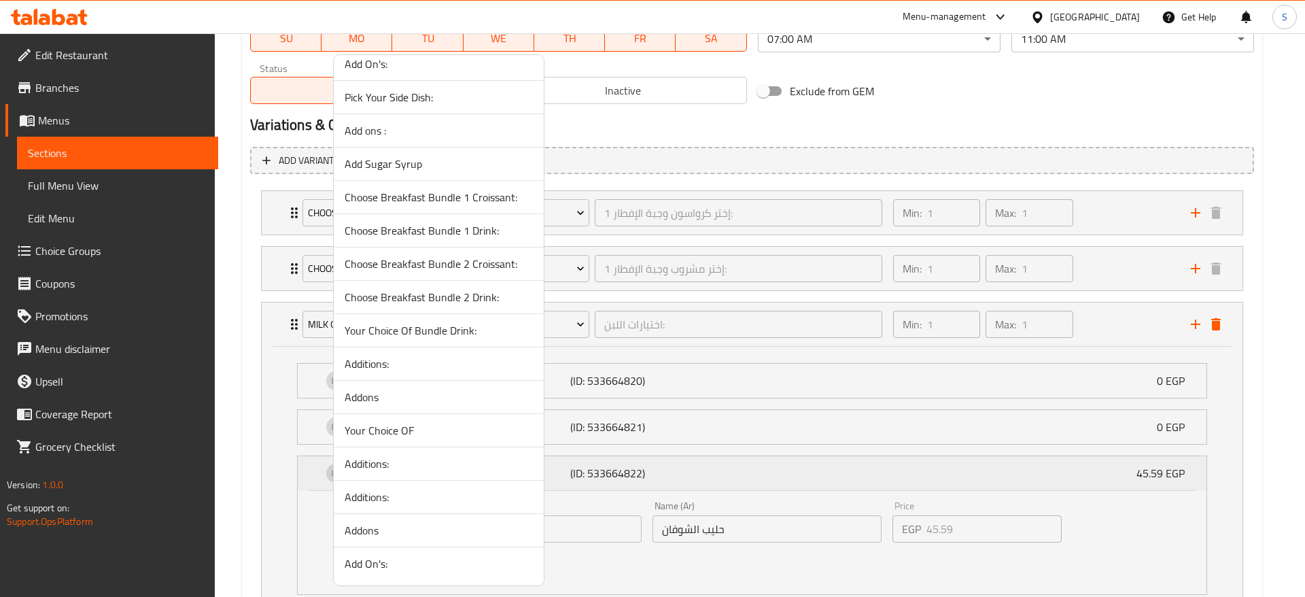
click at [1073, 461] on div at bounding box center [652, 298] width 1305 height 597
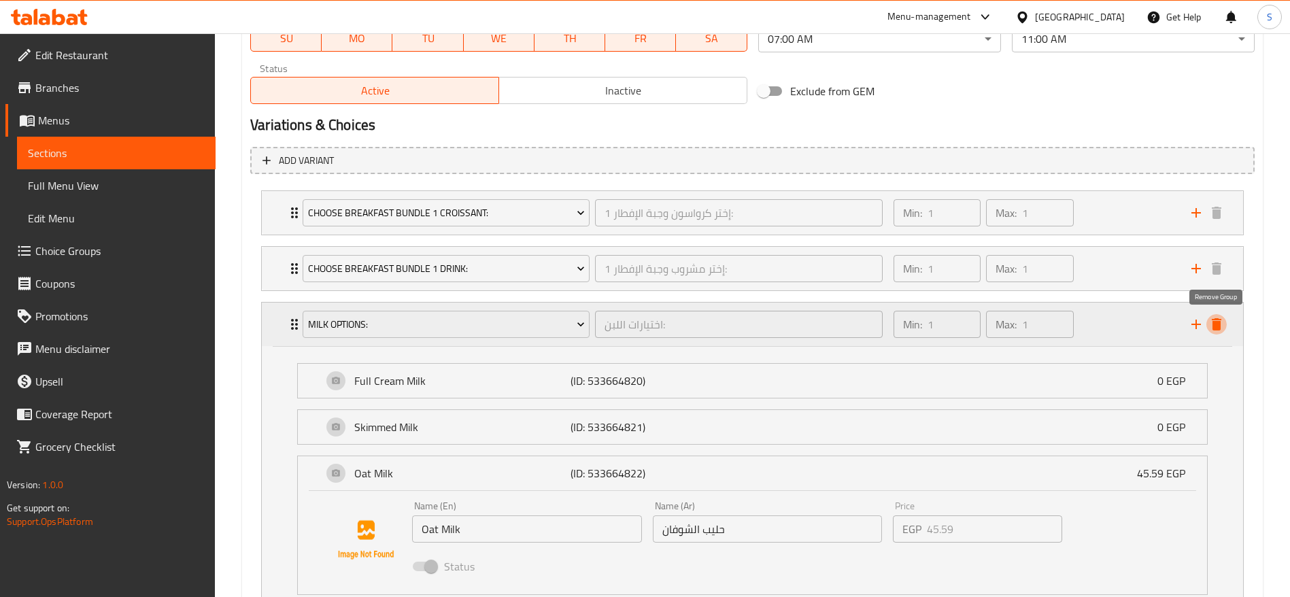
click at [1218, 316] on icon "delete" at bounding box center [1216, 324] width 16 height 16
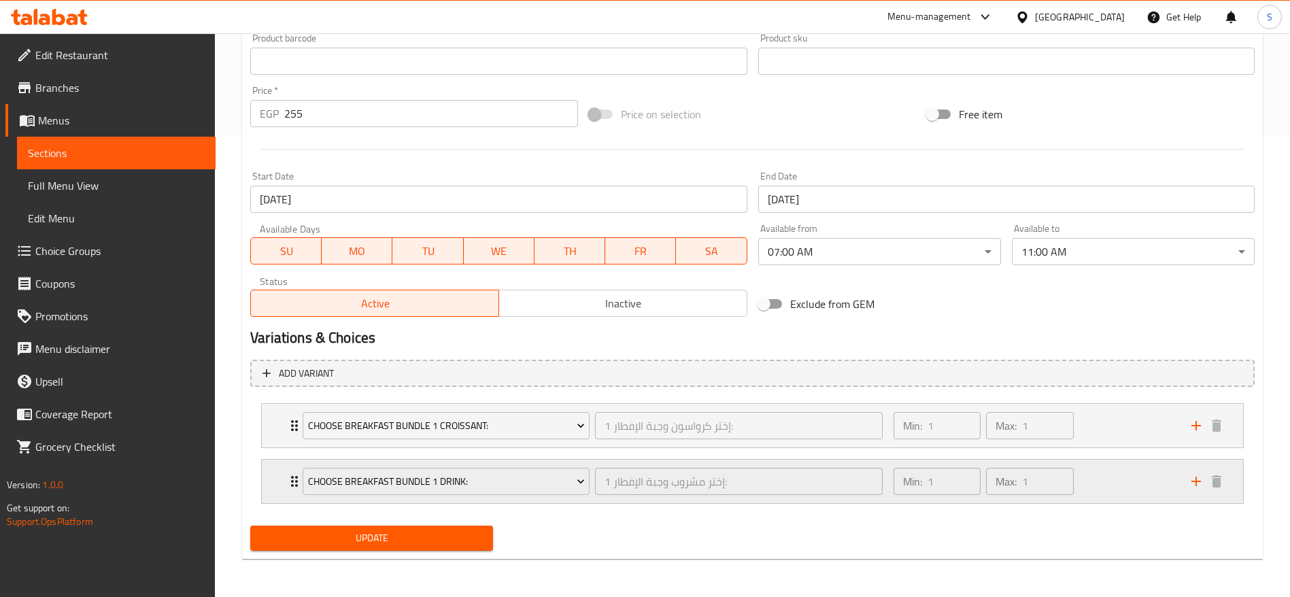
click at [1120, 478] on div "Min: 1 ​ Max: 1 ​" at bounding box center [1034, 482] width 298 height 44
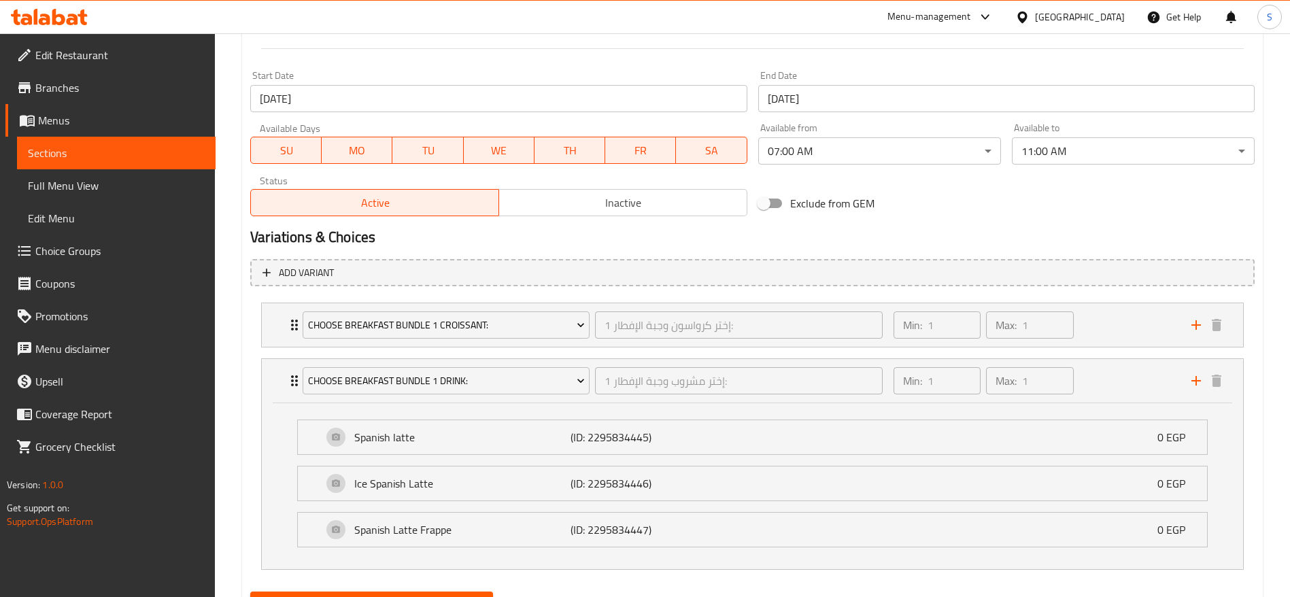
scroll to position [628, 0]
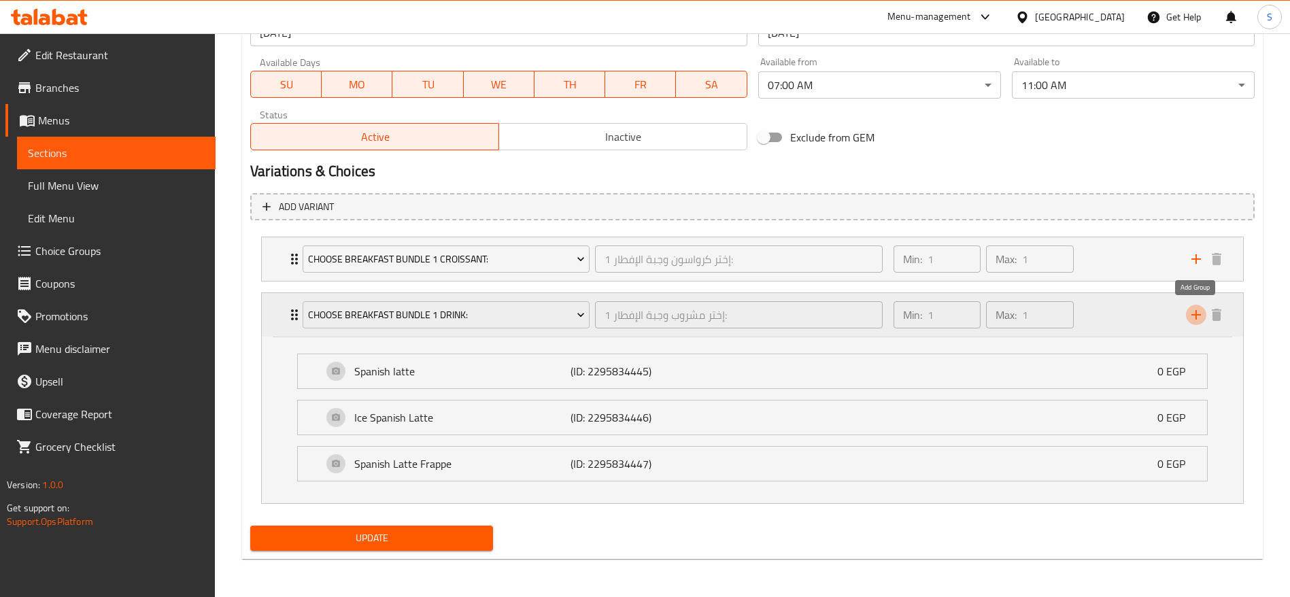
click at [1203, 320] on icon "add" at bounding box center [1196, 315] width 16 height 16
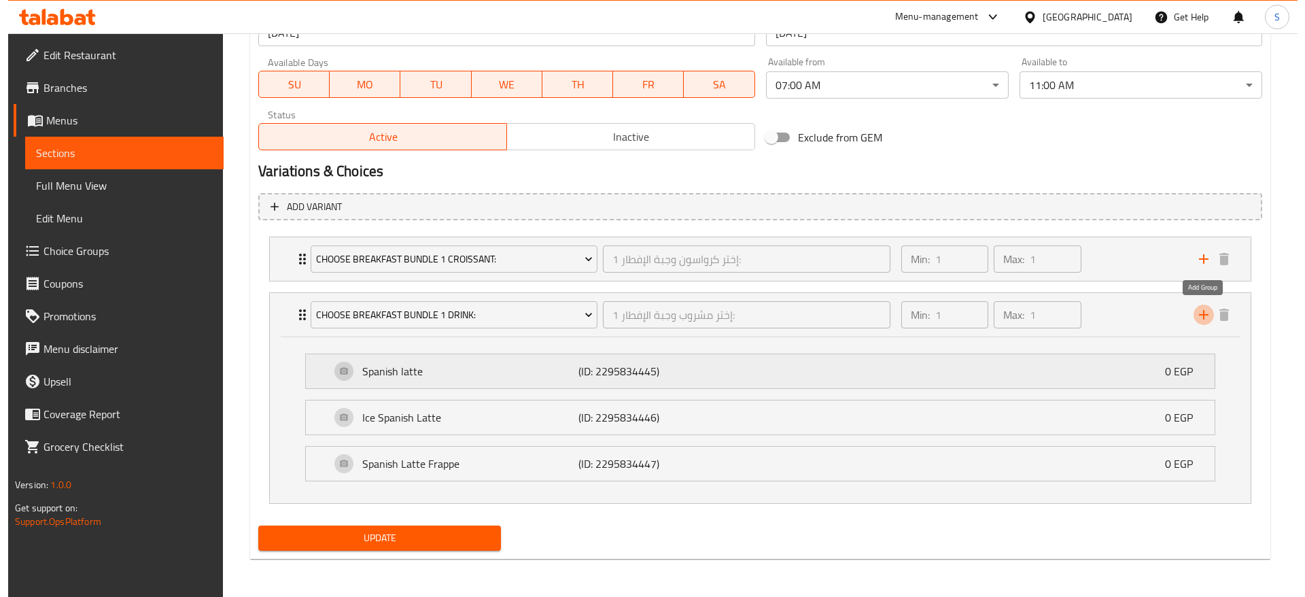
scroll to position [674, 0]
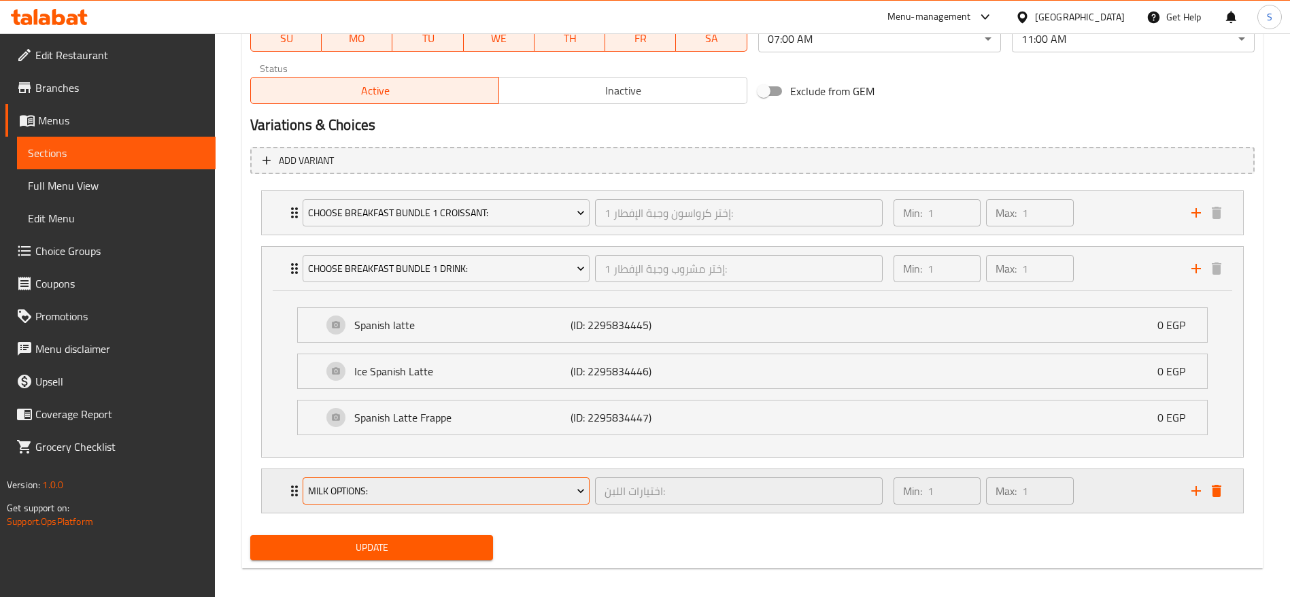
click at [556, 496] on span "Milk Options:" at bounding box center [446, 491] width 277 height 17
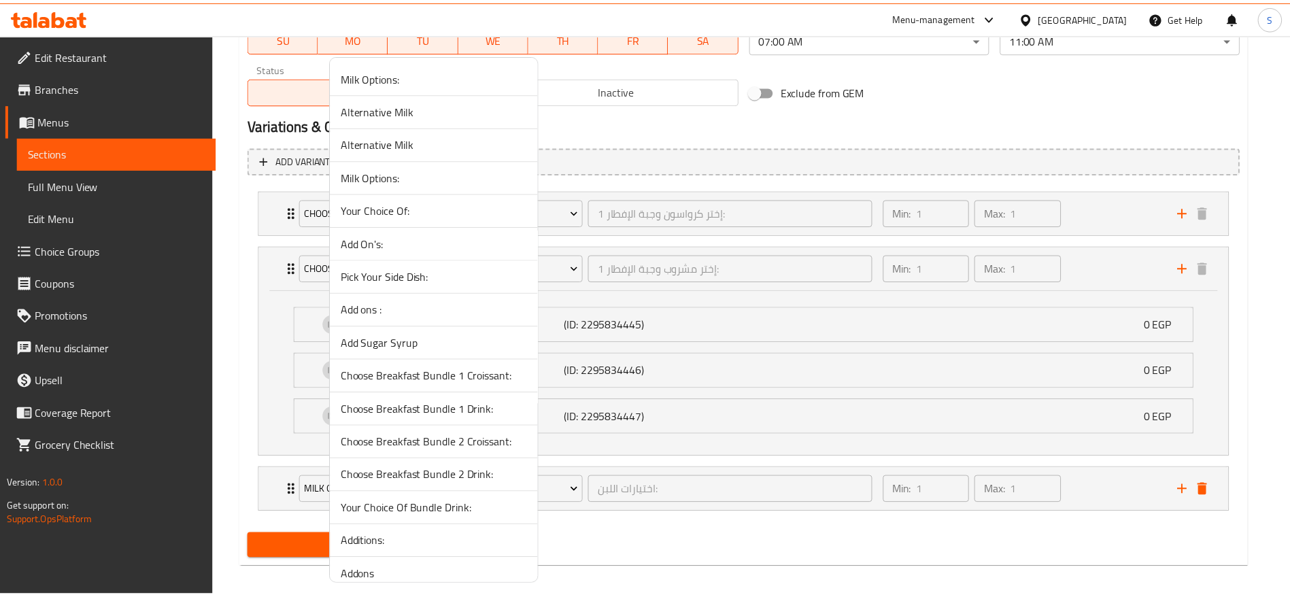
scroll to position [179, 0]
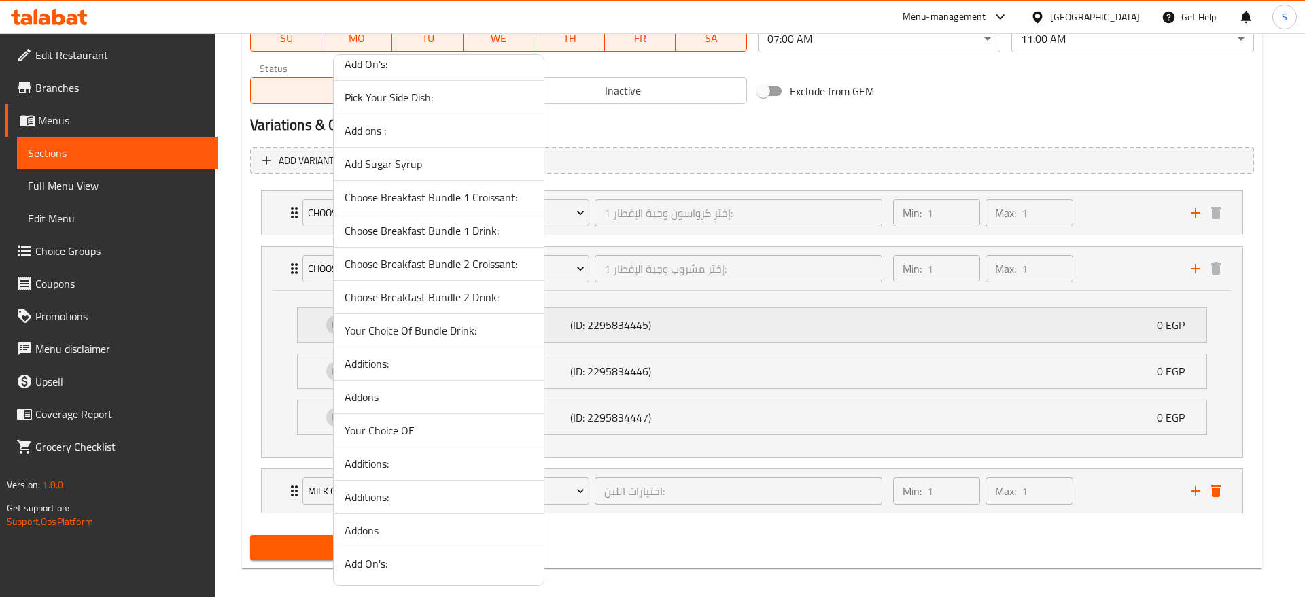
click at [426, 323] on span "Your Choice Of Bundle Drink:" at bounding box center [439, 330] width 188 height 16
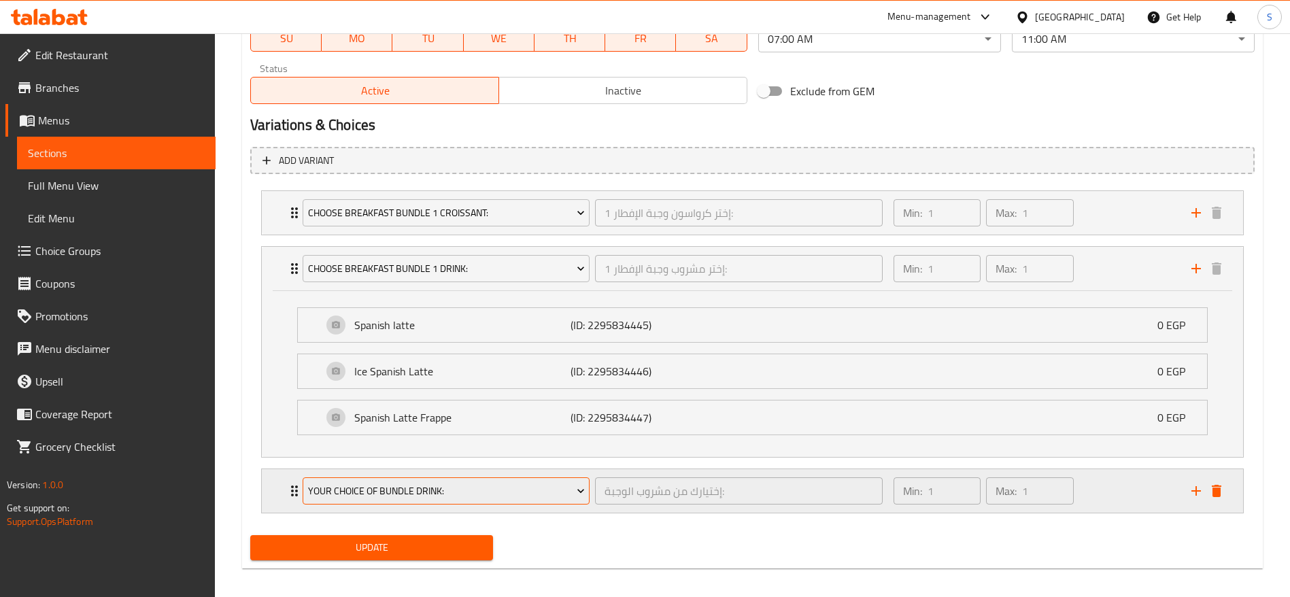
click at [454, 502] on button "Your Choice Of Bundle Drink:" at bounding box center [446, 490] width 287 height 27
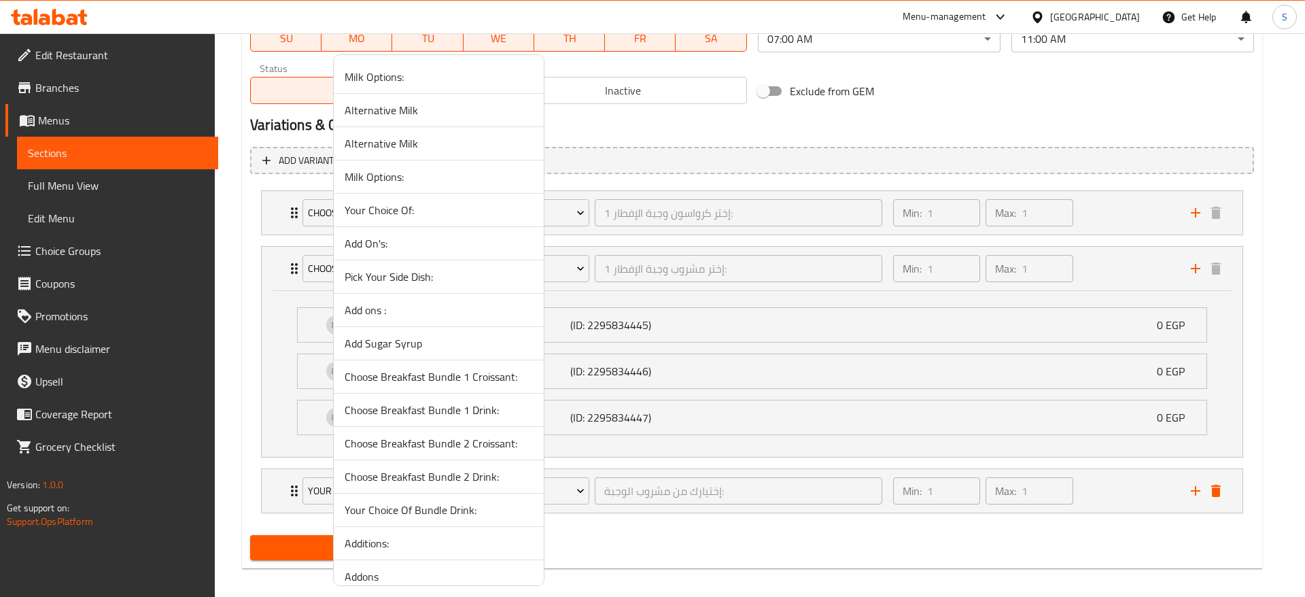
click at [418, 551] on span "Additions:" at bounding box center [439, 543] width 188 height 16
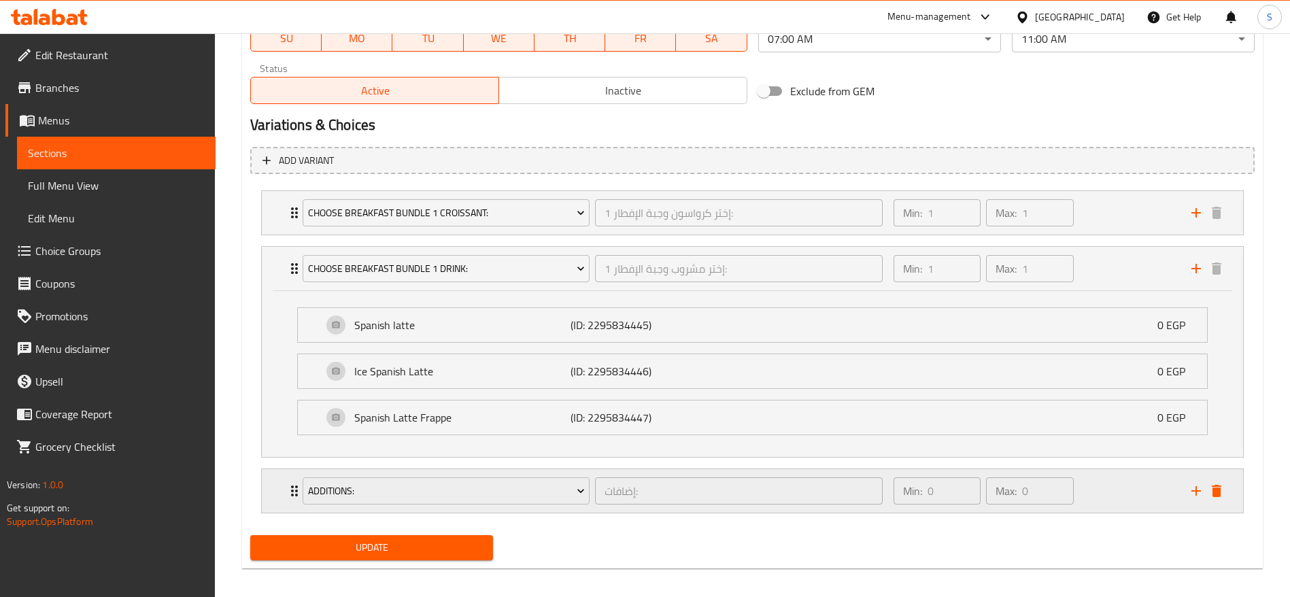
click at [1158, 501] on div "Min: 0 ​ Max: 0 ​" at bounding box center [1034, 491] width 298 height 44
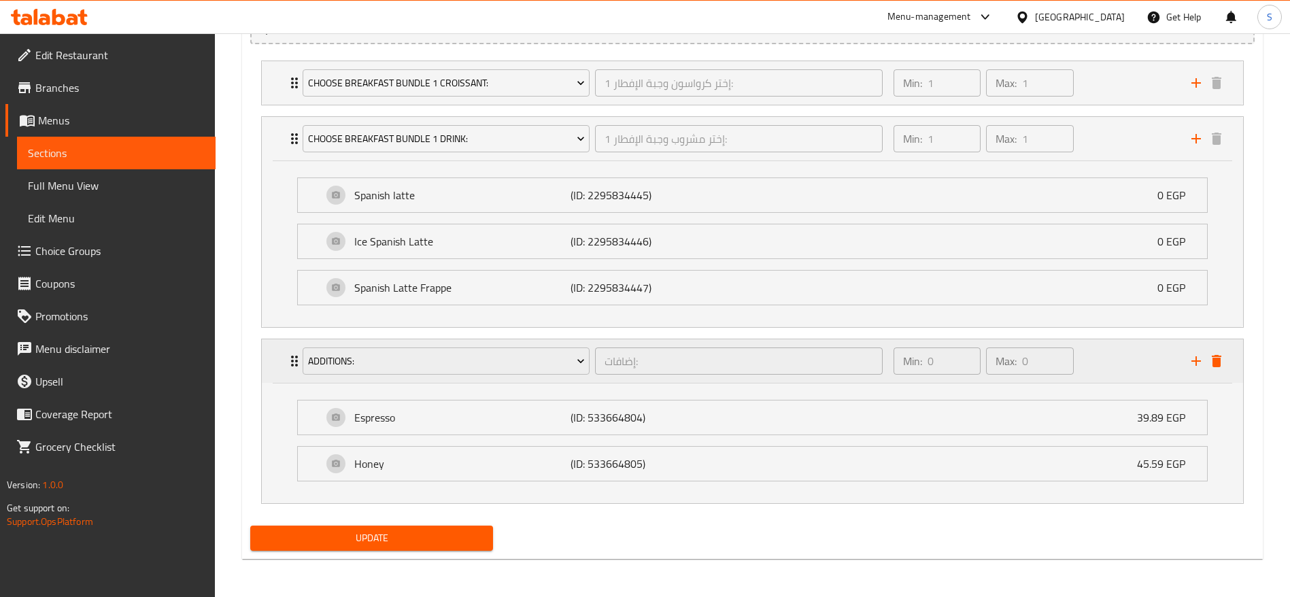
click at [444, 375] on div "Additions:" at bounding box center [446, 361] width 292 height 33
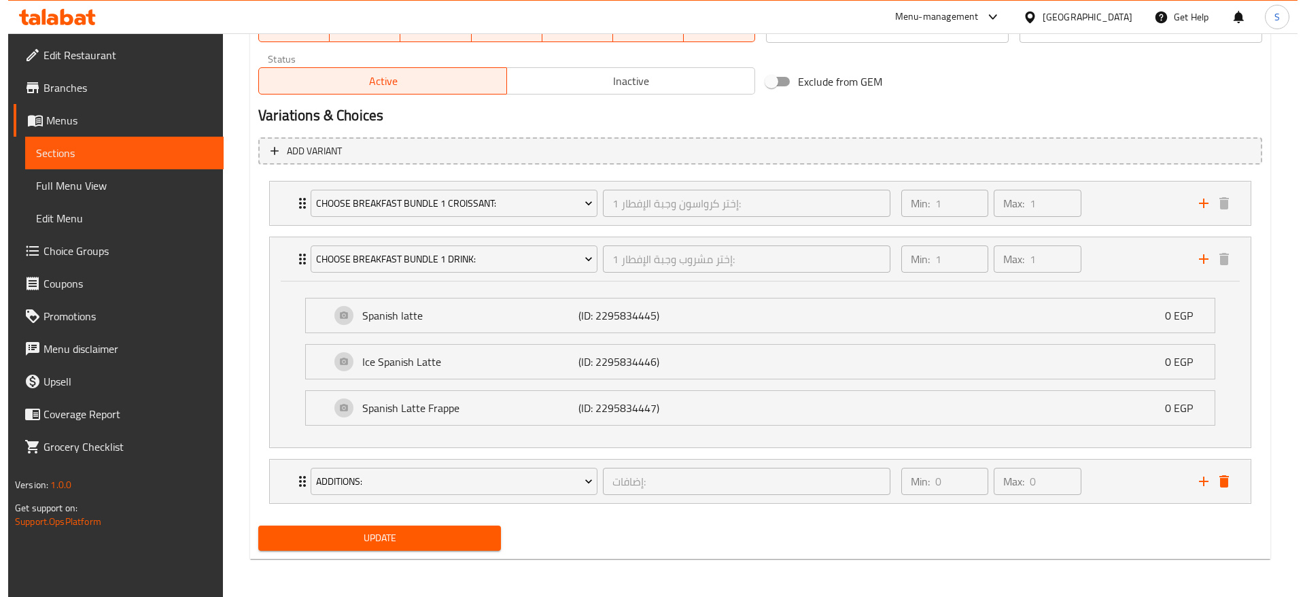
scroll to position [684, 0]
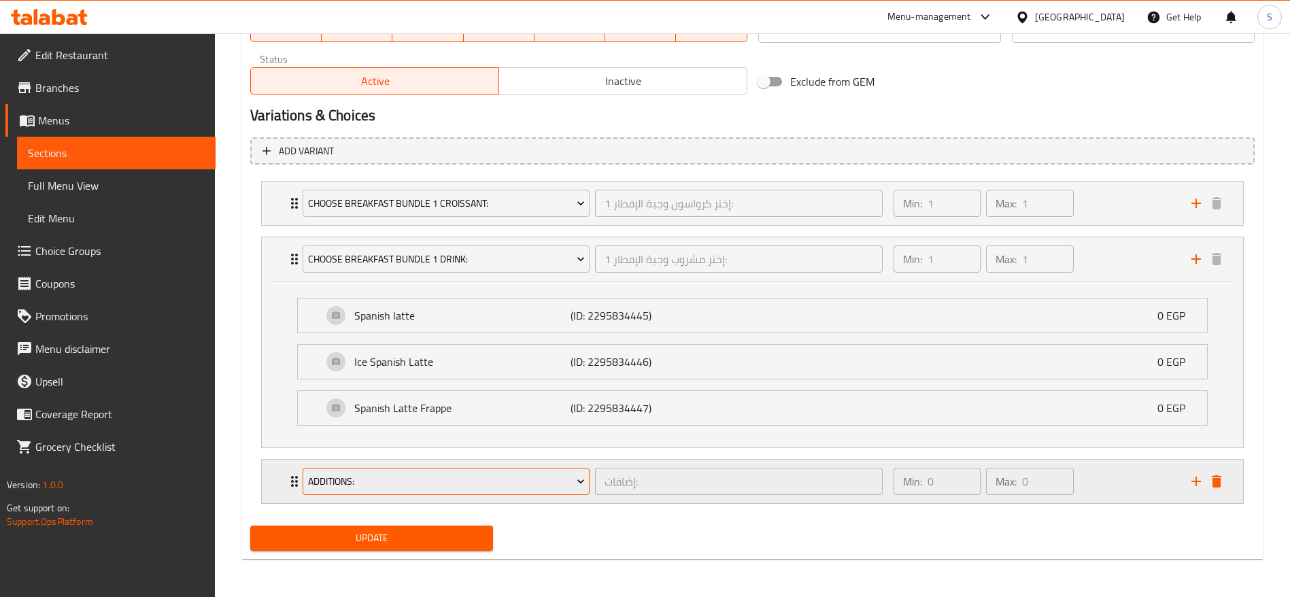
click at [478, 487] on span "Additions:" at bounding box center [446, 481] width 277 height 17
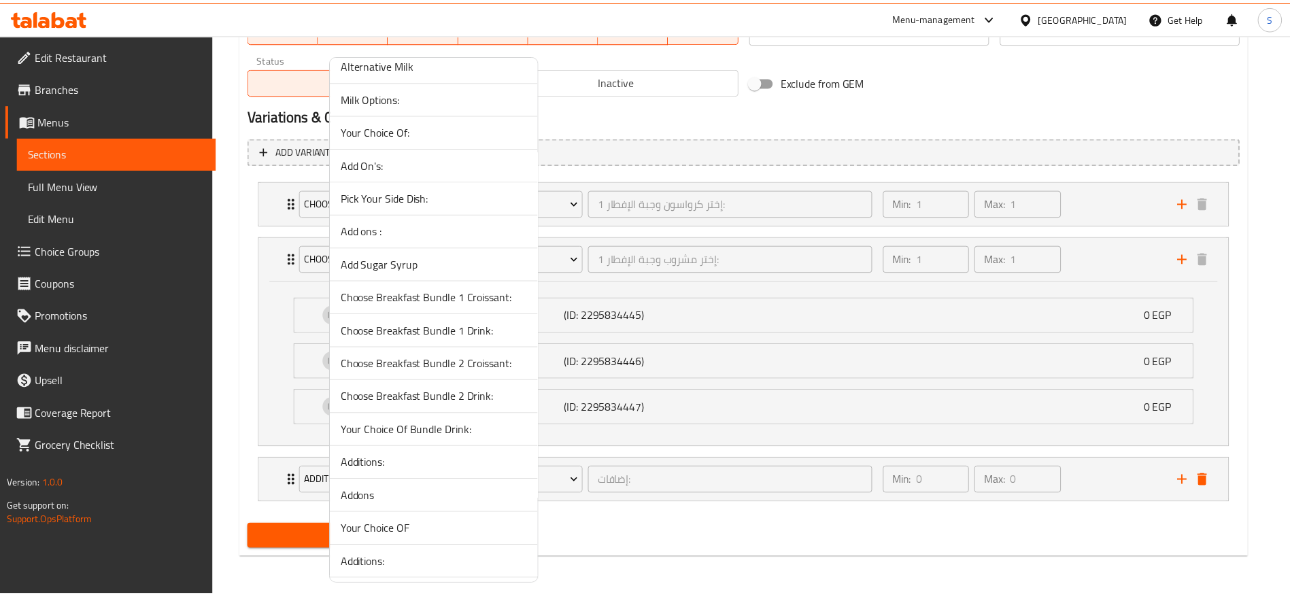
scroll to position [0, 0]
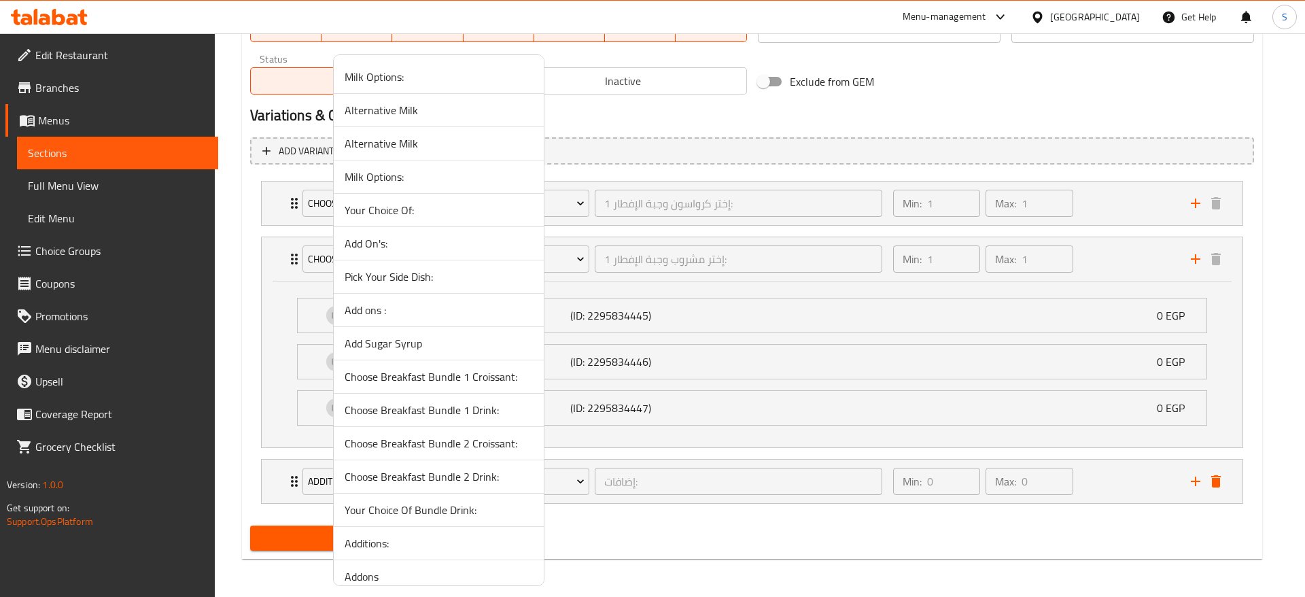
click at [434, 136] on span "Alternative Milk" at bounding box center [439, 143] width 188 height 16
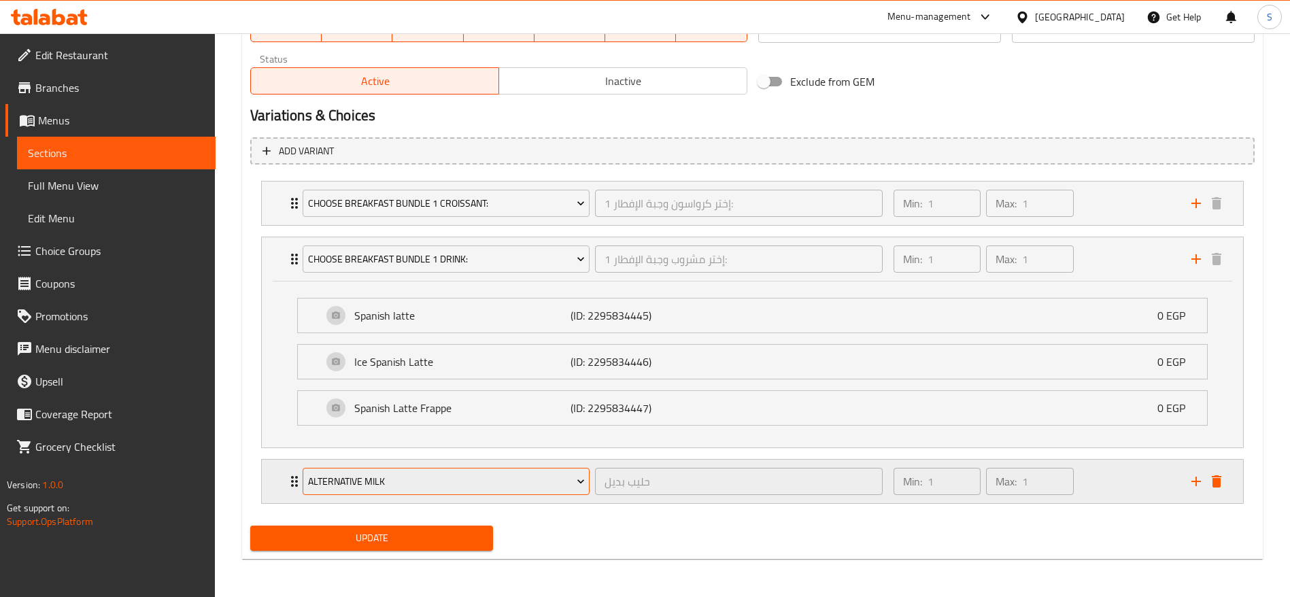
click at [415, 489] on span "Alternative Milk" at bounding box center [446, 481] width 277 height 17
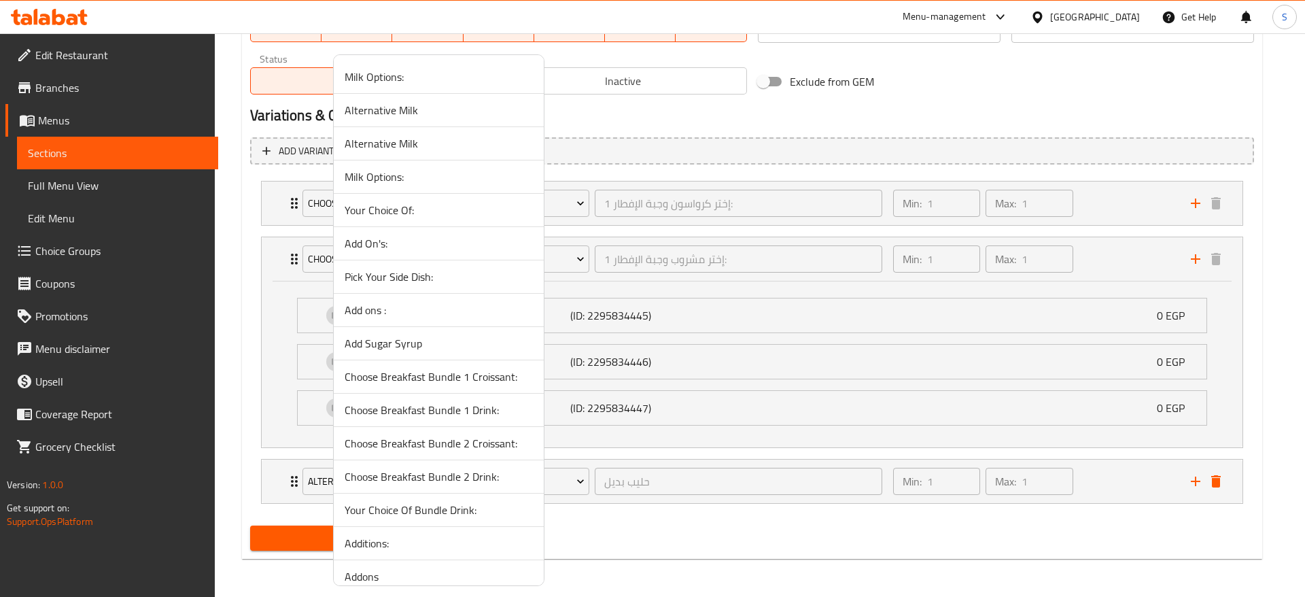
click at [465, 188] on li "Milk Options:" at bounding box center [439, 176] width 210 height 33
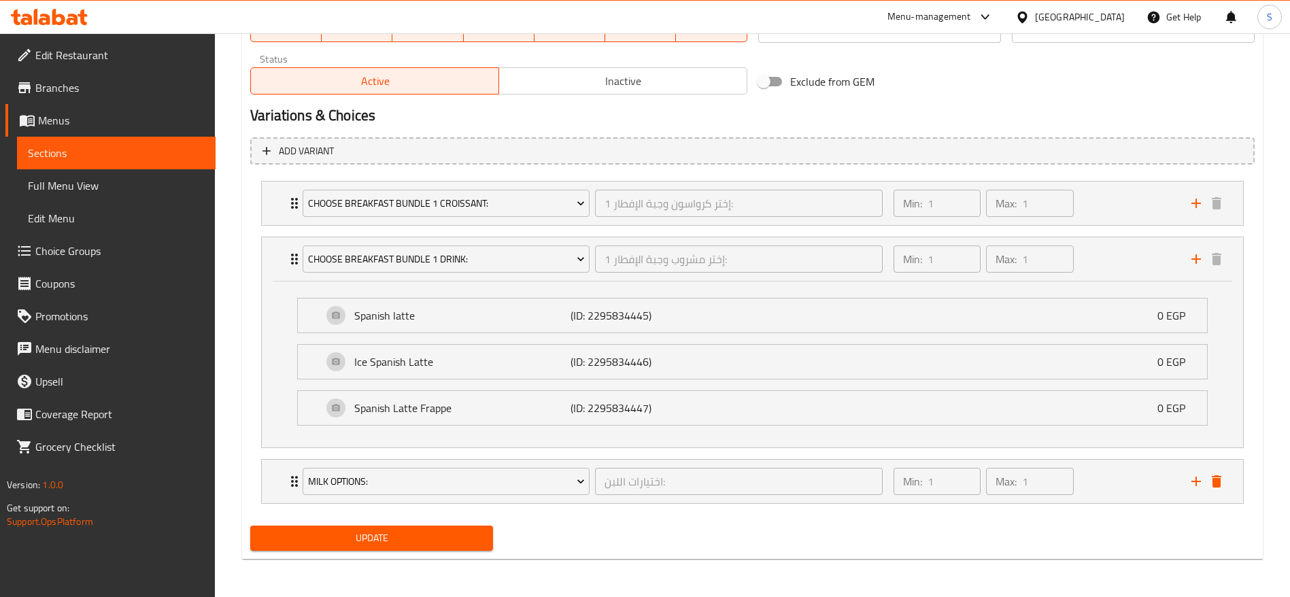
click at [1127, 504] on li "Milk Options: اختيارات اللبن: ​ Min: 1 ​ Max: 1 ​ Full Cream Milk (ID: 53366482…" at bounding box center [752, 481] width 1004 height 56
click at [1124, 480] on div "Min: 1 ​ Max: 1 ​" at bounding box center [1034, 482] width 298 height 44
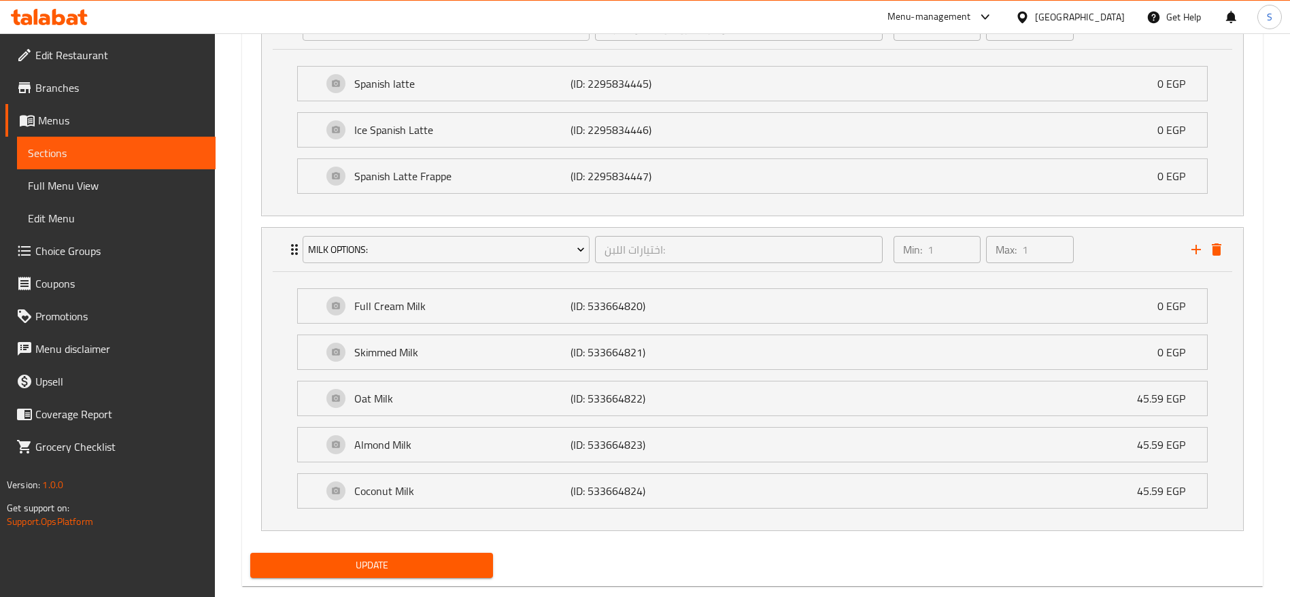
scroll to position [943, 0]
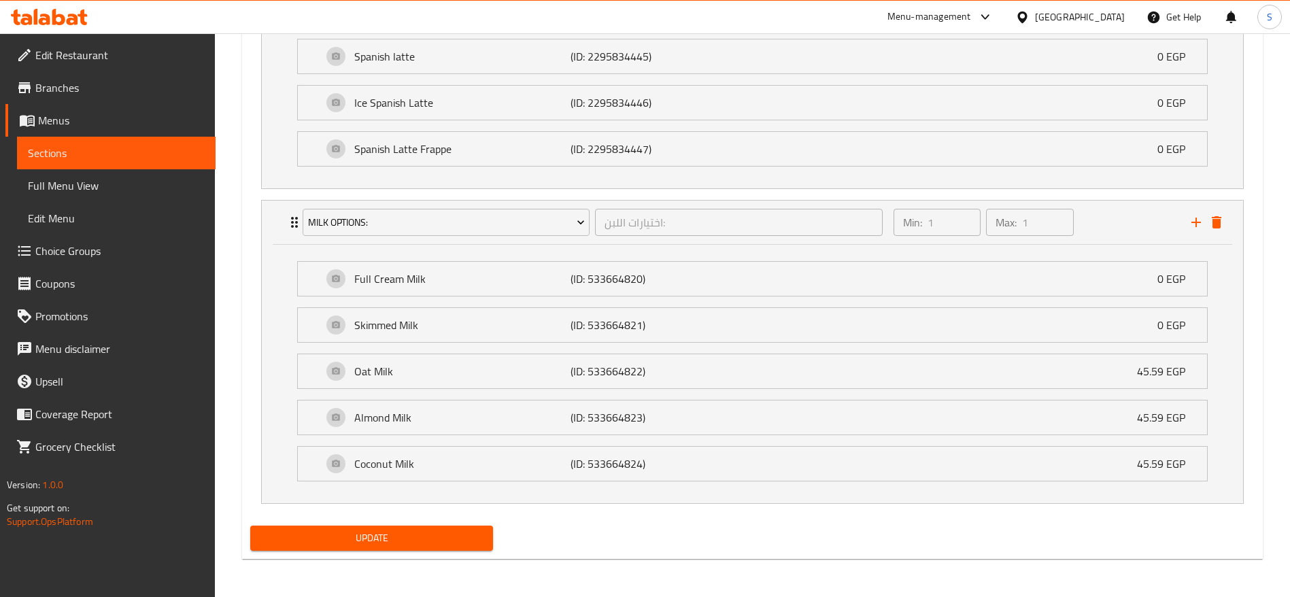
click at [366, 536] on span "Update" at bounding box center [371, 538] width 221 height 17
drag, startPoint x: 179, startPoint y: 159, endPoint x: 175, endPoint y: 152, distance: 7.6
click at [179, 159] on span "Sections" at bounding box center [116, 153] width 177 height 16
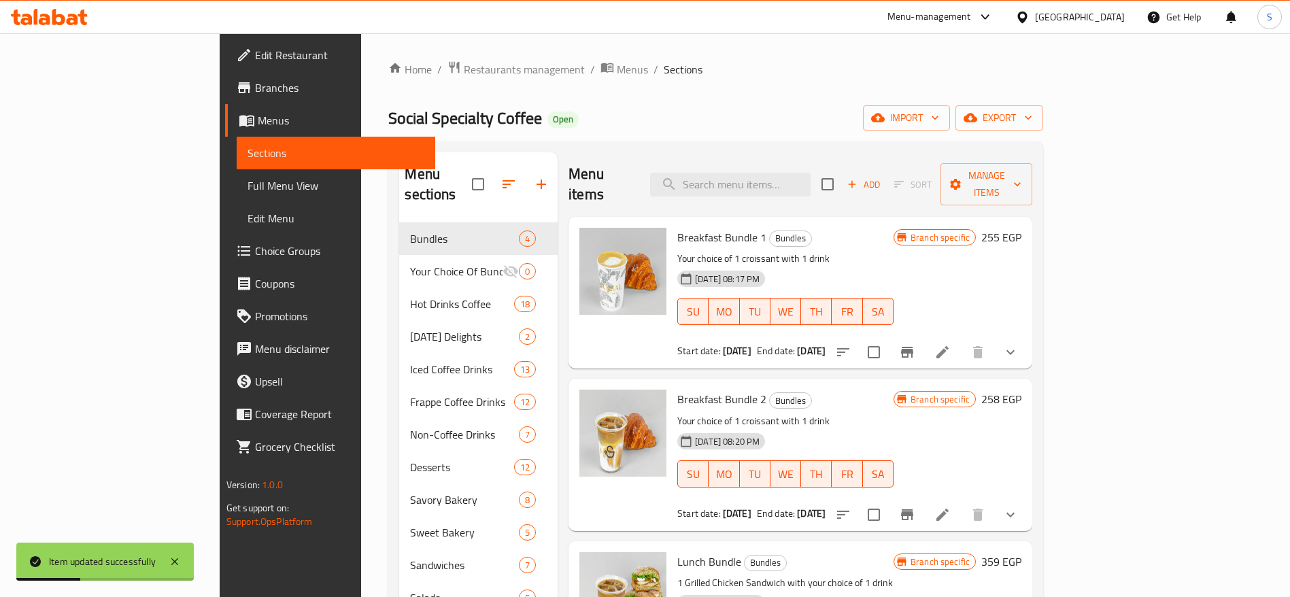
click at [1032, 333] on div "Breakfast Bundle 1 Bundles Your choice of 1 croissant with 1 drink 15-09-2025 0…" at bounding box center [800, 293] width 464 height 152
click at [1018, 344] on icon "show more" at bounding box center [1010, 352] width 16 height 16
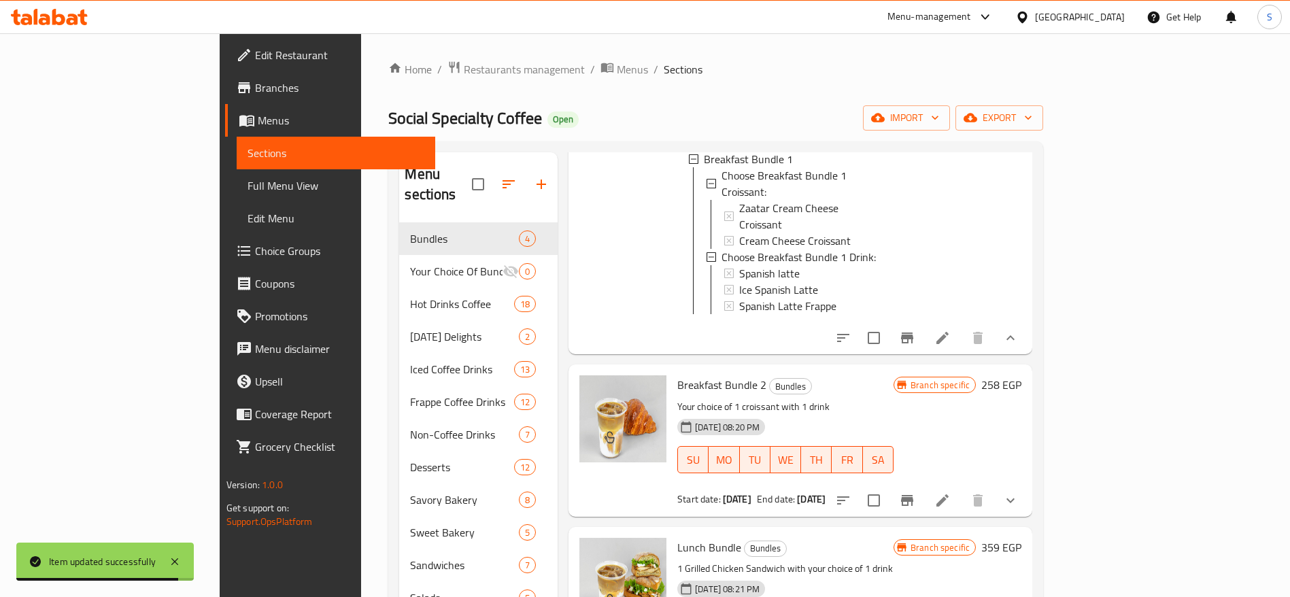
scroll to position [270, 0]
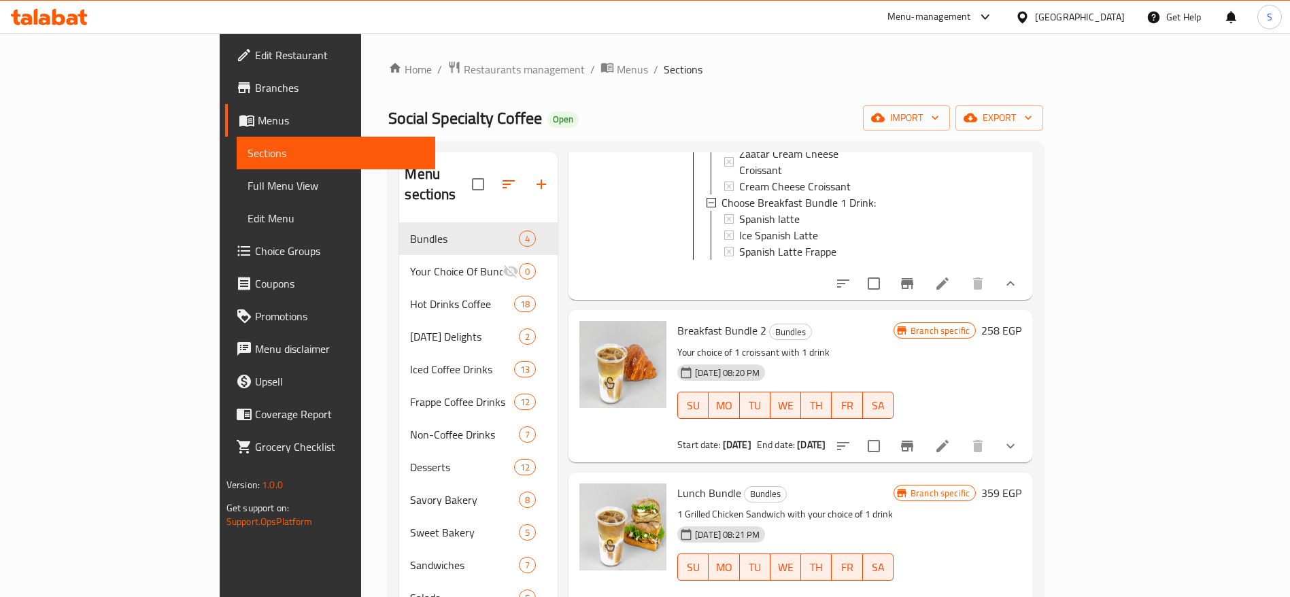
click at [1018, 438] on icon "show more" at bounding box center [1010, 446] width 16 height 16
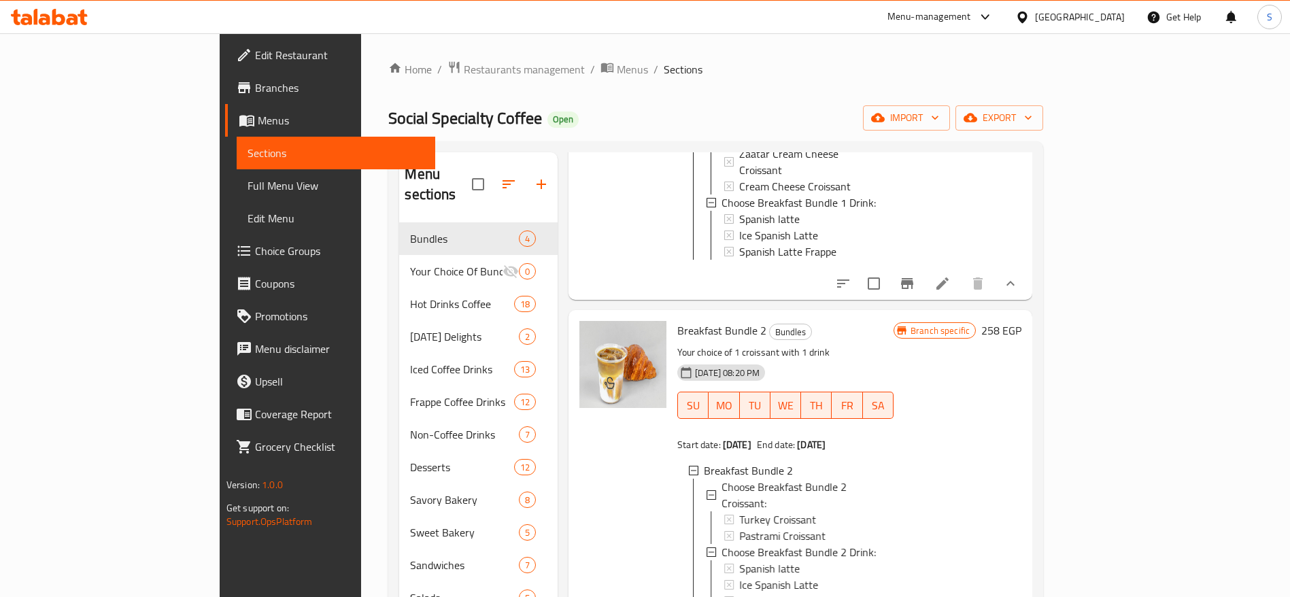
scroll to position [2, 0]
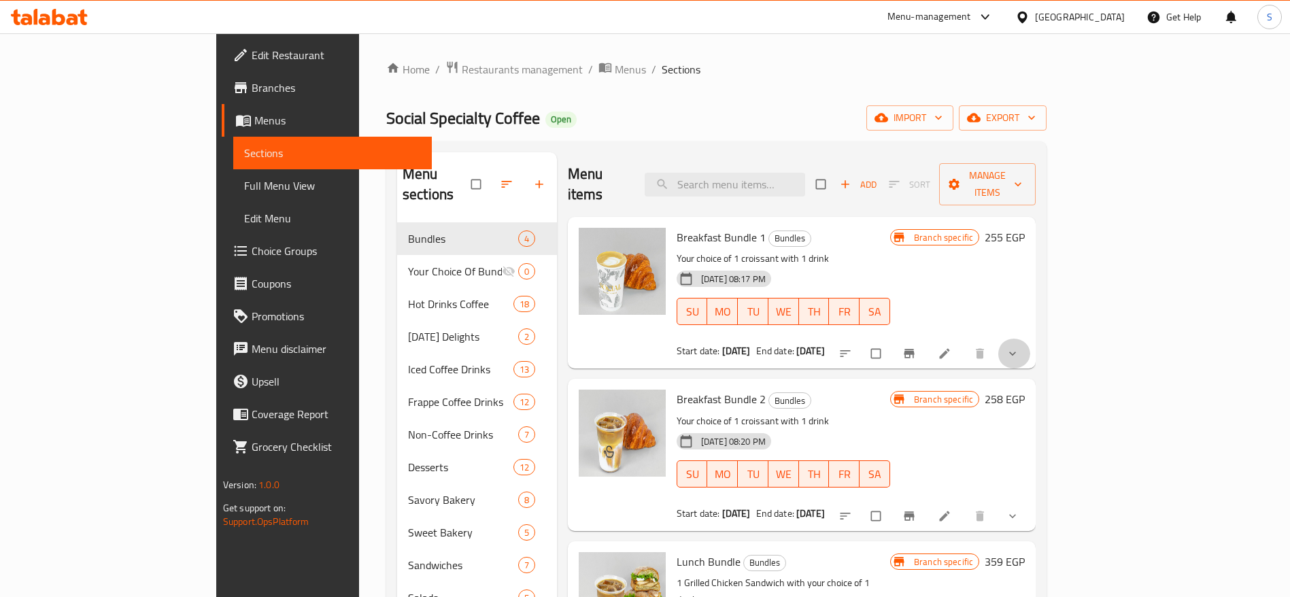
click at [1030, 341] on button "show more" at bounding box center [1013, 354] width 33 height 30
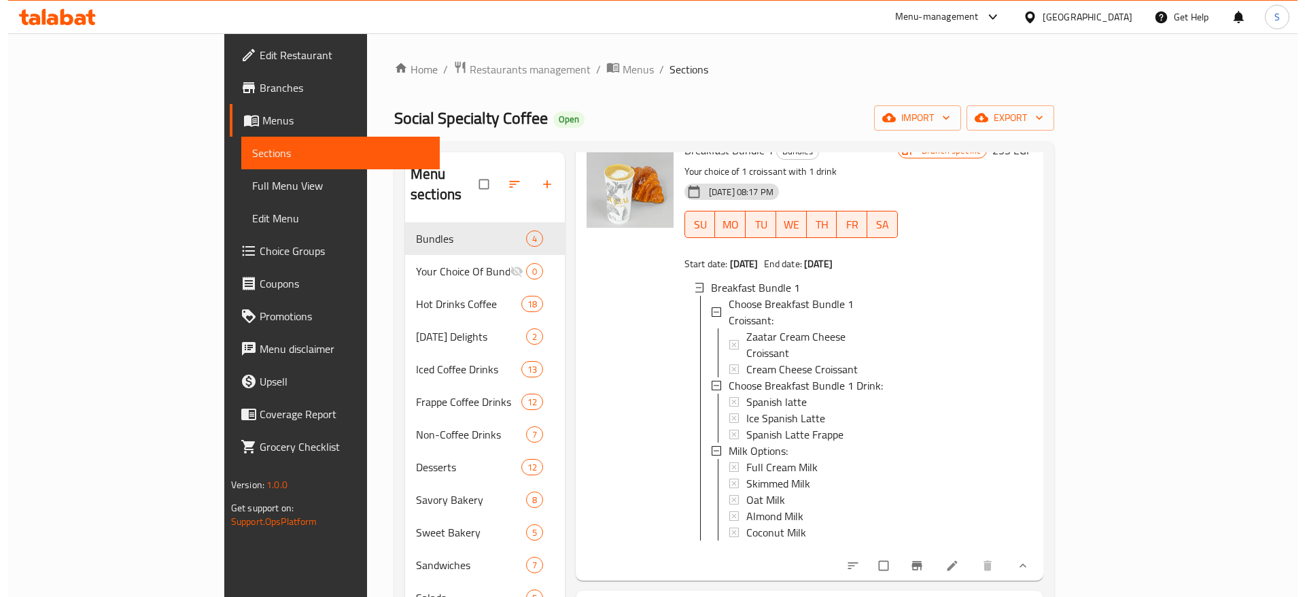
scroll to position [204, 0]
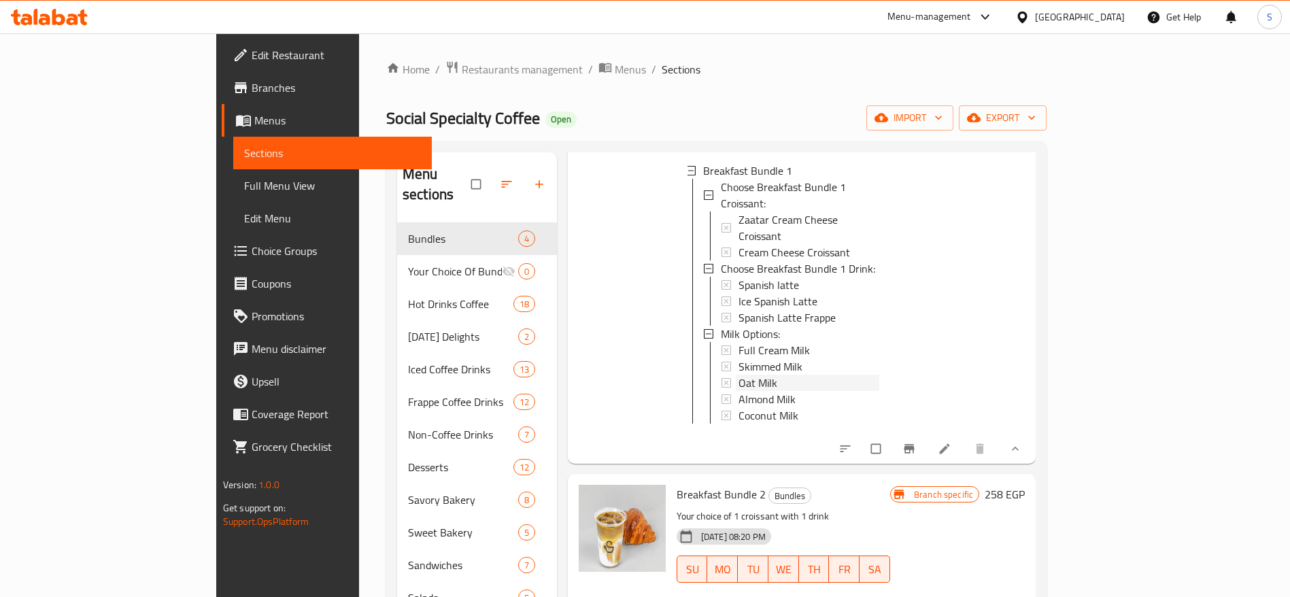
click at [738, 375] on div "Oat Milk" at bounding box center [808, 383] width 141 height 16
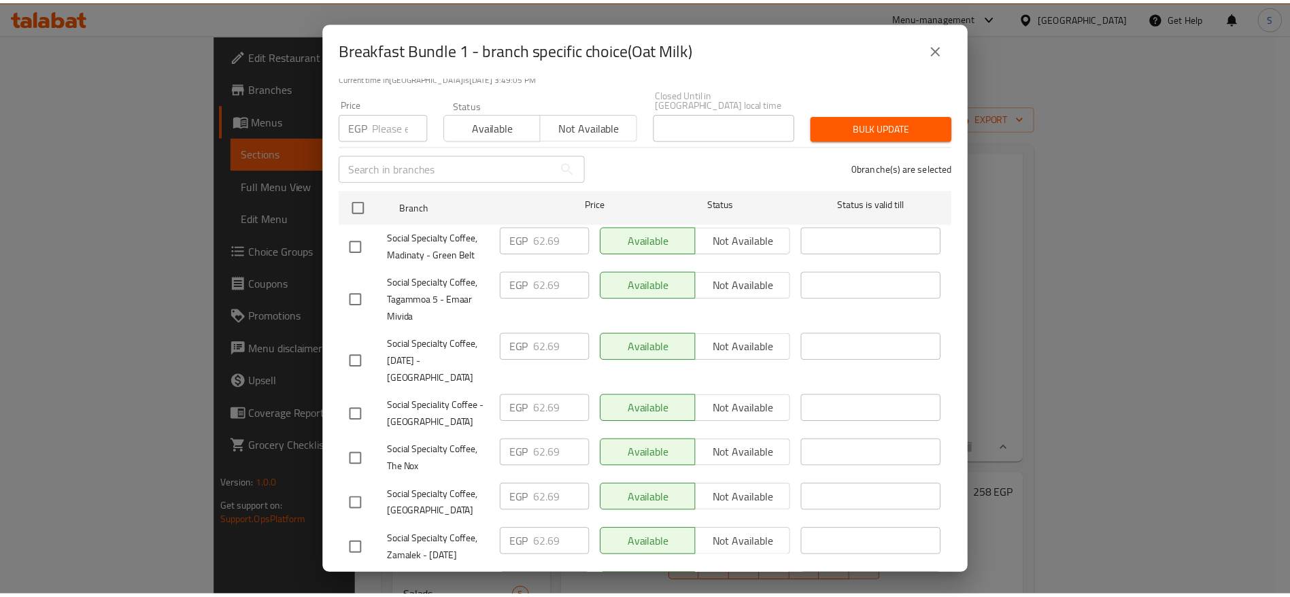
scroll to position [194, 0]
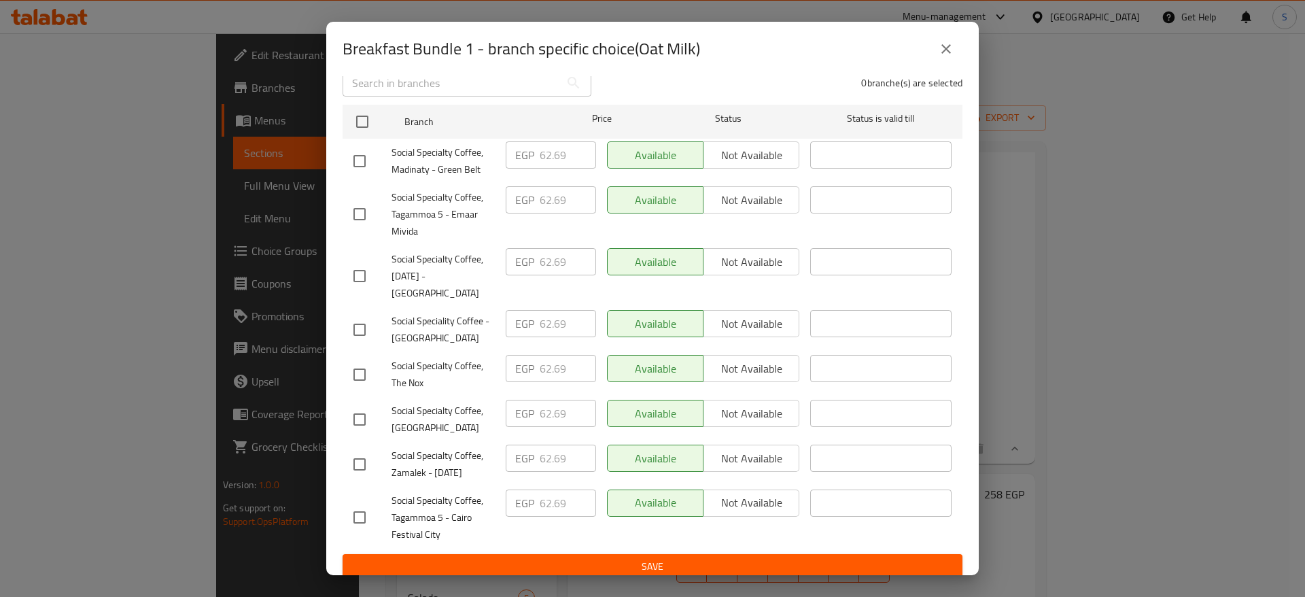
drag, startPoint x: 1063, startPoint y: 216, endPoint x: 1032, endPoint y: 224, distance: 31.7
click at [1063, 217] on div "Breakfast Bundle 1 - branch specific choice(Oat Milk) Breakfast Bundle 1 Your c…" at bounding box center [652, 298] width 1305 height 597
click at [951, 48] on icon "close" at bounding box center [946, 49] width 16 height 16
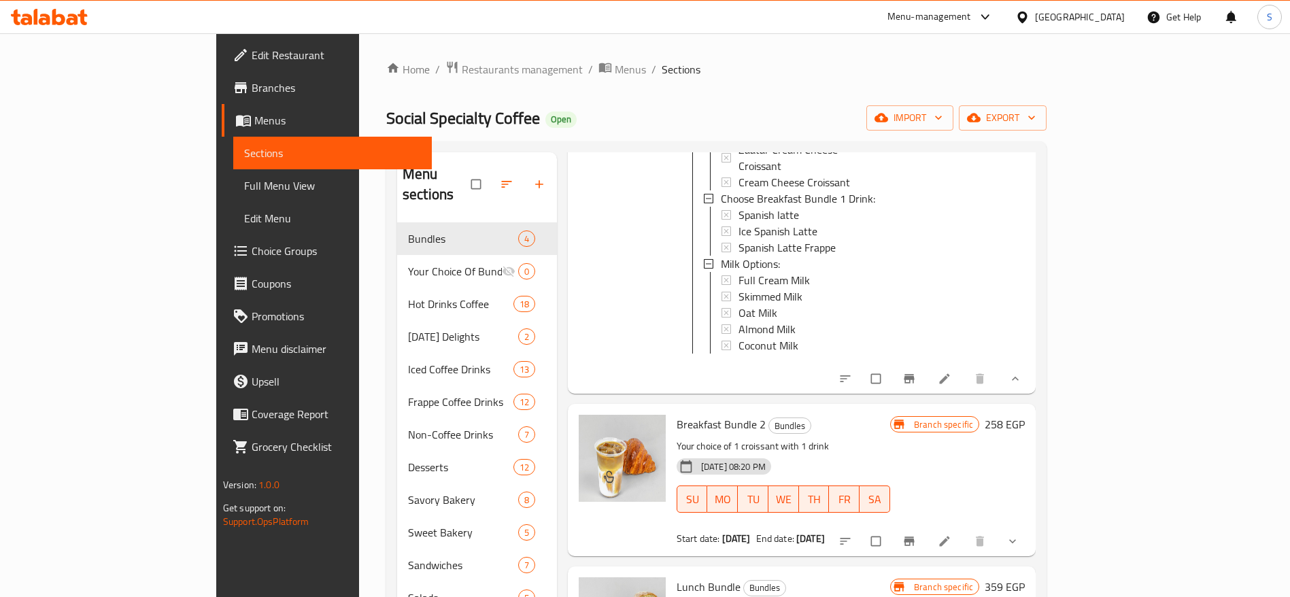
scroll to position [306, 0]
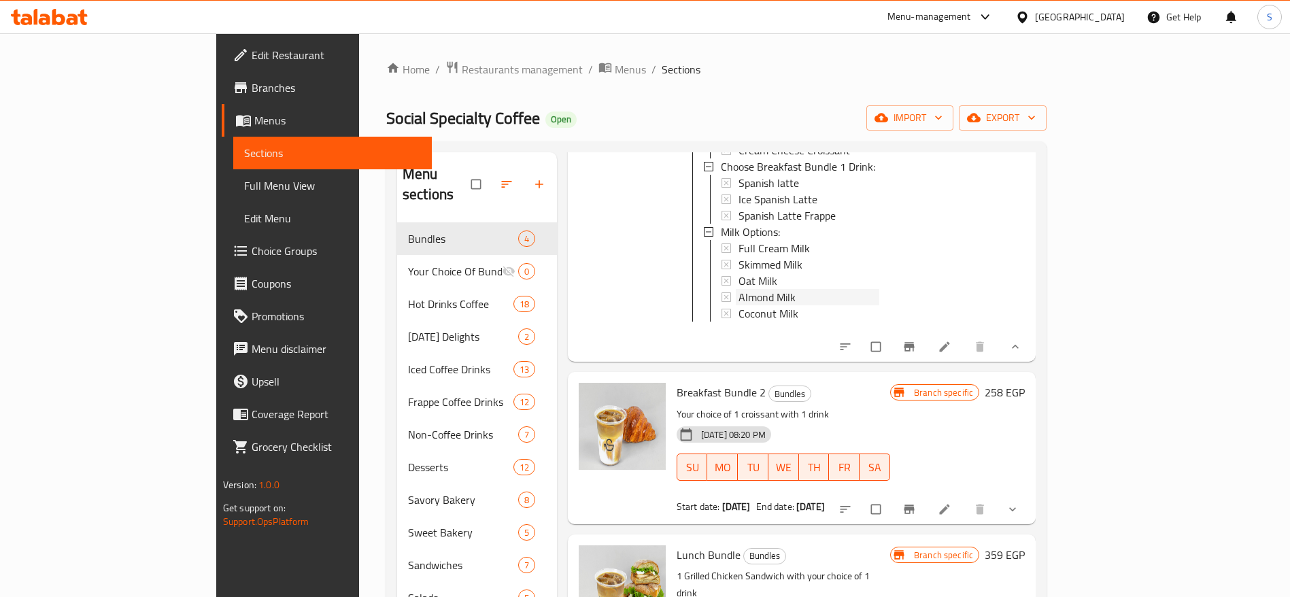
click at [738, 289] on span "Almond Milk" at bounding box center [766, 297] width 57 height 16
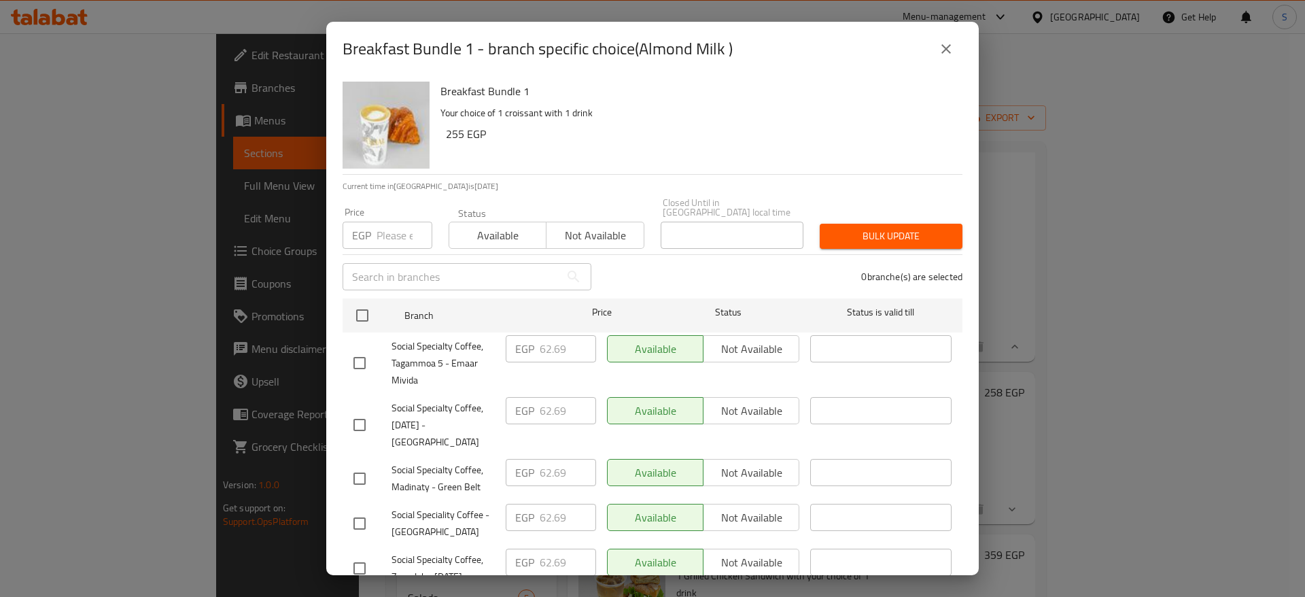
click at [1052, 253] on div "Breakfast Bundle 1 - branch specific choice(Almond Milk ) Breakfast Bundle 1 Yo…" at bounding box center [652, 298] width 1305 height 597
click at [954, 47] on icon "close" at bounding box center [946, 49] width 16 height 16
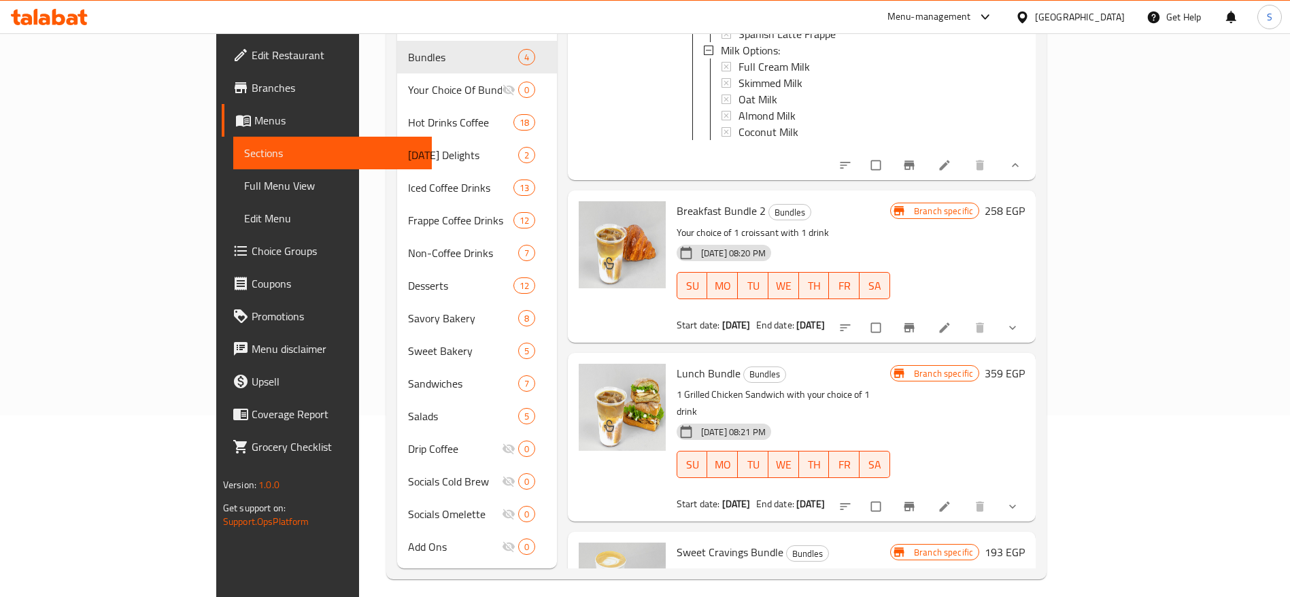
scroll to position [190, 0]
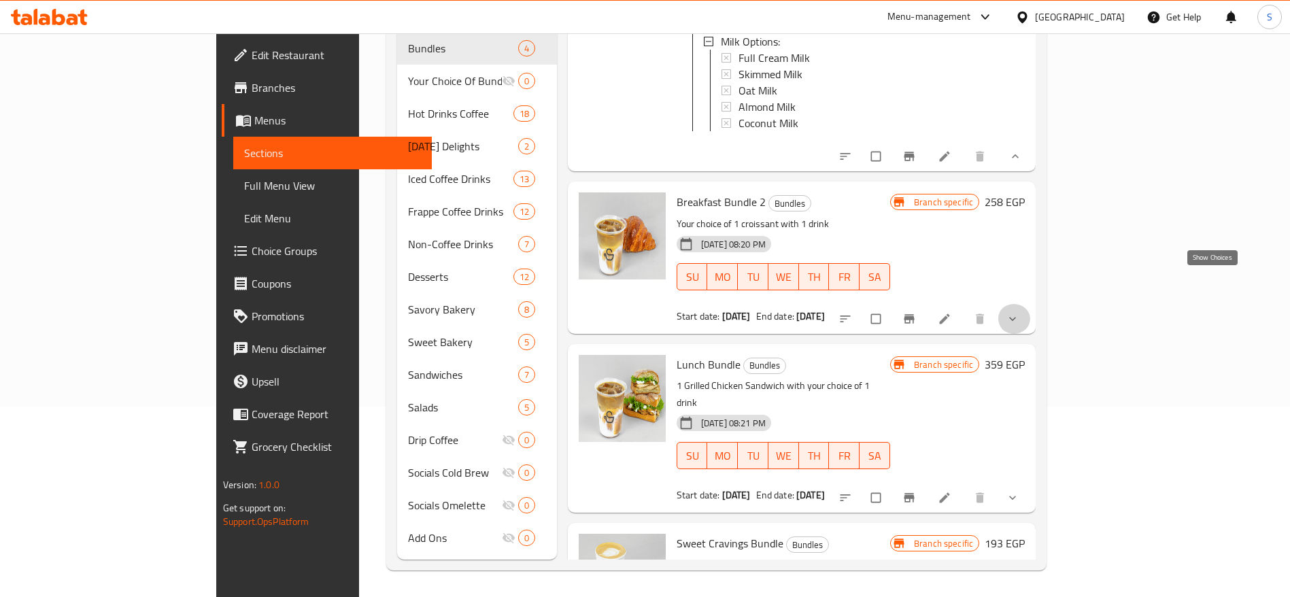
click at [1016, 317] on icon "show more" at bounding box center [1012, 319] width 7 height 4
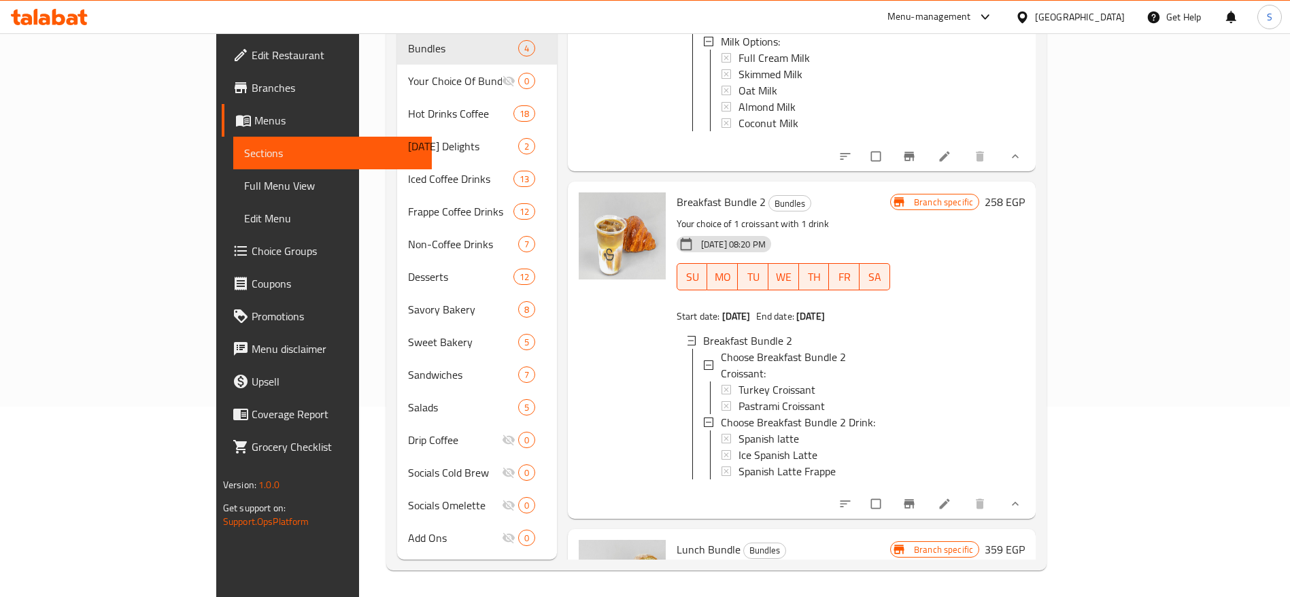
scroll to position [2, 0]
click at [951, 497] on icon at bounding box center [944, 504] width 14 height 14
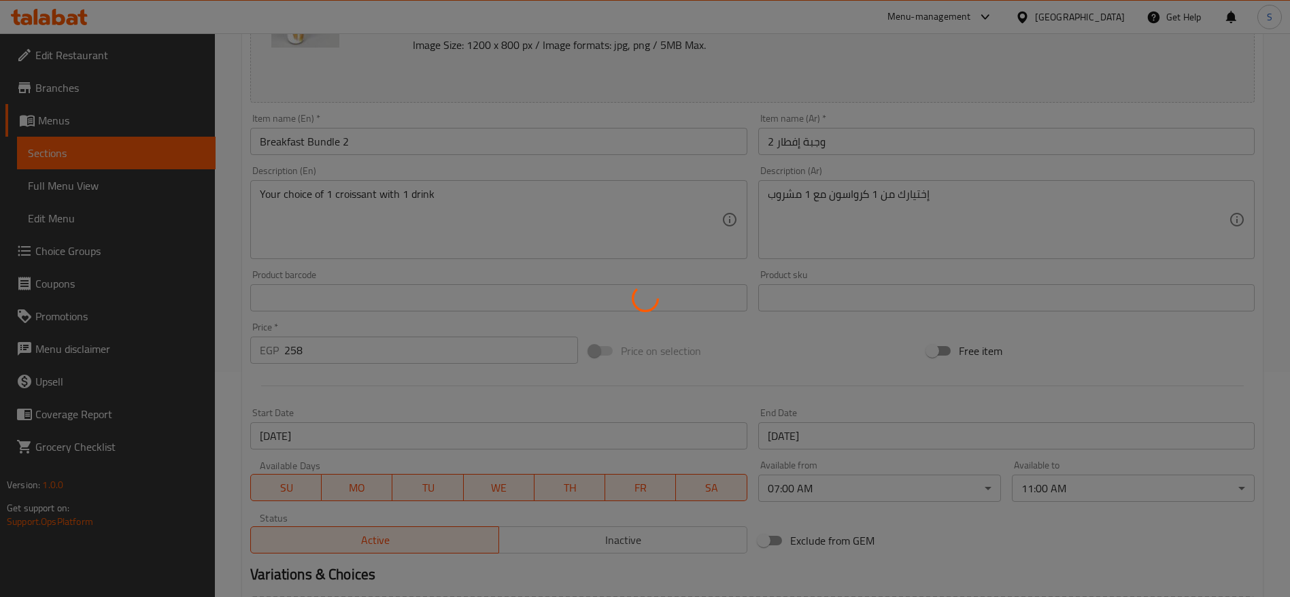
scroll to position [462, 0]
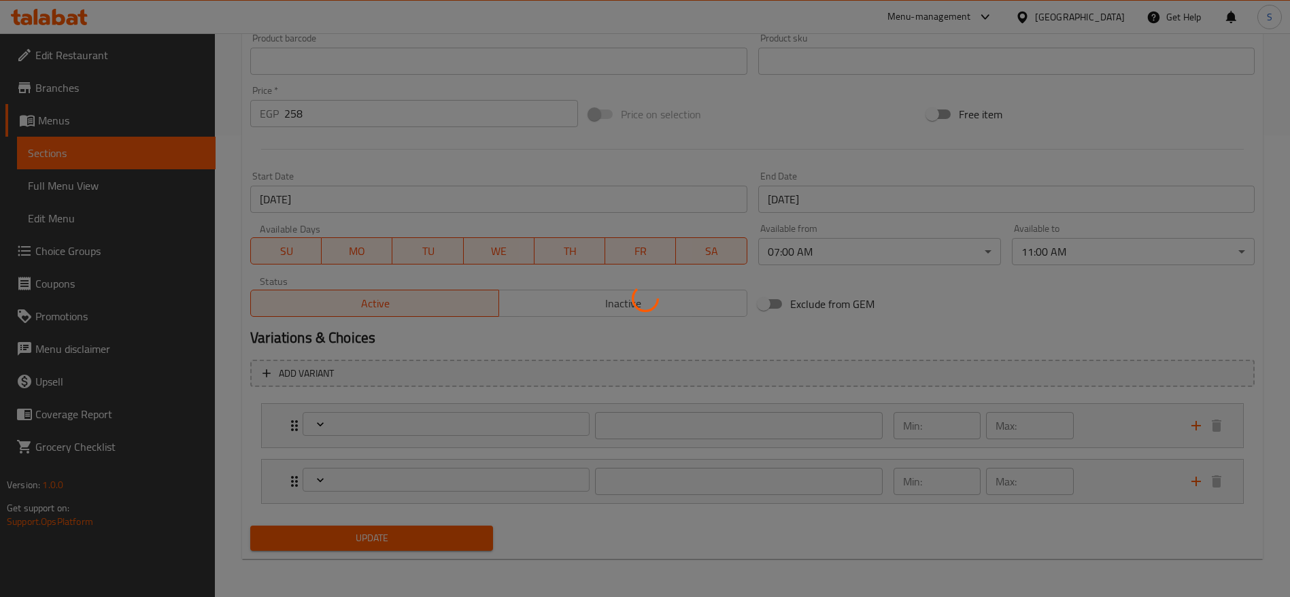
type input "إختر كرواسون وجبة الإفطار 2:"
type input "1"
type input "إختر مشروب وجبة الإفطار 2:"
type input "1"
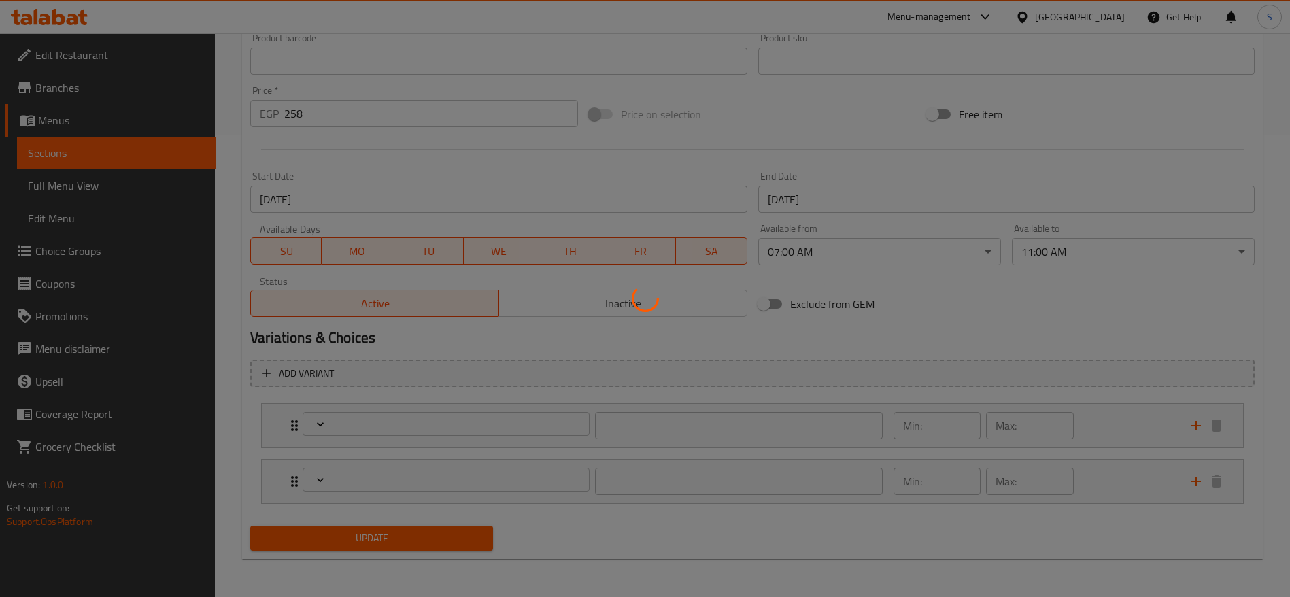
type input "1"
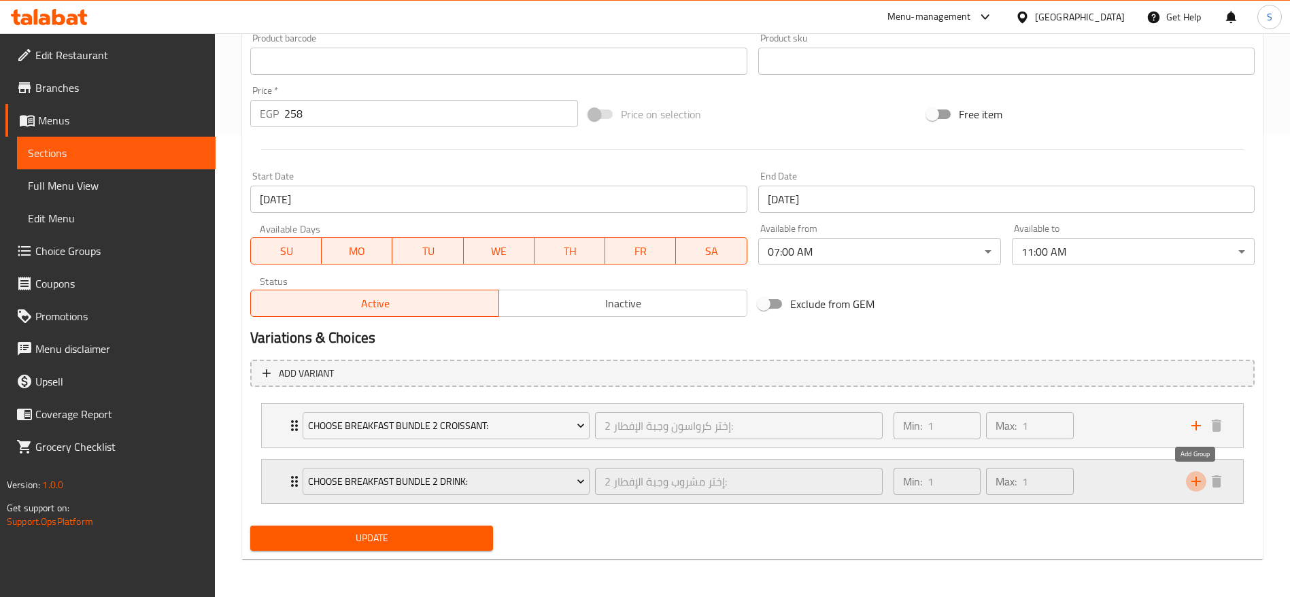
click at [1186, 480] on button "add" at bounding box center [1196, 481] width 20 height 20
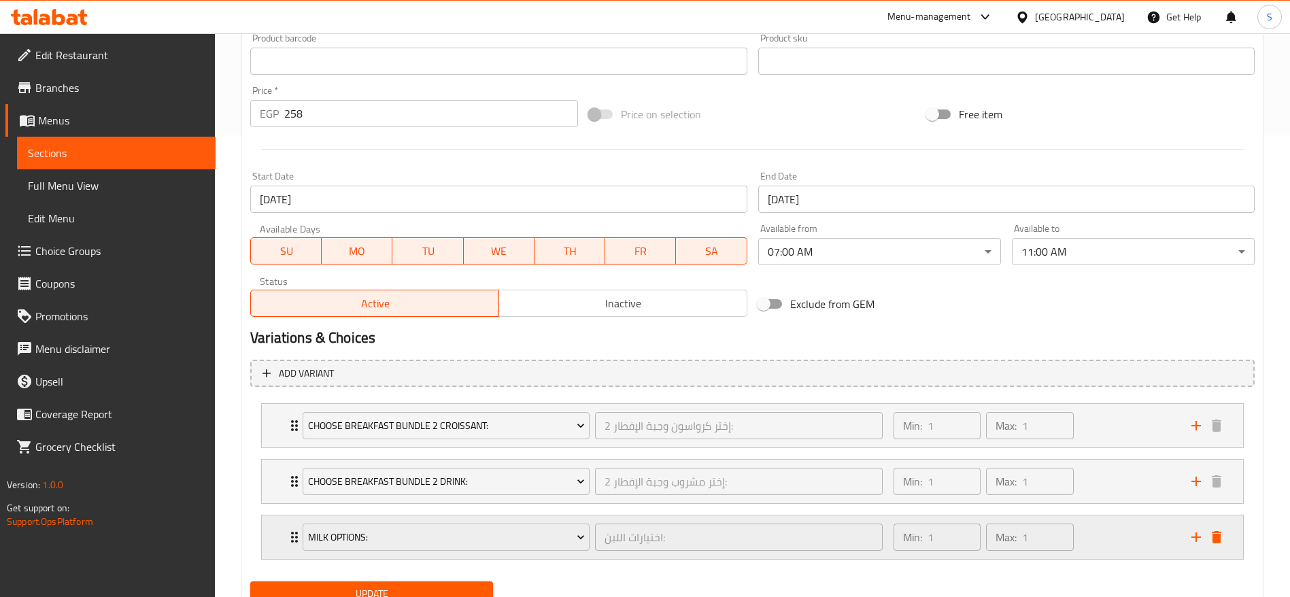
click at [465, 557] on div "Milk Options: اختيارات اللبن: ​" at bounding box center [592, 537] width 596 height 44
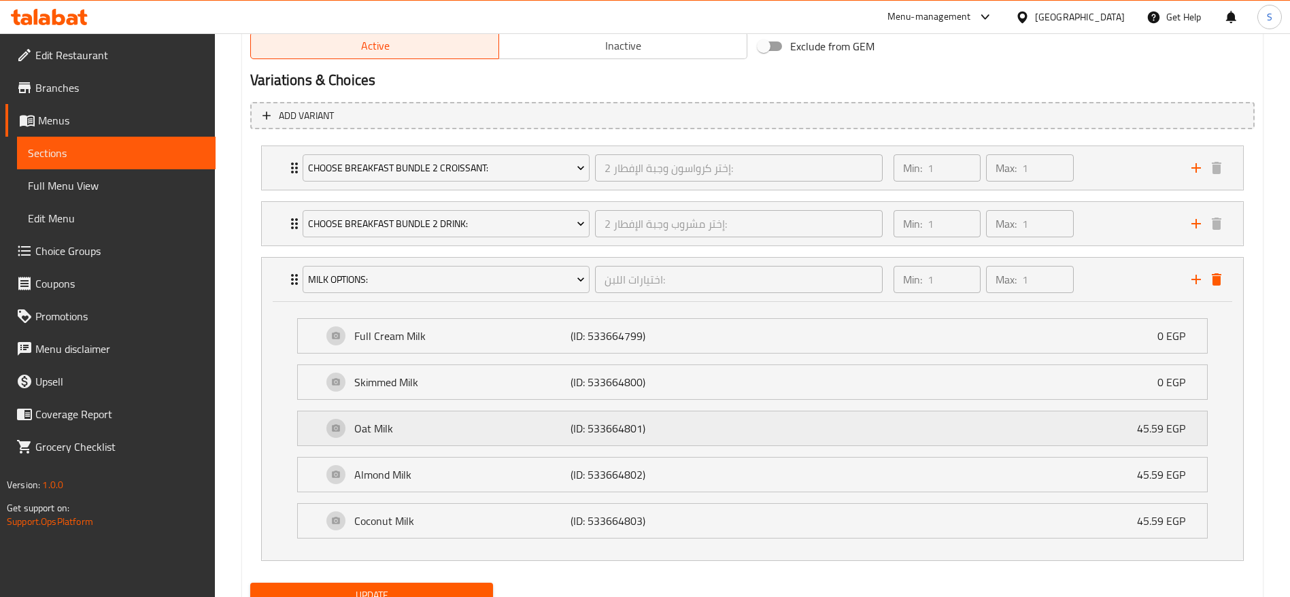
scroll to position [776, 0]
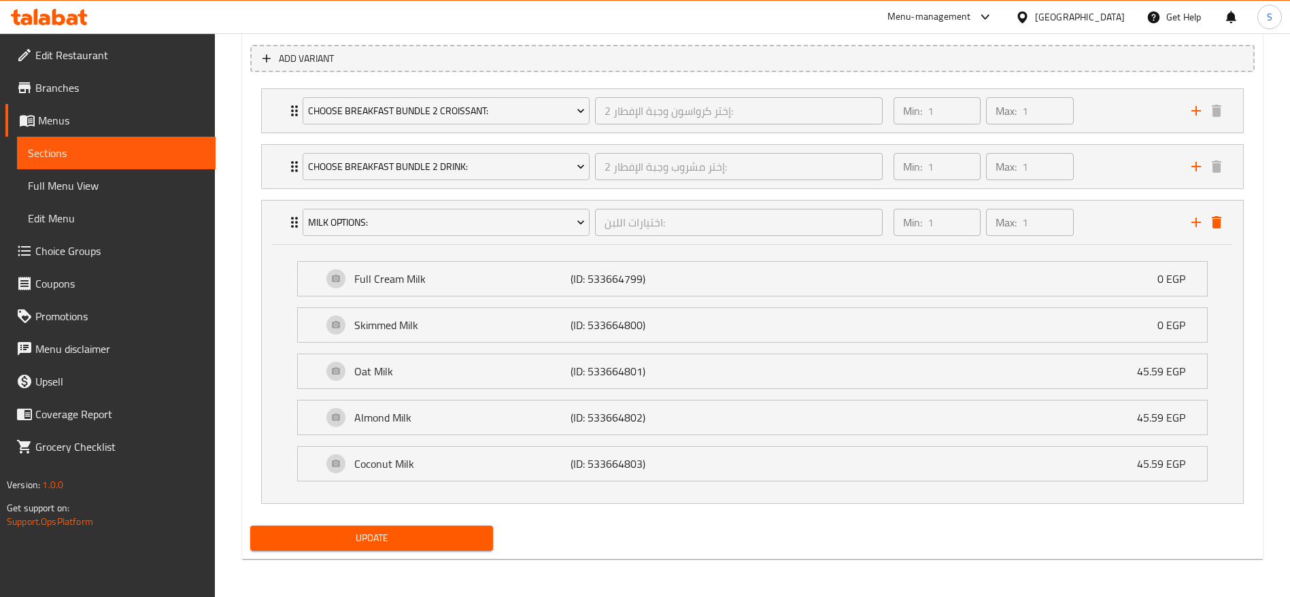
click at [369, 555] on div "Update" at bounding box center [372, 538] width 254 height 36
click at [379, 542] on span "Update" at bounding box center [371, 538] width 221 height 17
click at [100, 114] on span "Menus" at bounding box center [121, 120] width 167 height 16
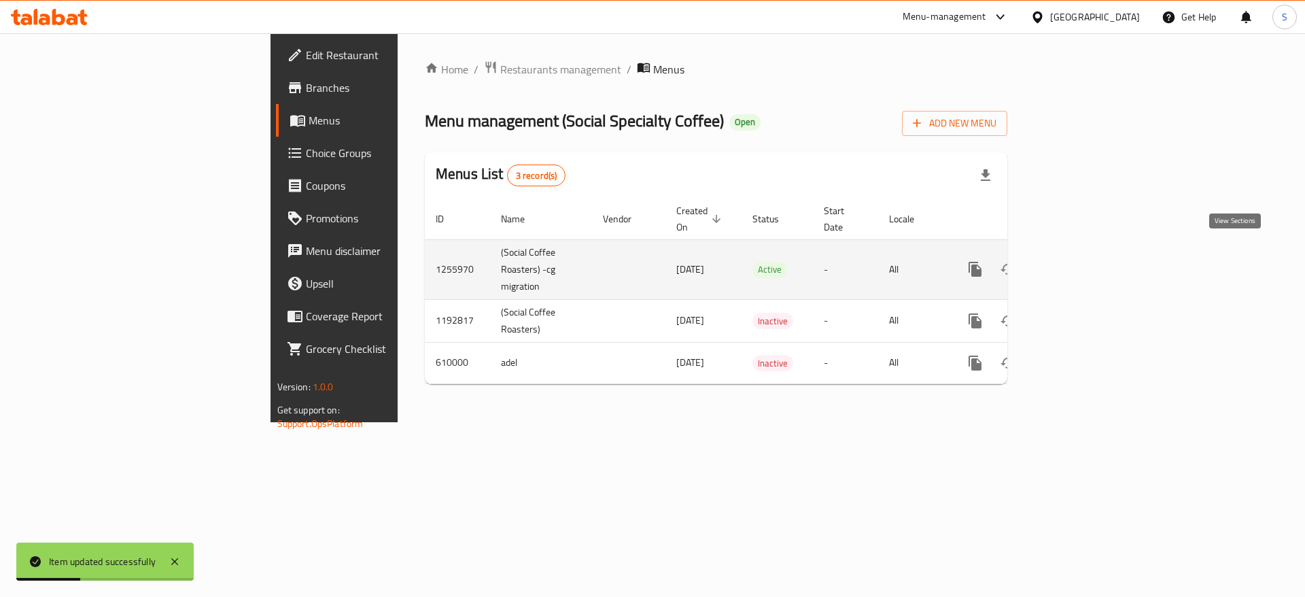
click at [1082, 261] on icon "enhanced table" at bounding box center [1073, 269] width 16 height 16
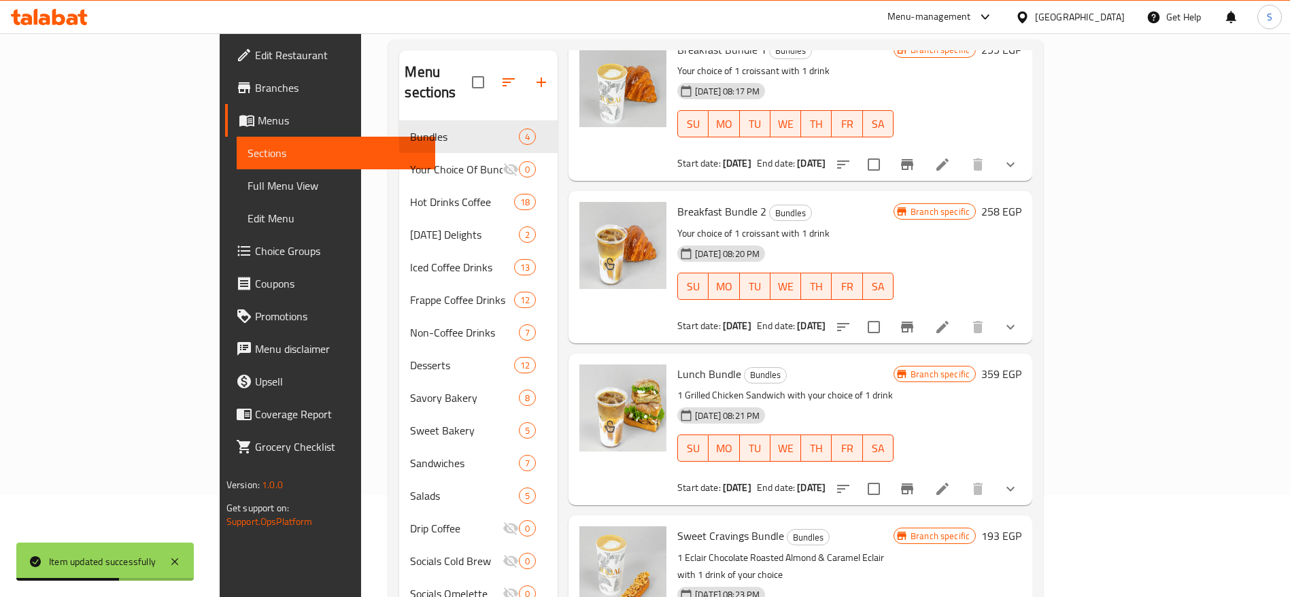
scroll to position [190, 0]
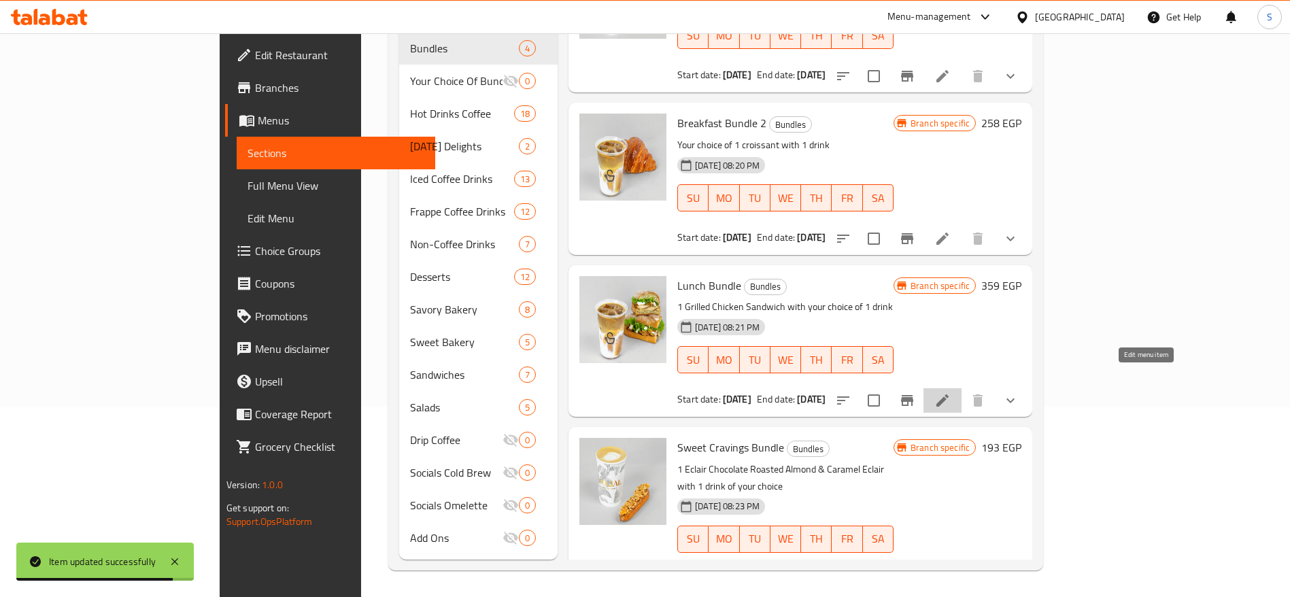
click at [950, 392] on icon at bounding box center [942, 400] width 16 height 16
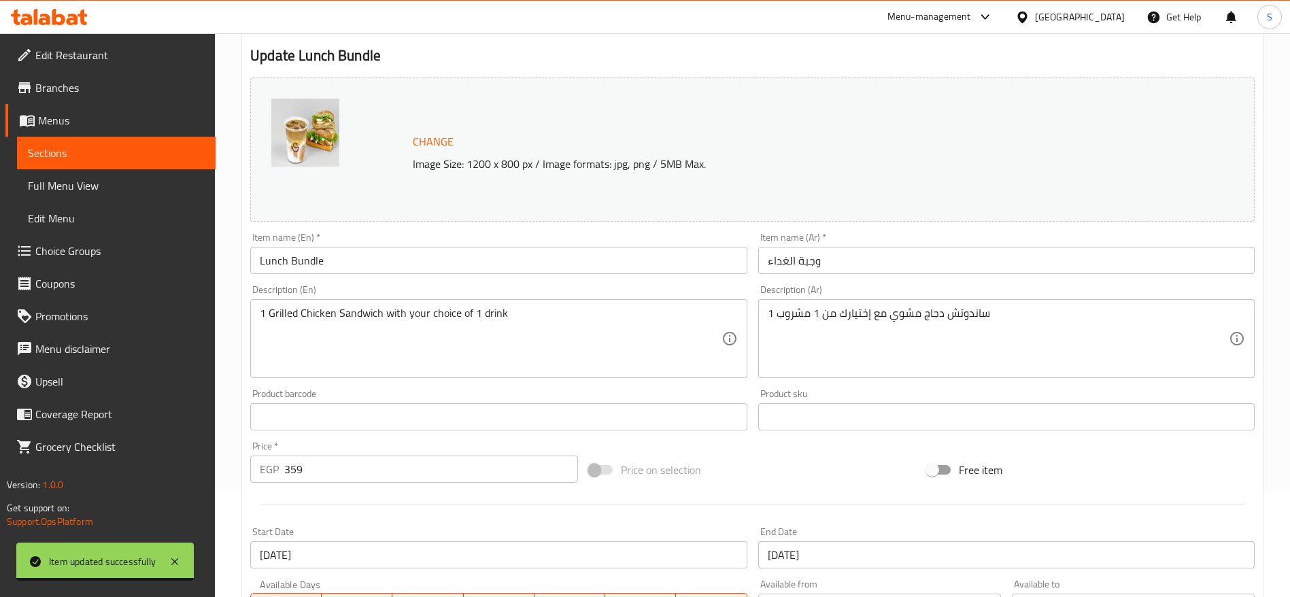
scroll to position [406, 0]
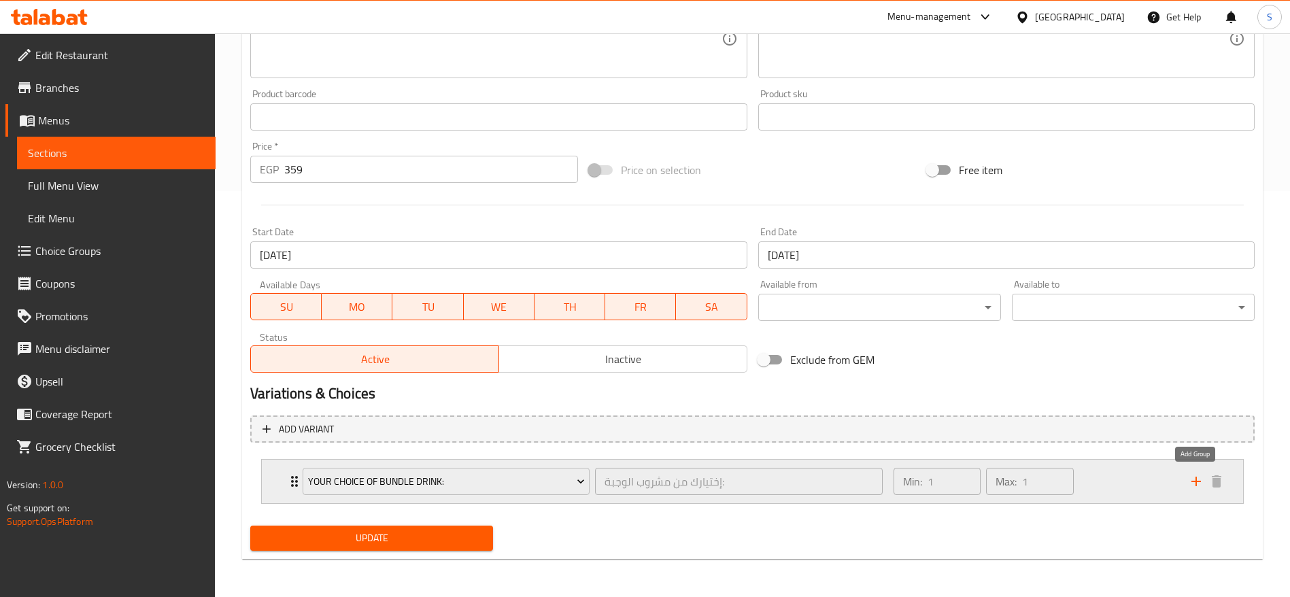
click at [1197, 475] on icon "add" at bounding box center [1196, 481] width 16 height 16
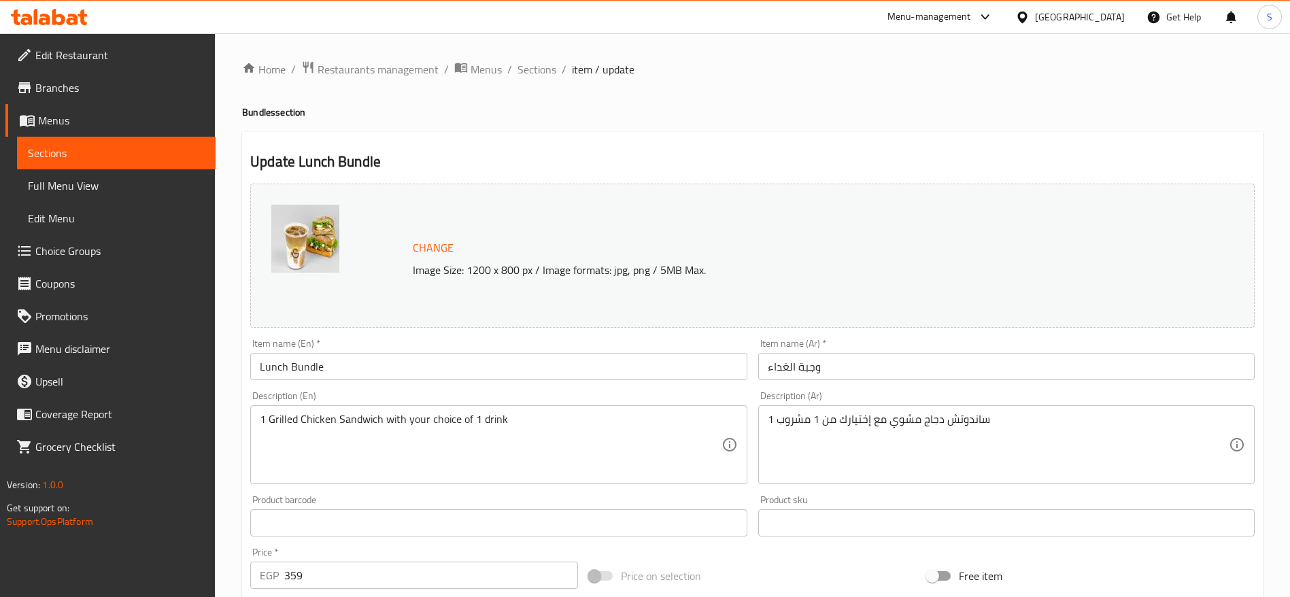
scroll to position [462, 0]
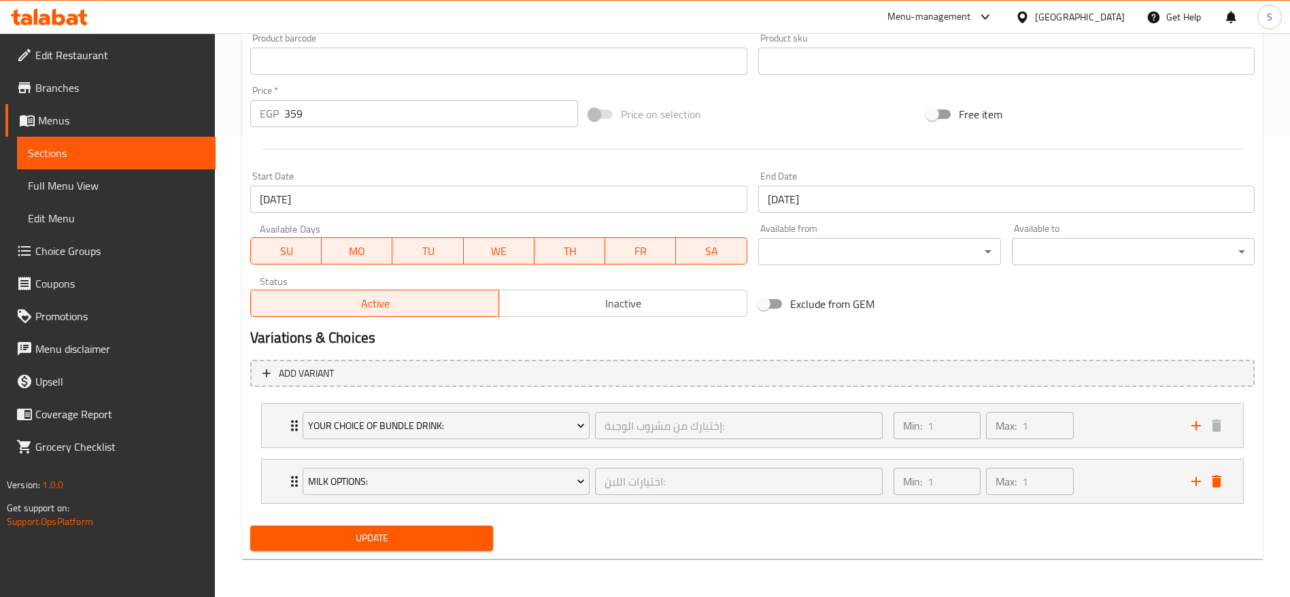
click at [402, 528] on button "Update" at bounding box center [371, 537] width 243 height 25
click at [109, 133] on link "Menus" at bounding box center [110, 120] width 210 height 33
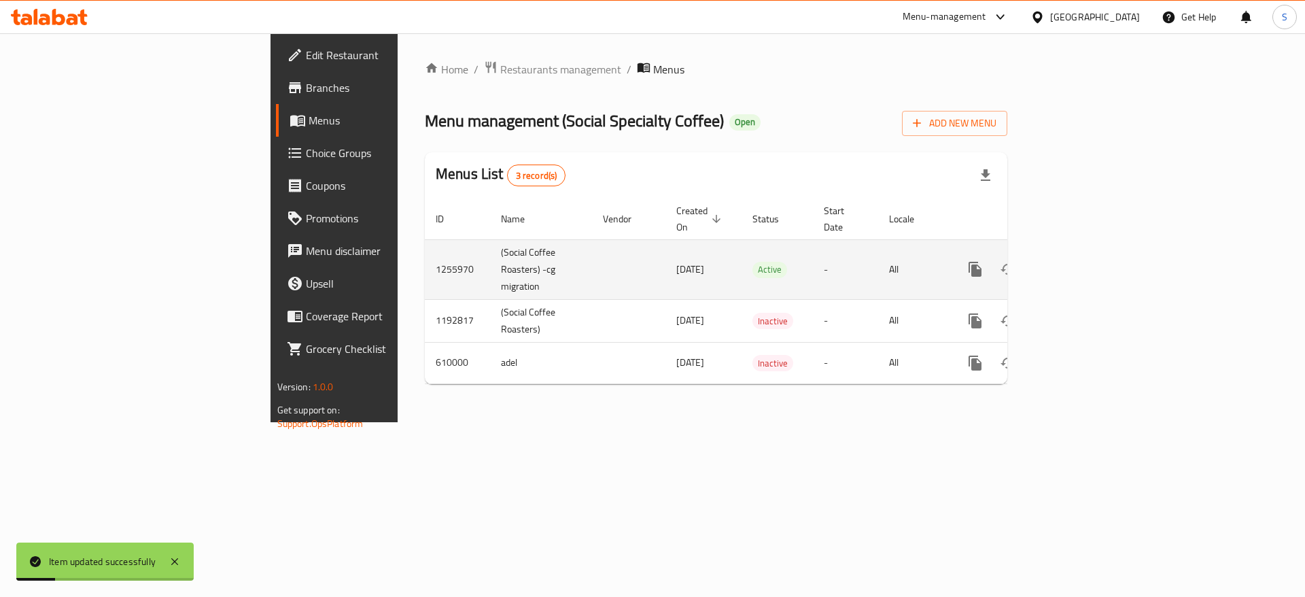
click at [1090, 266] on div "enhanced table" at bounding box center [1024, 269] width 131 height 33
click at [1090, 260] on link "enhanced table" at bounding box center [1073, 269] width 33 height 33
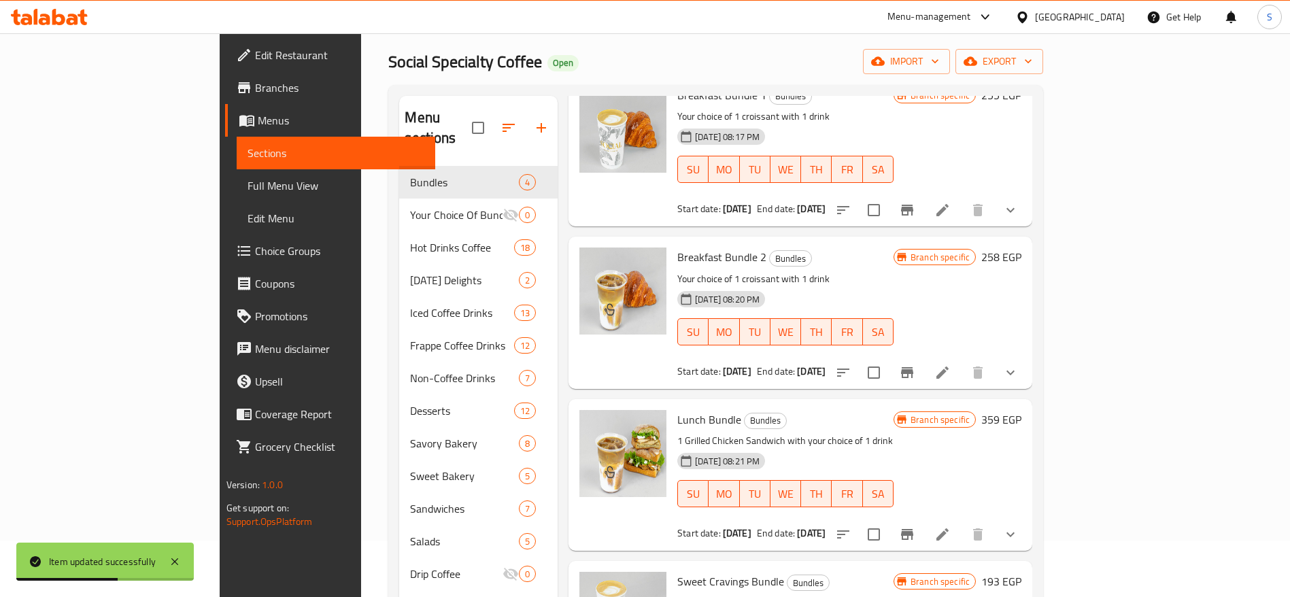
scroll to position [190, 0]
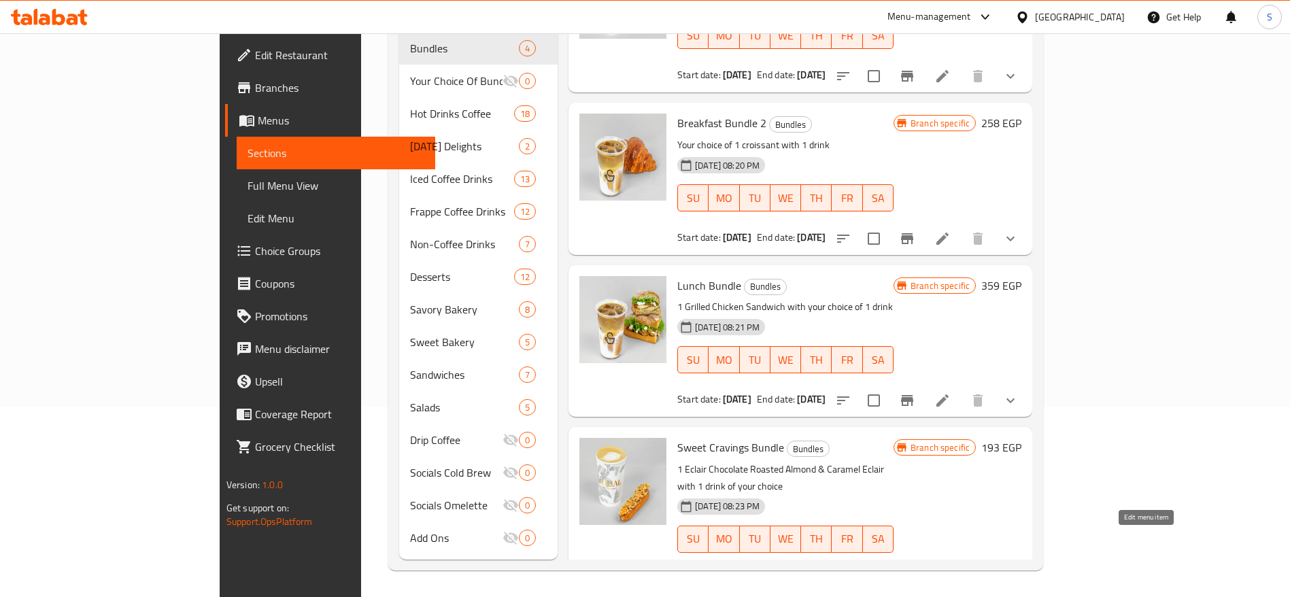
click at [950, 572] on icon at bounding box center [942, 580] width 16 height 16
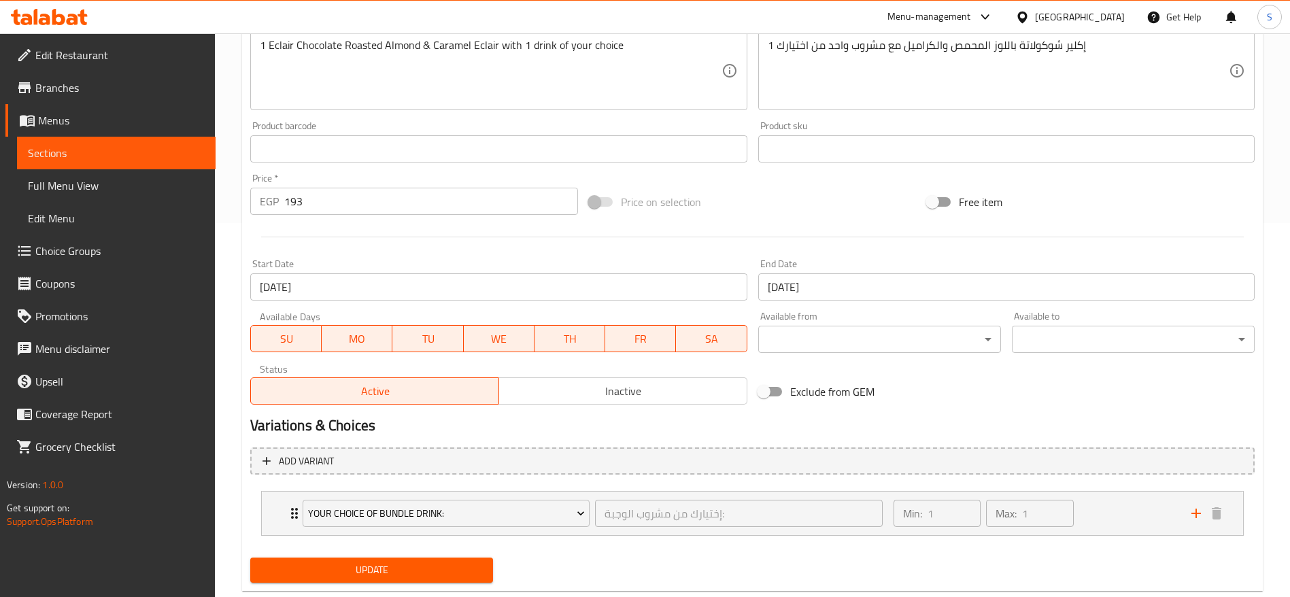
scroll to position [406, 0]
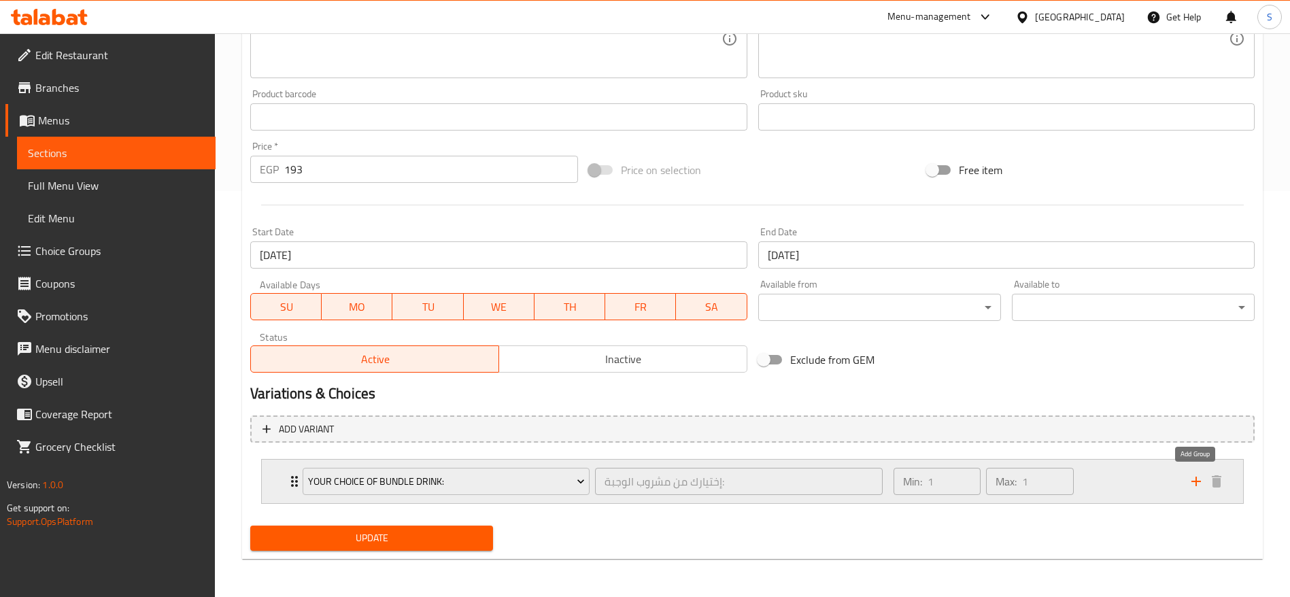
click at [1202, 488] on icon "add" at bounding box center [1196, 481] width 16 height 16
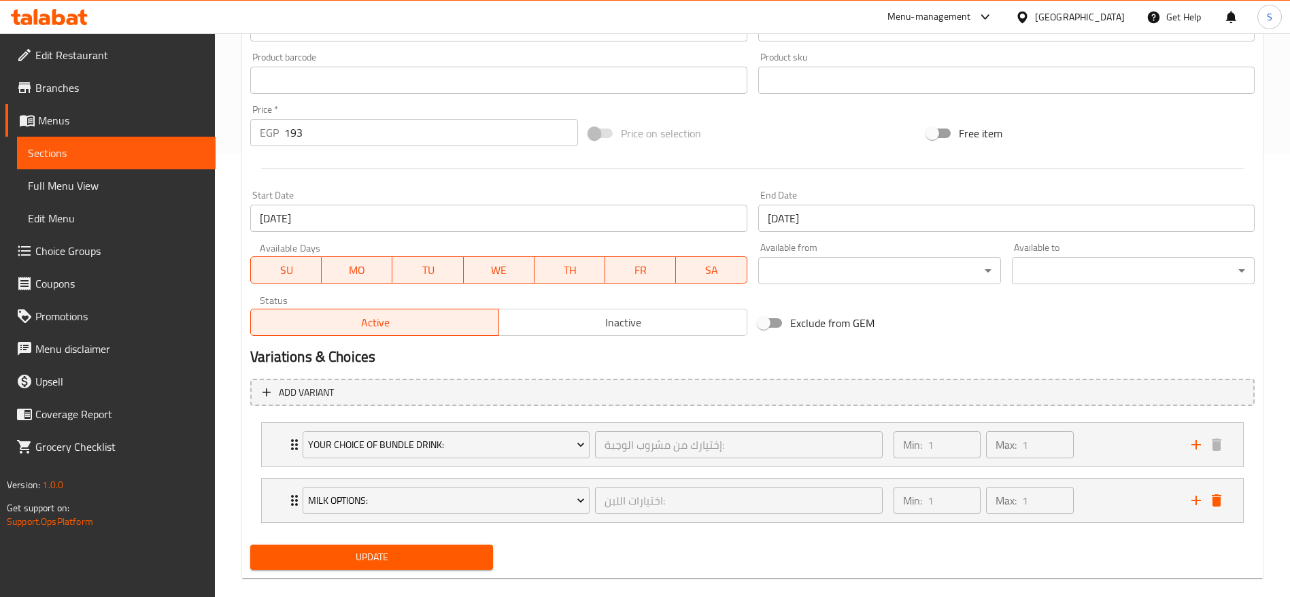
scroll to position [462, 0]
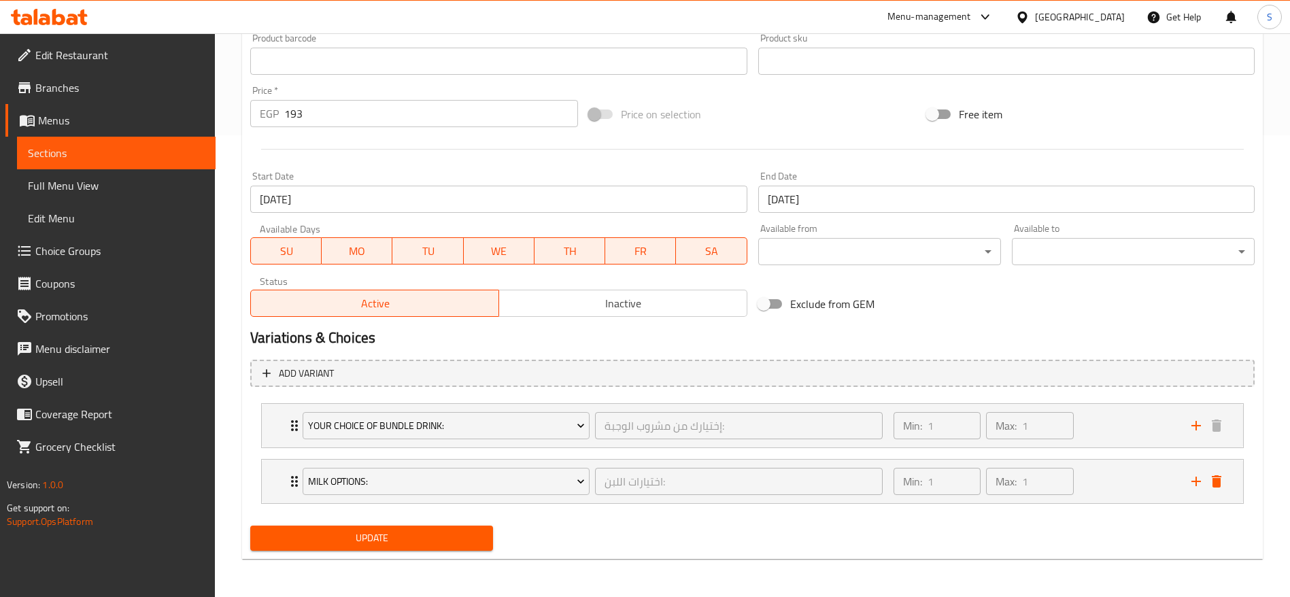
click at [379, 551] on div "Update" at bounding box center [372, 538] width 254 height 36
click at [376, 545] on span "Update" at bounding box center [371, 538] width 221 height 17
click at [94, 90] on span "Branches" at bounding box center [119, 88] width 169 height 16
